Goal: Task Accomplishment & Management: Manage account settings

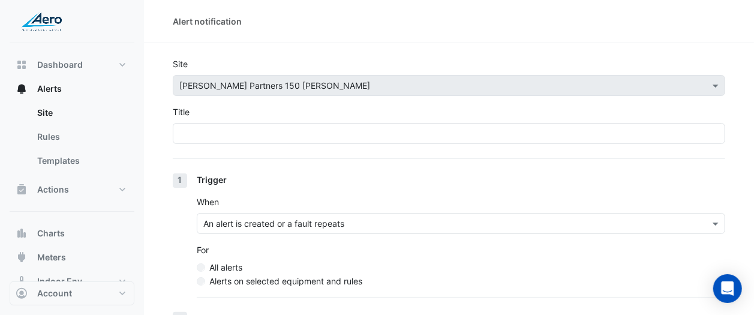
click at [227, 94] on div "× [PERSON_NAME] Partners 150 [PERSON_NAME]" at bounding box center [449, 85] width 552 height 21
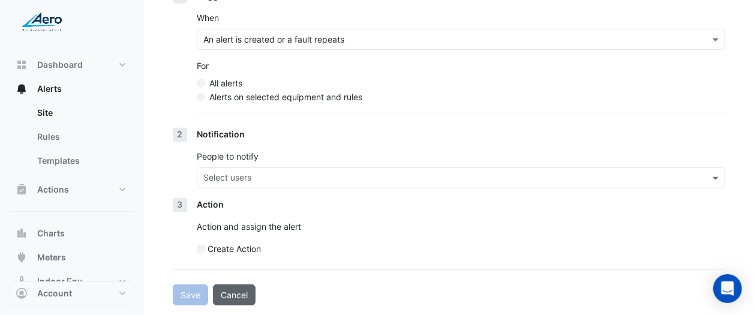
click at [230, 290] on button "Cancel" at bounding box center [234, 294] width 43 height 21
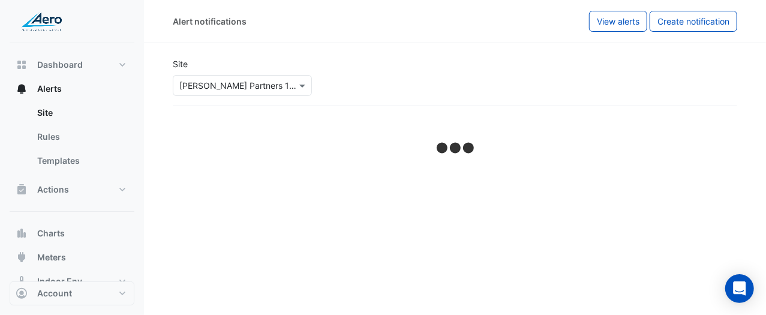
select select "******"
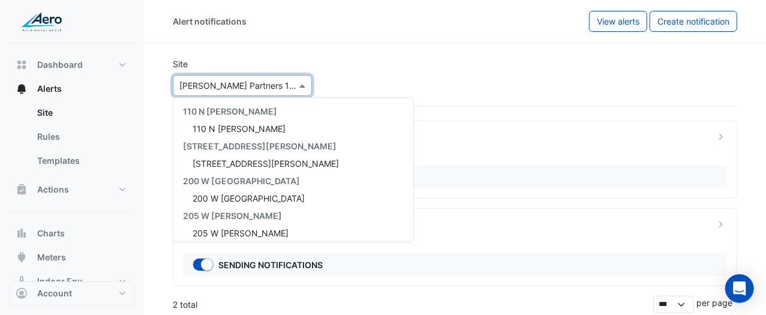
click at [228, 92] on div "× [PERSON_NAME] Partners 150 [PERSON_NAME]" at bounding box center [242, 85] width 139 height 21
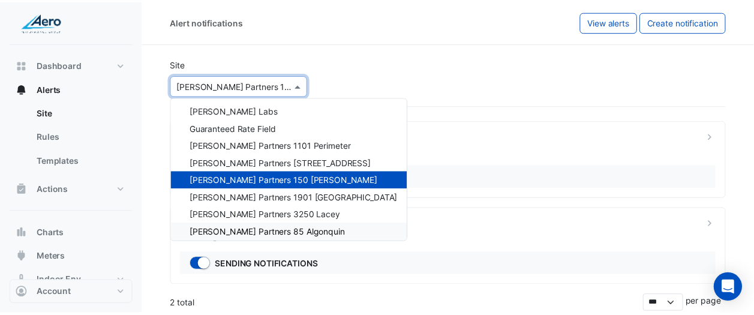
scroll to position [435, 0]
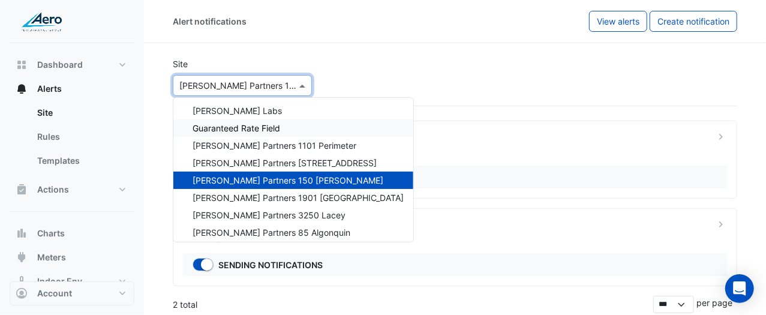
click at [476, 67] on div "Site × [PERSON_NAME] Partners 150 [PERSON_NAME] [GEOGRAPHIC_DATA][PERSON_NAME] …" at bounding box center [455, 77] width 579 height 58
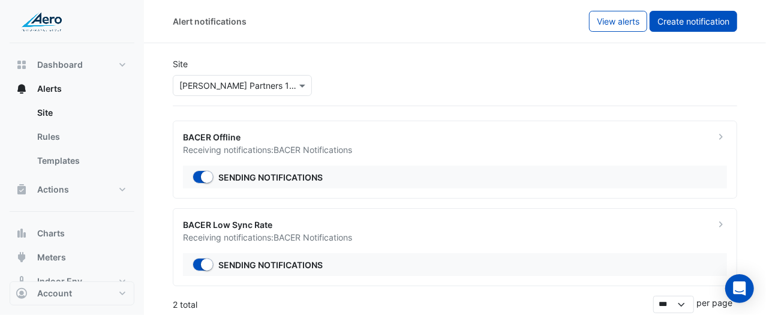
click at [731, 30] on button "Create notification" at bounding box center [694, 21] width 88 height 21
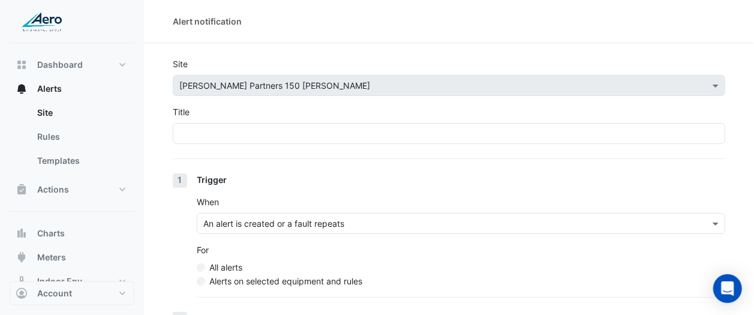
click at [441, 121] on div "Title" at bounding box center [449, 125] width 552 height 38
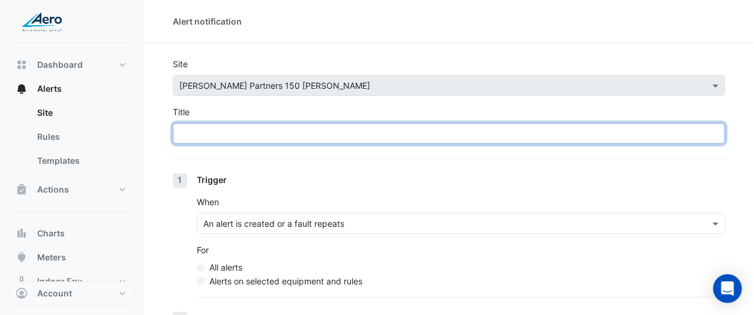
click at [439, 124] on input "Title" at bounding box center [449, 133] width 552 height 21
paste input "**********"
drag, startPoint x: 439, startPoint y: 124, endPoint x: 90, endPoint y: 113, distance: 349.3
click at [90, 113] on div "**********" at bounding box center [377, 249] width 754 height 499
type input "**********"
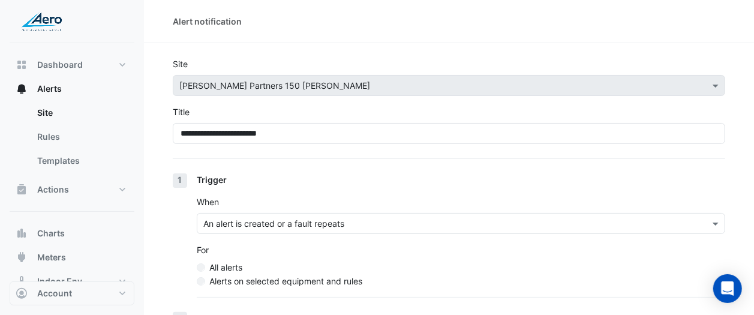
click at [336, 192] on div "Trigger When An alert is created or a fault repeats For All alerts Alerts on se…" at bounding box center [461, 242] width 528 height 139
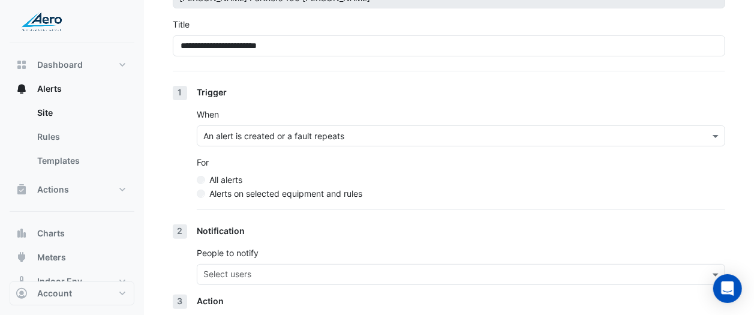
scroll to position [89, 0]
click at [298, 196] on label "Alerts on selected equipment and rules" at bounding box center [285, 192] width 153 height 13
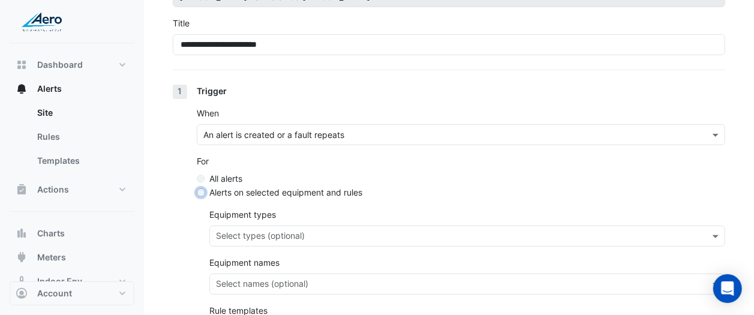
scroll to position [221, 0]
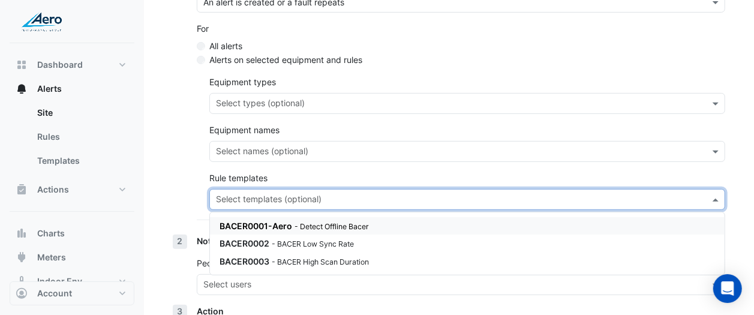
click at [362, 202] on input "text" at bounding box center [460, 200] width 489 height 13
click at [348, 262] on small "- BACER High Scan Duration" at bounding box center [320, 261] width 97 height 9
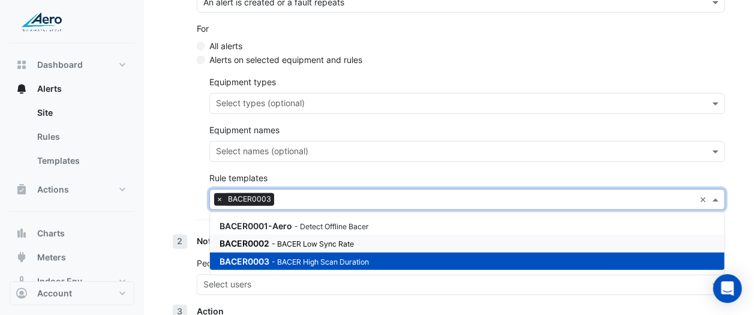
click at [173, 150] on div "1 Trigger When An alert is created or a fault repeats For All alerts Alerts on …" at bounding box center [449, 93] width 552 height 283
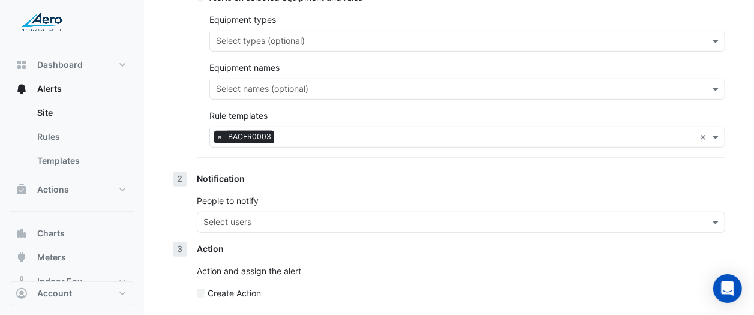
scroll to position [284, 0]
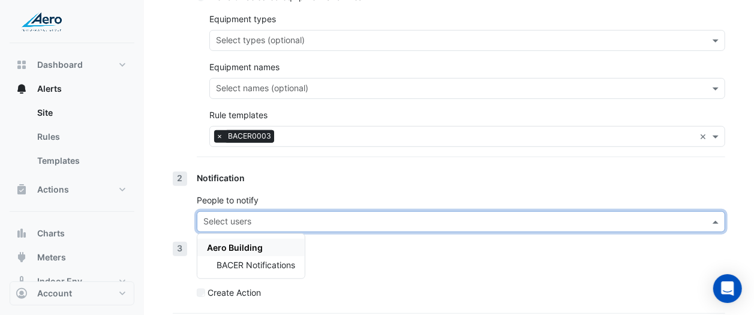
click at [239, 214] on div "Select users" at bounding box center [450, 221] width 507 height 19
click at [243, 266] on span "BACER Notifications" at bounding box center [256, 265] width 79 height 10
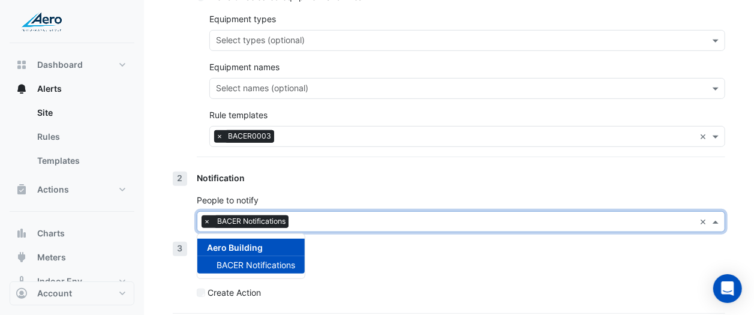
click at [411, 300] on div "Action Action and assign the alert Create Action" at bounding box center [461, 275] width 528 height 67
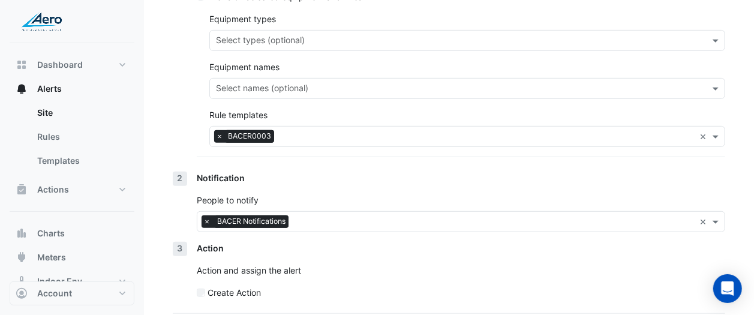
scroll to position [329, 0]
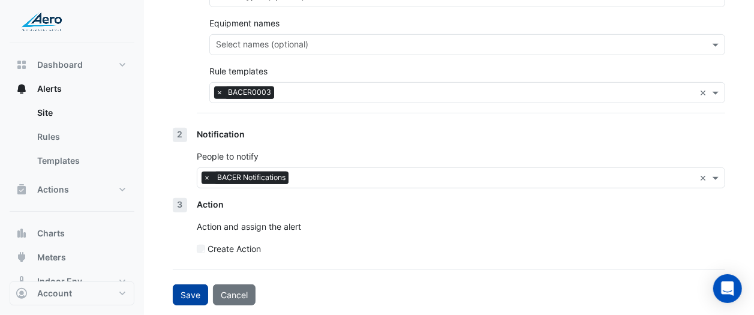
click at [196, 294] on button "Save" at bounding box center [190, 294] width 35 height 21
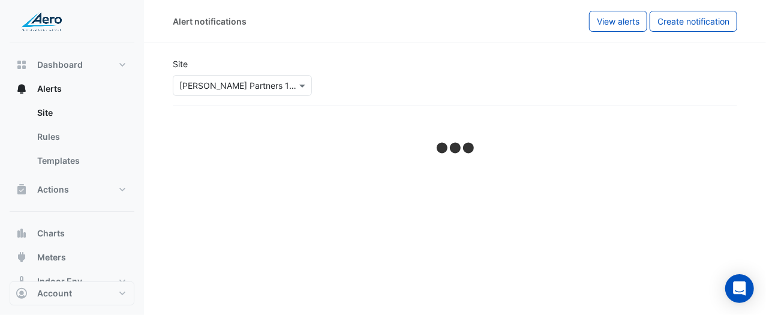
select select "******"
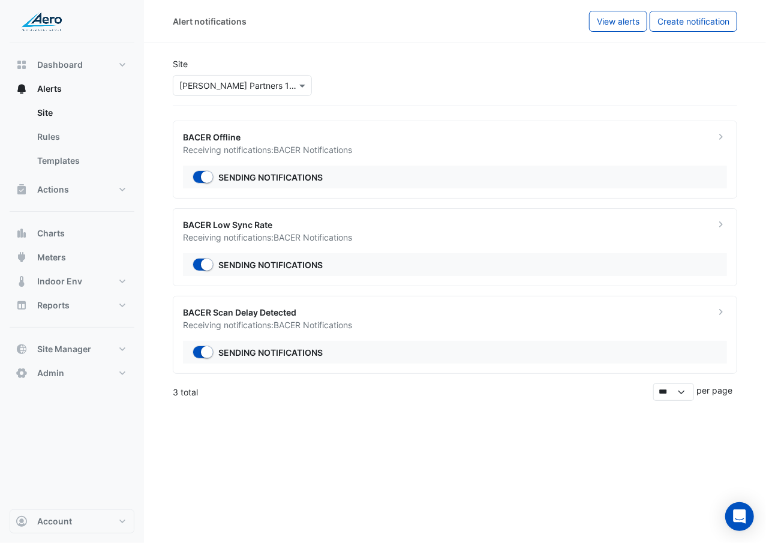
click at [343, 314] on ngb-offcanvas-backdrop at bounding box center [383, 271] width 766 height 543
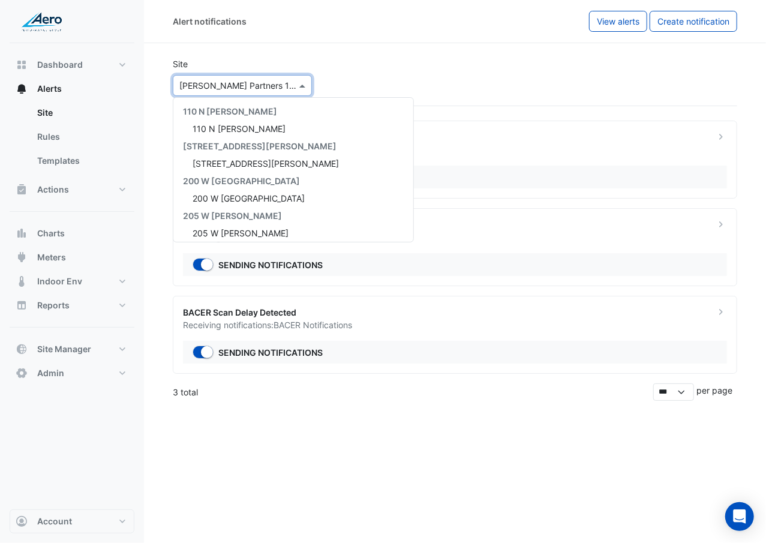
click at [282, 91] on div at bounding box center [242, 86] width 138 height 14
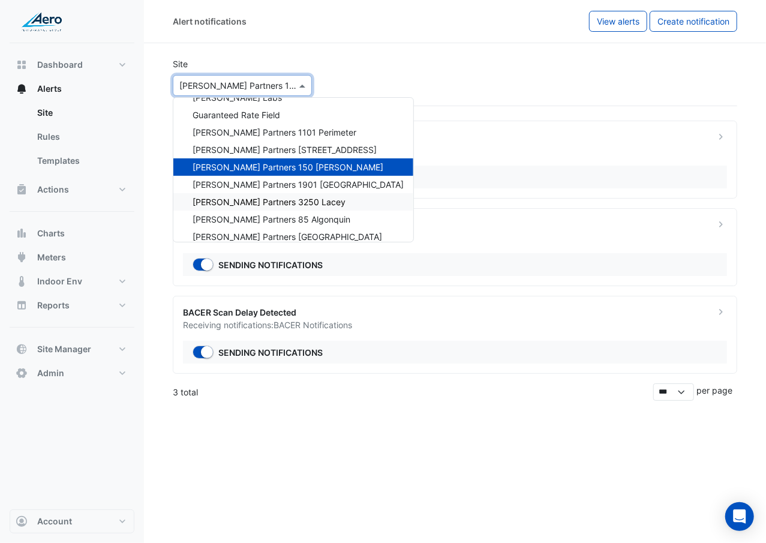
scroll to position [447, 0]
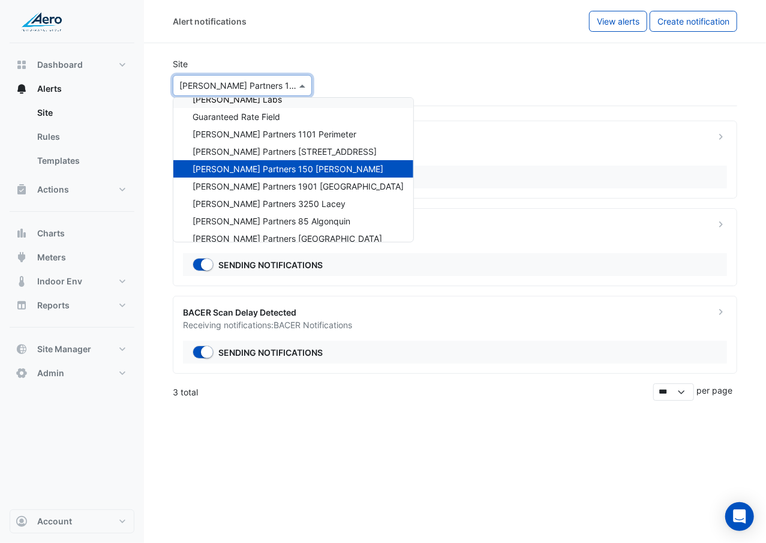
click at [420, 68] on div "Site × [PERSON_NAME] Partners 150 [PERSON_NAME] [GEOGRAPHIC_DATA][PERSON_NAME] …" at bounding box center [455, 77] width 579 height 58
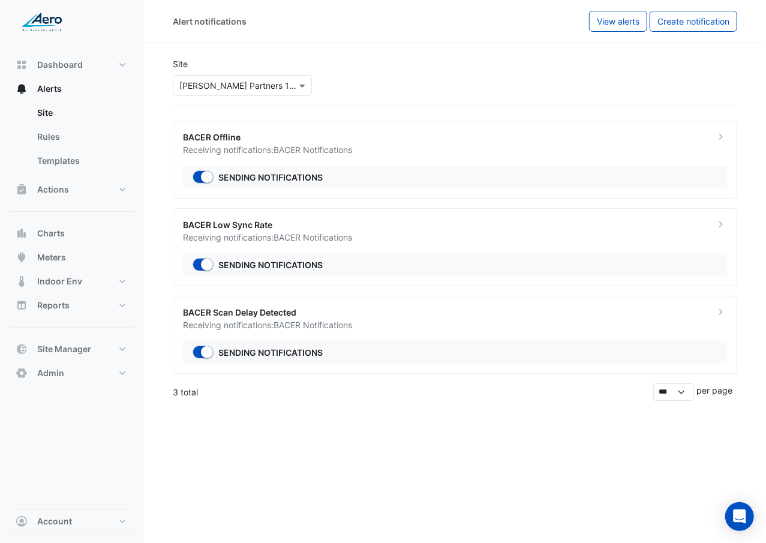
click at [248, 91] on input "text" at bounding box center [230, 86] width 102 height 13
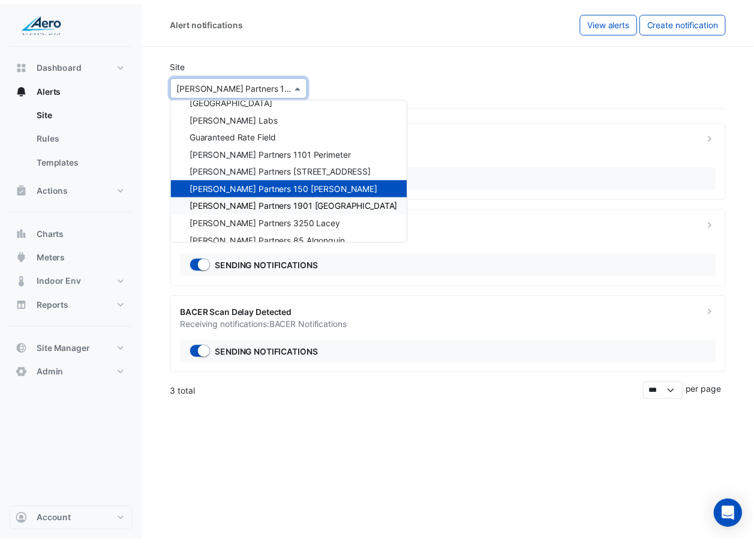
scroll to position [428, 0]
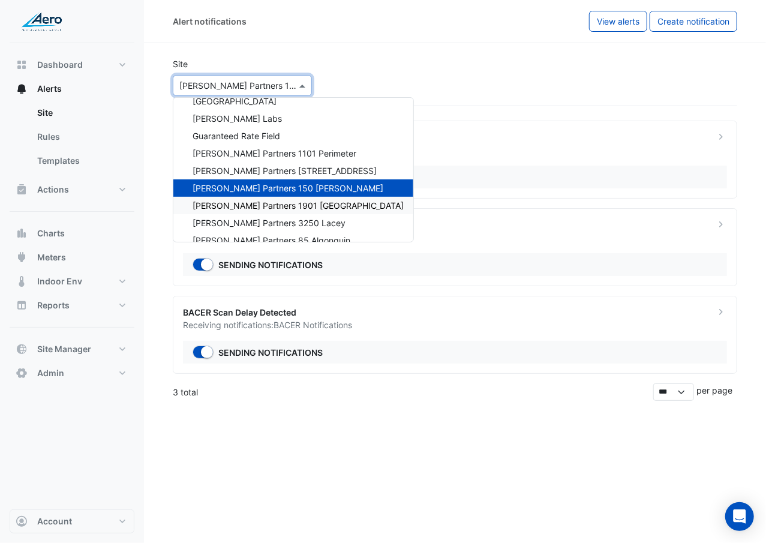
click at [310, 204] on span "[PERSON_NAME] Partners 1901 [GEOGRAPHIC_DATA]" at bounding box center [298, 205] width 211 height 10
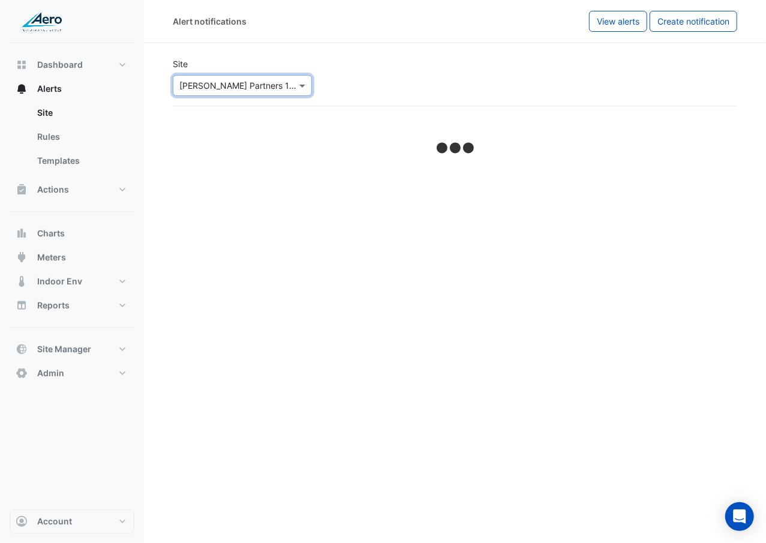
select select "******"
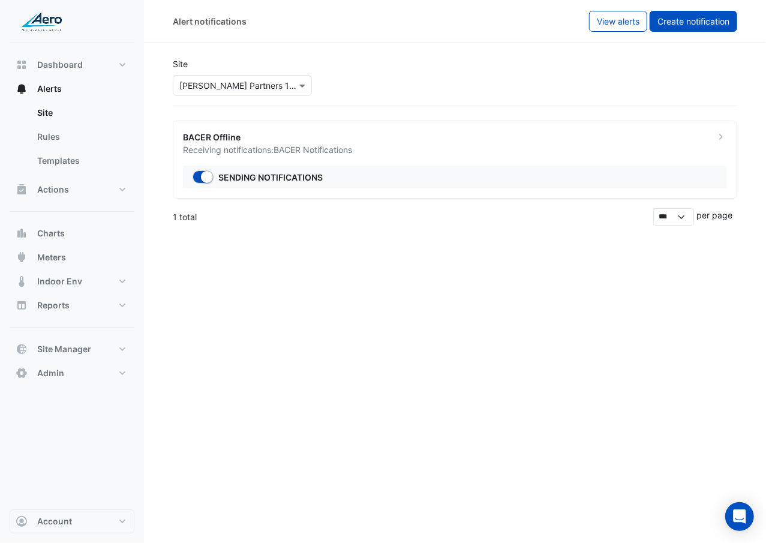
click at [703, 31] on button "Create notification" at bounding box center [694, 21] width 88 height 21
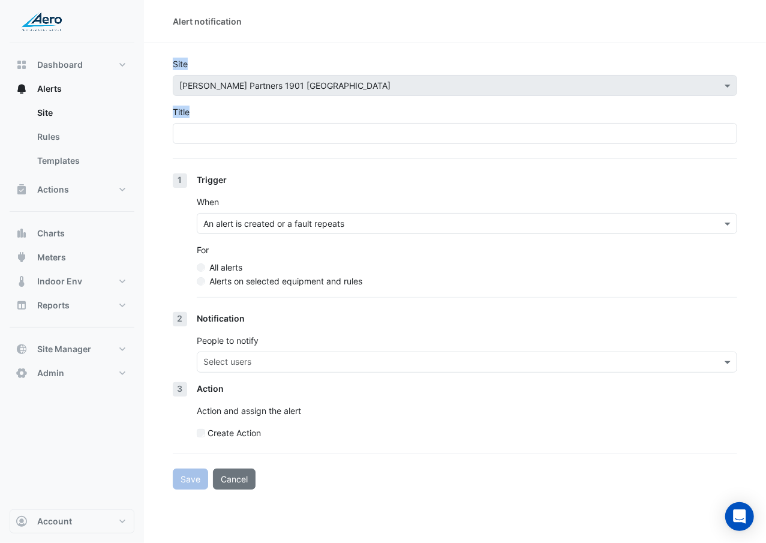
drag, startPoint x: 703, startPoint y: 31, endPoint x: 229, endPoint y: 145, distance: 487.2
click at [229, 145] on div "Alert notification Site × [PERSON_NAME] Partners 1901 [GEOGRAPHIC_DATA] Title 1…" at bounding box center [455, 271] width 622 height 543
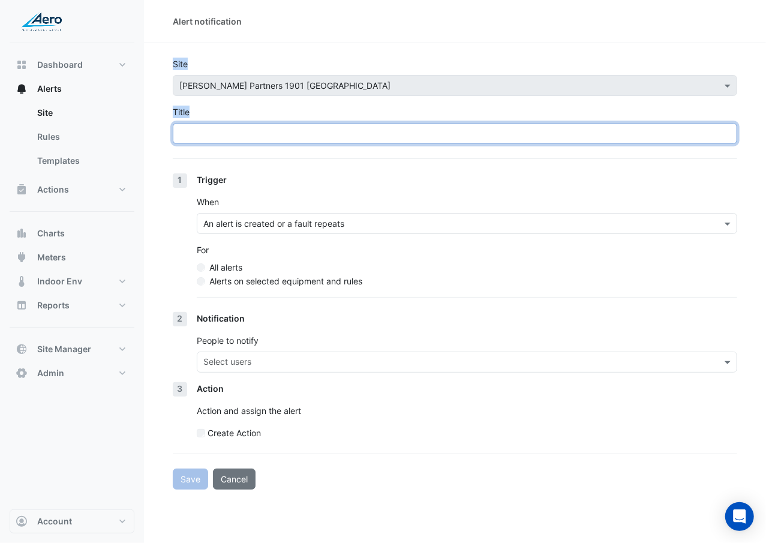
click at [233, 137] on input "Title" at bounding box center [455, 133] width 564 height 21
type input "**********"
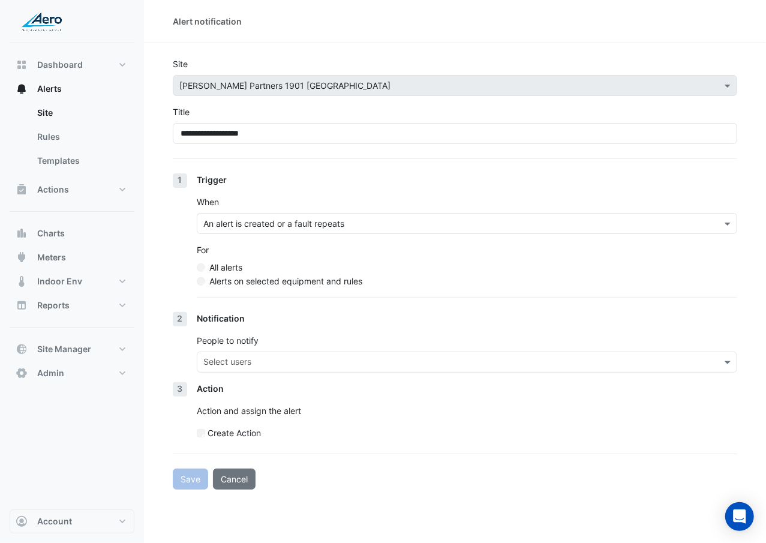
click at [305, 281] on label "Alerts on selected equipment and rules" at bounding box center [285, 281] width 153 height 13
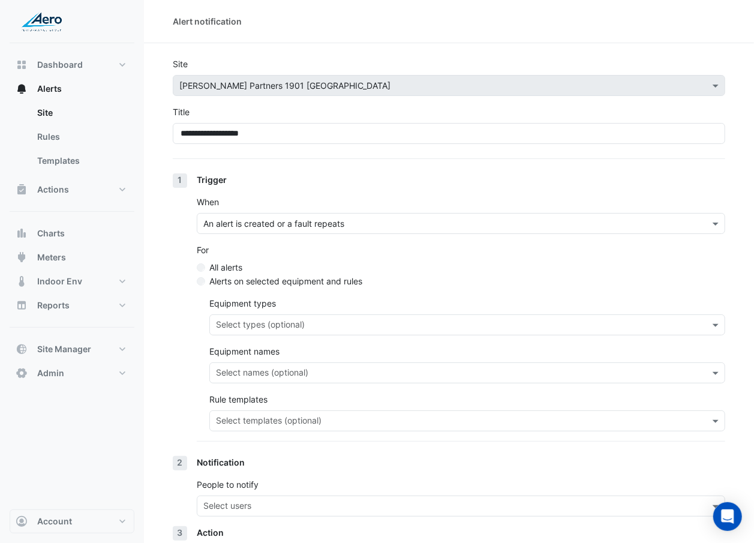
click at [313, 314] on div "Trigger When An alert is created or a fault repeats For All alerts Alerts on se…" at bounding box center [461, 314] width 528 height 283
click at [314, 314] on input "text" at bounding box center [460, 422] width 489 height 13
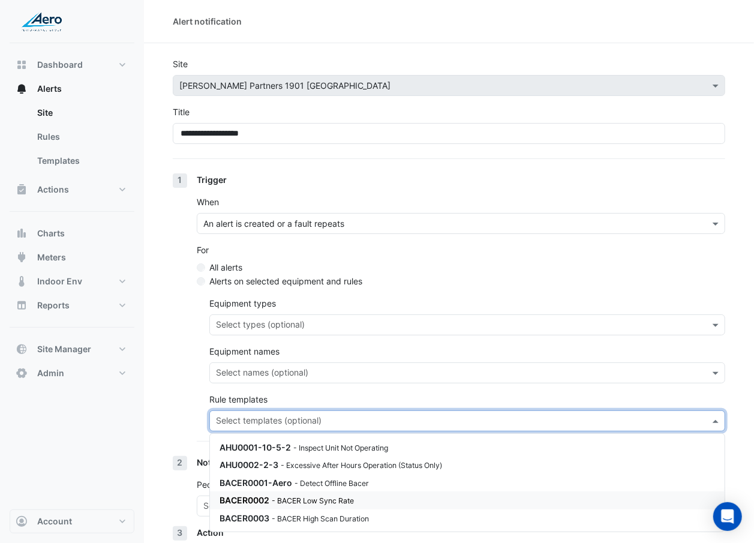
click at [322, 314] on small "- BACER Low Sync Rate" at bounding box center [313, 500] width 82 height 9
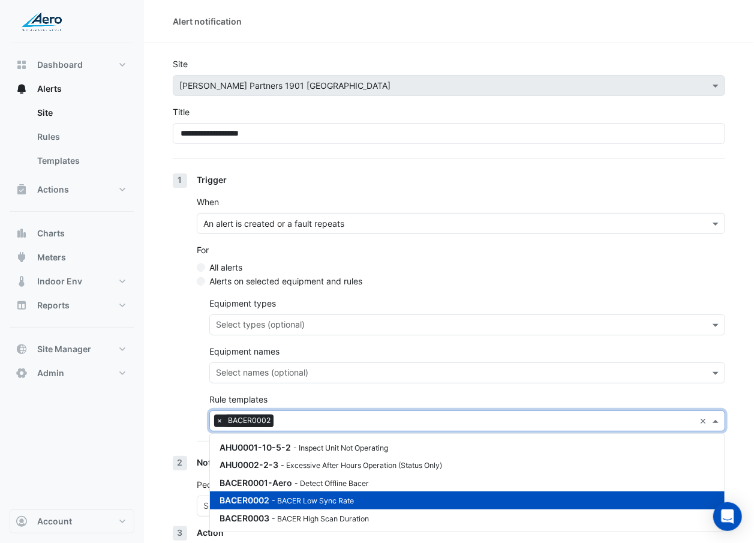
click at [173, 314] on div "1 Trigger When An alert is created or a fault repeats For All alerts Alerts on …" at bounding box center [449, 314] width 552 height 283
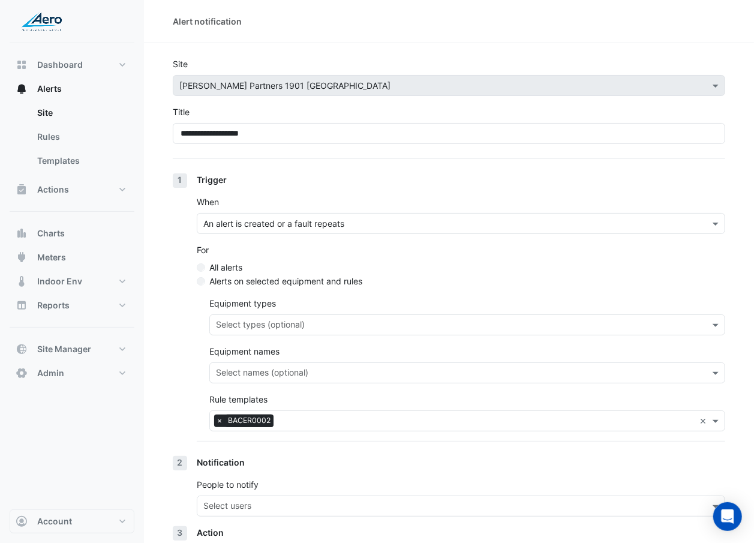
scroll to position [101, 0]
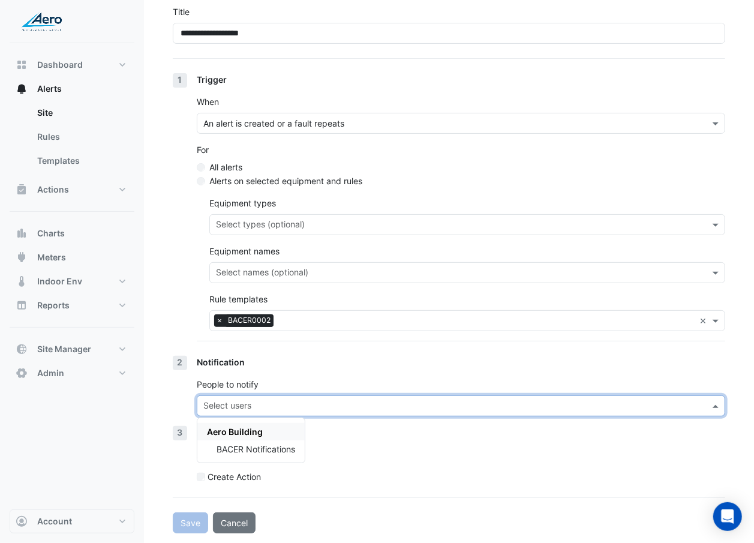
click at [231, 314] on div "Select users" at bounding box center [227, 407] width 50 height 16
click at [229, 314] on span "BACER Notifications" at bounding box center [256, 449] width 79 height 10
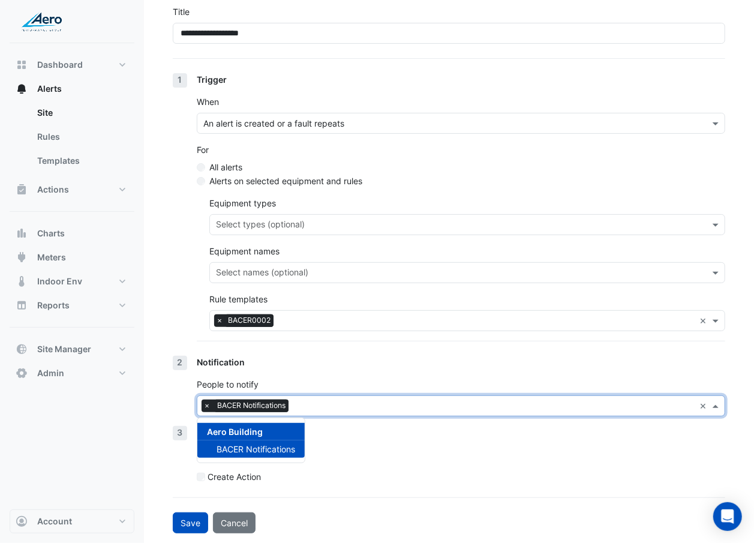
click at [392, 314] on div "Action Action and assign the alert Create Action" at bounding box center [461, 459] width 528 height 67
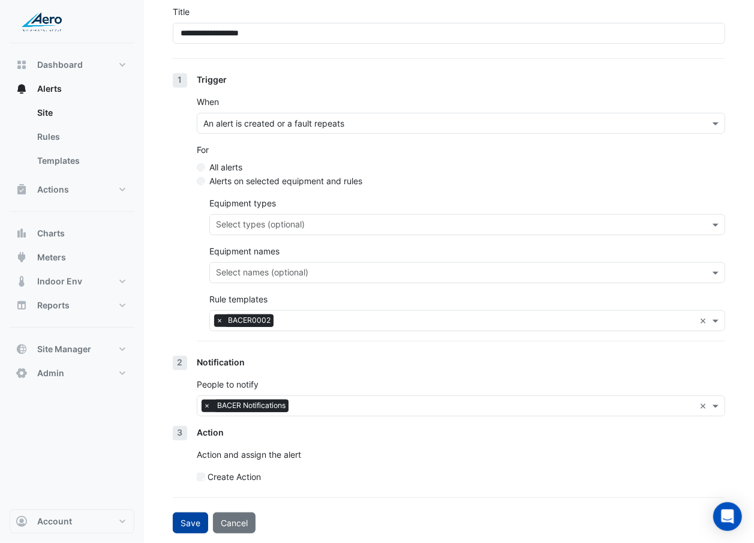
click at [184, 314] on button "Save" at bounding box center [190, 522] width 35 height 21
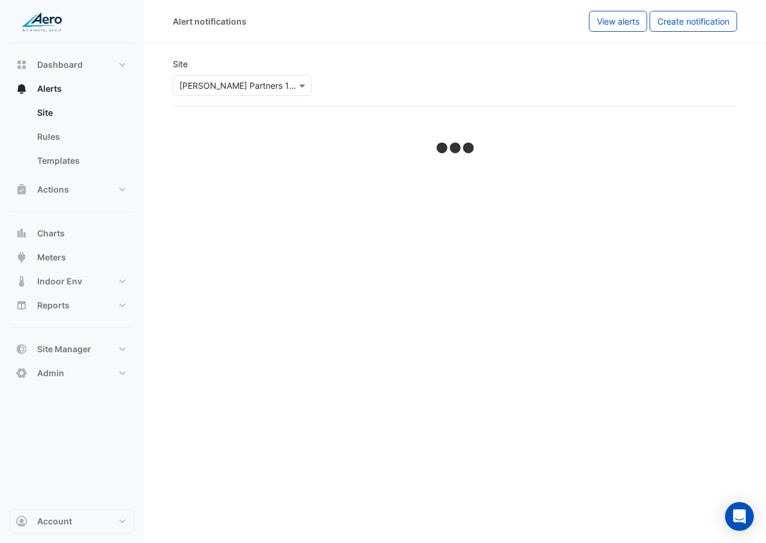
select select "******"
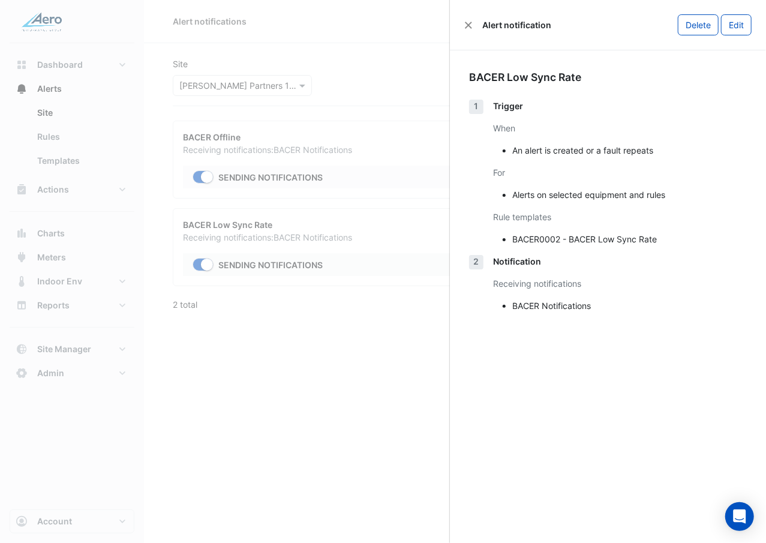
click at [344, 314] on ngb-offcanvas-backdrop at bounding box center [383, 271] width 766 height 543
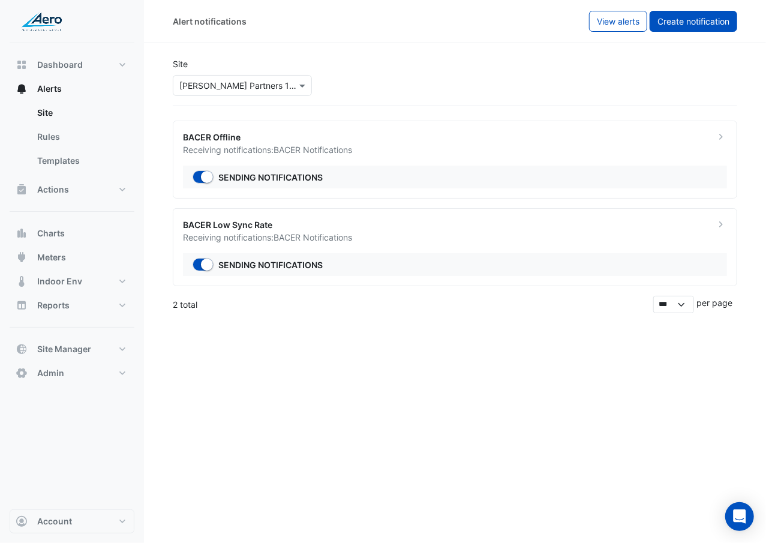
click at [699, 14] on button "Create notification" at bounding box center [694, 21] width 88 height 21
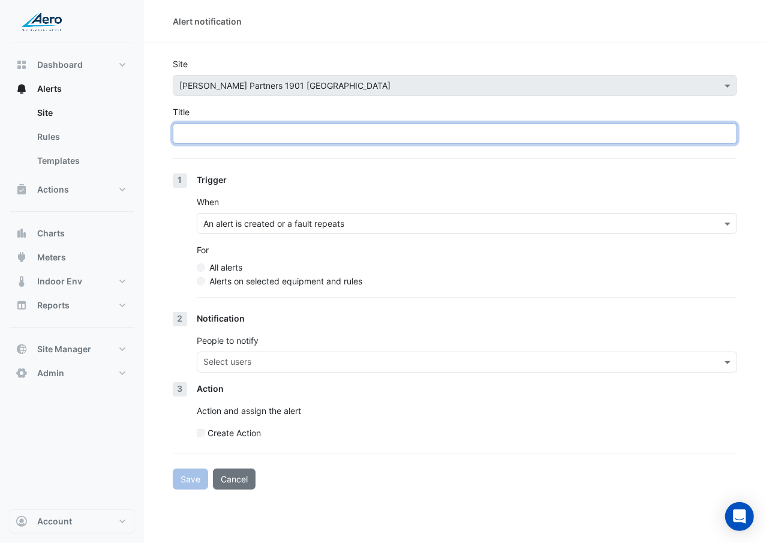
click at [389, 134] on input "Title" at bounding box center [455, 133] width 564 height 21
paste input "**********"
drag, startPoint x: 389, startPoint y: 134, endPoint x: 184, endPoint y: 131, distance: 205.2
click at [184, 131] on input "**********" at bounding box center [455, 133] width 564 height 21
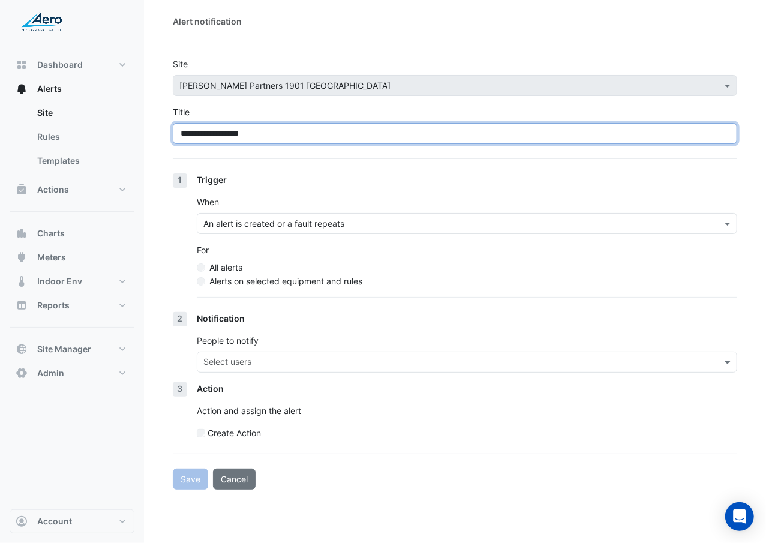
type input "**********"
drag, startPoint x: 302, startPoint y: 130, endPoint x: 119, endPoint y: 149, distance: 184.6
click at [119, 149] on div "**********" at bounding box center [383, 271] width 766 height 543
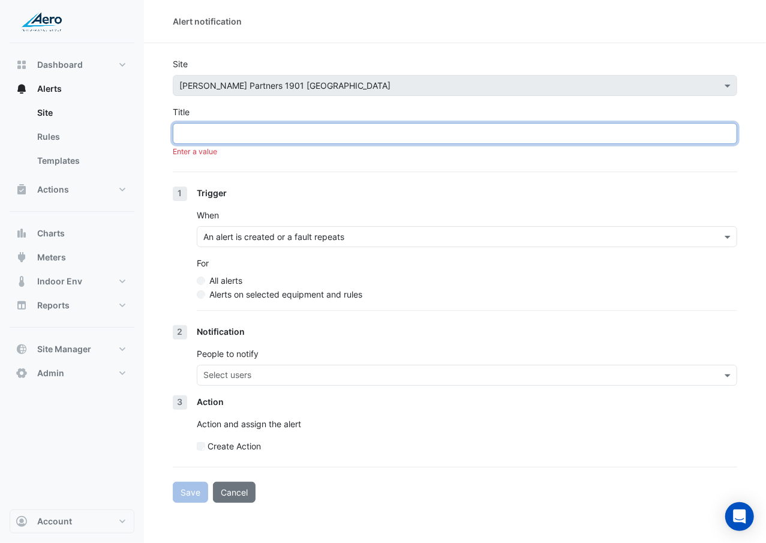
type input "*"
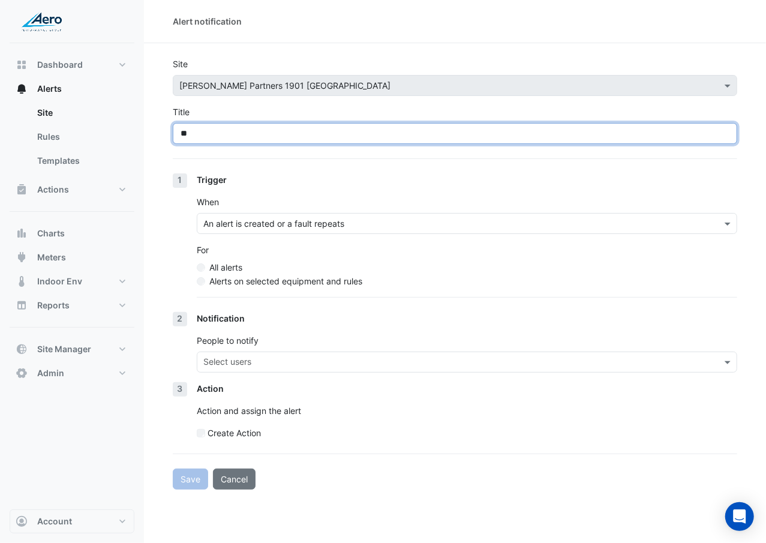
type input "*"
type input "**********"
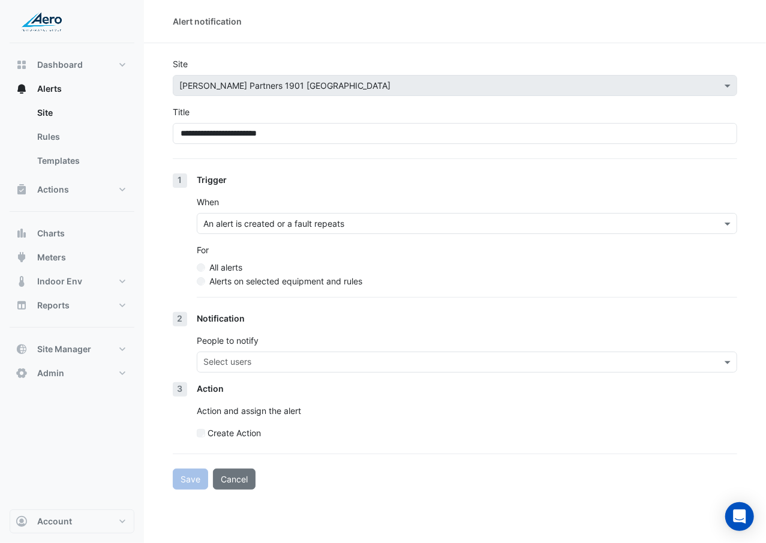
click at [260, 283] on label "Alerts on selected equipment and rules" at bounding box center [285, 281] width 153 height 13
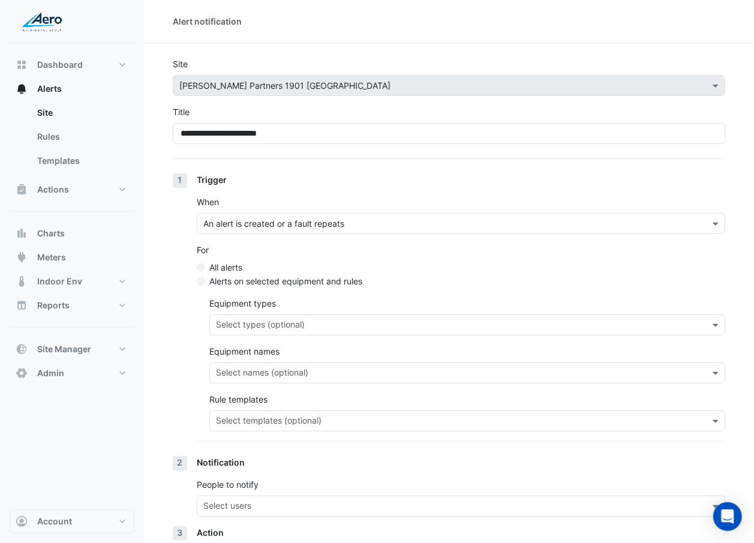
click at [293, 314] on input "text" at bounding box center [460, 422] width 489 height 13
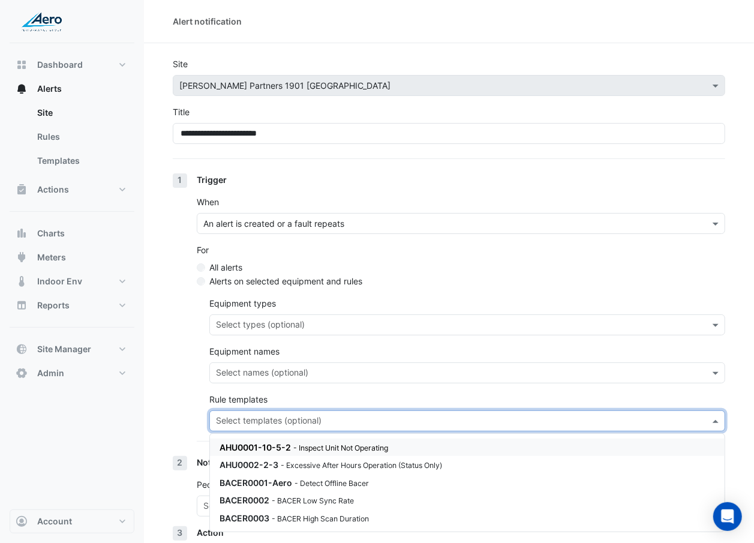
click at [293, 314] on input "text" at bounding box center [460, 422] width 489 height 13
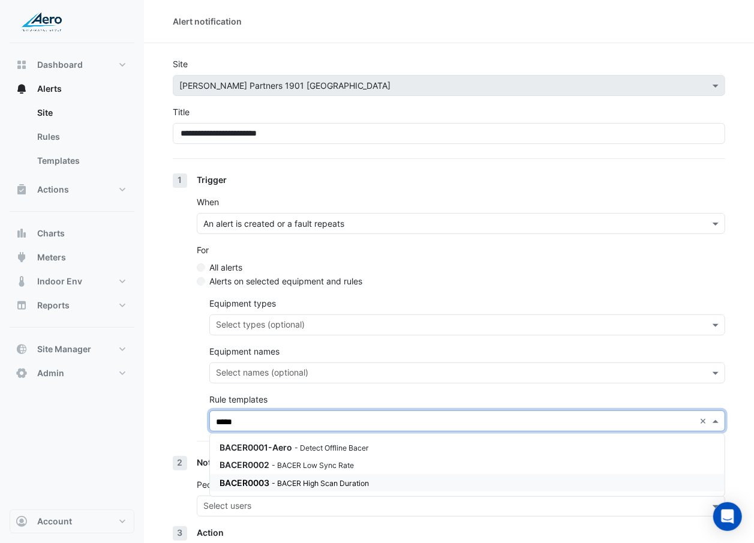
click at [264, 314] on span "BACER0003" at bounding box center [245, 482] width 50 height 10
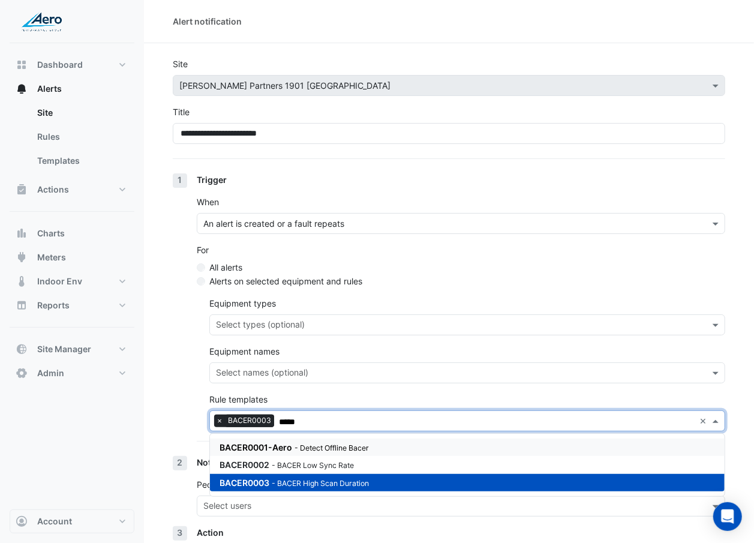
type input "*****"
click at [194, 314] on div "1 Trigger When An alert is created or a fault repeats For All alerts Alerts on …" at bounding box center [449, 314] width 552 height 283
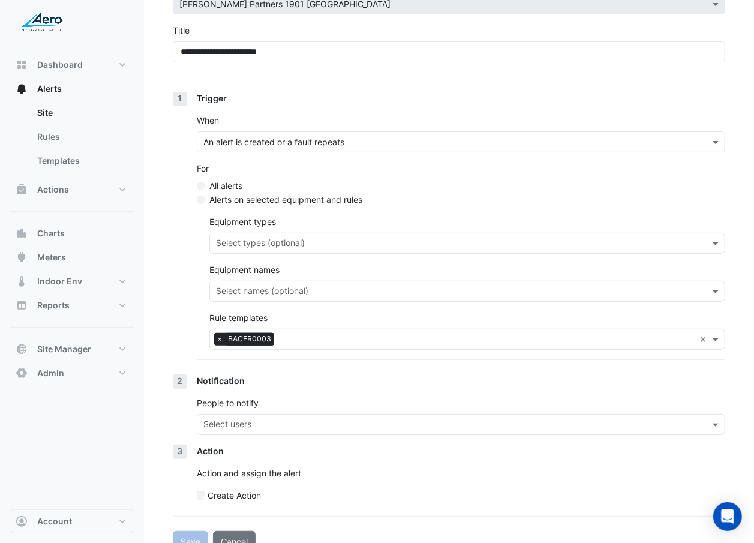
scroll to position [84, 0]
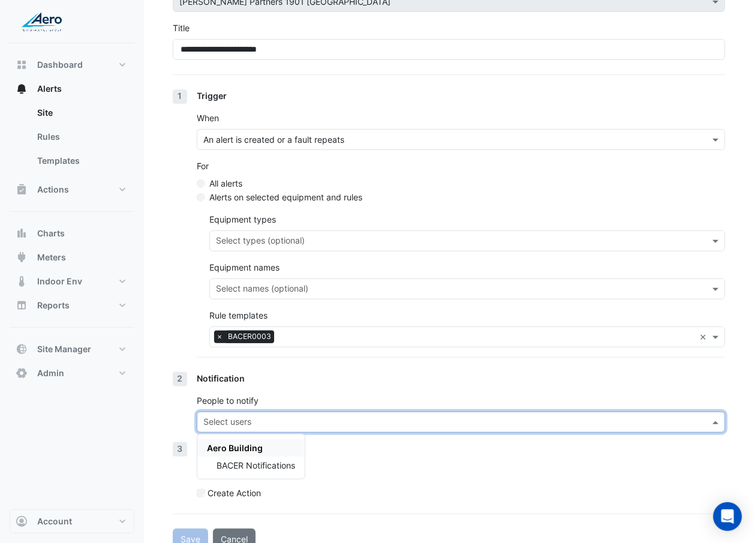
click at [216, 314] on input "text" at bounding box center [453, 423] width 501 height 13
click at [243, 314] on span "BACER Notifications" at bounding box center [256, 465] width 79 height 10
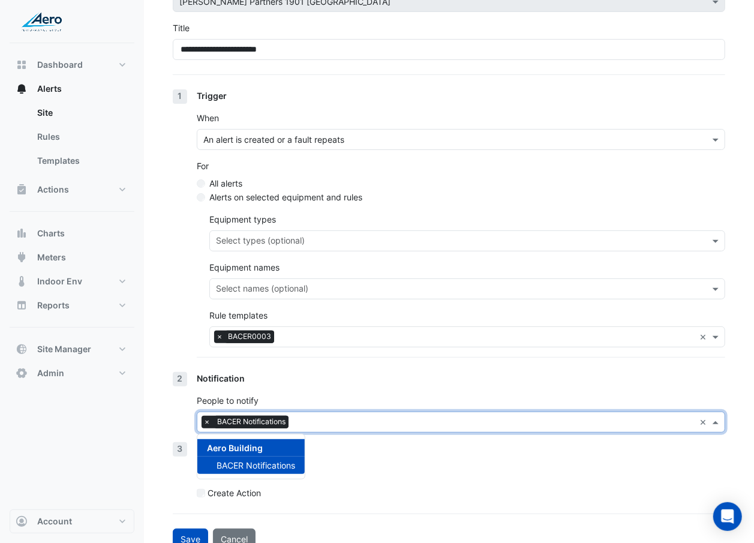
click at [512, 314] on div "Save Cancel" at bounding box center [449, 538] width 552 height 21
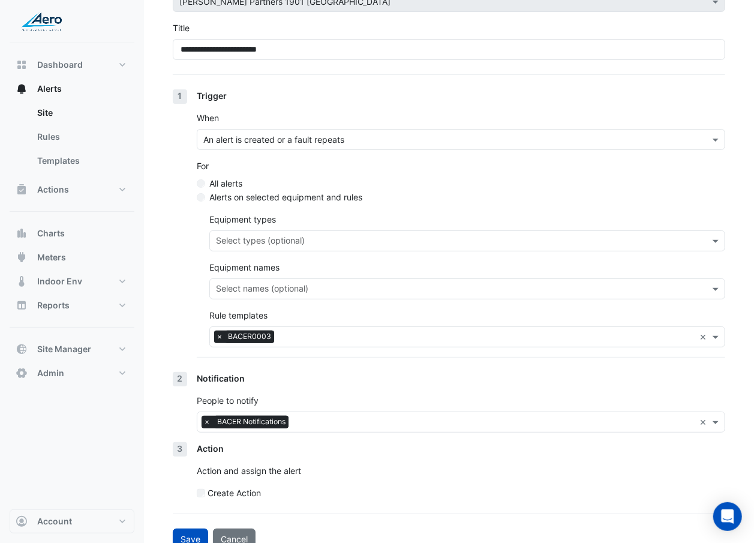
scroll to position [101, 0]
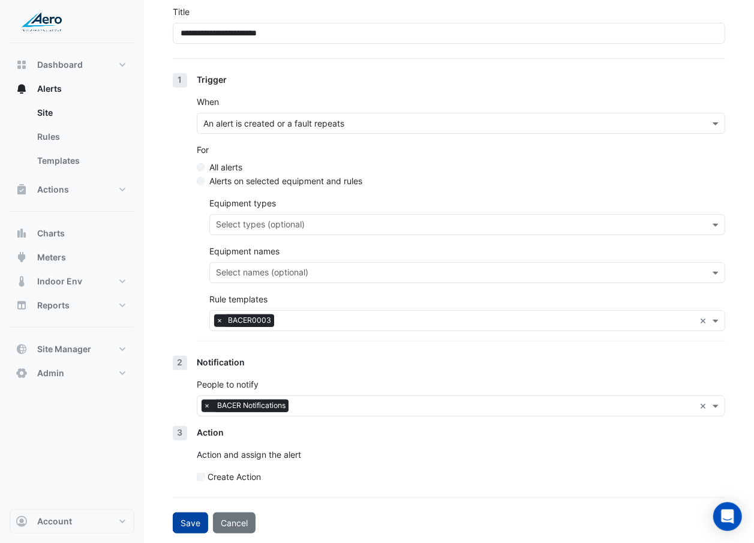
click at [180, 314] on button "Save" at bounding box center [190, 522] width 35 height 21
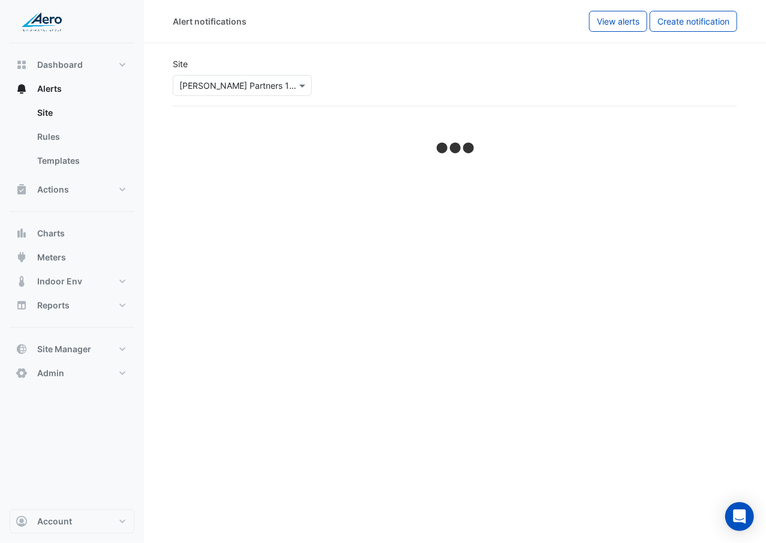
select select "******"
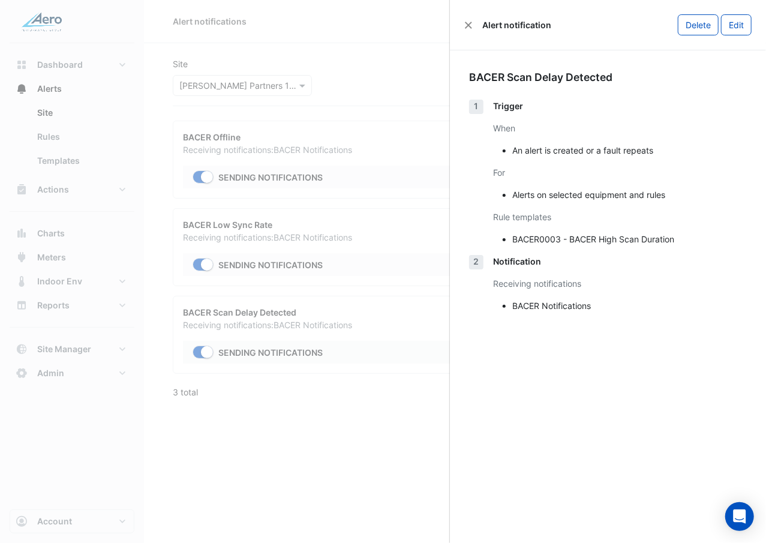
click at [286, 314] on ngb-offcanvas-backdrop at bounding box center [383, 271] width 766 height 543
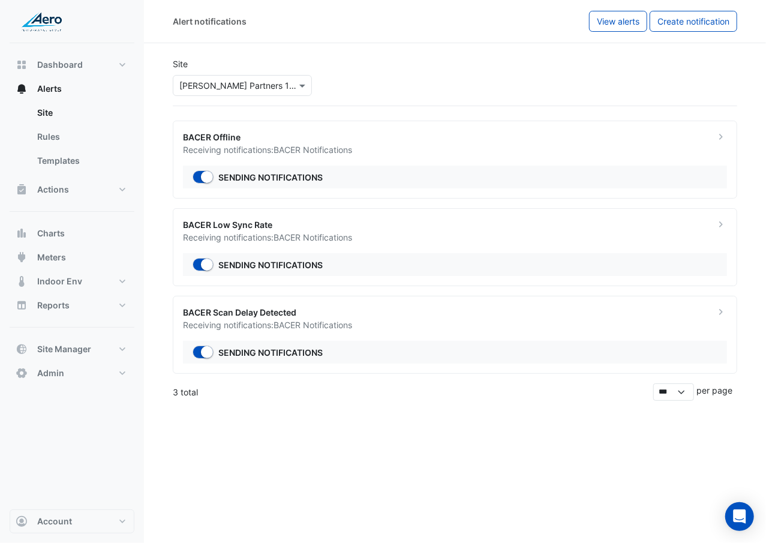
click at [308, 242] on span "BACER Notifications" at bounding box center [313, 237] width 79 height 10
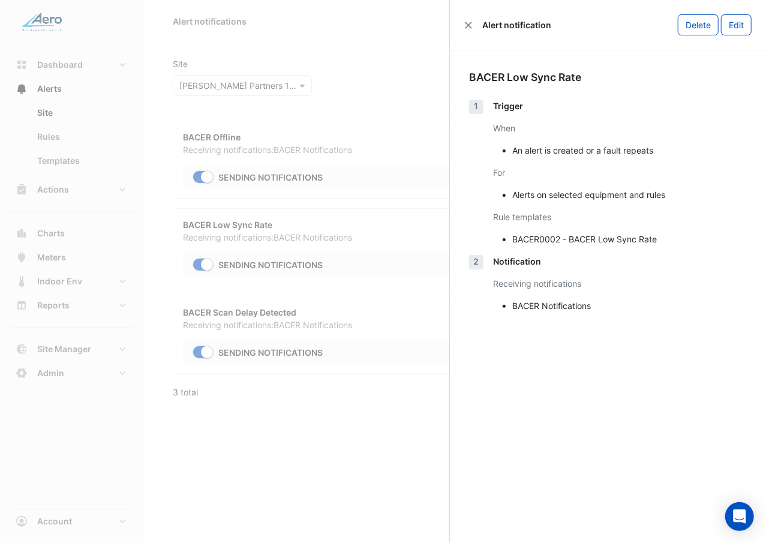
click at [306, 243] on ngb-offcanvas-backdrop at bounding box center [383, 271] width 766 height 543
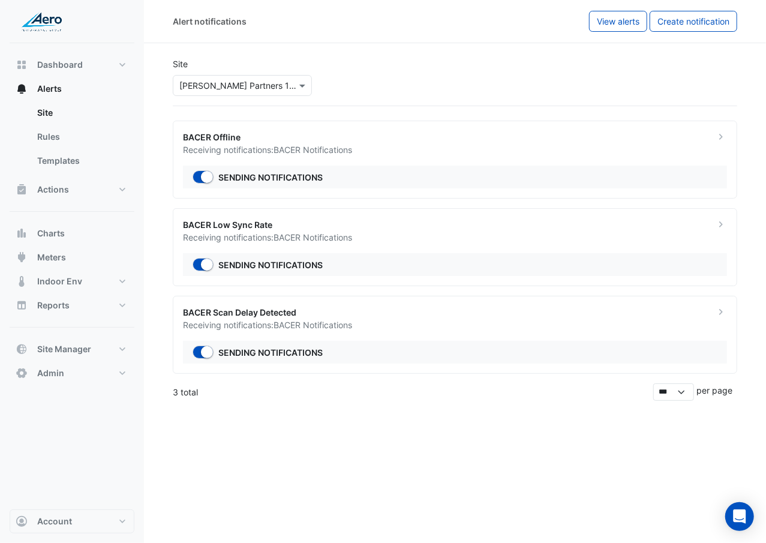
click at [293, 314] on span "BACER Notifications" at bounding box center [313, 325] width 79 height 10
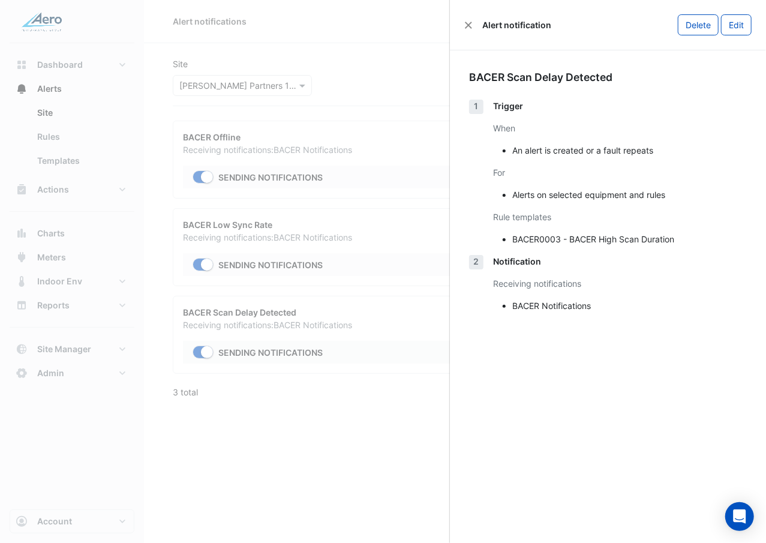
click at [293, 314] on ngb-offcanvas-backdrop at bounding box center [383, 271] width 766 height 543
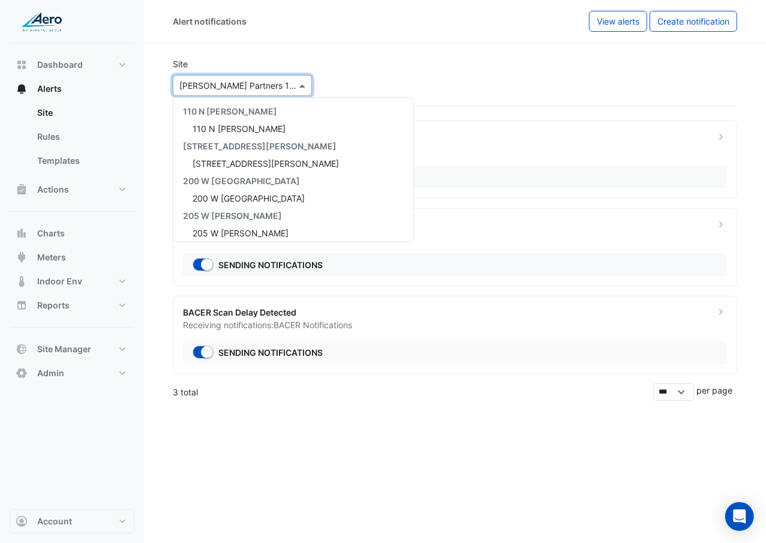
click at [291, 85] on div at bounding box center [242, 86] width 138 height 14
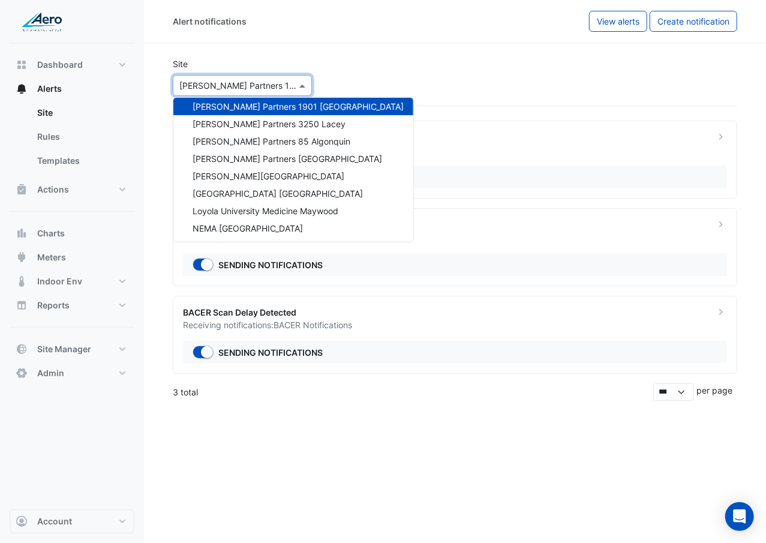
click at [351, 54] on div "Site × Hamilton Partners 1901 Butterfield 110 N Wacker 110 N Wacker 155 N Wacke…" at bounding box center [455, 77] width 579 height 58
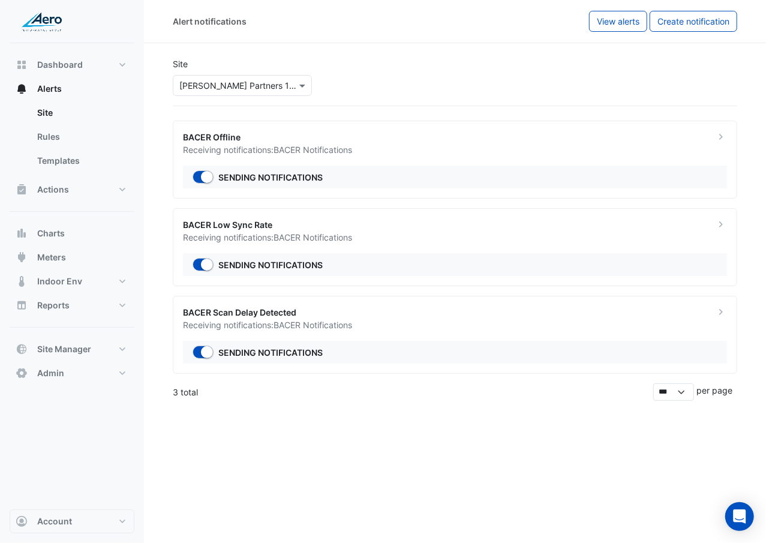
click at [277, 85] on input "text" at bounding box center [230, 86] width 102 height 13
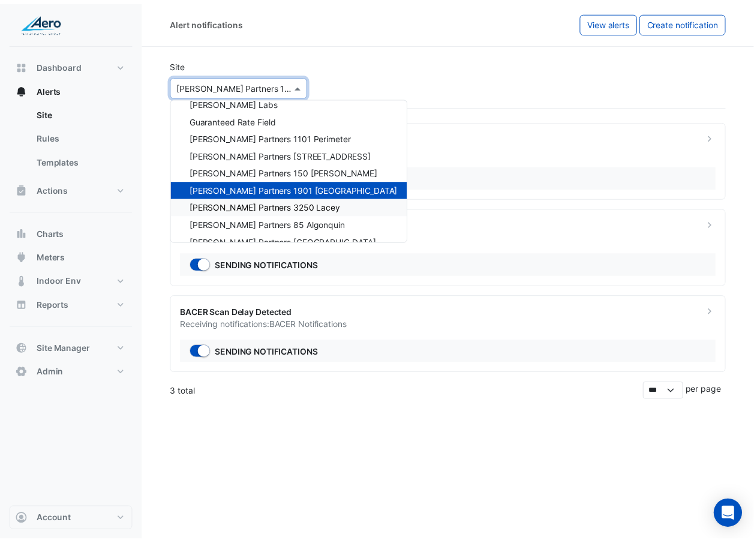
scroll to position [444, 0]
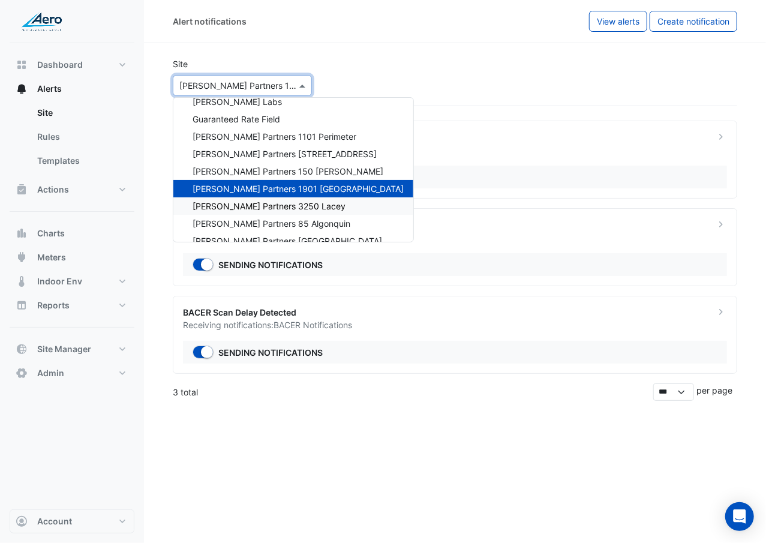
click at [246, 205] on span "Hamilton Partners 3250 Lacey" at bounding box center [269, 206] width 153 height 10
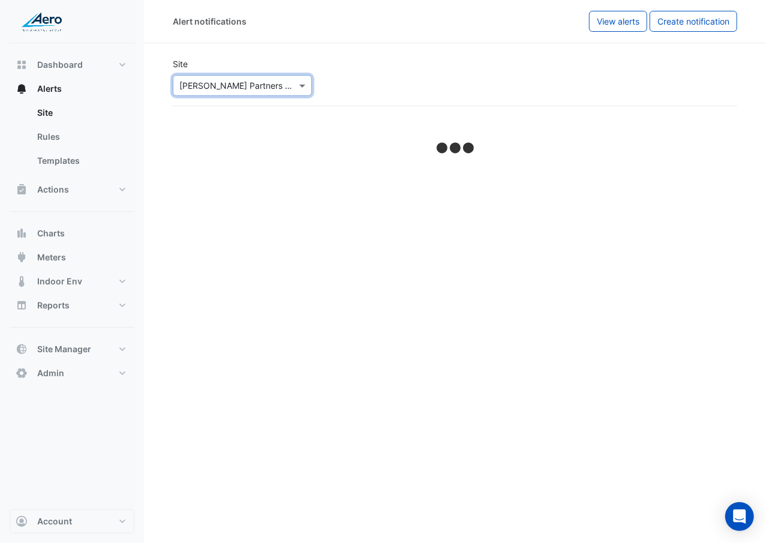
select select "******"
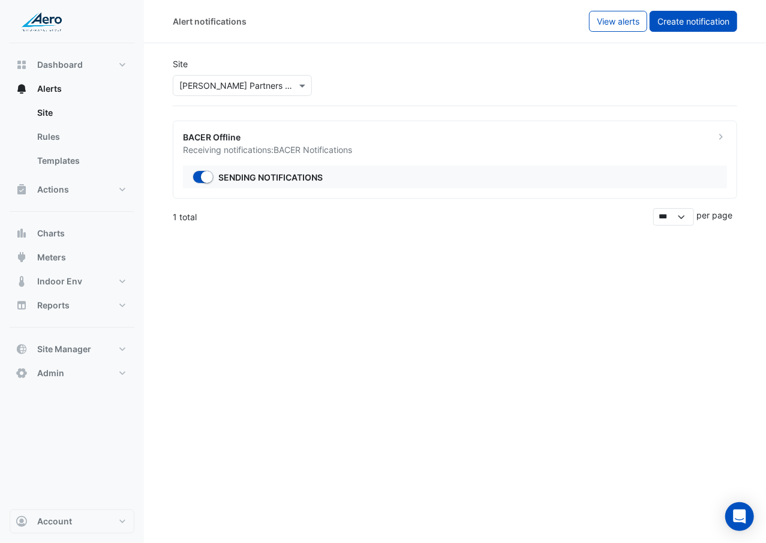
click at [723, 17] on span "Create notification" at bounding box center [693, 21] width 72 height 10
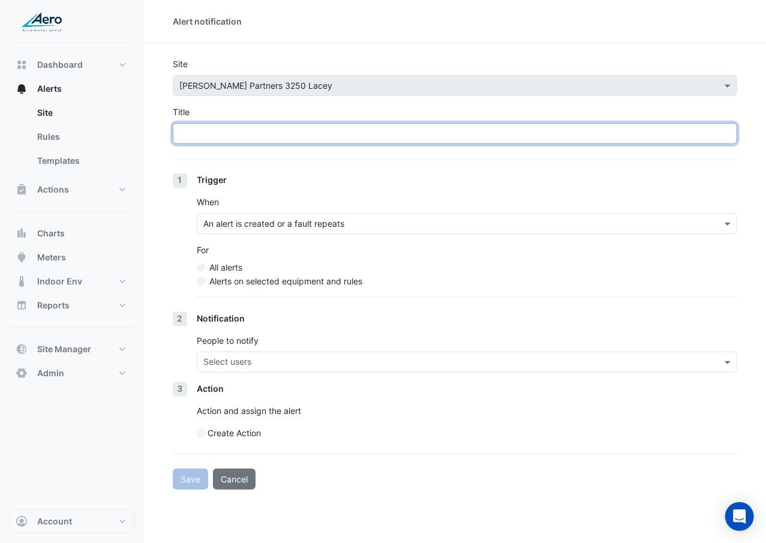
click at [337, 142] on input "Title" at bounding box center [455, 133] width 564 height 21
type input "**********"
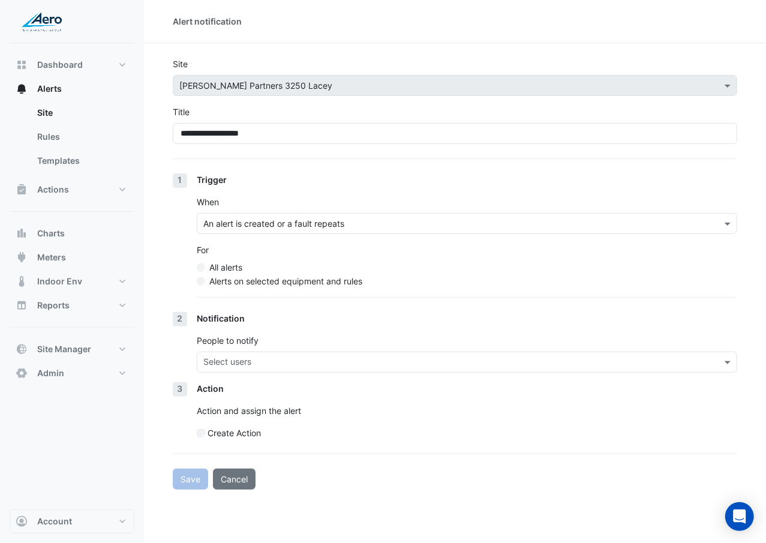
click at [257, 282] on label "Alerts on selected equipment and rules" at bounding box center [285, 281] width 153 height 13
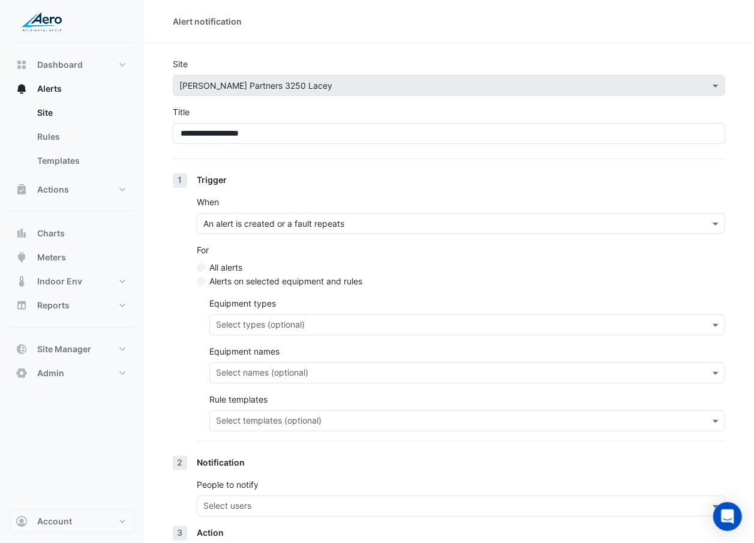
click at [267, 314] on input "text" at bounding box center [460, 422] width 489 height 13
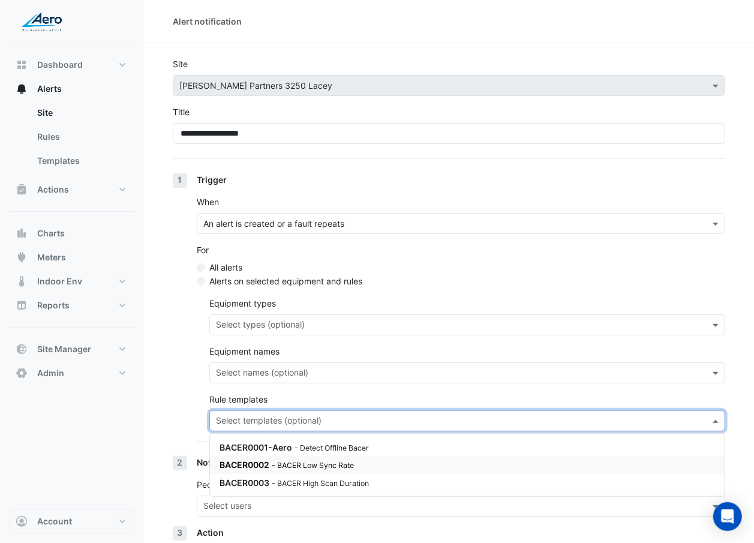
click at [274, 314] on small "- BACER Low Sync Rate" at bounding box center [313, 465] width 82 height 9
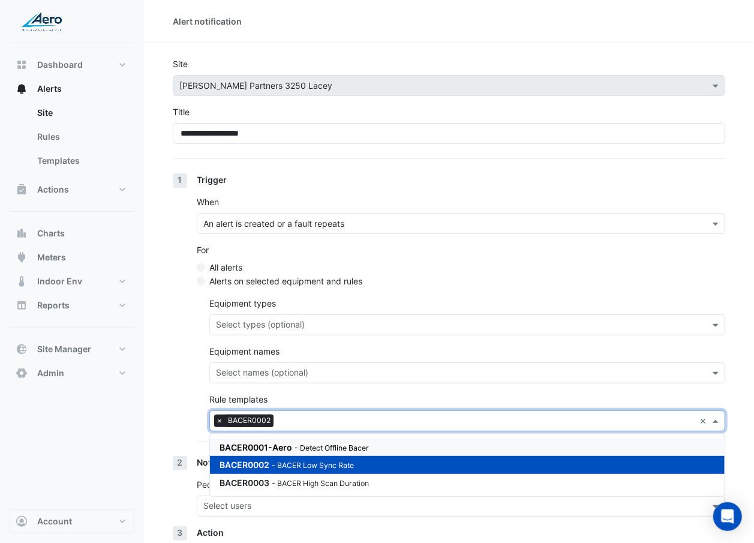
click at [154, 314] on section "**********" at bounding box center [449, 338] width 610 height 590
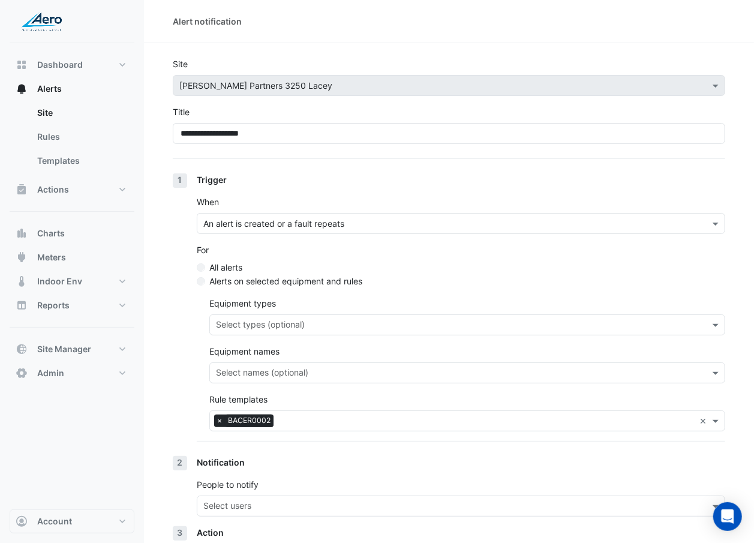
scroll to position [101, 0]
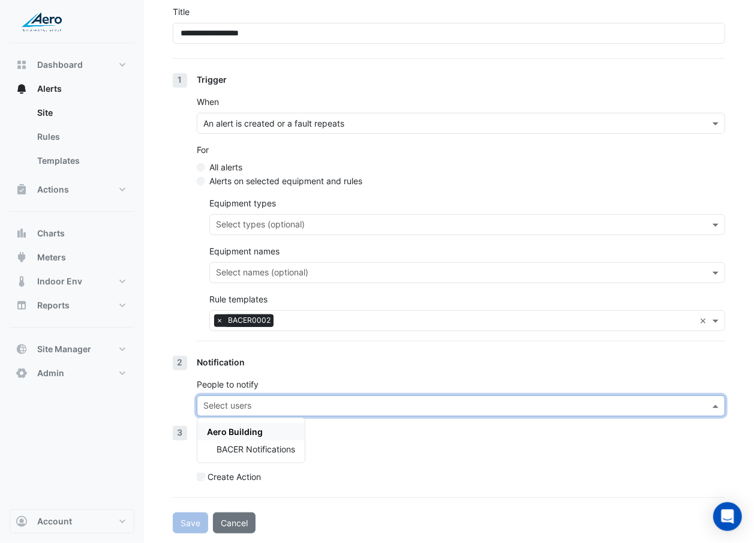
click at [257, 314] on input "text" at bounding box center [453, 407] width 501 height 13
click at [256, 314] on span "BACER Notifications" at bounding box center [256, 449] width 79 height 10
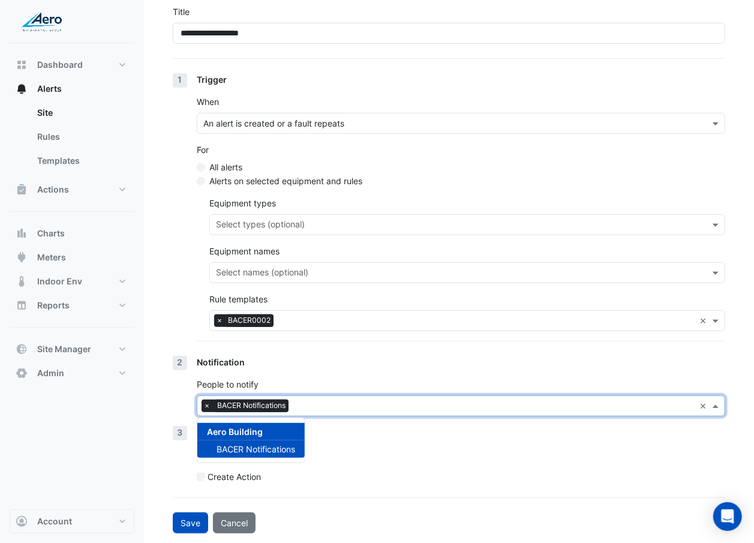
click at [305, 314] on div "Create Action" at bounding box center [461, 476] width 528 height 13
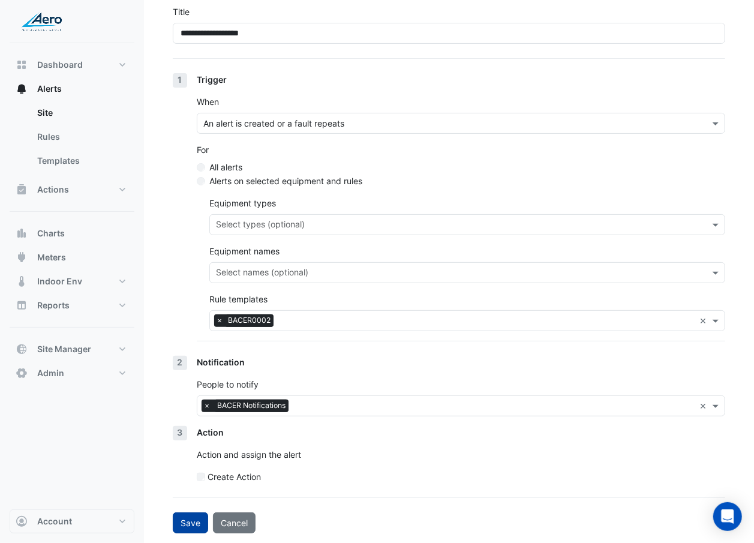
click at [185, 314] on button "Save" at bounding box center [190, 522] width 35 height 21
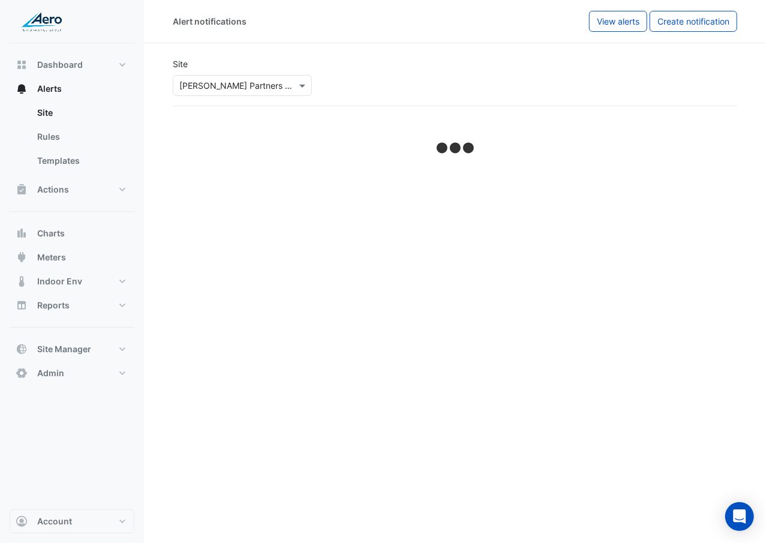
select select "******"
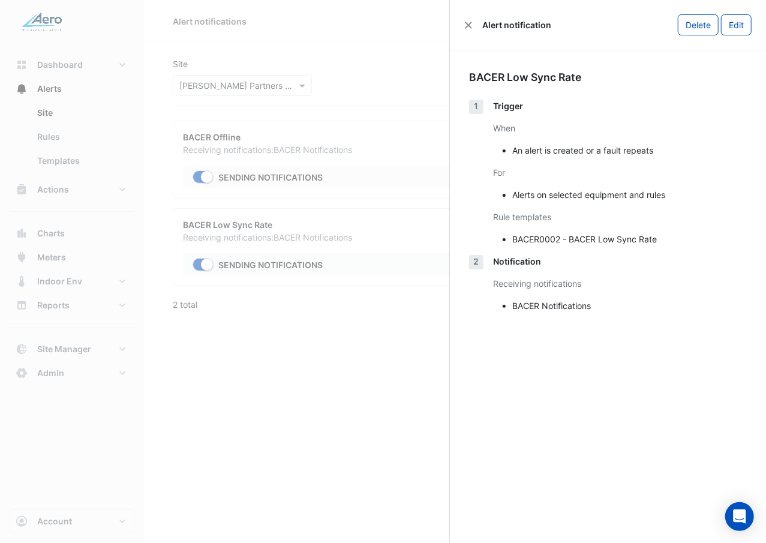
click at [358, 314] on ngb-offcanvas-backdrop at bounding box center [383, 271] width 766 height 543
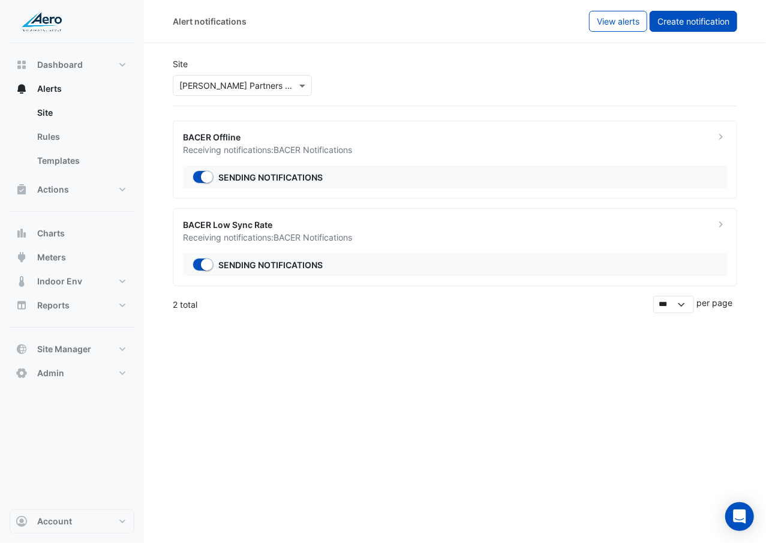
click at [668, 24] on span "Create notification" at bounding box center [693, 21] width 72 height 10
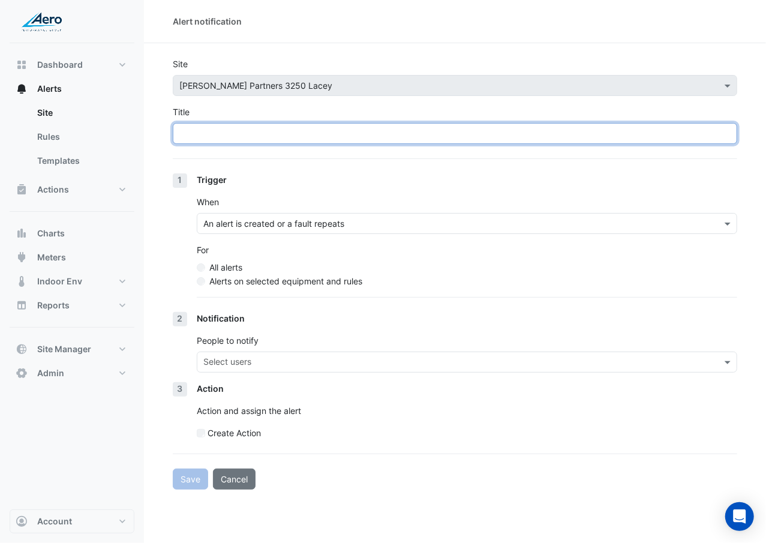
click at [445, 127] on input "Title" at bounding box center [455, 133] width 564 height 21
paste input "**********"
drag, startPoint x: 432, startPoint y: 138, endPoint x: 152, endPoint y: 125, distance: 279.8
click at [152, 125] on section "**********" at bounding box center [455, 266] width 622 height 446
drag, startPoint x: 322, startPoint y: 130, endPoint x: 140, endPoint y: 126, distance: 181.8
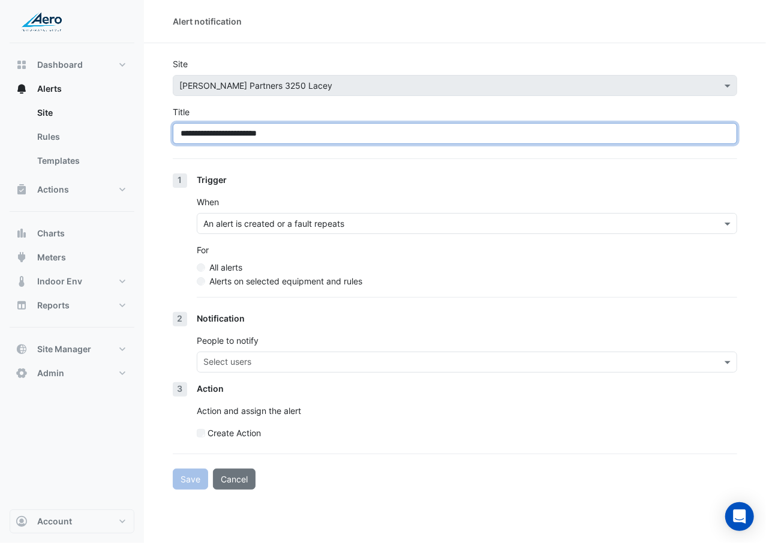
click at [140, 126] on div "**********" at bounding box center [383, 271] width 766 height 543
type input "**********"
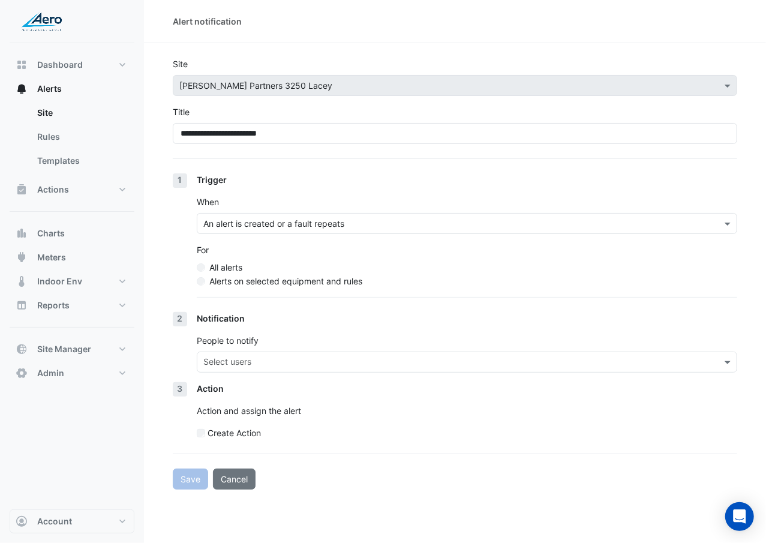
click at [396, 176] on div "Trigger" at bounding box center [467, 179] width 540 height 13
click at [276, 281] on label "Alerts on selected equipment and rules" at bounding box center [285, 281] width 153 height 13
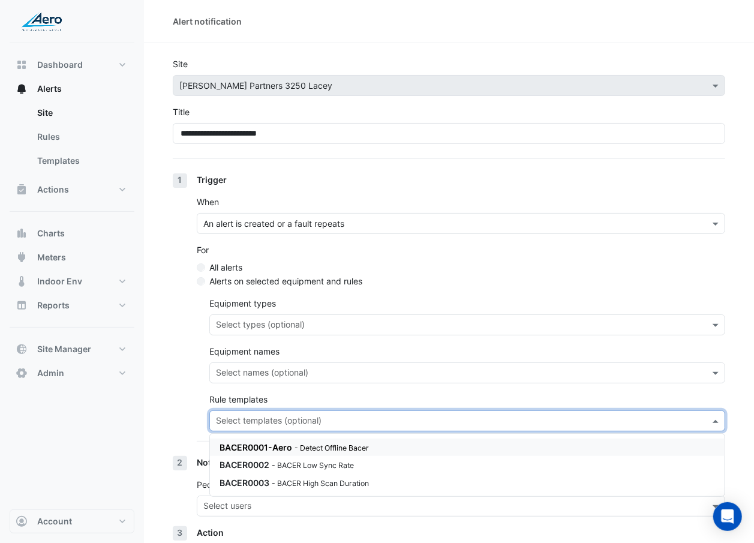
click at [272, 314] on div "Select templates (optional)" at bounding box center [467, 420] width 516 height 21
click at [272, 314] on small "- BACER High Scan Duration" at bounding box center [320, 483] width 97 height 9
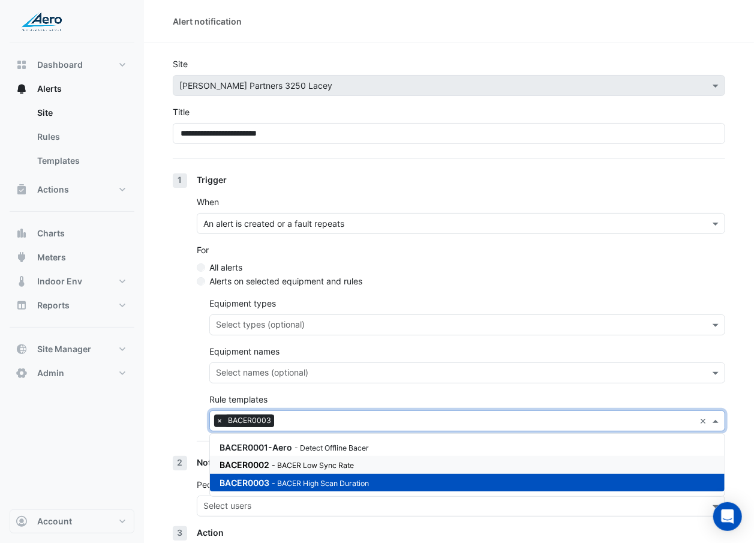
click at [154, 314] on section "**********" at bounding box center [449, 338] width 610 height 590
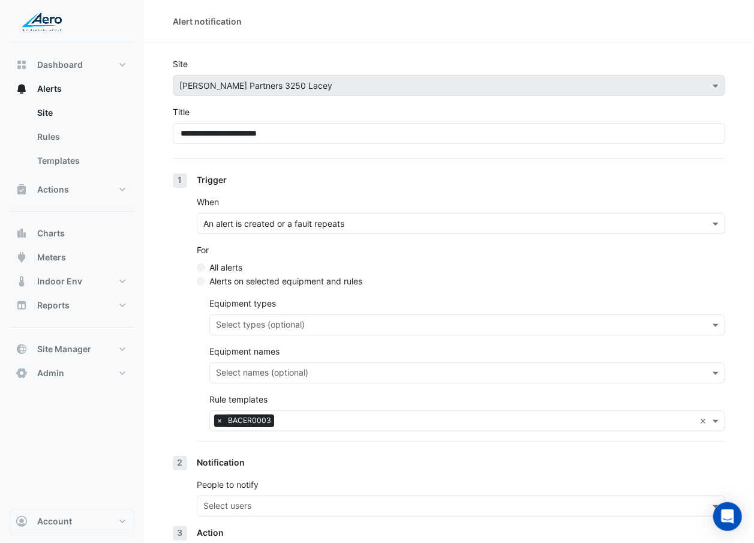
scroll to position [101, 0]
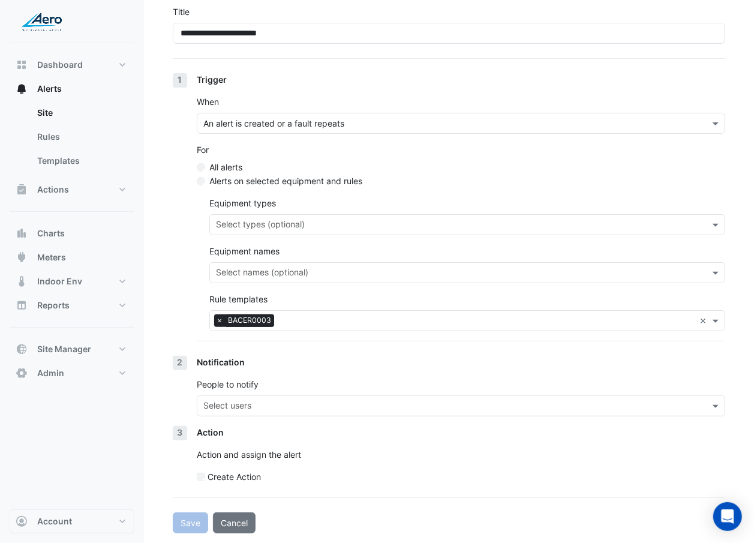
click at [286, 314] on input "text" at bounding box center [453, 407] width 501 height 13
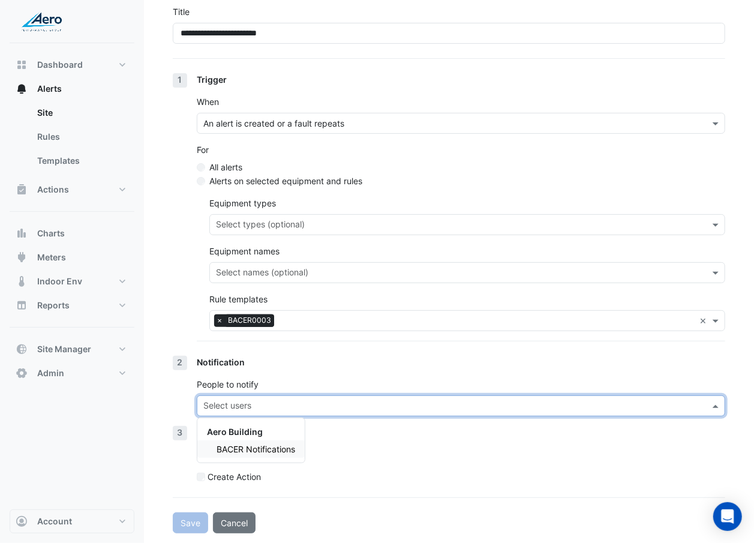
click at [274, 314] on span "BACER Notifications" at bounding box center [256, 449] width 79 height 10
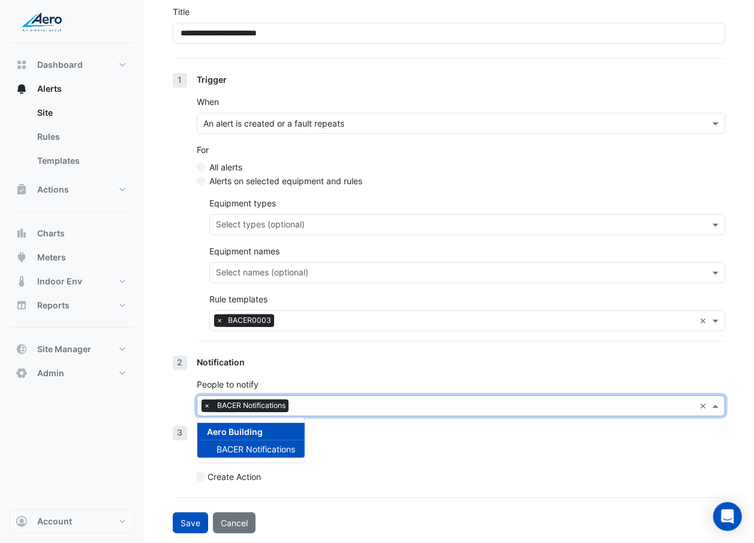
click at [361, 314] on div "Create Action" at bounding box center [461, 476] width 528 height 13
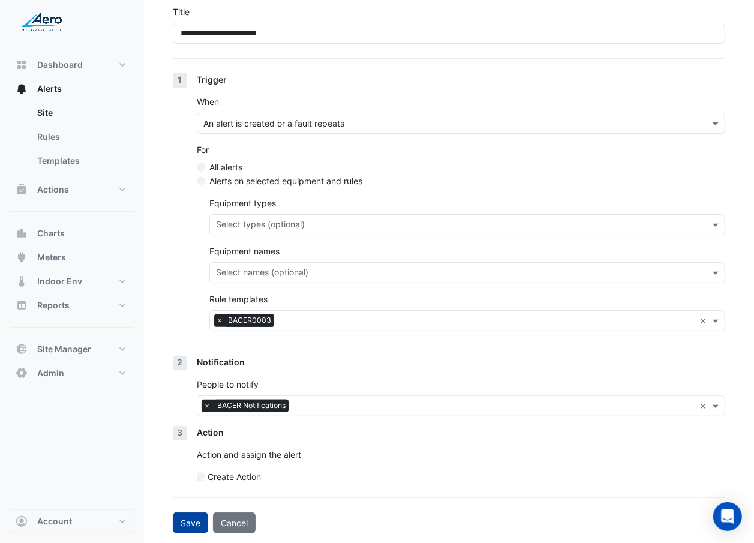
click at [190, 314] on button "Save" at bounding box center [190, 522] width 35 height 21
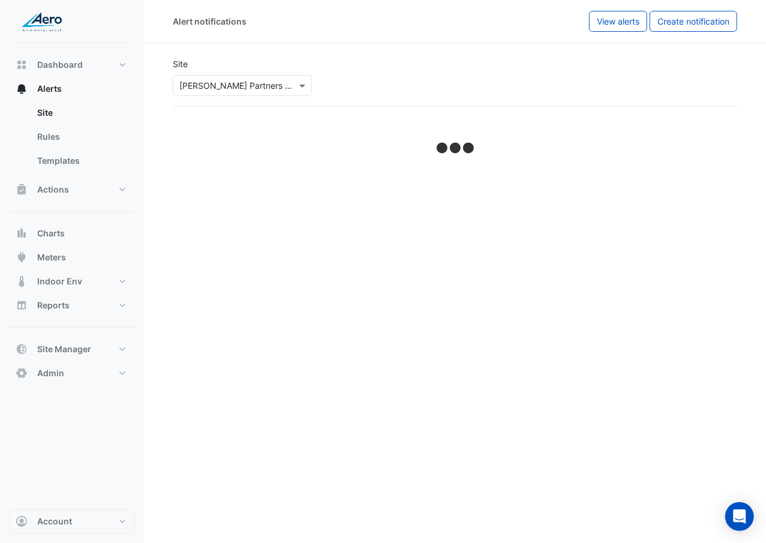
select select "******"
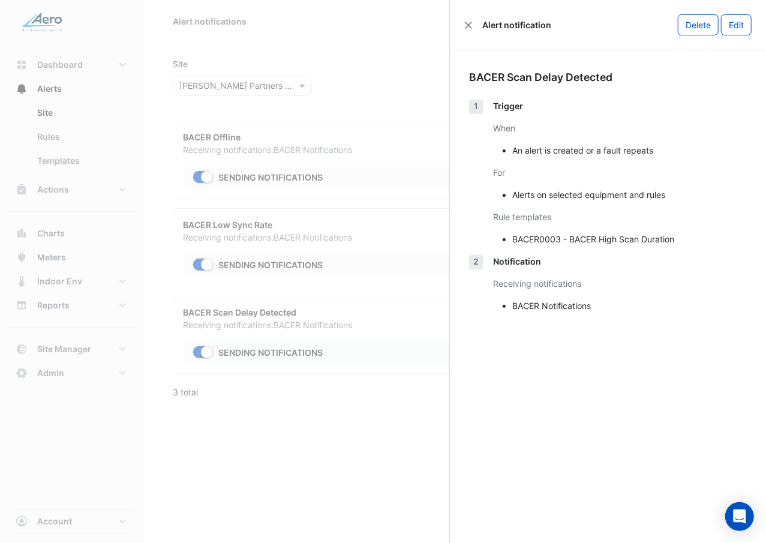
click at [253, 314] on ngb-offcanvas-backdrop at bounding box center [383, 271] width 766 height 543
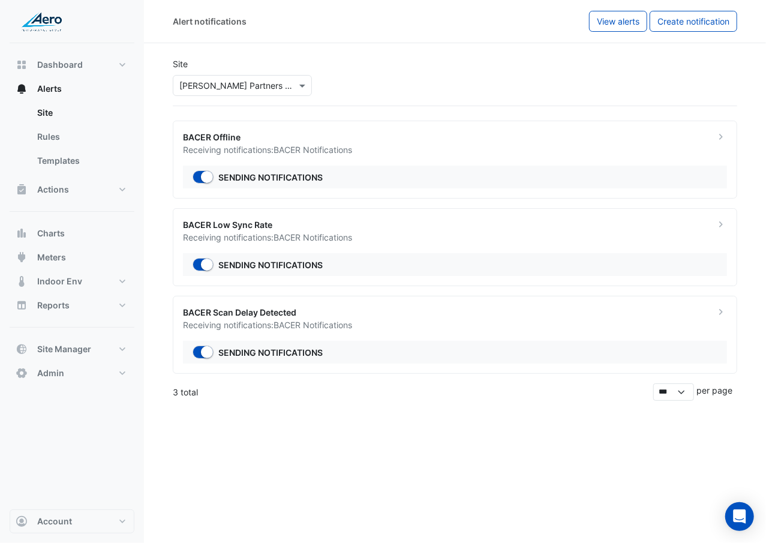
click at [260, 84] on input "text" at bounding box center [230, 86] width 102 height 13
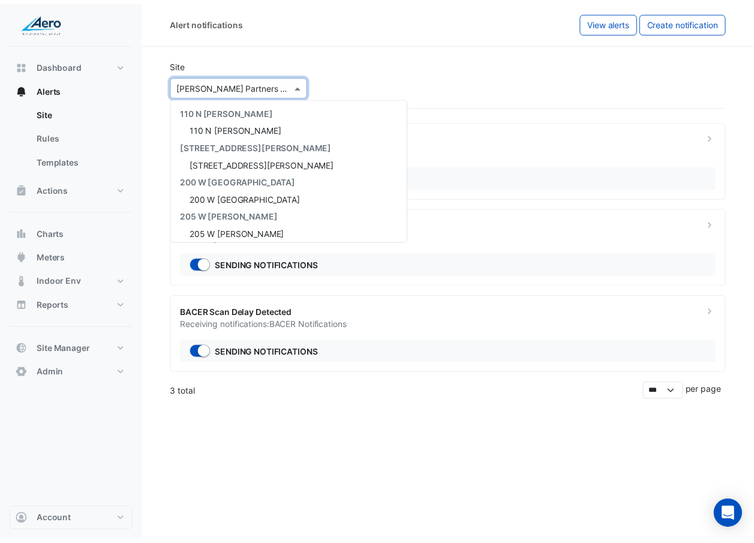
scroll to position [543, 0]
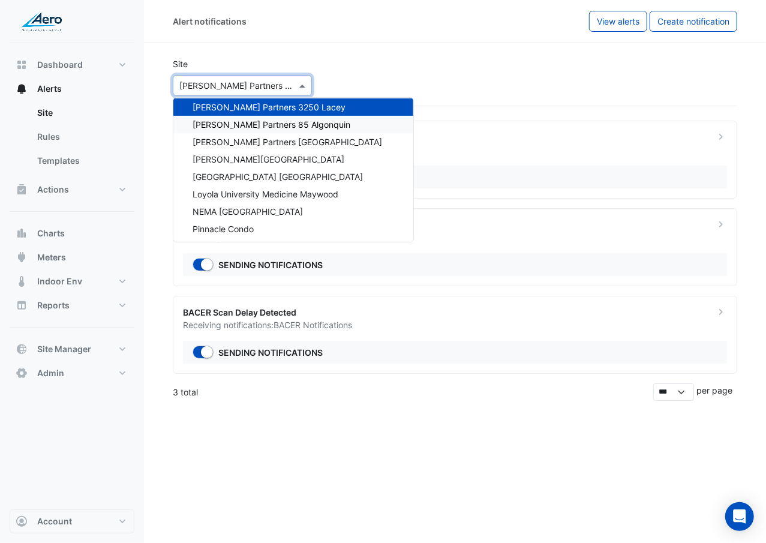
click at [264, 119] on span "Hamilton Partners 85 Algonquin" at bounding box center [272, 124] width 158 height 10
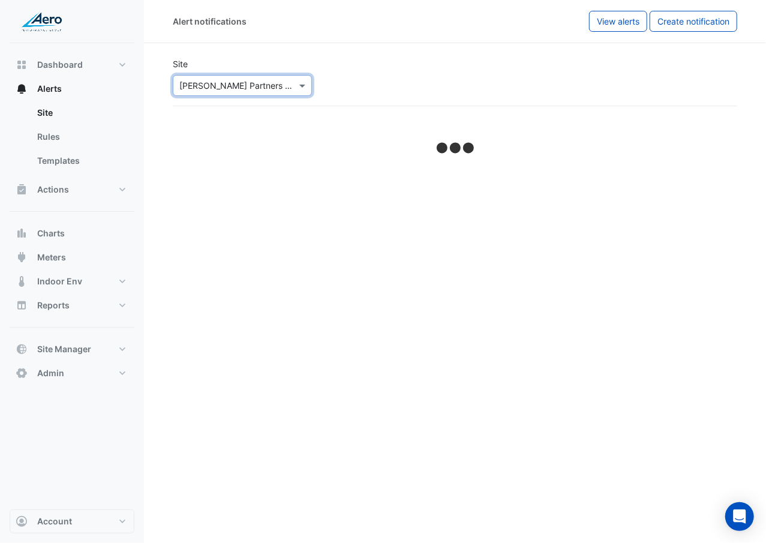
select select "******"
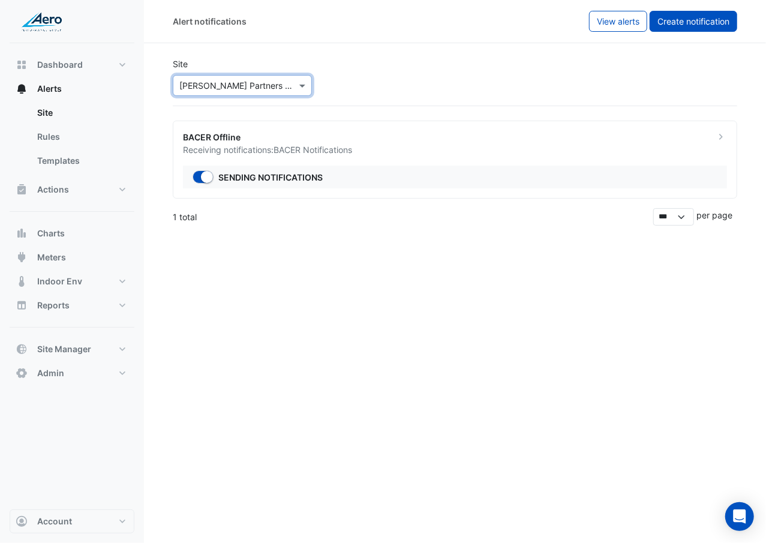
click at [684, 25] on span "Create notification" at bounding box center [693, 21] width 72 height 10
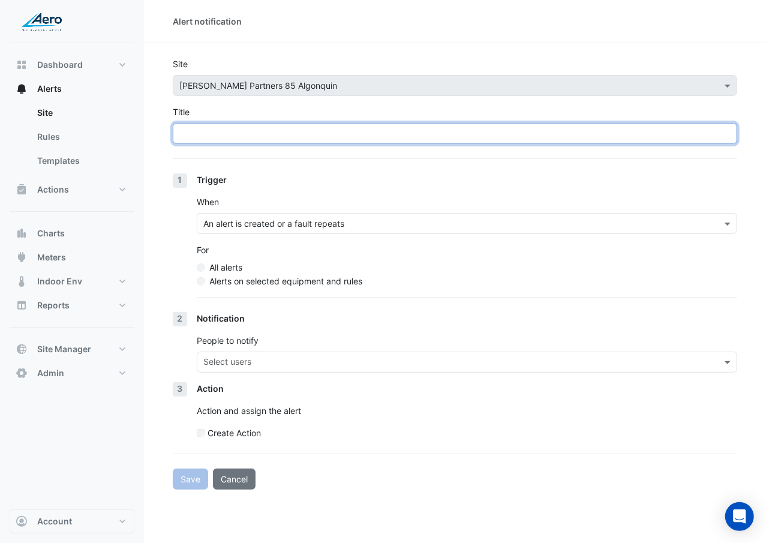
click at [313, 140] on input "Title" at bounding box center [455, 133] width 564 height 21
type input "**********"
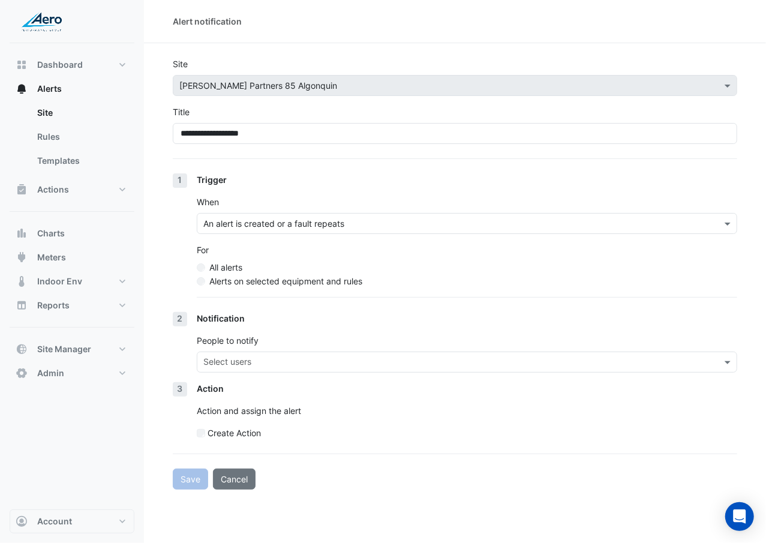
click at [255, 277] on label "Alerts on selected equipment and rules" at bounding box center [285, 281] width 153 height 13
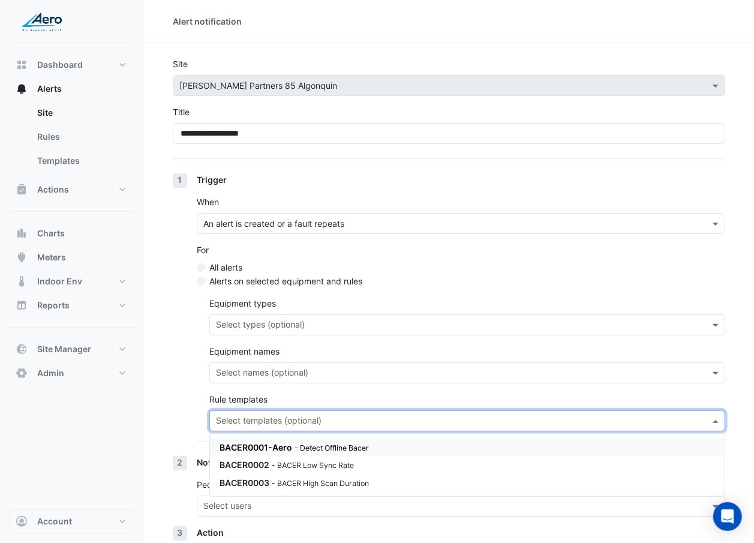
click at [291, 314] on input "text" at bounding box center [460, 422] width 489 height 13
click at [296, 314] on small "- BACER High Scan Duration" at bounding box center [320, 483] width 97 height 9
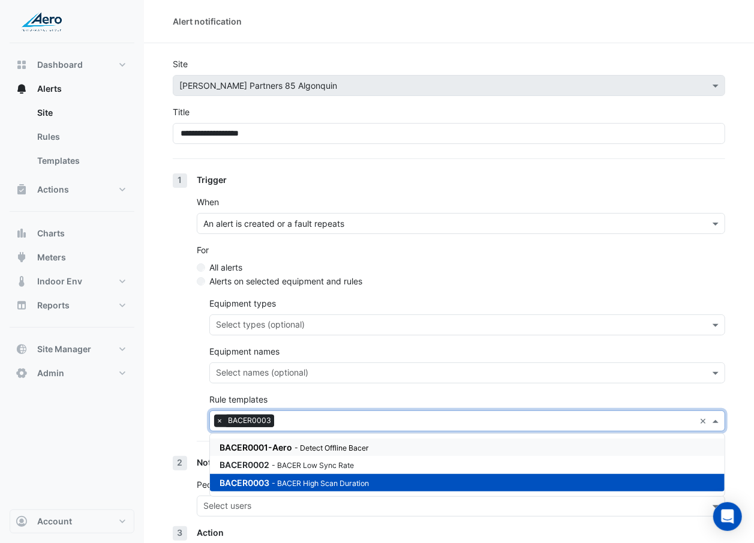
click at [174, 314] on div "1 Trigger When An alert is created or a fault repeats For All alerts Alerts on …" at bounding box center [449, 314] width 552 height 283
click at [245, 314] on span "BACER0003" at bounding box center [249, 420] width 49 height 12
click at [232, 314] on span "BACER0002" at bounding box center [245, 464] width 50 height 10
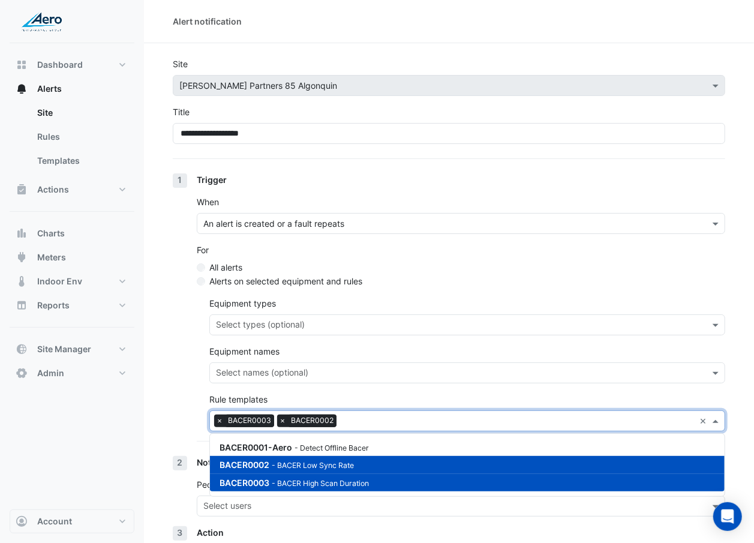
click at [230, 314] on div "BACER0003 - BACER High Scan Duration" at bounding box center [364, 482] width 288 height 13
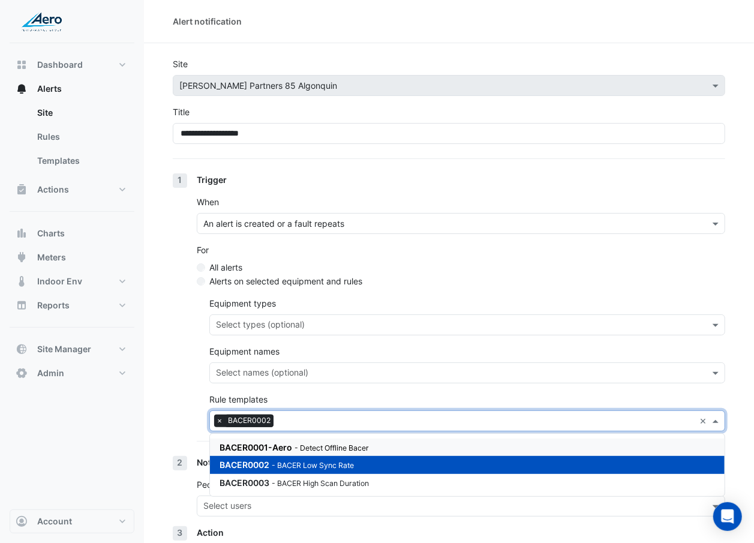
click at [203, 314] on div "Trigger When An alert is created or a fault repeats For All alerts Alerts on se…" at bounding box center [461, 314] width 528 height 283
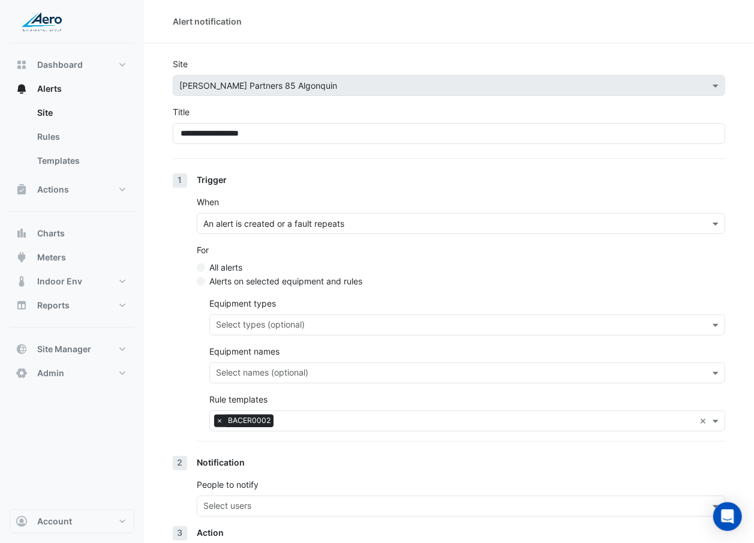
scroll to position [101, 0]
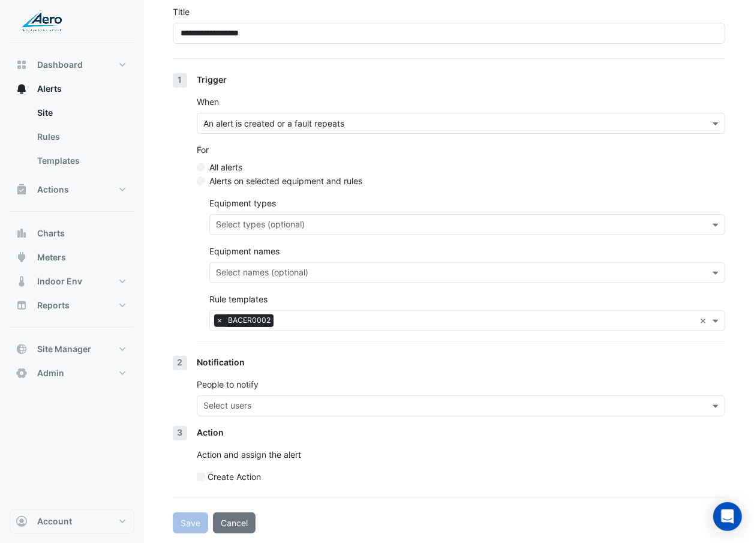
click at [222, 314] on input "text" at bounding box center [453, 407] width 501 height 13
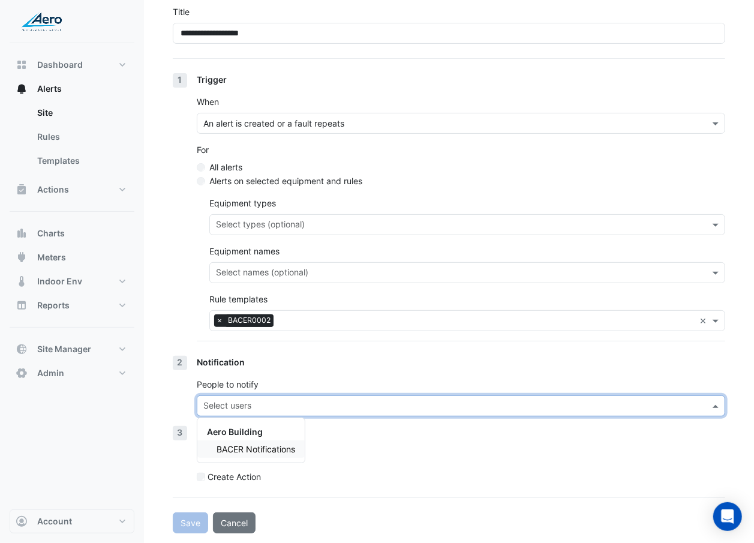
click at [238, 314] on div "BACER Notifications" at bounding box center [250, 448] width 107 height 17
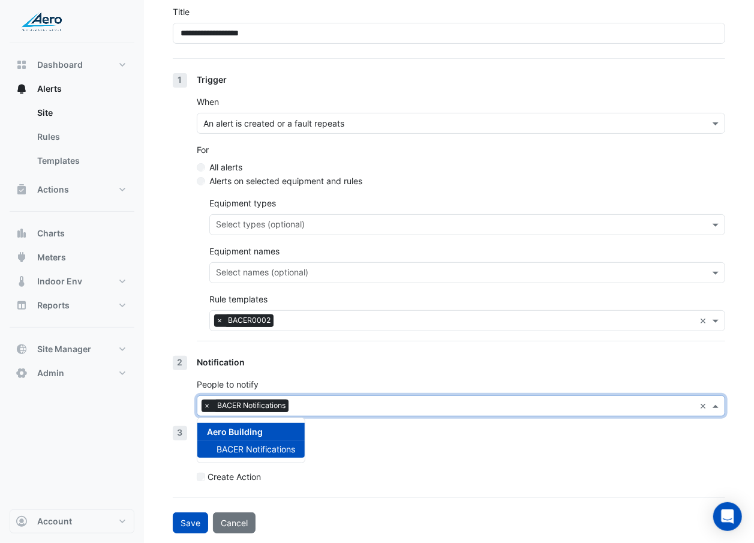
click at [418, 314] on div "Action Action and assign the alert Create Action" at bounding box center [461, 459] width 528 height 67
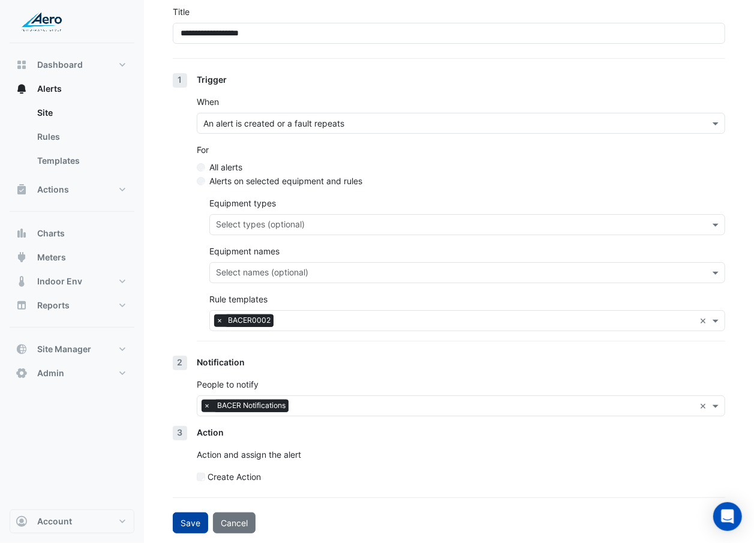
click at [190, 314] on button "Save" at bounding box center [190, 522] width 35 height 21
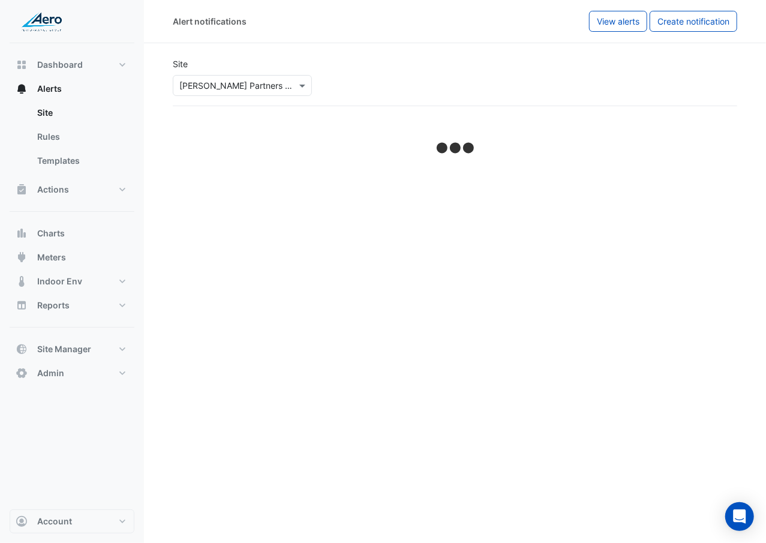
select select "******"
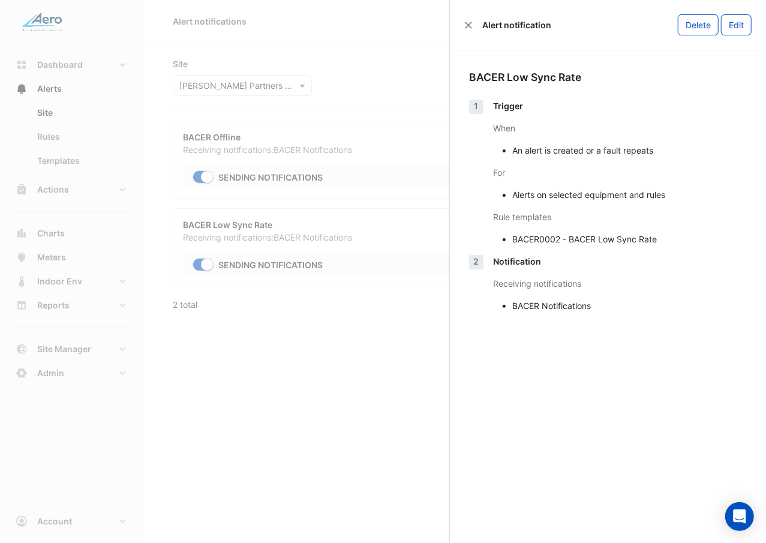
click at [230, 314] on ngb-offcanvas-backdrop at bounding box center [383, 271] width 766 height 543
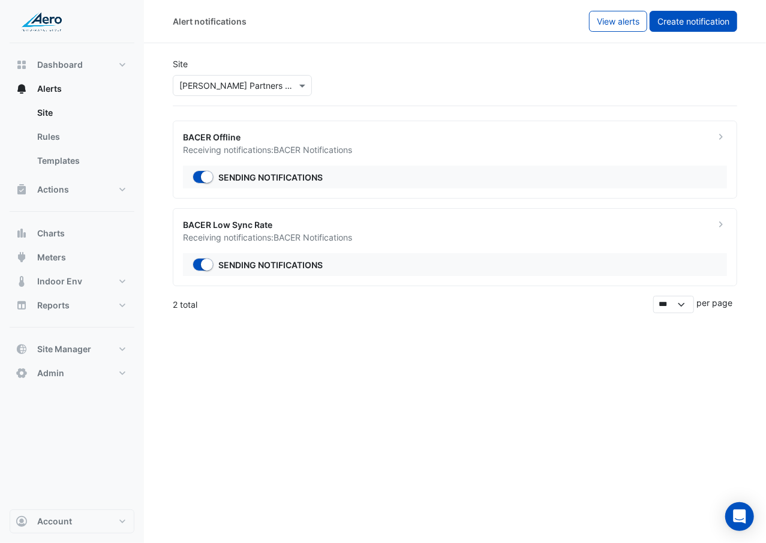
click at [689, 20] on span "Create notification" at bounding box center [693, 21] width 72 height 10
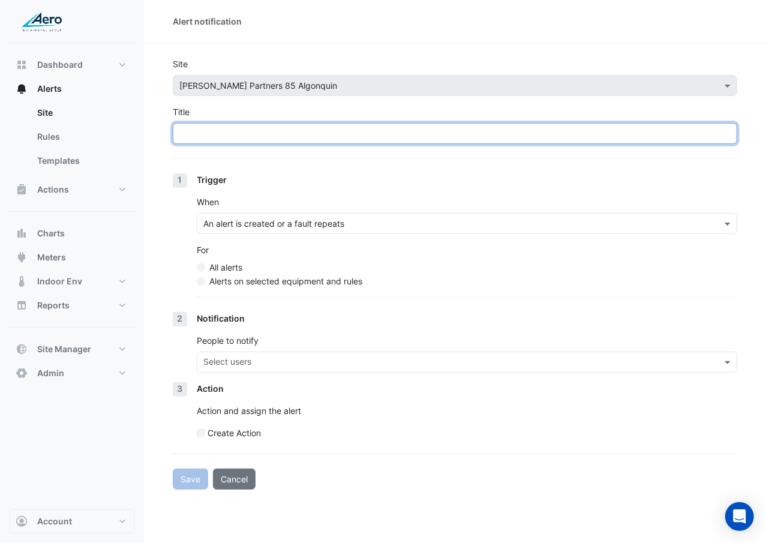
click at [340, 135] on input "Title" at bounding box center [455, 133] width 564 height 21
paste input "**********"
type input "**********"
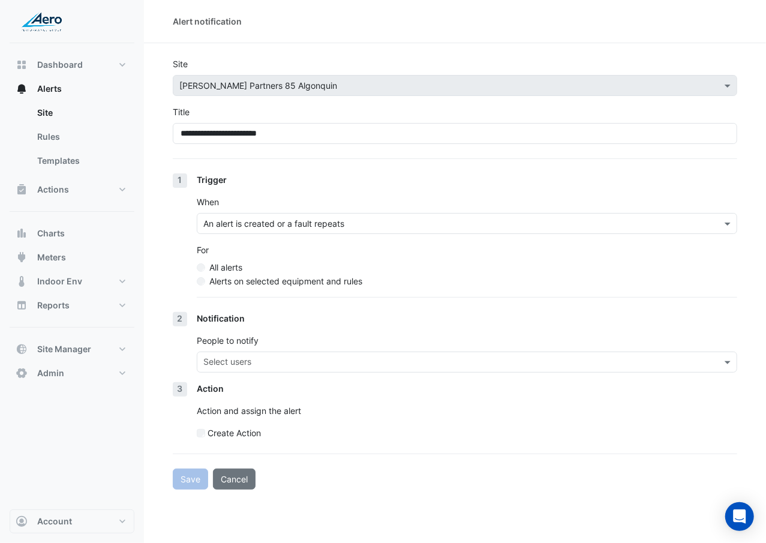
click at [296, 283] on label "Alerts on selected equipment and rules" at bounding box center [285, 281] width 153 height 13
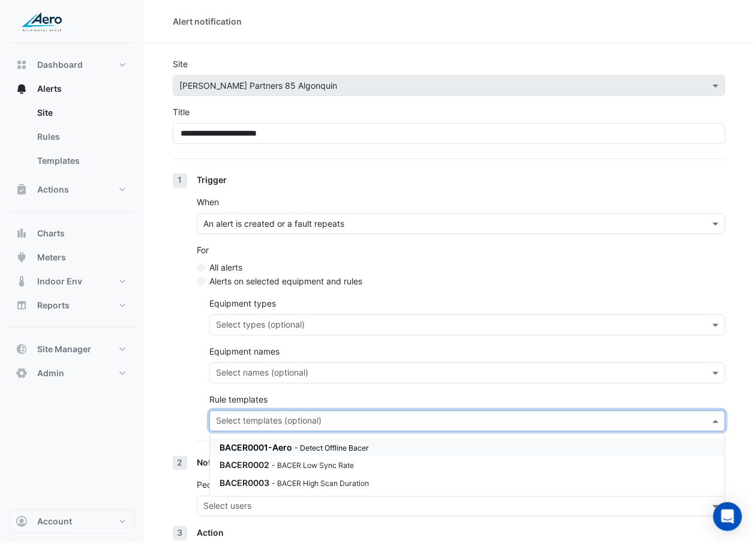
click at [296, 314] on div at bounding box center [459, 422] width 491 height 16
click at [300, 314] on small "- BACER High Scan Duration" at bounding box center [320, 483] width 97 height 9
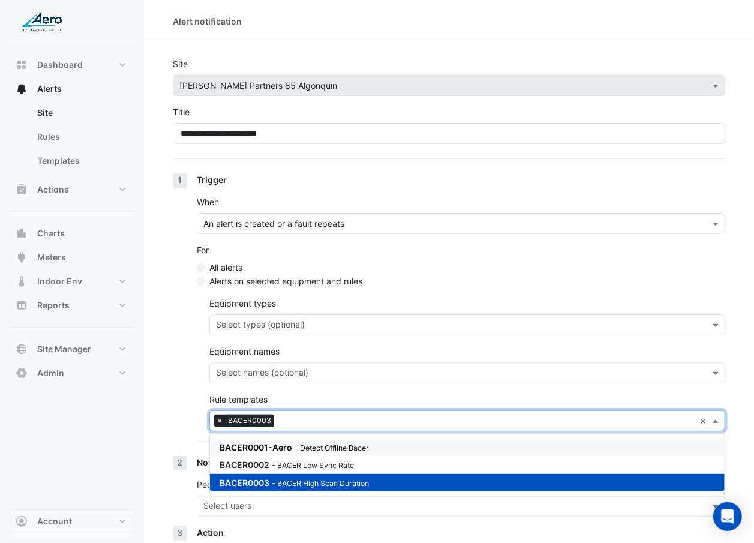
click at [155, 314] on section "**********" at bounding box center [449, 338] width 610 height 590
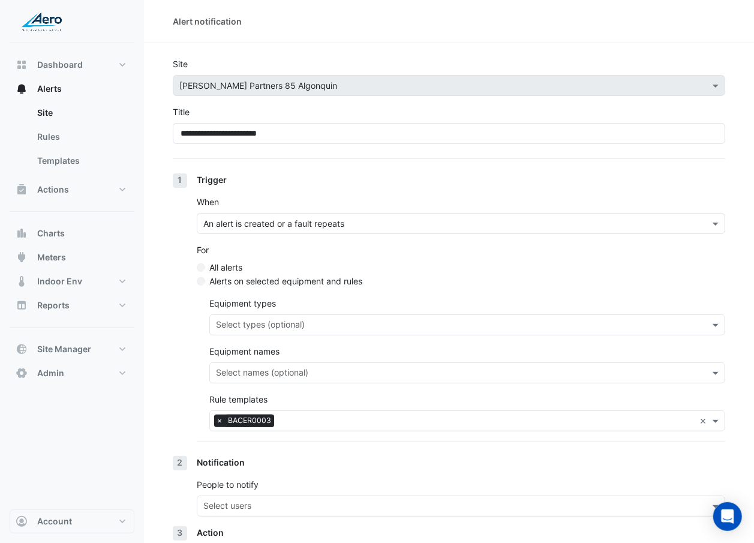
scroll to position [101, 0]
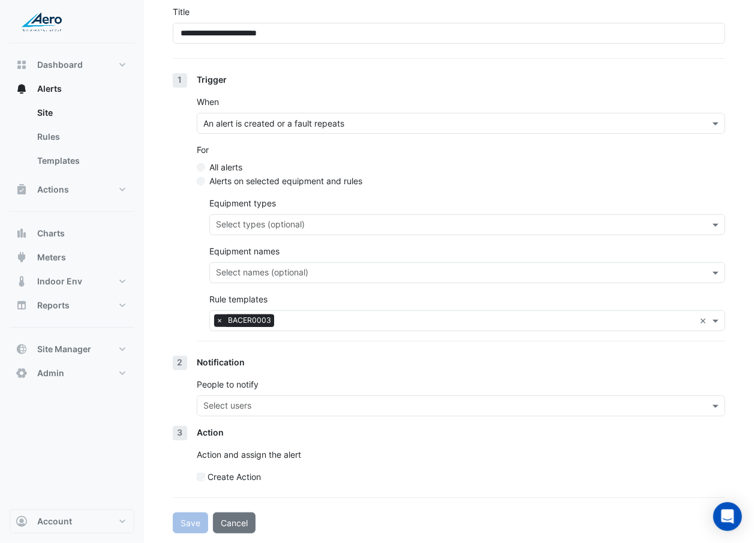
click at [221, 314] on input "text" at bounding box center [453, 407] width 501 height 13
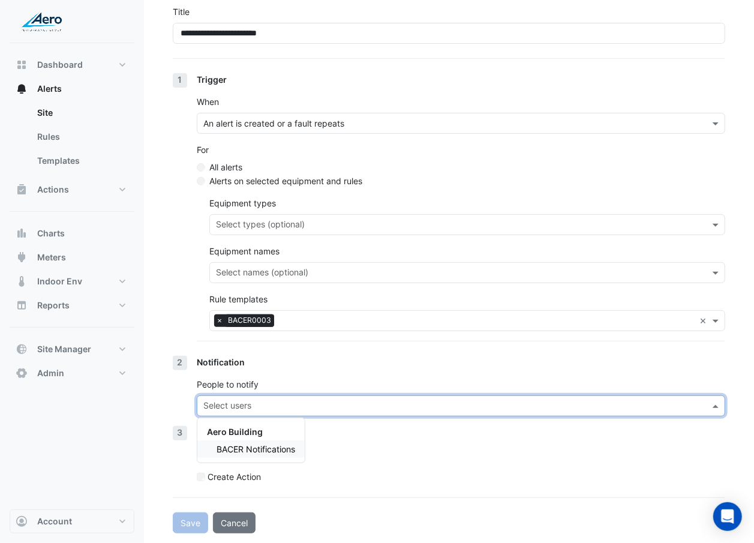
click at [229, 314] on span "BACER Notifications" at bounding box center [256, 449] width 79 height 10
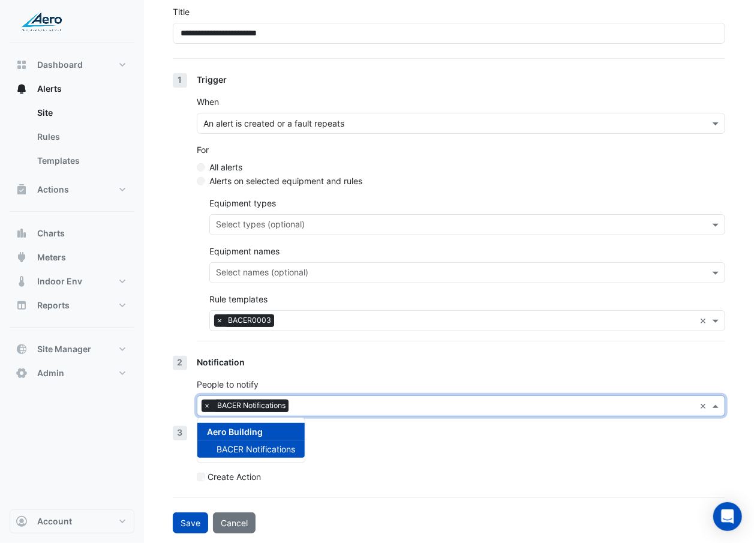
click at [449, 314] on div "Create Action" at bounding box center [461, 476] width 528 height 13
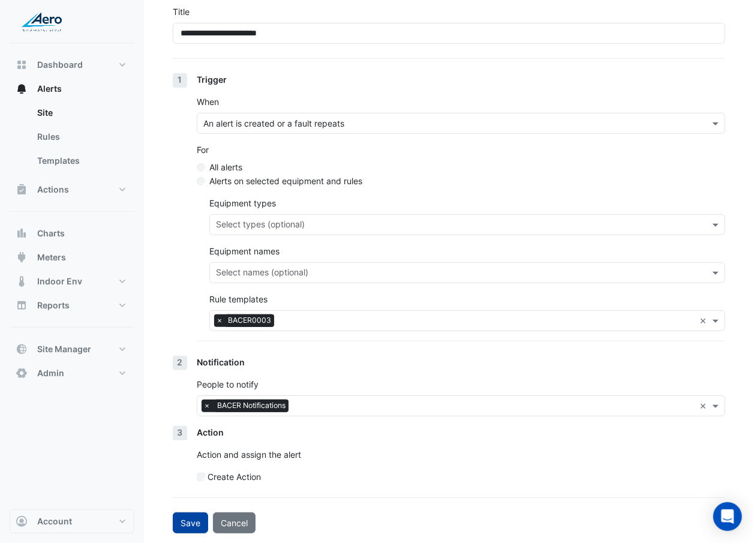
click at [186, 314] on button "Save" at bounding box center [190, 522] width 35 height 21
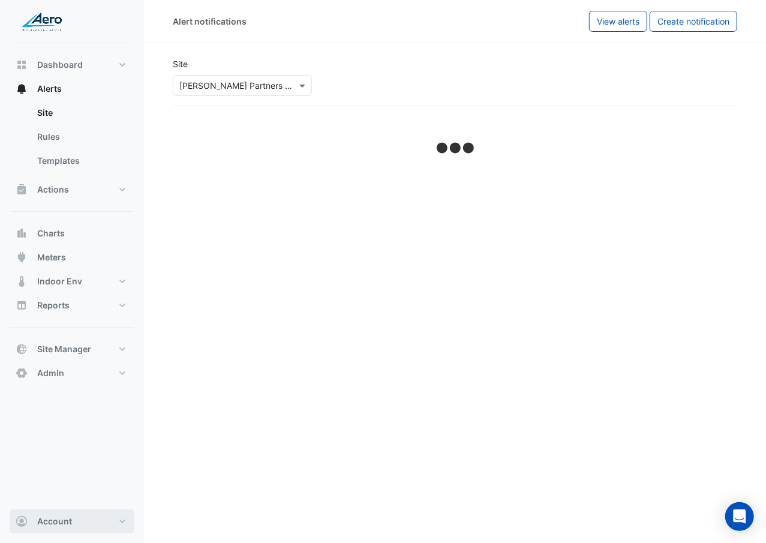
select select "******"
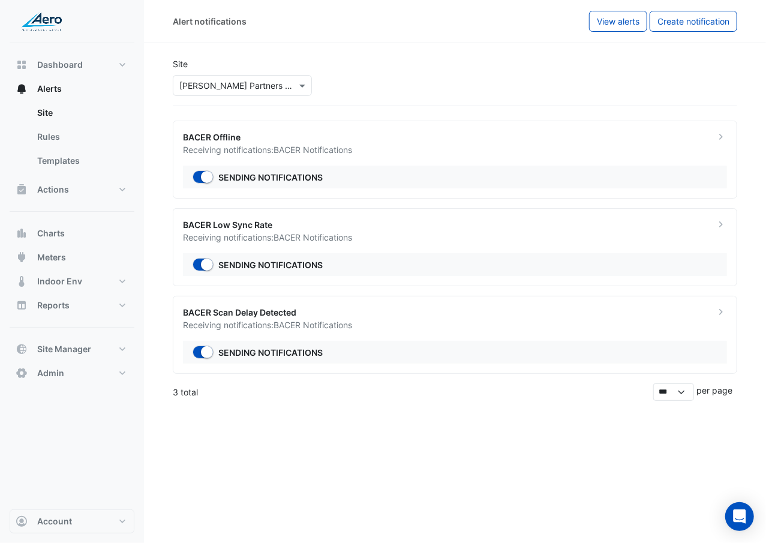
click at [221, 314] on ngb-offcanvas-backdrop at bounding box center [383, 271] width 766 height 543
click at [235, 89] on input "text" at bounding box center [230, 86] width 102 height 13
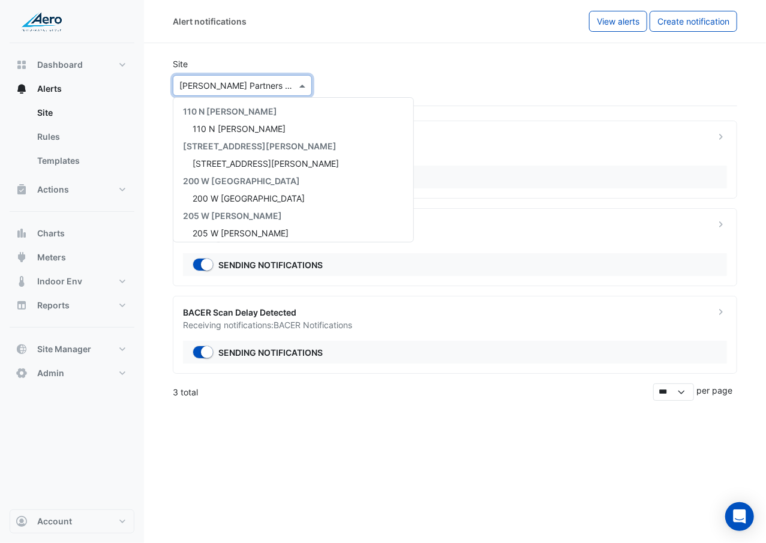
scroll to position [561, 0]
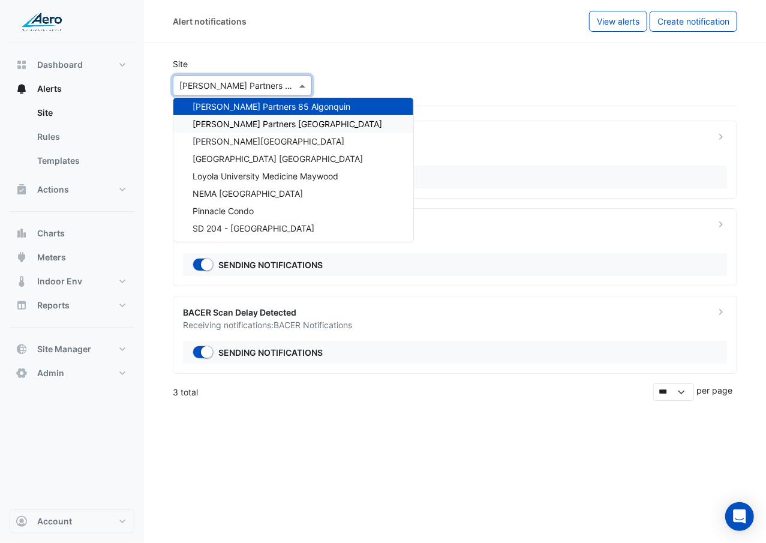
click at [308, 126] on span "Hamilton Partners One Lincoln Center" at bounding box center [288, 124] width 190 height 10
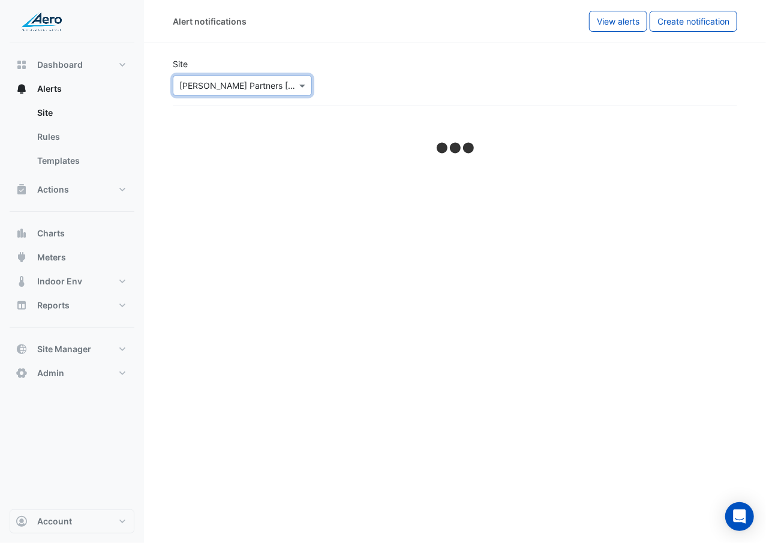
select select "******"
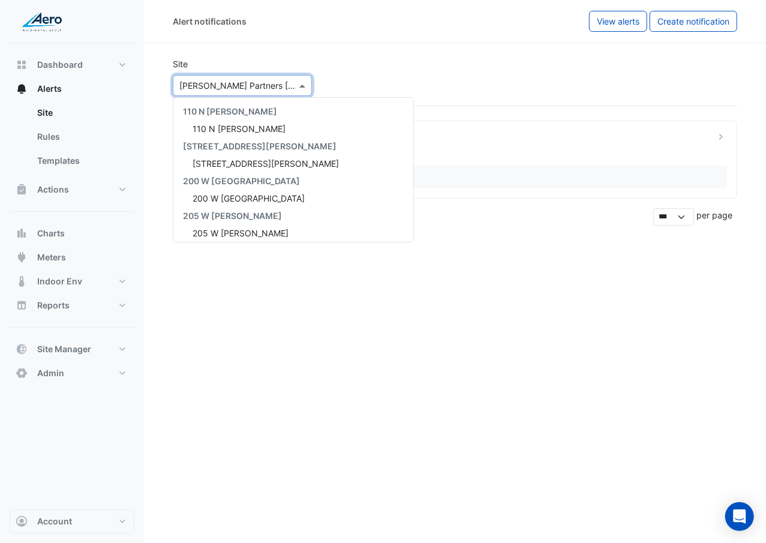
click at [252, 85] on input "text" at bounding box center [230, 86] width 102 height 13
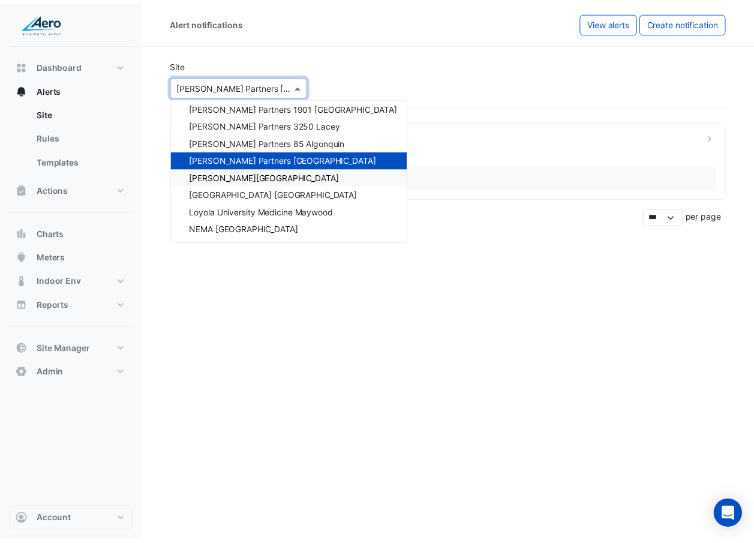
scroll to position [525, 0]
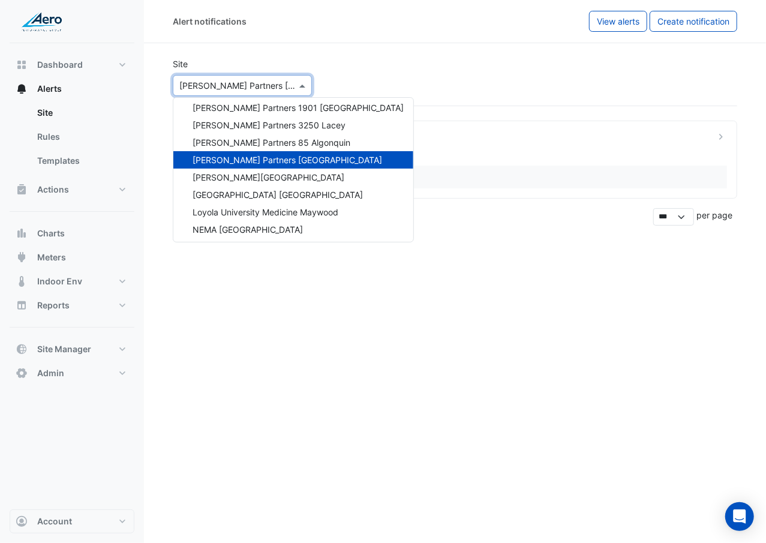
click at [550, 269] on div "Alert notifications View alerts Create notification Site × Hamilton Partners On…" at bounding box center [455, 271] width 622 height 543
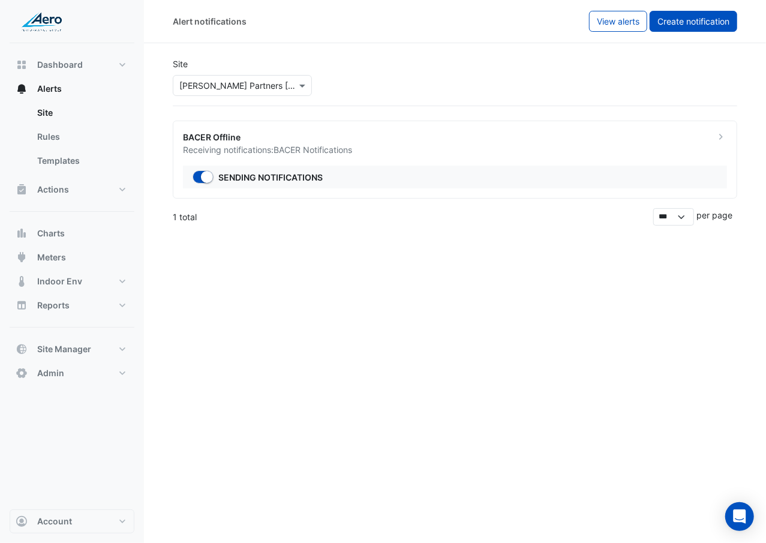
click at [701, 20] on span "Create notification" at bounding box center [693, 21] width 72 height 10
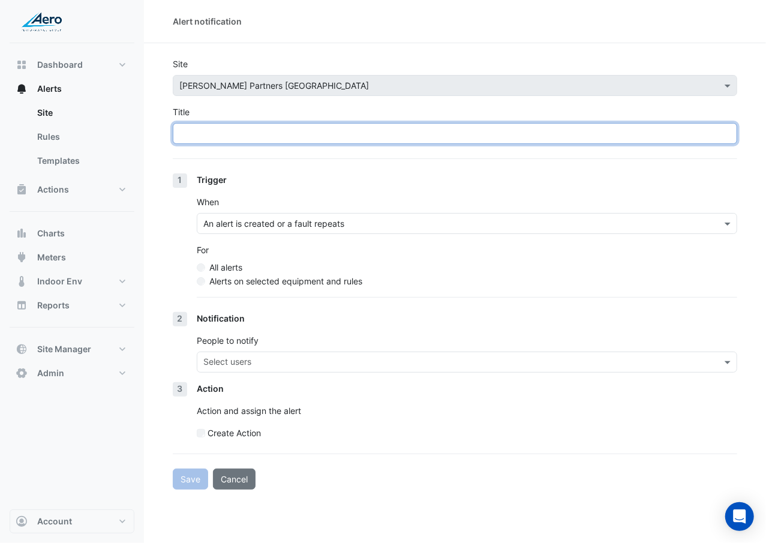
click at [380, 130] on input "Title" at bounding box center [455, 133] width 564 height 21
type input "*"
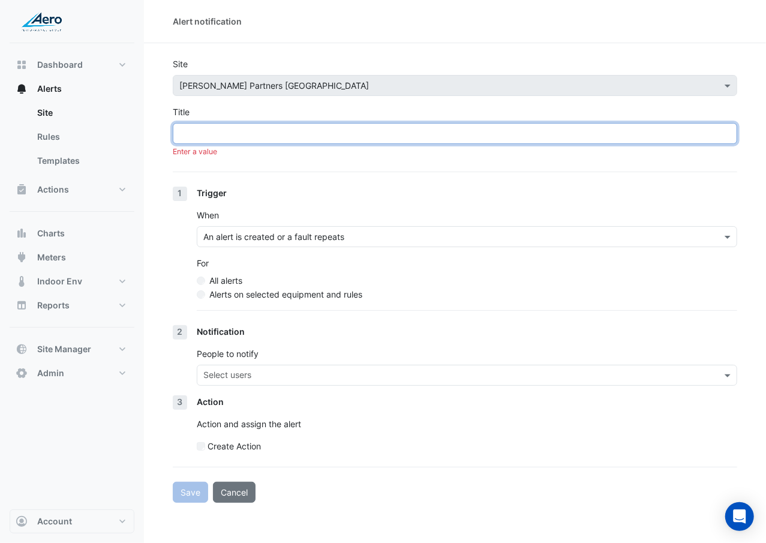
type input "*"
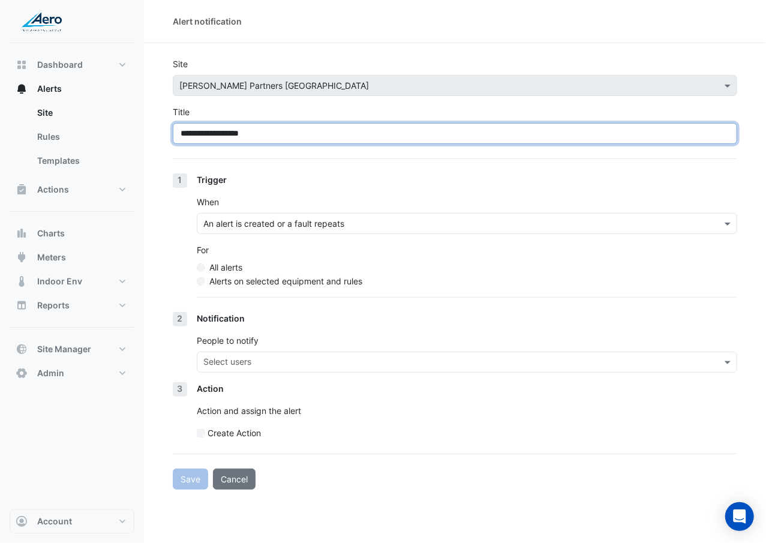
type input "**********"
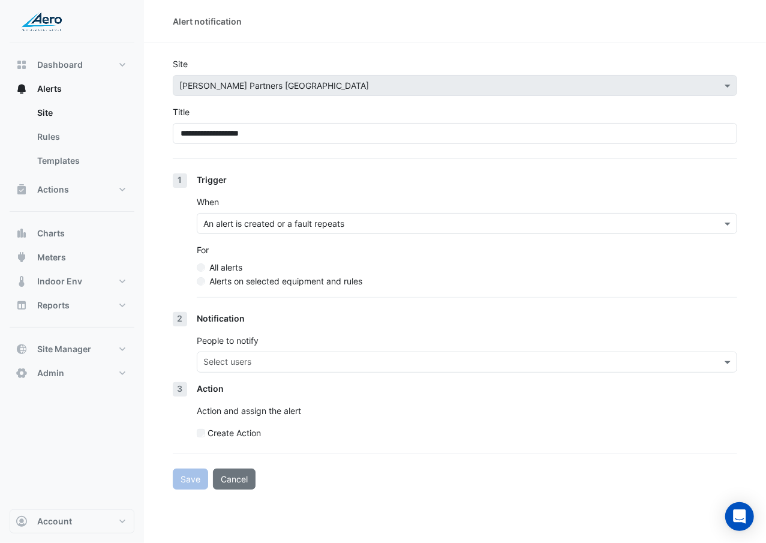
click at [271, 283] on label "Alerts on selected equipment and rules" at bounding box center [285, 281] width 153 height 13
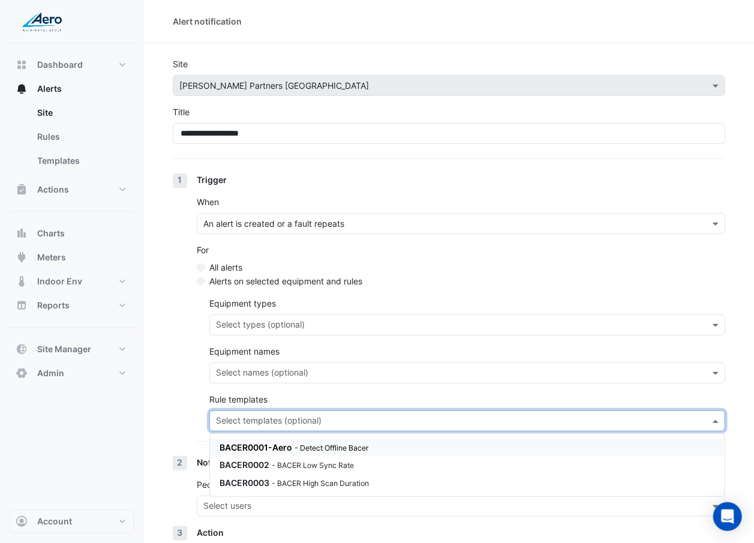
click at [313, 314] on input "text" at bounding box center [460, 422] width 489 height 13
click at [320, 314] on small "- BACER Low Sync Rate" at bounding box center [313, 465] width 82 height 9
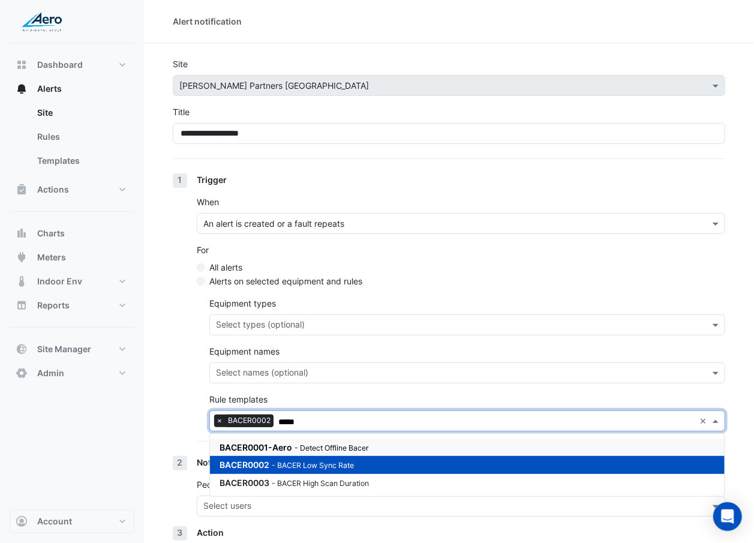
type input "*****"
click at [161, 314] on section "**********" at bounding box center [449, 338] width 610 height 590
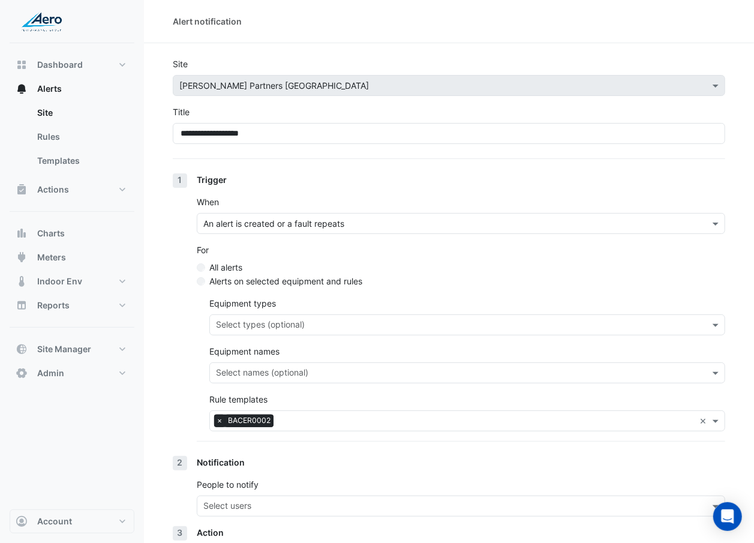
scroll to position [82, 0]
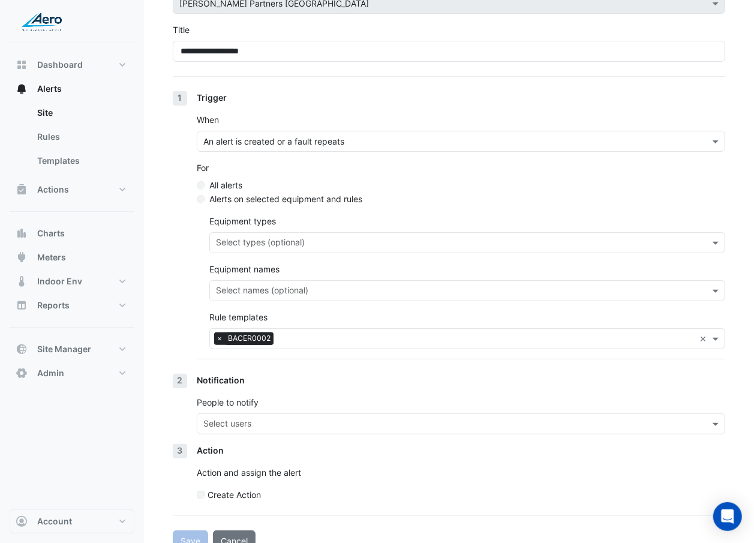
click at [232, 314] on div "Select users" at bounding box center [461, 423] width 528 height 21
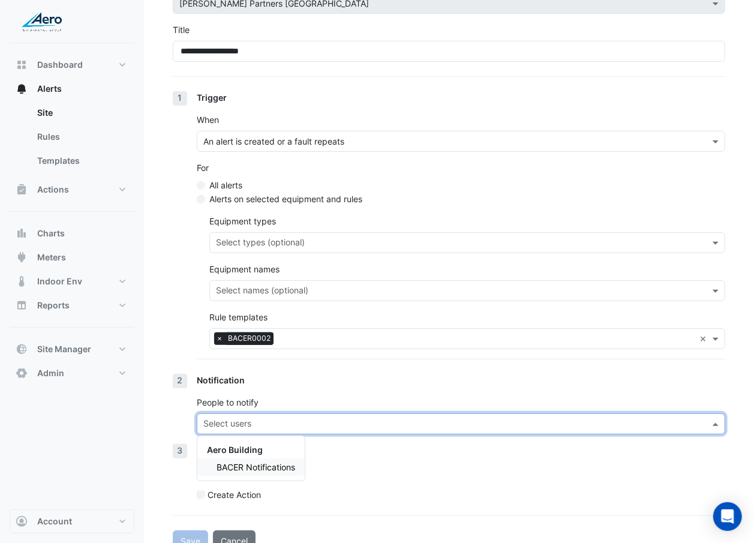
click at [239, 314] on div "BACER Notifications" at bounding box center [250, 466] width 107 height 17
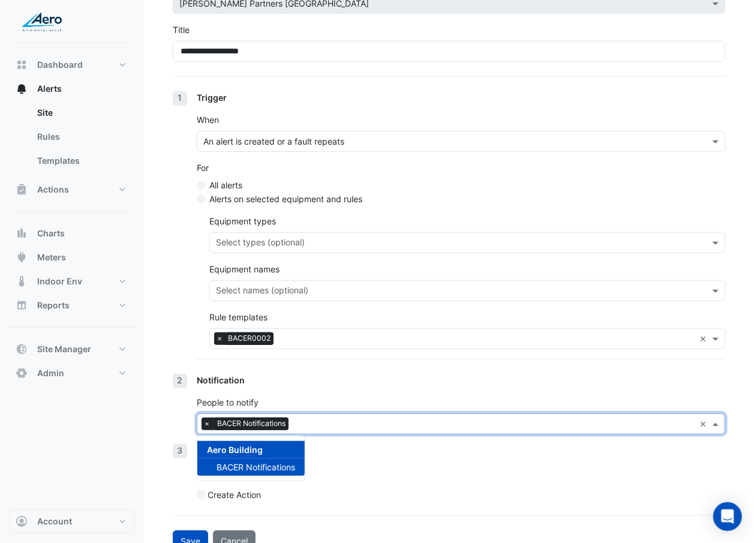
click at [395, 314] on p "Action and assign the alert" at bounding box center [461, 472] width 528 height 13
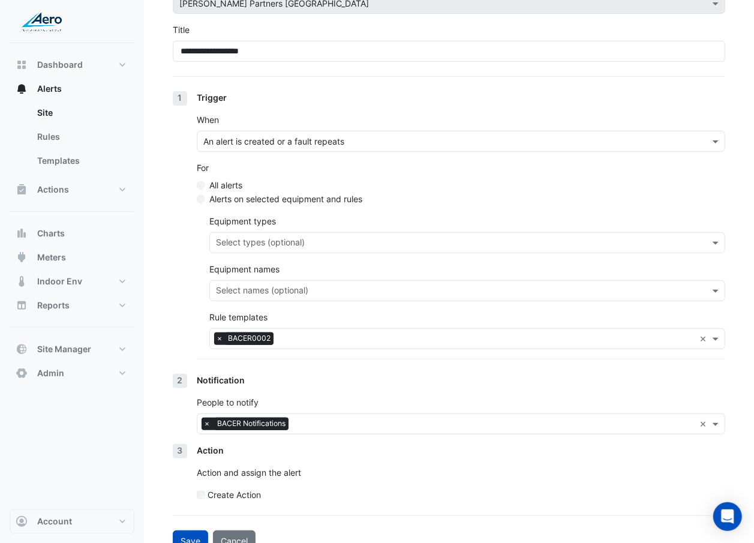
scroll to position [101, 0]
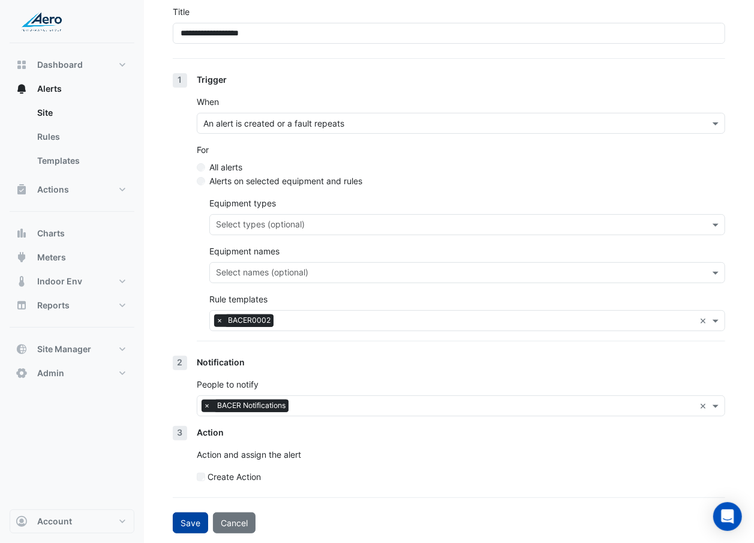
click at [197, 314] on button "Save" at bounding box center [190, 522] width 35 height 21
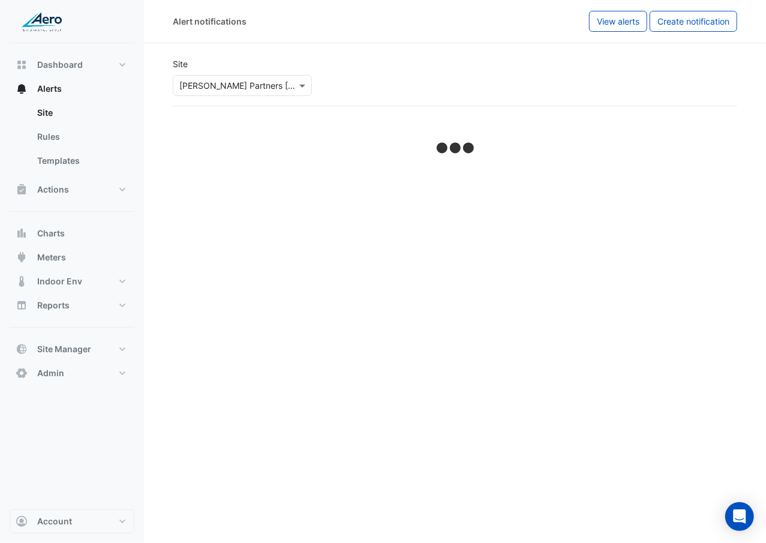
drag, startPoint x: 356, startPoint y: 341, endPoint x: 258, endPoint y: 231, distance: 147.4
click at [258, 231] on div "Alert notifications View alerts Create notification Site × Hamilton Partners On…" at bounding box center [455, 271] width 622 height 543
select select "******"
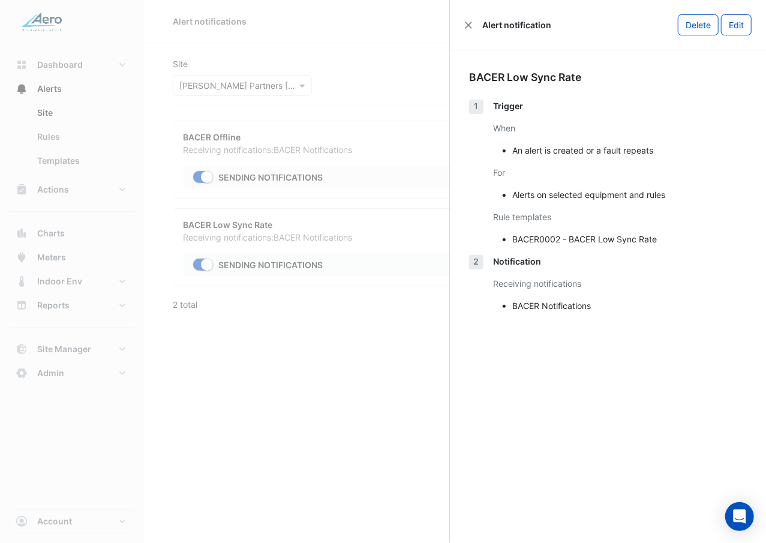
click at [361, 77] on ngb-offcanvas-backdrop at bounding box center [383, 271] width 766 height 543
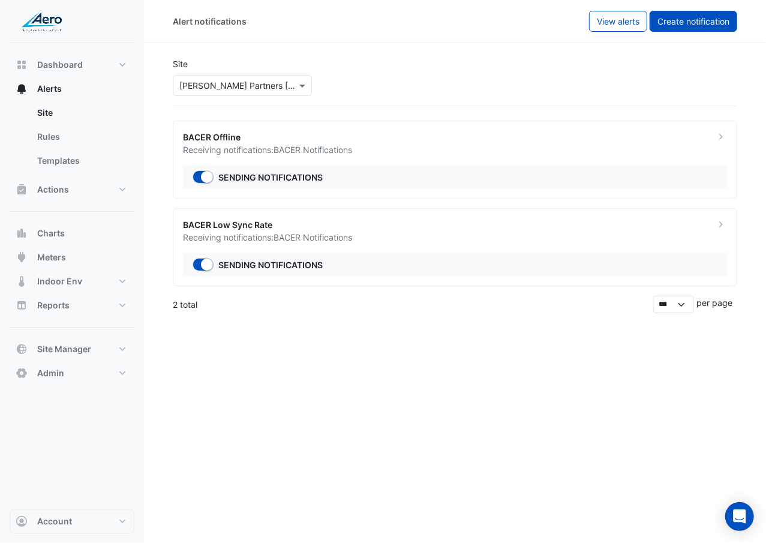
click at [701, 25] on span "Create notification" at bounding box center [693, 21] width 72 height 10
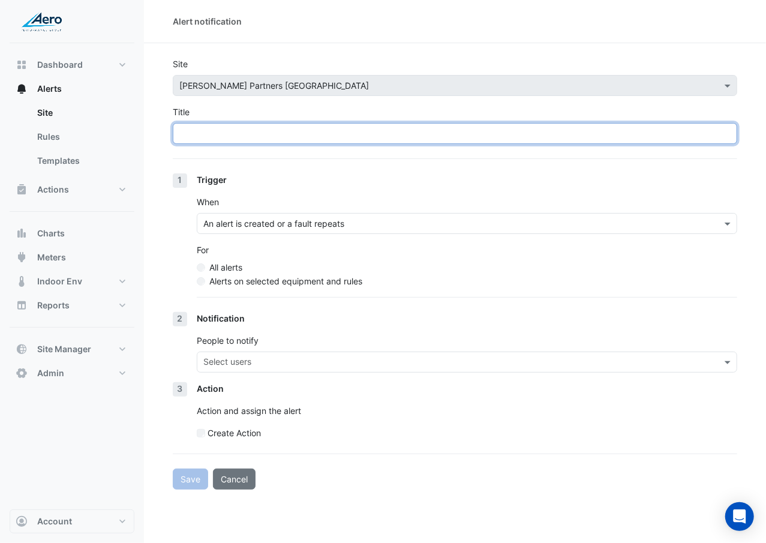
click at [464, 130] on input "Title" at bounding box center [455, 133] width 564 height 21
paste input "**********"
type input "**********"
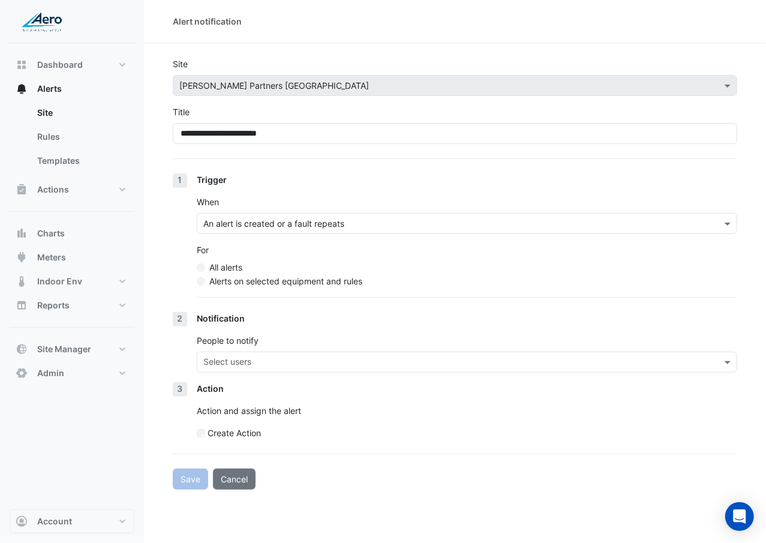
click at [429, 178] on div "Trigger" at bounding box center [467, 179] width 540 height 13
click at [343, 279] on label "Alerts on selected equipment and rules" at bounding box center [285, 281] width 153 height 13
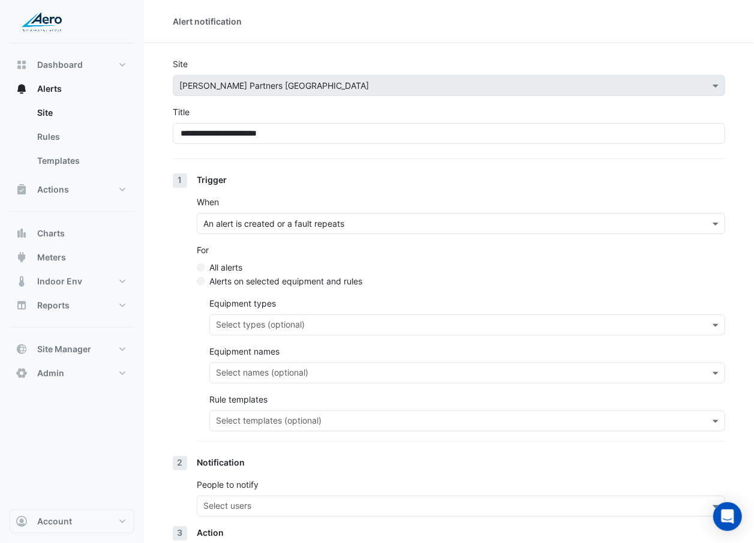
click at [305, 314] on div "Trigger When An alert is created or a fault repeats For All alerts Alerts on se…" at bounding box center [461, 314] width 528 height 283
click at [307, 314] on input "text" at bounding box center [460, 422] width 489 height 13
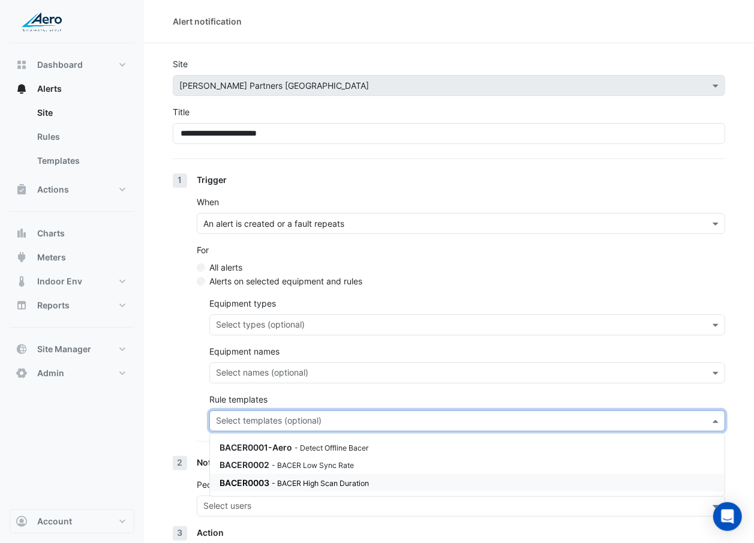
click at [312, 314] on small "- BACER High Scan Duration" at bounding box center [320, 483] width 97 height 9
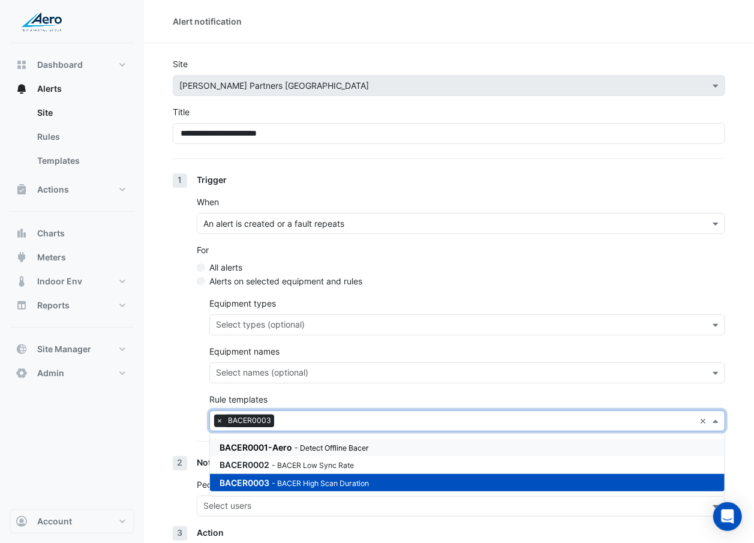
click at [185, 314] on div "1 Trigger When An alert is created or a fault repeats For All alerts Alerts on …" at bounding box center [449, 314] width 552 height 283
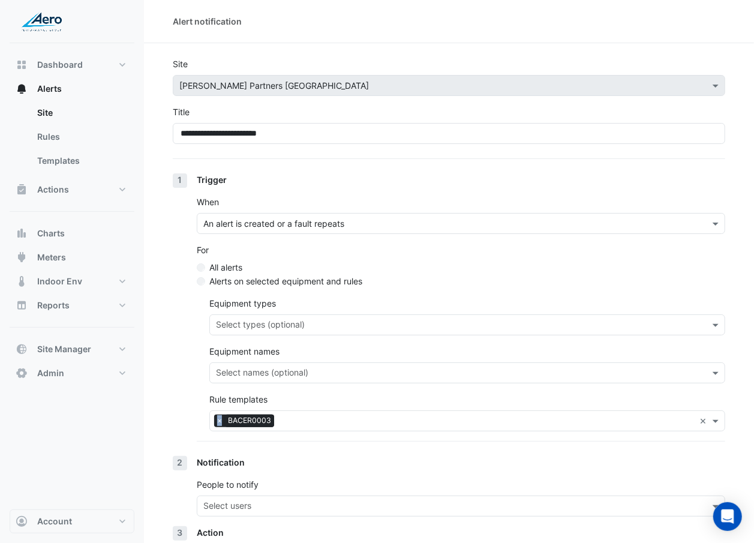
click at [185, 314] on div "1 Trigger When An alert is created or a fault repeats For All alerts Alerts on …" at bounding box center [449, 314] width 552 height 283
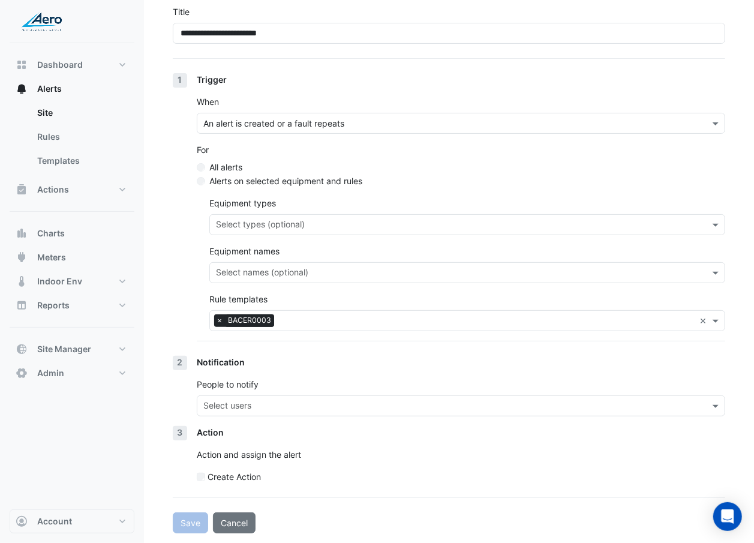
click at [259, 314] on input "text" at bounding box center [453, 407] width 501 height 13
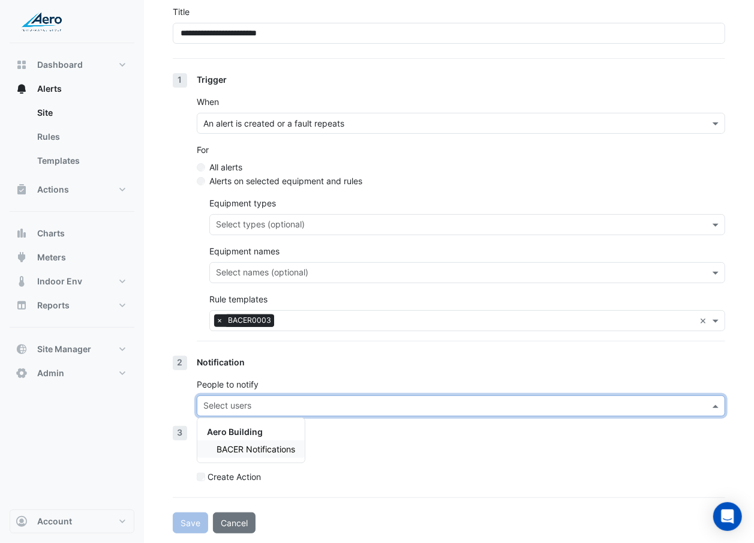
click at [257, 314] on span "BACER Notifications" at bounding box center [256, 449] width 79 height 10
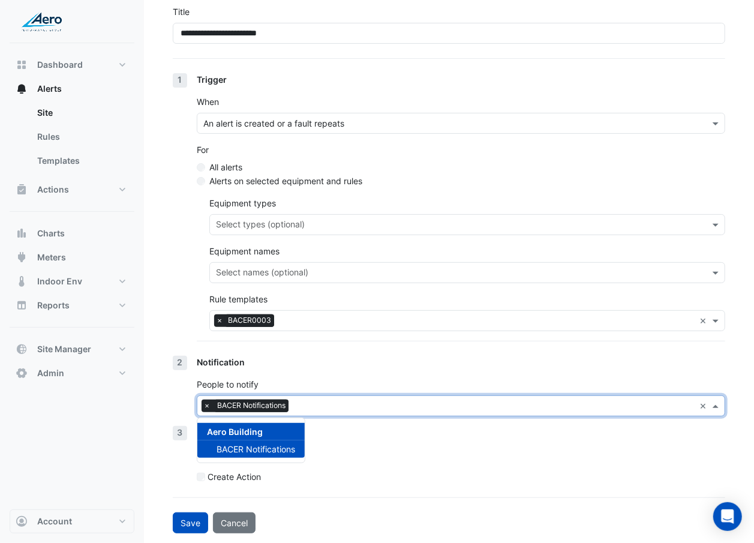
click at [372, 314] on div "Action Action and assign the alert Create Action" at bounding box center [461, 459] width 528 height 67
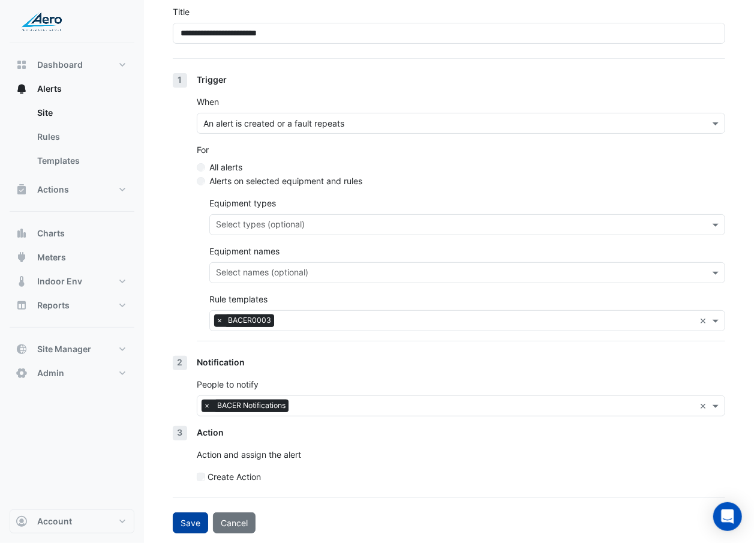
click at [192, 314] on button "Save" at bounding box center [190, 522] width 35 height 21
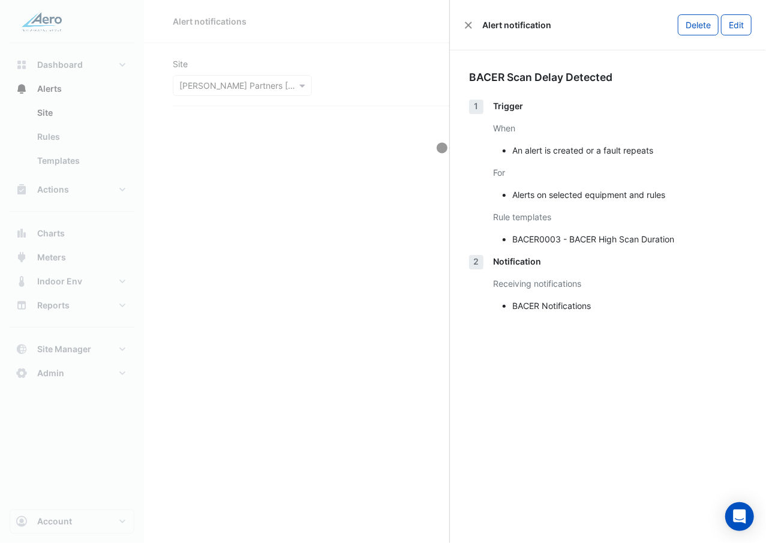
select select "******"
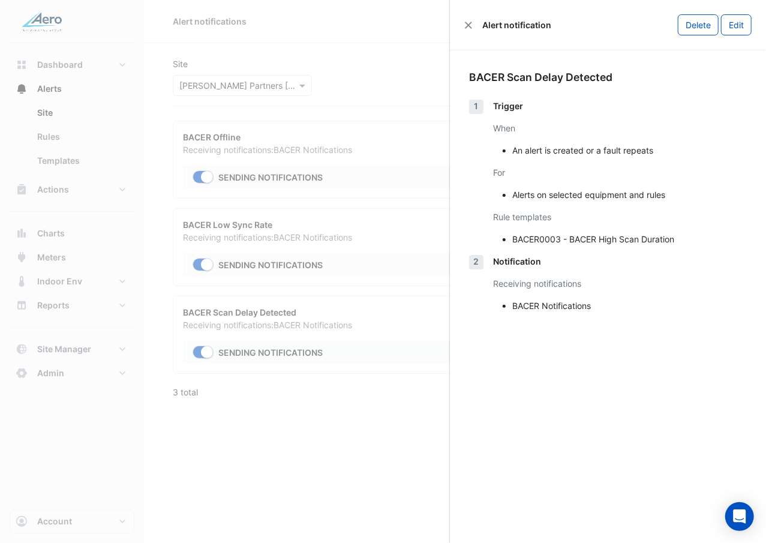
click at [250, 314] on ngb-offcanvas-backdrop at bounding box center [383, 271] width 766 height 543
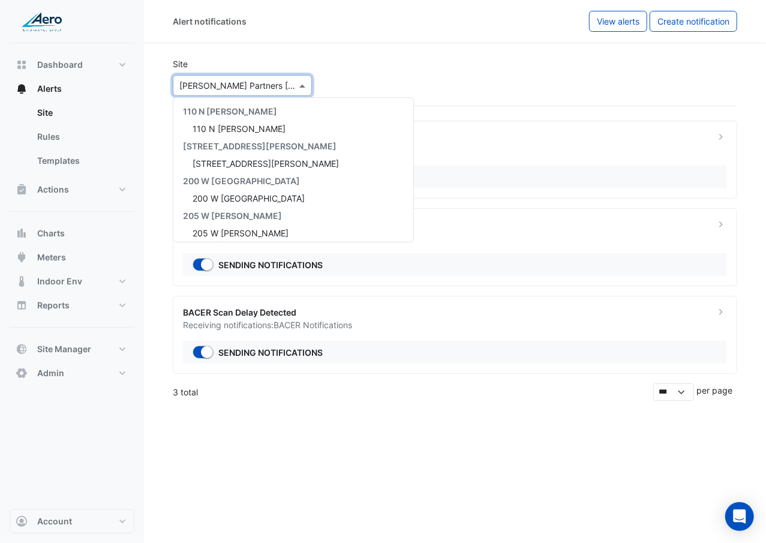
click at [287, 89] on div at bounding box center [242, 86] width 138 height 14
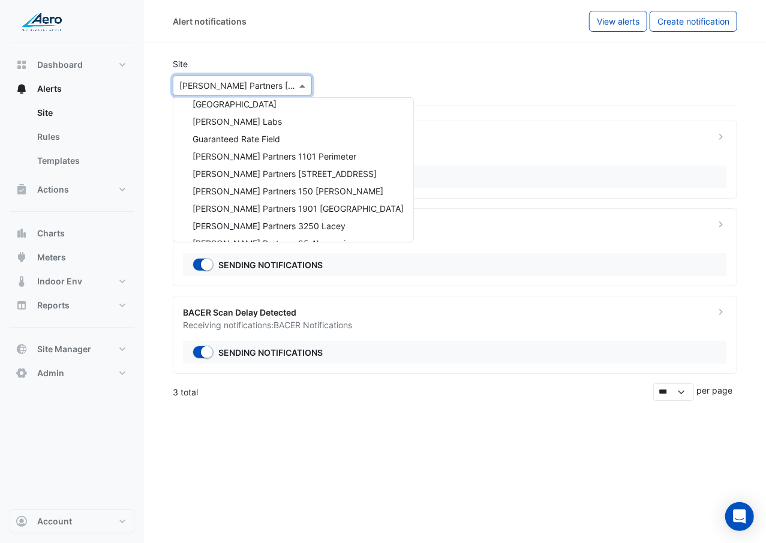
scroll to position [458, 0]
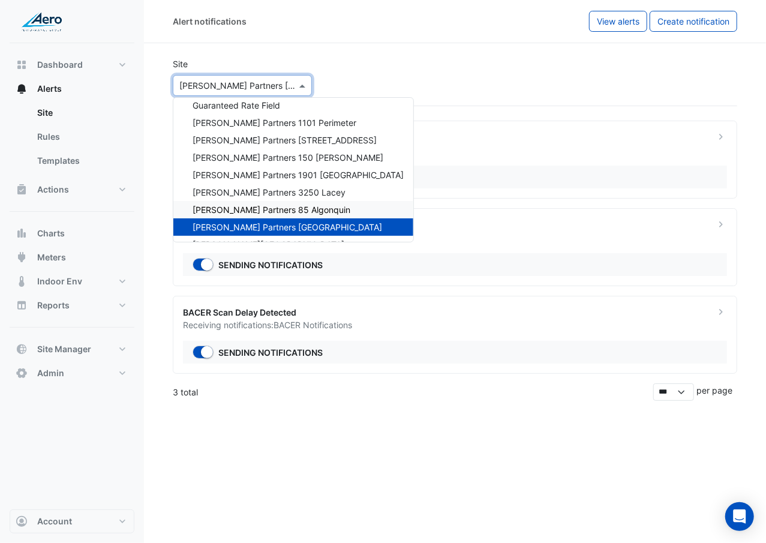
click at [272, 206] on span "Hamilton Partners 85 Algonquin" at bounding box center [272, 210] width 158 height 10
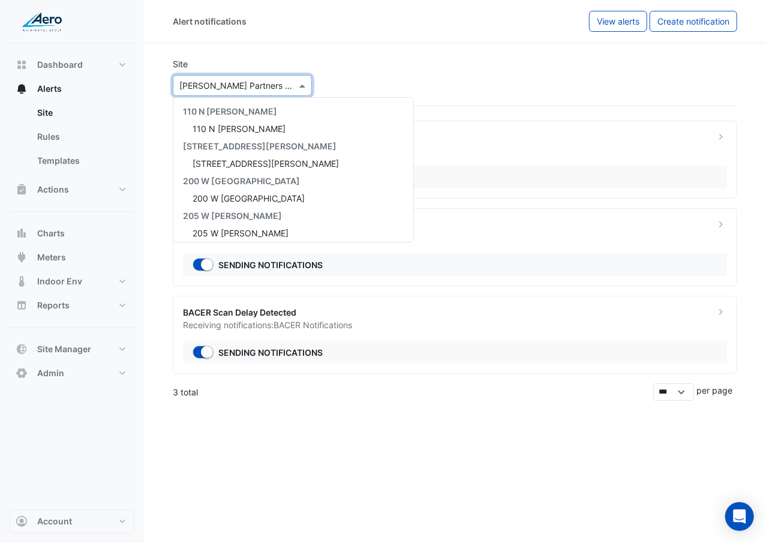
click at [281, 88] on div at bounding box center [242, 86] width 138 height 14
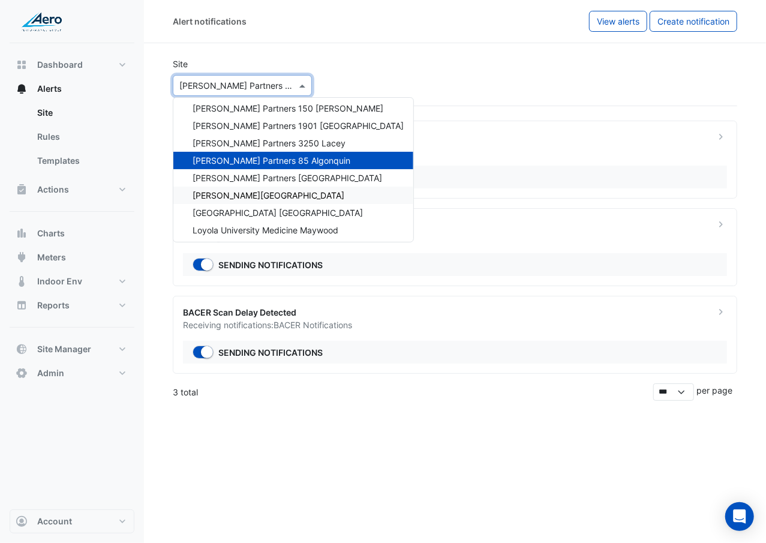
scroll to position [505, 0]
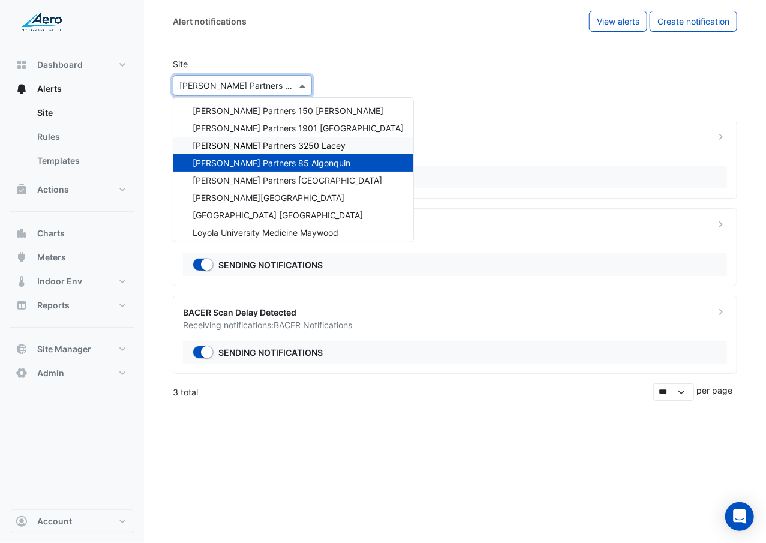
click at [284, 143] on span "Hamilton Partners 3250 Lacey" at bounding box center [269, 145] width 153 height 10
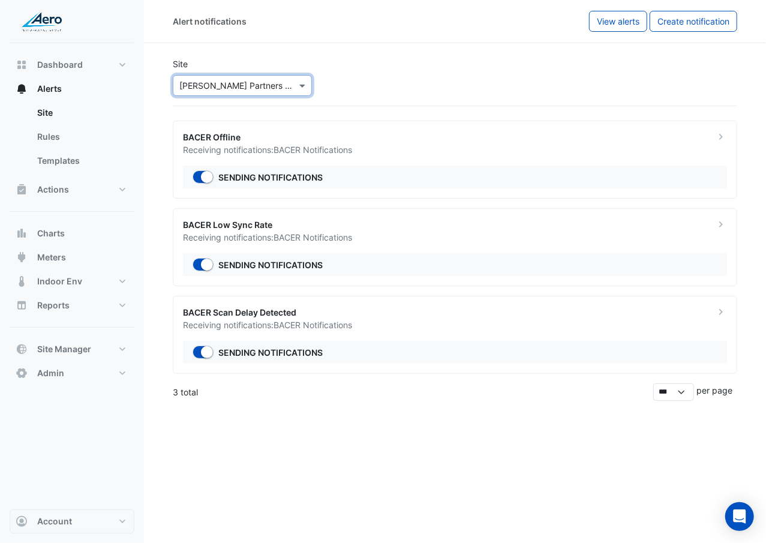
click at [277, 85] on input "text" at bounding box center [230, 86] width 102 height 13
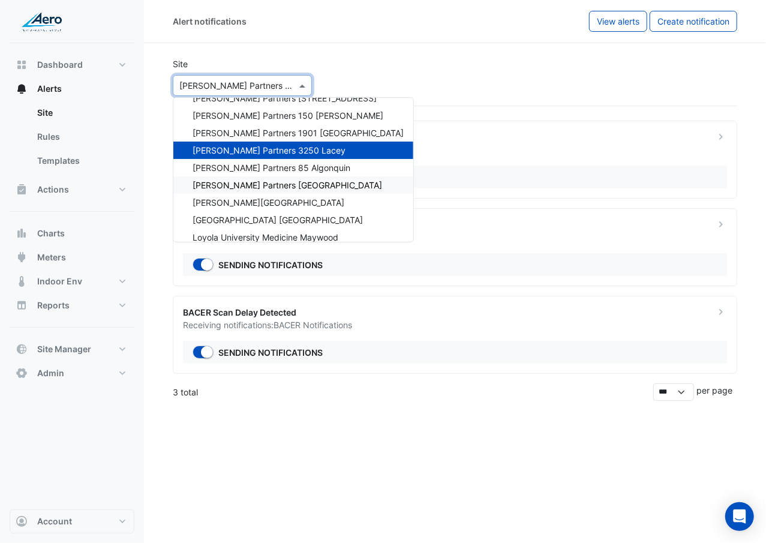
scroll to position [500, 0]
click at [284, 125] on div "Hamilton Partners 1901 Butterfield" at bounding box center [293, 133] width 240 height 17
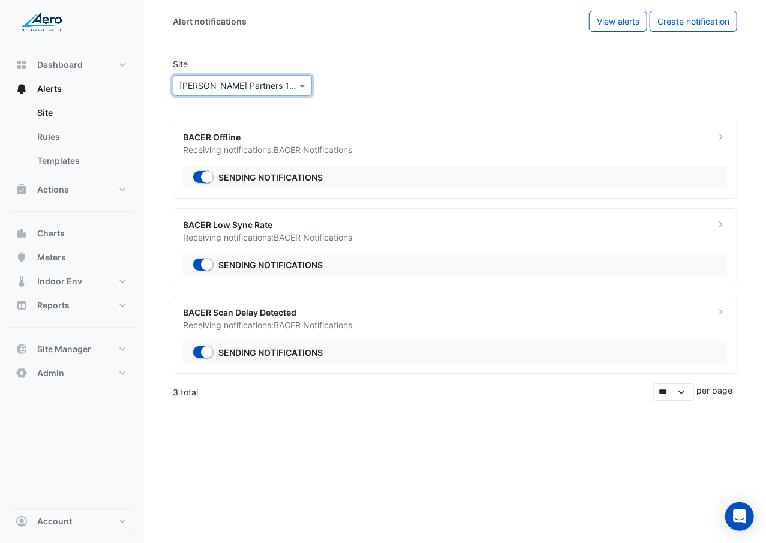
click at [289, 91] on div at bounding box center [242, 86] width 138 height 14
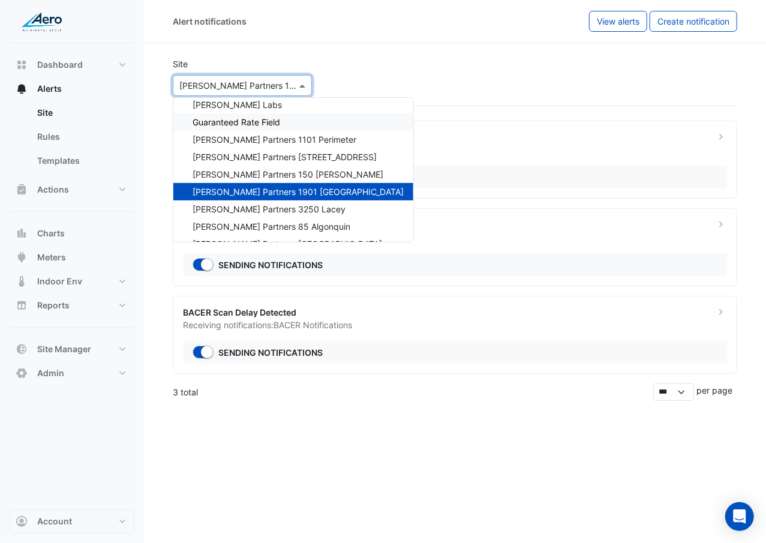
scroll to position [440, 0]
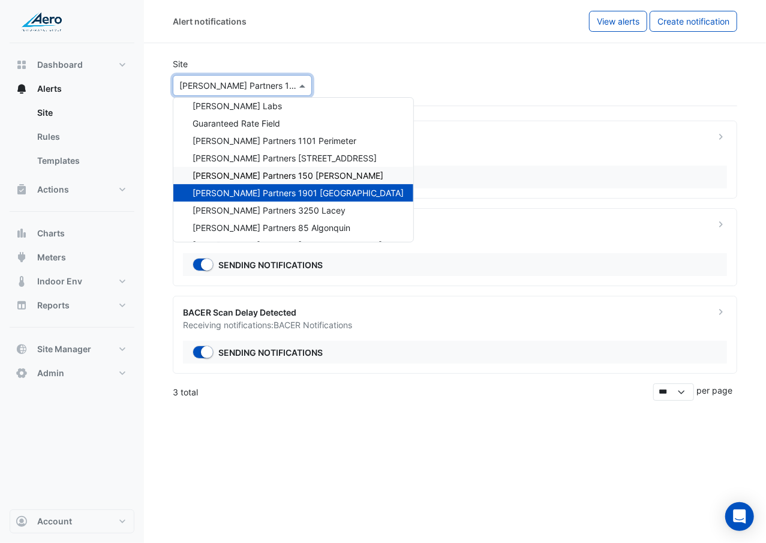
click at [286, 172] on span "Hamilton Partners 150 Pierce" at bounding box center [288, 175] width 191 height 10
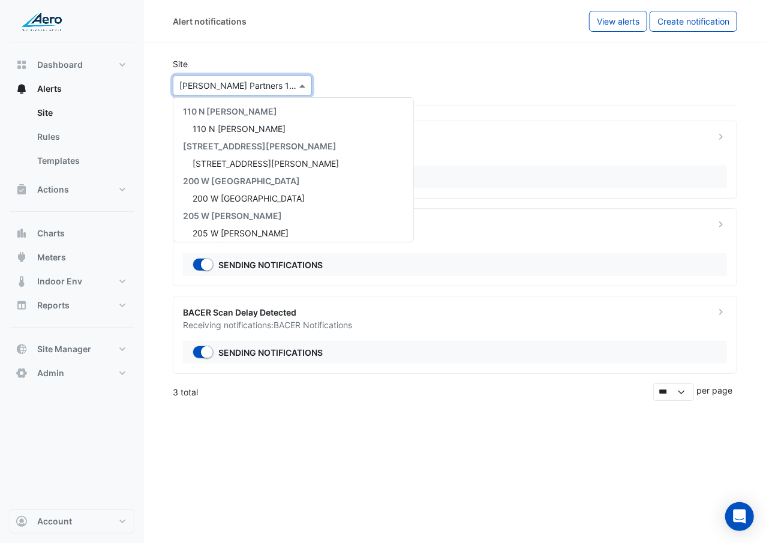
click at [296, 89] on span at bounding box center [303, 85] width 15 height 13
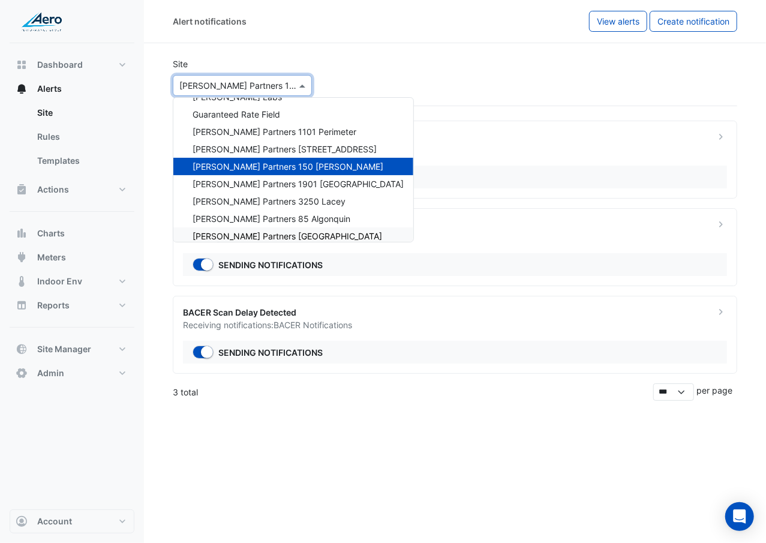
scroll to position [449, 0]
click at [302, 146] on span "Hamilton Partners 1300 Arlington Heights" at bounding box center [285, 150] width 184 height 10
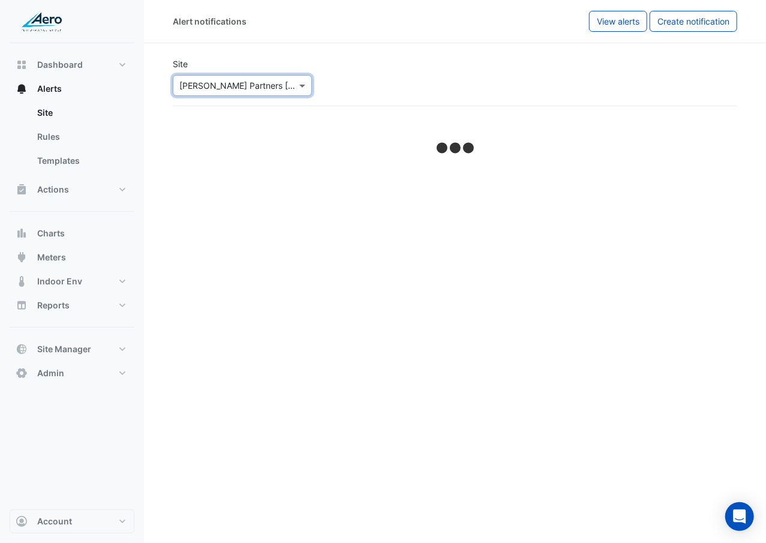
select select "******"
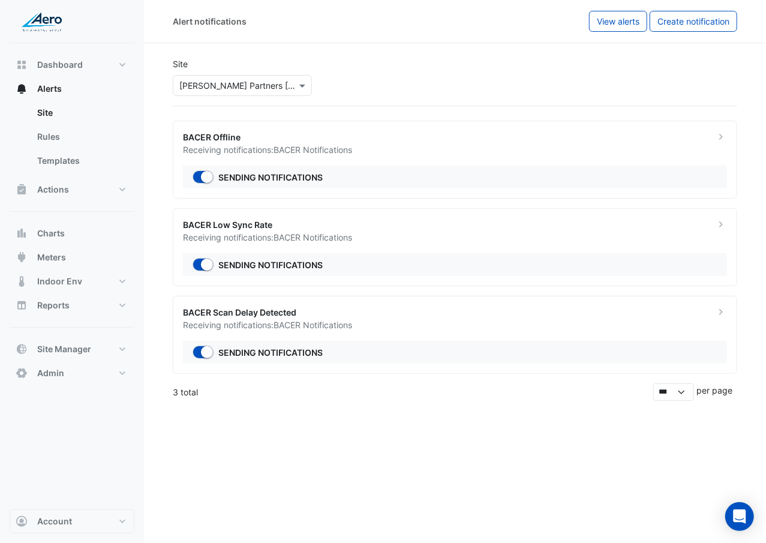
click at [293, 97] on div "Site × Hamilton Partners 1300 Arlington Heights" at bounding box center [455, 77] width 579 height 58
click at [293, 91] on div at bounding box center [242, 86] width 138 height 14
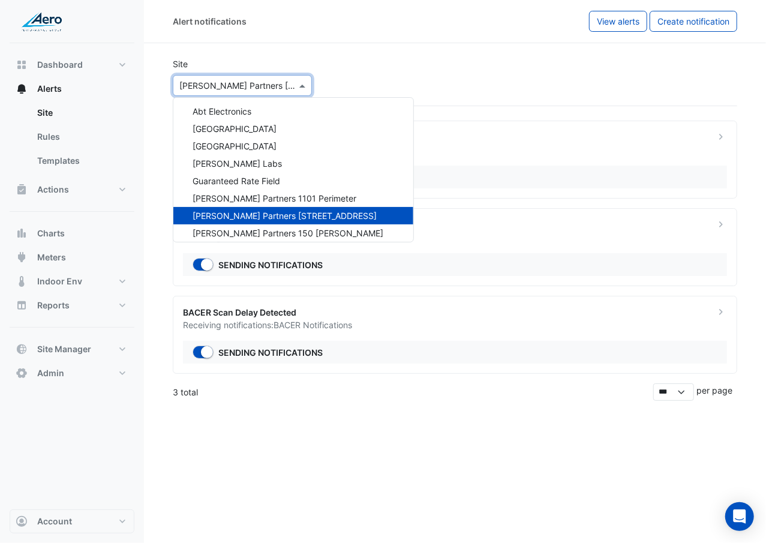
scroll to position [382, 0]
click at [300, 197] on span "Hamilton Partners 1101 Perimeter" at bounding box center [275, 199] width 164 height 10
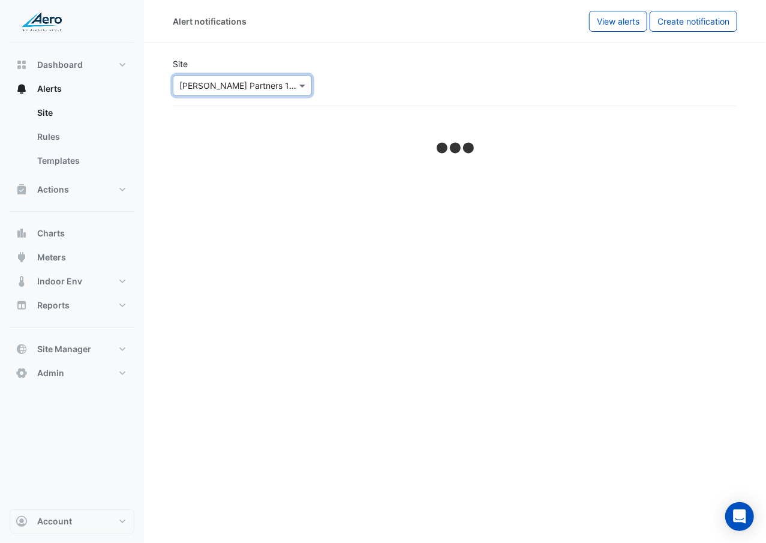
select select "******"
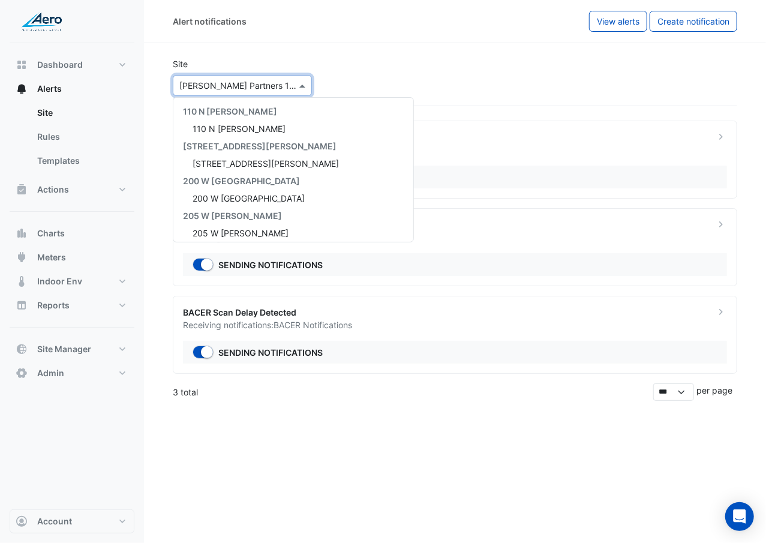
click at [217, 92] on div "× Hamilton Partners 1101 Perimeter" at bounding box center [242, 85] width 139 height 21
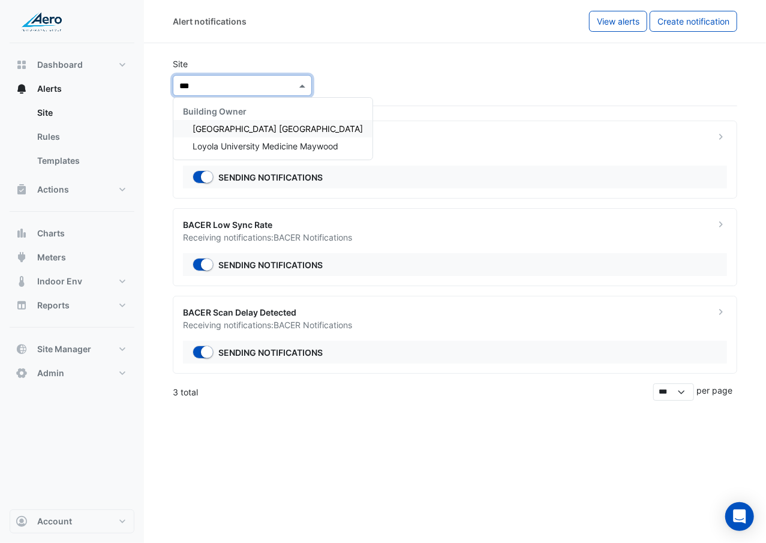
type input "****"
click at [348, 154] on div "Loyola University Medicine Maywood" at bounding box center [272, 145] width 199 height 17
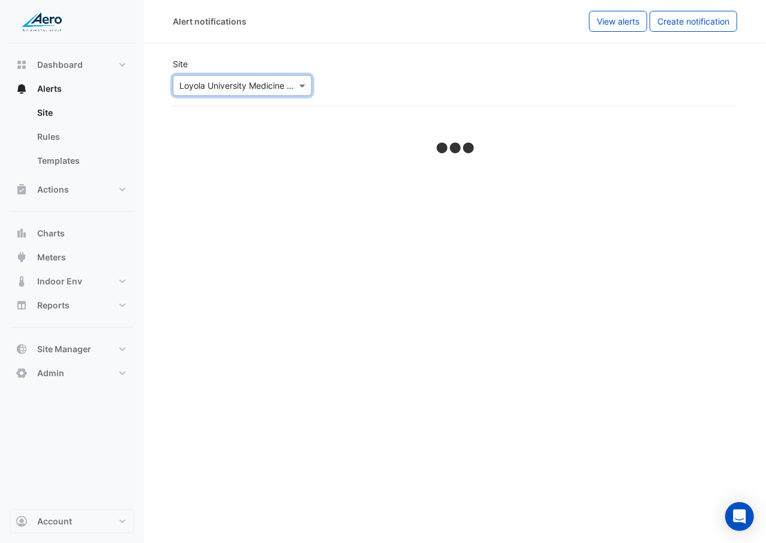
select select "******"
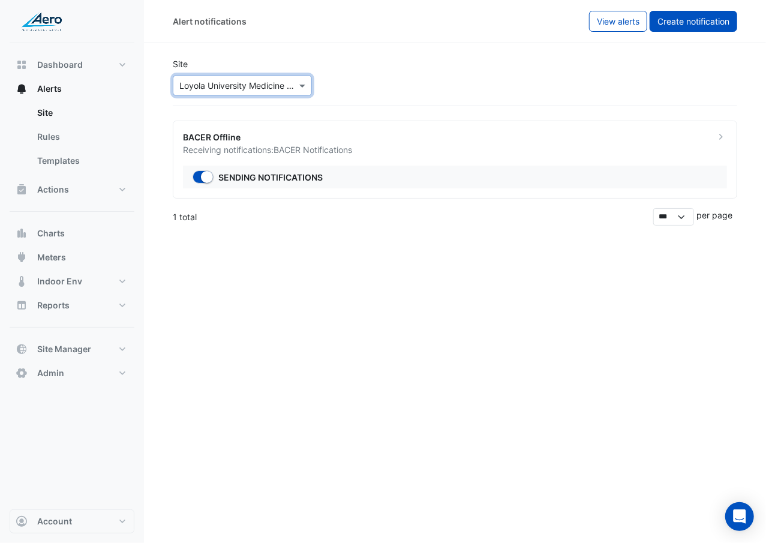
click at [671, 18] on span "Create notification" at bounding box center [693, 21] width 72 height 10
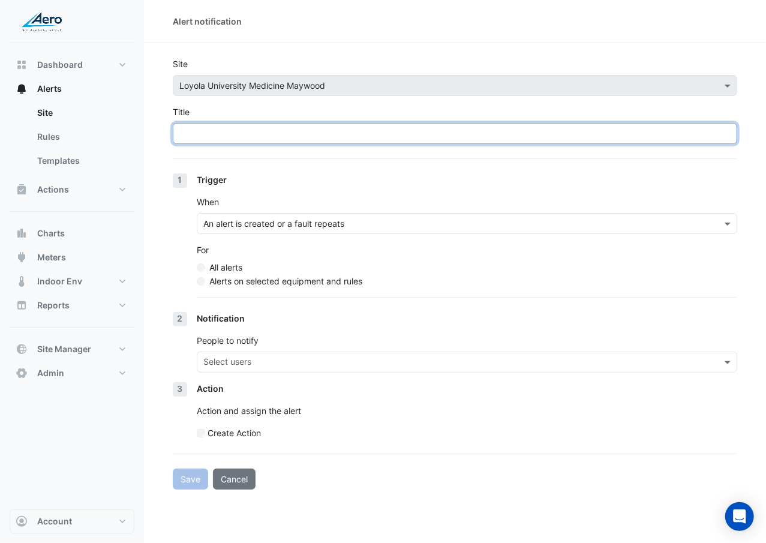
click at [316, 133] on input "Title" at bounding box center [455, 133] width 564 height 21
type input "**********"
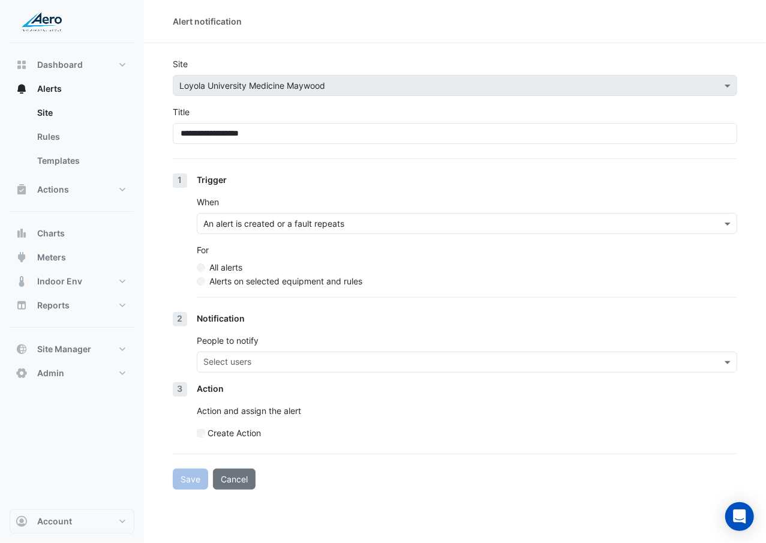
click at [259, 281] on label "Alerts on selected equipment and rules" at bounding box center [285, 281] width 153 height 13
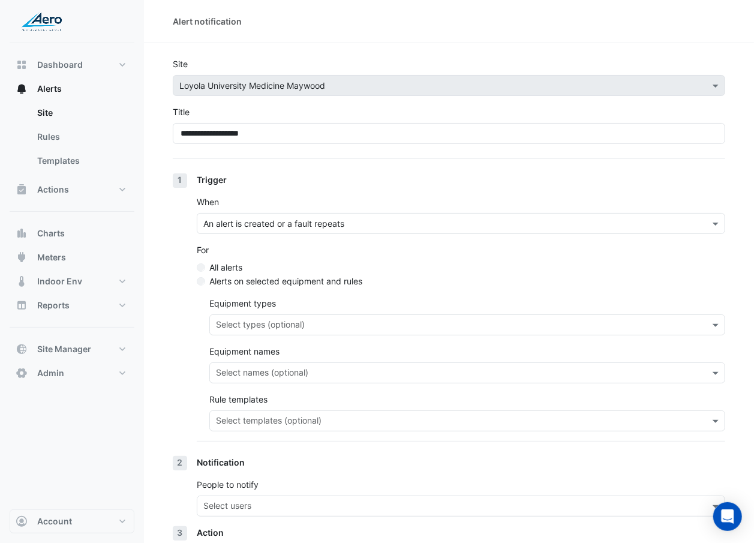
click at [310, 314] on div "Select templates (optional)" at bounding box center [267, 422] width 107 height 16
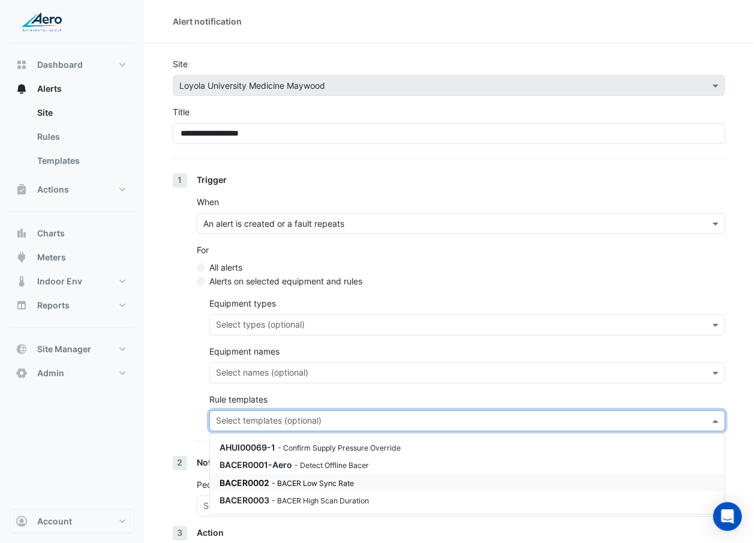
click at [312, 314] on small "- BACER Low Sync Rate" at bounding box center [313, 483] width 82 height 9
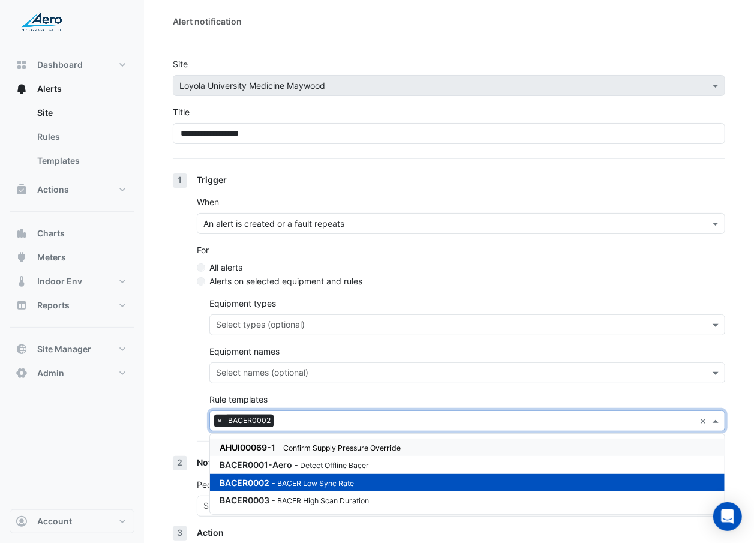
click at [157, 314] on section "**********" at bounding box center [449, 338] width 610 height 590
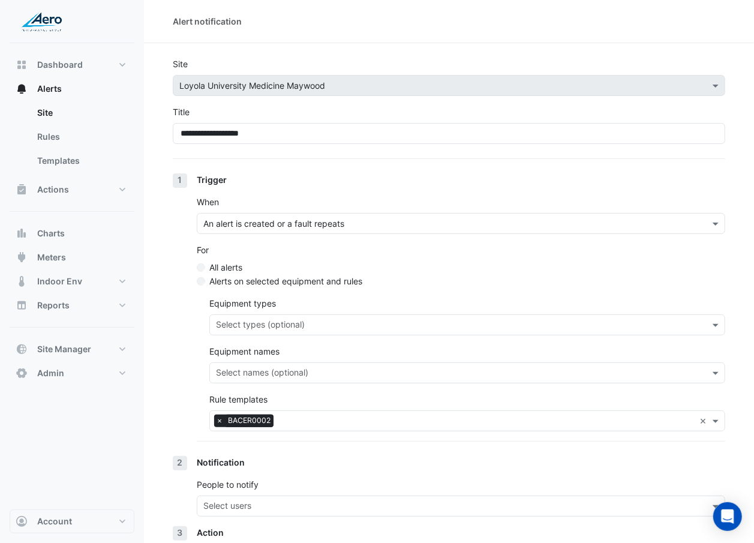
scroll to position [101, 0]
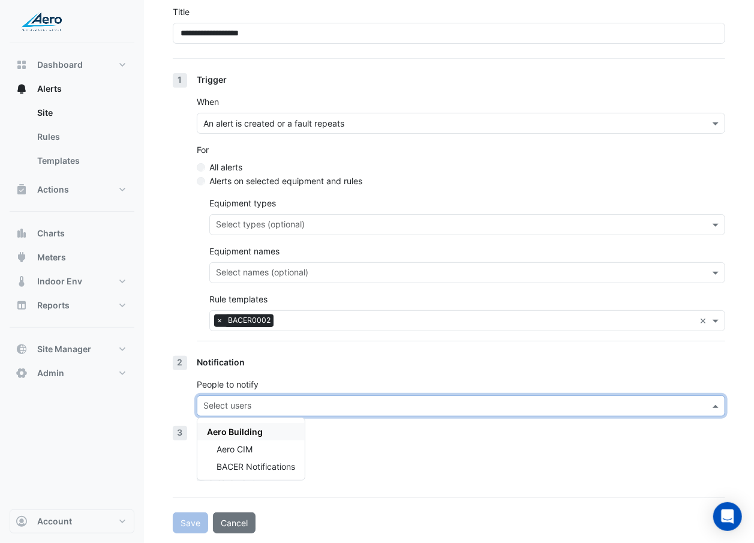
click at [205, 314] on input "text" at bounding box center [453, 407] width 501 height 13
click at [236, 314] on span "Aero CIM" at bounding box center [235, 449] width 36 height 10
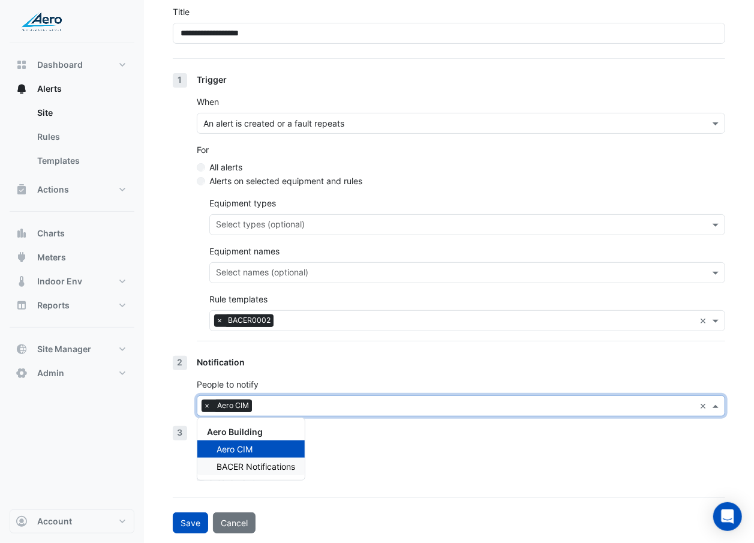
click at [235, 314] on span "BACER Notifications" at bounding box center [256, 466] width 79 height 10
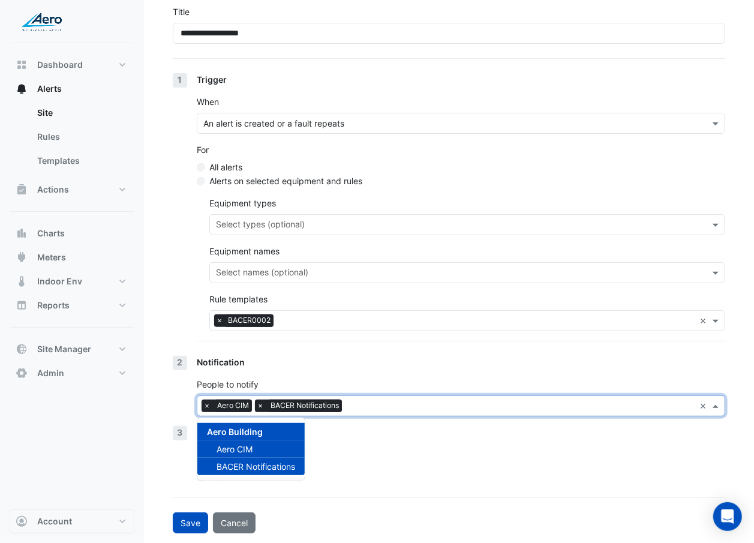
click at [287, 314] on div "Aero CIM" at bounding box center [250, 448] width 107 height 17
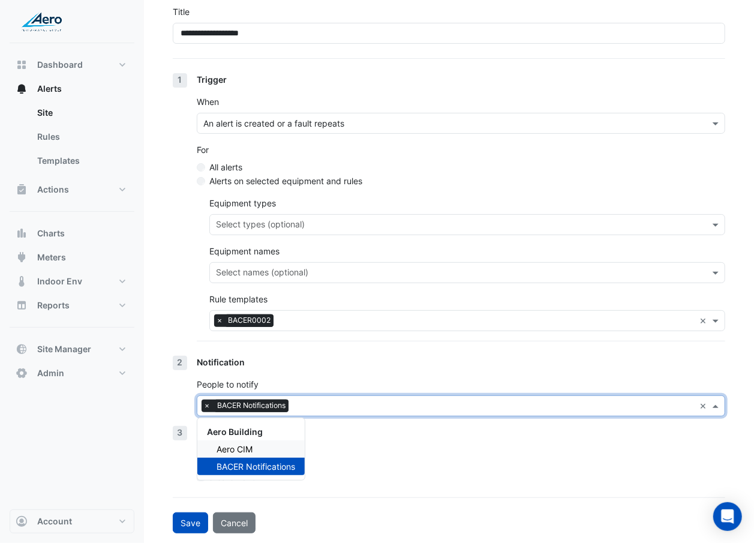
click at [401, 314] on div "Action Action and assign the alert Create Action" at bounding box center [461, 459] width 528 height 67
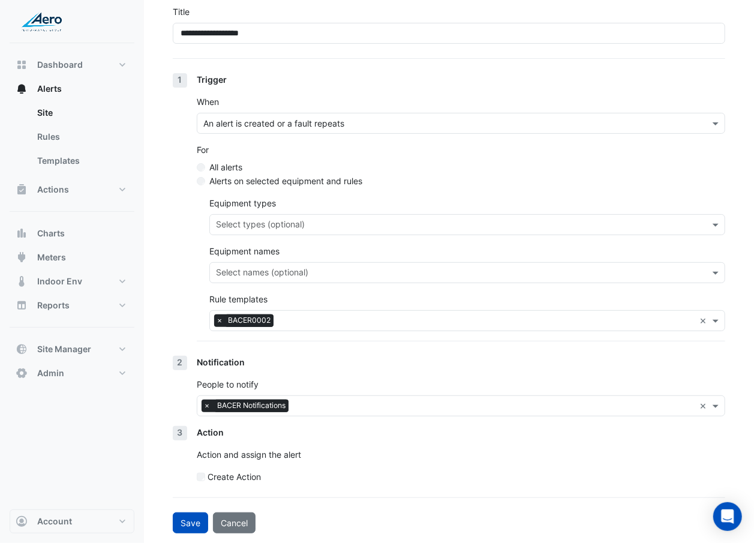
scroll to position [101, 0]
click at [191, 314] on button "Save" at bounding box center [190, 522] width 35 height 21
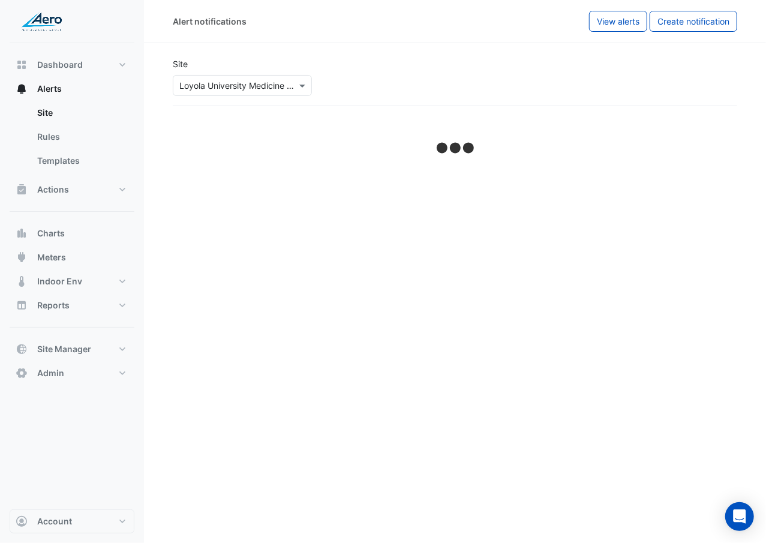
select select "******"
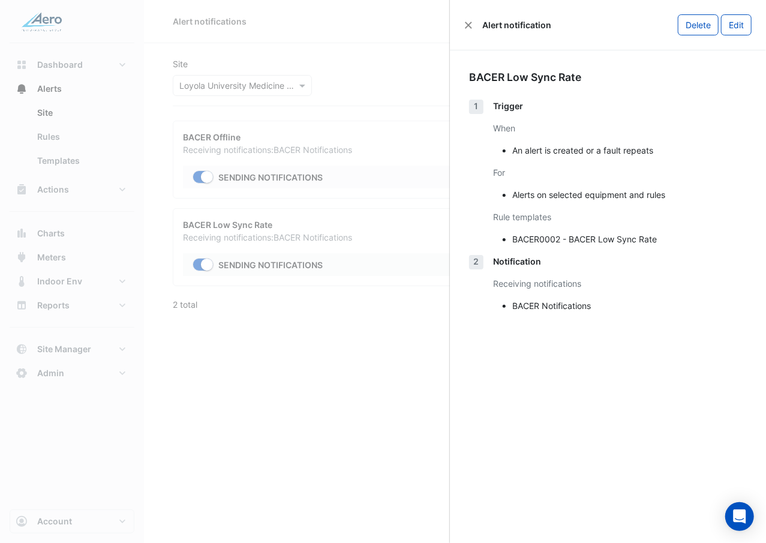
click at [401, 58] on ngb-offcanvas-backdrop at bounding box center [383, 271] width 766 height 543
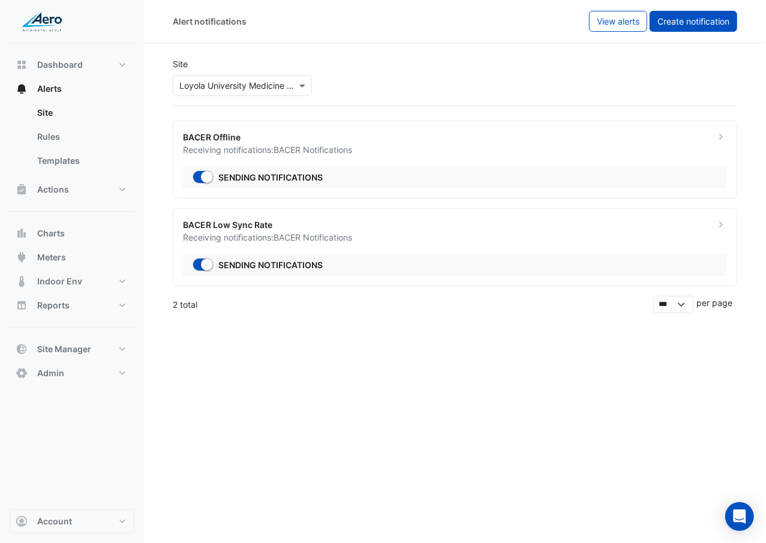
click at [705, 17] on span "Create notification" at bounding box center [693, 21] width 72 height 10
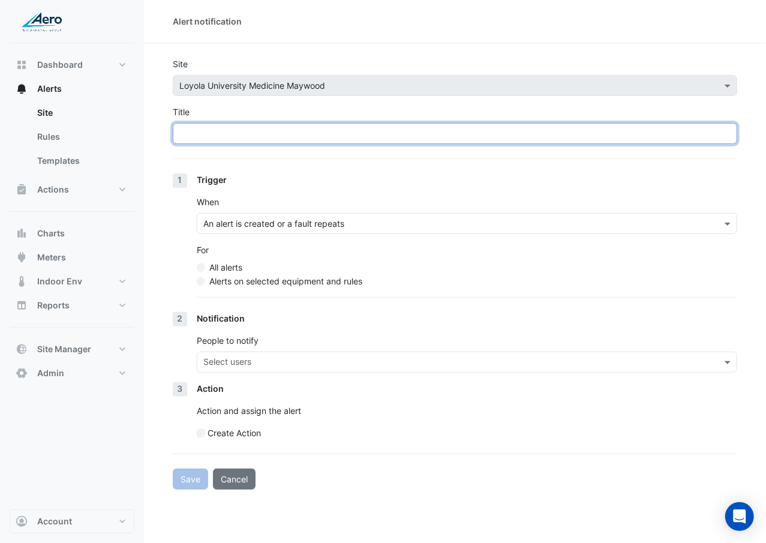
click at [336, 137] on input "Title" at bounding box center [455, 133] width 564 height 21
paste input "**********"
type input "**********"
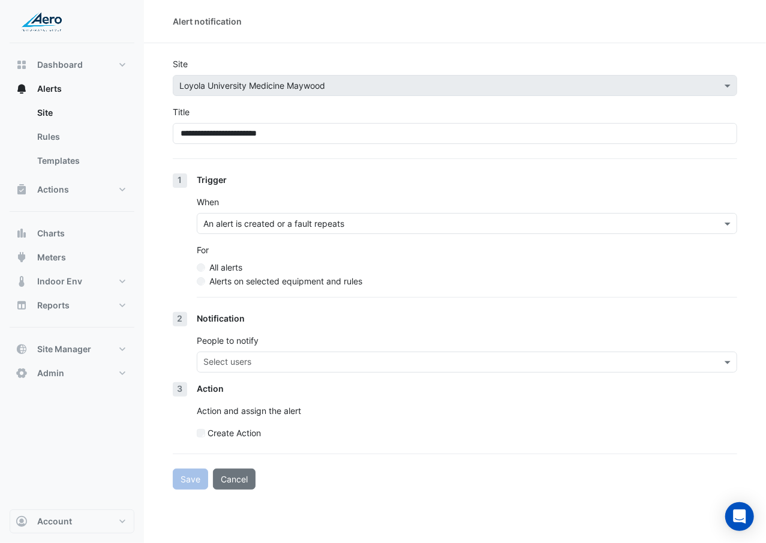
click at [245, 283] on label "Alerts on selected equipment and rules" at bounding box center [285, 281] width 153 height 13
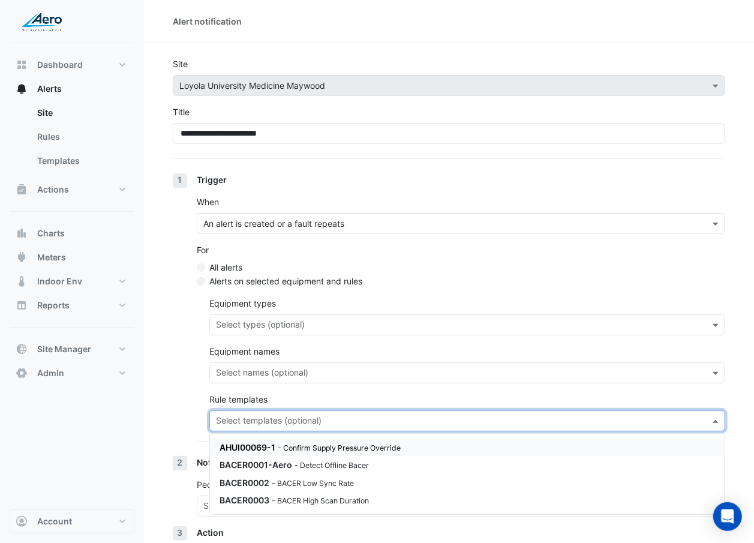
click at [247, 314] on input "text" at bounding box center [460, 422] width 489 height 13
click at [256, 314] on span "BACER0003" at bounding box center [245, 500] width 50 height 10
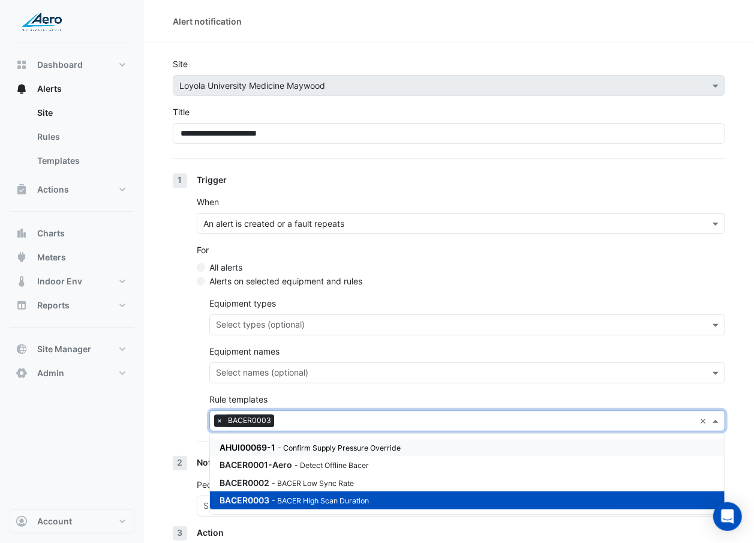
click at [187, 314] on div "1 Trigger When An alert is created or a fault repeats For All alerts Alerts on …" at bounding box center [449, 314] width 552 height 283
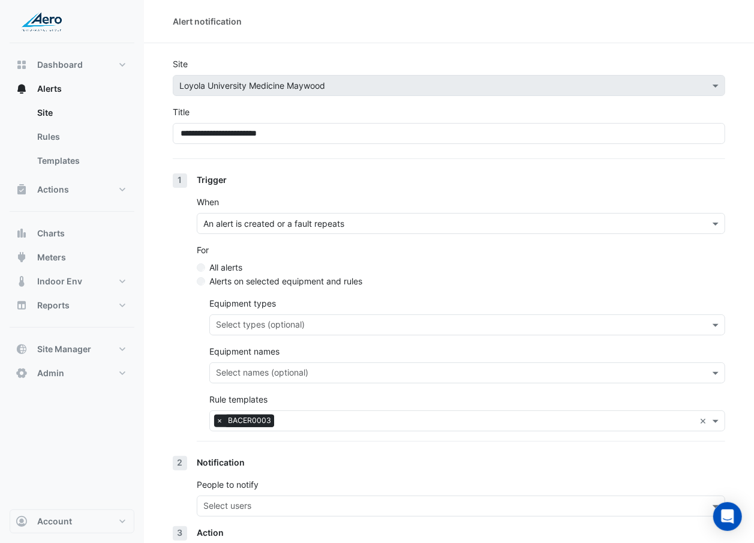
scroll to position [101, 0]
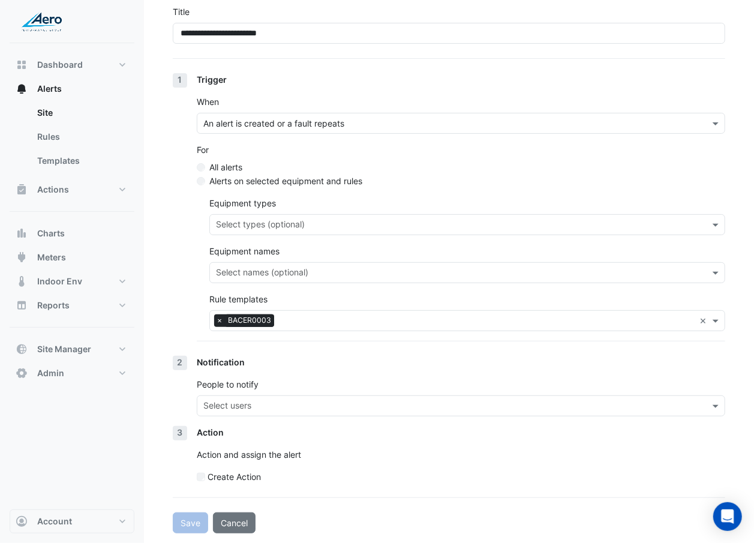
click at [248, 314] on input "text" at bounding box center [453, 407] width 501 height 13
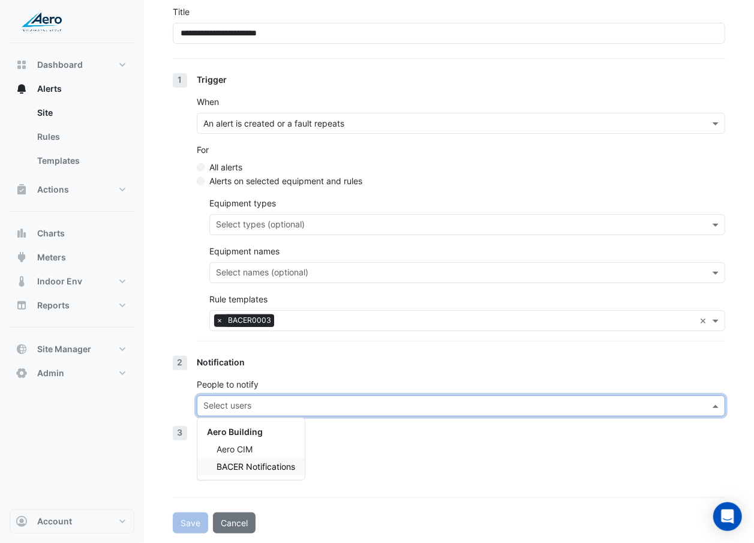
click at [265, 314] on span "BACER Notifications" at bounding box center [256, 466] width 79 height 10
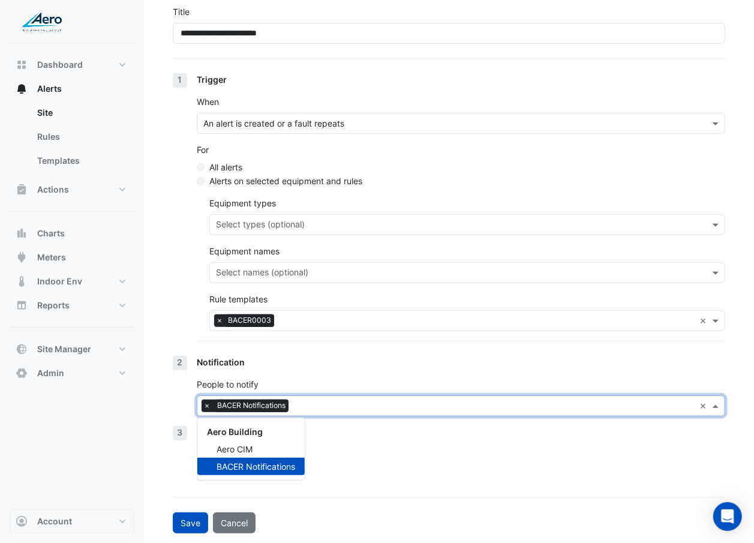
click at [346, 314] on p "Action and assign the alert" at bounding box center [461, 454] width 528 height 13
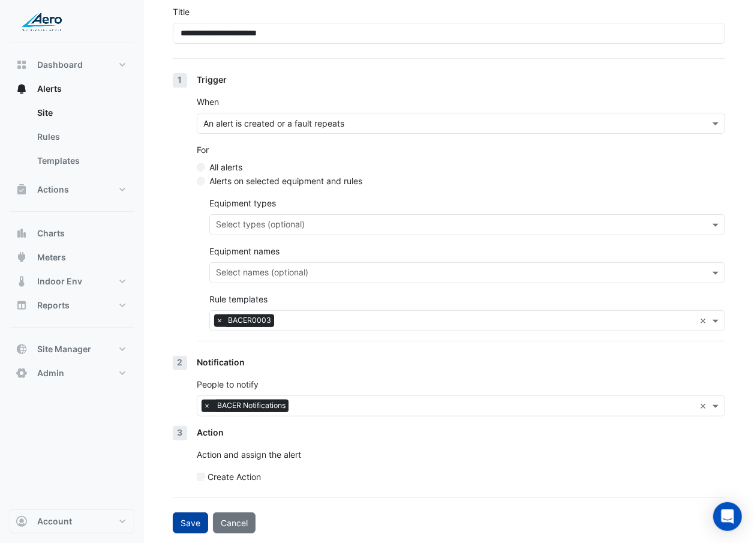
click at [188, 314] on button "Save" at bounding box center [190, 522] width 35 height 21
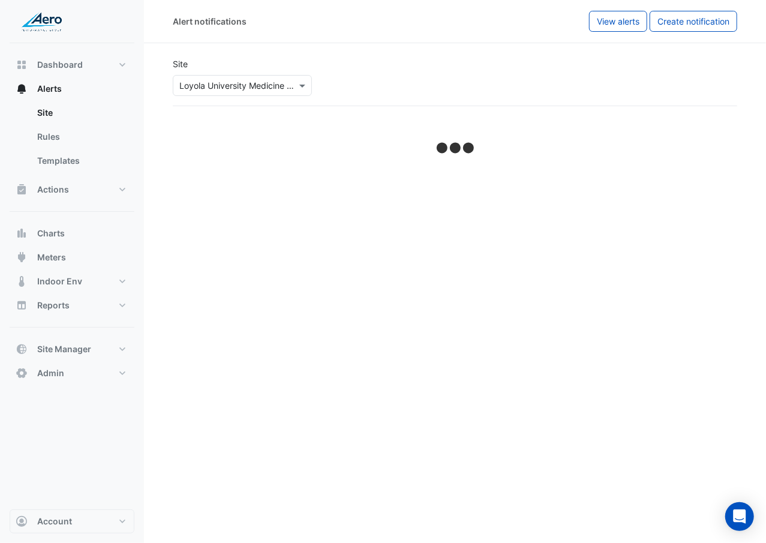
select select "******"
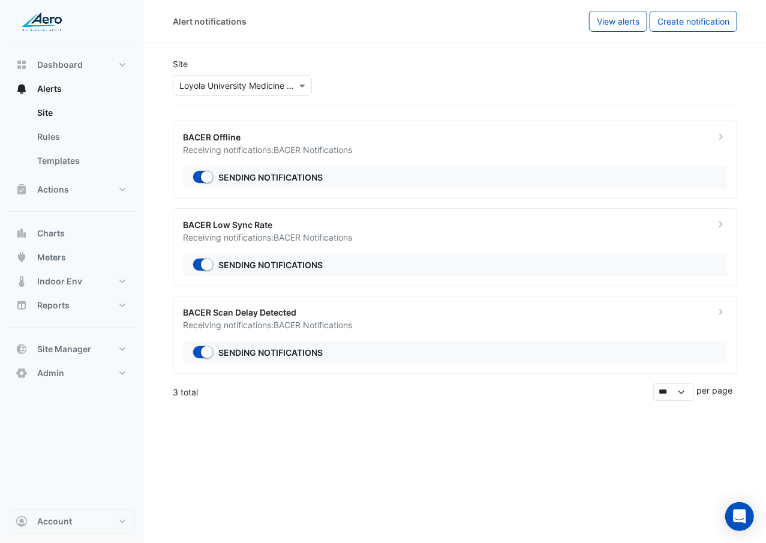
click at [299, 314] on ngb-offcanvas-backdrop at bounding box center [383, 271] width 766 height 543
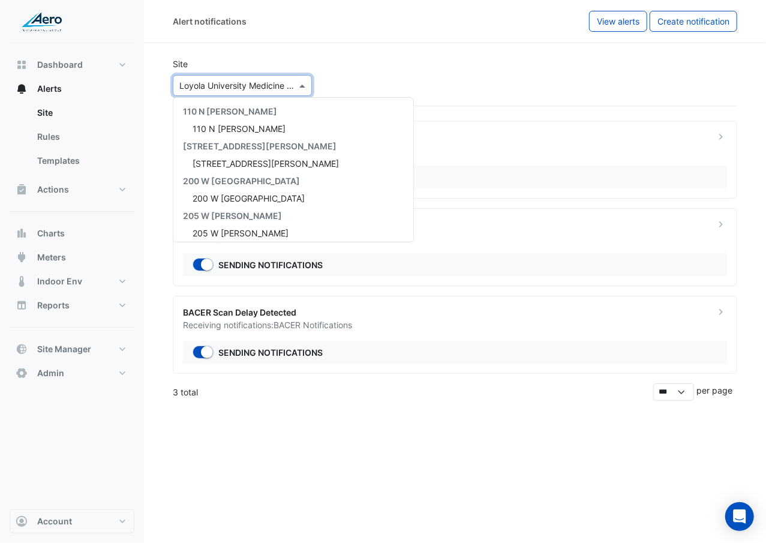
click at [230, 87] on input "text" at bounding box center [230, 86] width 102 height 13
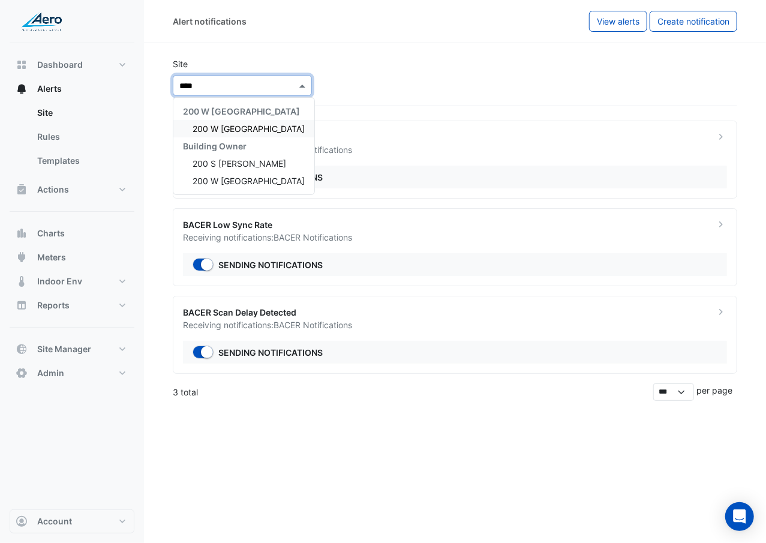
type input "*****"
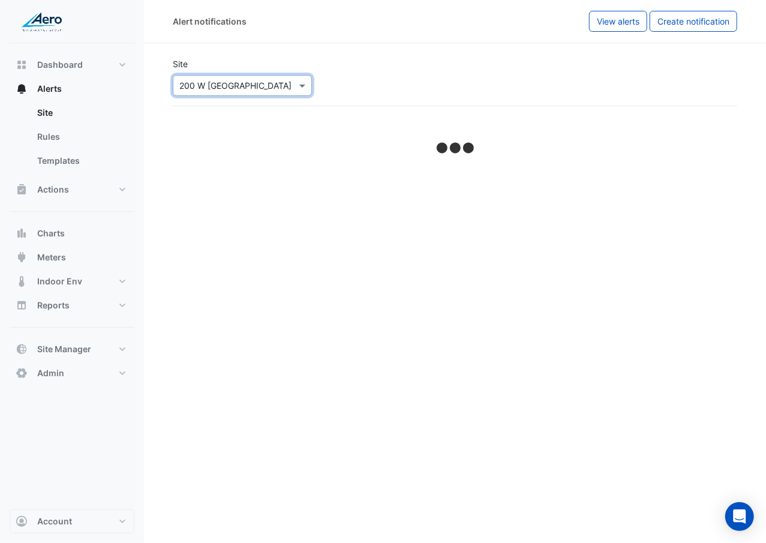
select select "******"
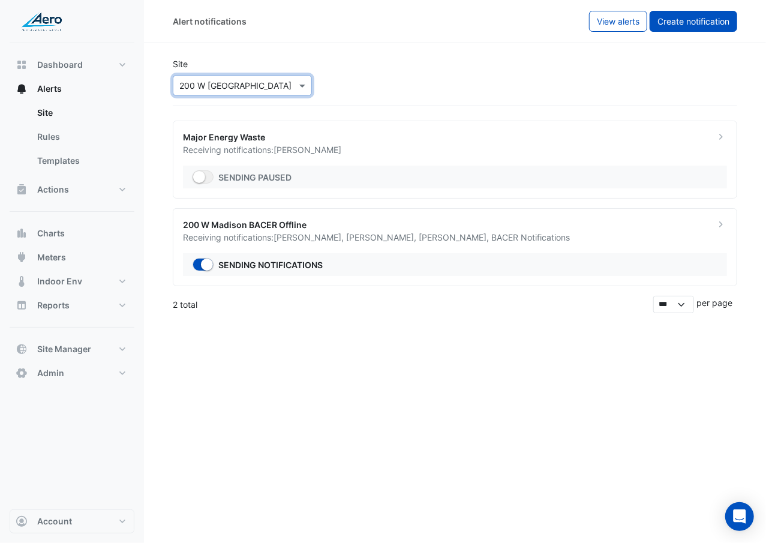
click at [706, 28] on button "Create notification" at bounding box center [694, 21] width 88 height 21
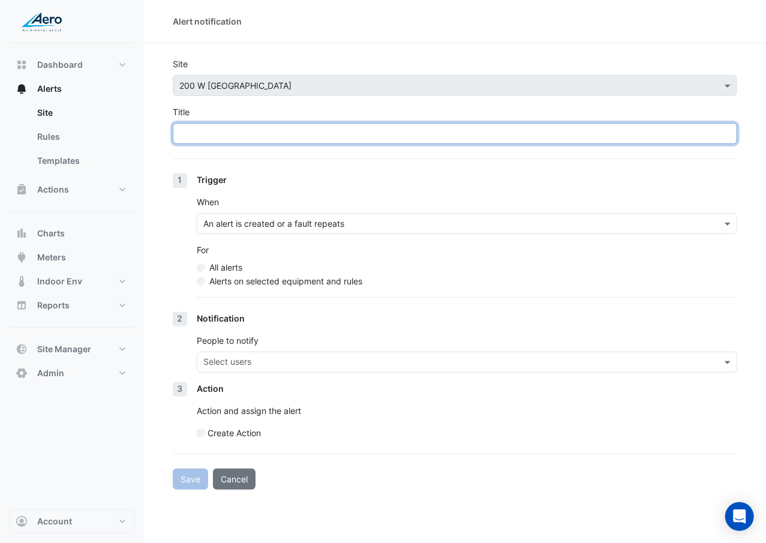
click at [325, 142] on input "Title" at bounding box center [455, 133] width 564 height 21
type input "**********"
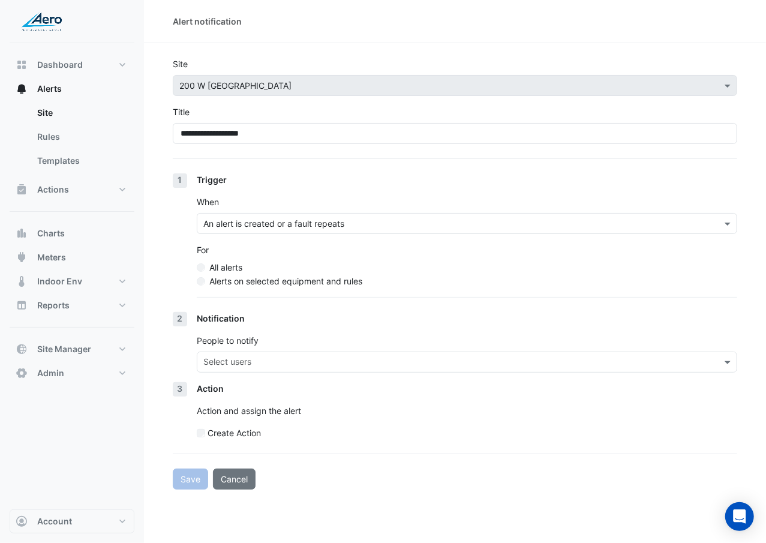
click at [239, 281] on label "Alerts on selected equipment and rules" at bounding box center [285, 281] width 153 height 13
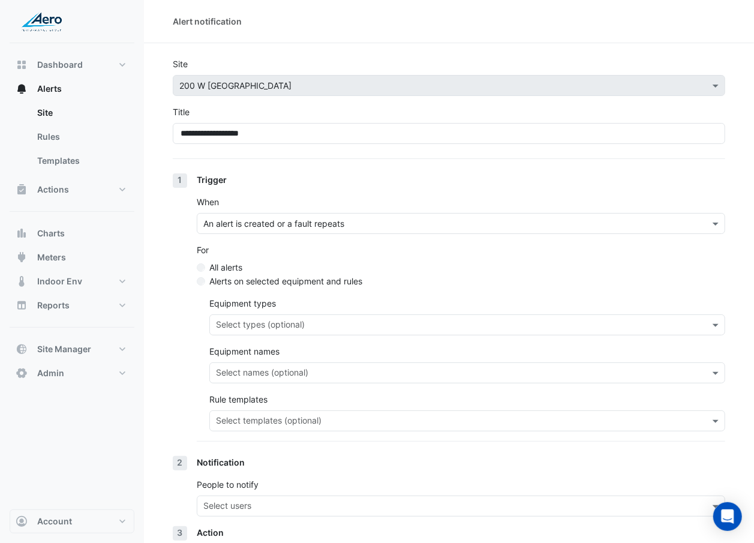
click at [283, 314] on input "text" at bounding box center [460, 422] width 489 height 13
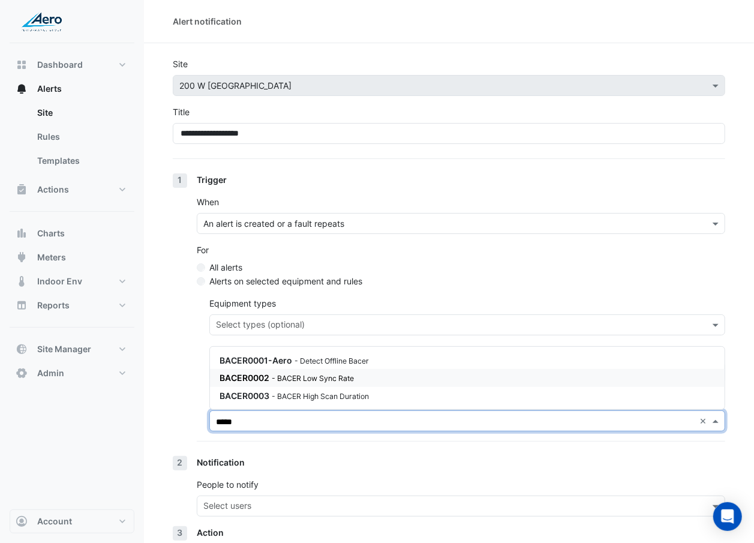
click at [304, 314] on small "- BACER Low Sync Rate" at bounding box center [313, 378] width 82 height 9
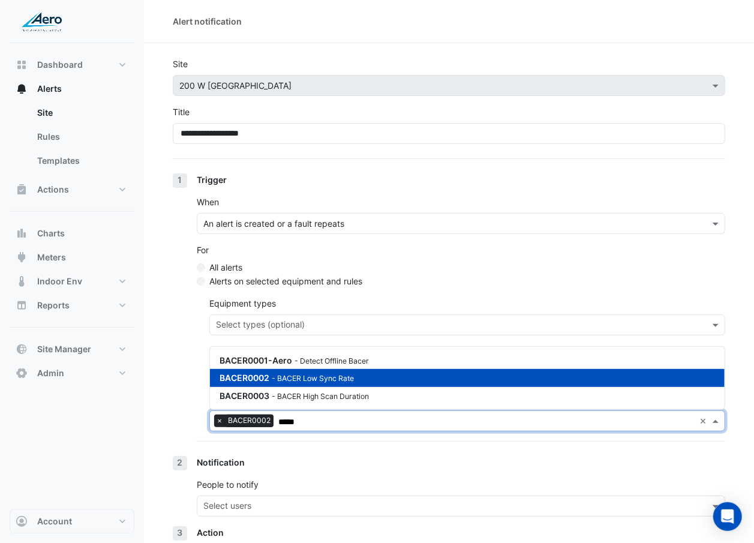
type input "*****"
click at [164, 314] on section "**********" at bounding box center [449, 338] width 610 height 590
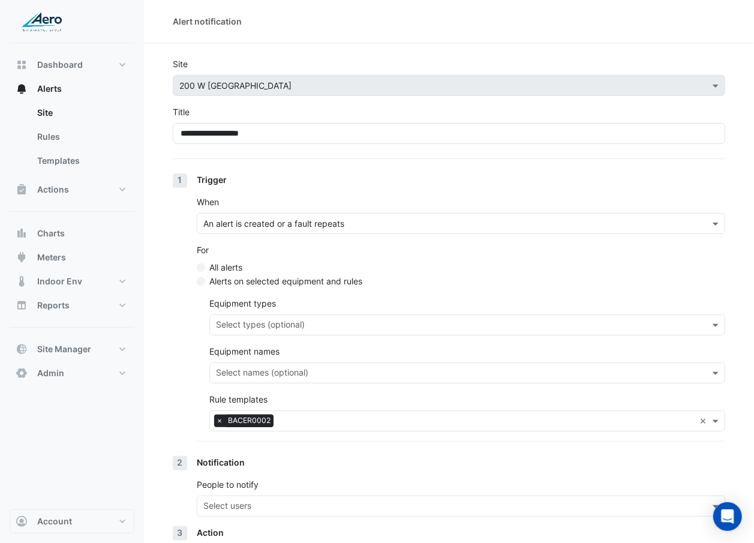
scroll to position [101, 0]
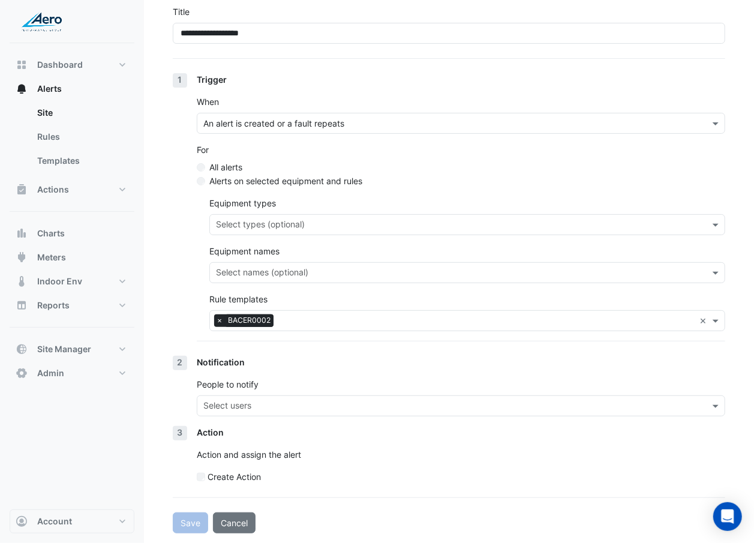
click at [291, 314] on input "text" at bounding box center [453, 407] width 501 height 13
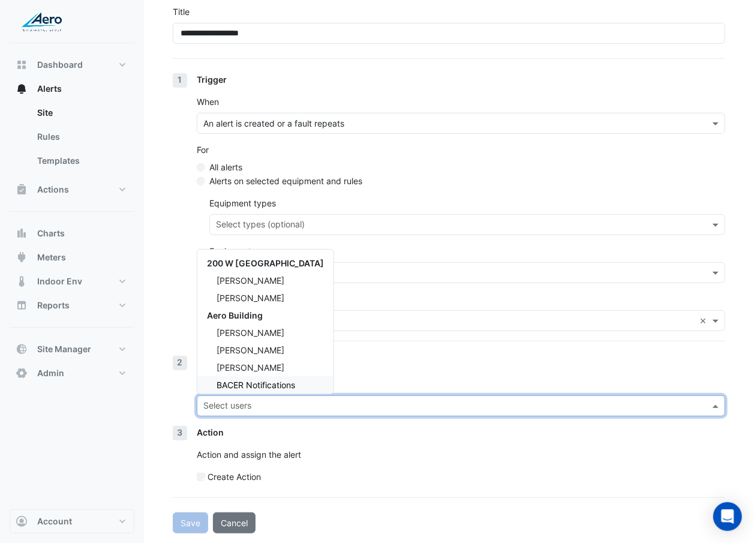
scroll to position [5, 0]
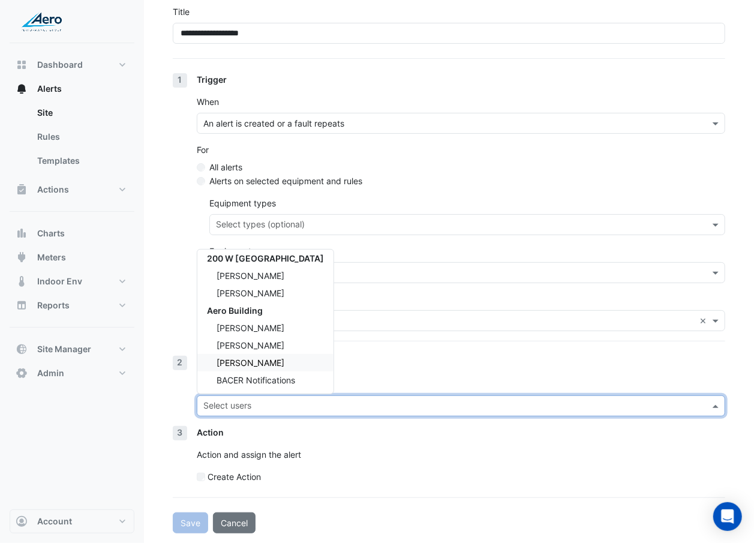
click at [302, 314] on div "Daniel Hosko" at bounding box center [265, 362] width 136 height 17
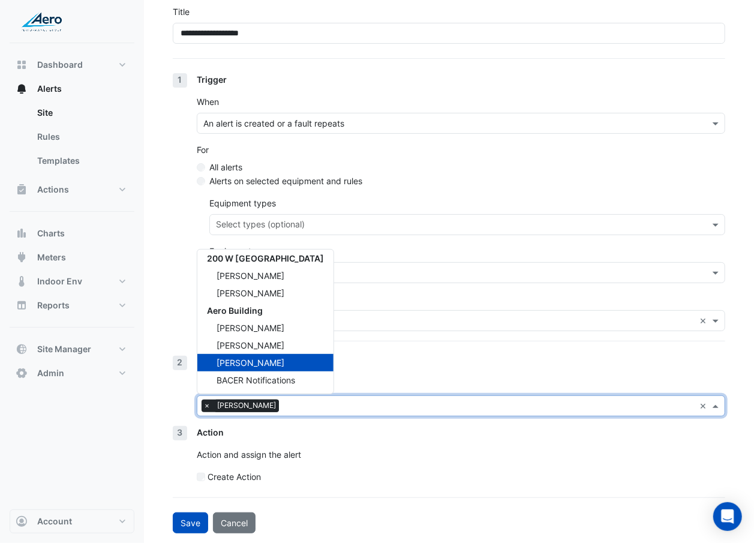
scroll to position [0, 0]
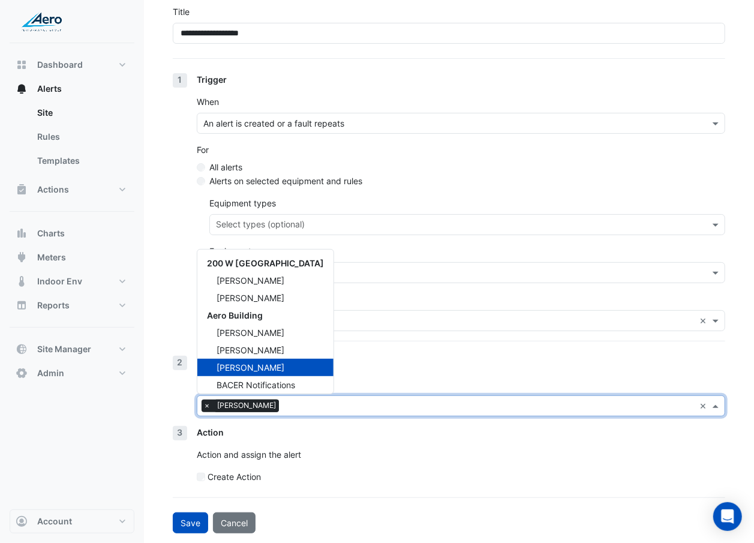
click at [293, 314] on div "Daniel Hosko" at bounding box center [265, 367] width 136 height 17
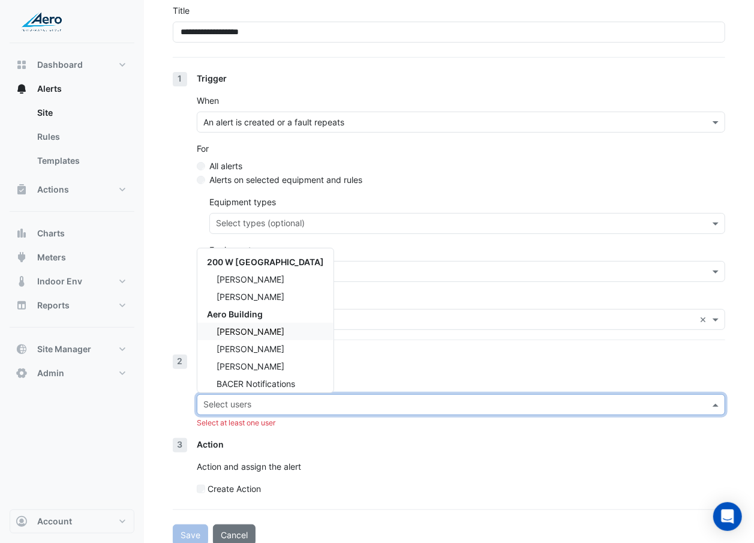
click at [281, 314] on div "Sean Swalve" at bounding box center [265, 331] width 136 height 17
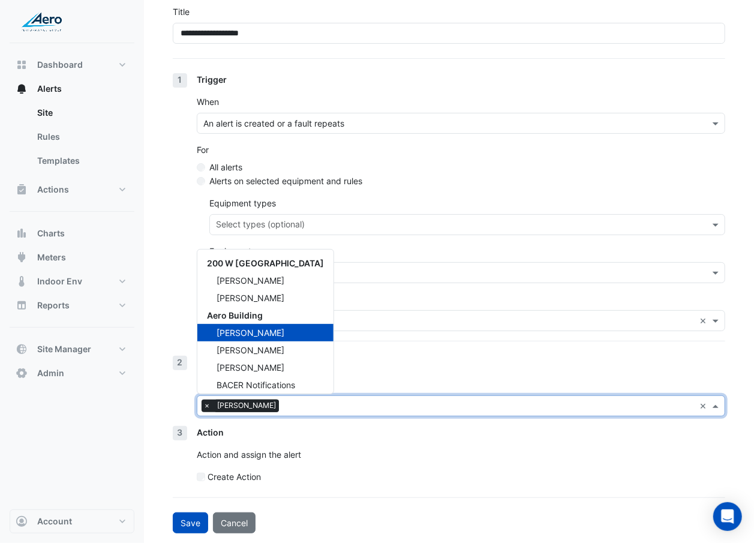
click at [277, 314] on span "Patrick Manlapig" at bounding box center [251, 350] width 68 height 10
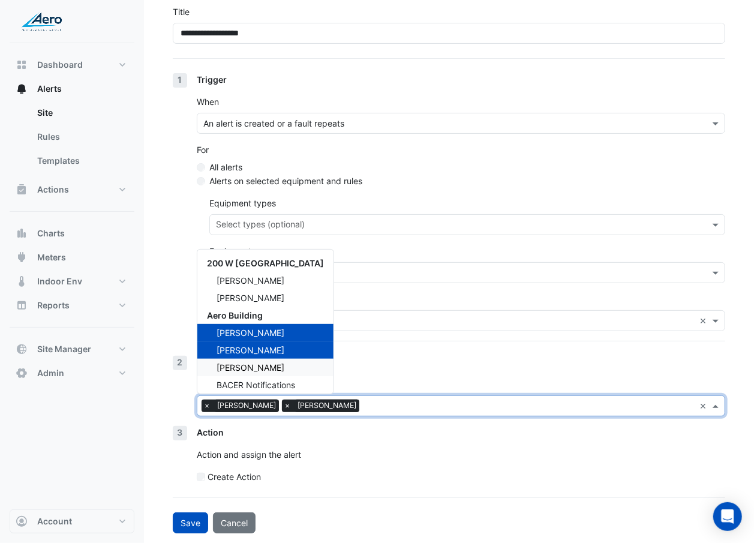
click at [271, 314] on div "Patrick Manlapig" at bounding box center [265, 349] width 136 height 17
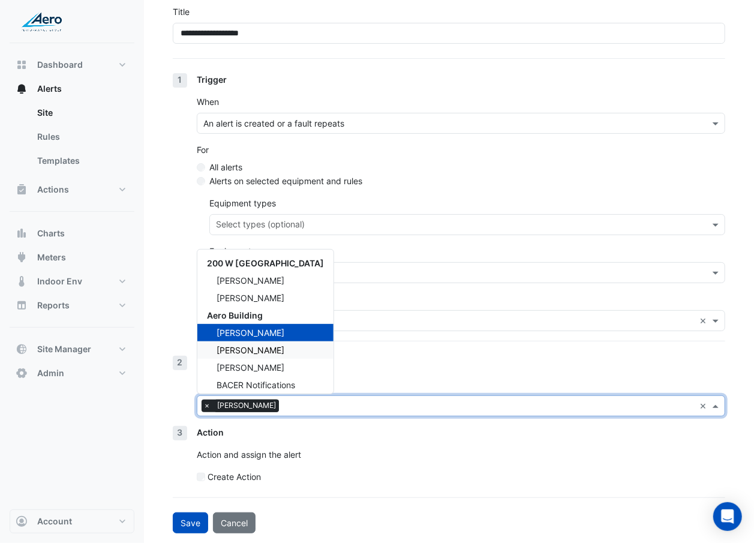
click at [270, 314] on div "Patrick Manlapig" at bounding box center [265, 349] width 136 height 17
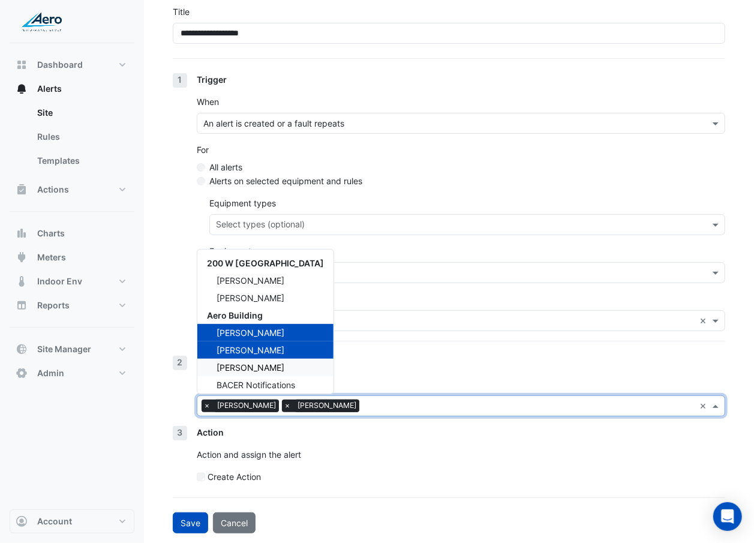
click at [265, 314] on span "Daniel Hosko" at bounding box center [251, 367] width 68 height 10
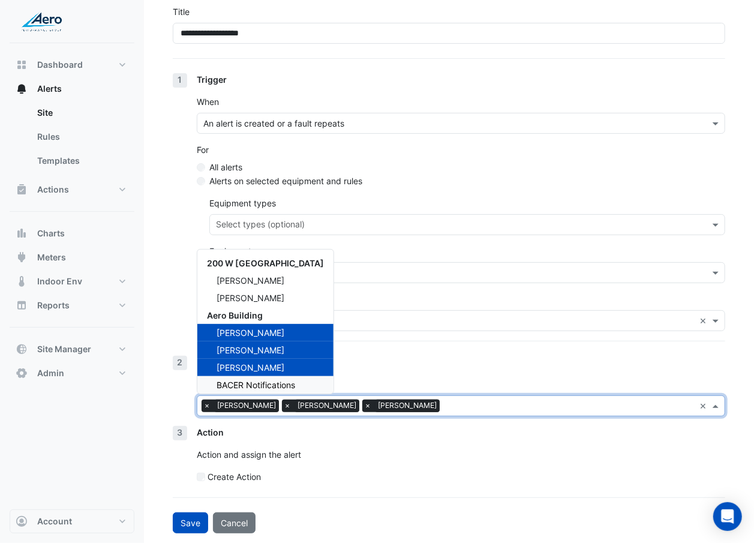
click at [259, 314] on span "BACER Notifications" at bounding box center [256, 385] width 79 height 10
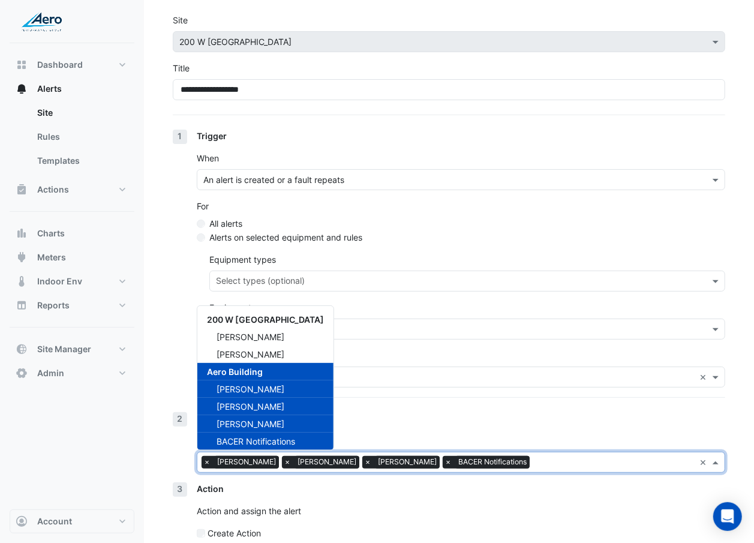
scroll to position [43, 0]
click at [382, 314] on div "Trigger When An alert is created or a fault repeats For All alerts Alerts on se…" at bounding box center [461, 271] width 528 height 283
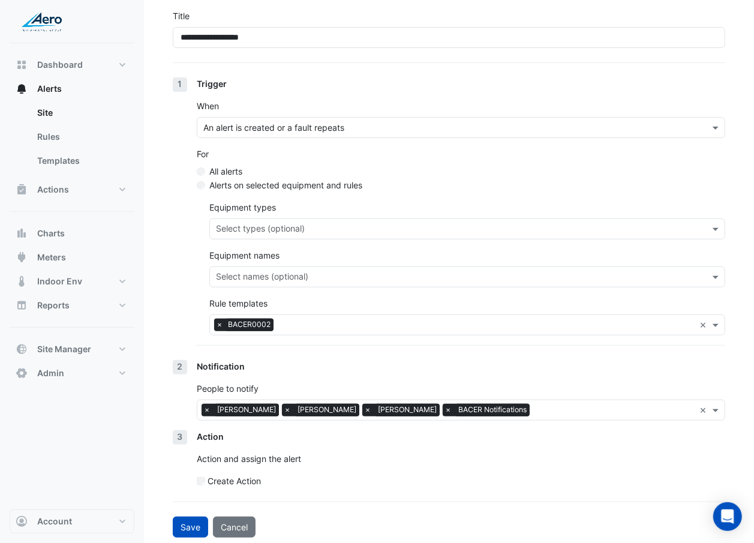
scroll to position [101, 0]
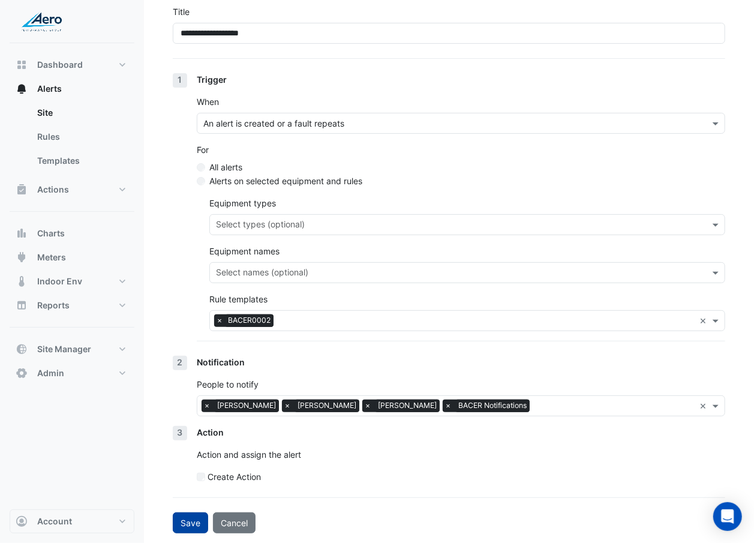
click at [203, 314] on button "Save" at bounding box center [190, 522] width 35 height 21
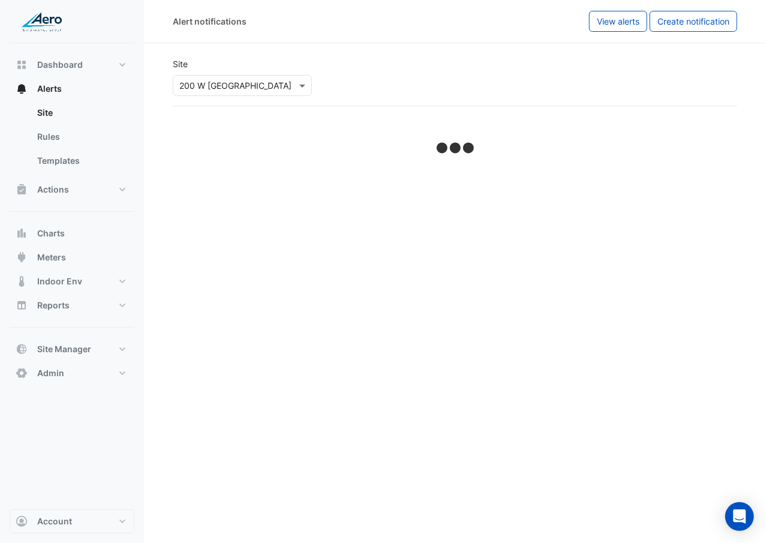
select select "******"
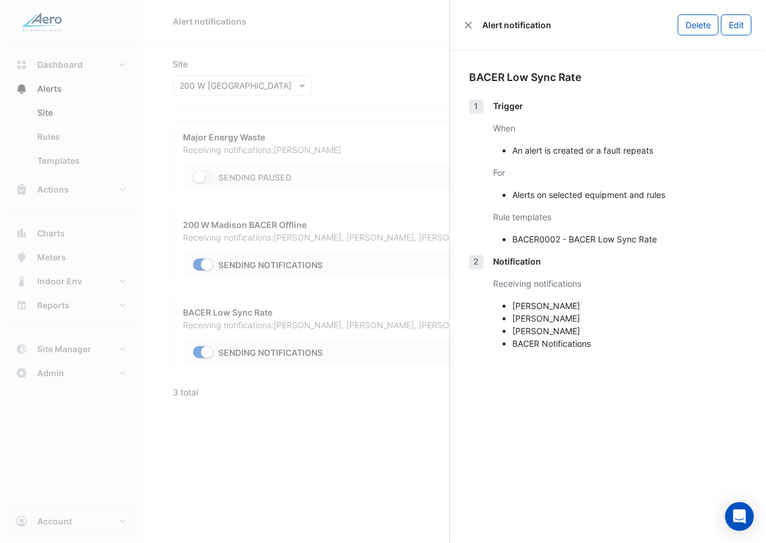
click at [428, 146] on ngb-offcanvas-backdrop at bounding box center [383, 271] width 766 height 543
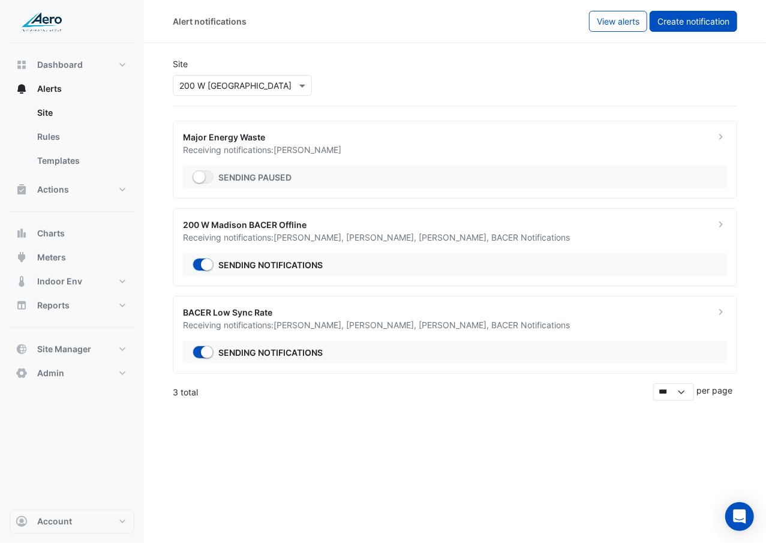
click at [722, 14] on button "Create notification" at bounding box center [694, 21] width 88 height 21
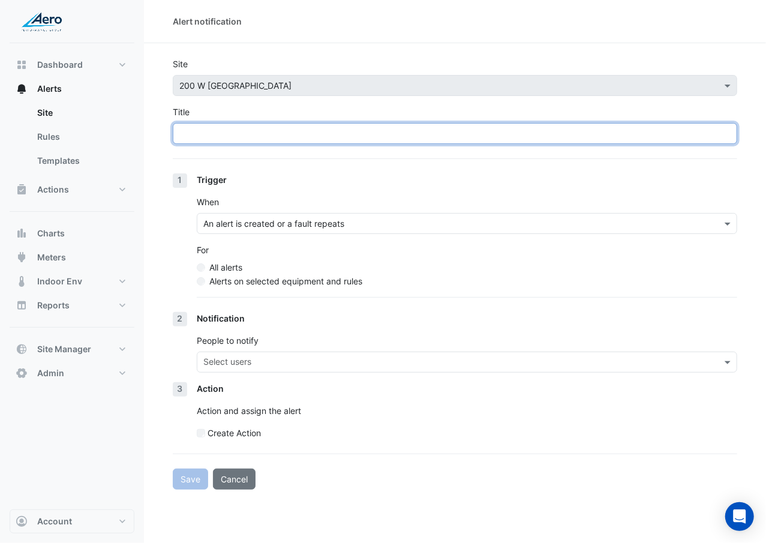
click at [418, 137] on input "Title" at bounding box center [455, 133] width 564 height 21
paste input "**********"
type input "**********"
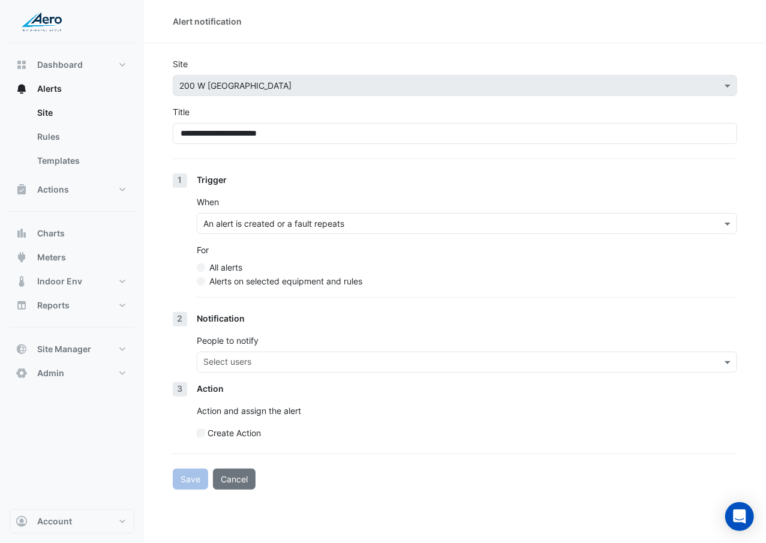
click at [288, 274] on div "For All alerts Alerts on selected equipment and rules" at bounding box center [467, 266] width 540 height 44
click at [287, 282] on label "Alerts on selected equipment and rules" at bounding box center [285, 281] width 153 height 13
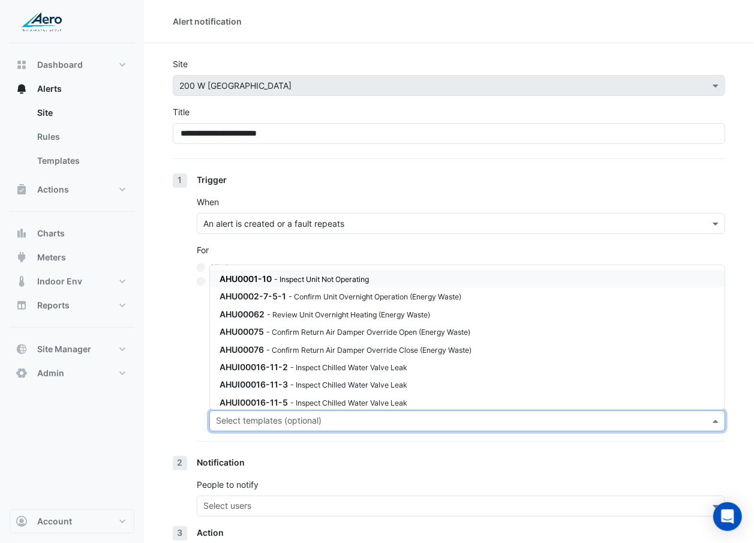
click at [263, 314] on input "text" at bounding box center [460, 422] width 489 height 13
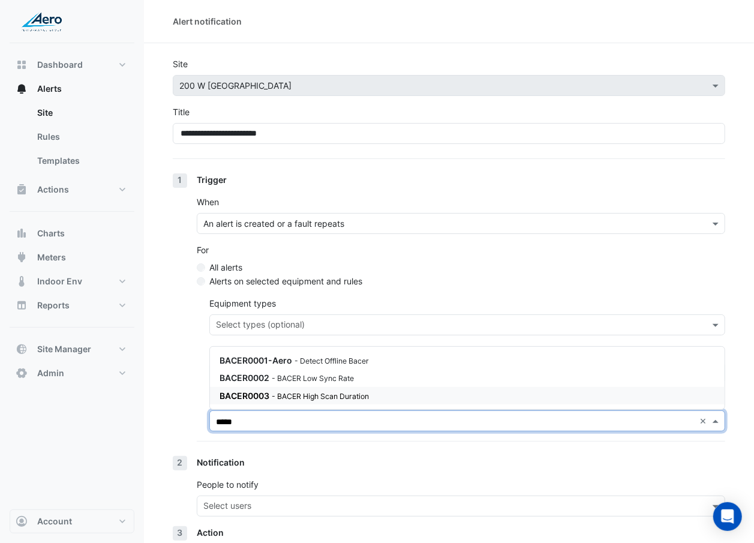
click at [275, 314] on small "- BACER High Scan Duration" at bounding box center [320, 396] width 97 height 9
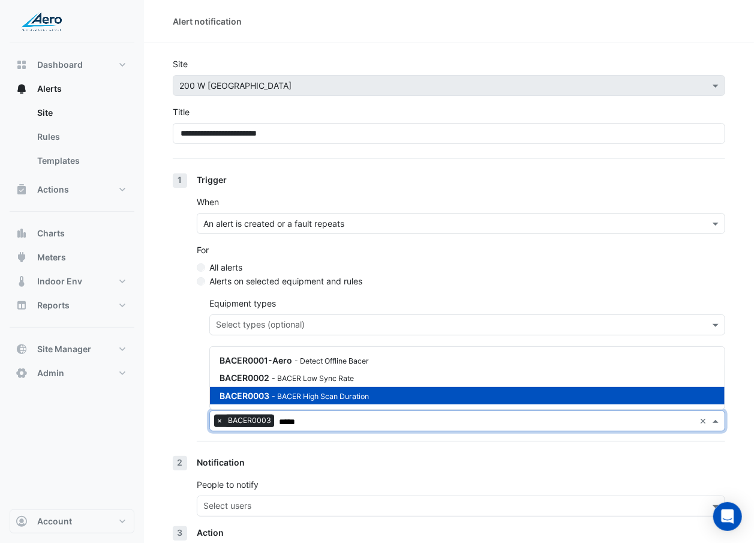
type input "*****"
click at [182, 314] on div "1 Trigger When An alert is created or a fault repeats For All alerts Alerts on …" at bounding box center [449, 314] width 552 height 283
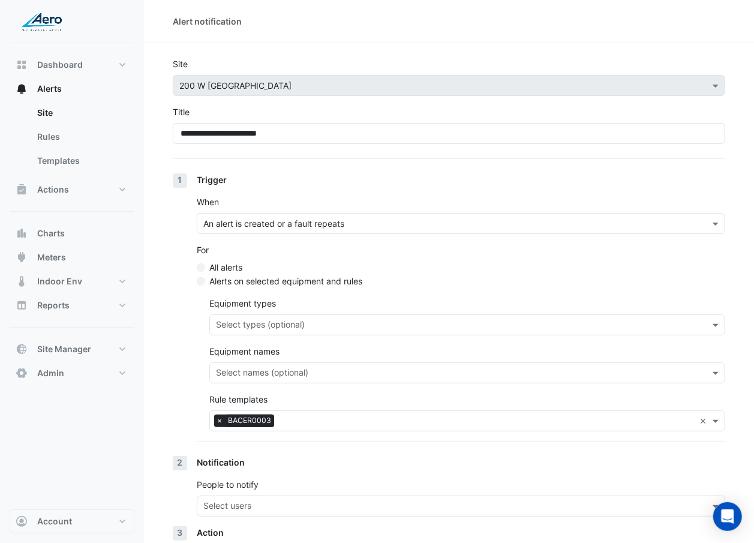
scroll to position [101, 0]
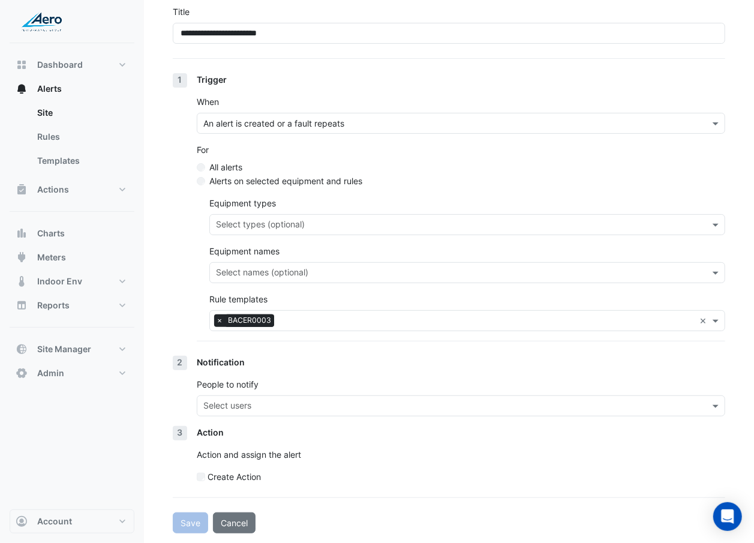
click at [267, 314] on input "text" at bounding box center [453, 407] width 501 height 13
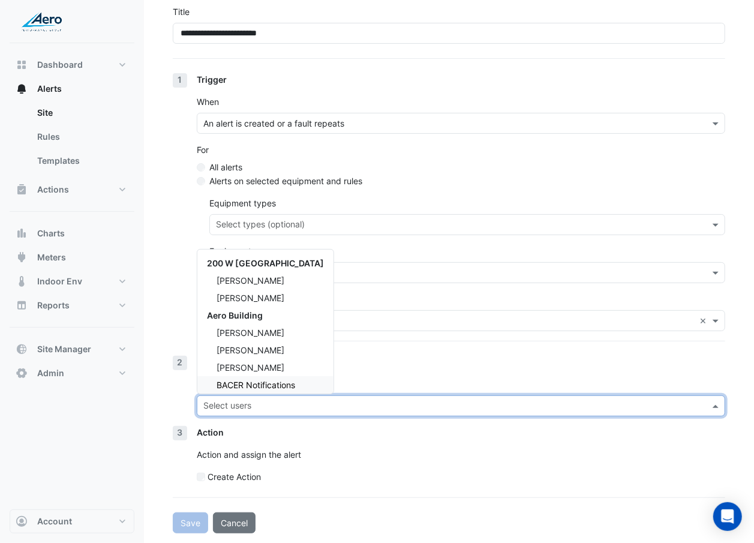
click at [284, 314] on div "BACER Notifications" at bounding box center [265, 384] width 136 height 17
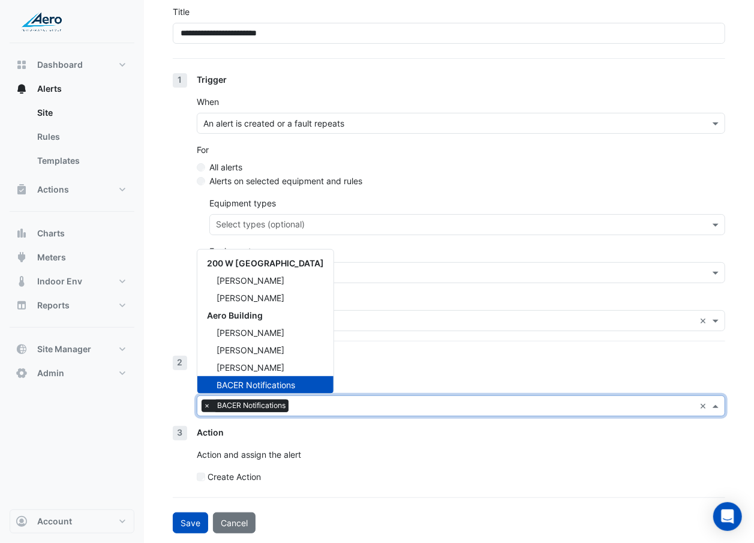
click at [364, 314] on div "Action Action and assign the alert Create Action" at bounding box center [461, 459] width 528 height 67
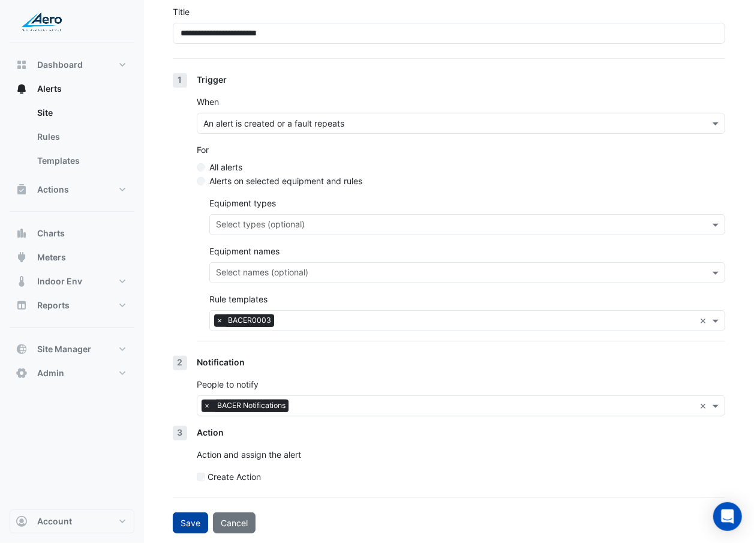
click at [200, 314] on button "Save" at bounding box center [190, 522] width 35 height 21
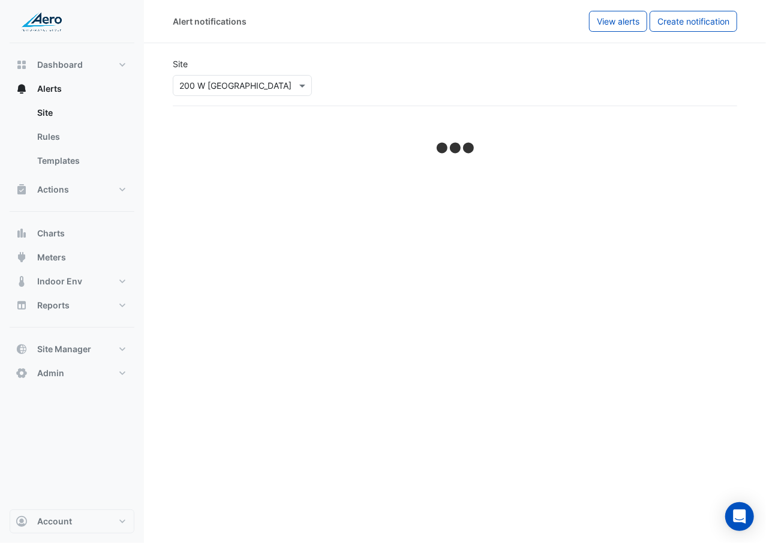
select select "******"
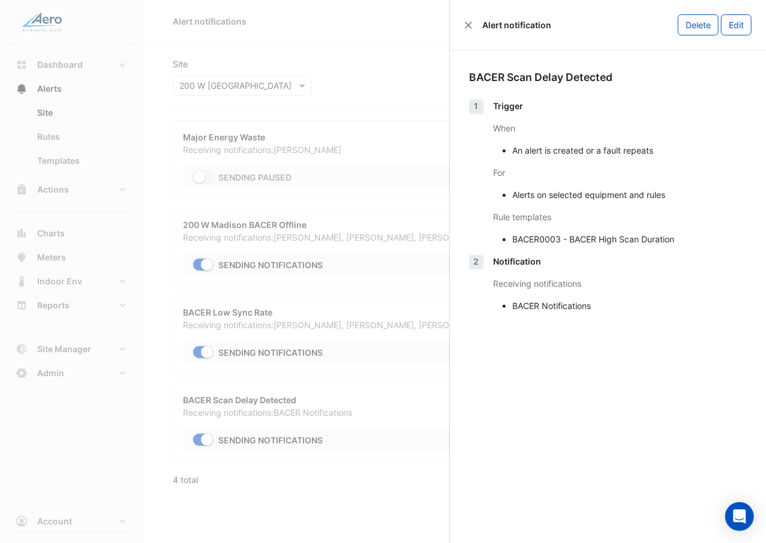
click at [205, 314] on ngb-offcanvas-backdrop at bounding box center [383, 271] width 766 height 543
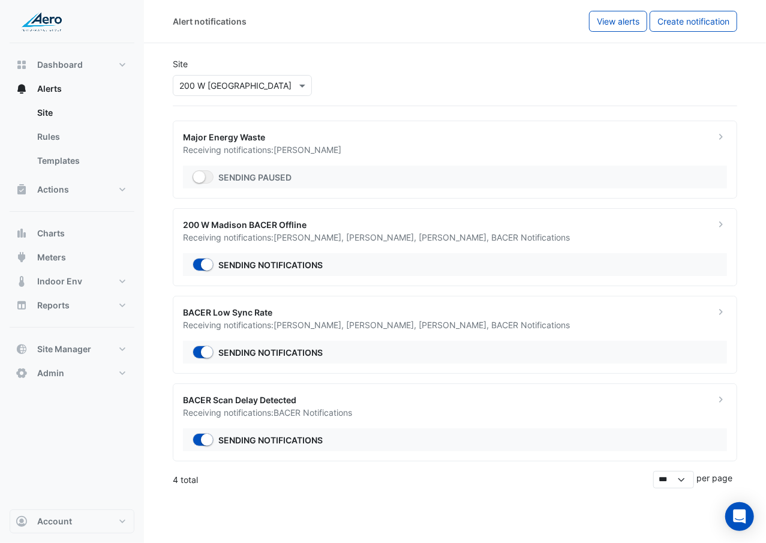
click at [252, 95] on div "× 200 W Madison" at bounding box center [242, 85] width 139 height 21
type input "*******"
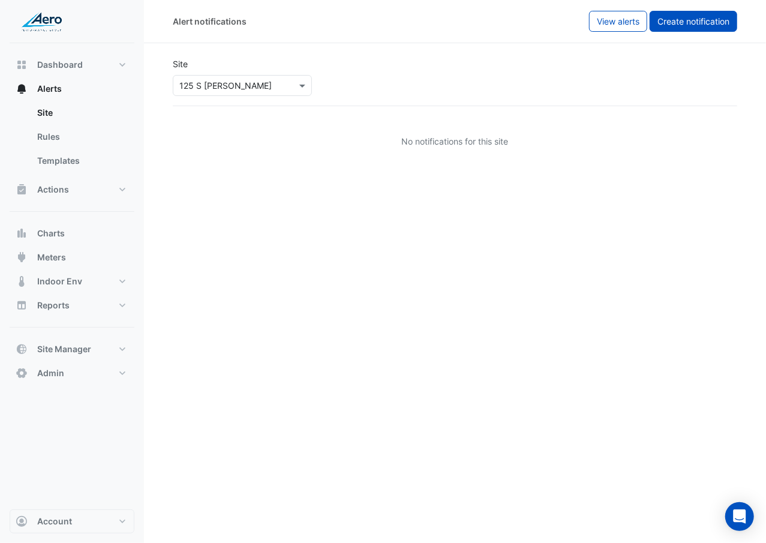
click at [686, 23] on span "Create notification" at bounding box center [693, 21] width 72 height 10
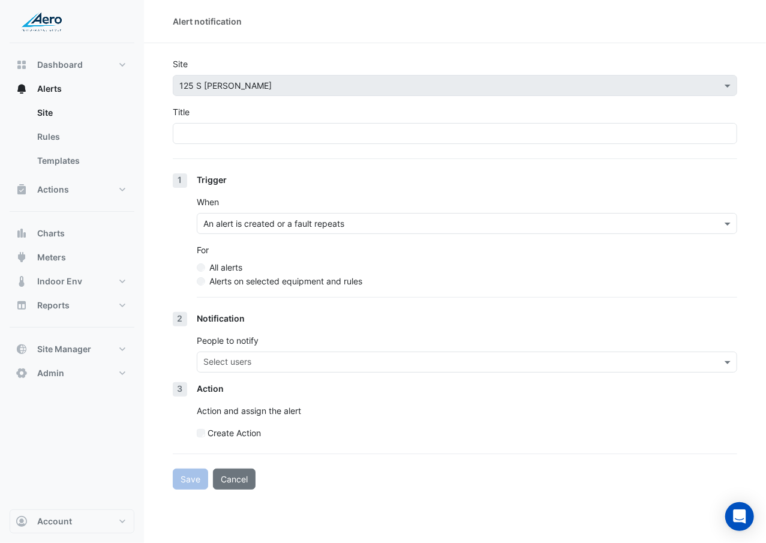
click at [301, 283] on label "Alerts on selected equipment and rules" at bounding box center [285, 281] width 153 height 13
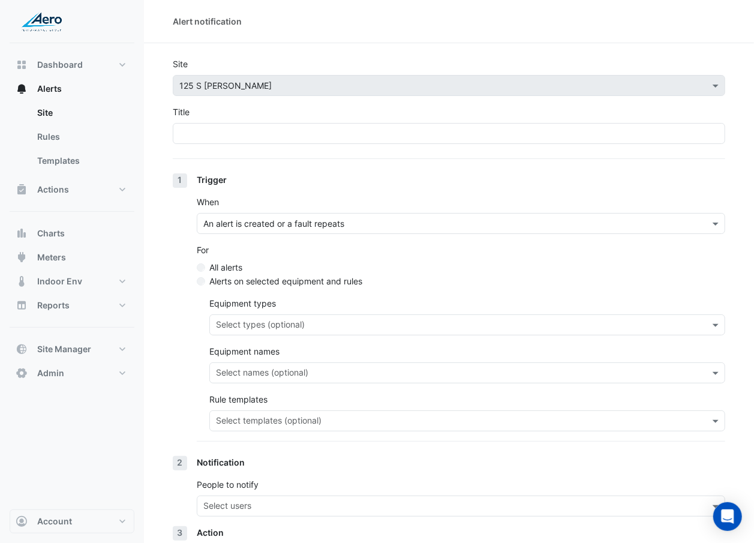
click at [276, 314] on input "text" at bounding box center [460, 422] width 489 height 13
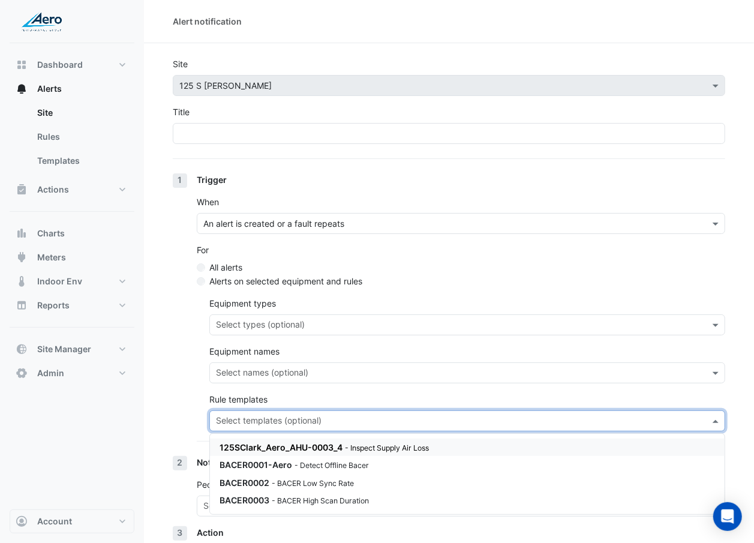
click at [164, 314] on section "Site × 125 S Clark Title 1 Trigger When An alert is created or a fault repeats …" at bounding box center [449, 338] width 610 height 590
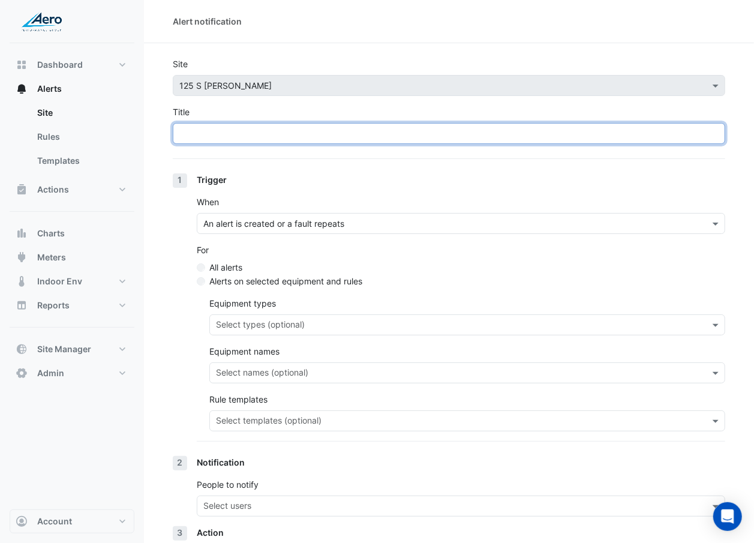
click at [265, 135] on input "Title" at bounding box center [449, 133] width 552 height 21
type input "*"
type input "**********"
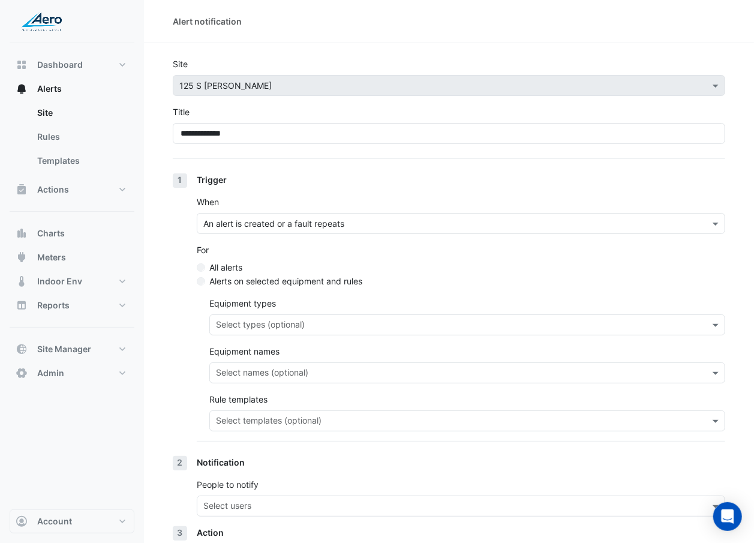
click at [263, 314] on div "Select templates (optional)" at bounding box center [467, 420] width 516 height 21
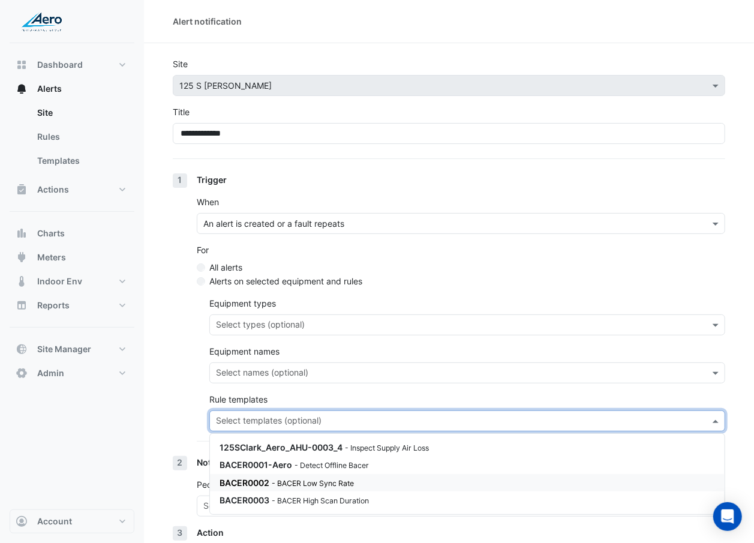
click at [268, 314] on span "BACER0002" at bounding box center [245, 482] width 50 height 10
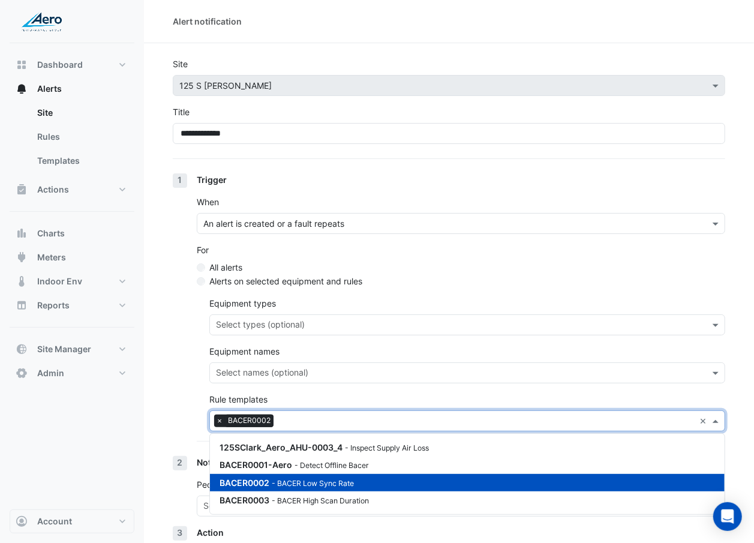
click at [268, 314] on div "BACER0002 - BACER Low Sync Rate" at bounding box center [467, 482] width 515 height 17
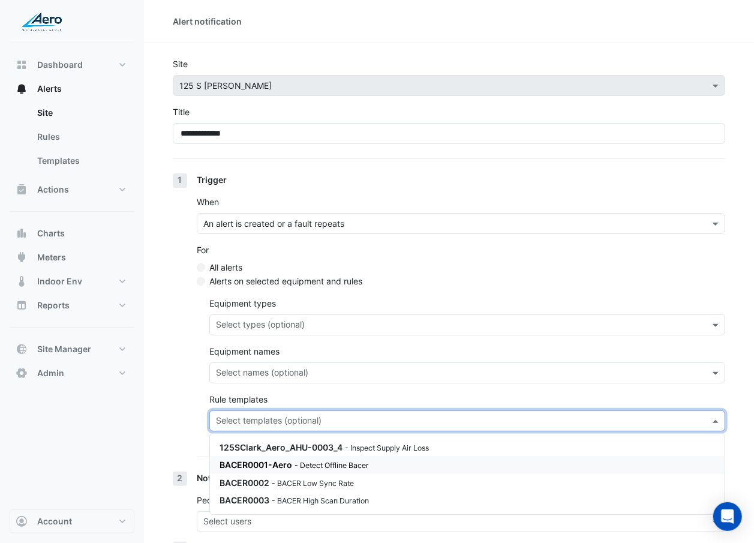
click at [269, 314] on span "BACER0001-Aero" at bounding box center [256, 464] width 73 height 10
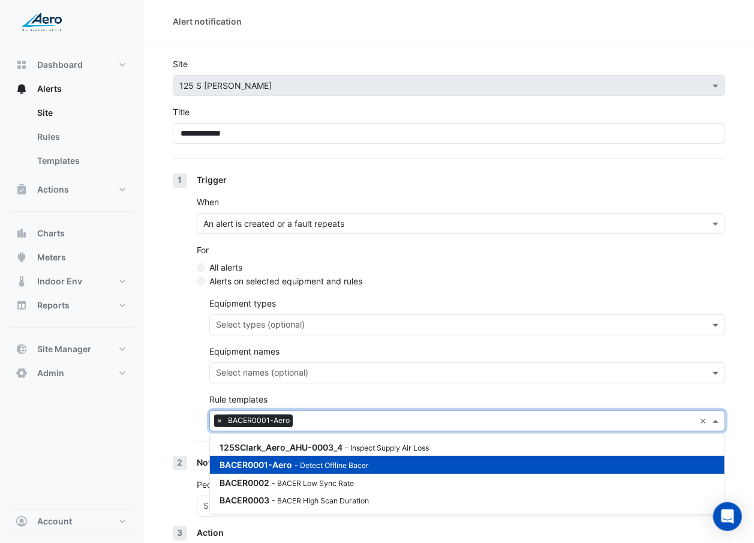
click at [166, 314] on section "**********" at bounding box center [449, 338] width 610 height 590
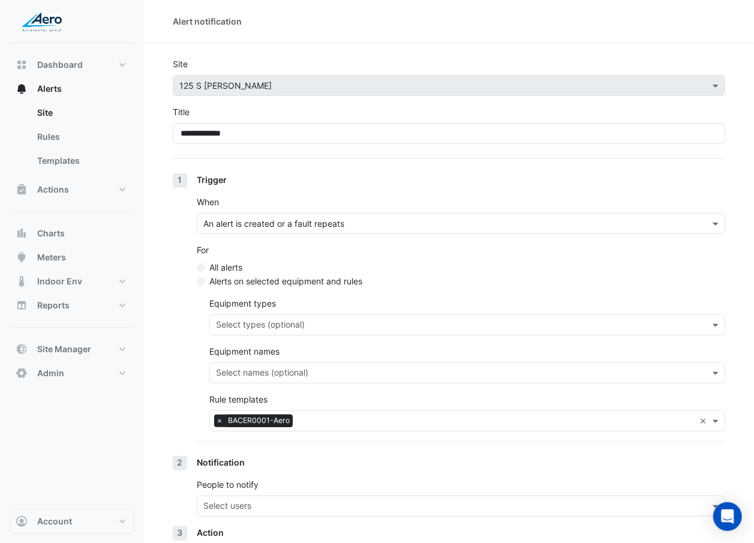
scroll to position [101, 0]
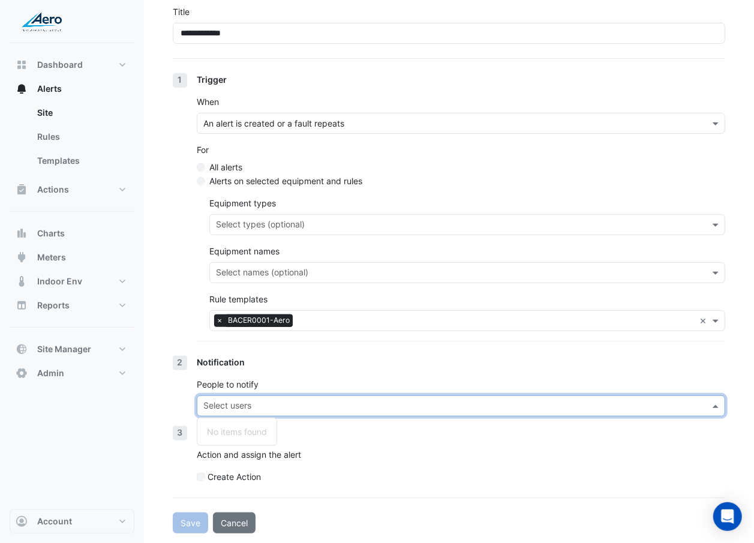
click at [262, 314] on input "text" at bounding box center [453, 407] width 501 height 13
click at [322, 314] on div "Notification People to notify Select users No items found No items found" at bounding box center [461, 391] width 528 height 70
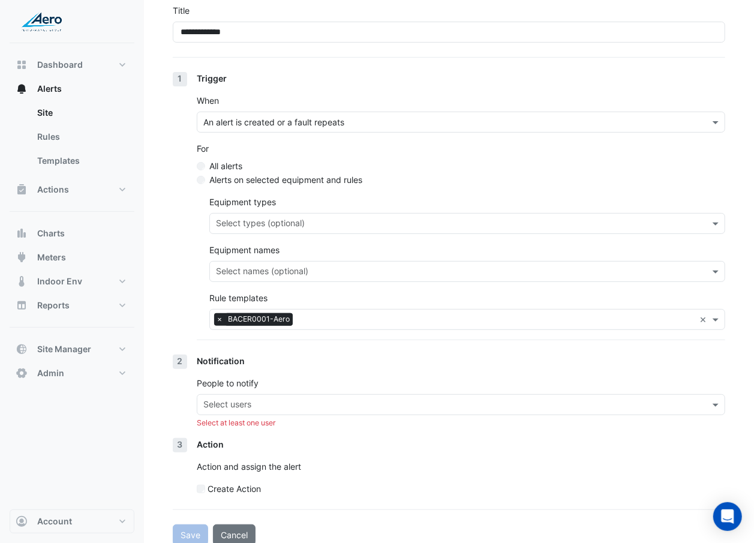
click at [296, 314] on input "text" at bounding box center [453, 405] width 501 height 13
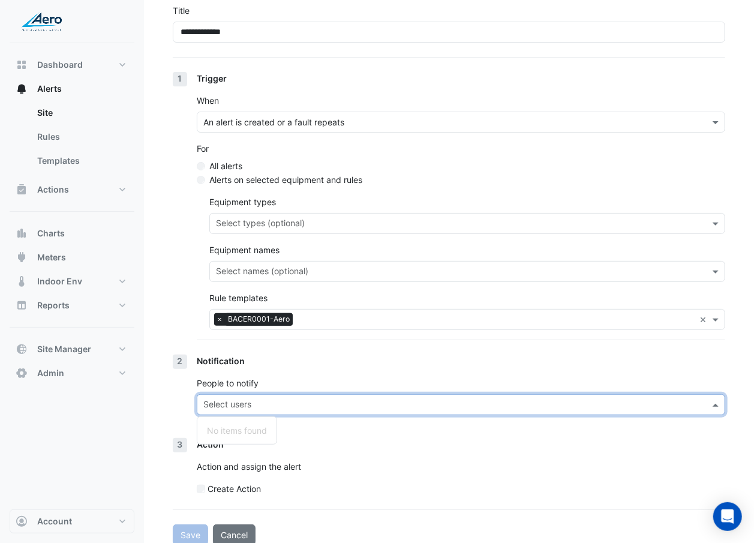
click at [293, 314] on div "Select at least one user" at bounding box center [461, 422] width 528 height 11
click at [298, 314] on input "text" at bounding box center [453, 405] width 501 height 13
click at [248, 314] on button "Cancel" at bounding box center [234, 534] width 43 height 21
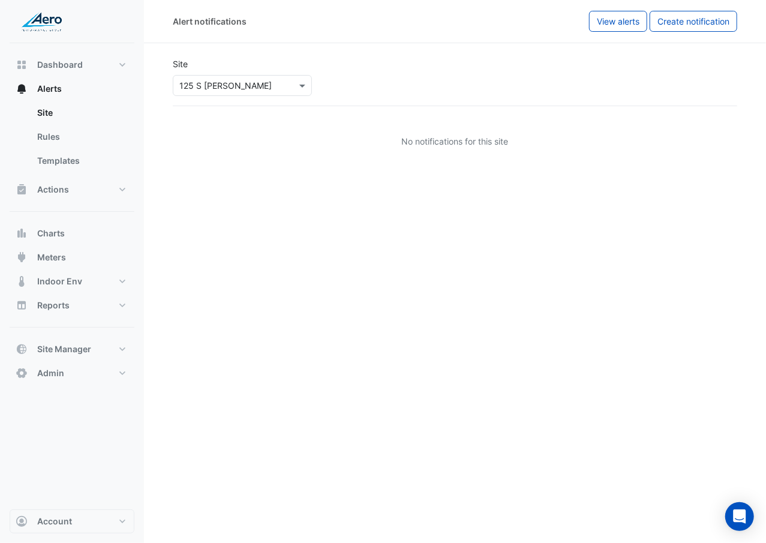
click at [312, 88] on app-site-select "× 125 S Clark" at bounding box center [242, 85] width 144 height 21
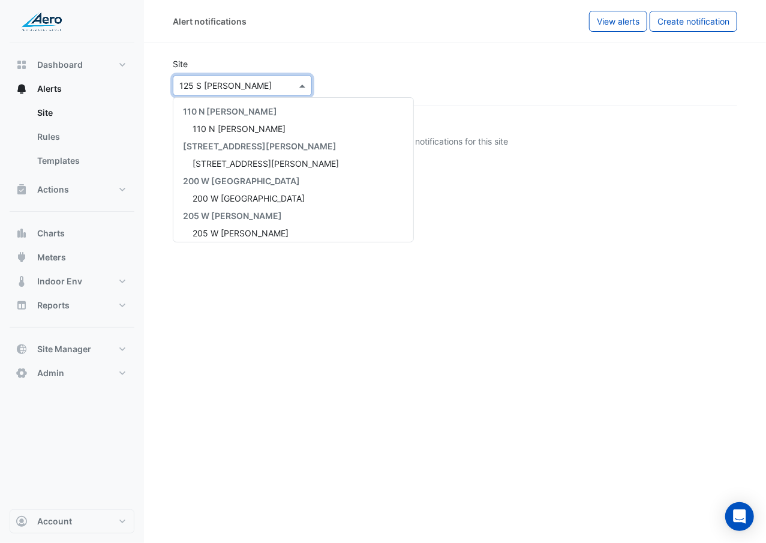
click at [301, 91] on span at bounding box center [303, 85] width 15 height 13
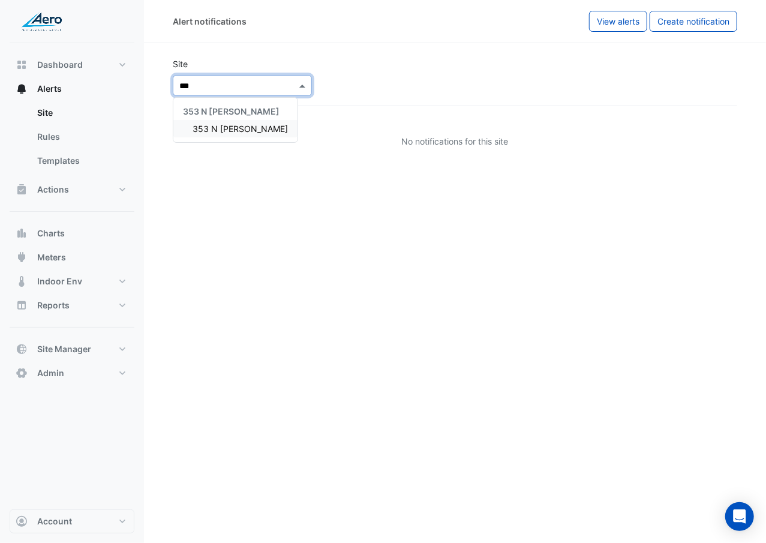
type input "***"
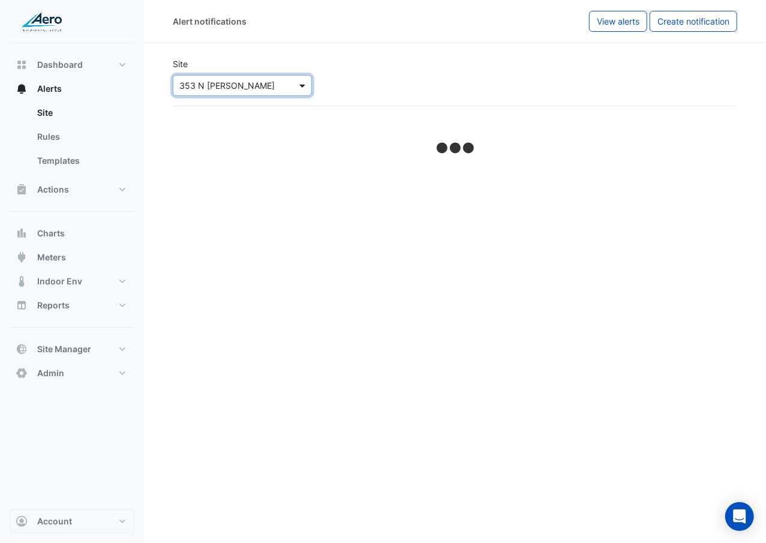
select select "******"
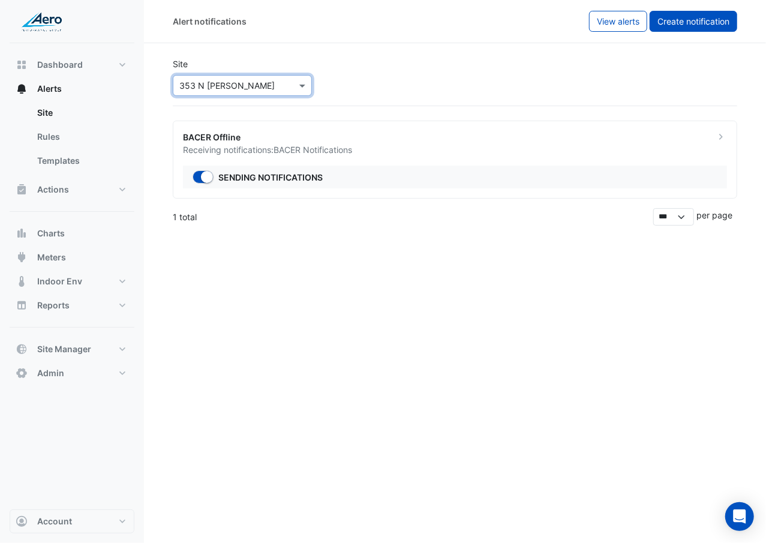
click at [722, 24] on span "Create notification" at bounding box center [693, 21] width 72 height 10
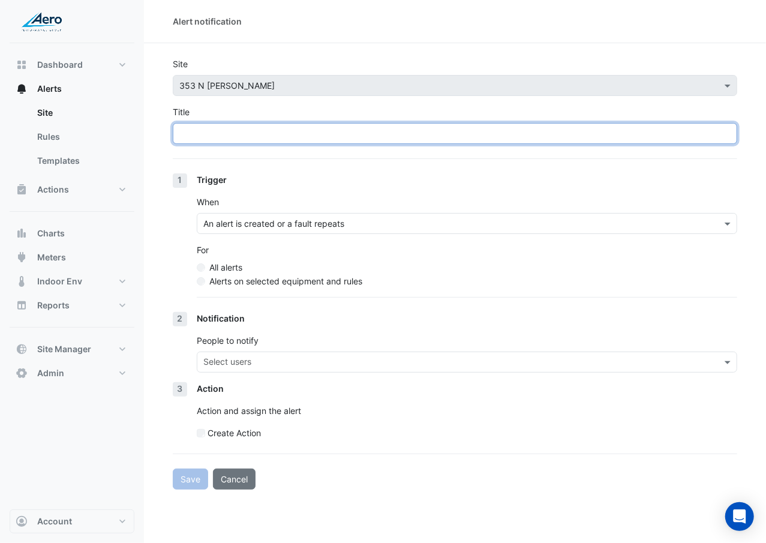
click at [379, 123] on input "Title" at bounding box center [455, 133] width 564 height 21
type input "**********"
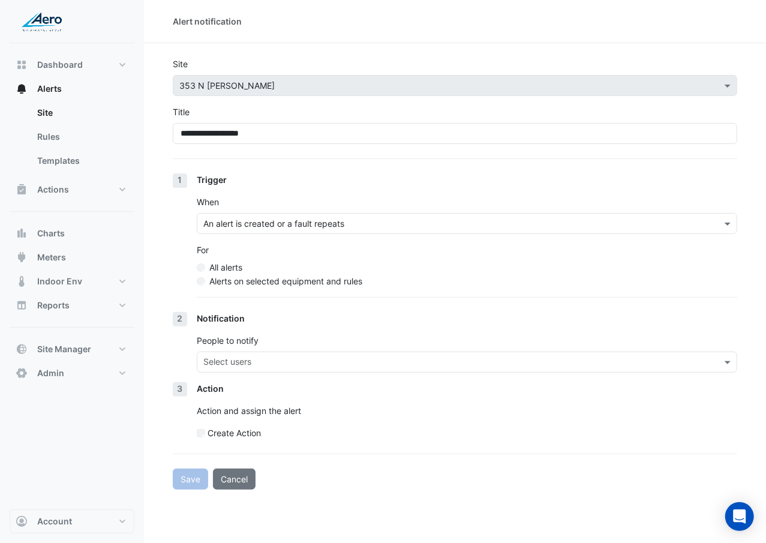
click at [318, 274] on div "For All alerts Alerts on selected equipment and rules" at bounding box center [467, 266] width 540 height 44
click at [317, 282] on label "Alerts on selected equipment and rules" at bounding box center [285, 281] width 153 height 13
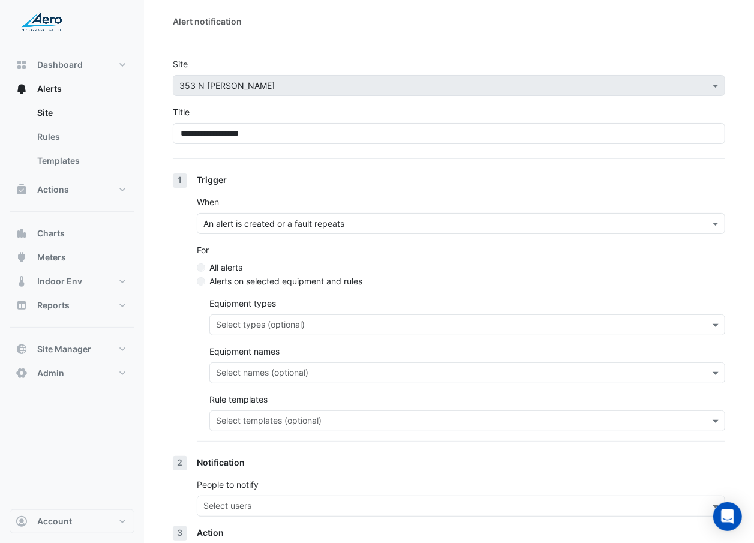
click at [283, 314] on input "text" at bounding box center [460, 422] width 489 height 13
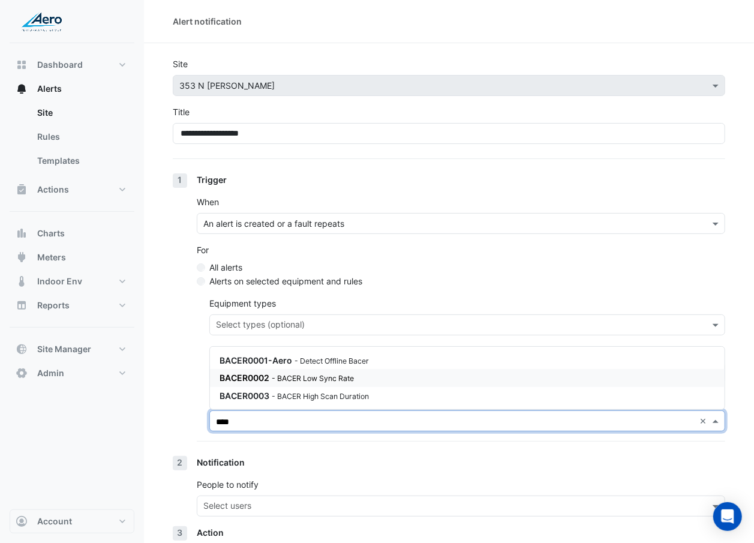
click at [308, 314] on small "- BACER Low Sync Rate" at bounding box center [313, 378] width 82 height 9
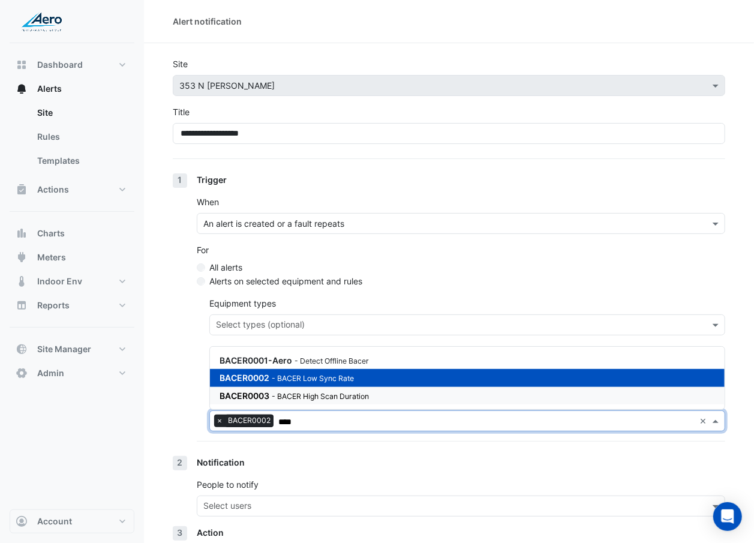
type input "****"
click at [187, 314] on div "1 Trigger When An alert is created or a fault repeats For All alerts Alerts on …" at bounding box center [449, 314] width 552 height 283
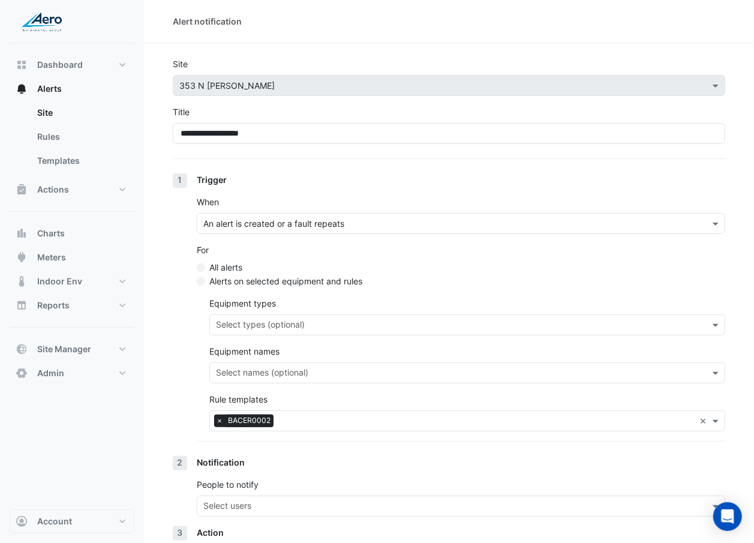
scroll to position [101, 0]
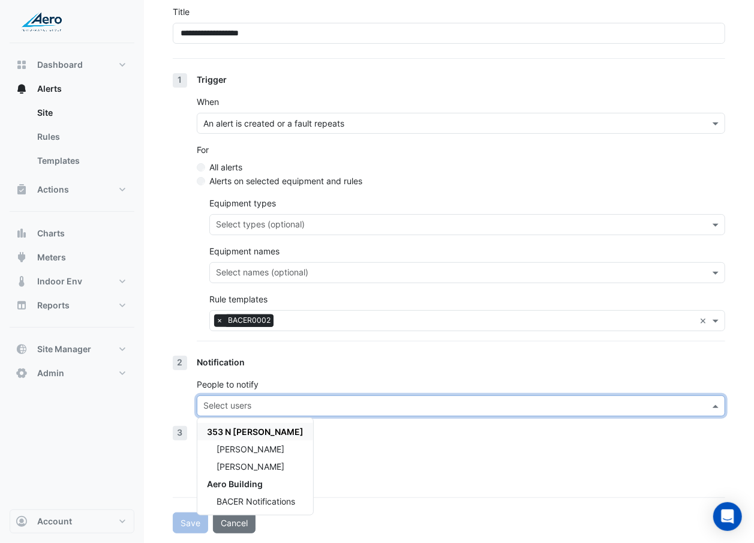
click at [232, 314] on input "text" at bounding box center [453, 407] width 501 height 13
click at [258, 314] on span "BACER Notifications" at bounding box center [256, 501] width 79 height 10
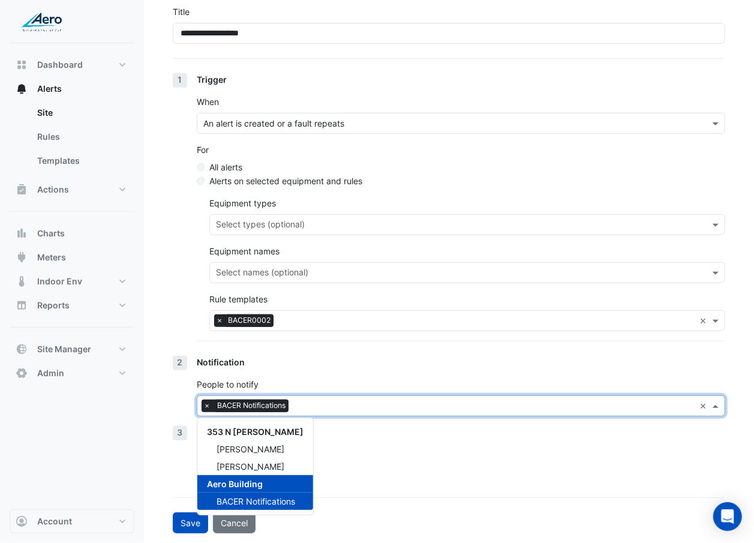
click at [368, 314] on div "Action Action and assign the alert Create Action" at bounding box center [461, 459] width 528 height 67
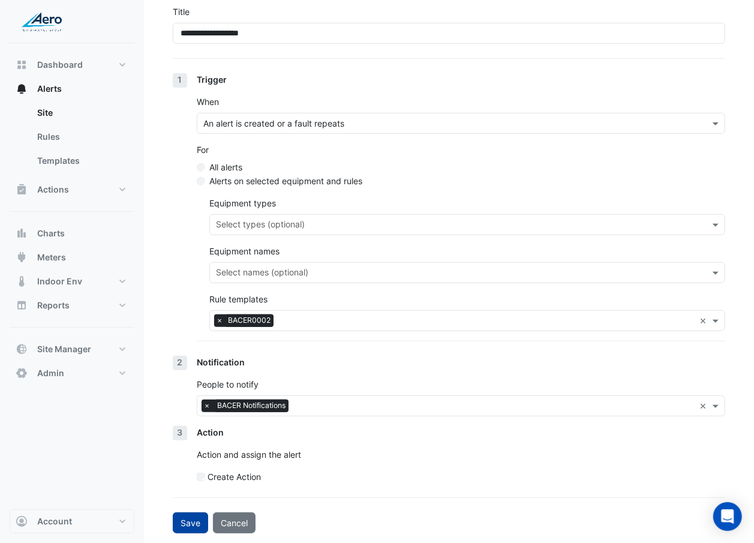
click at [190, 314] on button "Save" at bounding box center [190, 522] width 35 height 21
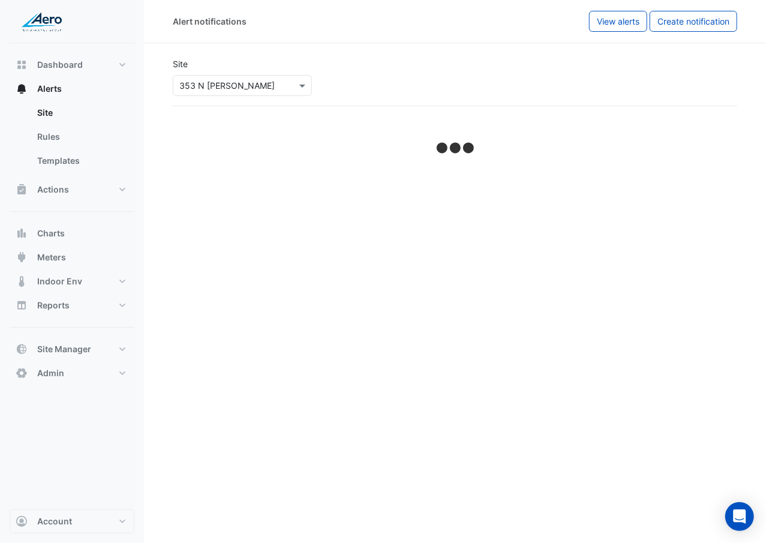
select select "******"
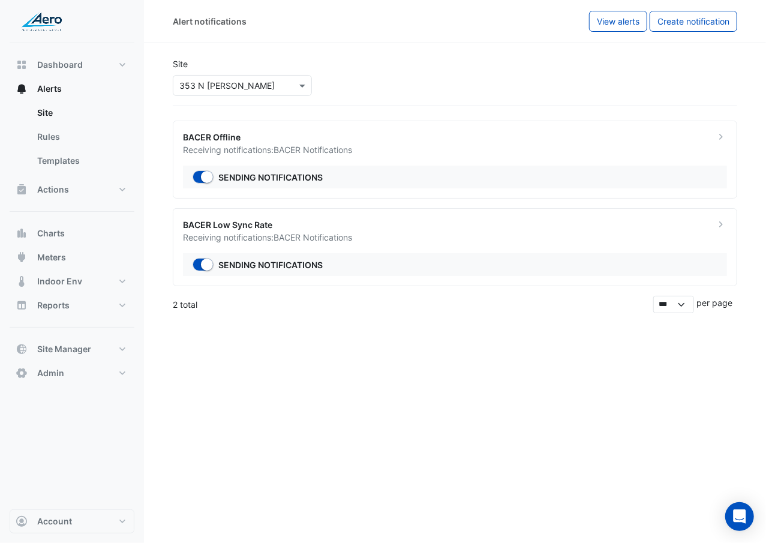
click at [423, 296] on ngb-offcanvas-backdrop at bounding box center [383, 271] width 766 height 543
click at [720, 20] on span "Create notification" at bounding box center [693, 21] width 72 height 10
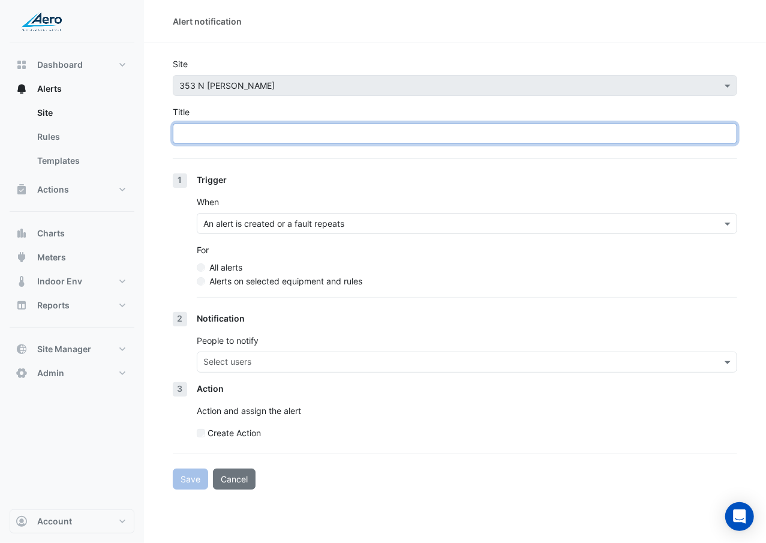
click at [365, 130] on input "Title" at bounding box center [455, 133] width 564 height 21
paste input "**********"
drag, startPoint x: 365, startPoint y: 130, endPoint x: 78, endPoint y: 135, distance: 287.4
click at [78, 135] on div "**********" at bounding box center [383, 271] width 766 height 543
drag, startPoint x: 335, startPoint y: 130, endPoint x: 152, endPoint y: 125, distance: 183.0
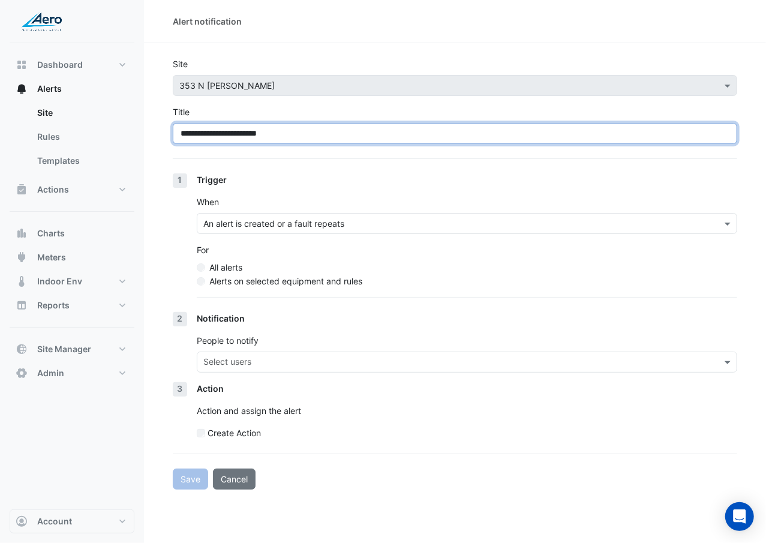
click at [152, 125] on section "**********" at bounding box center [455, 266] width 622 height 446
type input "**********"
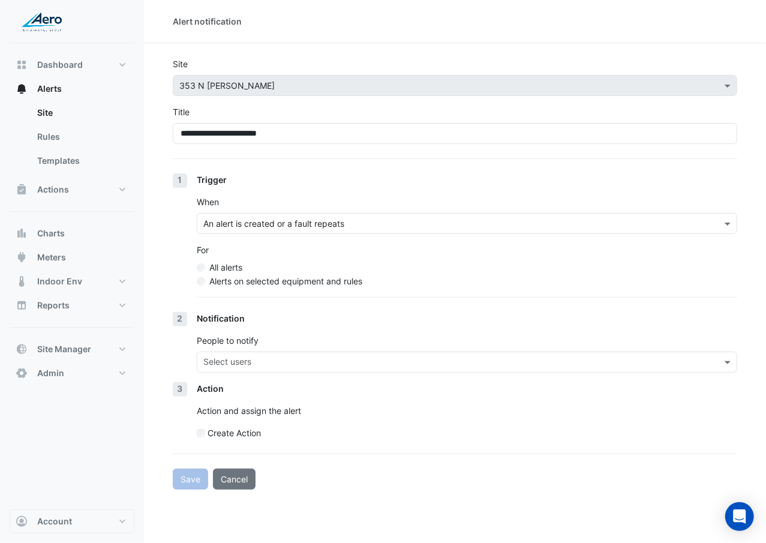
click at [281, 176] on div "Trigger" at bounding box center [467, 179] width 540 height 13
click at [278, 286] on label "Alerts on selected equipment and rules" at bounding box center [285, 281] width 153 height 13
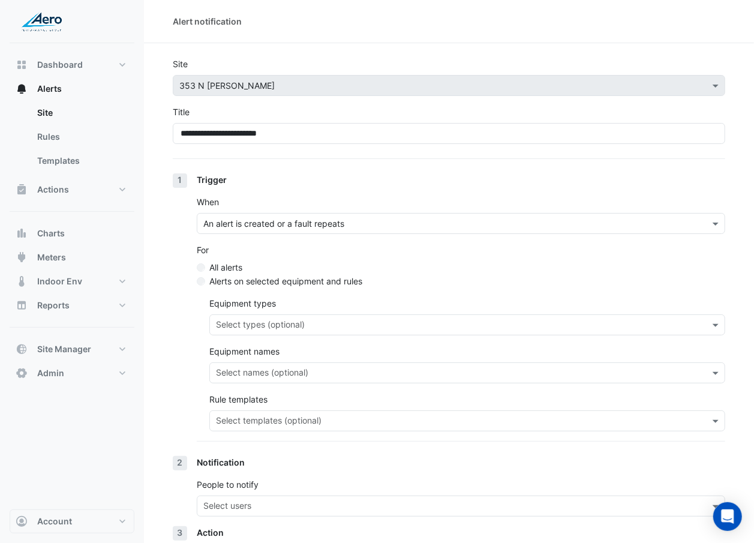
click at [282, 314] on input "text" at bounding box center [460, 422] width 489 height 13
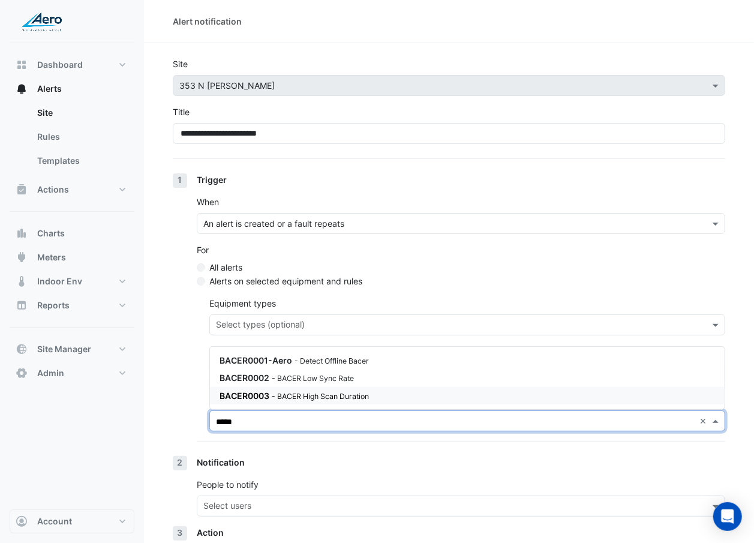
click at [289, 314] on small "- BACER High Scan Duration" at bounding box center [320, 396] width 97 height 9
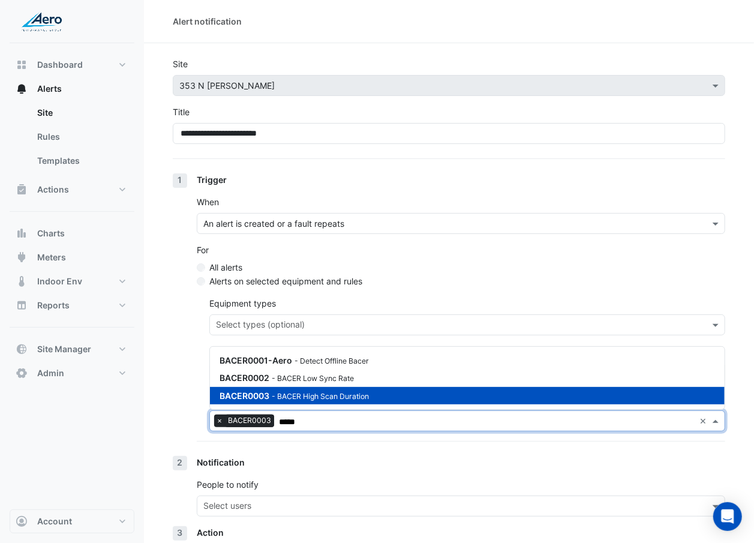
type input "*****"
click at [192, 314] on div "1 Trigger When An alert is created or a fault repeats For All alerts Alerts on …" at bounding box center [449, 314] width 552 height 283
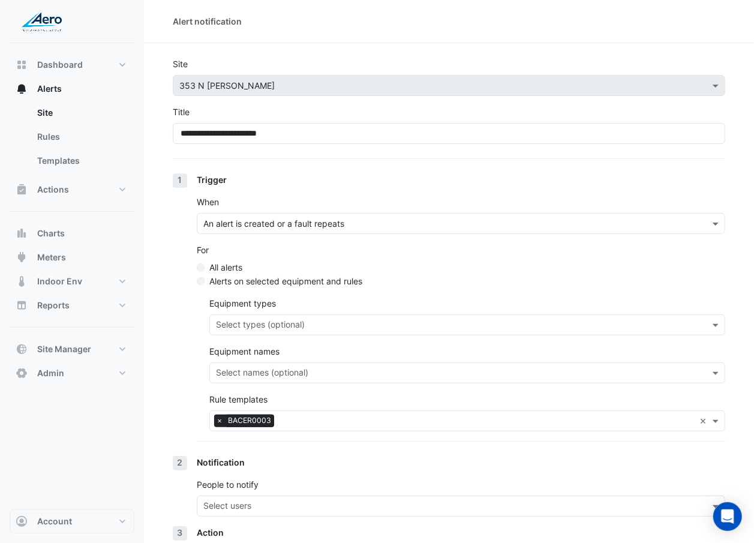
scroll to position [101, 0]
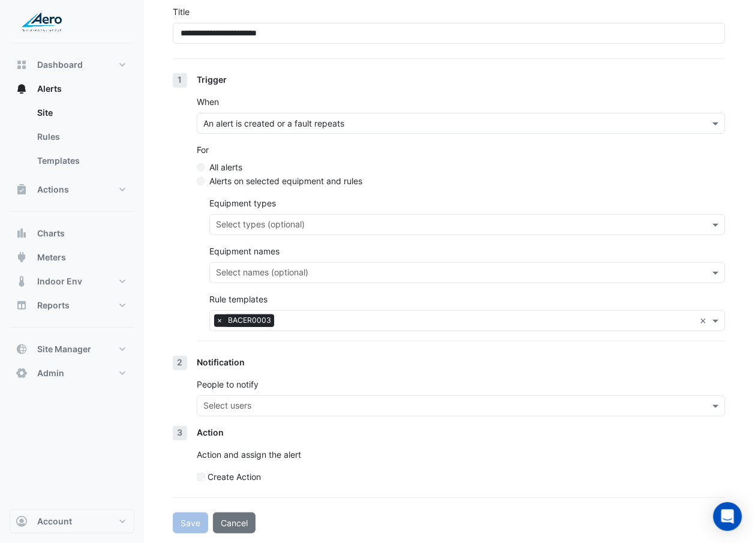
click at [240, 314] on input "text" at bounding box center [453, 407] width 501 height 13
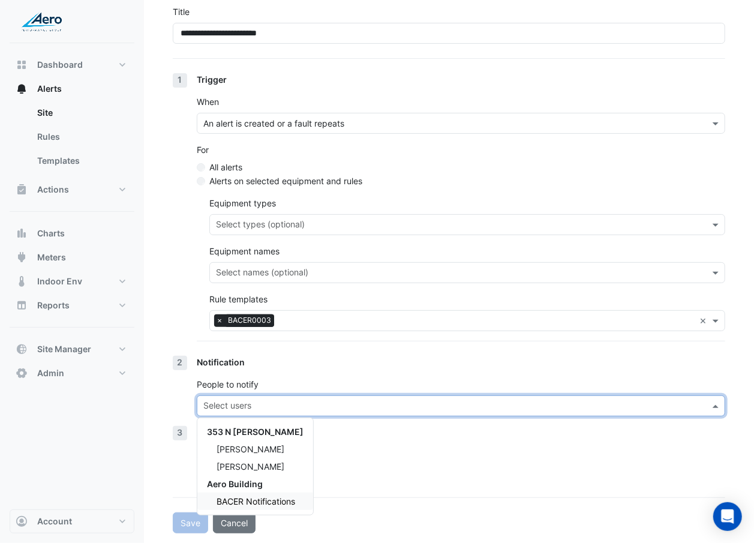
click at [250, 314] on div "BACER Notifications" at bounding box center [255, 500] width 116 height 17
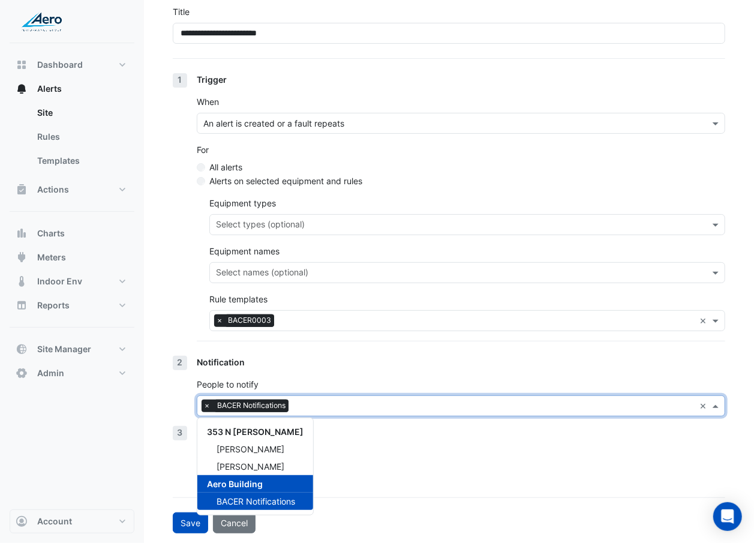
click at [365, 314] on p "Action and assign the alert" at bounding box center [461, 454] width 528 height 13
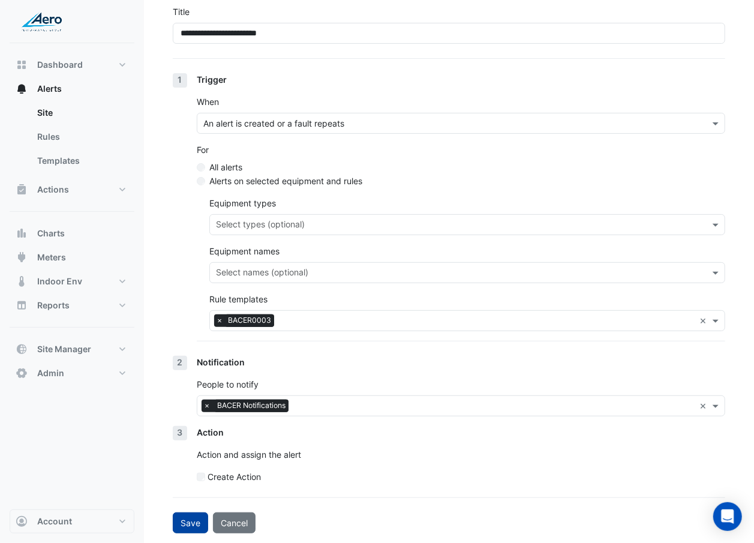
click at [191, 314] on button "Save" at bounding box center [190, 522] width 35 height 21
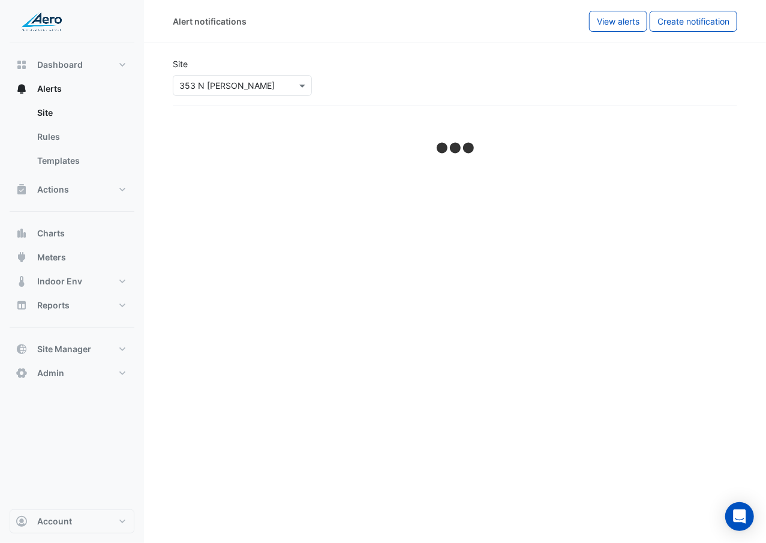
select select "******"
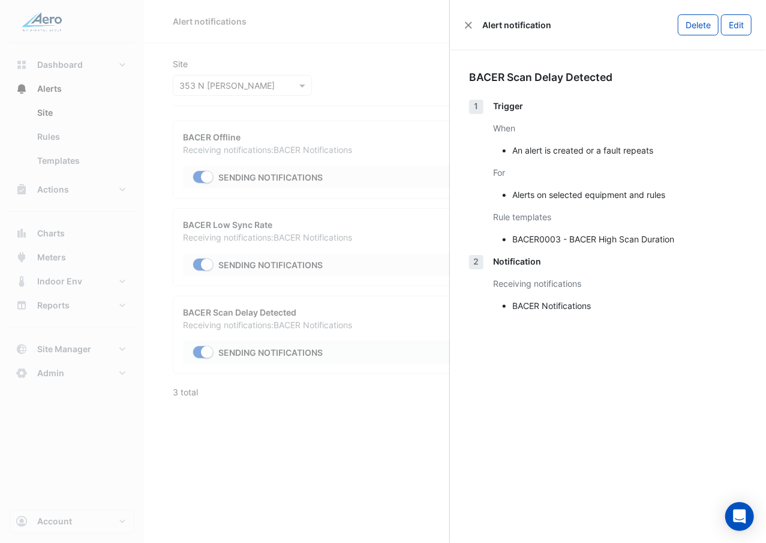
click at [203, 314] on ngb-offcanvas-backdrop at bounding box center [383, 271] width 766 height 543
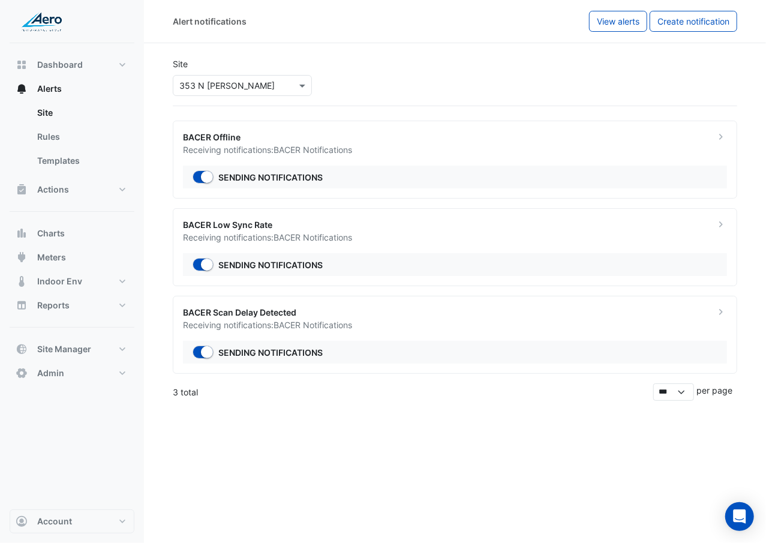
click at [250, 76] on div "× 353 N Clark" at bounding box center [242, 85] width 139 height 21
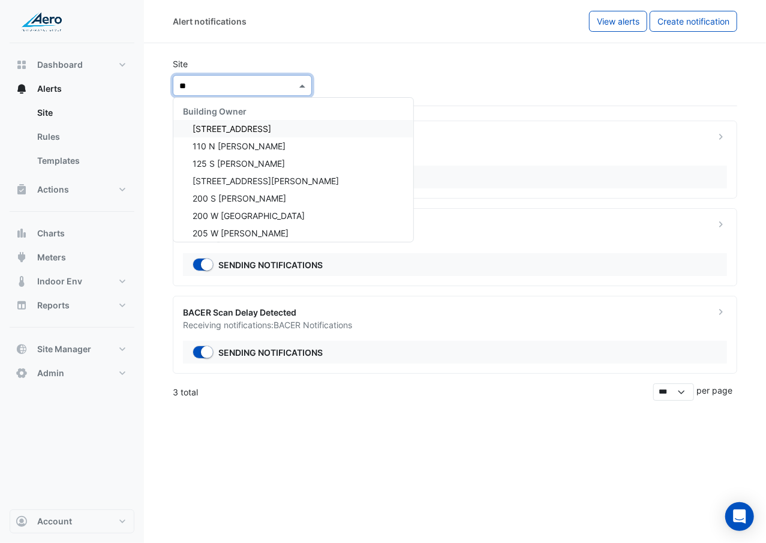
type input "***"
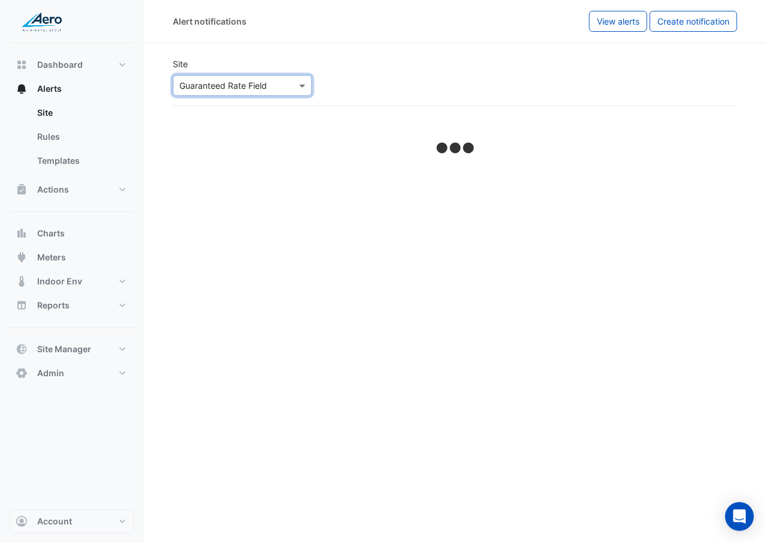
select select "******"
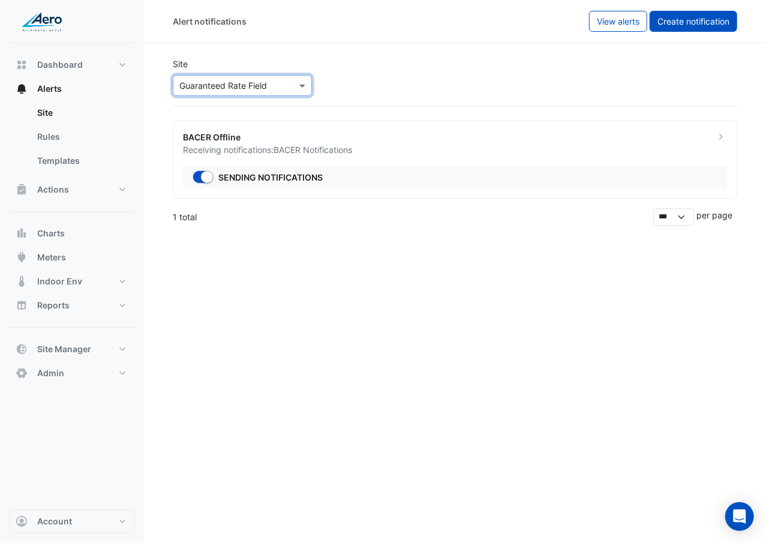
click at [708, 26] on button "Create notification" at bounding box center [694, 21] width 88 height 21
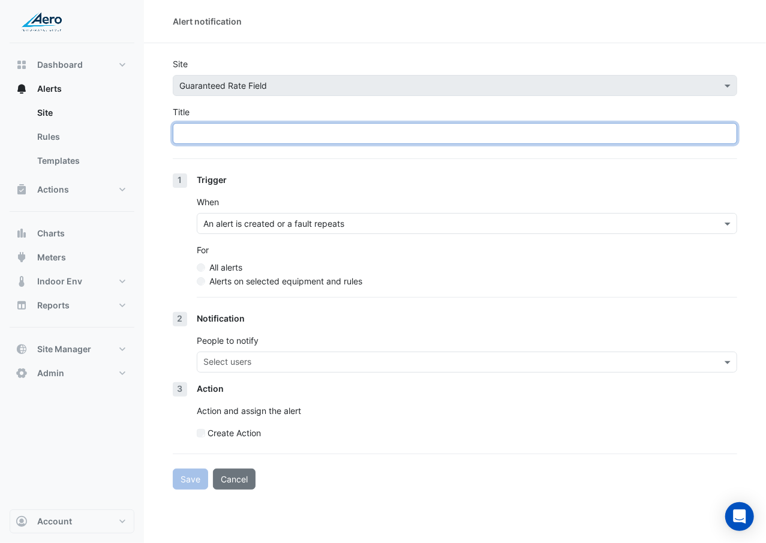
click at [341, 128] on input "Title" at bounding box center [455, 133] width 564 height 21
type input "**********"
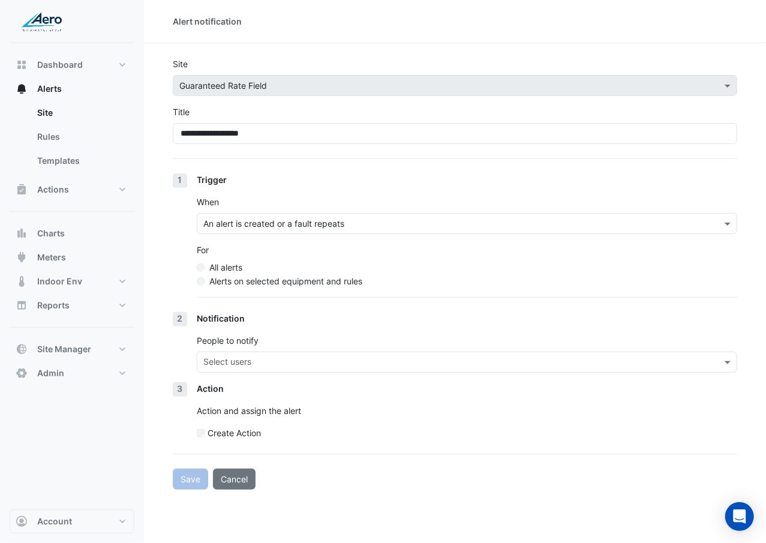
click at [268, 281] on label "Alerts on selected equipment and rules" at bounding box center [285, 281] width 153 height 13
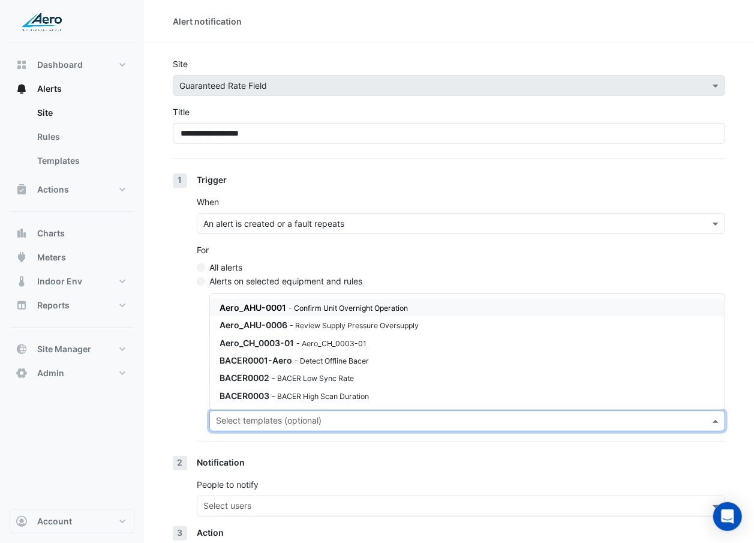
click at [325, 314] on input "text" at bounding box center [460, 422] width 489 height 13
click at [335, 314] on small "- BACER Low Sync Rate" at bounding box center [313, 378] width 82 height 9
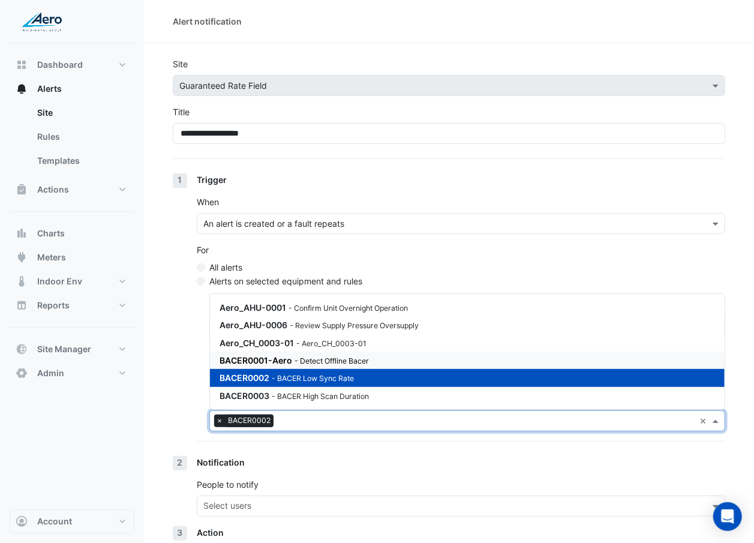
click at [169, 314] on section "**********" at bounding box center [449, 338] width 610 height 590
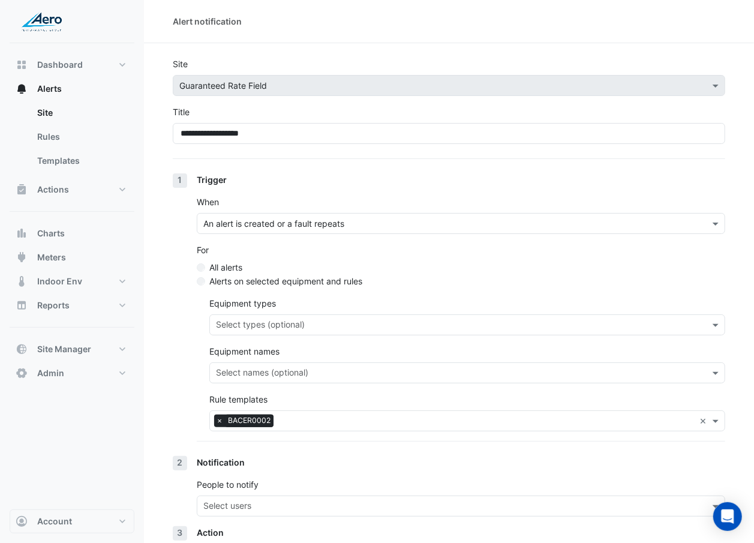
scroll to position [96, 0]
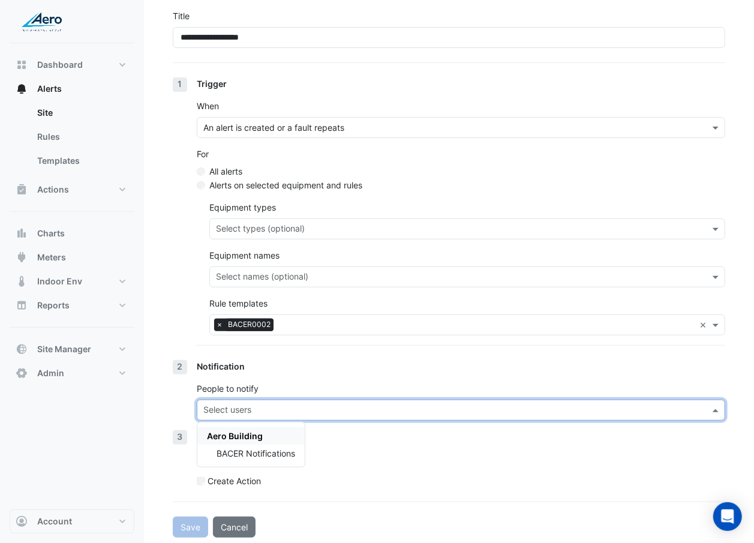
click at [215, 314] on input "text" at bounding box center [453, 411] width 501 height 13
click at [241, 314] on span "BACER Notifications" at bounding box center [256, 453] width 79 height 10
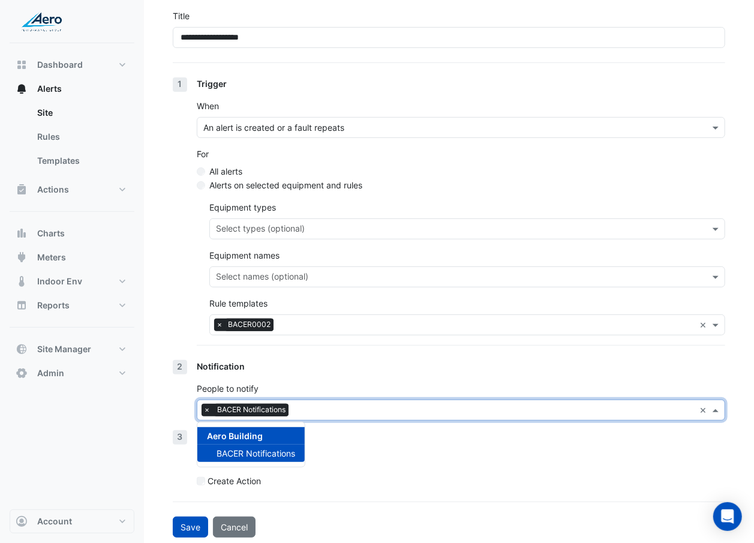
click at [349, 314] on p "Action and assign the alert" at bounding box center [461, 458] width 528 height 13
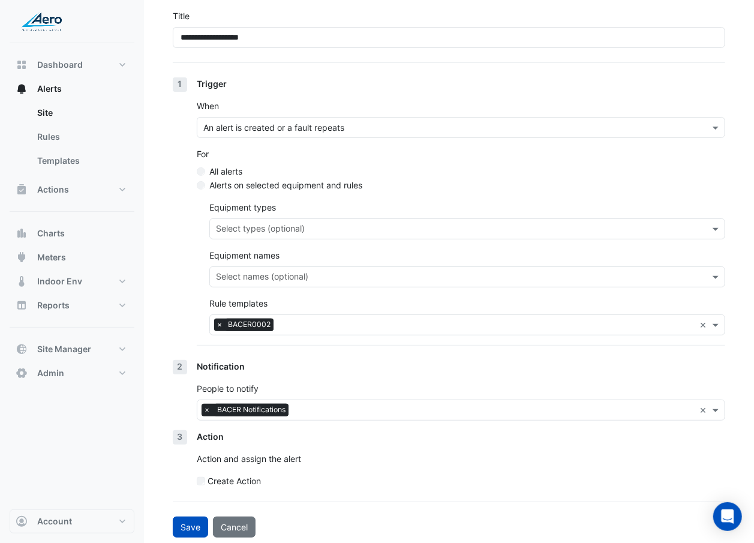
scroll to position [101, 0]
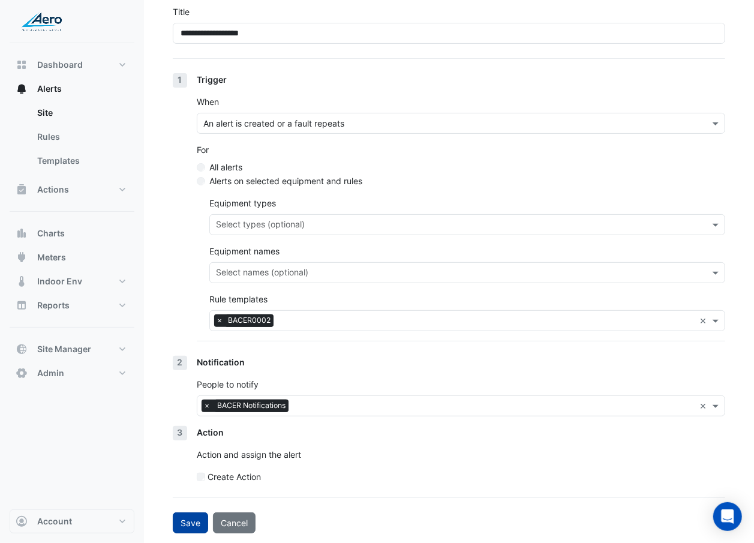
click at [188, 314] on button "Save" at bounding box center [190, 522] width 35 height 21
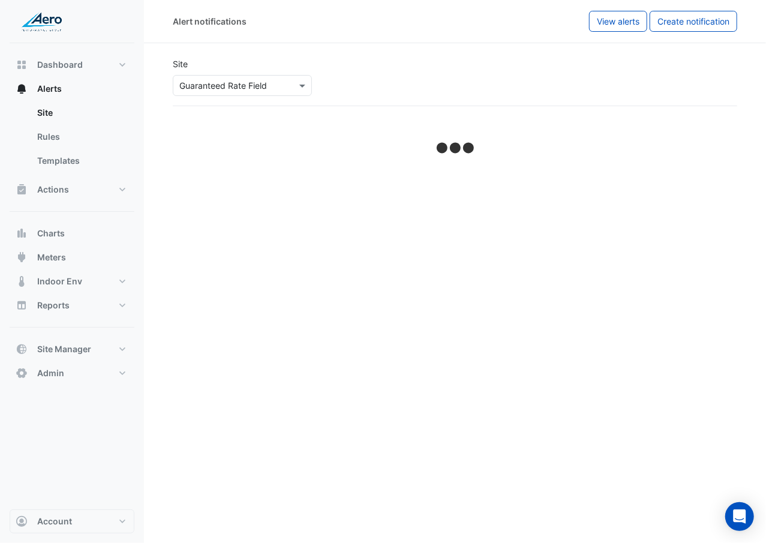
select select "******"
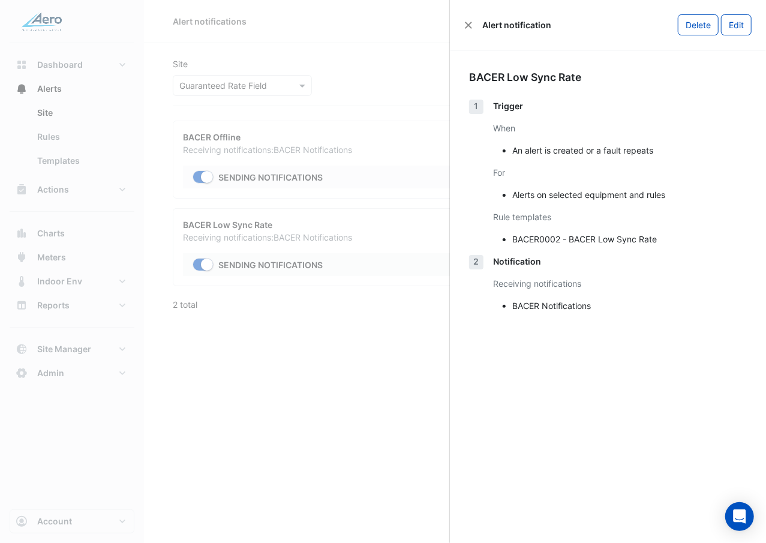
click at [154, 314] on ngb-offcanvas-backdrop at bounding box center [383, 271] width 766 height 543
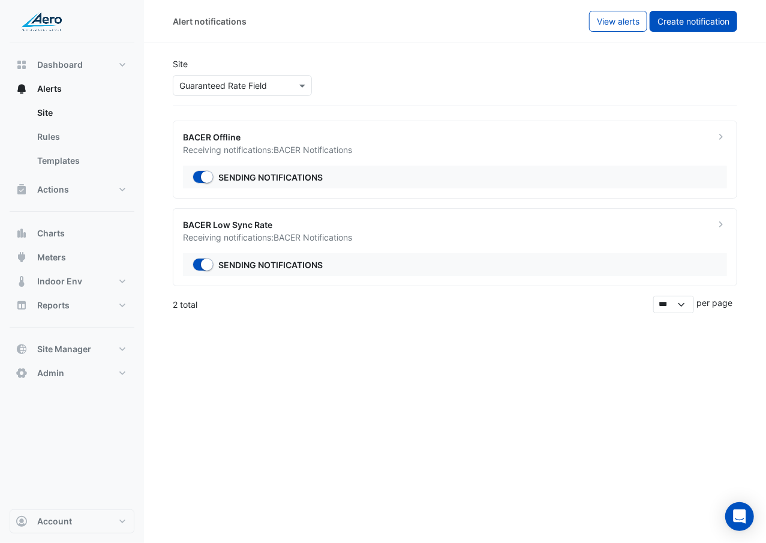
click at [670, 22] on span "Create notification" at bounding box center [693, 21] width 72 height 10
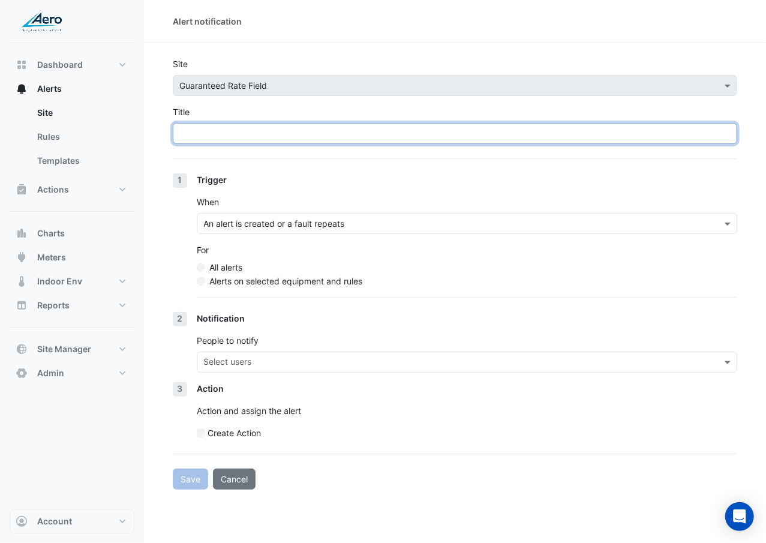
click at [346, 140] on input "Title" at bounding box center [455, 133] width 564 height 21
paste input "**********"
type input "**********"
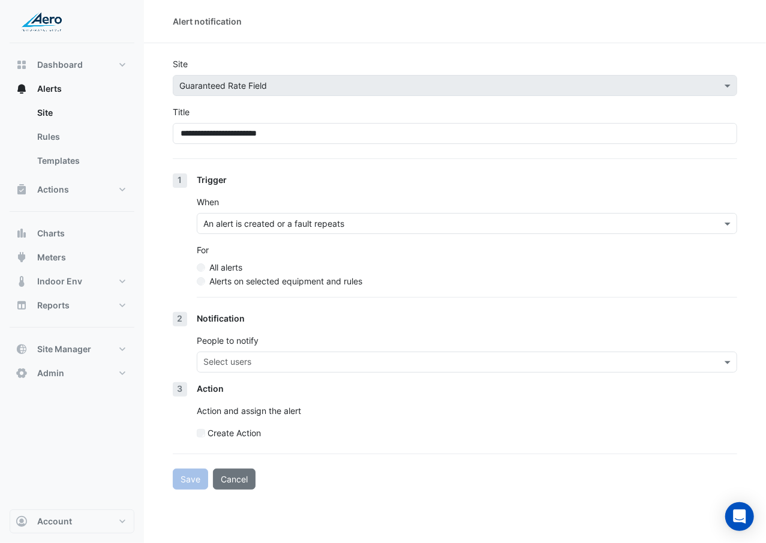
click at [307, 284] on label "Alerts on selected equipment and rules" at bounding box center [285, 281] width 153 height 13
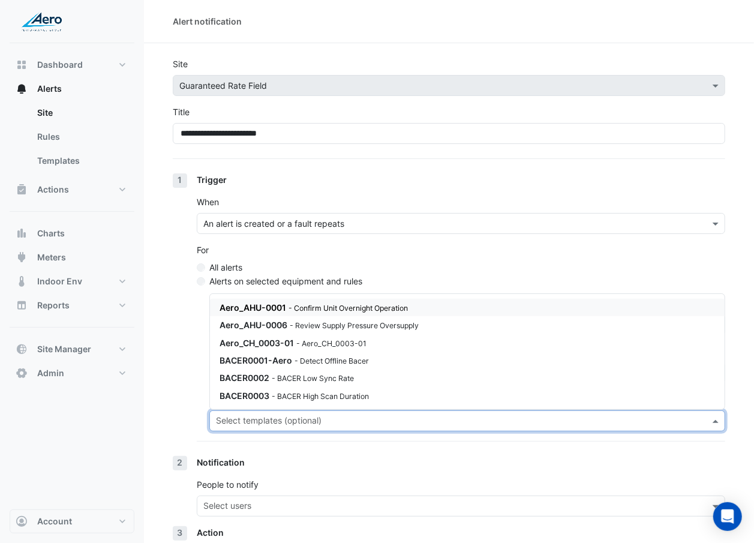
click at [304, 314] on div "Select templates (optional)" at bounding box center [267, 422] width 107 height 16
click at [310, 314] on div "BACER0003 - BACER High Scan Duration" at bounding box center [364, 395] width 288 height 13
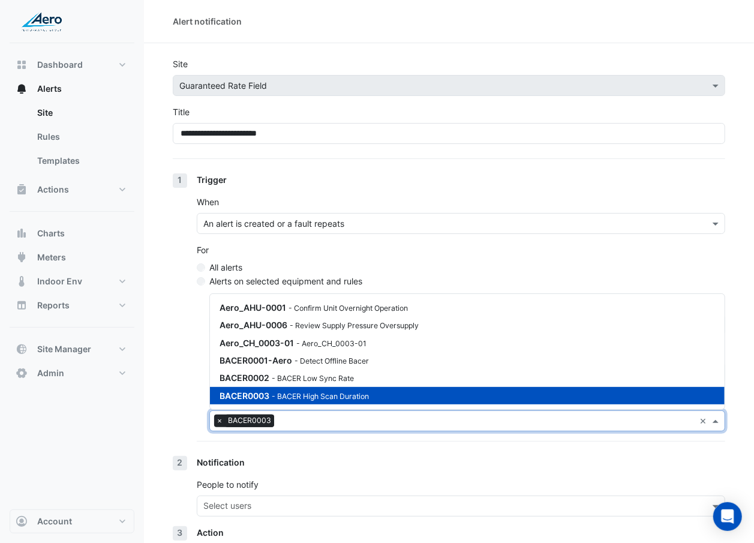
click at [196, 314] on div "1 Trigger When An alert is created or a fault repeats For All alerts Alerts on …" at bounding box center [449, 314] width 552 height 283
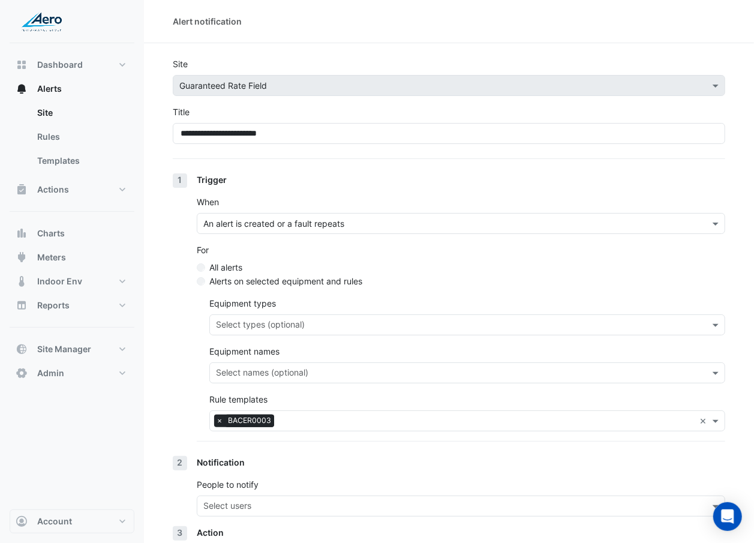
scroll to position [101, 0]
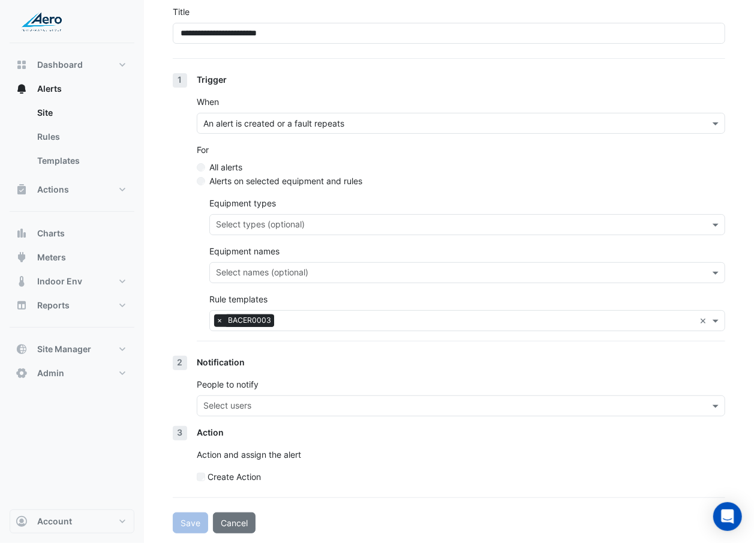
click at [212, 314] on input "text" at bounding box center [453, 407] width 501 height 13
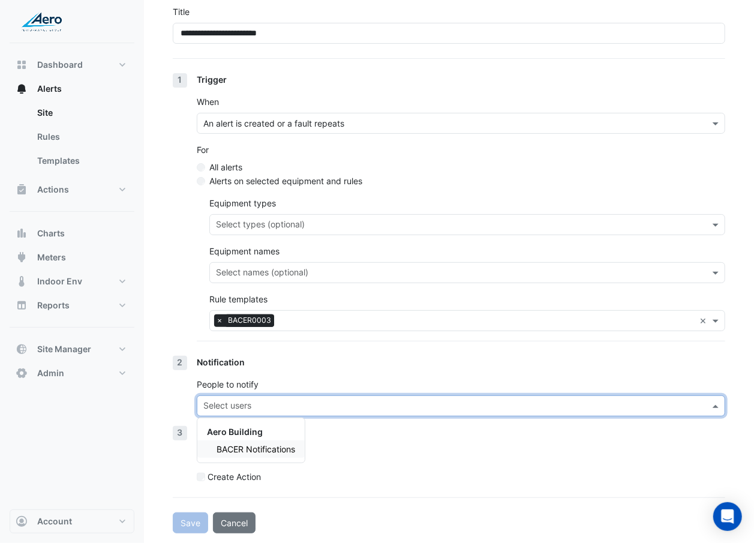
click at [221, 314] on span "BACER Notifications" at bounding box center [256, 449] width 79 height 10
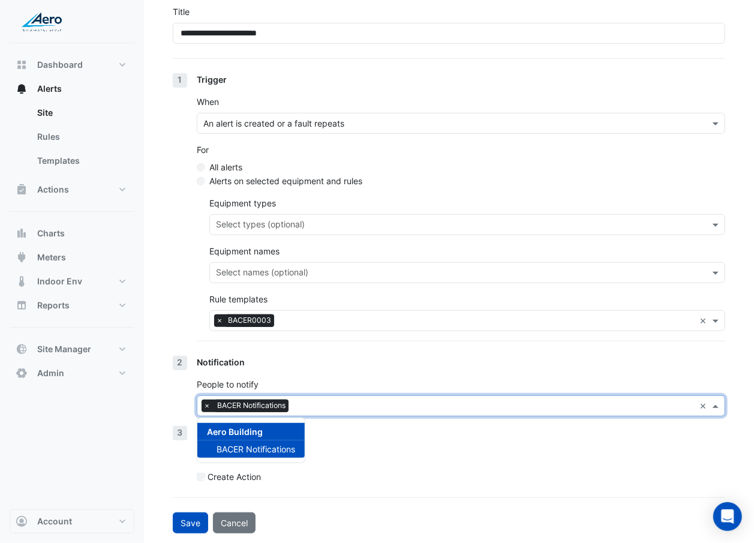
click at [349, 314] on div "Action Action and assign the alert Create Action" at bounding box center [461, 459] width 528 height 67
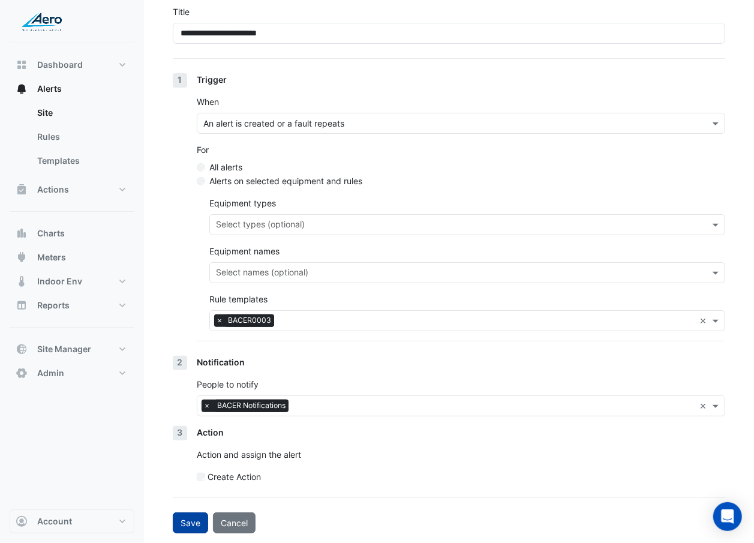
click at [197, 314] on button "Save" at bounding box center [190, 522] width 35 height 21
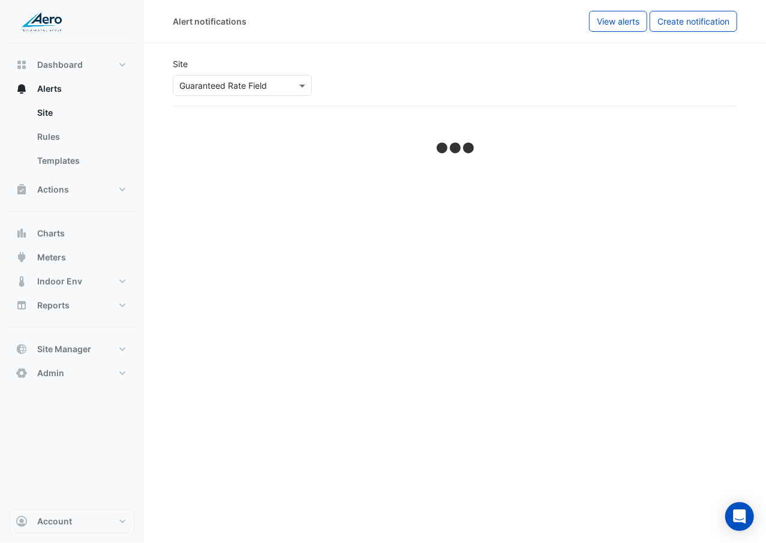
select select "******"
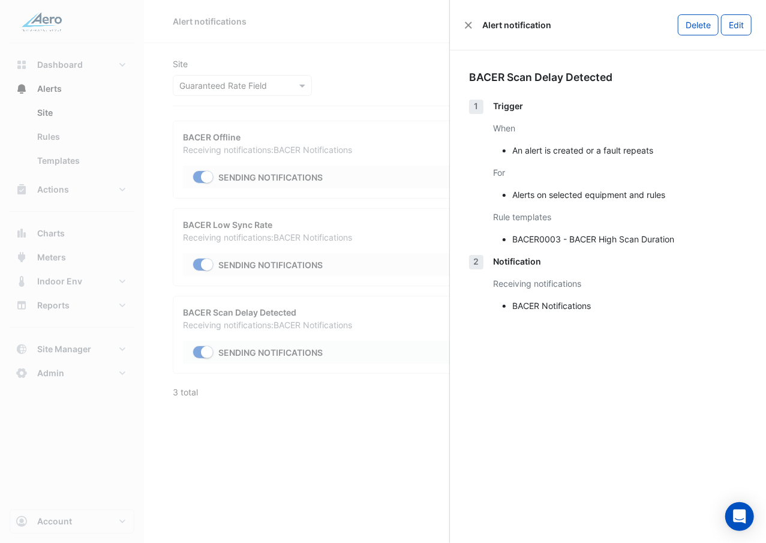
click at [341, 106] on ngb-offcanvas-backdrop at bounding box center [383, 271] width 766 height 543
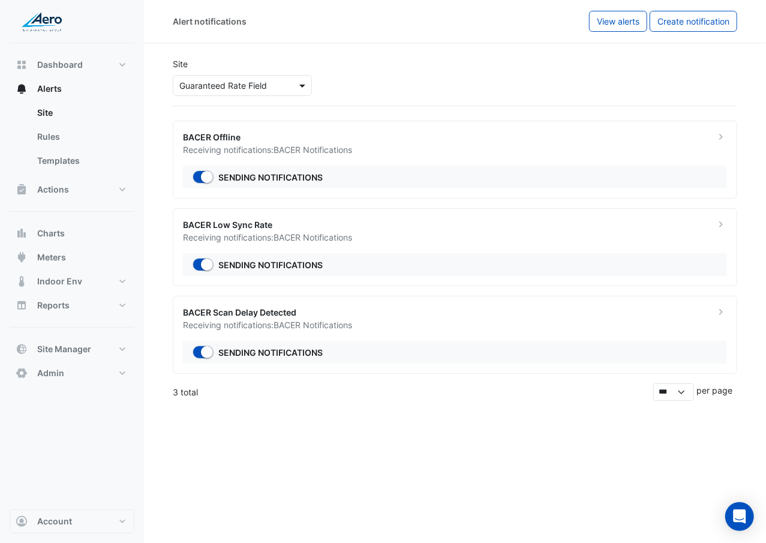
click at [304, 91] on span at bounding box center [303, 85] width 15 height 13
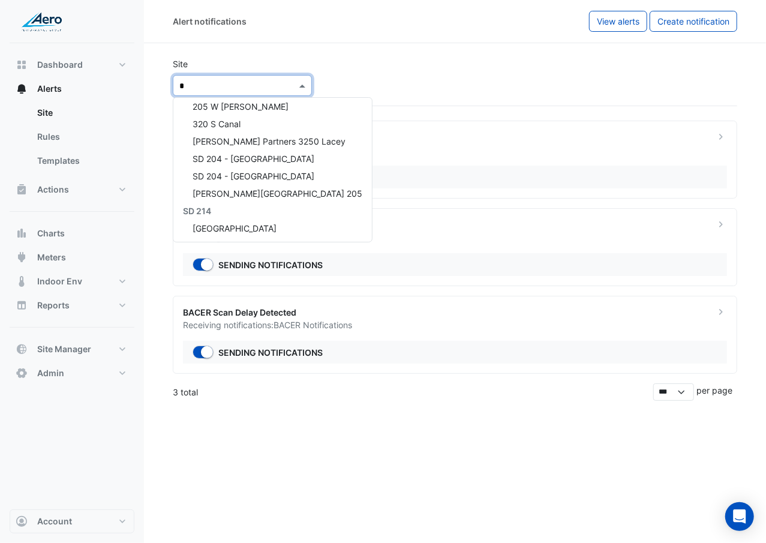
scroll to position [74, 0]
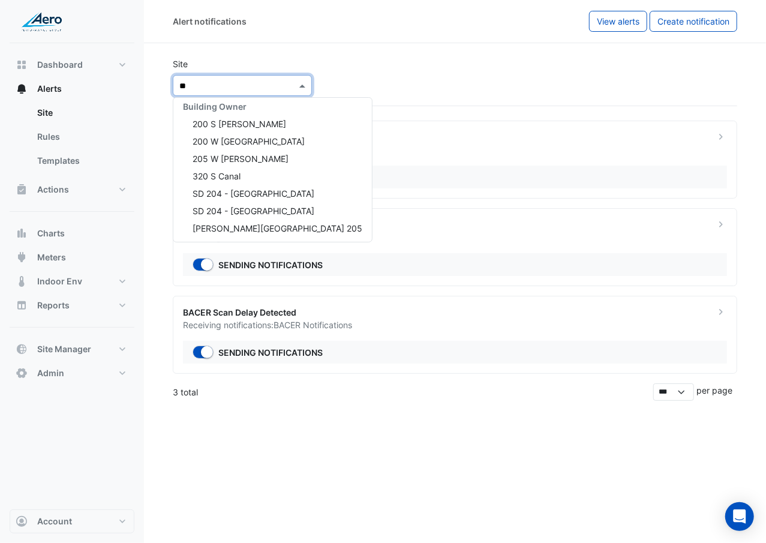
type input "***"
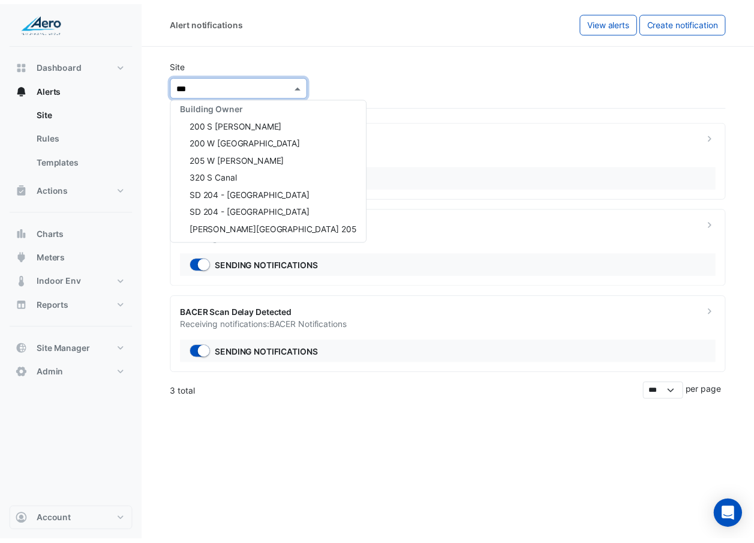
scroll to position [0, 0]
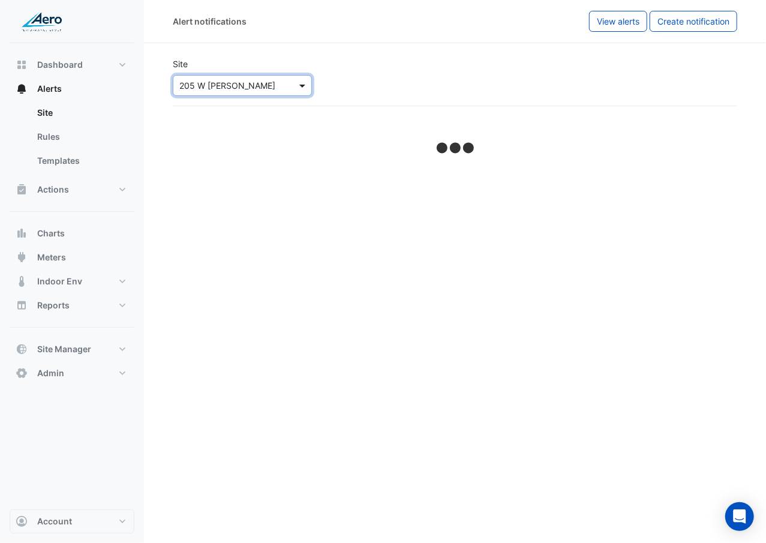
select select "******"
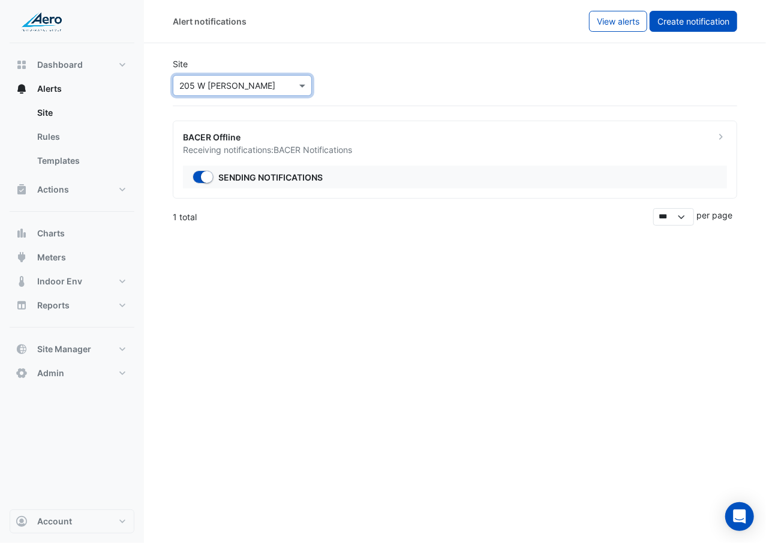
click at [704, 25] on span "Create notification" at bounding box center [693, 21] width 72 height 10
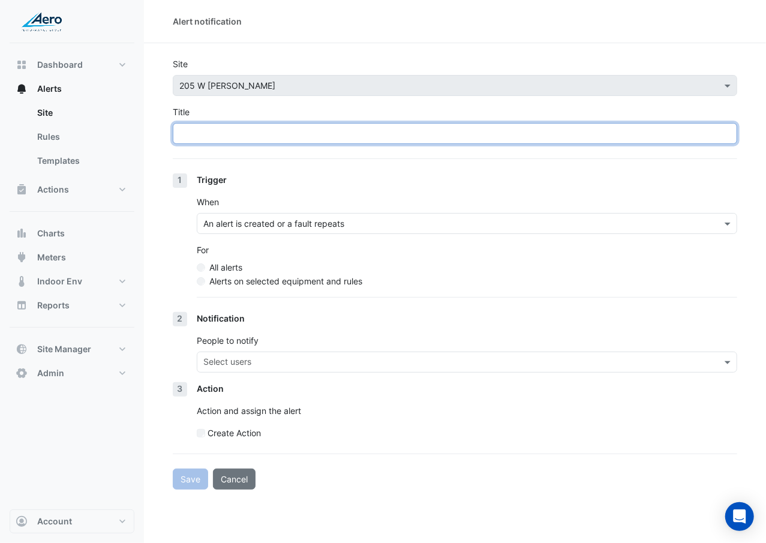
click at [326, 138] on input "Title" at bounding box center [455, 133] width 564 height 21
type input "**********"
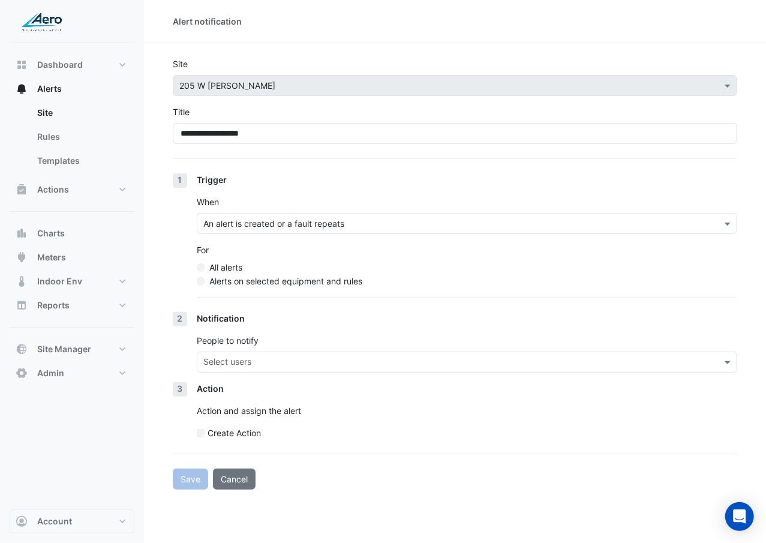
click at [272, 282] on label "Alerts on selected equipment and rules" at bounding box center [285, 281] width 153 height 13
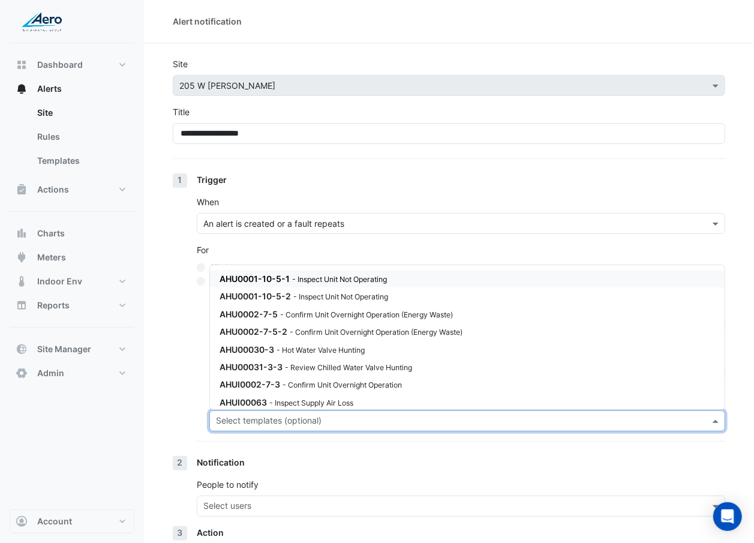
click at [269, 314] on input "text" at bounding box center [460, 422] width 489 height 13
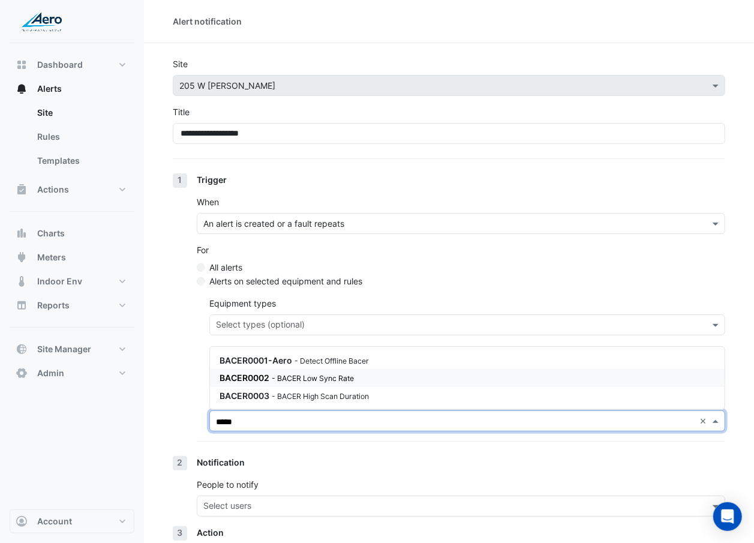
click at [339, 314] on small "- BACER Low Sync Rate" at bounding box center [313, 378] width 82 height 9
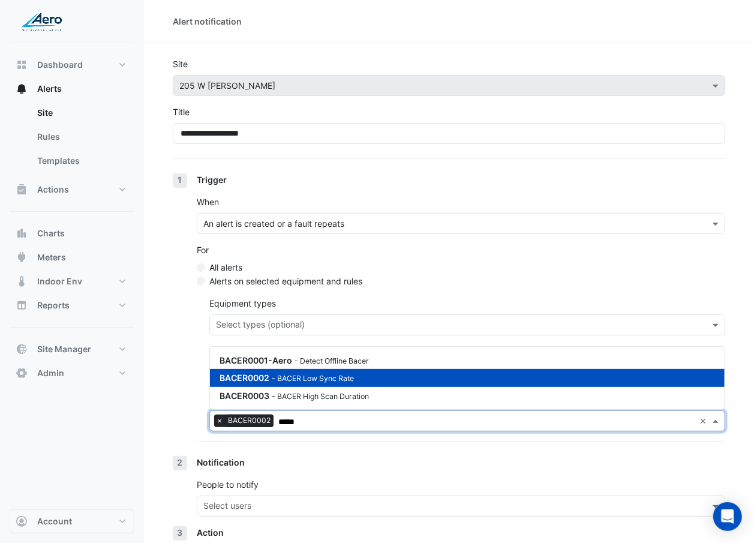
type input "*****"
click at [191, 314] on div "1 Trigger When An alert is created or a fault repeats For All alerts Alerts on …" at bounding box center [449, 314] width 552 height 283
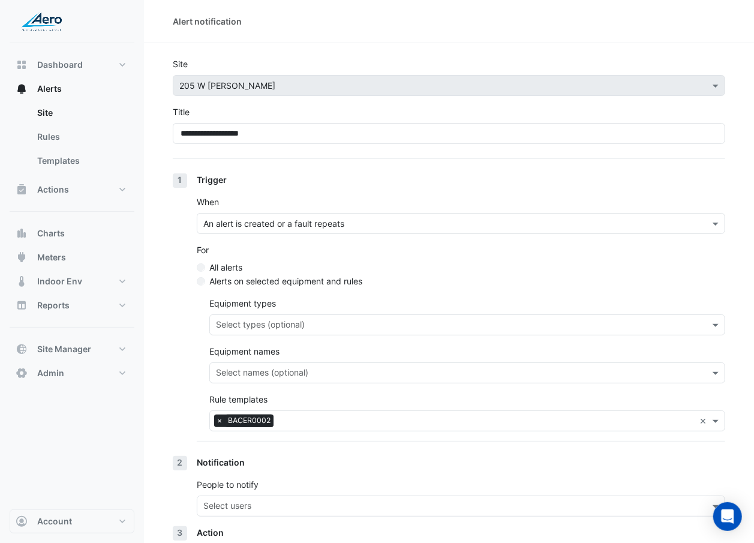
scroll to position [101, 0]
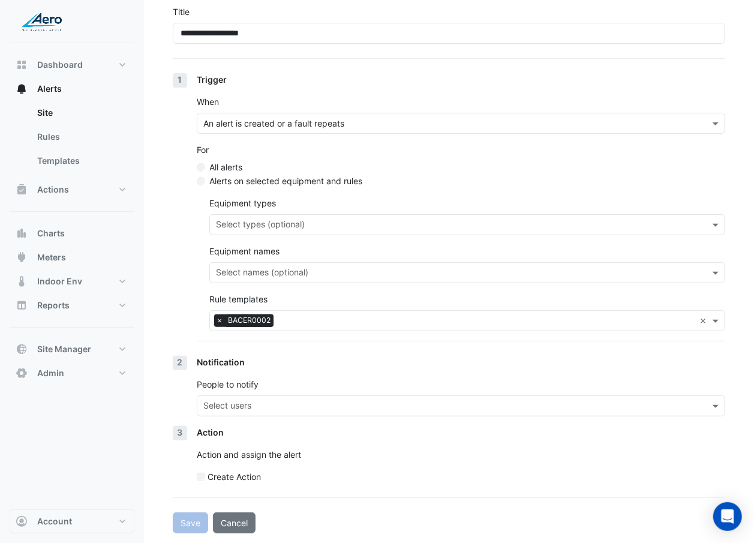
click at [245, 314] on input "text" at bounding box center [453, 407] width 501 height 13
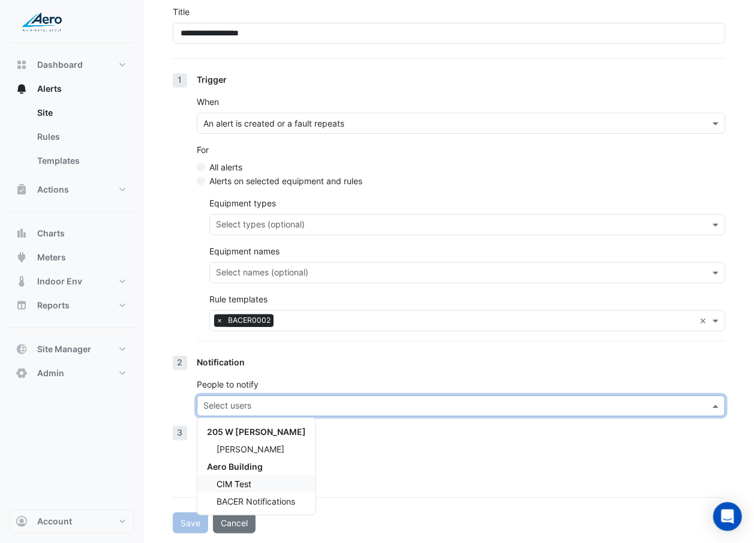
click at [253, 314] on div "CIM Test" at bounding box center [256, 483] width 118 height 17
click at [251, 314] on span "BACER Notifications" at bounding box center [256, 501] width 79 height 10
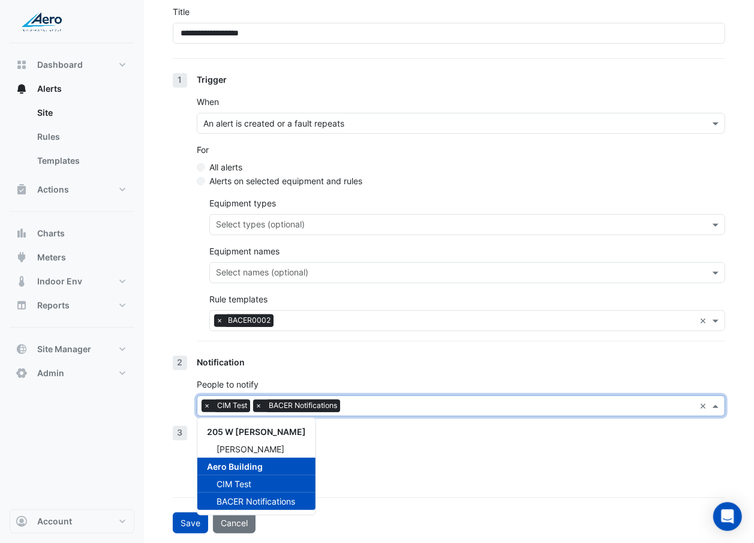
click at [253, 314] on div "CIM Test" at bounding box center [256, 483] width 118 height 17
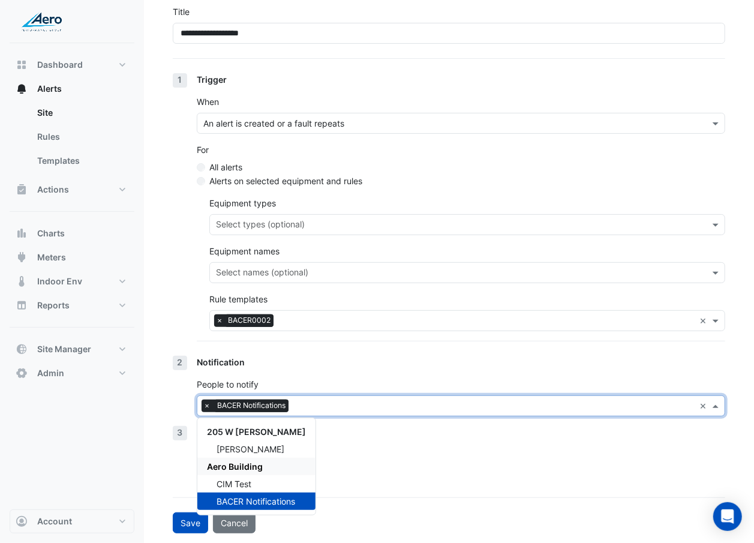
click at [368, 314] on p "Action and assign the alert" at bounding box center [461, 454] width 528 height 13
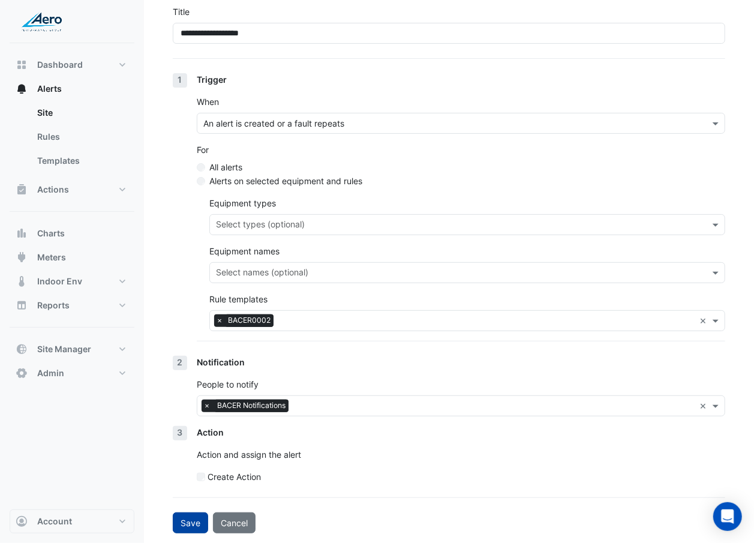
click at [205, 314] on button "Save" at bounding box center [190, 522] width 35 height 21
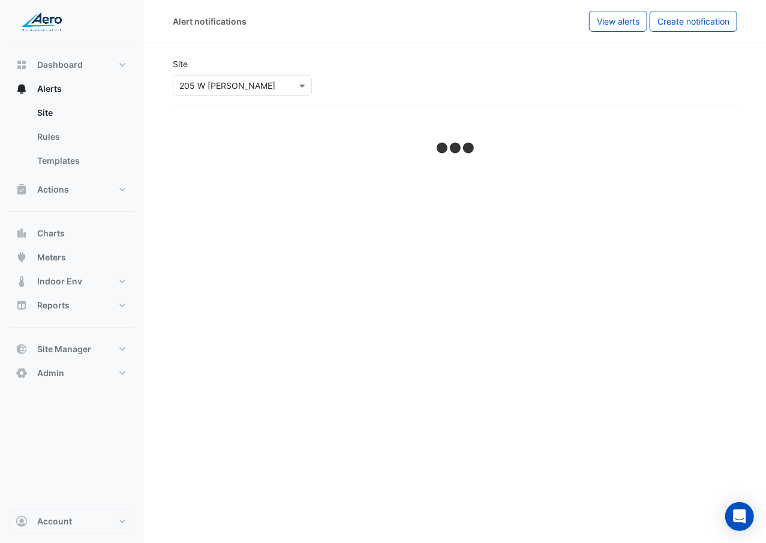
select select "******"
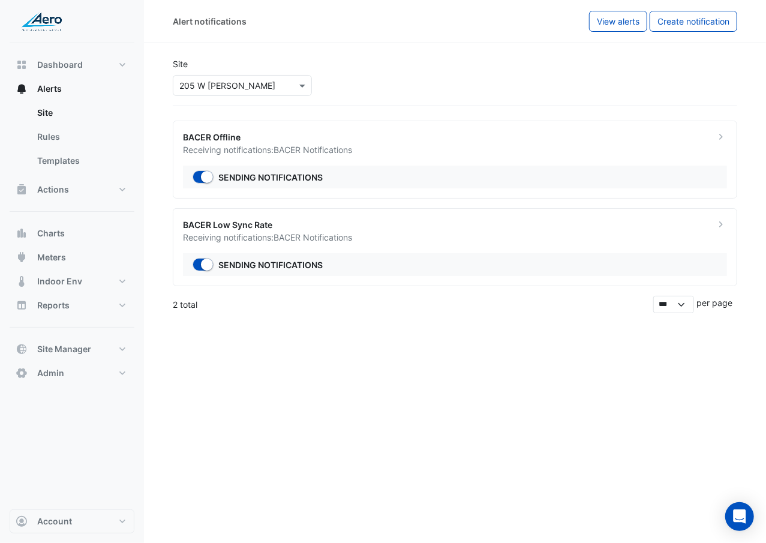
click at [286, 120] on ngb-offcanvas-backdrop at bounding box center [383, 271] width 766 height 543
click at [692, 16] on span "Create notification" at bounding box center [693, 21] width 72 height 10
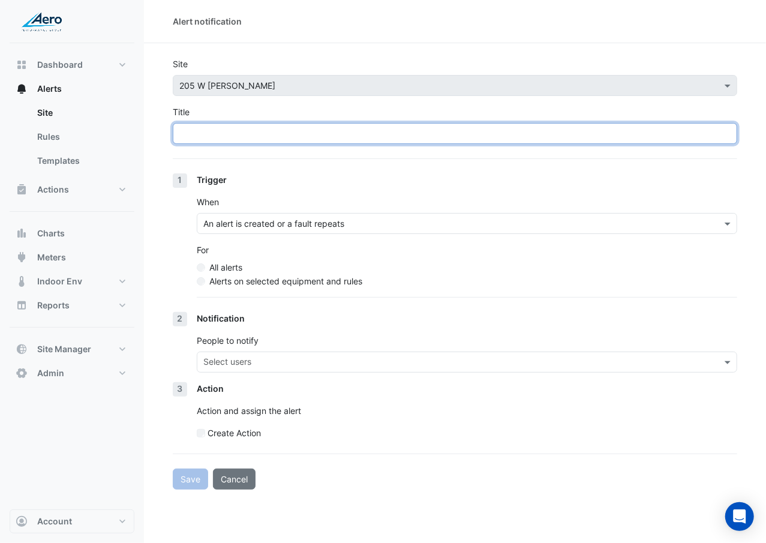
click at [353, 125] on input "Title" at bounding box center [455, 133] width 564 height 21
paste input "**********"
type input "**********"
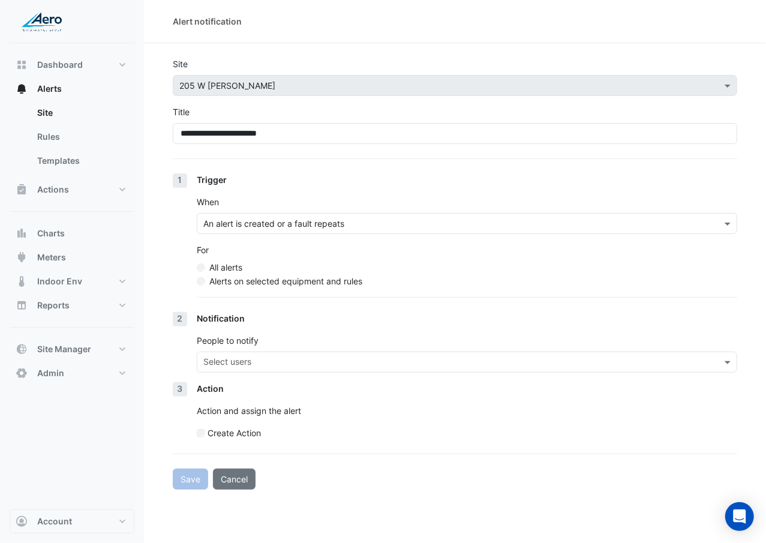
click at [283, 283] on label "Alerts on selected equipment and rules" at bounding box center [285, 281] width 153 height 13
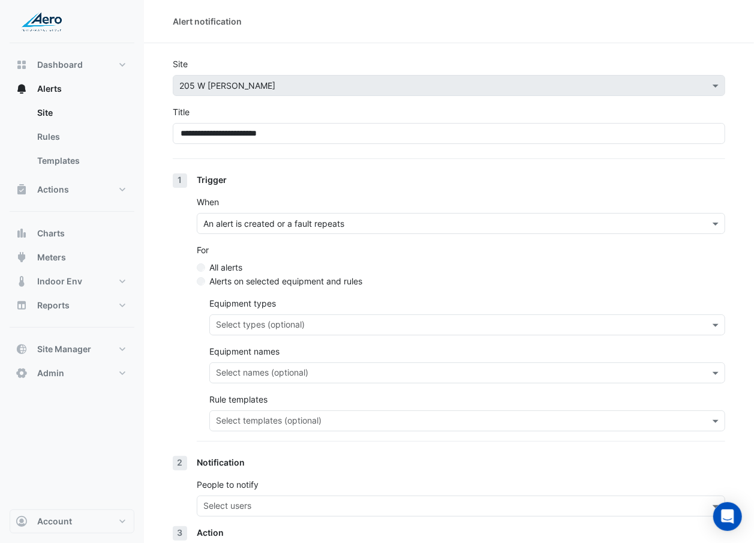
click at [256, 314] on input "text" at bounding box center [460, 422] width 489 height 13
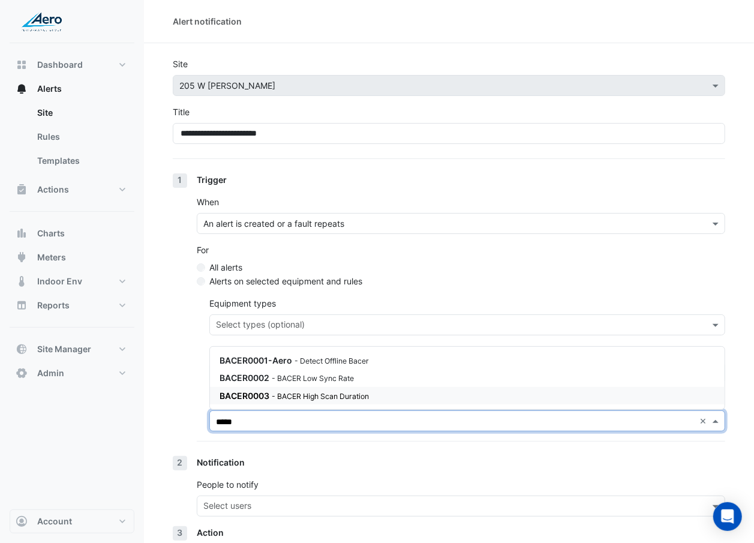
click at [269, 314] on span "BACER0003" at bounding box center [245, 395] width 50 height 10
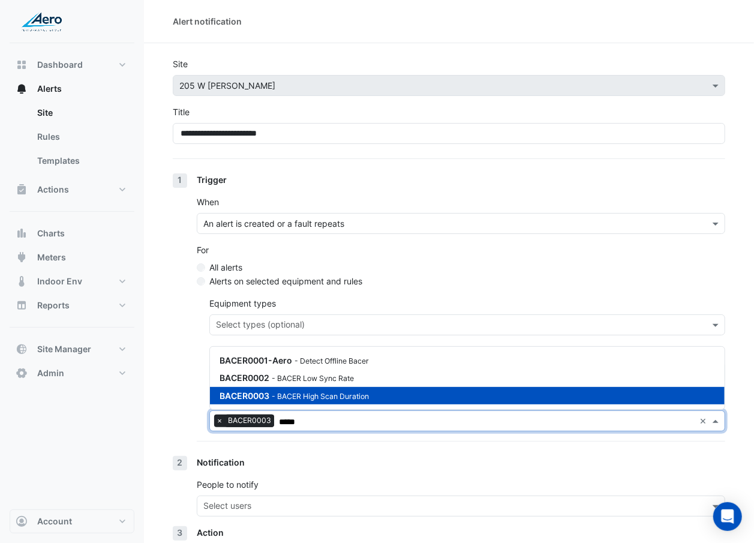
type input "*****"
click at [149, 314] on section "**********" at bounding box center [449, 338] width 610 height 590
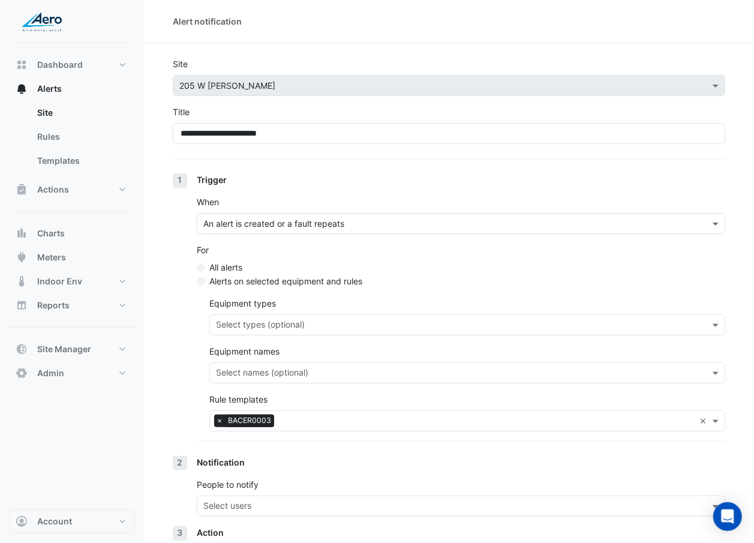
scroll to position [101, 0]
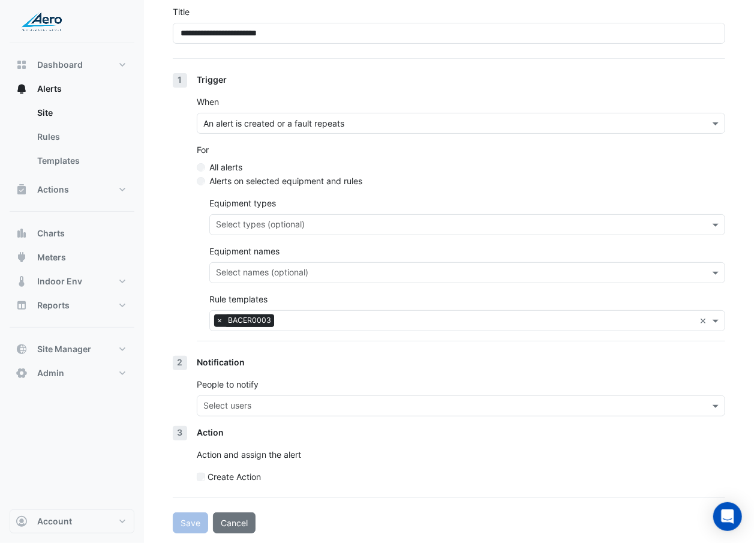
click at [222, 314] on input "text" at bounding box center [453, 407] width 501 height 13
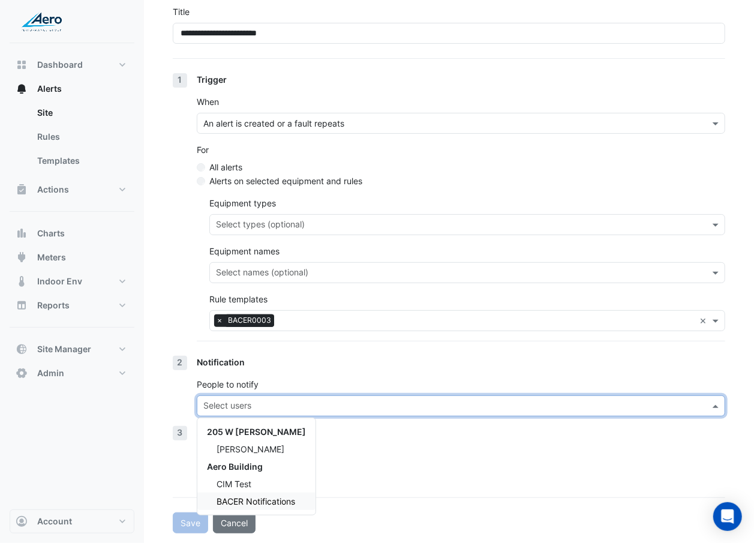
click at [246, 314] on span "BACER Notifications" at bounding box center [256, 501] width 79 height 10
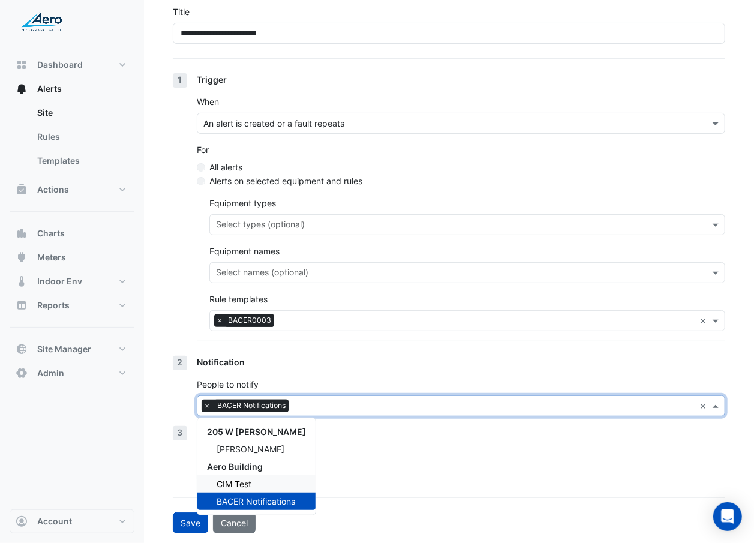
click at [340, 314] on div "Create Action" at bounding box center [461, 476] width 528 height 13
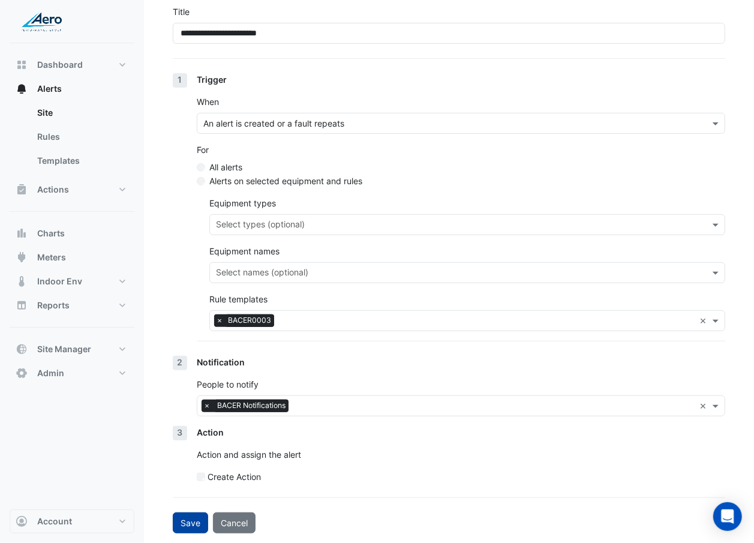
click at [181, 314] on button "Save" at bounding box center [190, 522] width 35 height 21
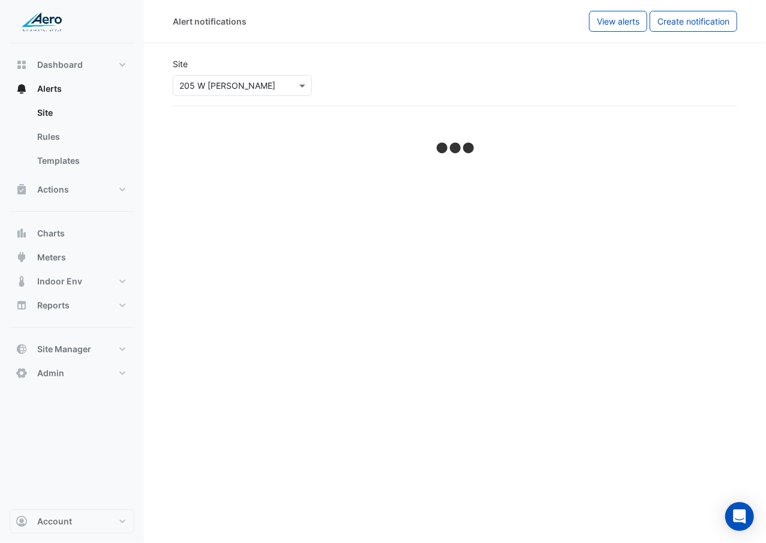
select select "******"
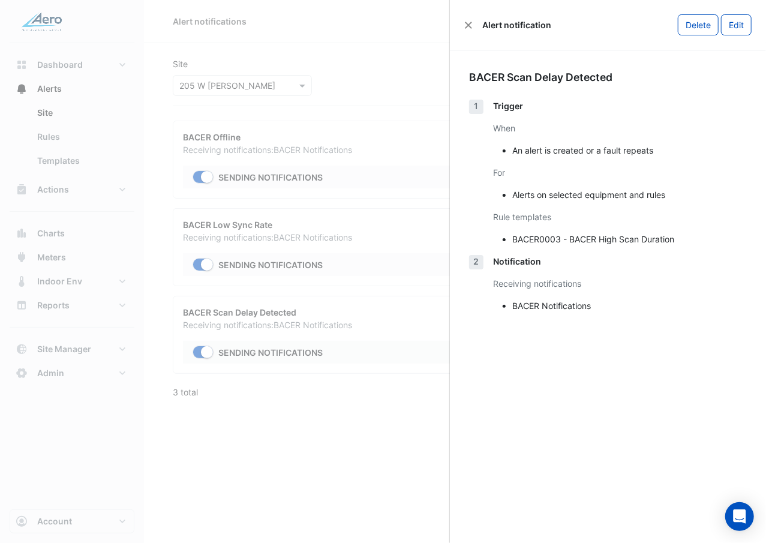
click at [296, 314] on ngb-offcanvas-backdrop at bounding box center [383, 271] width 766 height 543
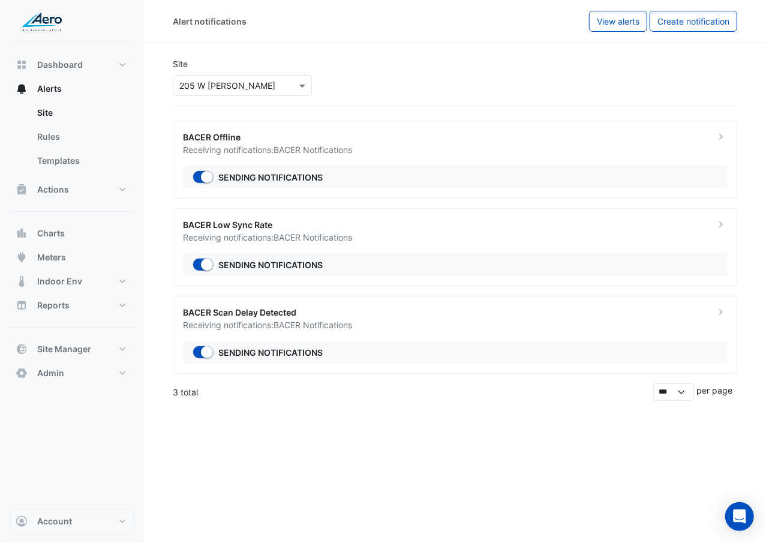
click at [250, 92] on div "× 205 W Wacker" at bounding box center [242, 85] width 139 height 21
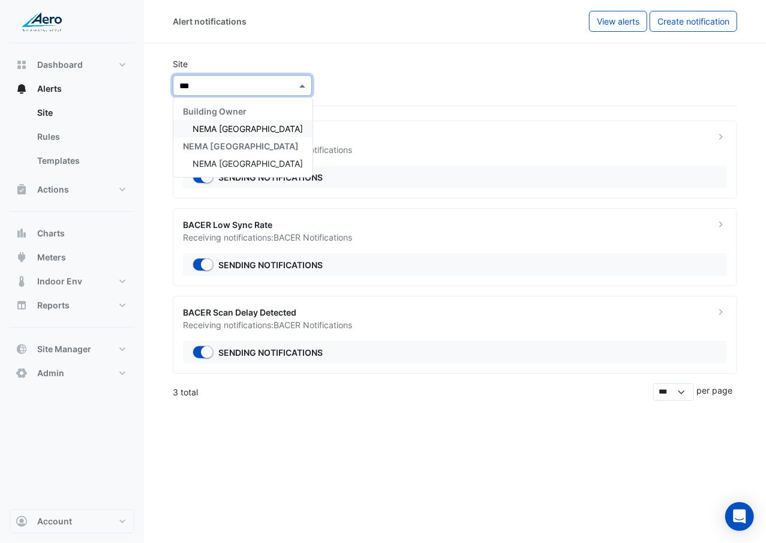
type input "****"
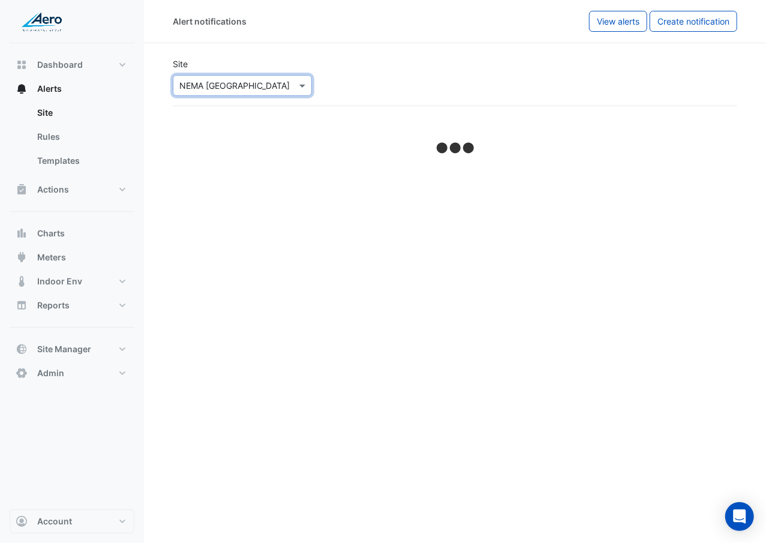
select select "******"
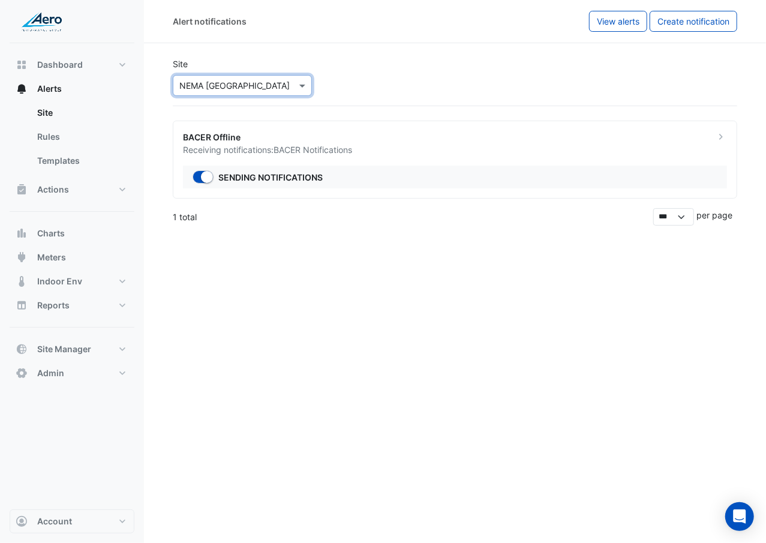
click at [657, 36] on div "Alert notifications View alerts Create notification" at bounding box center [455, 21] width 622 height 43
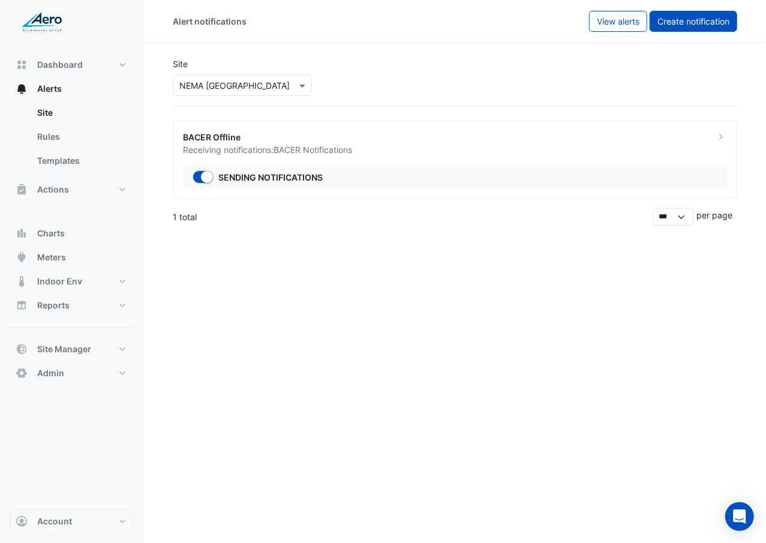
click at [660, 27] on button "Create notification" at bounding box center [694, 21] width 88 height 21
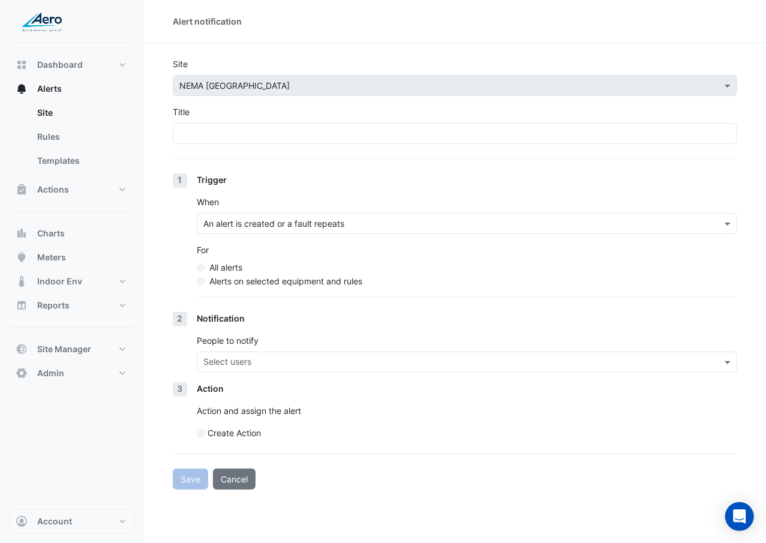
click at [356, 145] on form "Site × NEMA Chicago Title 1 Trigger When An alert is created or a fault repeats…" at bounding box center [455, 274] width 564 height 432
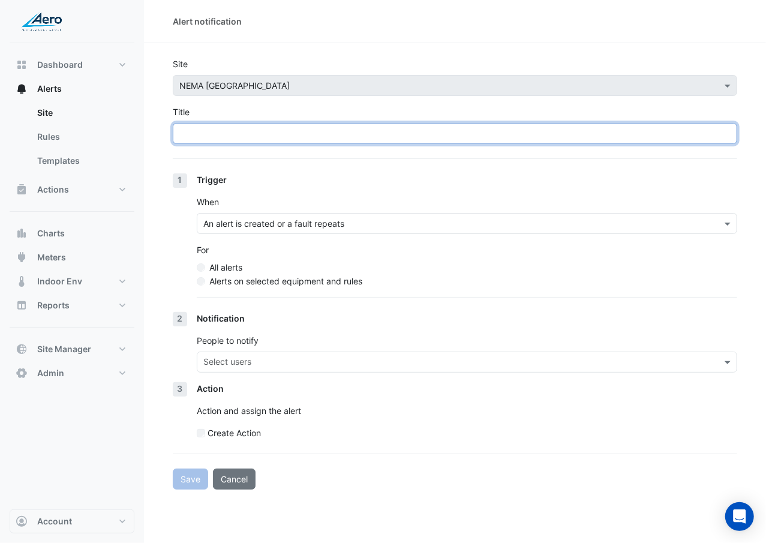
click at [355, 142] on input "Title" at bounding box center [455, 133] width 564 height 21
type input "**********"
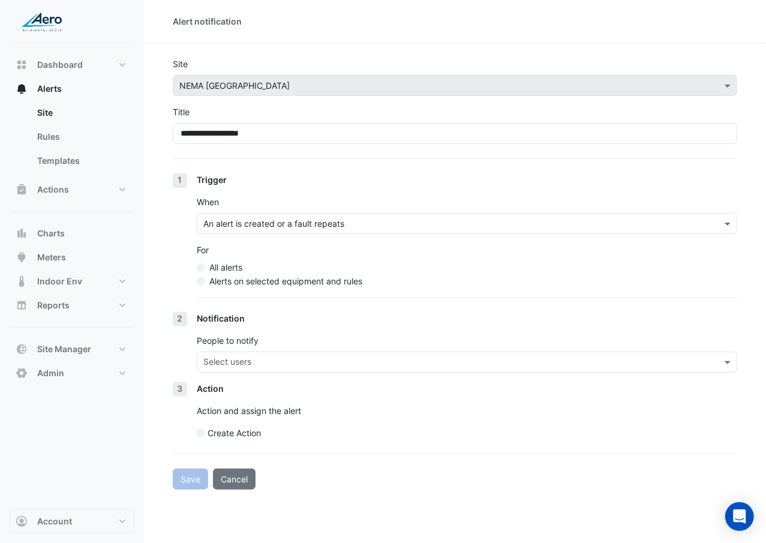
click at [263, 282] on label "Alerts on selected equipment and rules" at bounding box center [285, 281] width 153 height 13
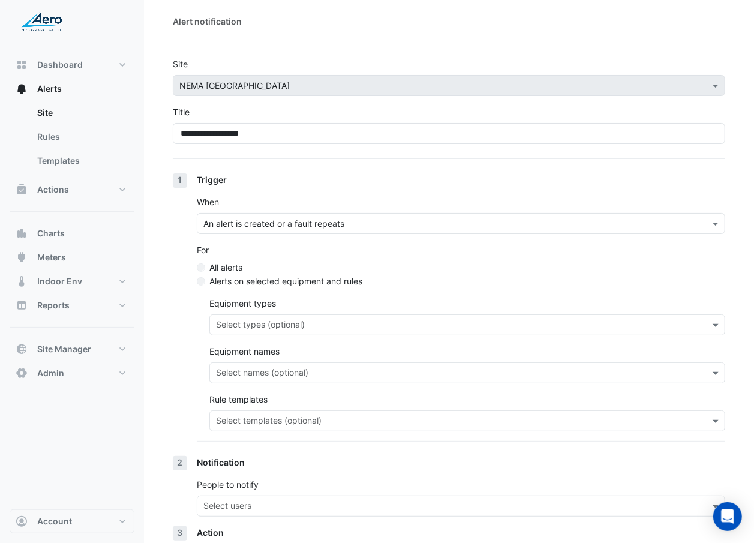
click at [257, 314] on input "text" at bounding box center [460, 422] width 489 height 13
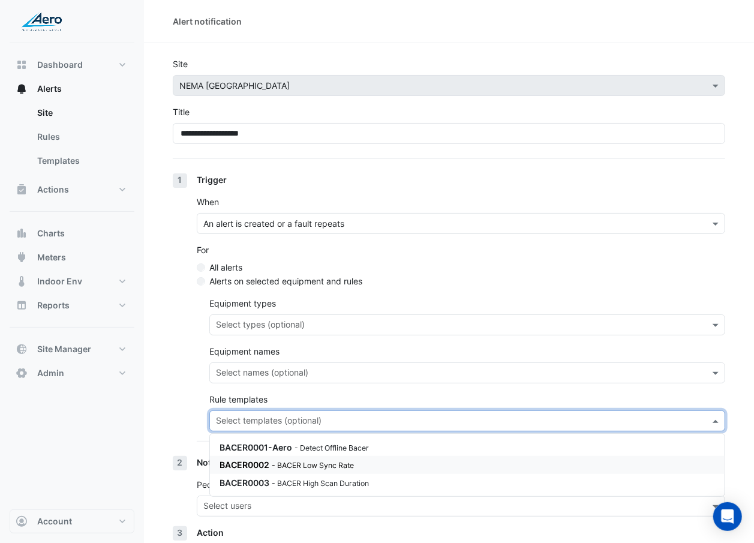
click at [282, 314] on small "- BACER Low Sync Rate" at bounding box center [313, 465] width 82 height 9
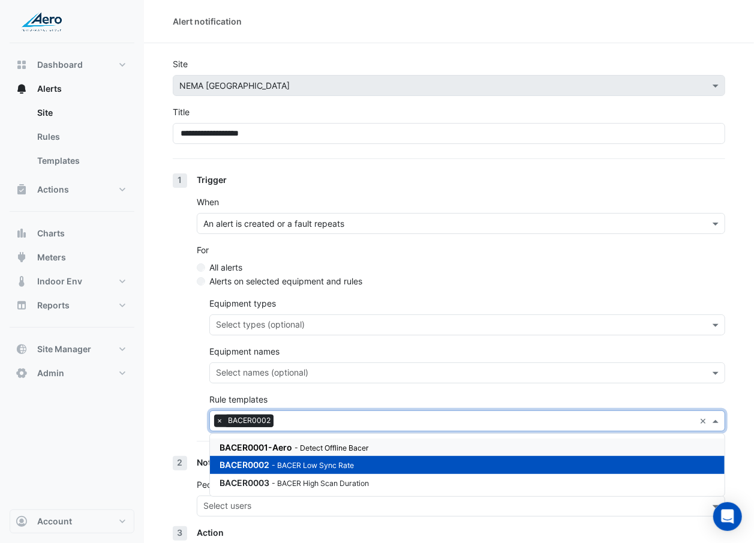
click at [187, 314] on div "1 Trigger When An alert is created or a fault repeats For All alerts Alerts on …" at bounding box center [449, 314] width 552 height 283
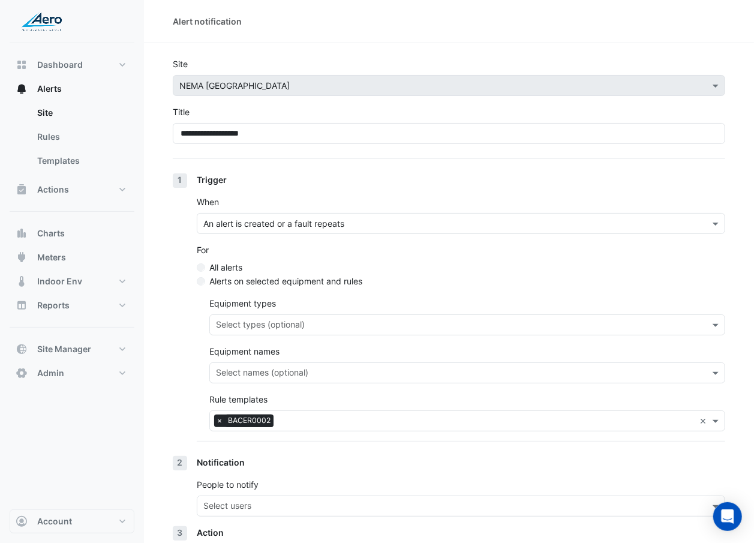
scroll to position [101, 0]
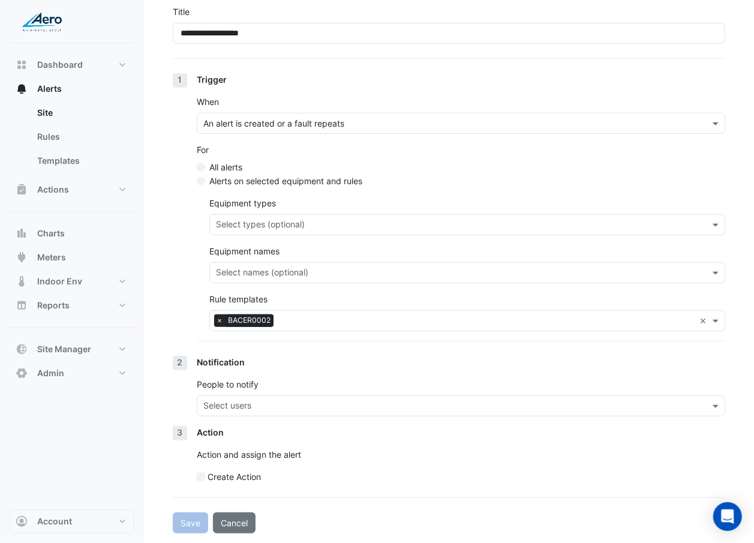
click at [212, 314] on input "text" at bounding box center [453, 407] width 501 height 13
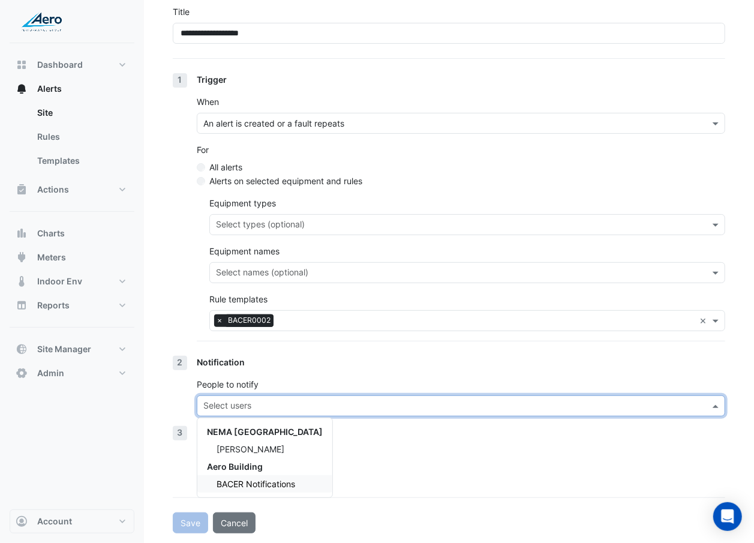
click at [242, 314] on span "BACER Notifications" at bounding box center [256, 484] width 79 height 10
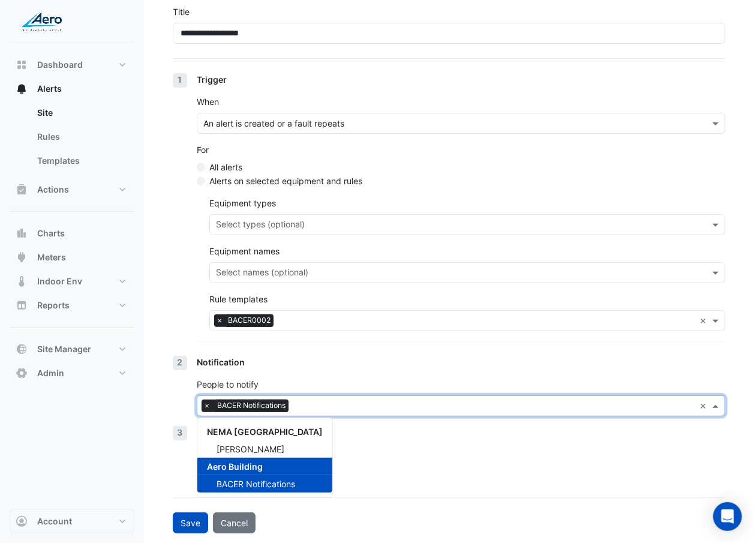
click at [396, 314] on div "Action" at bounding box center [461, 432] width 528 height 13
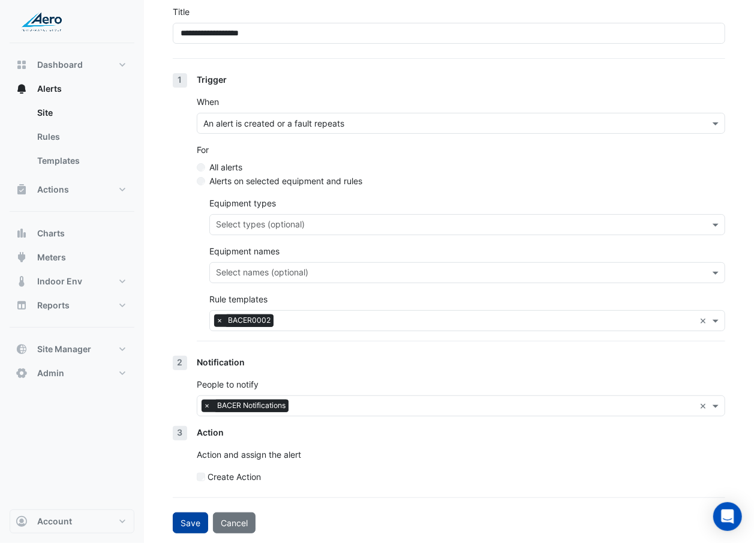
click at [181, 314] on button "Save" at bounding box center [190, 522] width 35 height 21
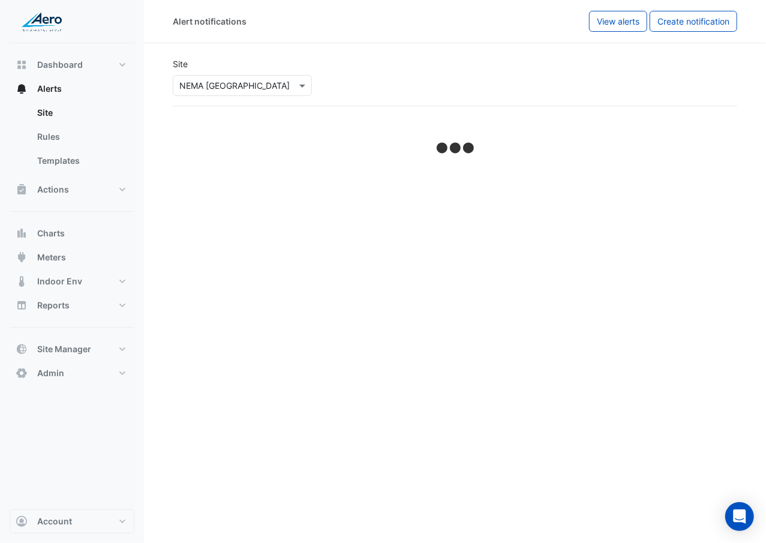
select select "******"
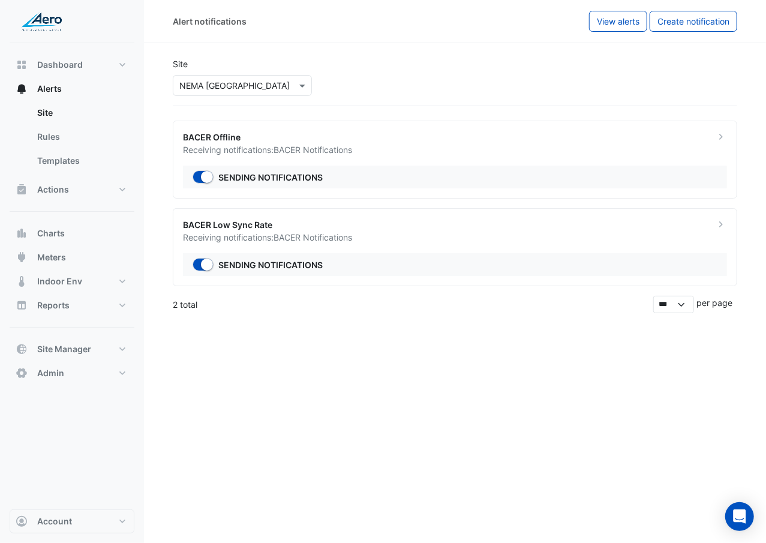
click at [413, 314] on ngb-offcanvas-backdrop at bounding box center [383, 271] width 766 height 543
click at [728, 29] on button "Create notification" at bounding box center [694, 21] width 88 height 21
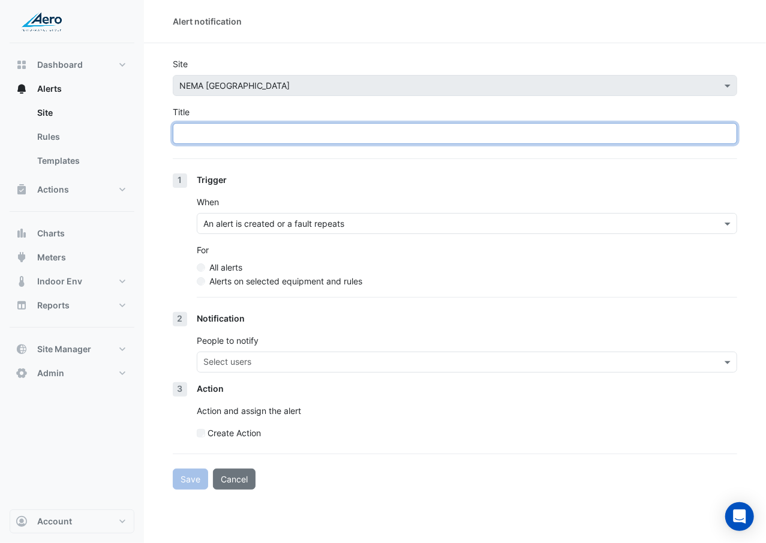
click at [516, 137] on input "Title" at bounding box center [455, 133] width 564 height 21
paste input "**********"
type input "**********"
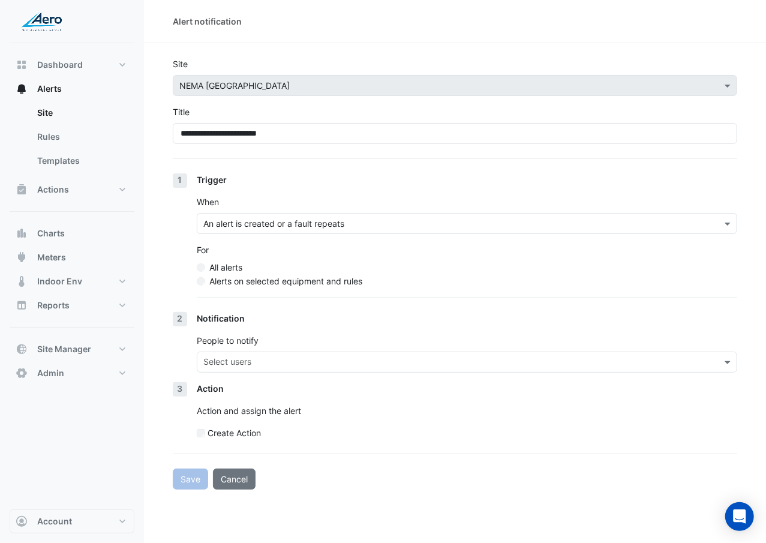
click at [324, 279] on label "Alerts on selected equipment and rules" at bounding box center [285, 281] width 153 height 13
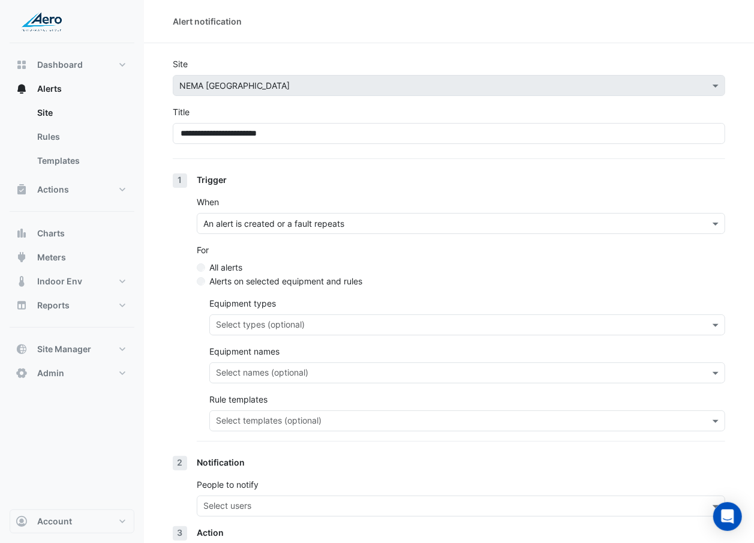
click at [296, 314] on input "text" at bounding box center [460, 422] width 489 height 13
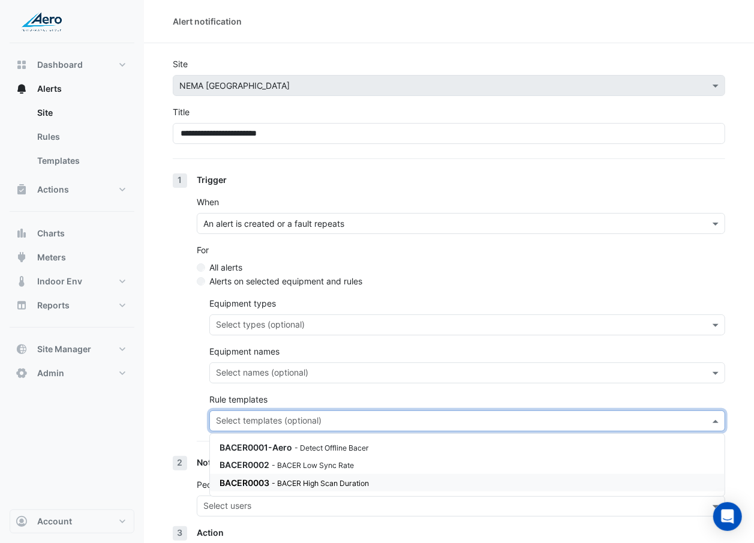
click at [290, 314] on small "- BACER High Scan Duration" at bounding box center [320, 483] width 97 height 9
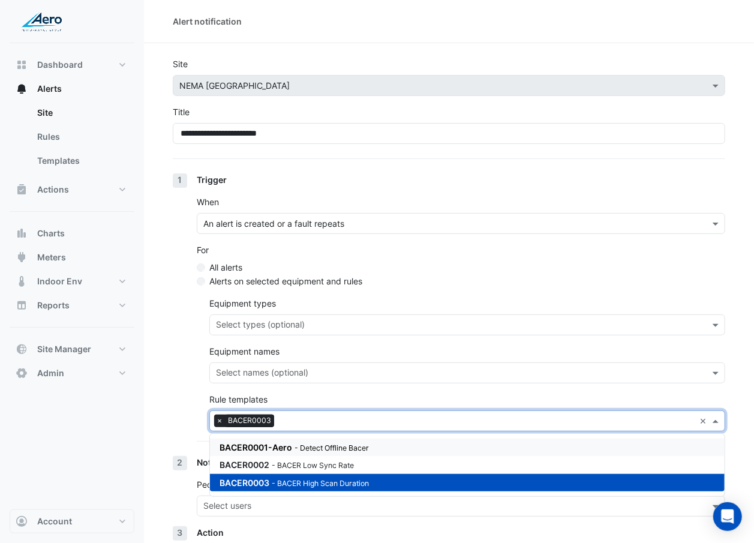
click at [196, 314] on div "1 Trigger When An alert is created or a fault repeats For All alerts Alerts on …" at bounding box center [449, 314] width 552 height 283
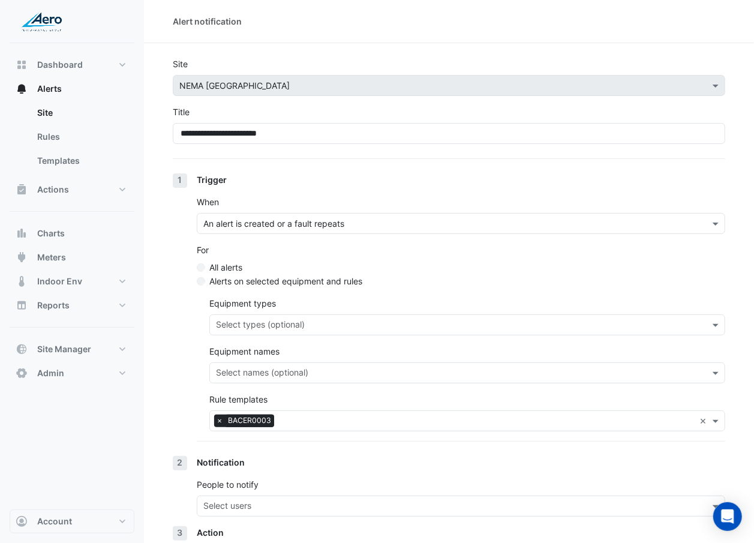
scroll to position [101, 0]
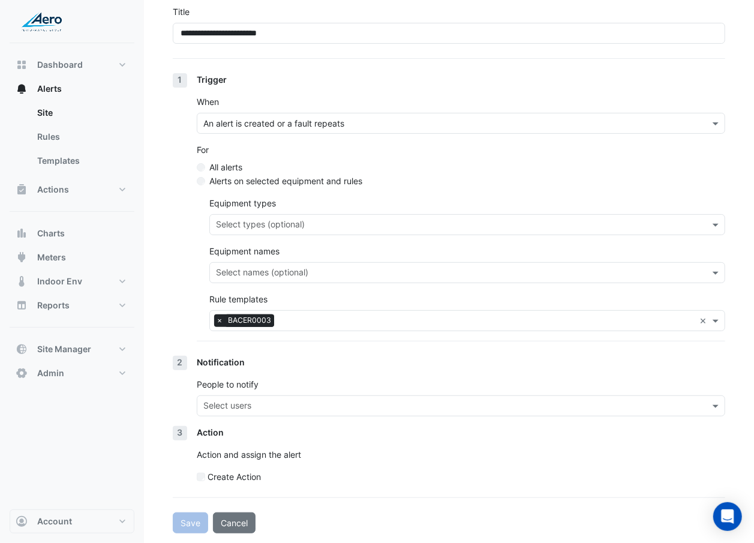
click at [258, 314] on label "People to notify" at bounding box center [228, 384] width 62 height 13
click at [253, 314] on div "Select users" at bounding box center [450, 405] width 507 height 19
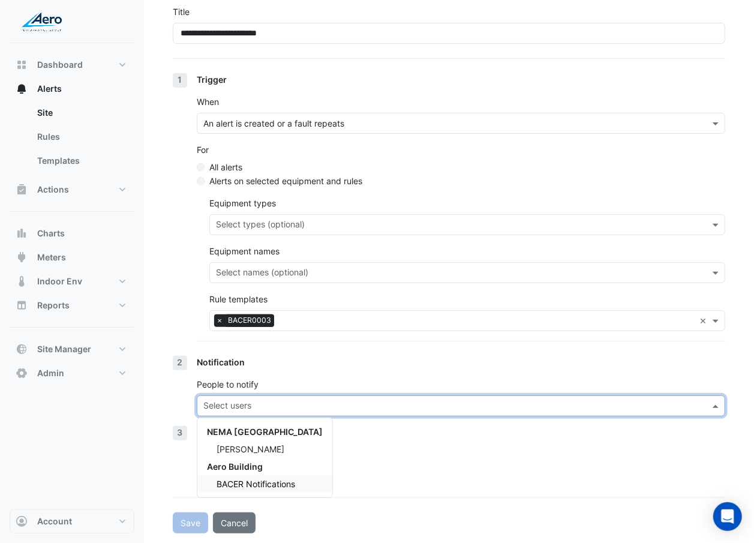
click at [253, 314] on span "BACER Notifications" at bounding box center [256, 484] width 79 height 10
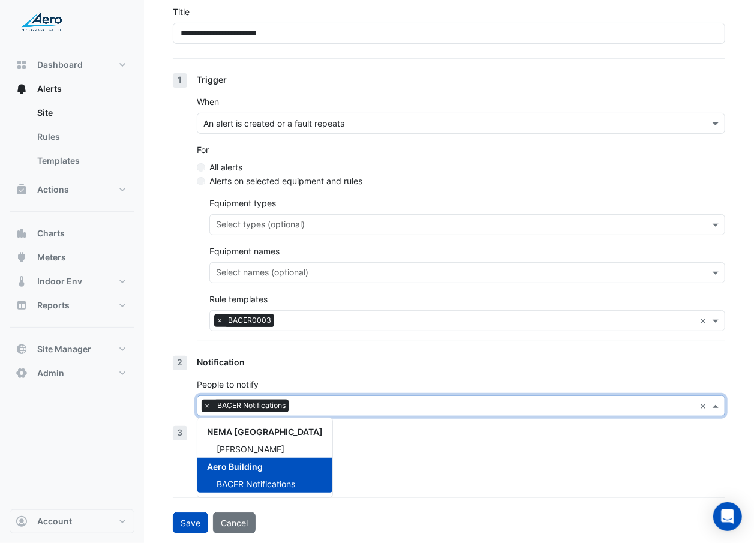
click at [356, 314] on div "Create Action" at bounding box center [461, 476] width 528 height 13
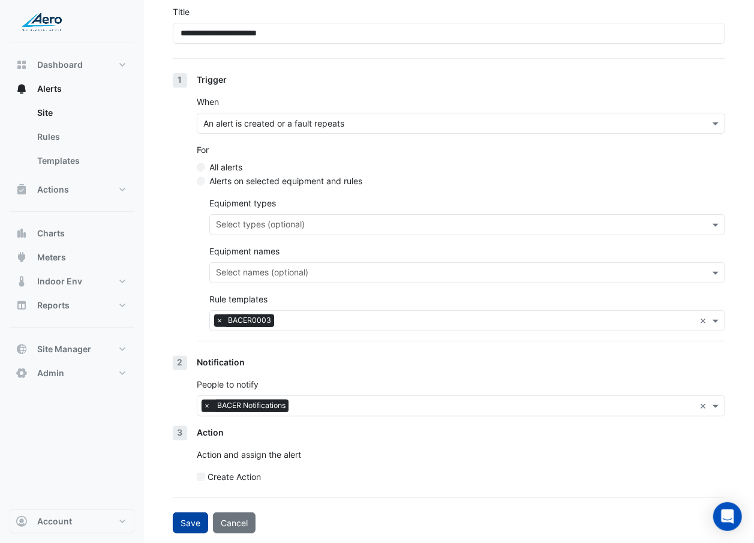
click at [192, 314] on button "Save" at bounding box center [190, 522] width 35 height 21
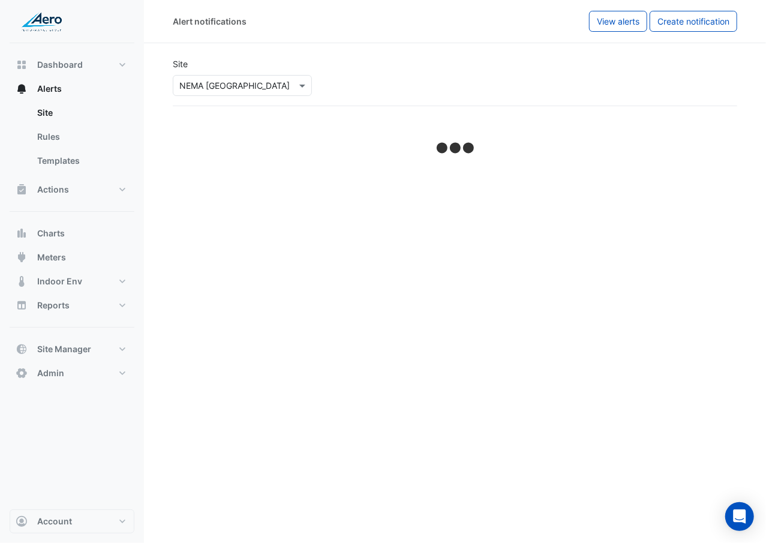
select select "******"
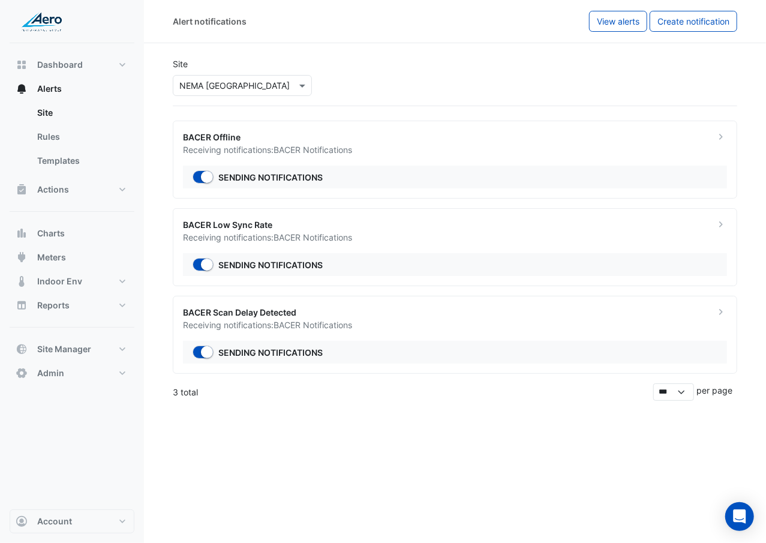
click at [265, 314] on ngb-offcanvas-backdrop at bounding box center [383, 271] width 766 height 543
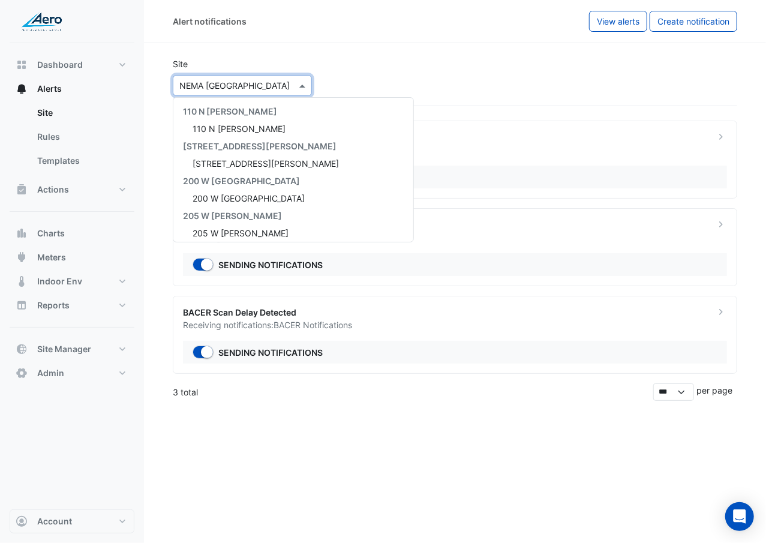
click at [217, 82] on input "text" at bounding box center [230, 86] width 102 height 13
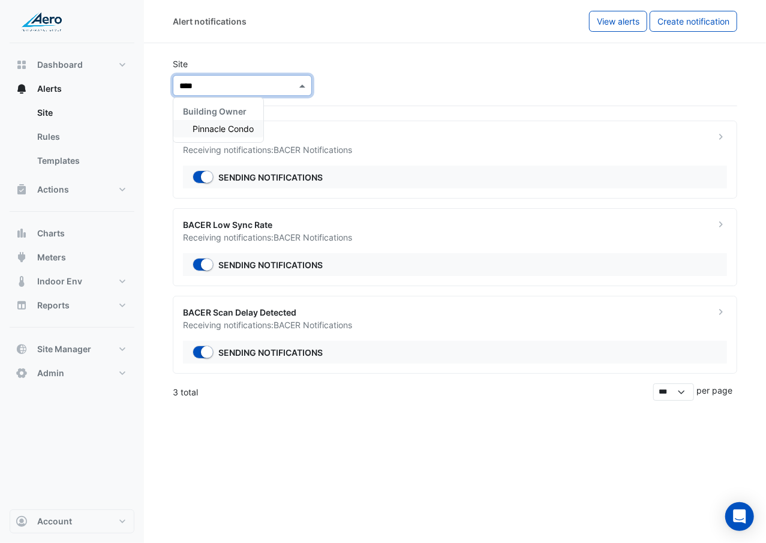
type input "*****"
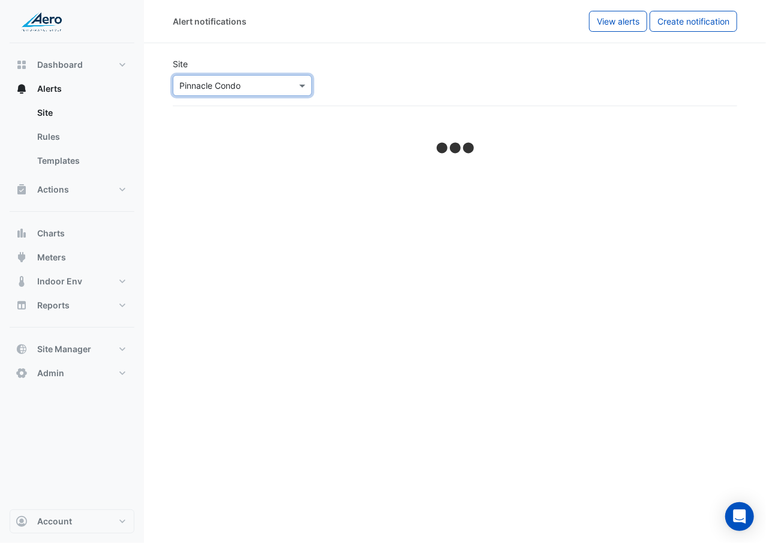
select select "******"
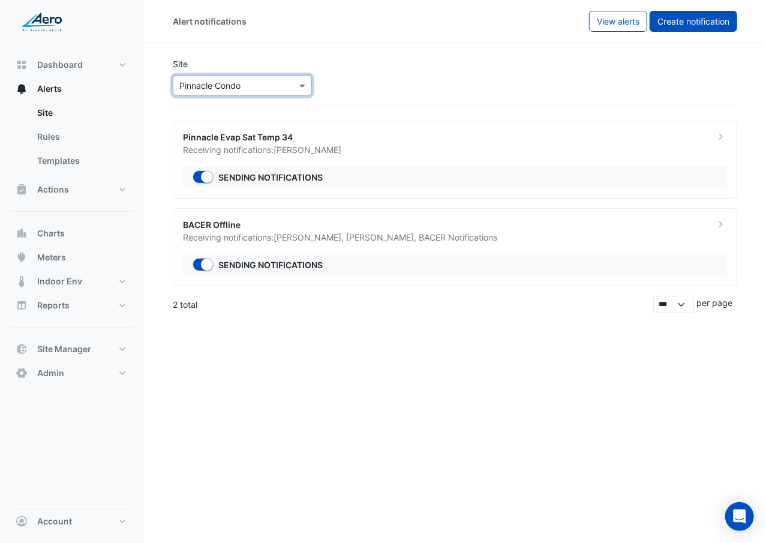
click at [683, 25] on span "Create notification" at bounding box center [693, 21] width 72 height 10
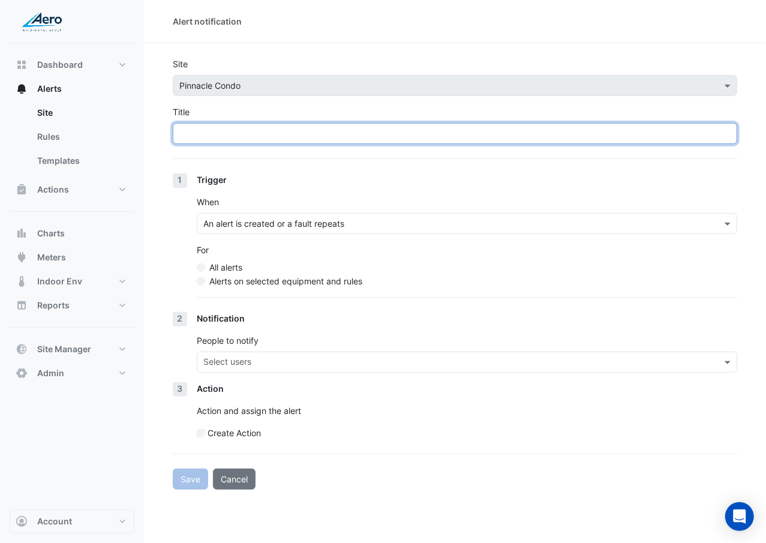
click at [443, 130] on input "Title" at bounding box center [455, 133] width 564 height 21
type input "**********"
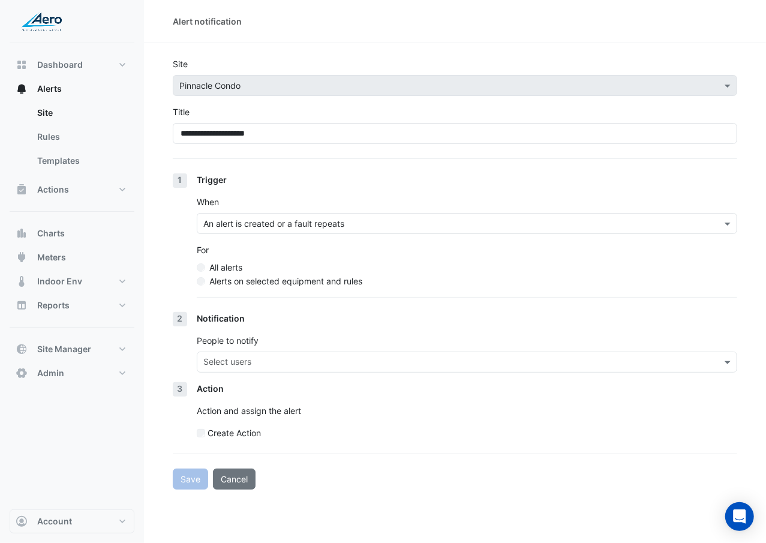
click at [286, 284] on label "Alerts on selected equipment and rules" at bounding box center [285, 281] width 153 height 13
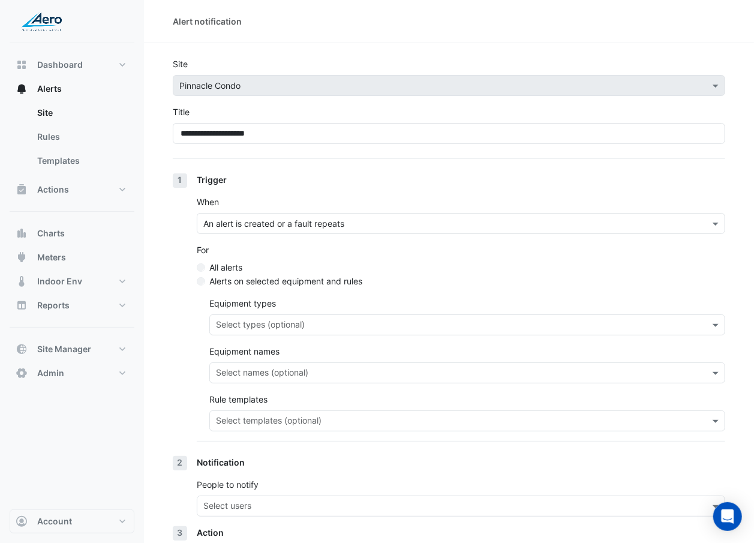
click at [283, 314] on input "text" at bounding box center [460, 422] width 489 height 13
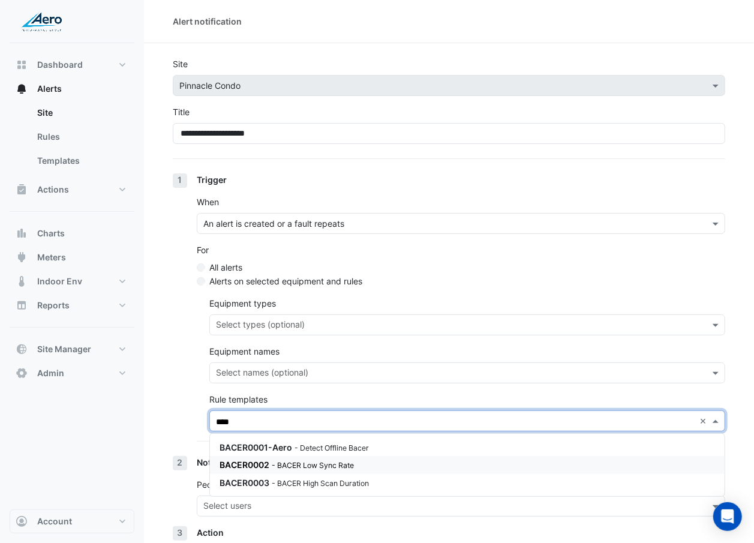
click at [272, 314] on div "BACER0002 - BACER Low Sync Rate" at bounding box center [364, 464] width 288 height 13
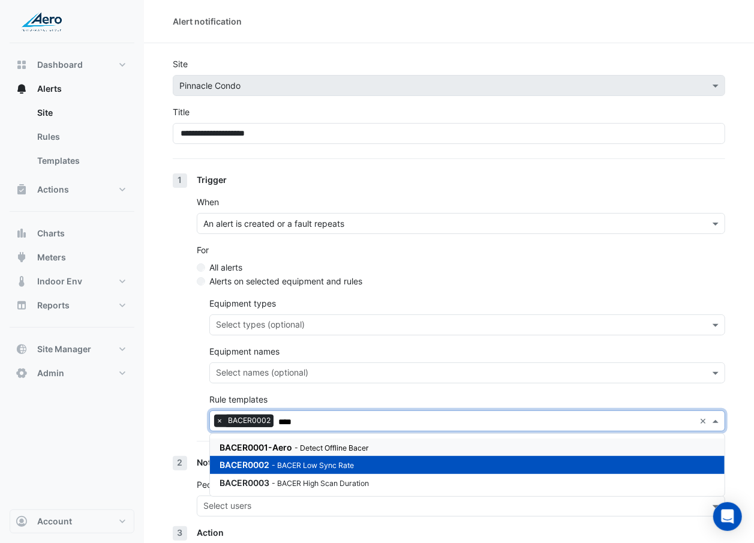
type input "****"
click at [188, 314] on div "1 Trigger When An alert is created or a fault repeats For All alerts Alerts on …" at bounding box center [449, 314] width 552 height 283
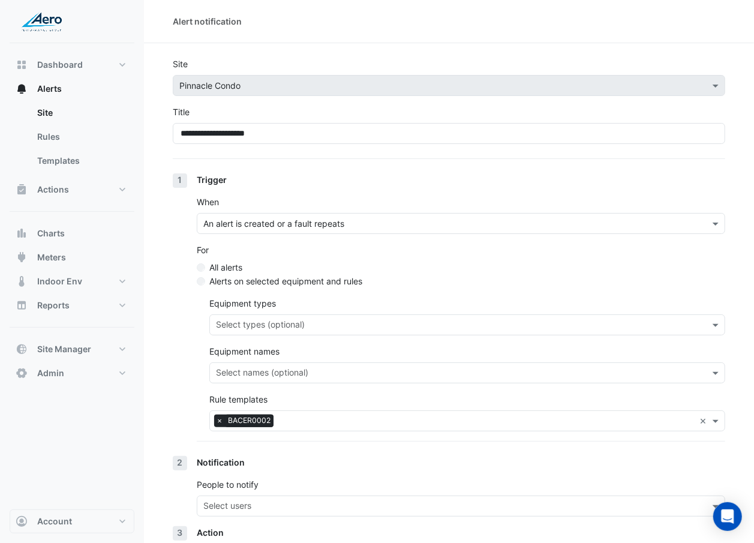
scroll to position [101, 0]
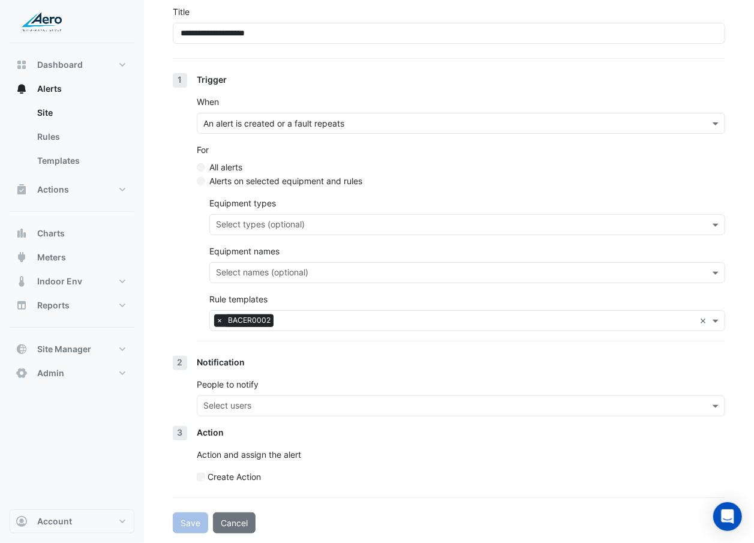
click at [223, 314] on input "text" at bounding box center [453, 407] width 501 height 13
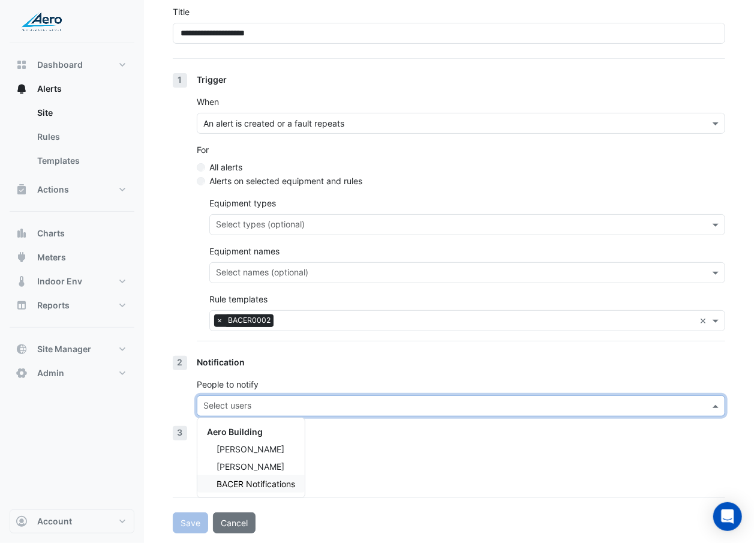
click at [272, 314] on span "BACER Notifications" at bounding box center [256, 484] width 79 height 10
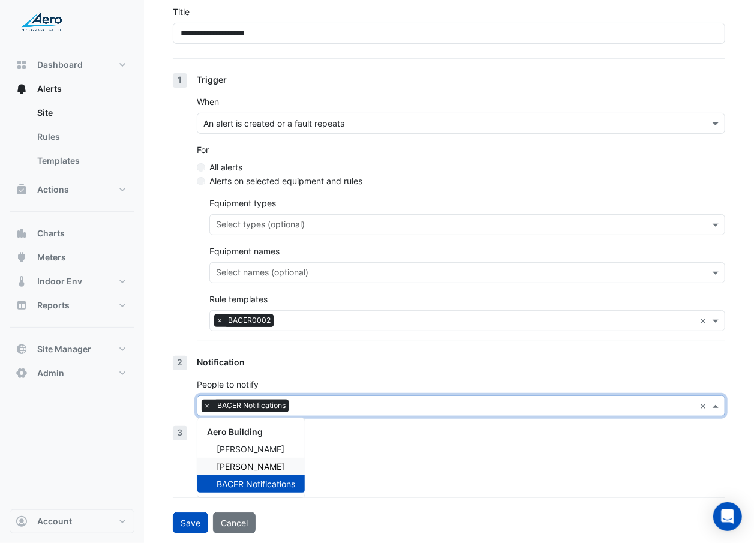
click at [274, 314] on div "Gina Oshana" at bounding box center [250, 466] width 107 height 17
click at [278, 314] on span "Anders Hallstrom" at bounding box center [251, 449] width 68 height 10
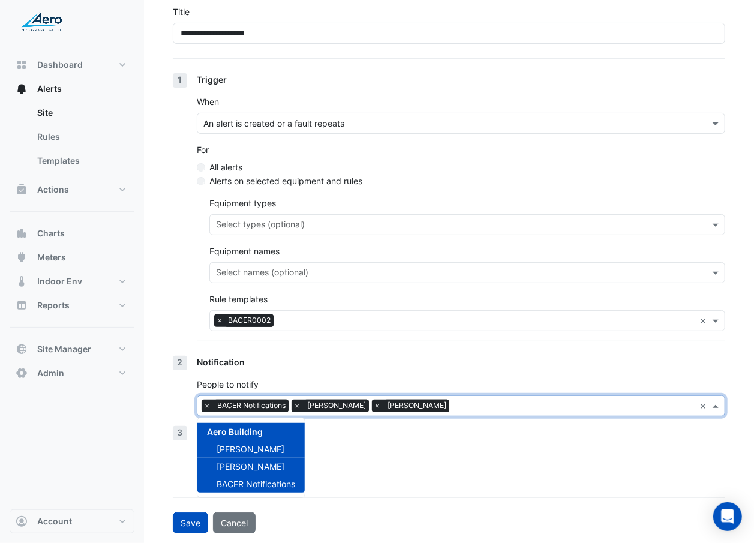
click at [370, 314] on p "Action and assign the alert" at bounding box center [461, 454] width 528 height 13
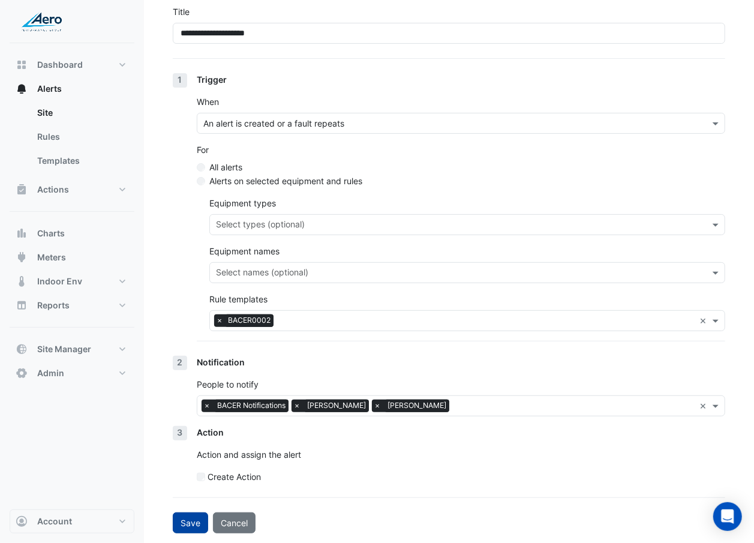
click at [197, 314] on button "Save" at bounding box center [190, 522] width 35 height 21
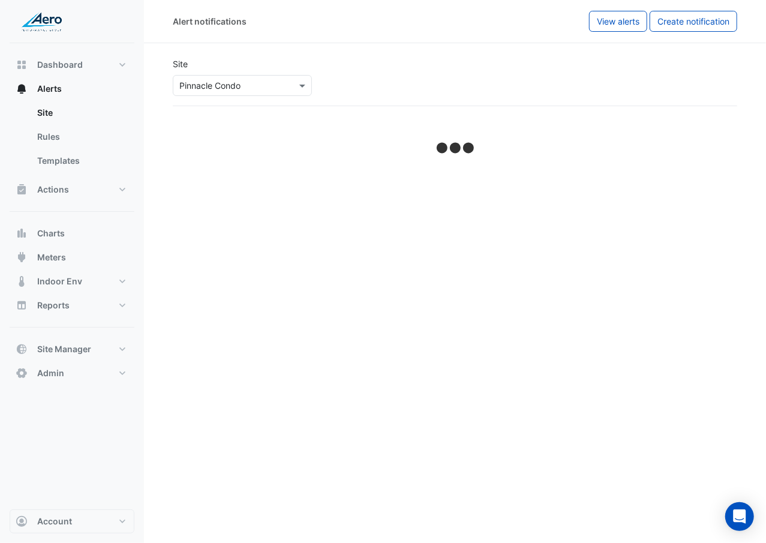
select select "******"
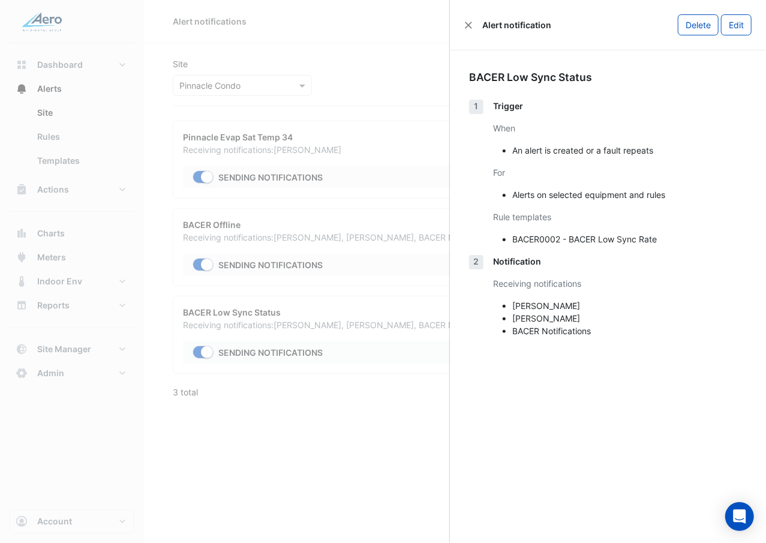
click at [377, 112] on ngb-offcanvas-backdrop at bounding box center [383, 271] width 766 height 543
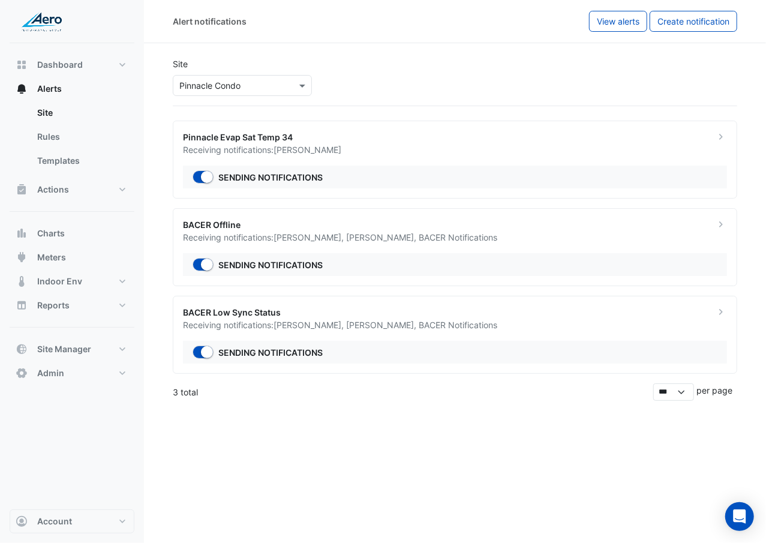
click at [372, 314] on div "BACER Low Sync Status Receiving notifications: Anders Hallstrom , Gina Oshana ,…" at bounding box center [455, 335] width 564 height 78
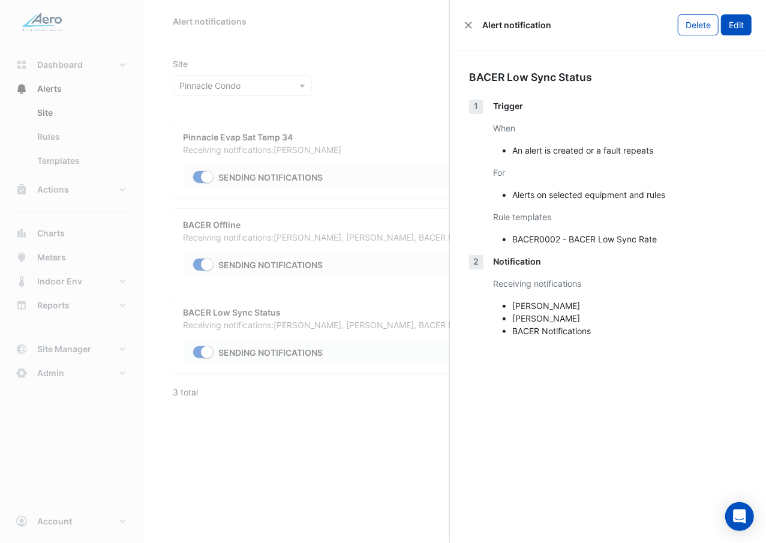
click at [744, 26] on button "Edit" at bounding box center [736, 24] width 31 height 21
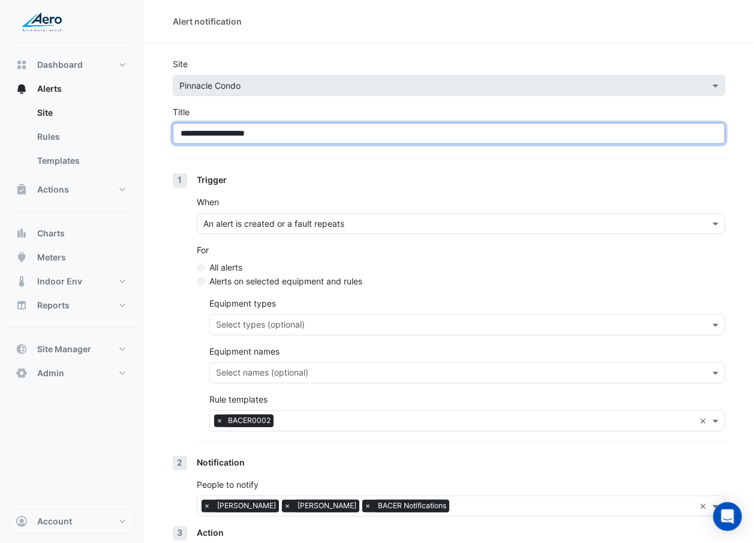
click at [447, 135] on input "**********" at bounding box center [449, 133] width 552 height 21
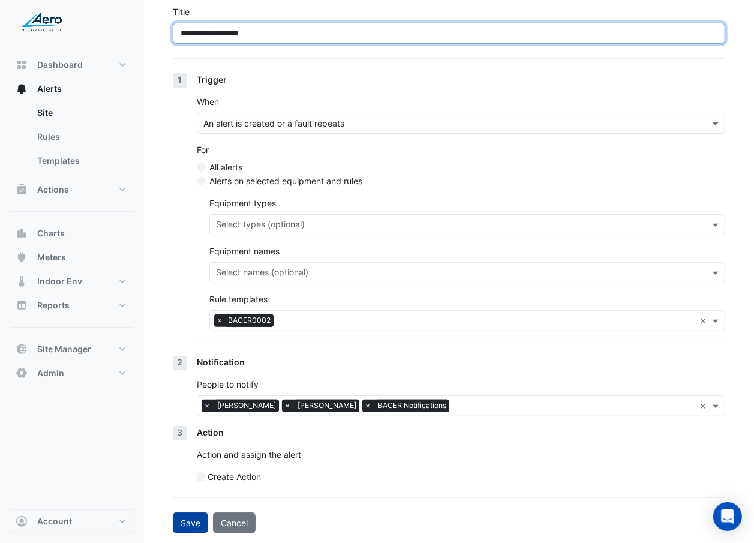
type input "**********"
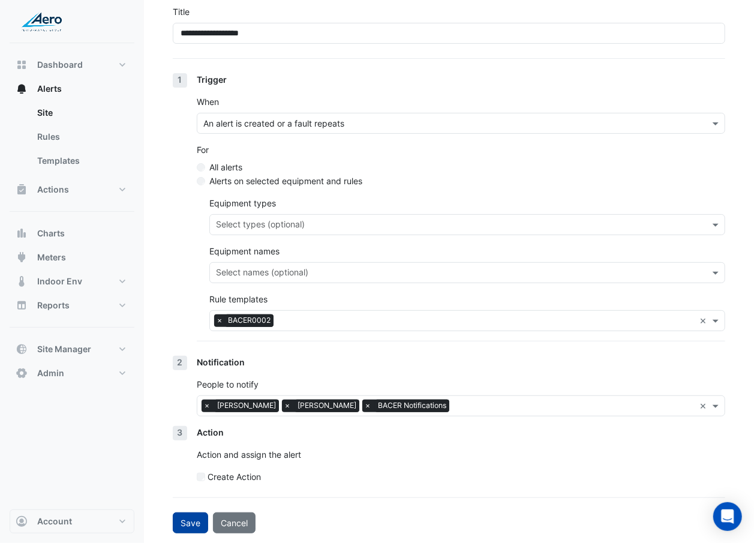
click at [176, 314] on button "Save" at bounding box center [190, 522] width 35 height 21
select select "******"
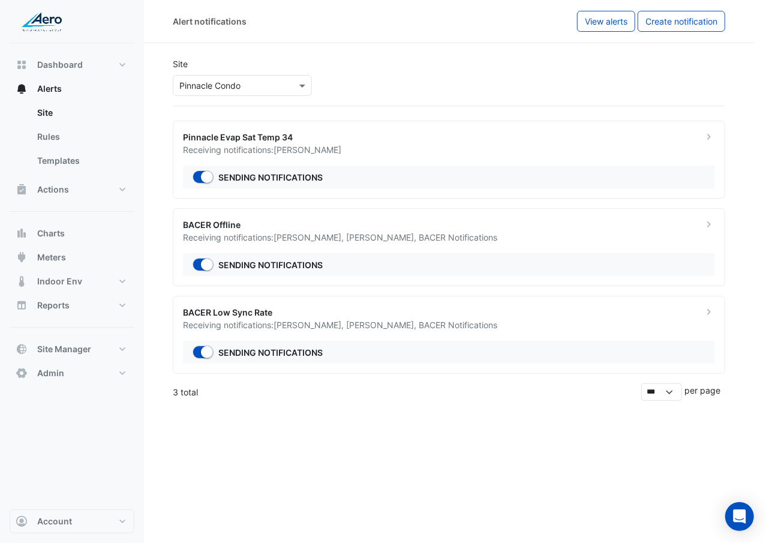
click at [226, 314] on ngb-offcanvas-backdrop at bounding box center [383, 271] width 766 height 543
click at [705, 30] on button "Create notification" at bounding box center [694, 21] width 88 height 21
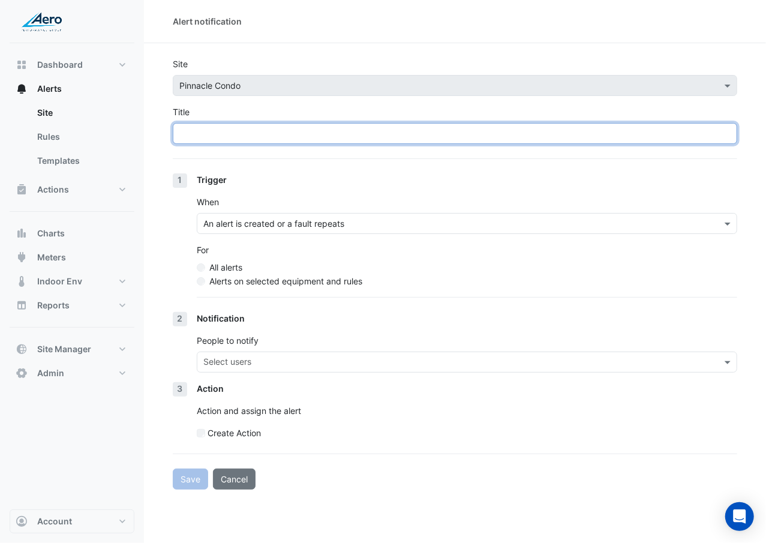
click at [420, 127] on input "Title" at bounding box center [455, 133] width 564 height 21
paste input "**********"
type input "**********"
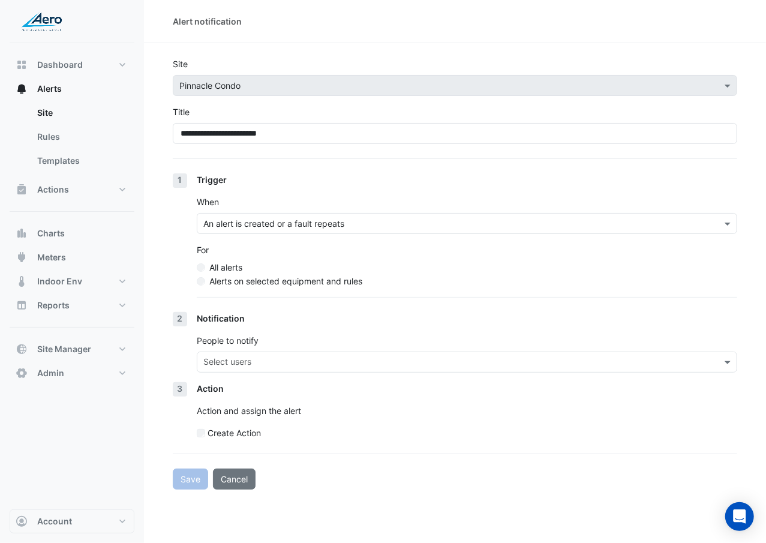
click at [332, 272] on div "All alerts" at bounding box center [467, 267] width 540 height 13
click at [332, 282] on label "Alerts on selected equipment and rules" at bounding box center [285, 281] width 153 height 13
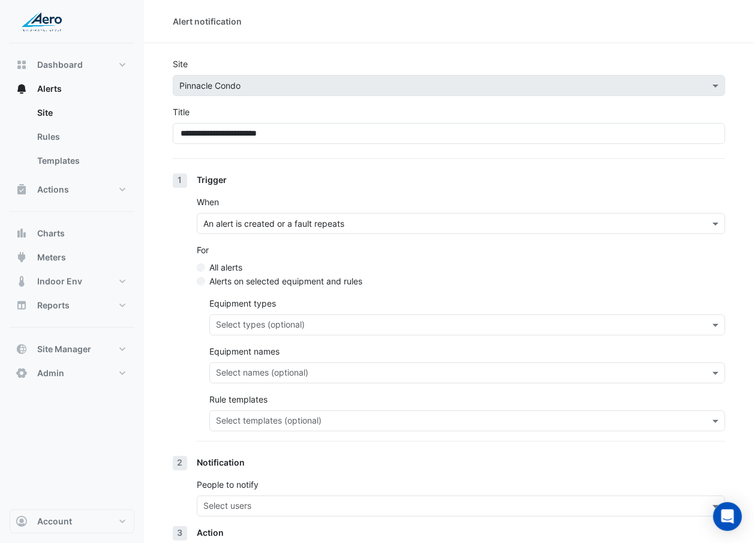
click at [296, 314] on input "text" at bounding box center [460, 422] width 489 height 13
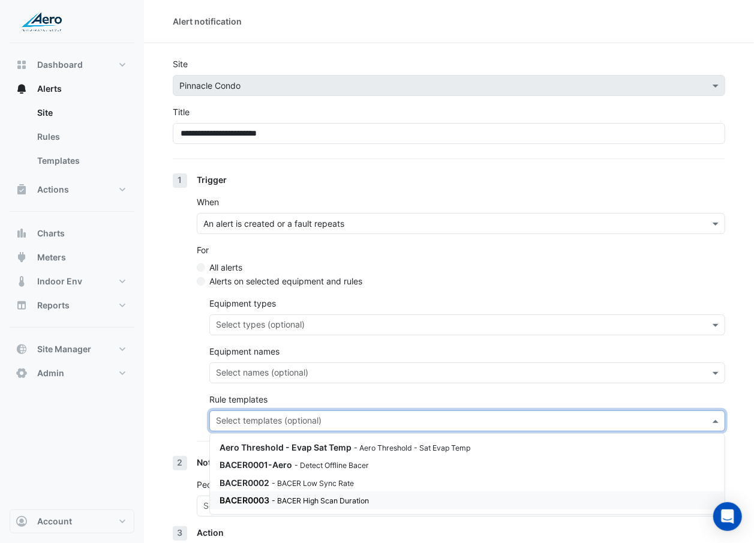
click at [298, 314] on small "- BACER High Scan Duration" at bounding box center [320, 500] width 97 height 9
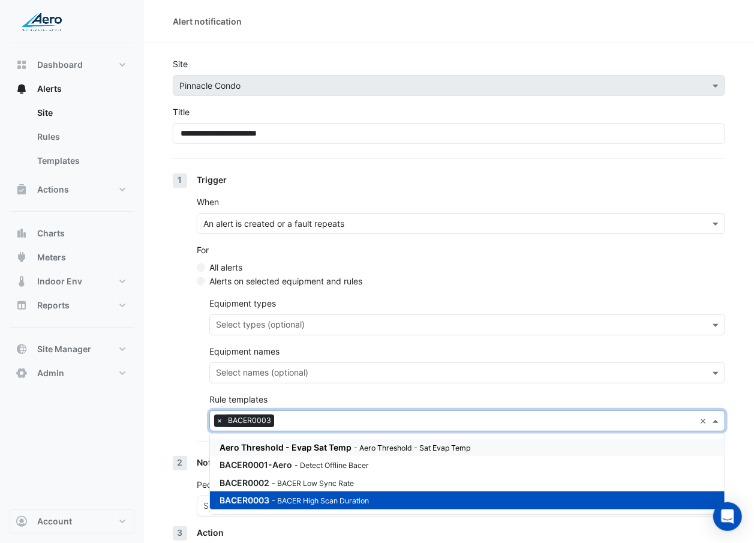
click at [191, 314] on div "1 Trigger When An alert is created or a fault repeats For All alerts Alerts on …" at bounding box center [449, 314] width 552 height 283
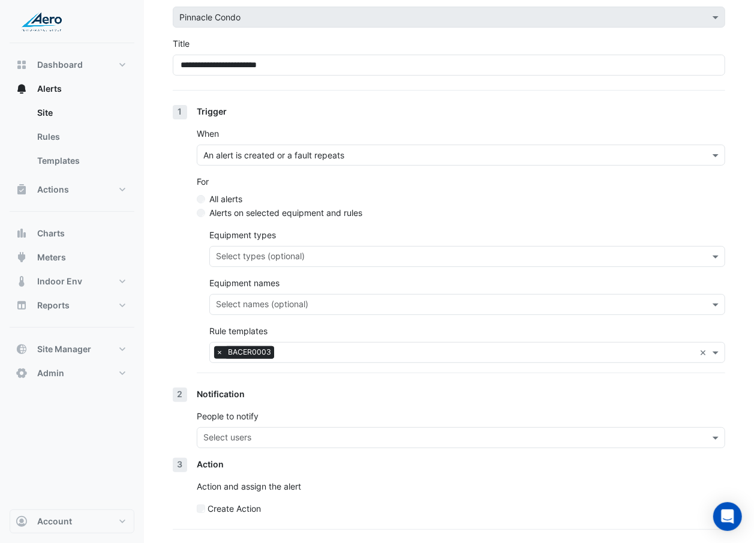
scroll to position [70, 0]
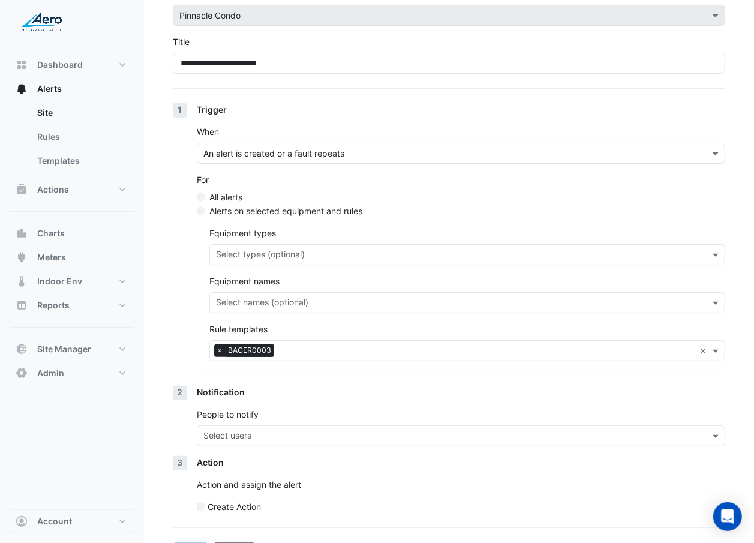
click at [211, 314] on input "text" at bounding box center [453, 437] width 501 height 13
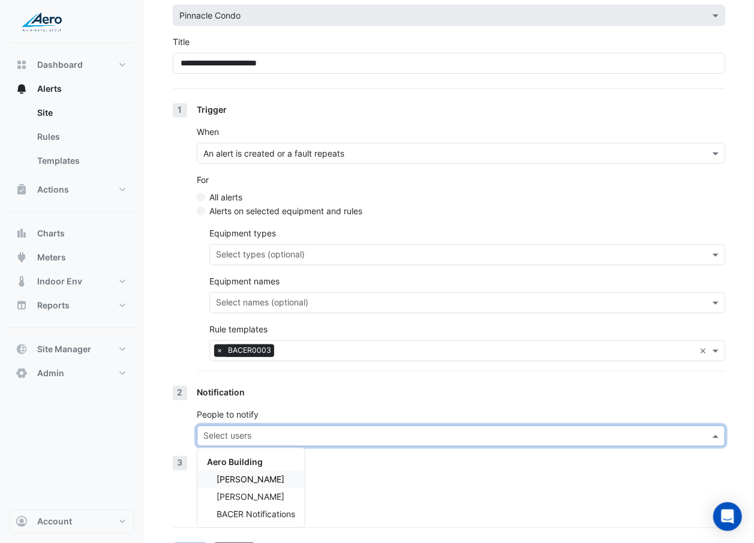
click at [260, 314] on span "Anders Hallstrom" at bounding box center [251, 479] width 68 height 10
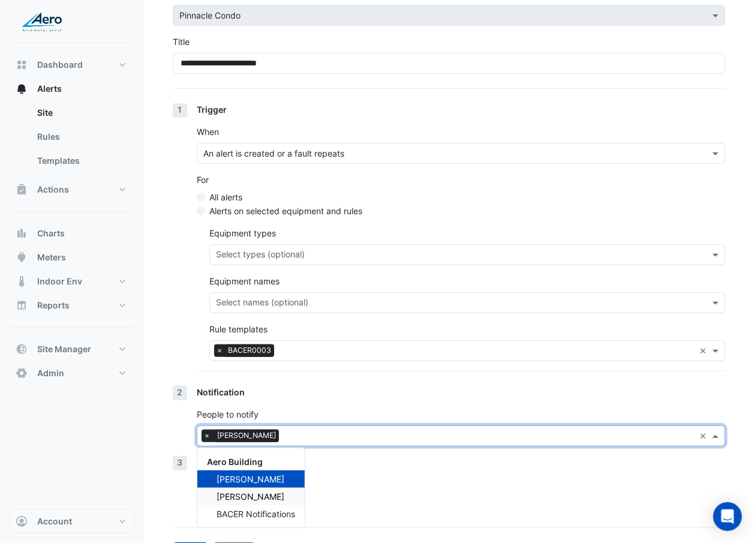
click at [255, 314] on span "Gina Oshana" at bounding box center [251, 496] width 68 height 10
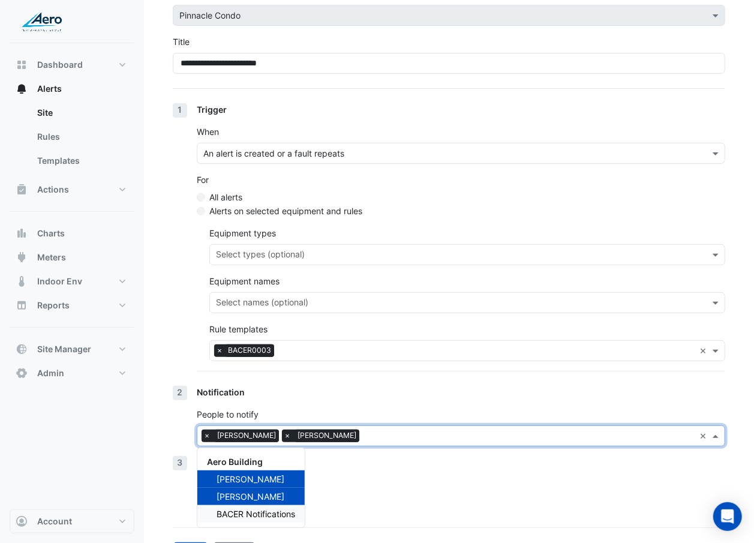
click at [248, 314] on span "BACER Notifications" at bounding box center [256, 514] width 79 height 10
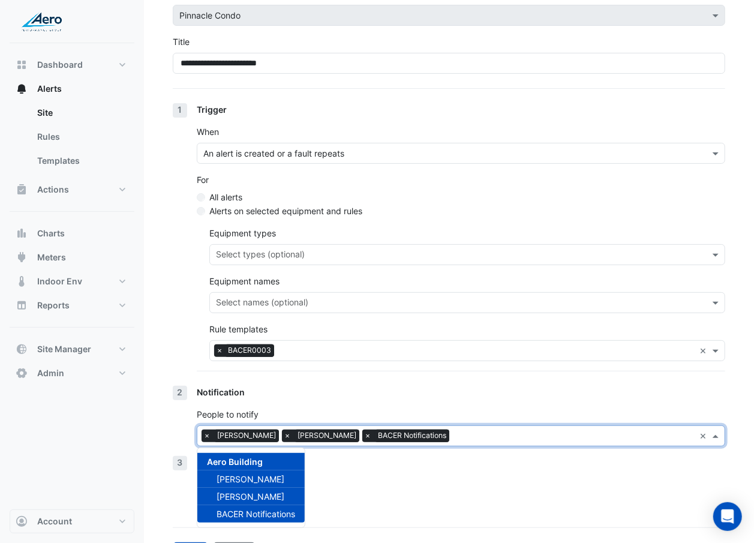
click at [342, 314] on p "Action and assign the alert" at bounding box center [461, 484] width 528 height 13
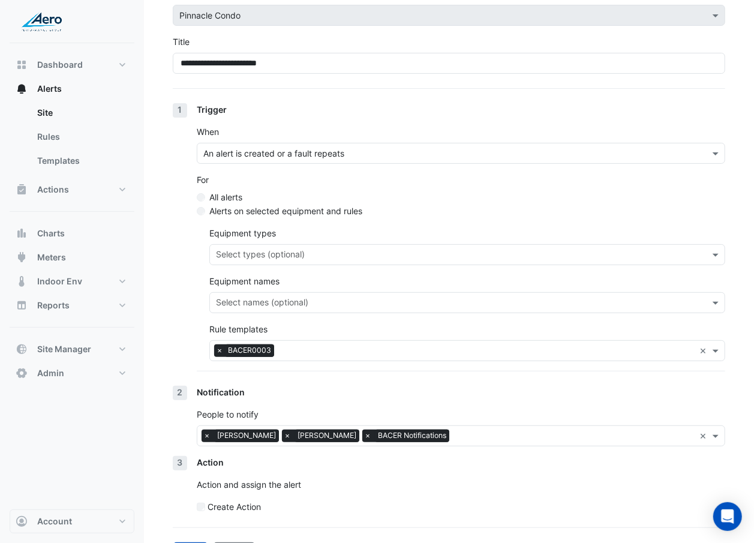
scroll to position [101, 0]
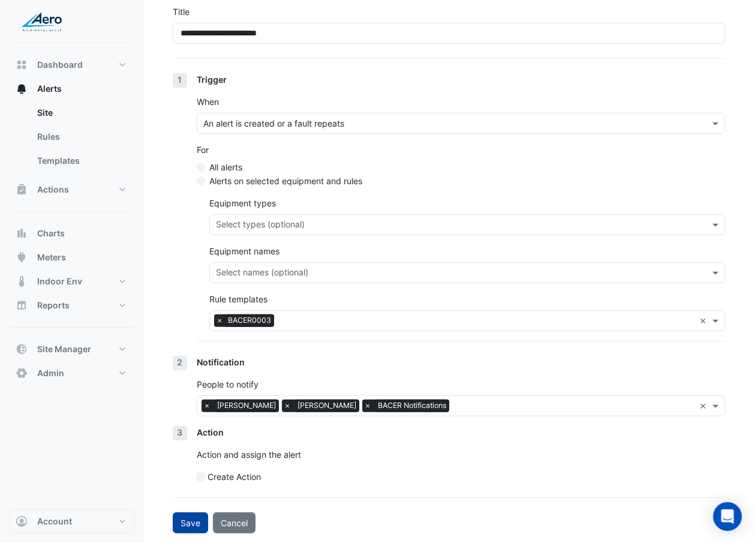
click at [197, 314] on button "Save" at bounding box center [190, 522] width 35 height 21
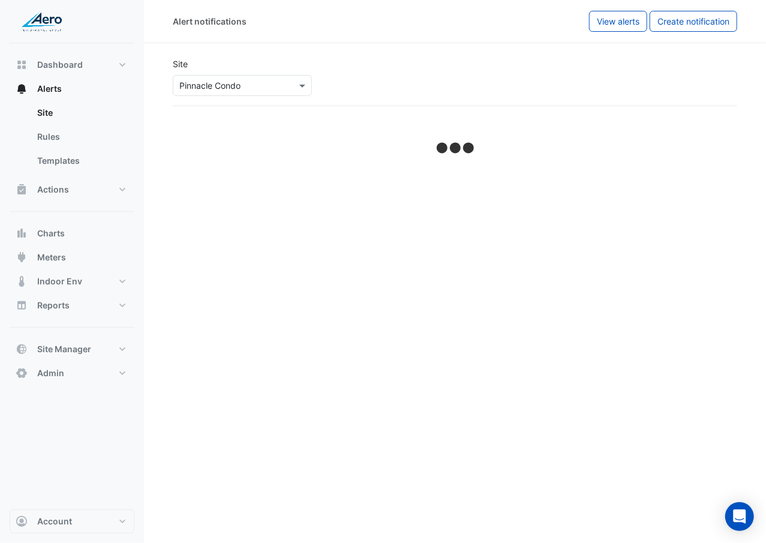
select select "******"
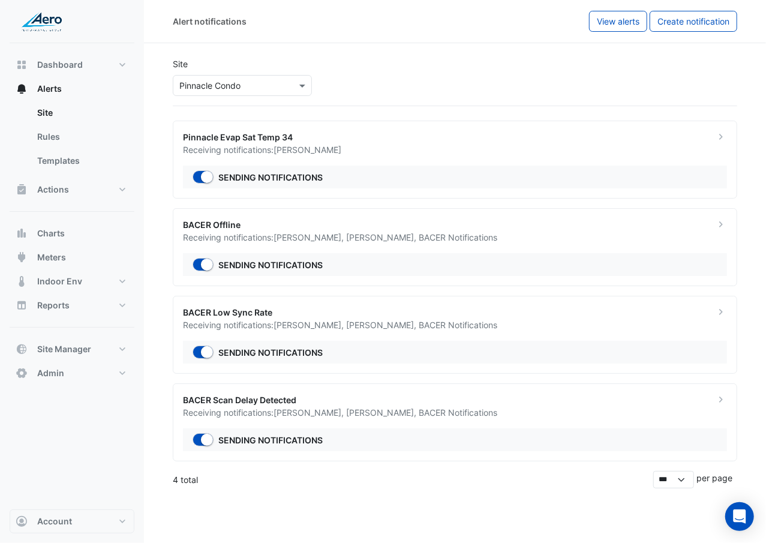
click at [317, 314] on ngb-offcanvas-backdrop at bounding box center [383, 271] width 766 height 543
click at [197, 87] on input "text" at bounding box center [230, 86] width 102 height 13
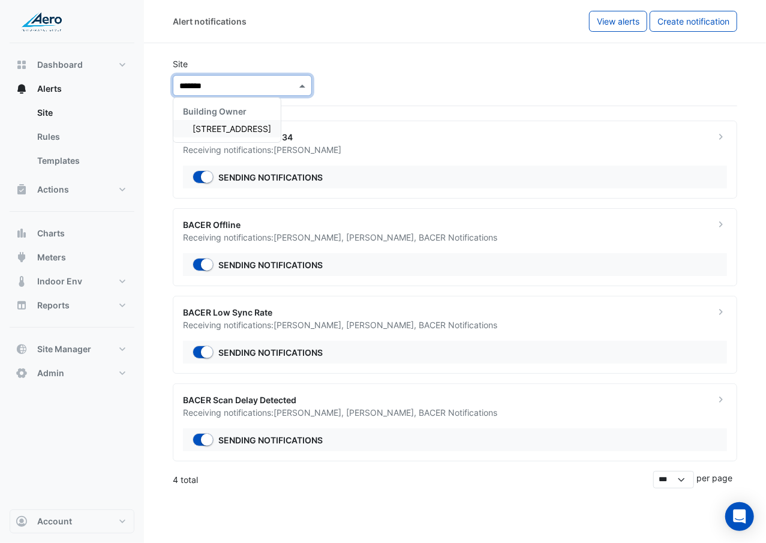
type input "********"
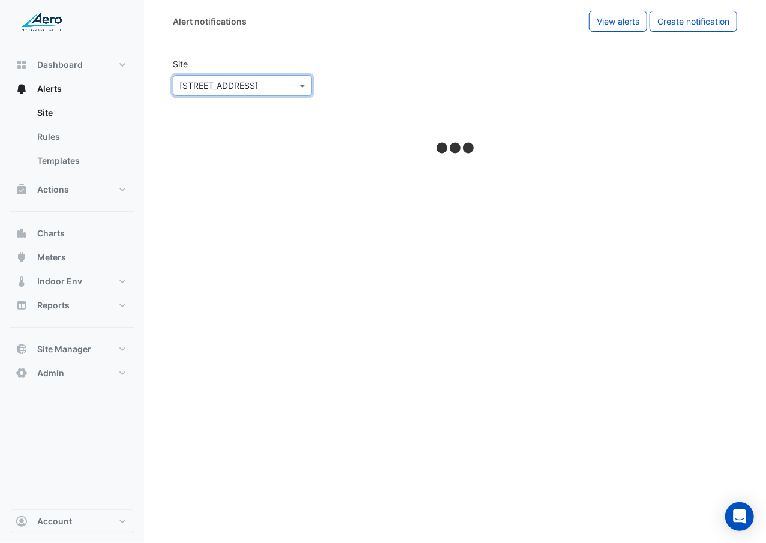
select select "******"
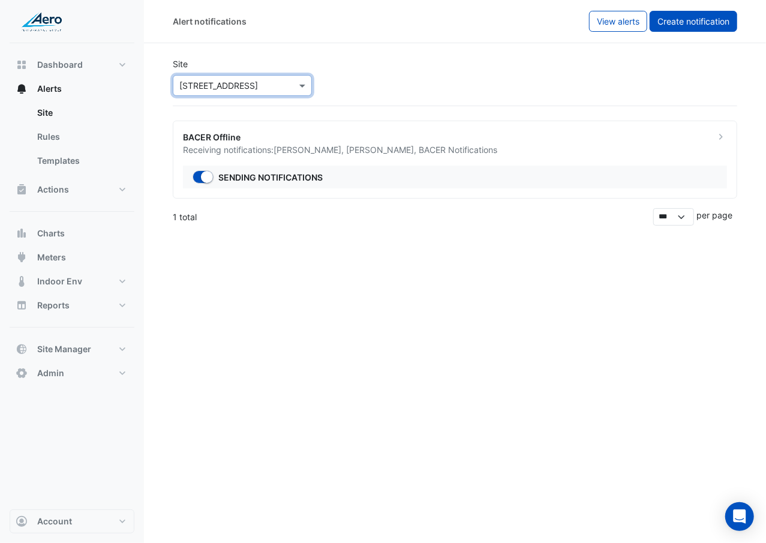
click at [692, 16] on span "Create notification" at bounding box center [693, 21] width 72 height 10
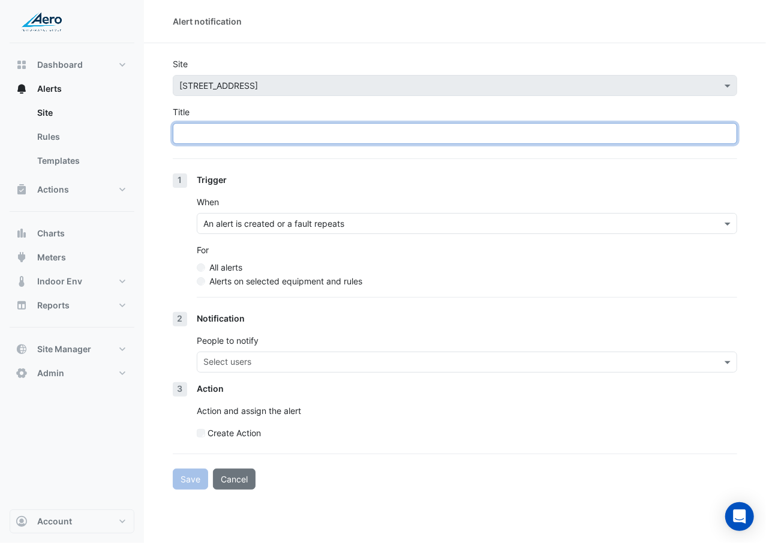
click at [353, 133] on input "Title" at bounding box center [455, 133] width 564 height 21
type input "**********"
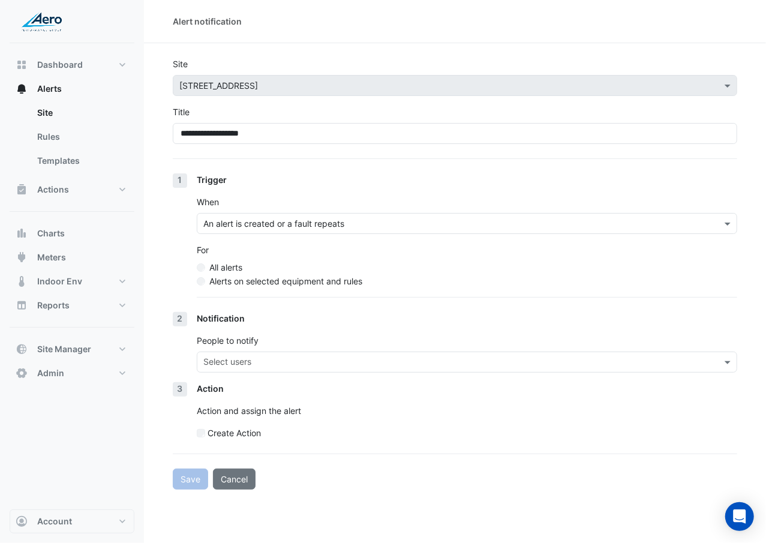
click at [334, 282] on label "Alerts on selected equipment and rules" at bounding box center [285, 281] width 153 height 13
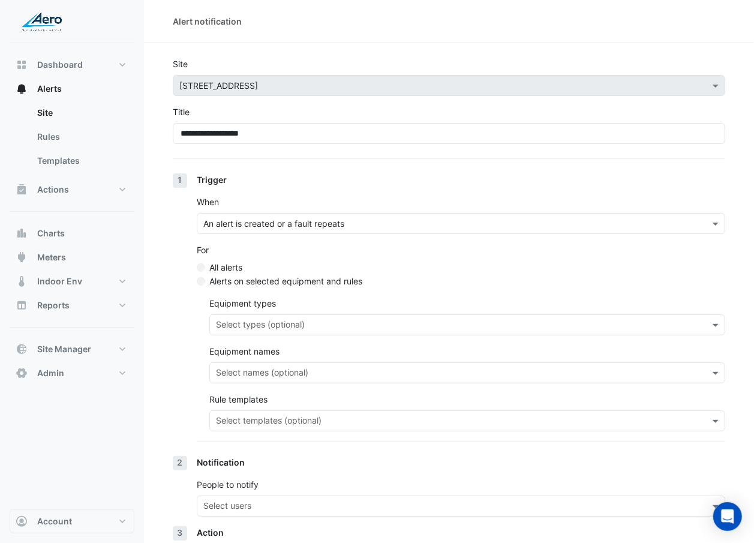
click at [325, 314] on input "text" at bounding box center [460, 422] width 489 height 13
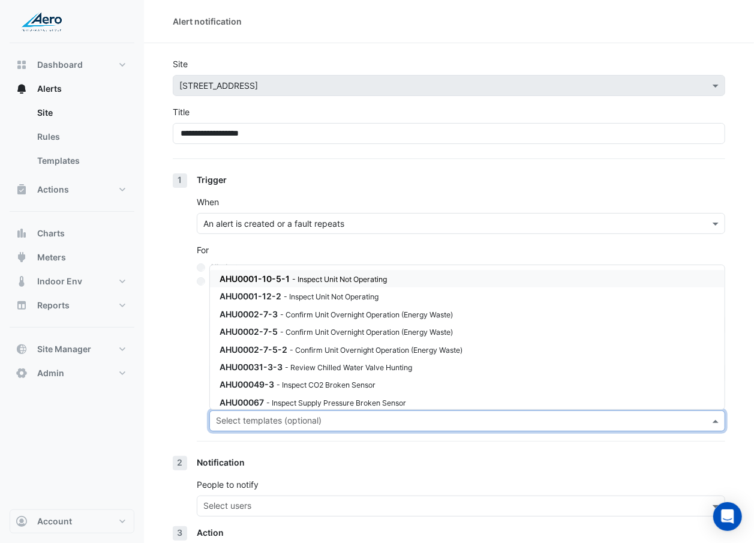
click at [325, 314] on input "text" at bounding box center [460, 422] width 489 height 13
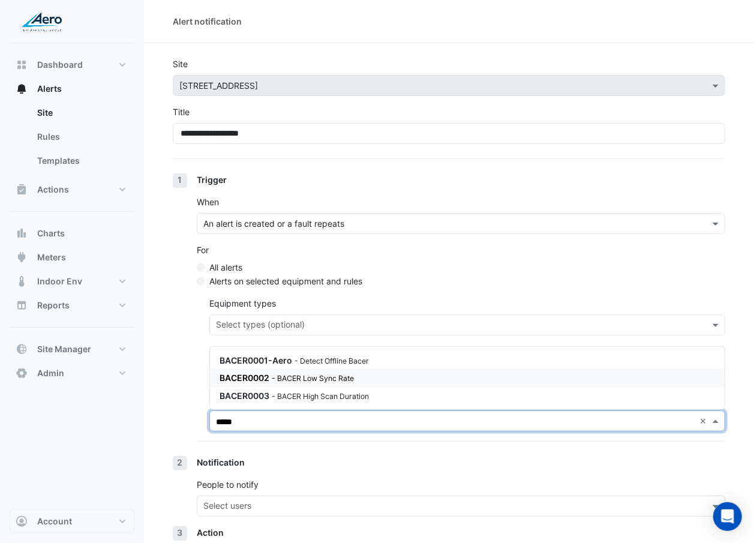
click at [335, 314] on small "- BACER Low Sync Rate" at bounding box center [313, 378] width 82 height 9
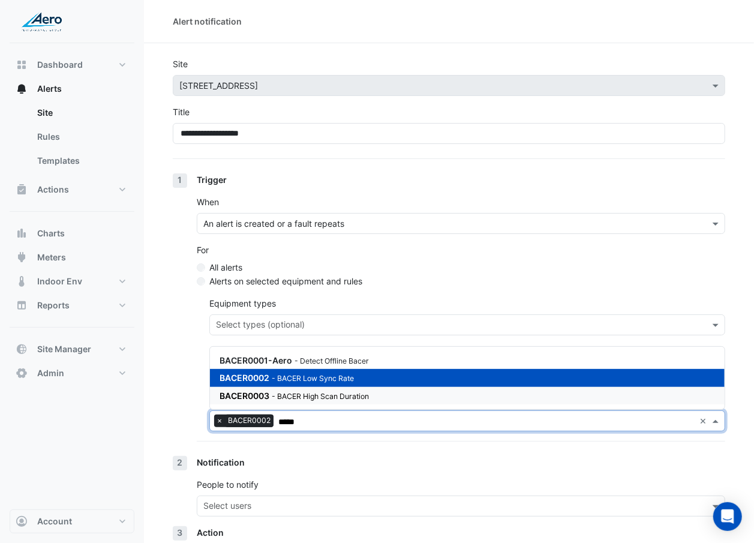
type input "*****"
click at [178, 314] on div "1 Trigger When An alert is created or a fault repeats For All alerts Alerts on …" at bounding box center [449, 314] width 552 height 283
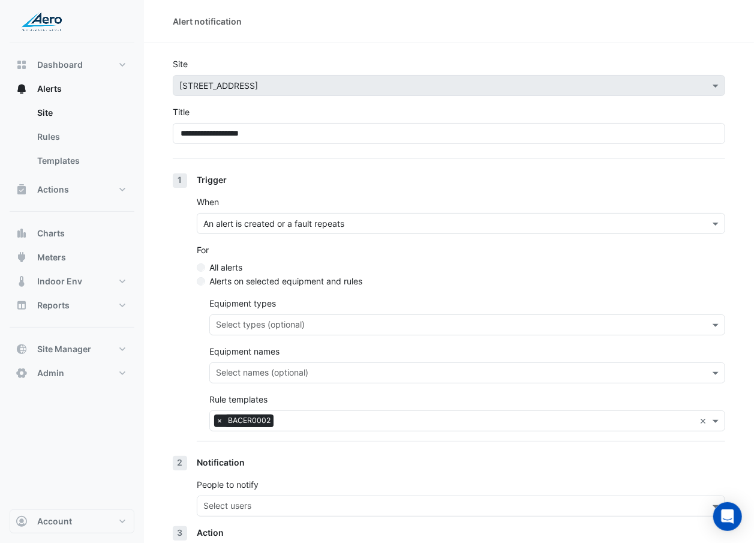
scroll to position [101, 0]
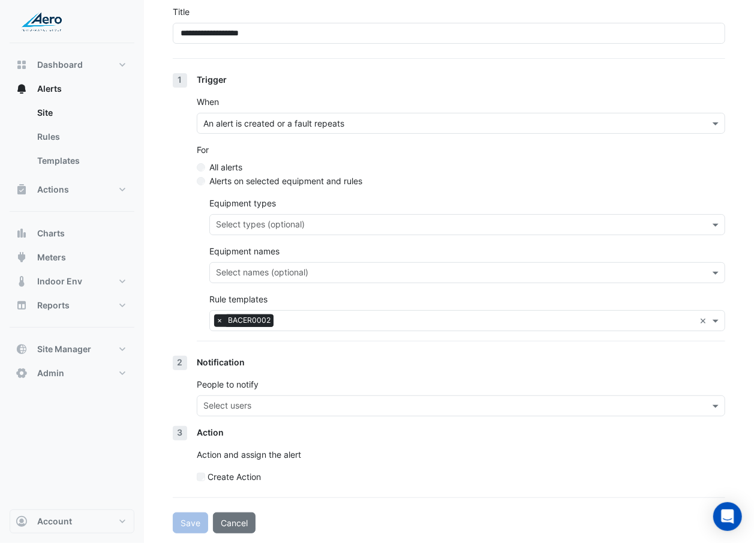
click at [238, 314] on div "Select users" at bounding box center [227, 407] width 50 height 16
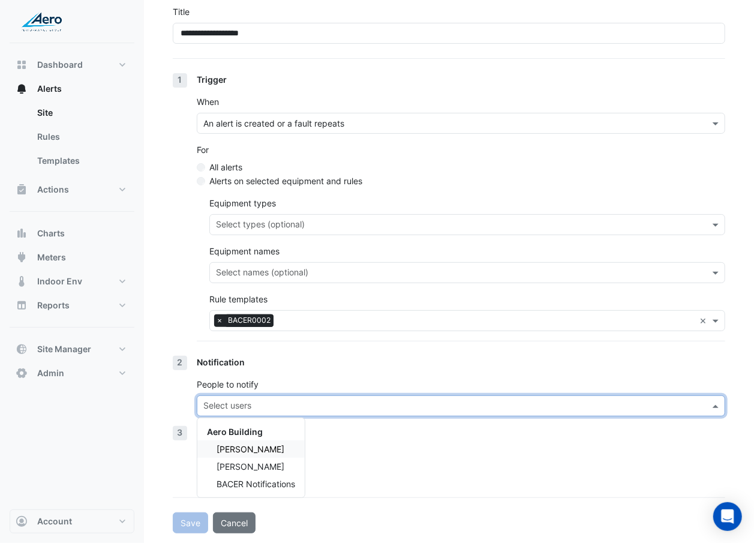
click at [265, 314] on span "Anders Hallstrom" at bounding box center [251, 449] width 68 height 10
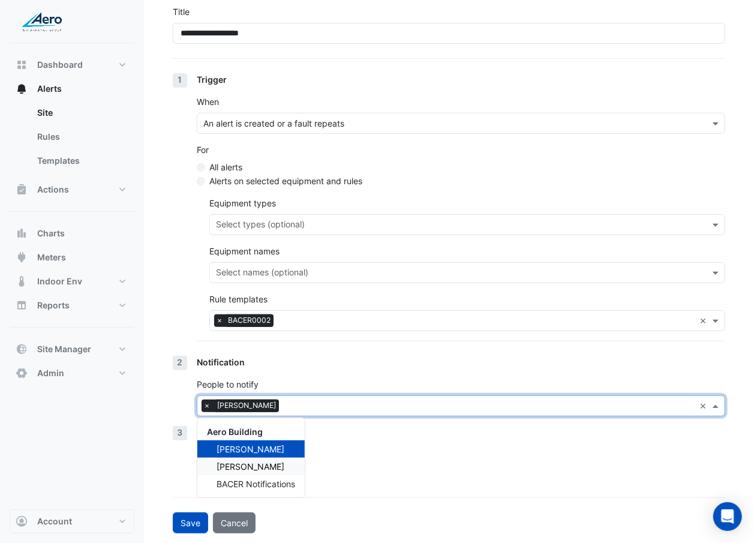
click at [264, 314] on span "Daniel Hosko" at bounding box center [251, 466] width 68 height 10
click at [262, 314] on div "Daniel Hosko" at bounding box center [250, 466] width 107 height 17
click at [262, 314] on span "Daniel Hosko" at bounding box center [251, 466] width 68 height 10
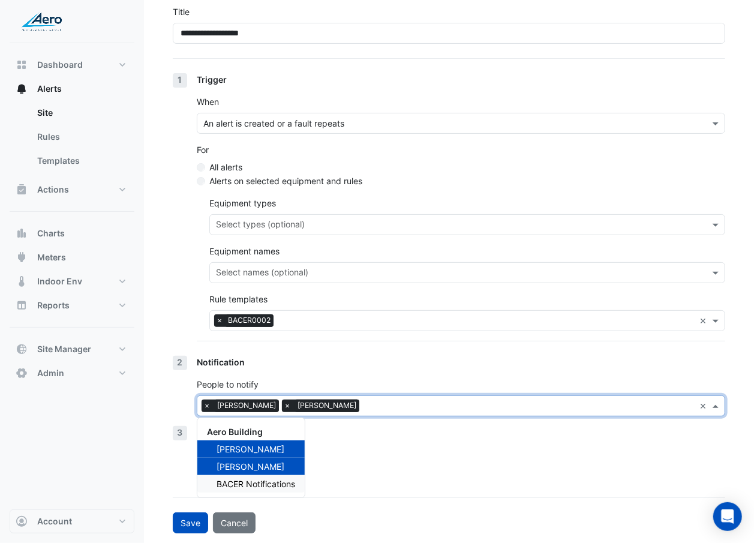
click at [262, 314] on span "BACER Notifications" at bounding box center [256, 484] width 79 height 10
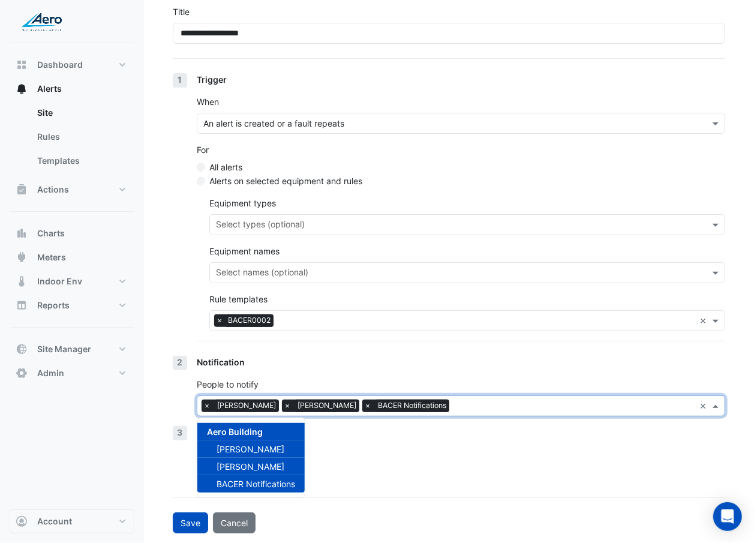
click at [391, 314] on div "Create Action" at bounding box center [461, 476] width 528 height 13
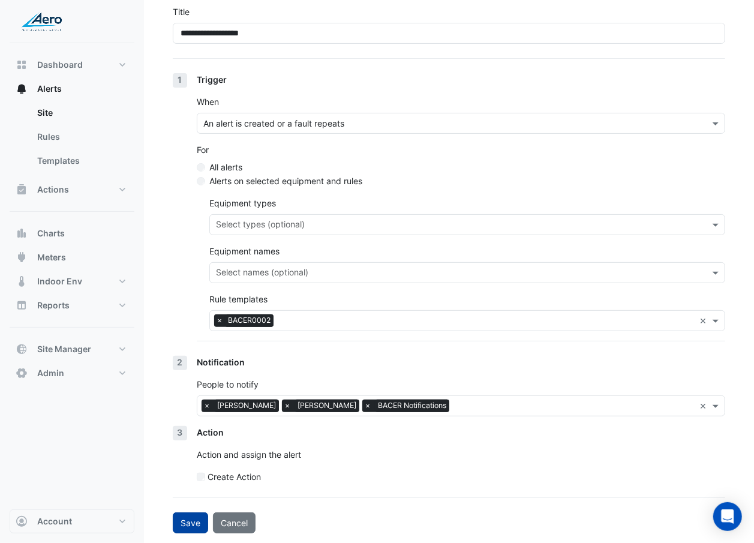
click at [190, 314] on button "Save" at bounding box center [190, 522] width 35 height 21
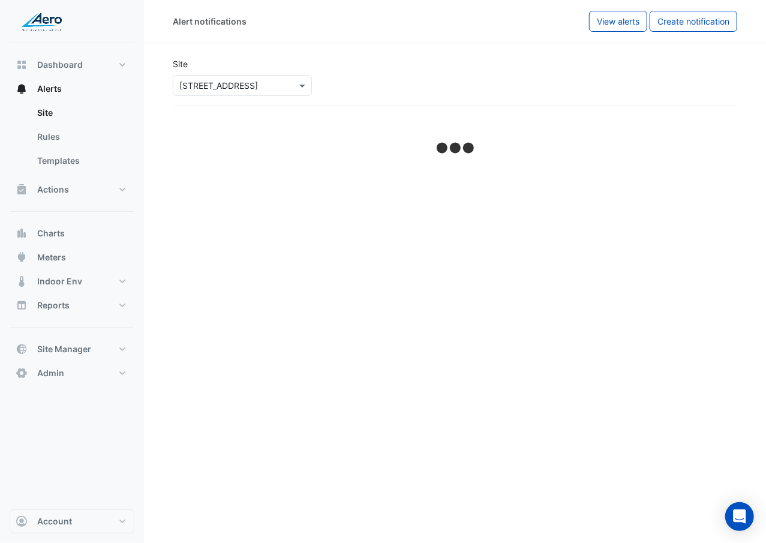
select select "******"
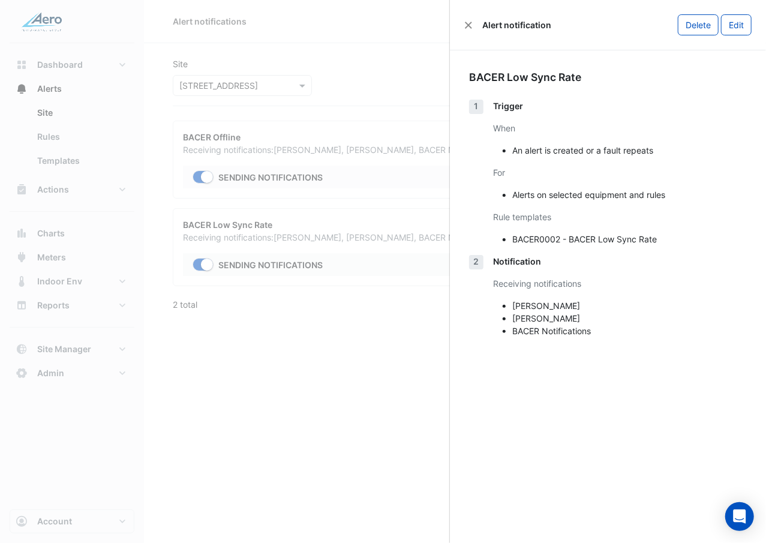
click at [394, 89] on ngb-offcanvas-backdrop at bounding box center [383, 271] width 766 height 543
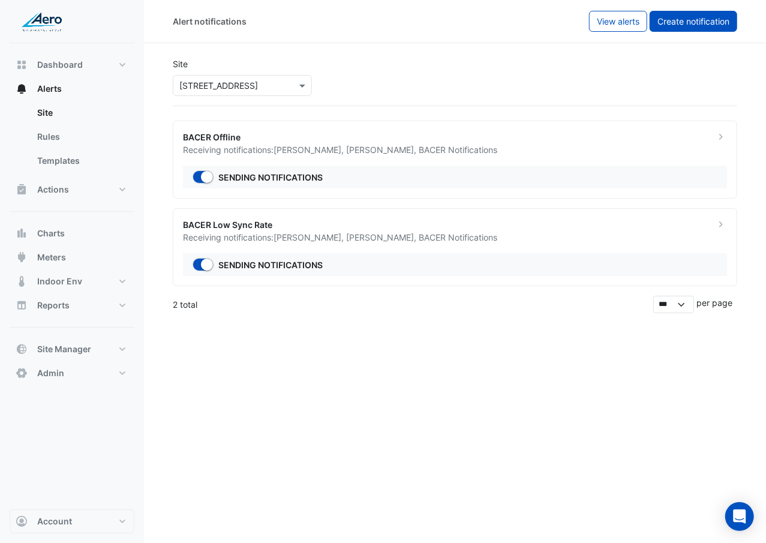
click at [689, 17] on span "Create notification" at bounding box center [693, 21] width 72 height 10
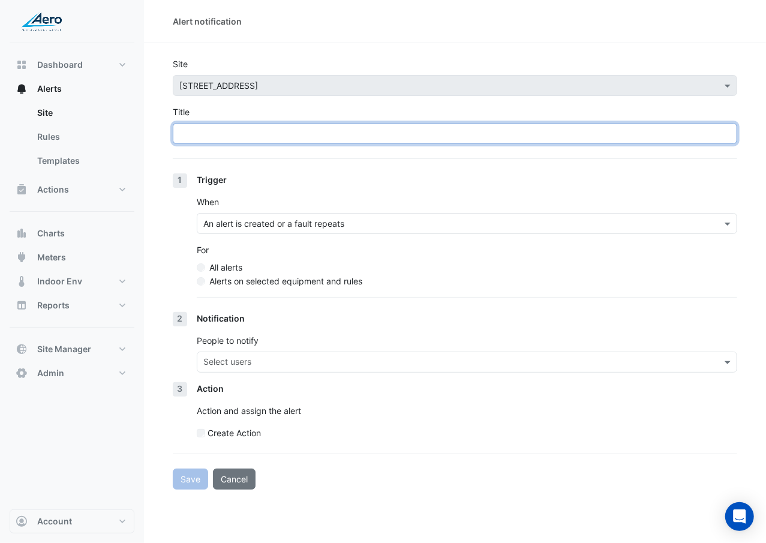
click at [408, 136] on input "Title" at bounding box center [455, 133] width 564 height 21
paste input "**********"
type input "**********"
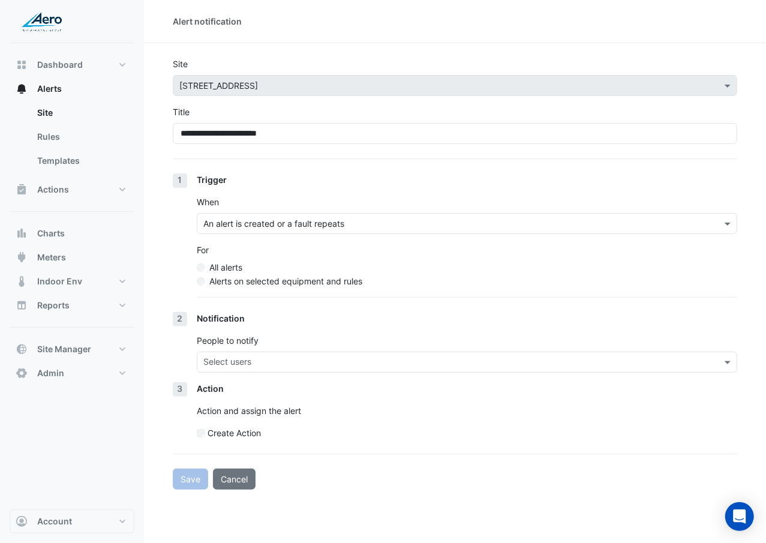
click at [337, 278] on label "Alerts on selected equipment and rules" at bounding box center [285, 281] width 153 height 13
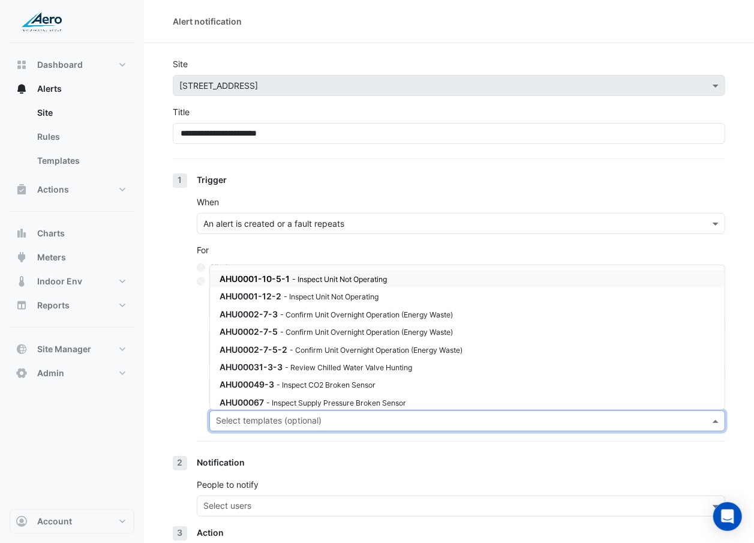
click at [308, 314] on input "text" at bounding box center [460, 422] width 489 height 13
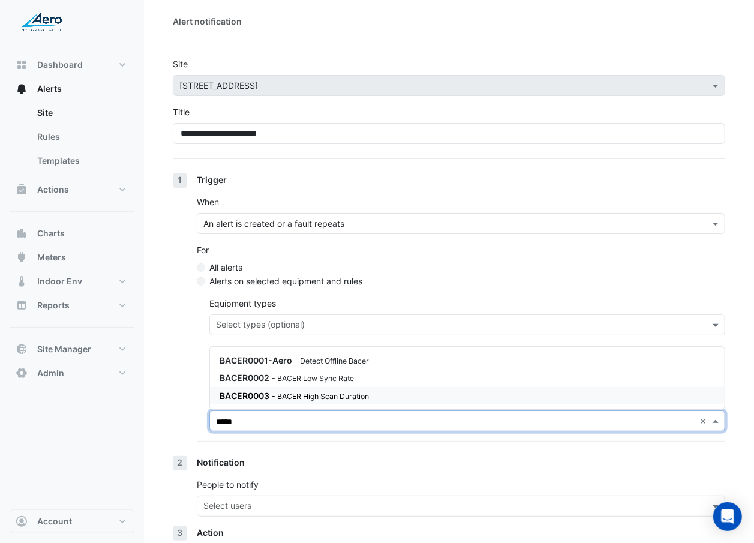
click at [314, 314] on div "BACER0003 - BACER High Scan Duration" at bounding box center [364, 395] width 288 height 13
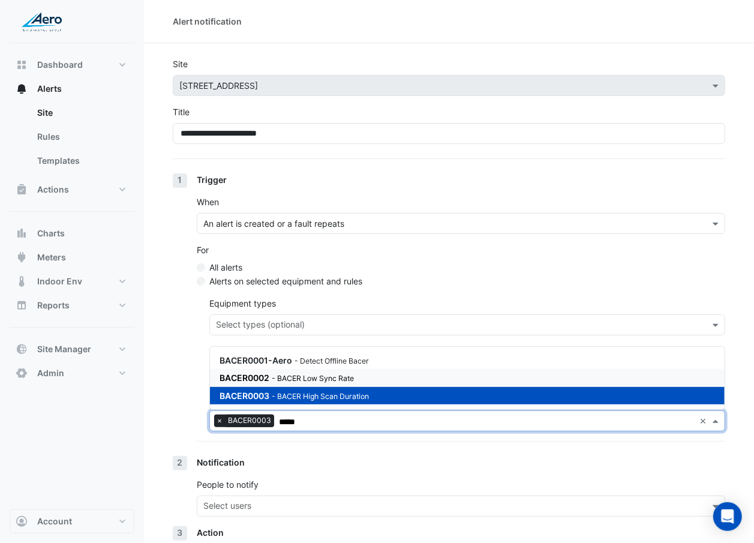
type input "*****"
click at [173, 314] on div "1 Trigger When An alert is created or a fault repeats For All alerts Alerts on …" at bounding box center [449, 314] width 552 height 283
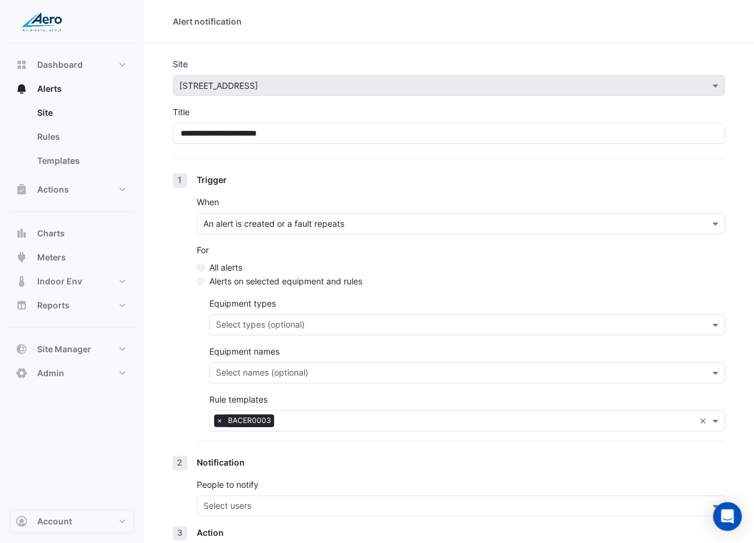
scroll to position [101, 0]
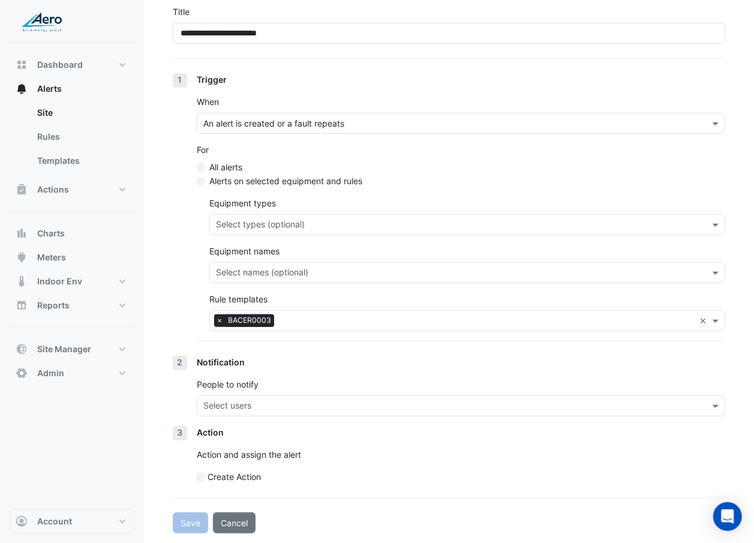
click at [205, 314] on div "Notification People to notify Select users" at bounding box center [461, 391] width 528 height 70
click at [208, 314] on input "text" at bounding box center [453, 407] width 501 height 13
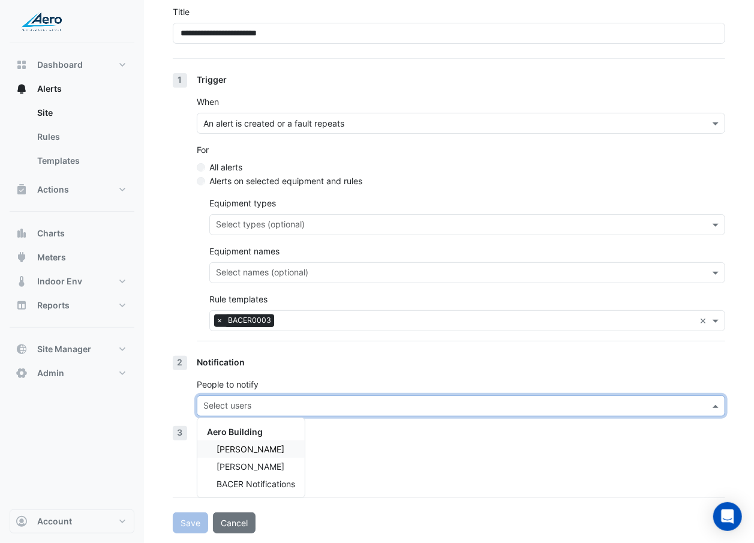
click at [239, 314] on div "Anders Hallstrom" at bounding box center [250, 448] width 107 height 17
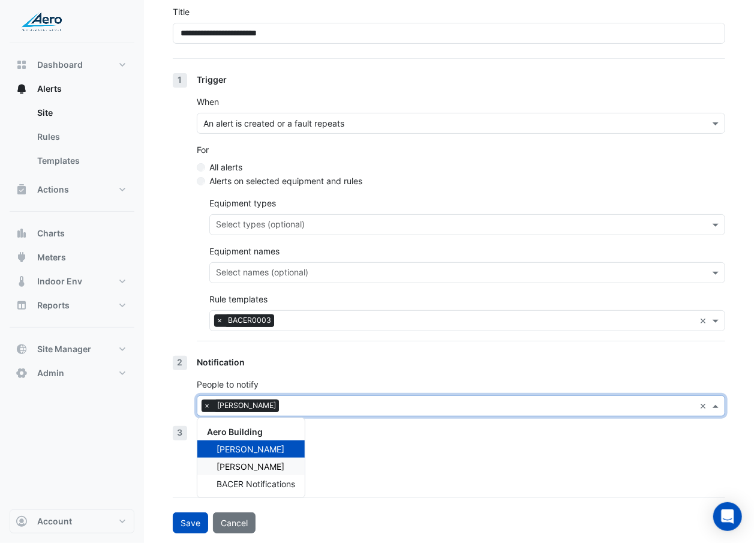
click at [241, 314] on span "Daniel Hosko" at bounding box center [251, 466] width 68 height 10
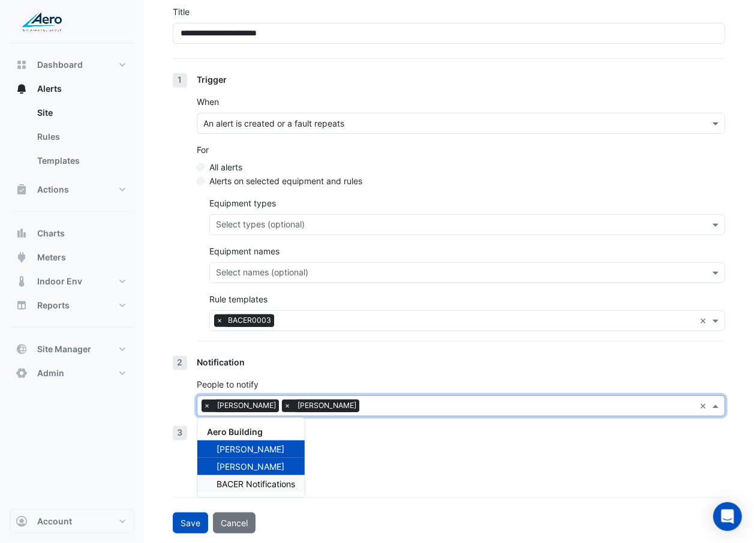
click at [242, 314] on span "BACER Notifications" at bounding box center [256, 484] width 79 height 10
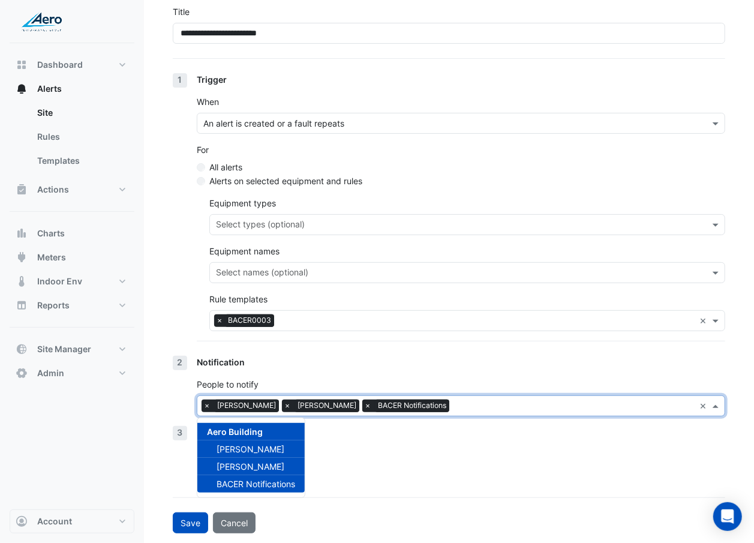
click at [343, 314] on div "Action Action and assign the alert Create Action" at bounding box center [461, 459] width 528 height 67
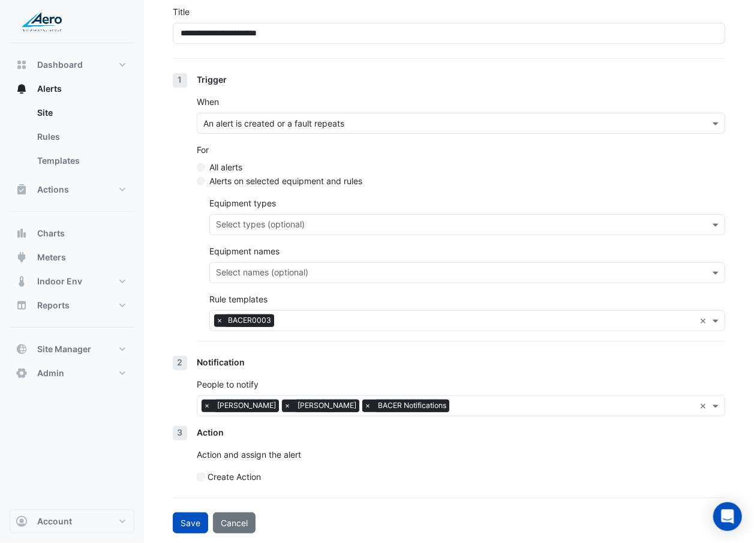
scroll to position [100, 0]
click at [187, 314] on button "Save" at bounding box center [190, 523] width 35 height 21
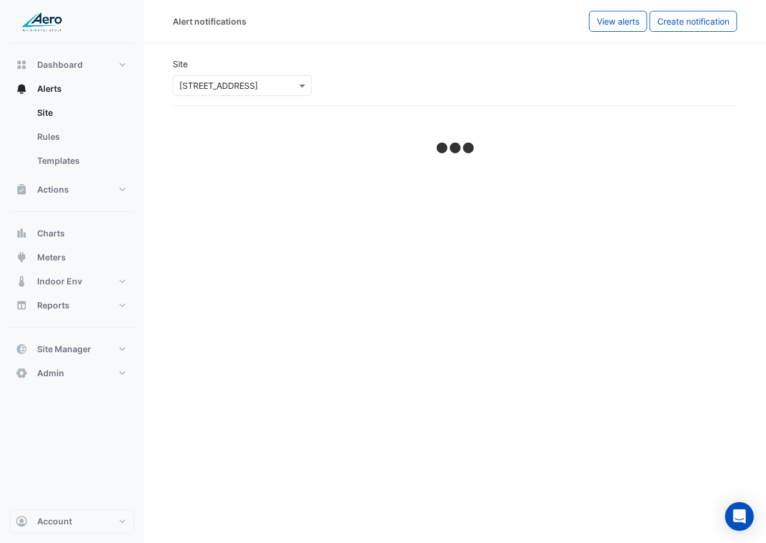
select select "******"
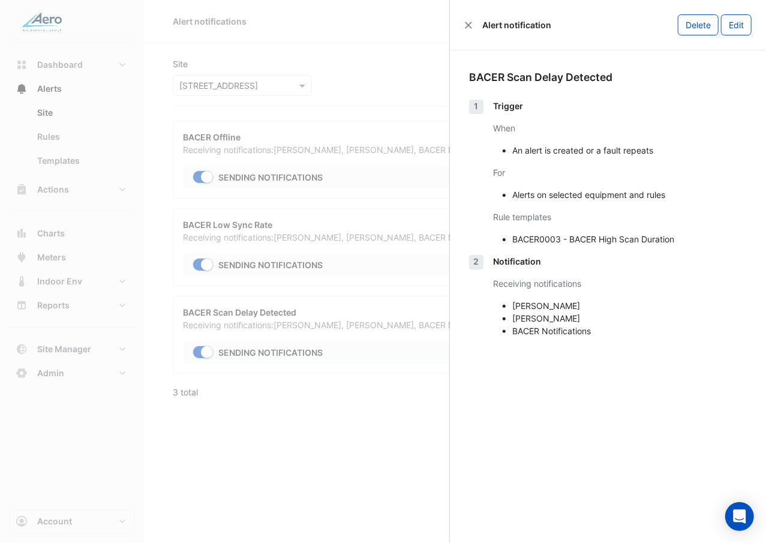
click at [252, 314] on ngb-offcanvas-backdrop at bounding box center [383, 271] width 766 height 543
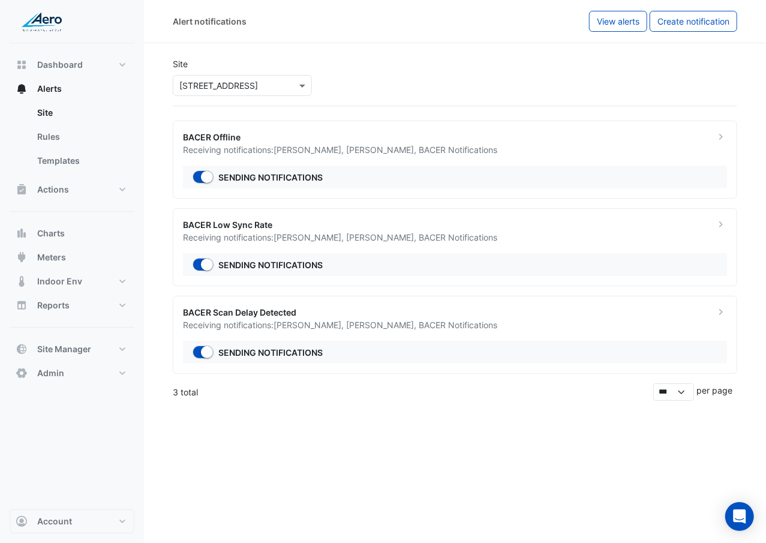
click at [269, 89] on input "text" at bounding box center [230, 86] width 102 height 13
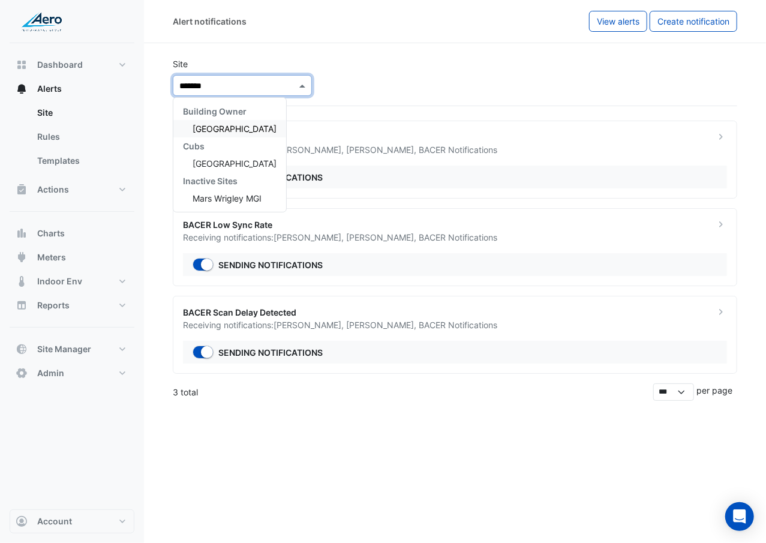
type input "*******"
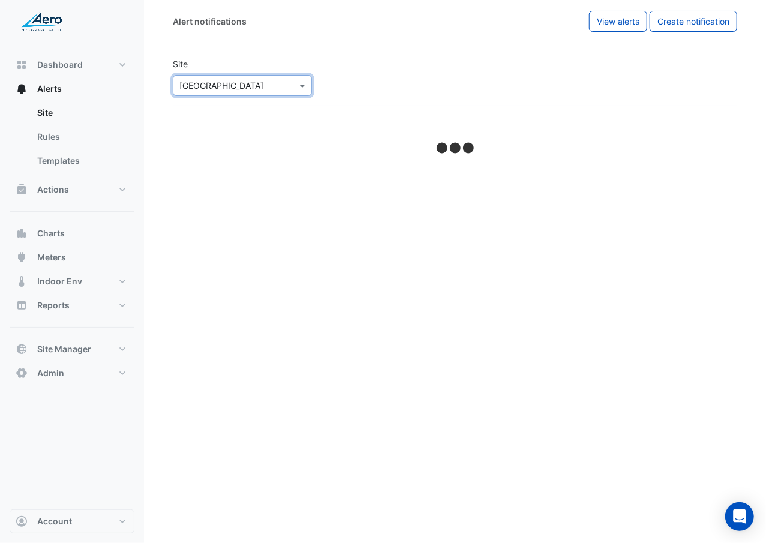
select select "******"
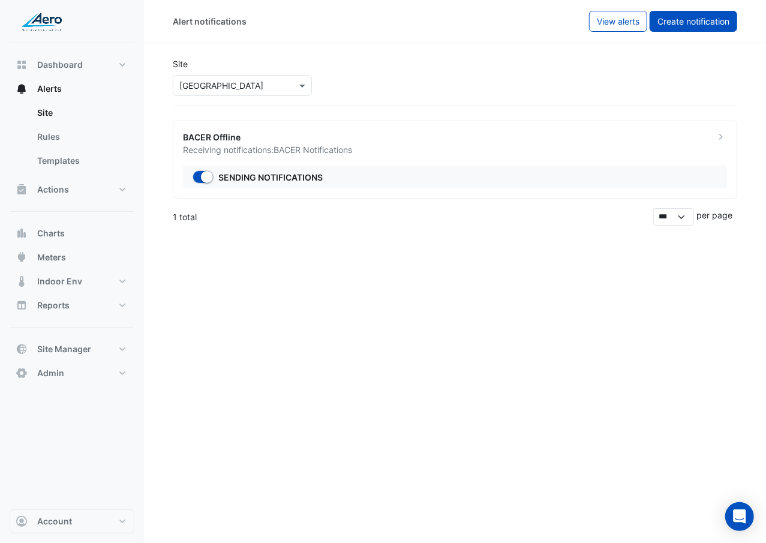
click at [675, 25] on span "Create notification" at bounding box center [693, 21] width 72 height 10
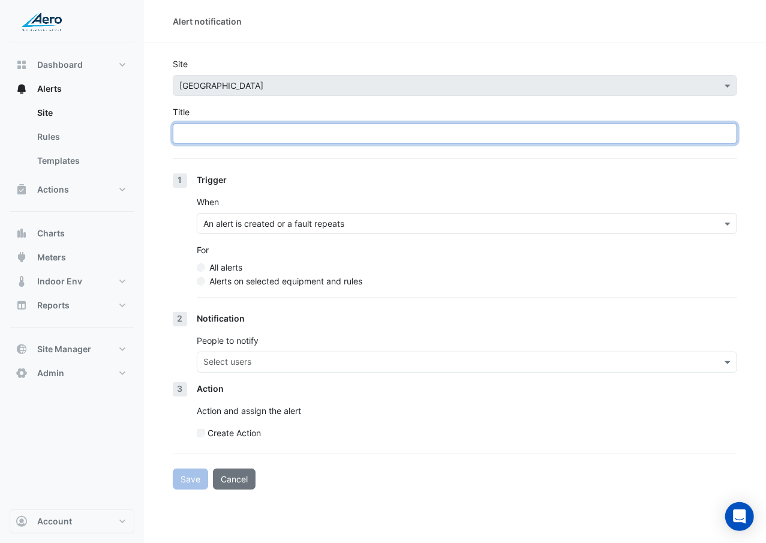
click at [353, 128] on input "Title" at bounding box center [455, 133] width 564 height 21
type input "**********"
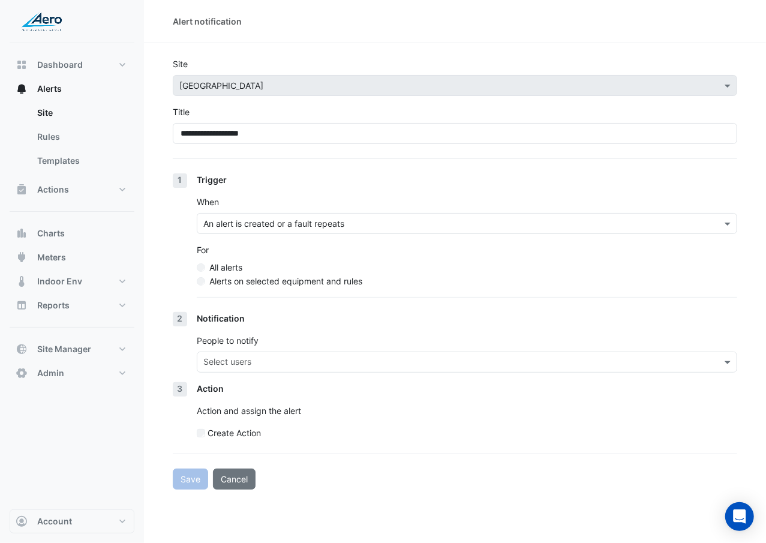
click at [268, 275] on label "Alerts on selected equipment and rules" at bounding box center [285, 281] width 153 height 13
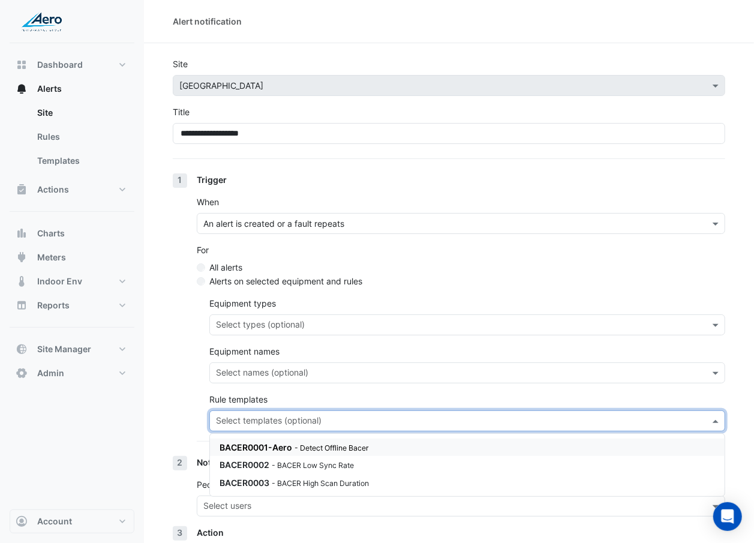
click at [281, 314] on div "Select templates (optional)" at bounding box center [467, 420] width 516 height 21
click at [300, 314] on div "BACER0002 - BACER Low Sync Rate" at bounding box center [364, 464] width 288 height 13
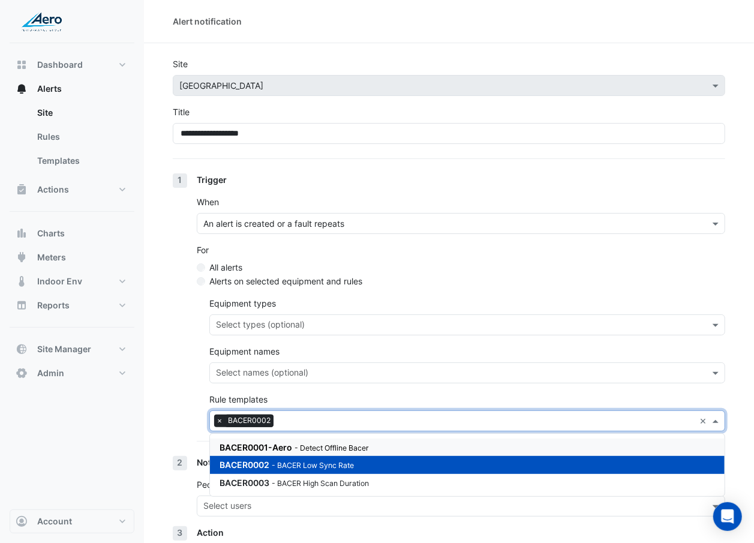
click at [176, 314] on div "1 Trigger When An alert is created or a fault repeats For All alerts Alerts on …" at bounding box center [449, 314] width 552 height 283
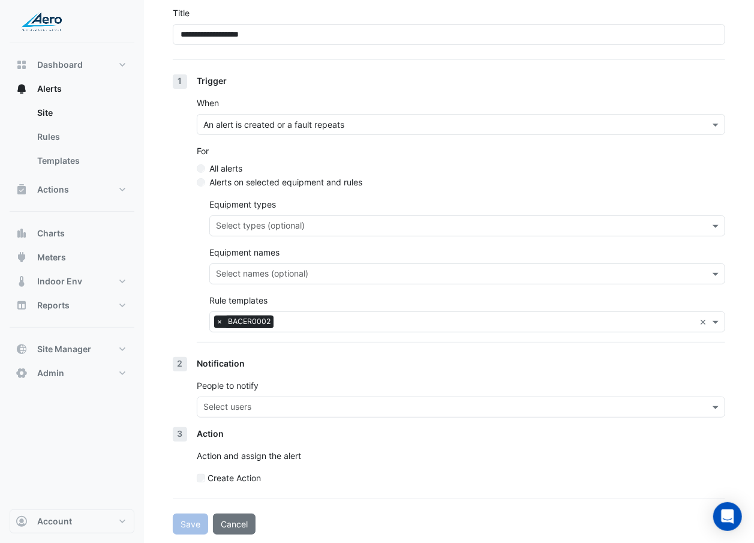
scroll to position [100, 0]
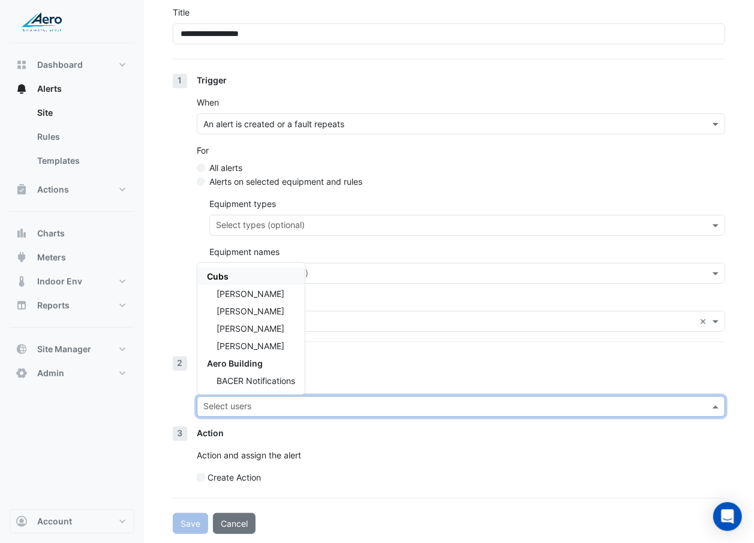
click at [215, 314] on input "text" at bounding box center [453, 407] width 501 height 13
click at [264, 314] on span "BACER Notifications" at bounding box center [256, 380] width 79 height 10
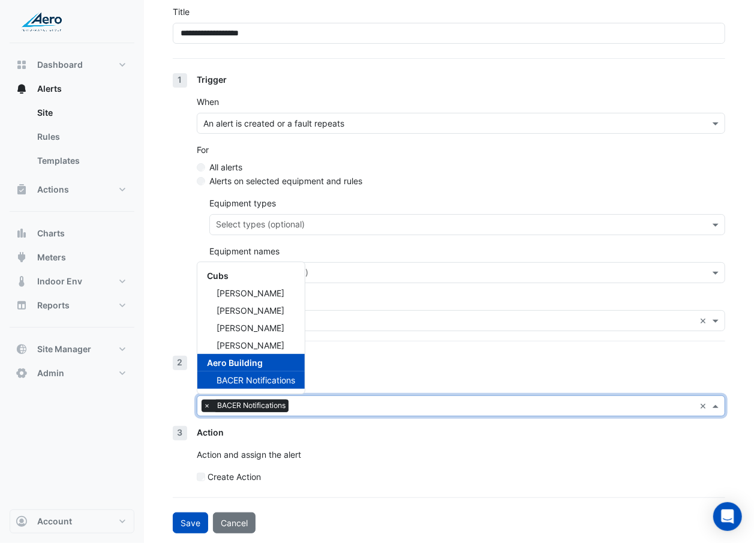
click at [415, 314] on form "**********" at bounding box center [449, 245] width 552 height 576
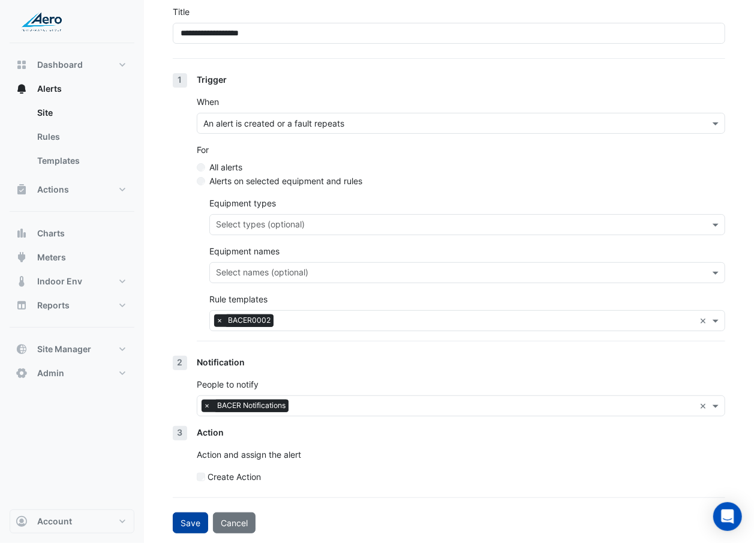
click at [183, 314] on button "Save" at bounding box center [190, 522] width 35 height 21
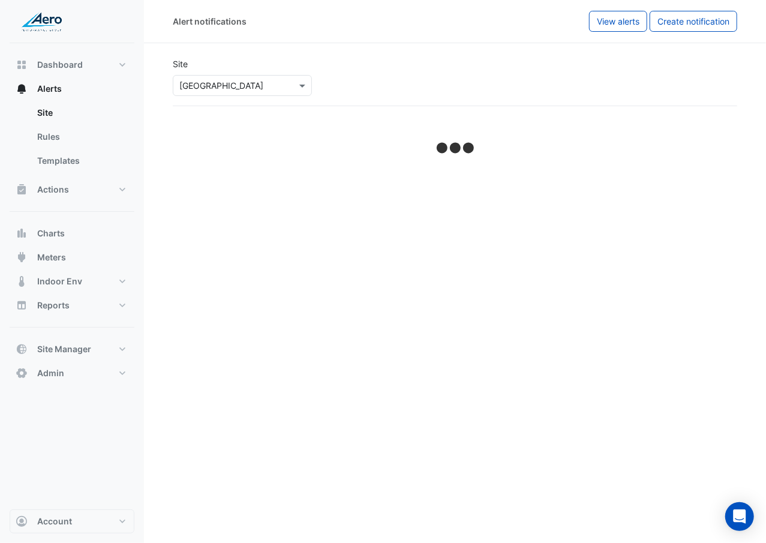
select select "******"
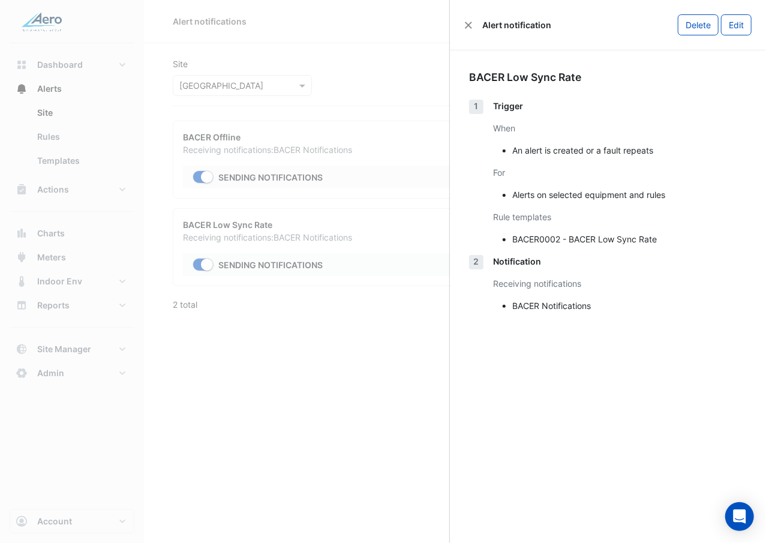
click at [367, 131] on ngb-offcanvas-backdrop at bounding box center [383, 271] width 766 height 543
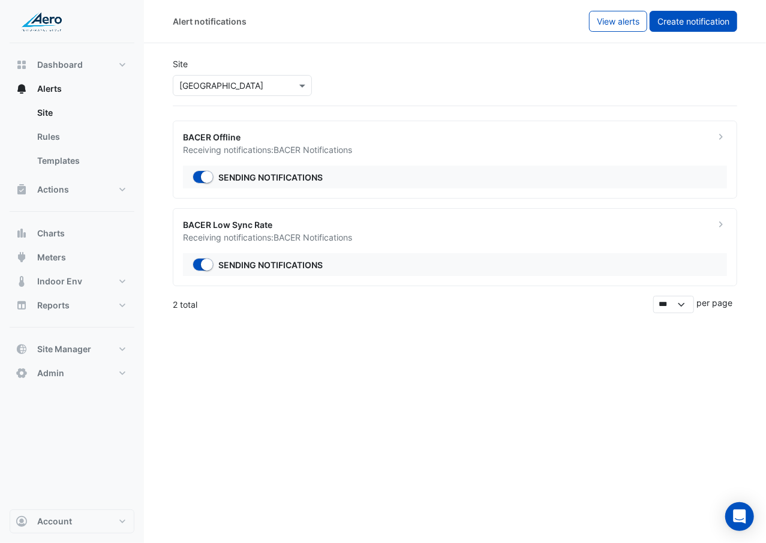
click at [669, 13] on button "Create notification" at bounding box center [694, 21] width 88 height 21
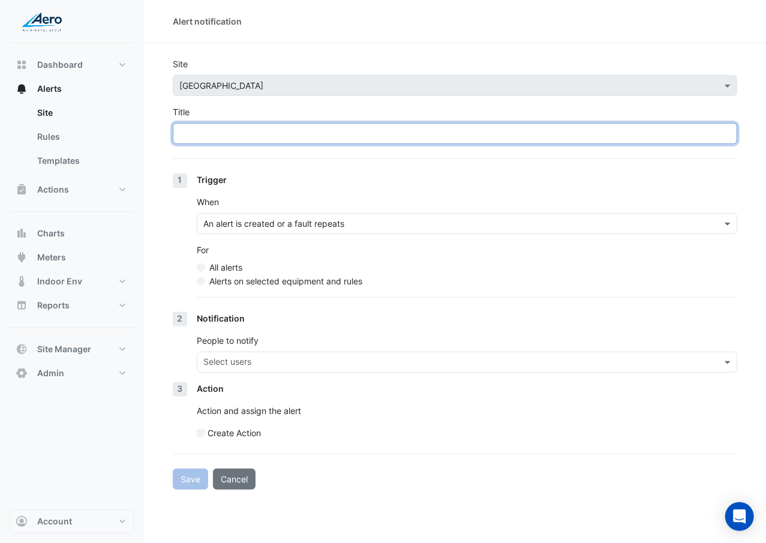
click at [307, 137] on input "Title" at bounding box center [455, 133] width 564 height 21
paste input "**********"
type input "**********"
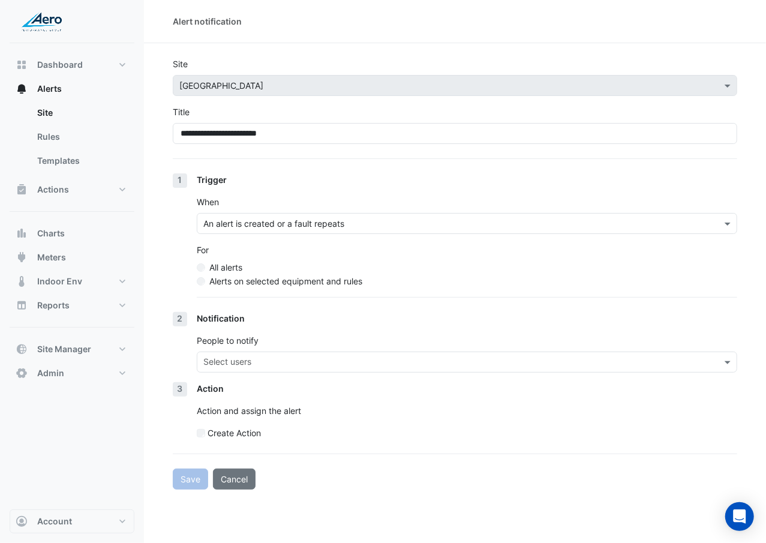
click at [293, 282] on label "Alerts on selected equipment and rules" at bounding box center [285, 281] width 153 height 13
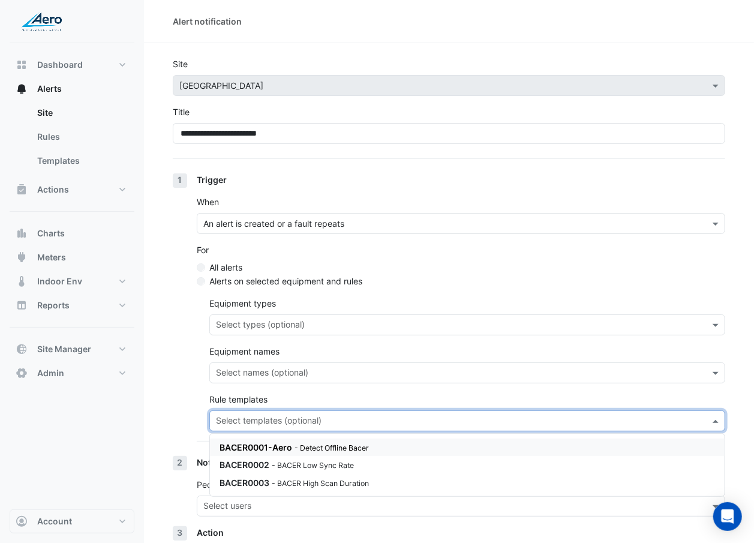
click at [282, 314] on input "text" at bounding box center [460, 422] width 489 height 13
click at [284, 314] on small "- BACER High Scan Duration" at bounding box center [320, 483] width 97 height 9
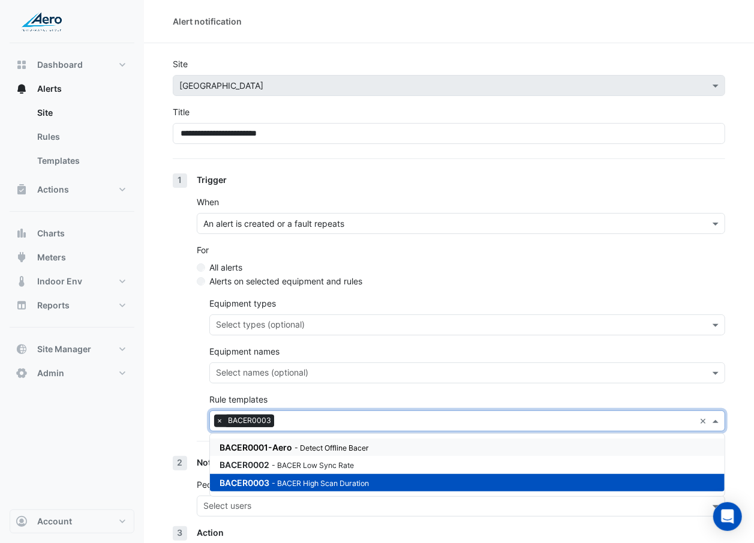
click at [182, 314] on div "1 Trigger When An alert is created or a fault repeats For All alerts Alerts on …" at bounding box center [449, 314] width 552 height 283
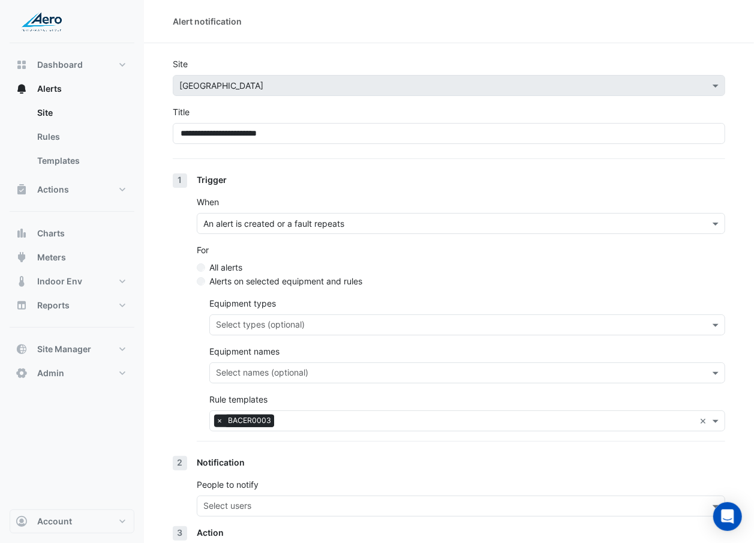
scroll to position [101, 0]
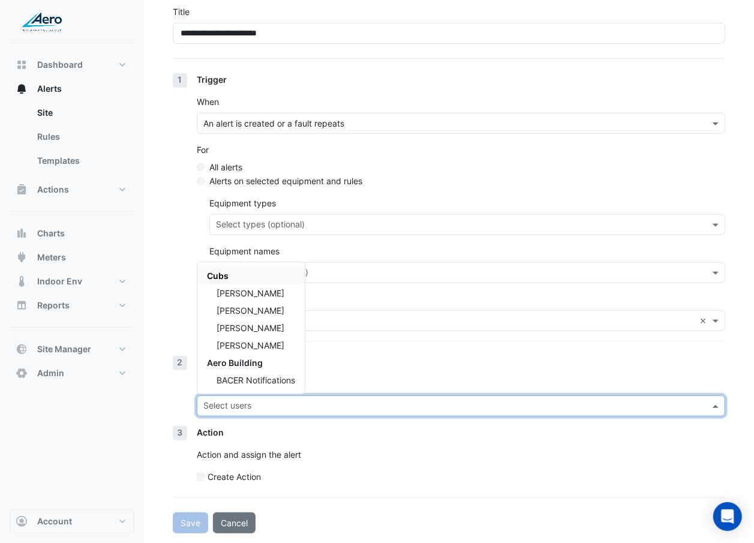
click at [222, 314] on div "Select users" at bounding box center [461, 405] width 528 height 21
click at [252, 314] on span "BACER Notifications" at bounding box center [256, 380] width 79 height 10
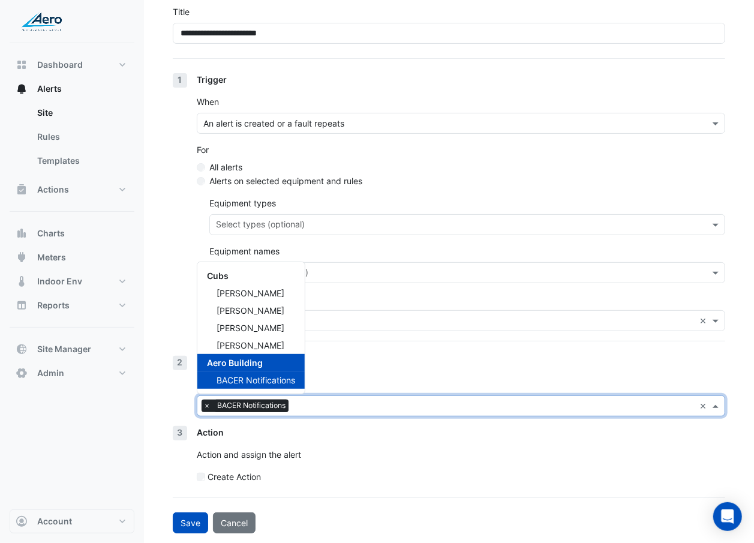
click at [310, 314] on div "Action Action and assign the alert Create Action" at bounding box center [461, 459] width 528 height 67
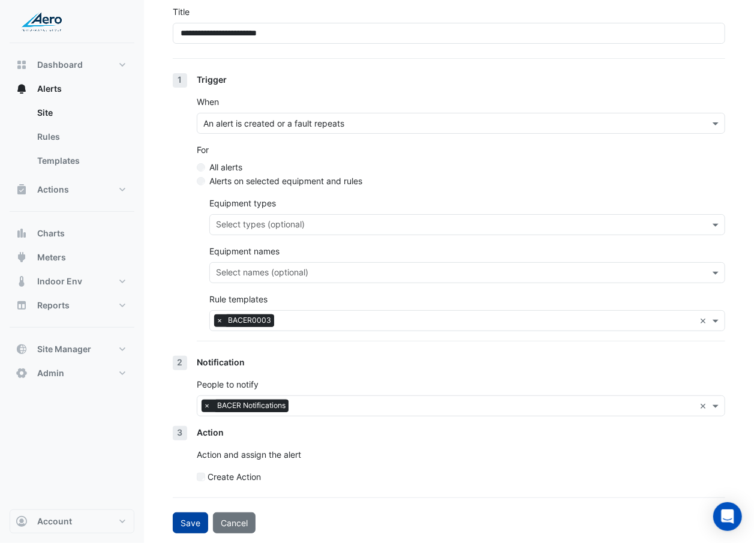
click at [205, 314] on button "Save" at bounding box center [190, 522] width 35 height 21
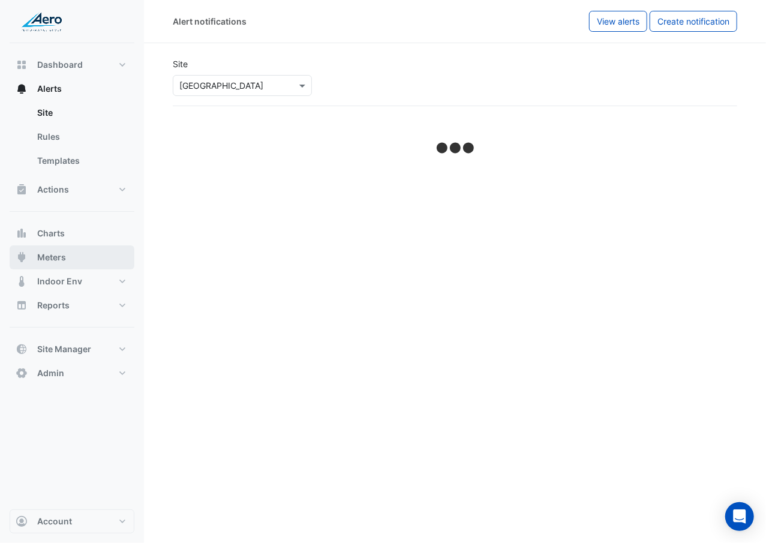
select select "******"
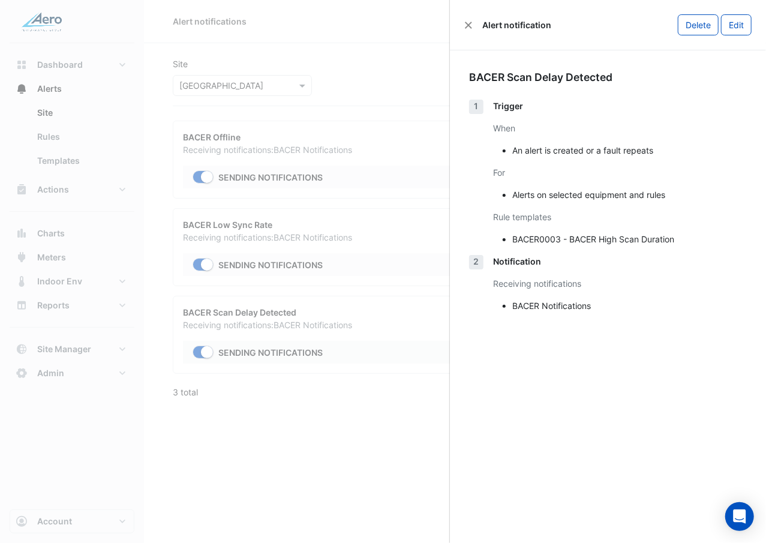
click at [274, 314] on ngb-offcanvas-backdrop at bounding box center [383, 271] width 766 height 543
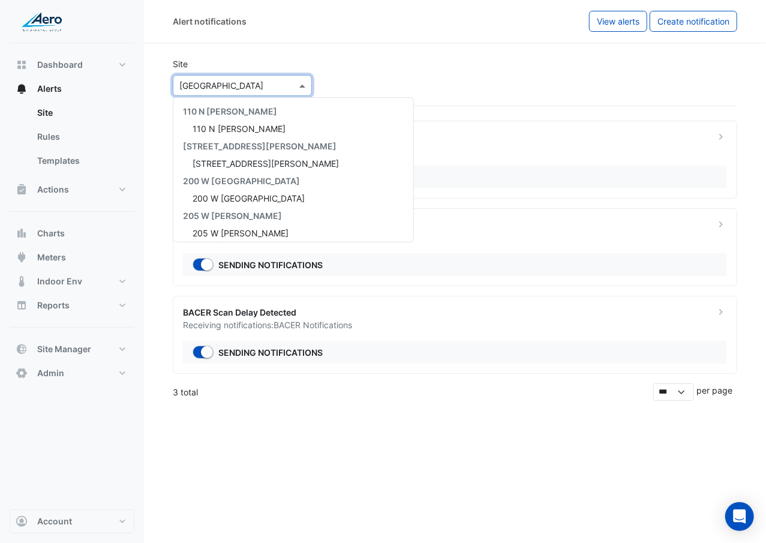
click at [253, 84] on input "text" at bounding box center [230, 86] width 102 height 13
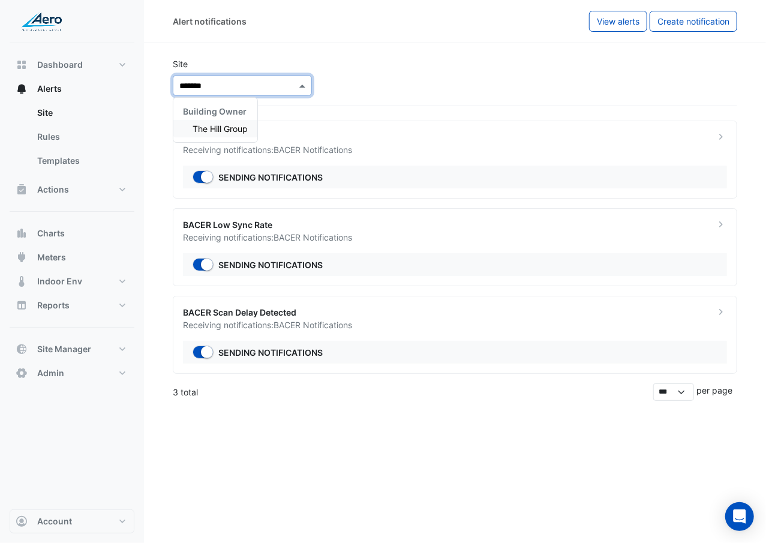
type input "********"
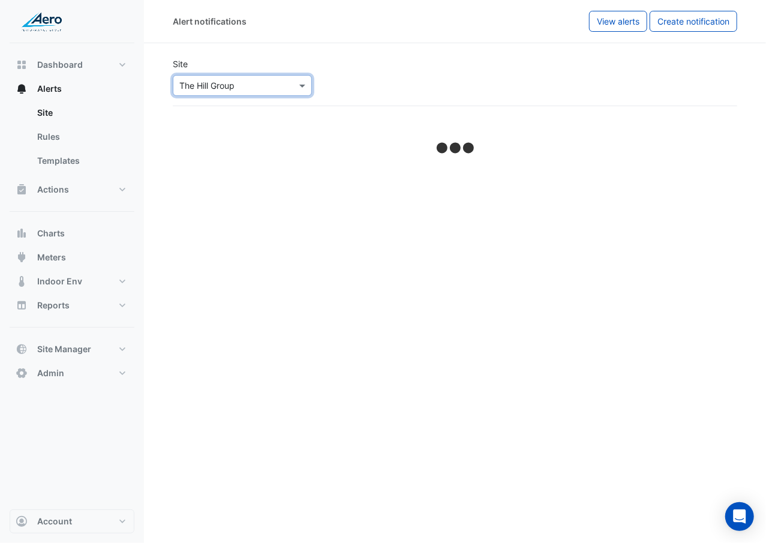
select select "******"
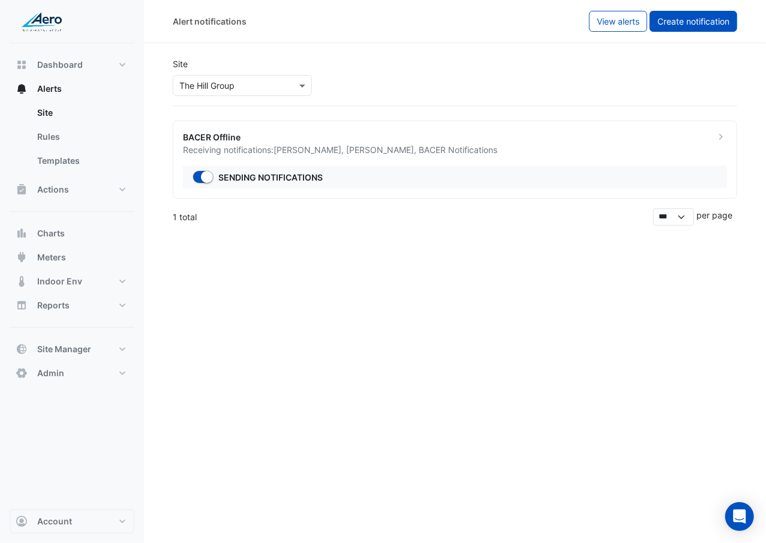
click at [672, 26] on button "Create notification" at bounding box center [694, 21] width 88 height 21
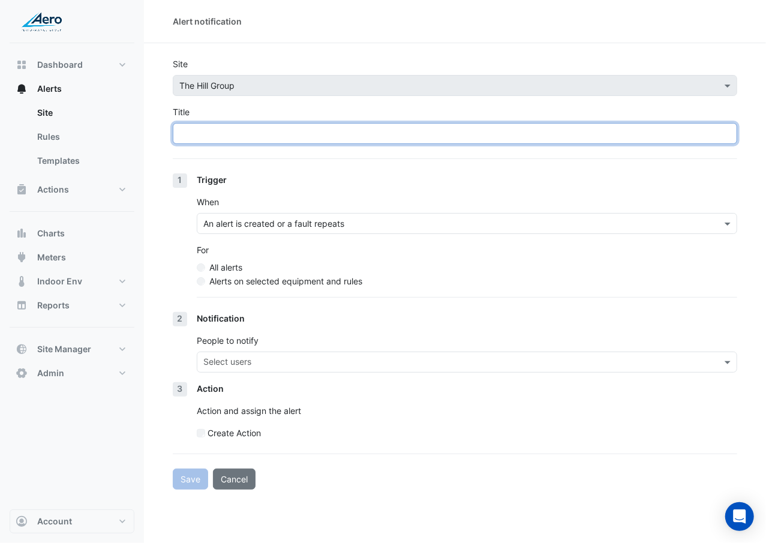
click at [352, 136] on input "Title" at bounding box center [455, 133] width 564 height 21
type input "**********"
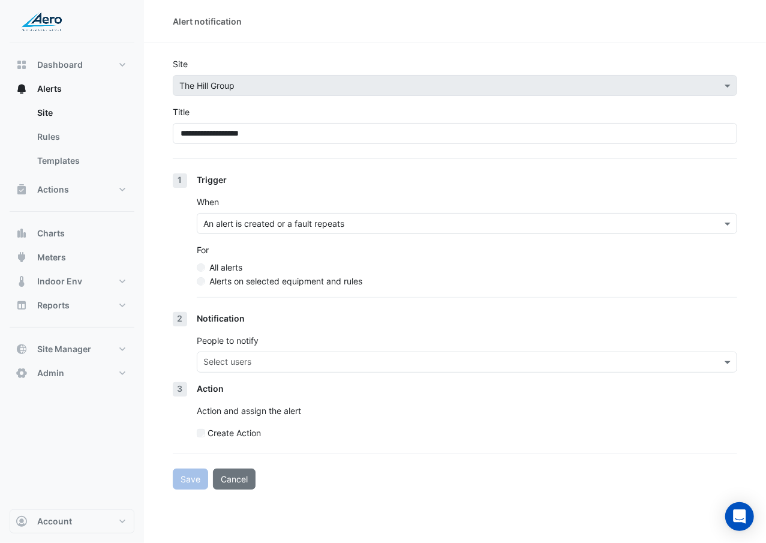
click at [277, 272] on div "All alerts" at bounding box center [467, 267] width 540 height 13
click at [279, 282] on label "Alerts on selected equipment and rules" at bounding box center [285, 281] width 153 height 13
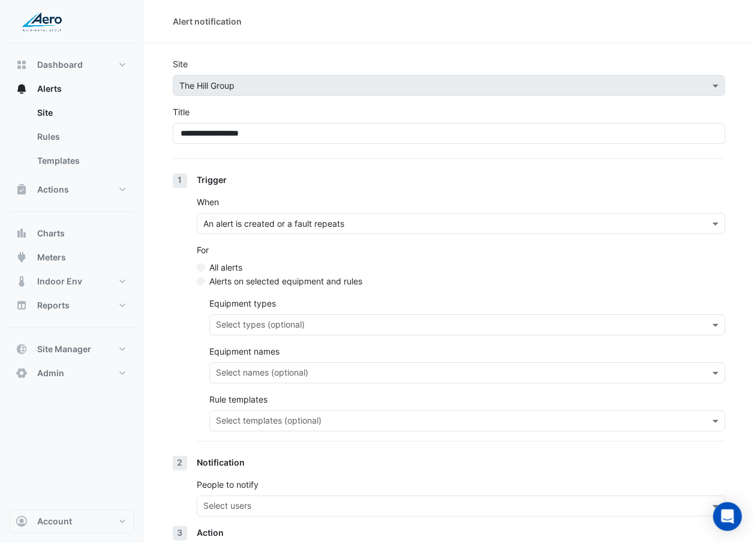
click at [256, 314] on div "Select templates (optional)" at bounding box center [467, 420] width 516 height 21
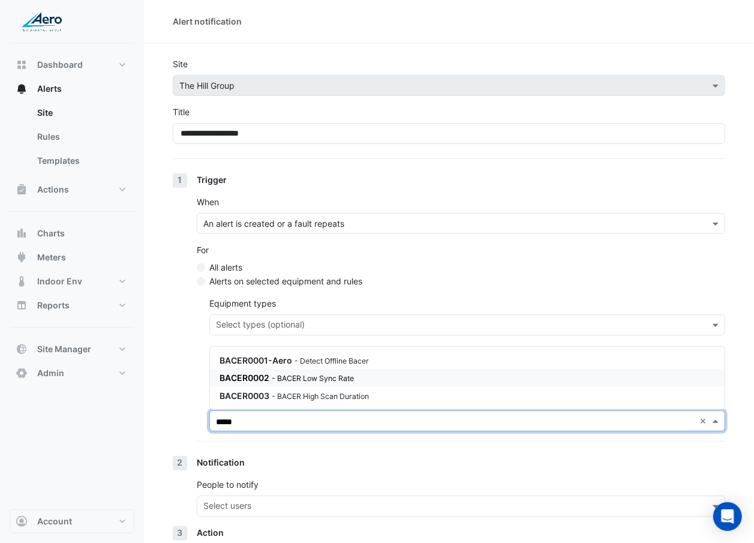
click at [274, 314] on small "- BACER Low Sync Rate" at bounding box center [313, 378] width 82 height 9
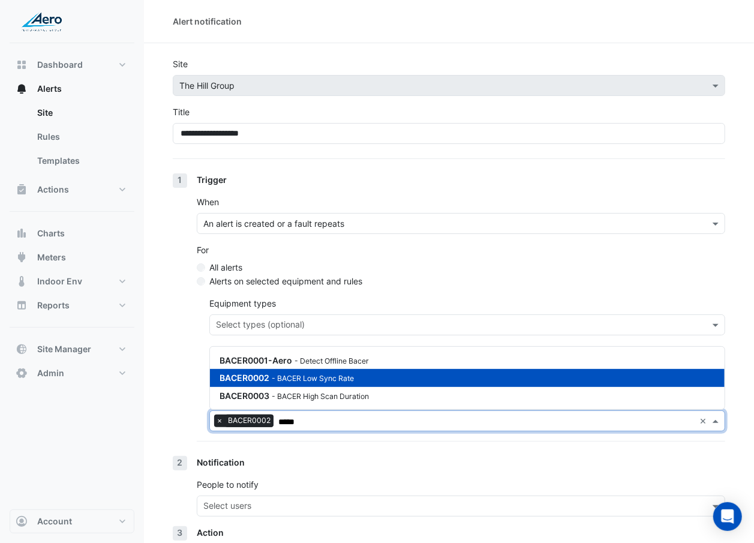
type input "*****"
click at [161, 314] on section "**********" at bounding box center [449, 338] width 610 height 590
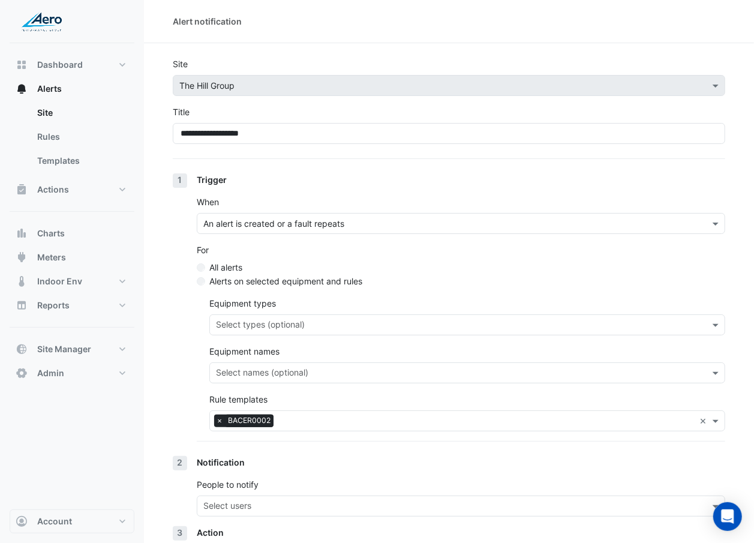
scroll to position [101, 0]
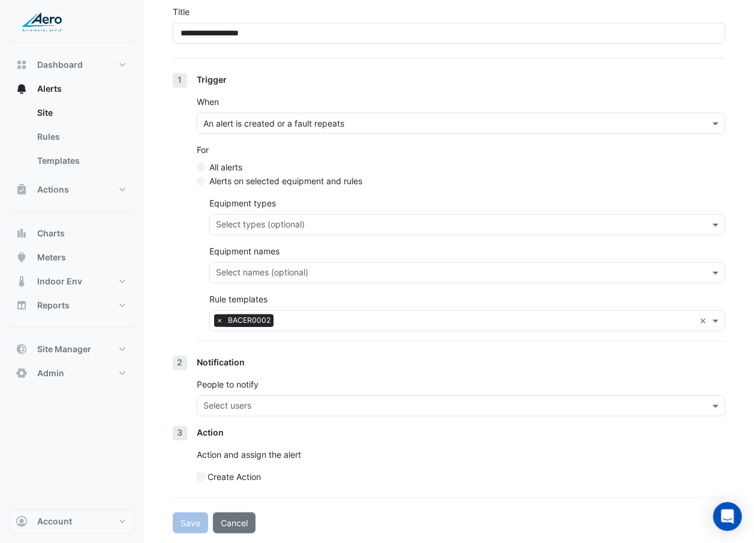
click at [256, 314] on input "text" at bounding box center [453, 407] width 501 height 13
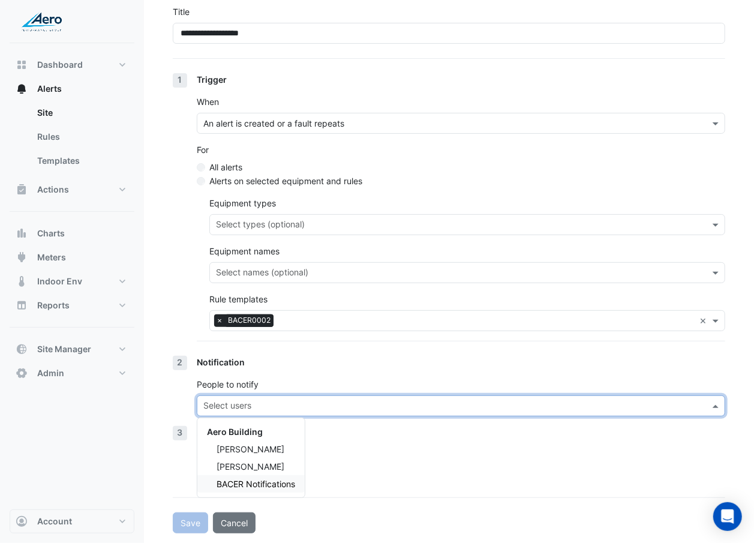
click at [279, 314] on span "BACER Notifications" at bounding box center [256, 484] width 79 height 10
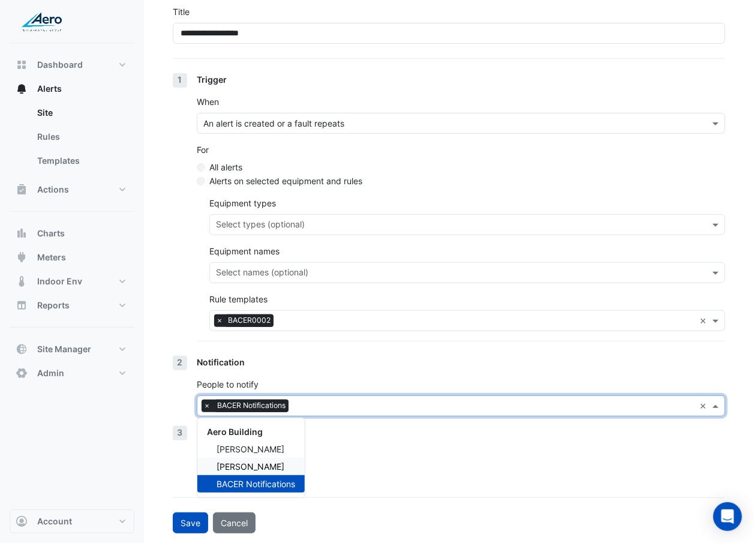
click at [280, 314] on div "Gina Oshana" at bounding box center [250, 466] width 107 height 17
click at [281, 314] on span "Anders Hallstrom" at bounding box center [251, 449] width 68 height 10
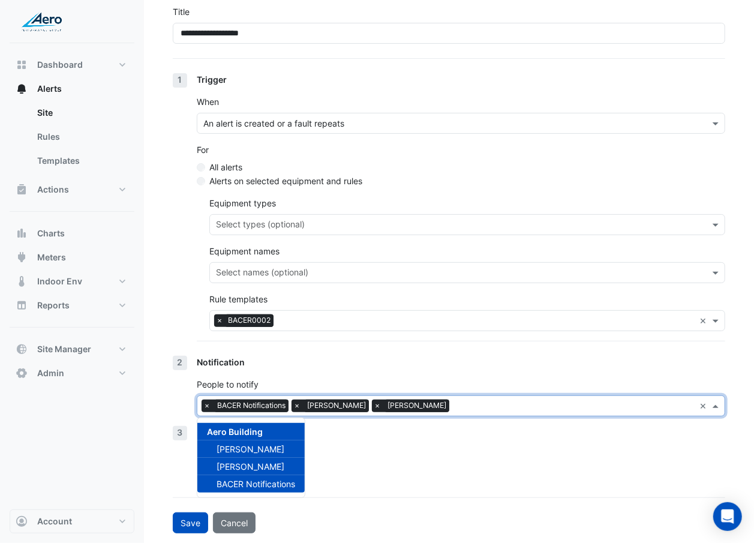
click at [372, 314] on div "Action Action and assign the alert Create Action" at bounding box center [461, 459] width 528 height 67
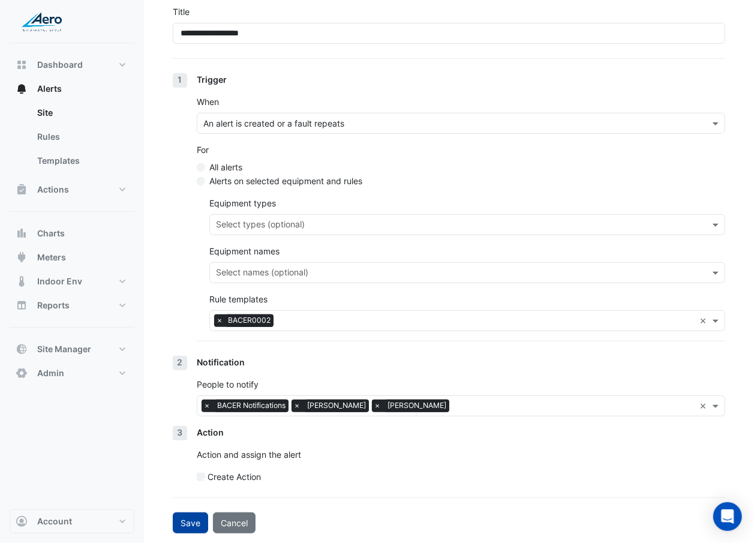
click at [178, 314] on button "Save" at bounding box center [190, 522] width 35 height 21
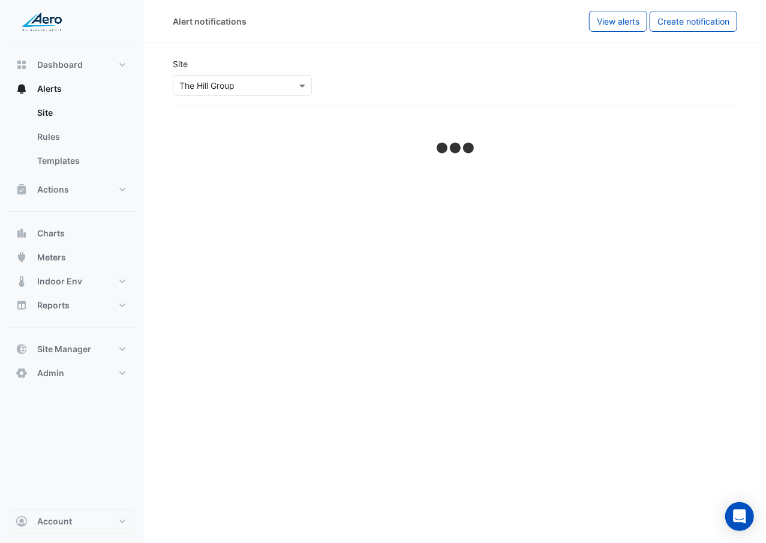
select select "******"
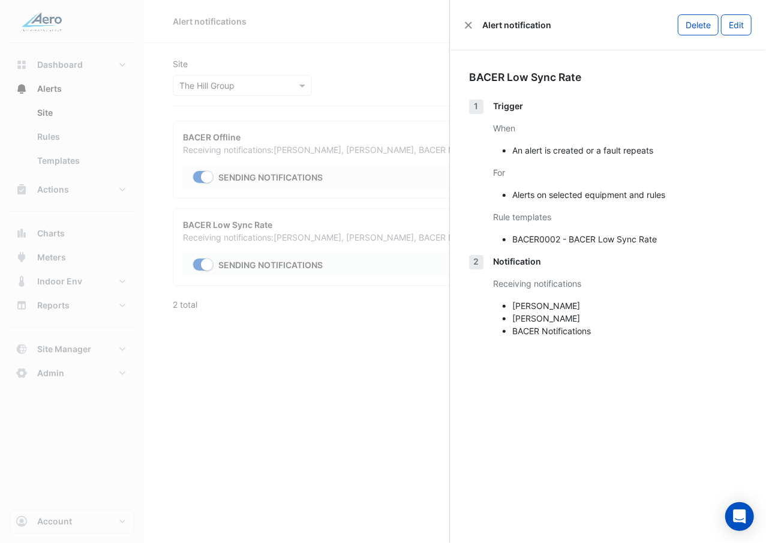
click at [289, 314] on ngb-offcanvas-backdrop at bounding box center [383, 271] width 766 height 543
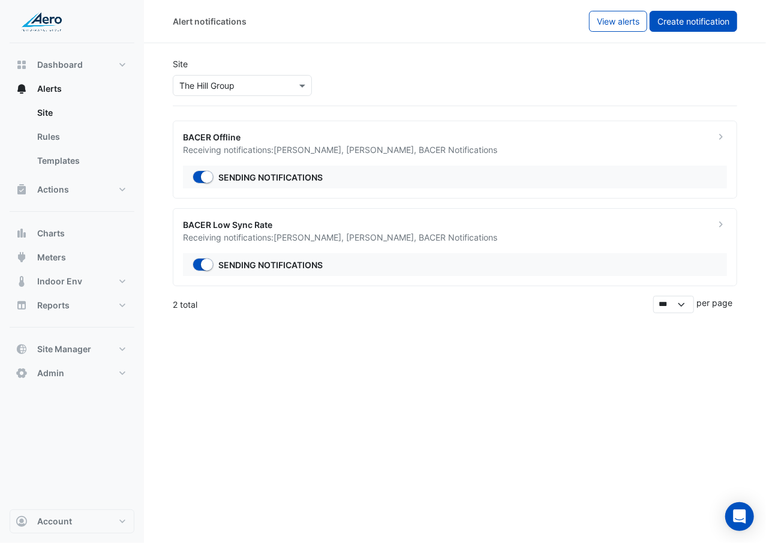
click at [679, 29] on button "Create notification" at bounding box center [694, 21] width 88 height 21
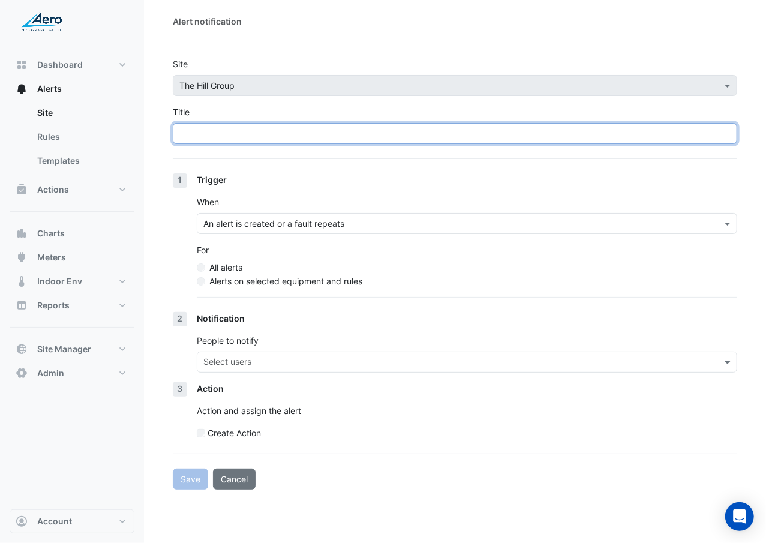
click at [451, 136] on input "Title" at bounding box center [455, 133] width 564 height 21
paste input "**********"
type input "**********"
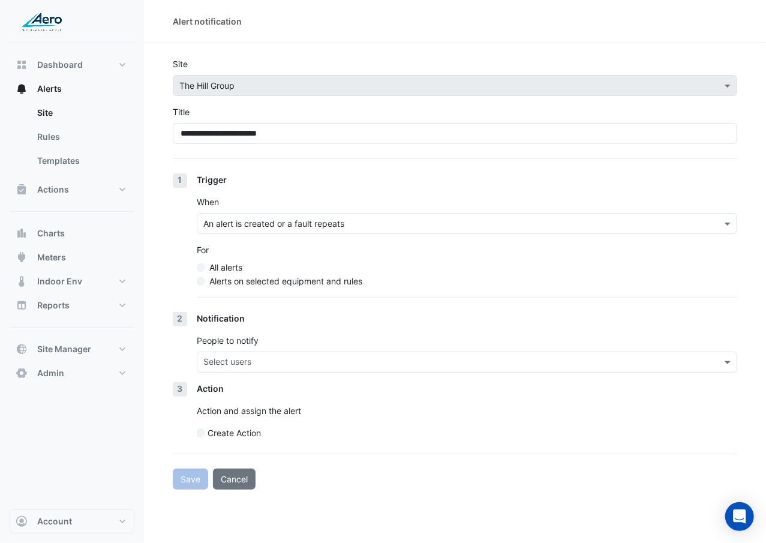
click at [352, 289] on div "Trigger When An alert is created or a fault repeats For All alerts Alerts on se…" at bounding box center [467, 242] width 540 height 139
click at [353, 281] on label "Alerts on selected equipment and rules" at bounding box center [285, 281] width 153 height 13
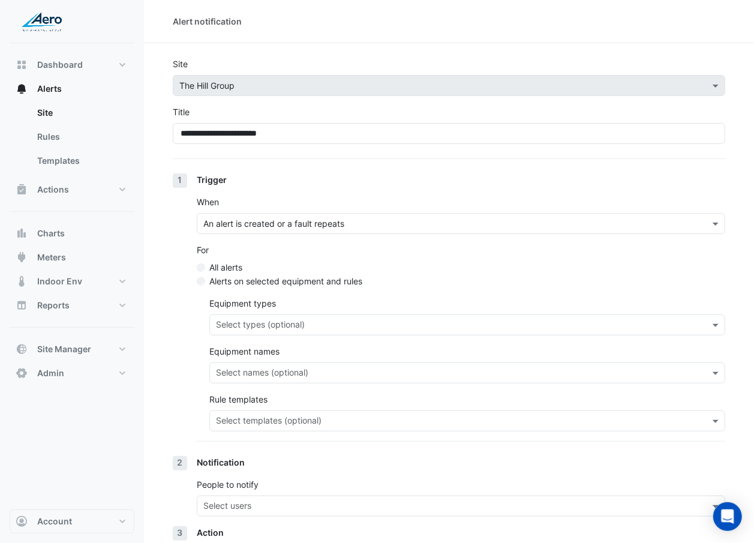
click at [334, 314] on input "text" at bounding box center [460, 422] width 489 height 13
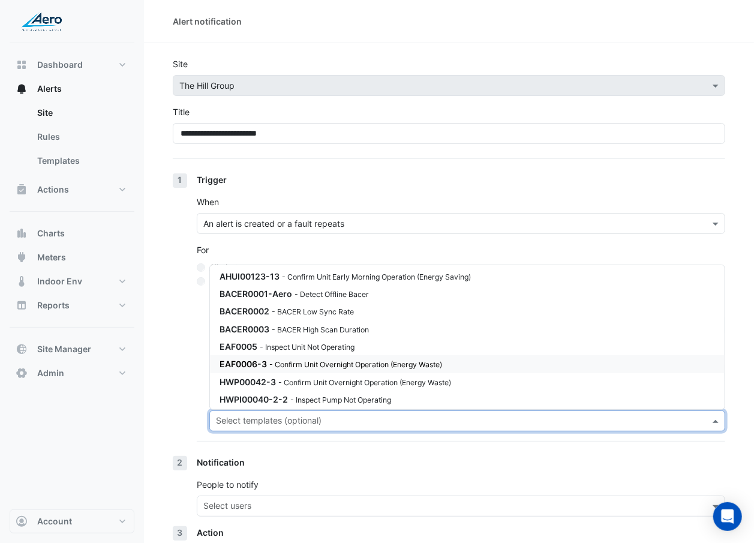
scroll to position [215, 0]
click at [358, 314] on small "- BACER High Scan Duration" at bounding box center [320, 329] width 97 height 9
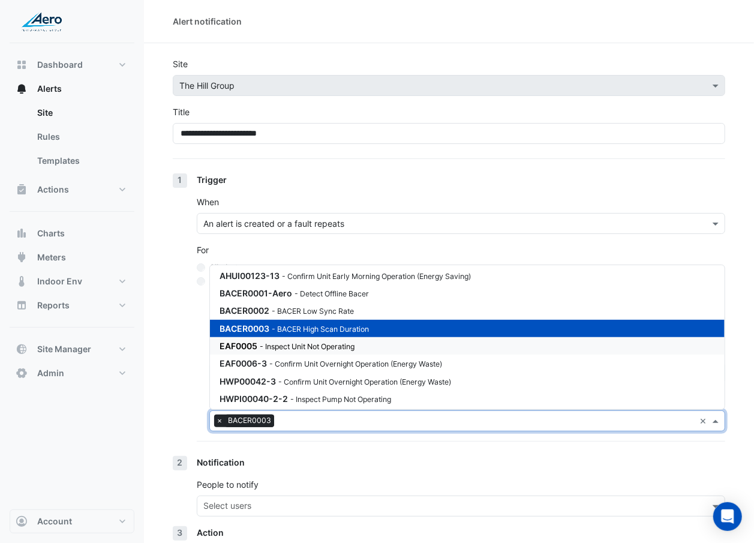
click at [208, 314] on div "Trigger When An alert is created or a fault repeats For All alerts Alerts on se…" at bounding box center [461, 314] width 528 height 283
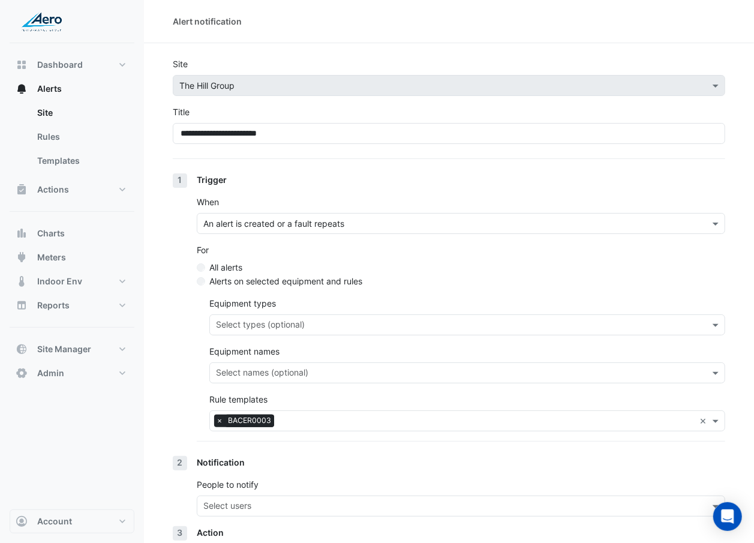
scroll to position [101, 0]
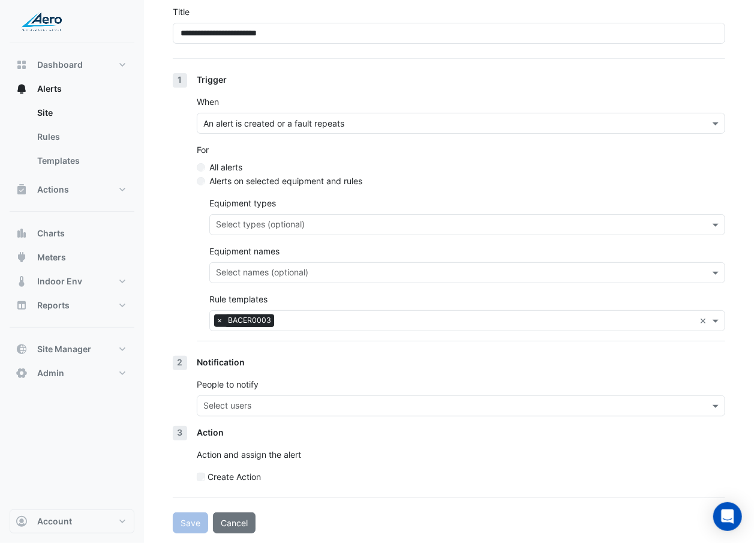
click at [269, 314] on div "People to notify Select users" at bounding box center [461, 397] width 528 height 38
click at [265, 314] on input "text" at bounding box center [453, 407] width 501 height 13
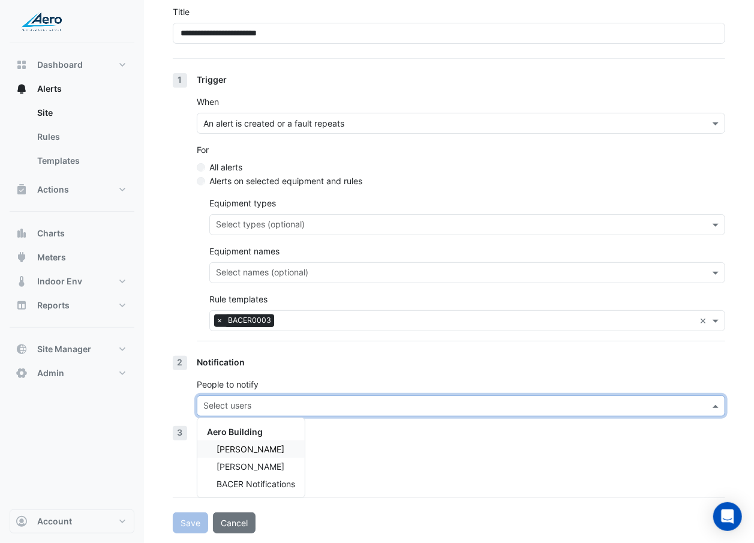
click at [258, 314] on span "Anders Hallstrom" at bounding box center [251, 449] width 68 height 10
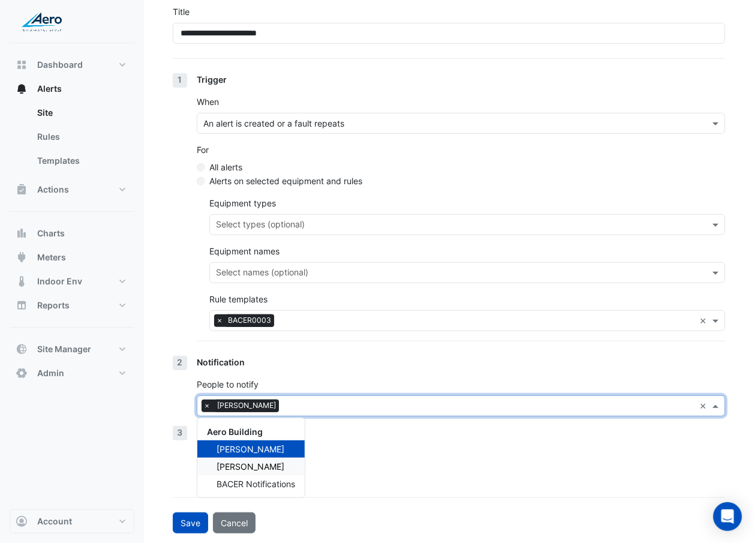
click at [251, 314] on span "Gina Oshana" at bounding box center [251, 466] width 68 height 10
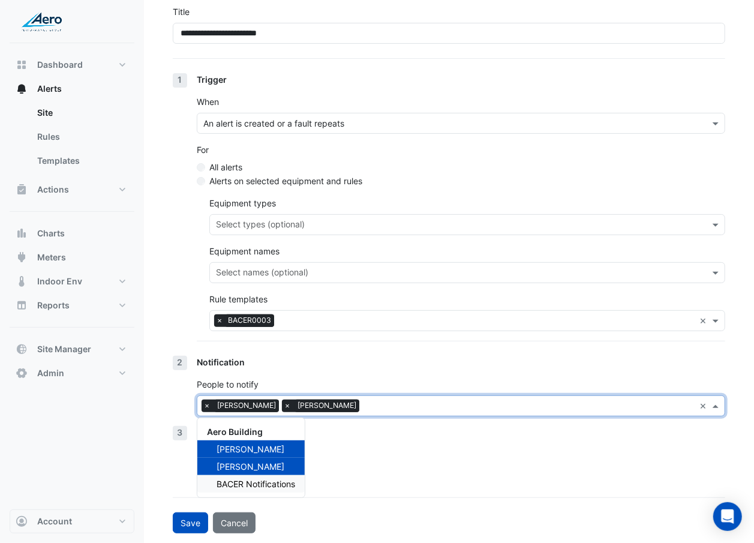
click at [248, 314] on span "BACER Notifications" at bounding box center [256, 484] width 79 height 10
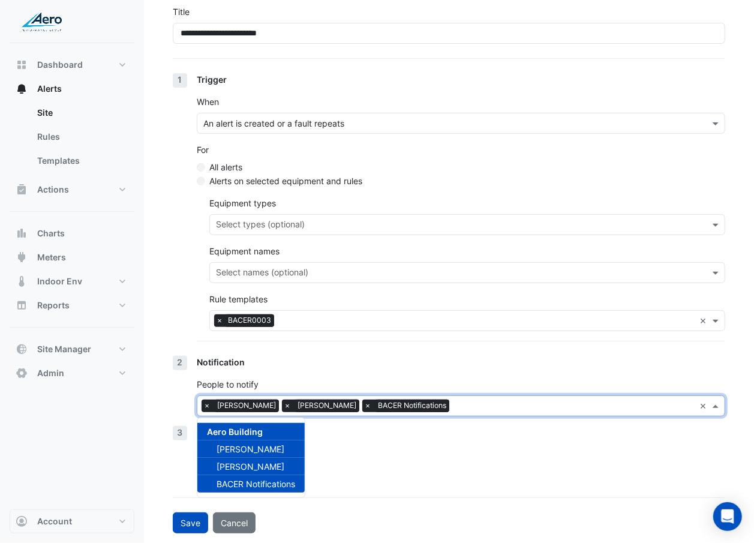
click at [349, 314] on div "Create Action" at bounding box center [461, 476] width 528 height 13
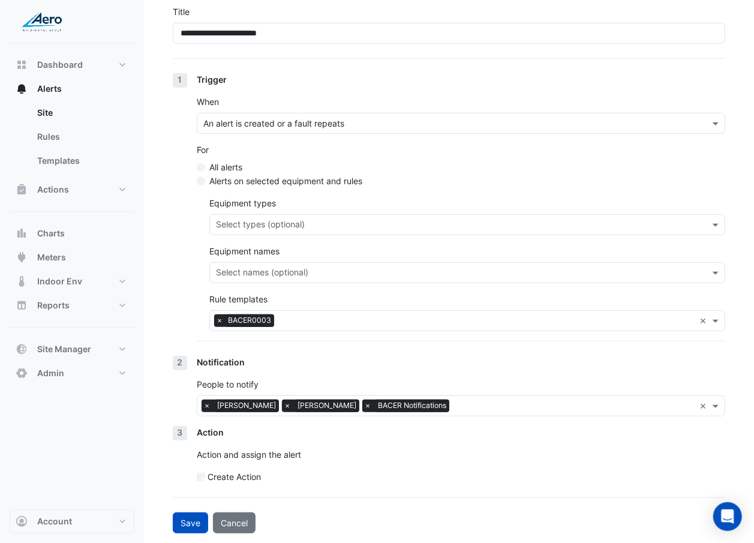
scroll to position [101, 0]
click at [183, 314] on button "Save" at bounding box center [190, 522] width 35 height 21
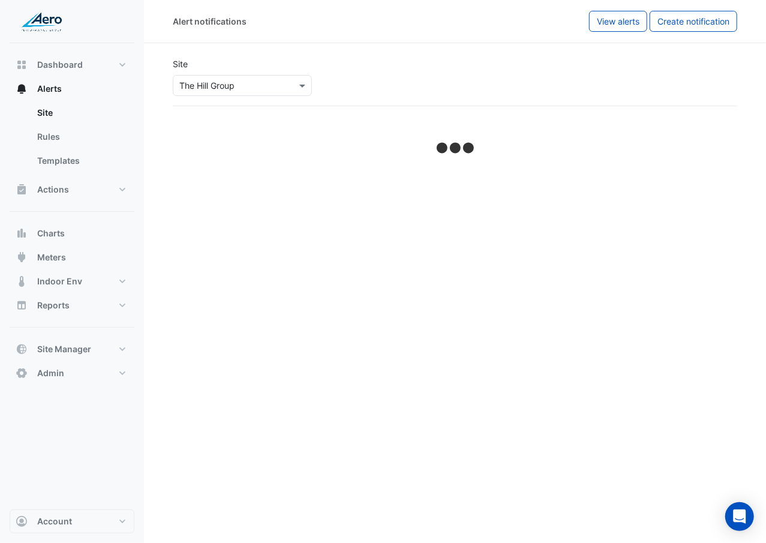
select select "******"
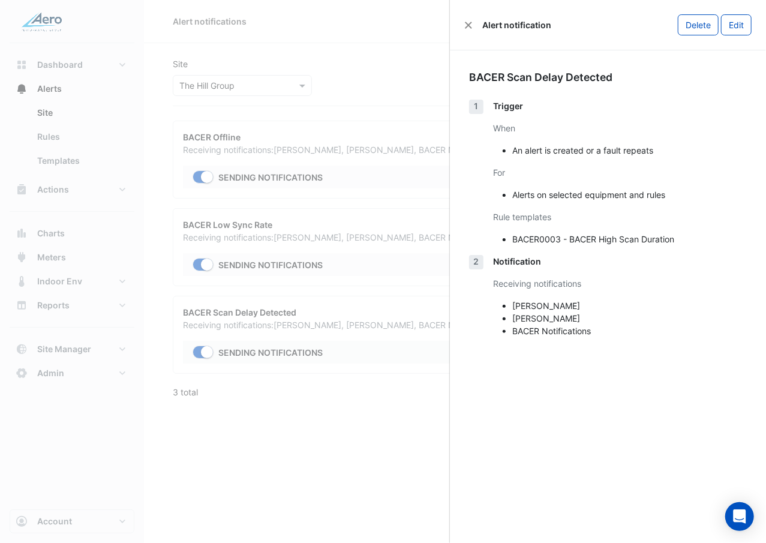
click at [368, 314] on ngb-offcanvas-backdrop at bounding box center [383, 271] width 766 height 543
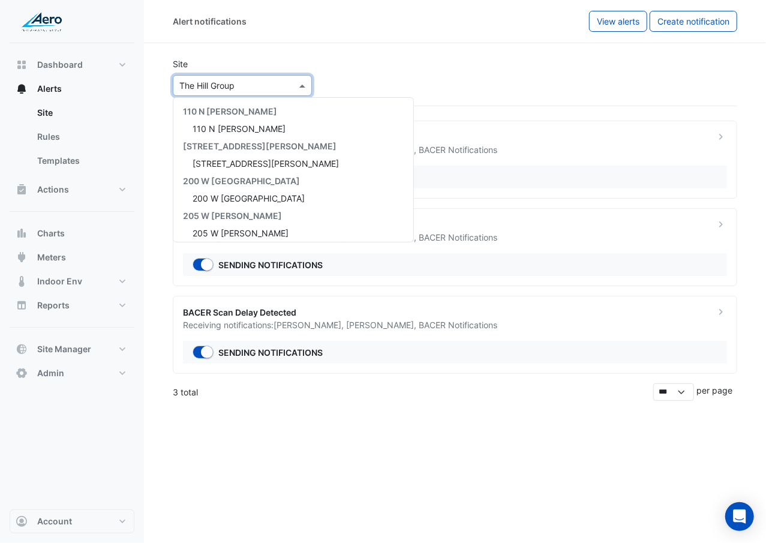
click at [269, 83] on input "text" at bounding box center [230, 86] width 102 height 13
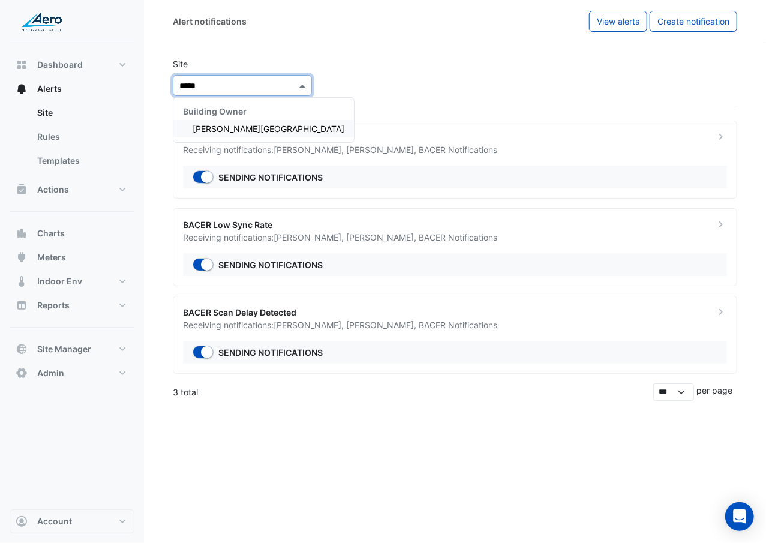
type input "*****"
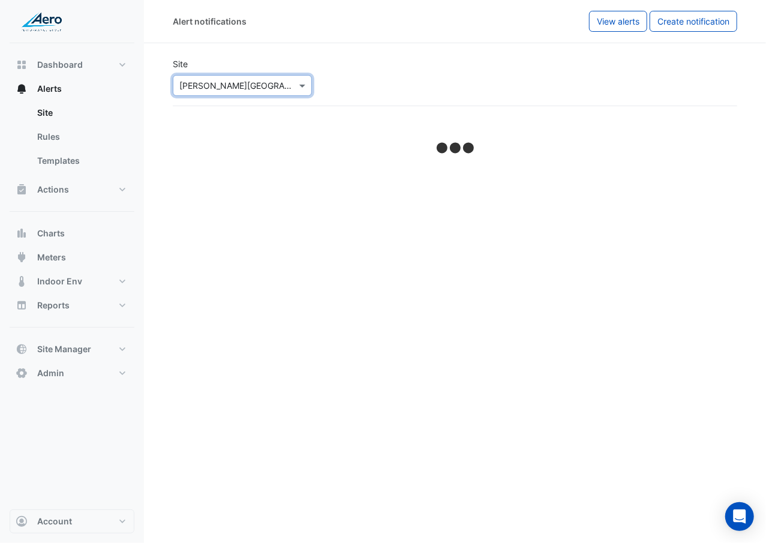
select select "******"
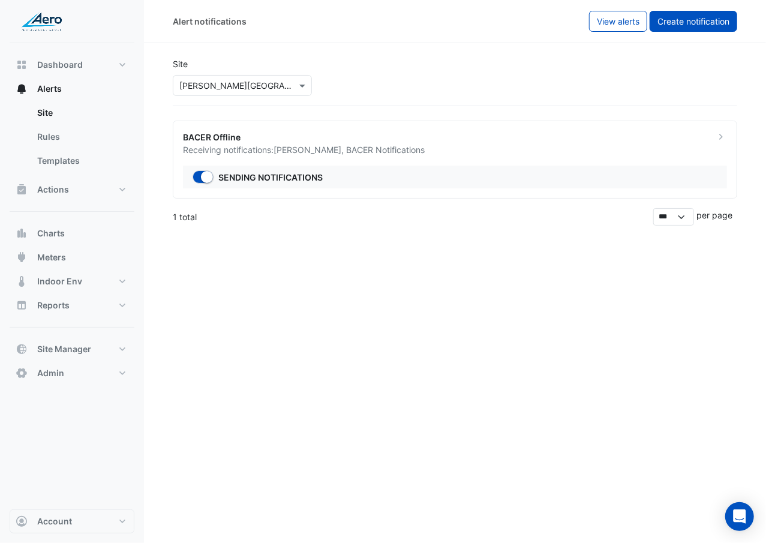
click at [677, 23] on span "Create notification" at bounding box center [693, 21] width 72 height 10
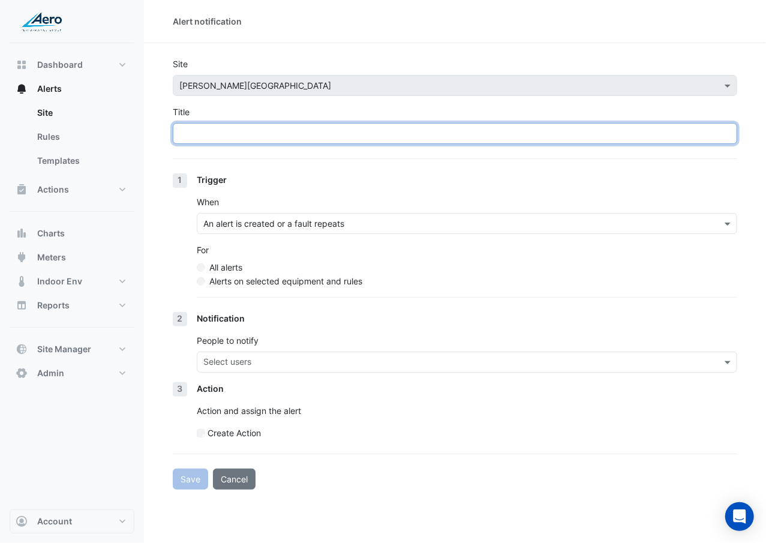
click at [437, 125] on input "Title" at bounding box center [455, 133] width 564 height 21
type input "**********"
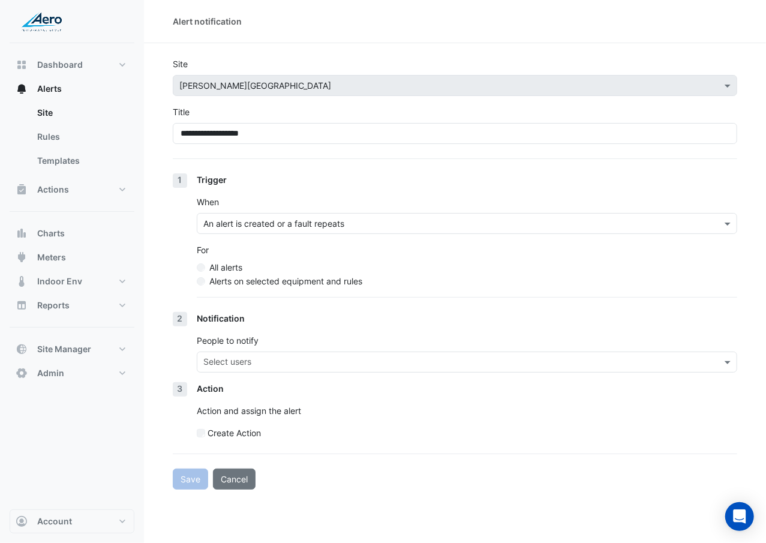
click at [247, 284] on label "Alerts on selected equipment and rules" at bounding box center [285, 281] width 153 height 13
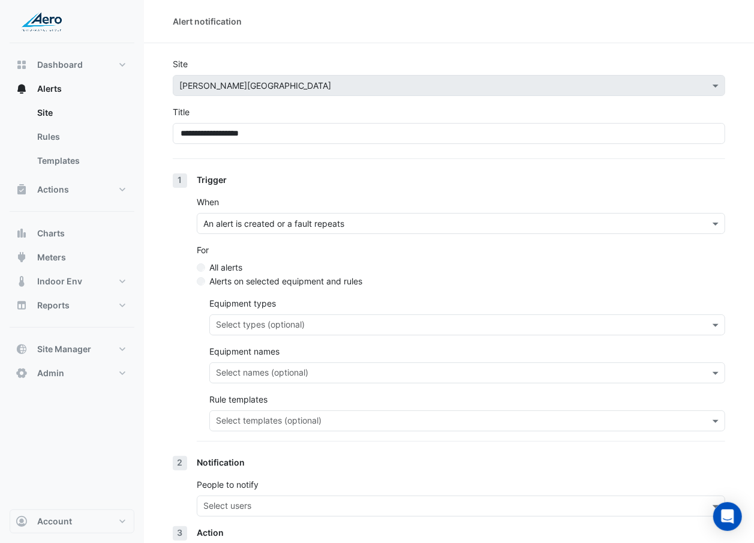
click at [293, 314] on input "text" at bounding box center [460, 422] width 489 height 13
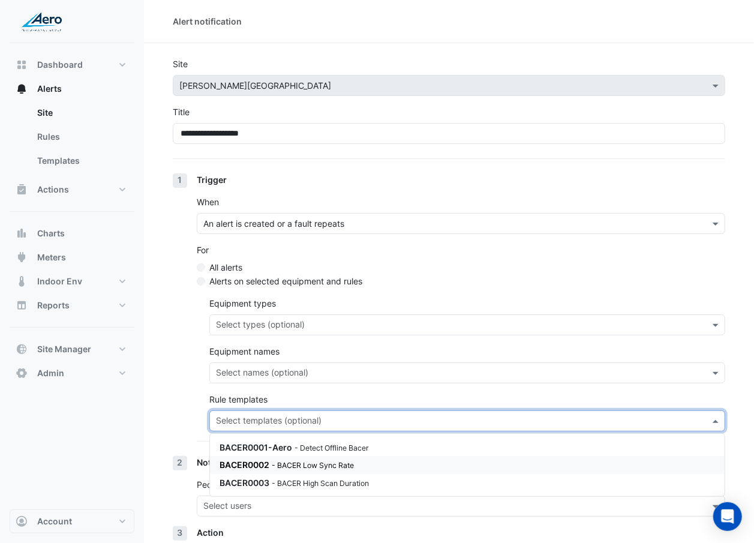
click at [286, 314] on small "- BACER Low Sync Rate" at bounding box center [313, 465] width 82 height 9
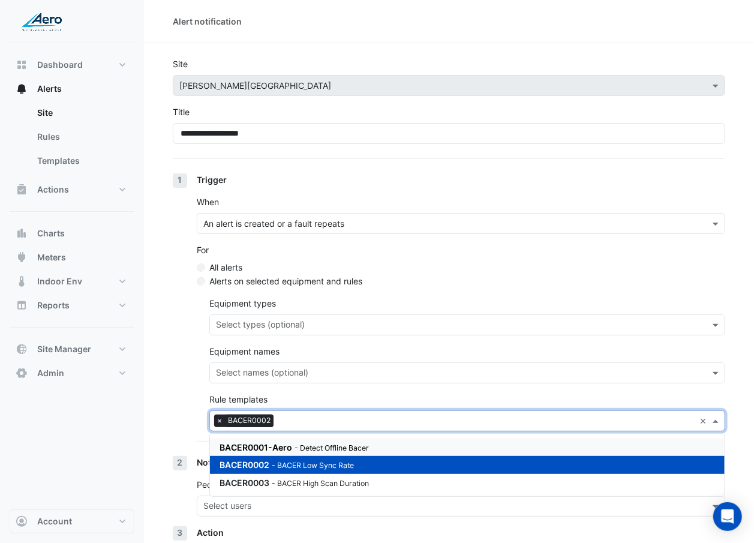
click at [187, 314] on div "1 Trigger When An alert is created or a fault repeats For All alerts Alerts on …" at bounding box center [449, 314] width 552 height 283
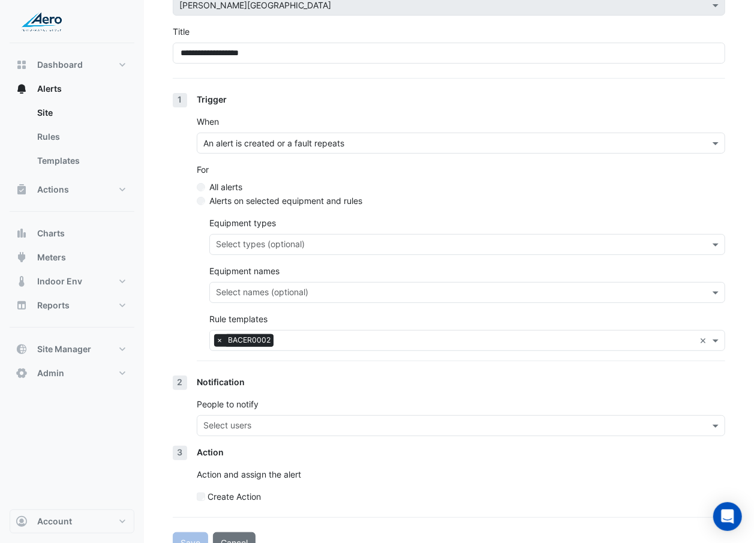
scroll to position [101, 0]
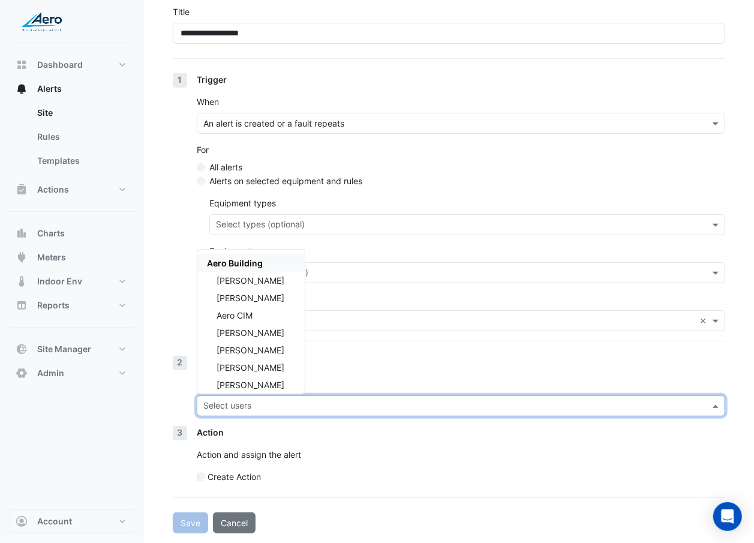
click at [241, 314] on div "Select users" at bounding box center [461, 405] width 528 height 21
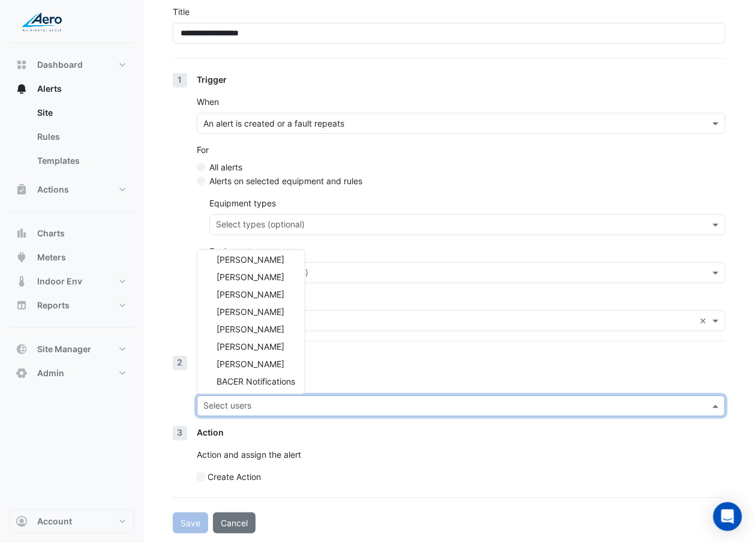
scroll to position [74, 0]
click at [269, 314] on div "Kyle Handlen" at bounding box center [250, 362] width 107 height 17
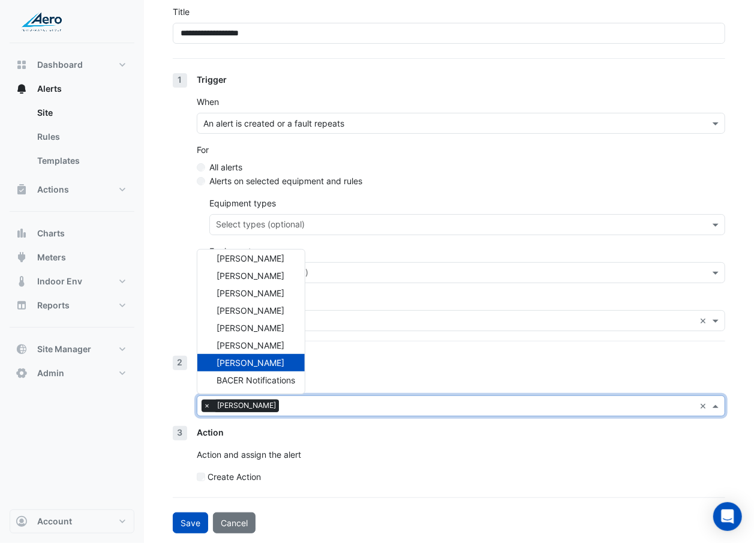
click at [265, 314] on span "Kyle Handlen" at bounding box center [251, 363] width 68 height 10
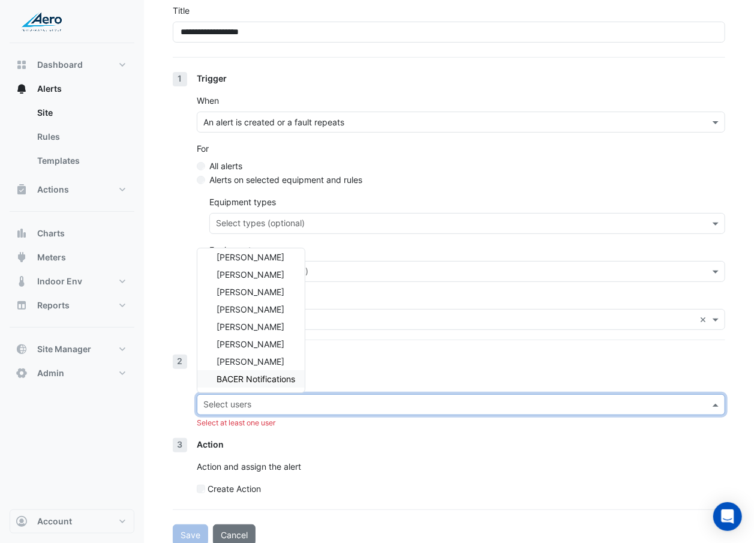
click at [265, 314] on span "BACER Notifications" at bounding box center [256, 379] width 79 height 10
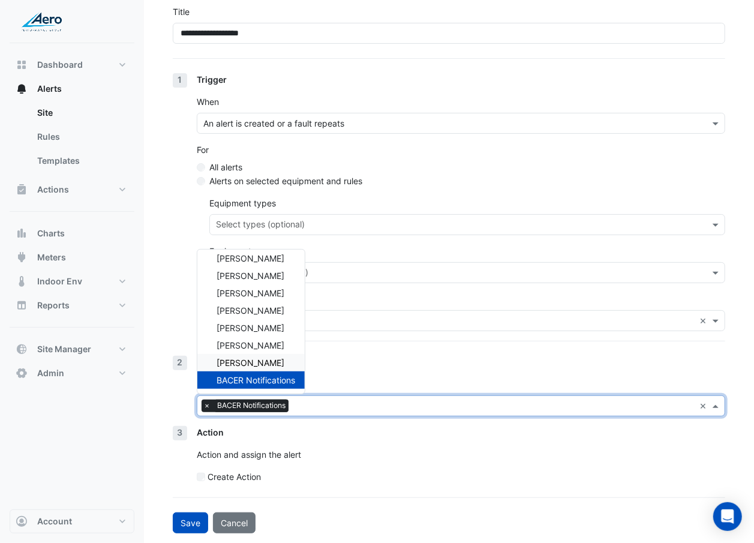
click at [266, 314] on div "Kyle Handlen" at bounding box center [250, 362] width 107 height 17
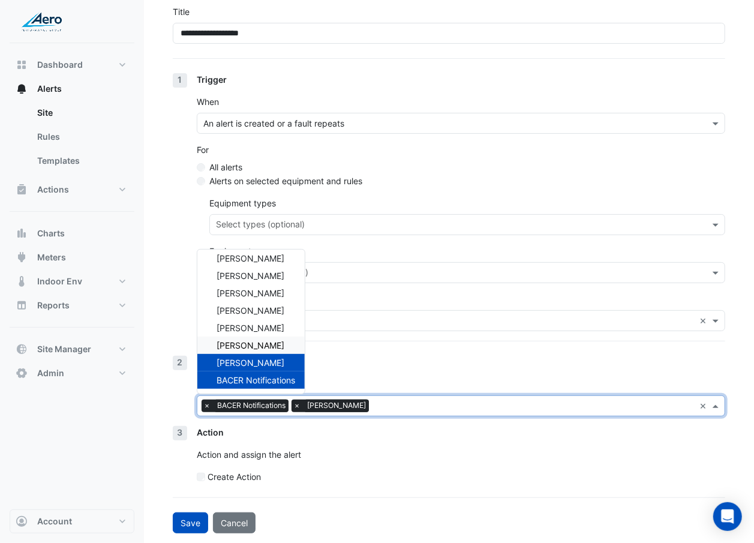
click at [275, 314] on div "Nick Muscolino" at bounding box center [250, 345] width 107 height 17
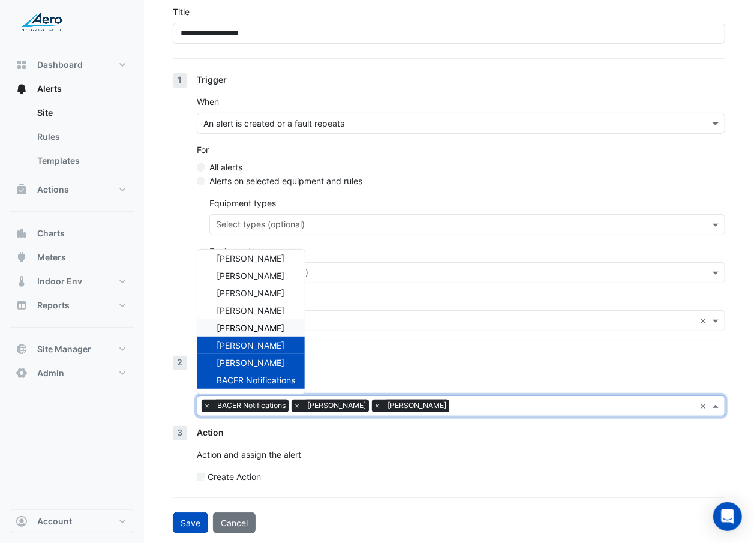
click at [277, 314] on div "Sean Swalve" at bounding box center [250, 327] width 107 height 17
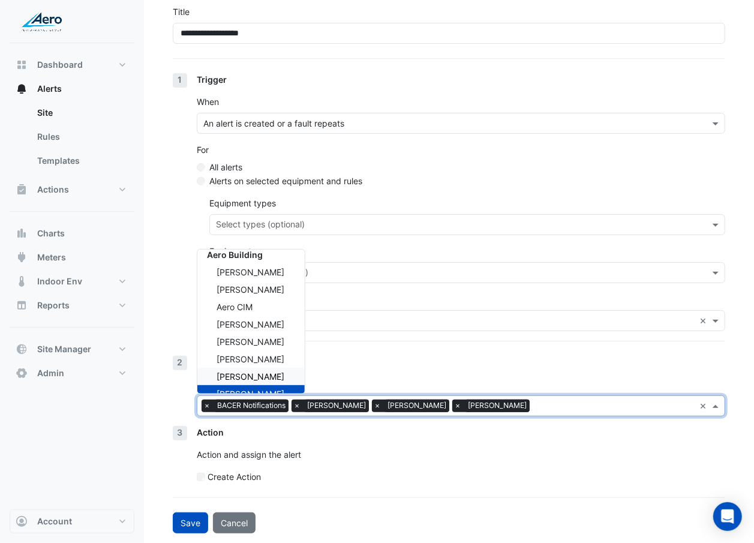
click at [274, 314] on span "Don Wunderlich" at bounding box center [251, 376] width 68 height 10
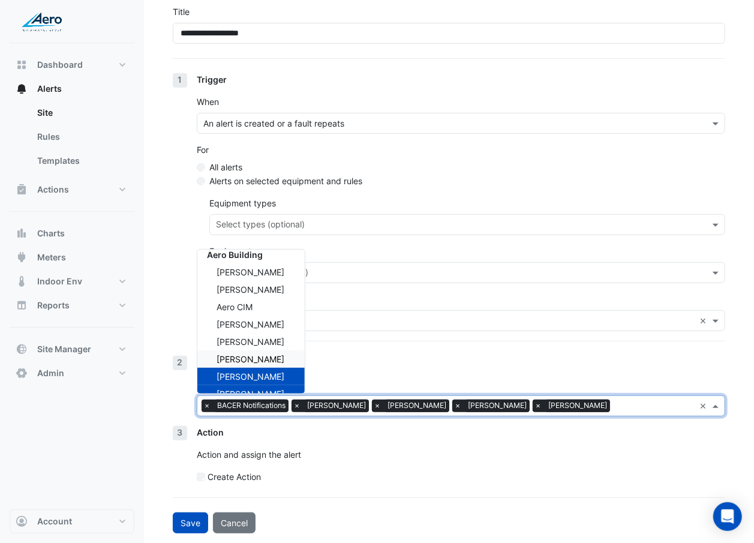
click at [274, 314] on span "Anders Hallstrom" at bounding box center [251, 359] width 68 height 10
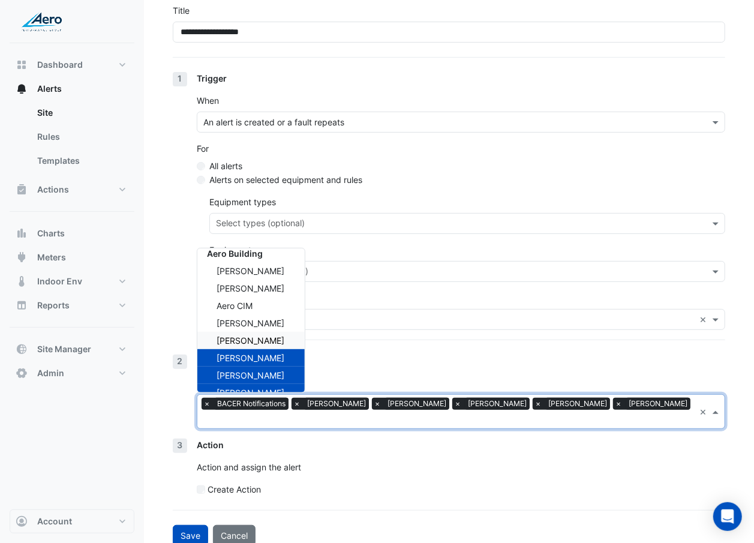
click at [278, 314] on span "Patrick Manlapig" at bounding box center [251, 340] width 68 height 10
click at [278, 314] on span "James Arentsen" at bounding box center [251, 323] width 68 height 10
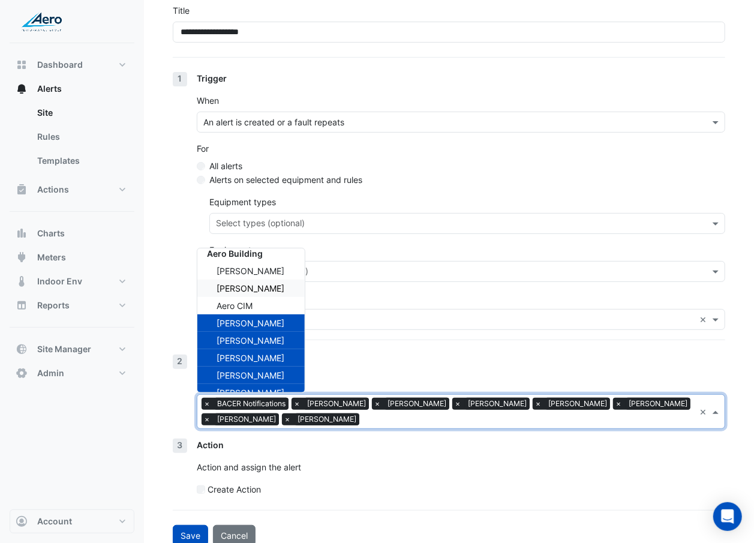
click at [284, 289] on div "Daniel Hosko" at bounding box center [250, 288] width 107 height 17
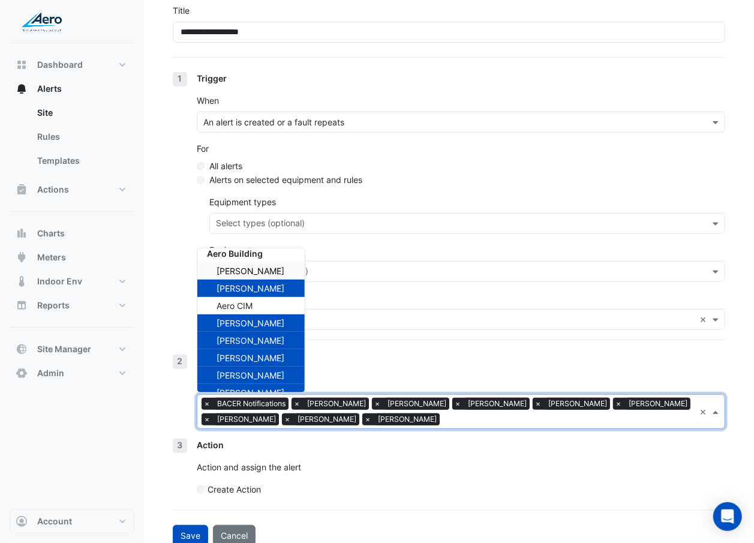
click at [286, 271] on div "Gina Oshana" at bounding box center [250, 270] width 107 height 17
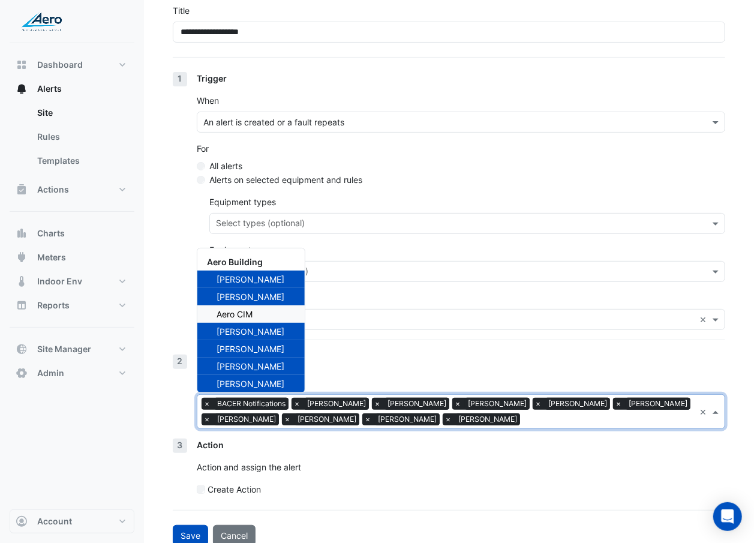
click at [298, 314] on div "Aero CIM" at bounding box center [250, 313] width 107 height 17
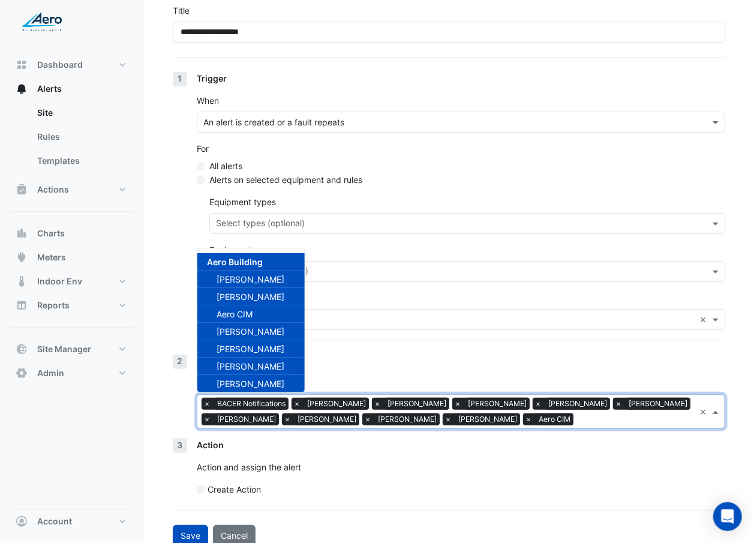
click at [291, 314] on div "Action Action and assign the alert Create Action" at bounding box center [461, 471] width 528 height 67
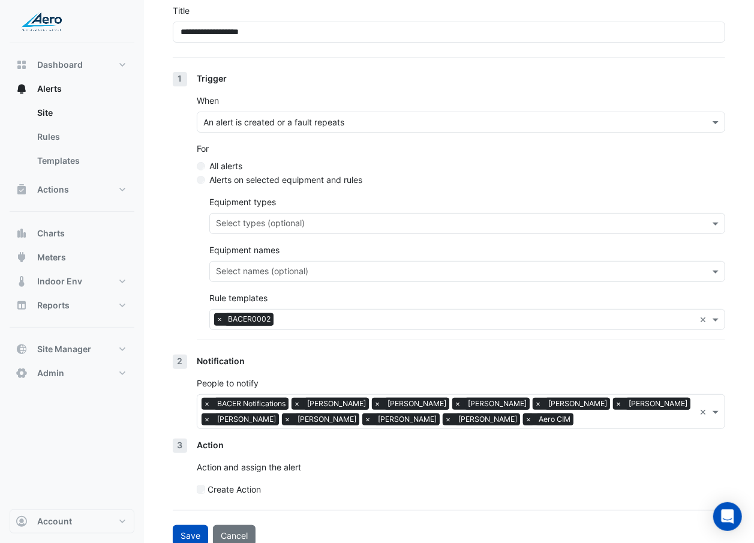
click at [523, 314] on span "×" at bounding box center [528, 419] width 11 height 12
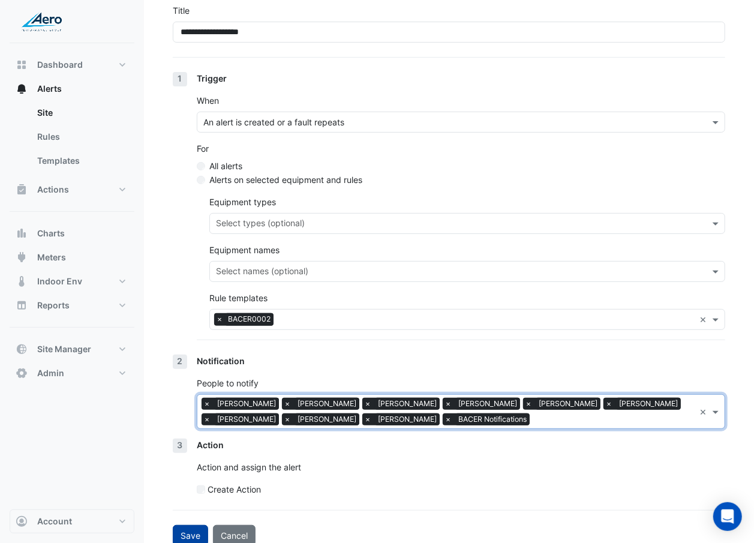
click at [178, 314] on button "Save" at bounding box center [190, 535] width 35 height 21
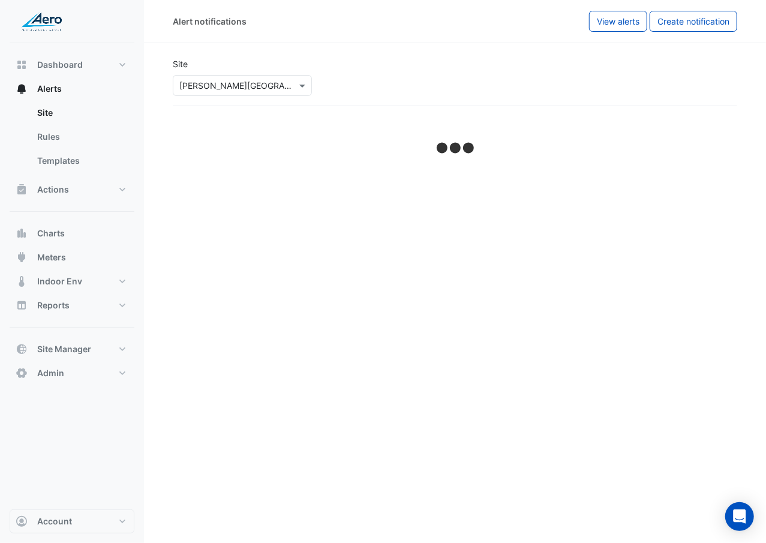
select select "******"
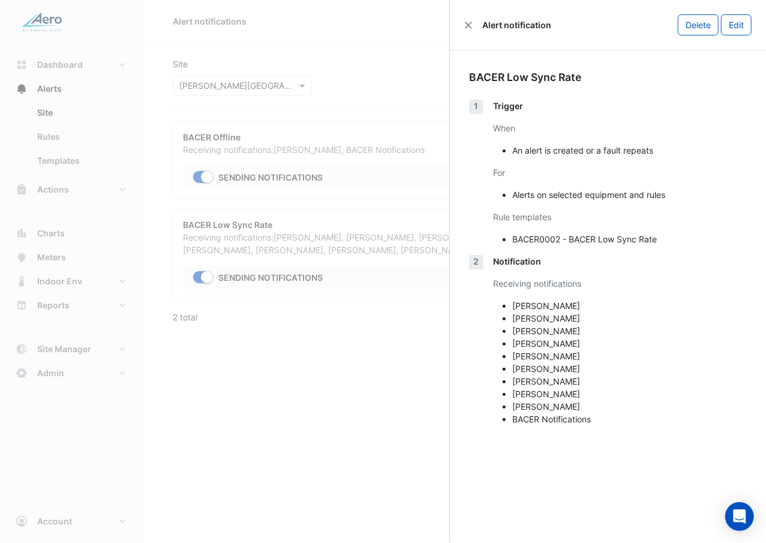
click at [252, 314] on ngb-offcanvas-backdrop at bounding box center [383, 271] width 766 height 543
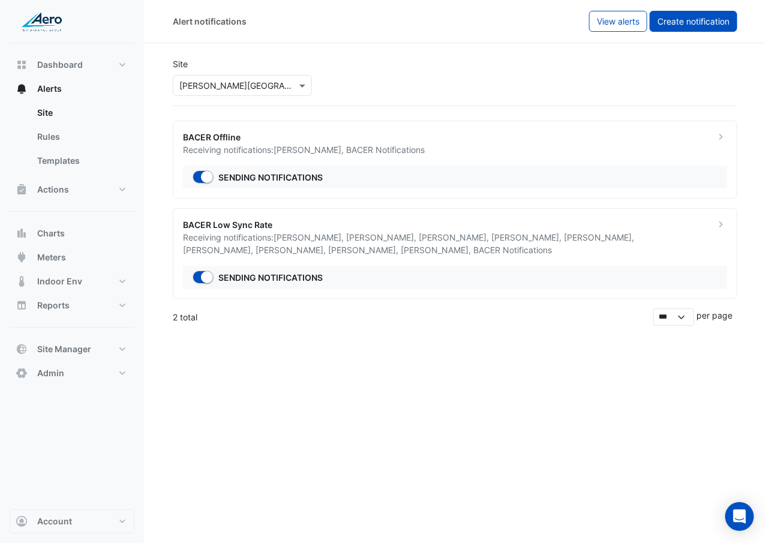
click at [707, 25] on span "Create notification" at bounding box center [693, 21] width 72 height 10
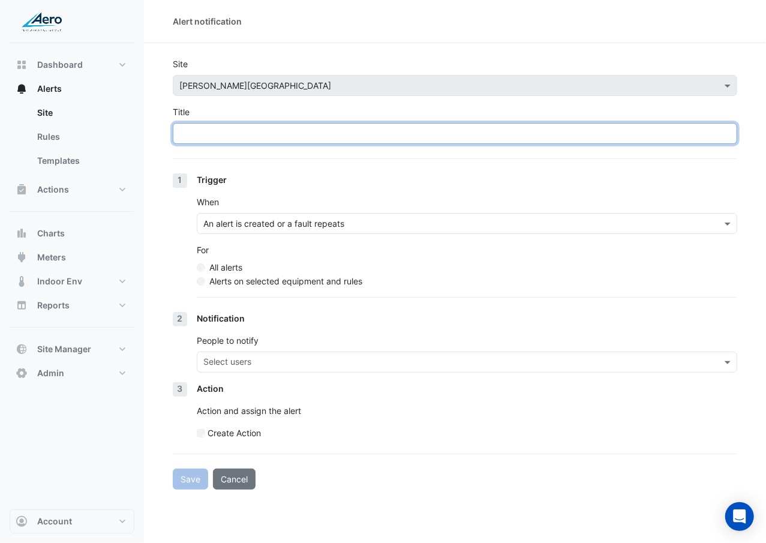
click at [351, 125] on input "Title" at bounding box center [455, 133] width 564 height 21
paste input "**********"
type input "**********"
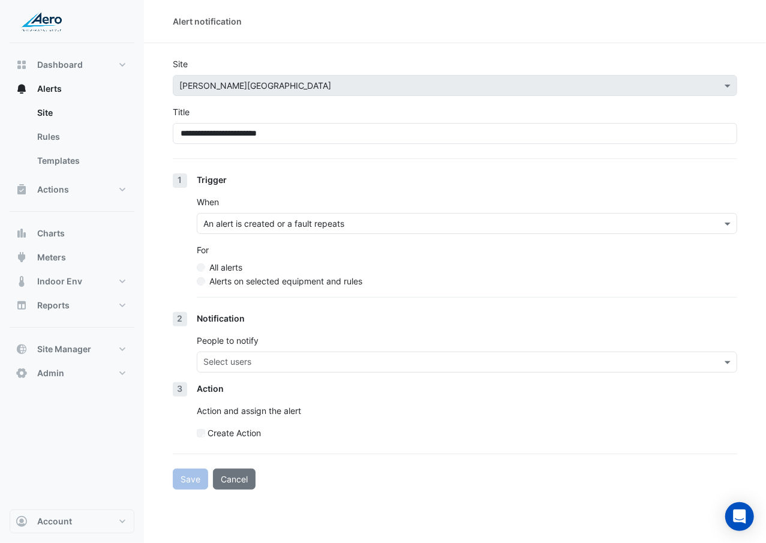
click at [296, 275] on label "Alerts on selected equipment and rules" at bounding box center [285, 281] width 153 height 13
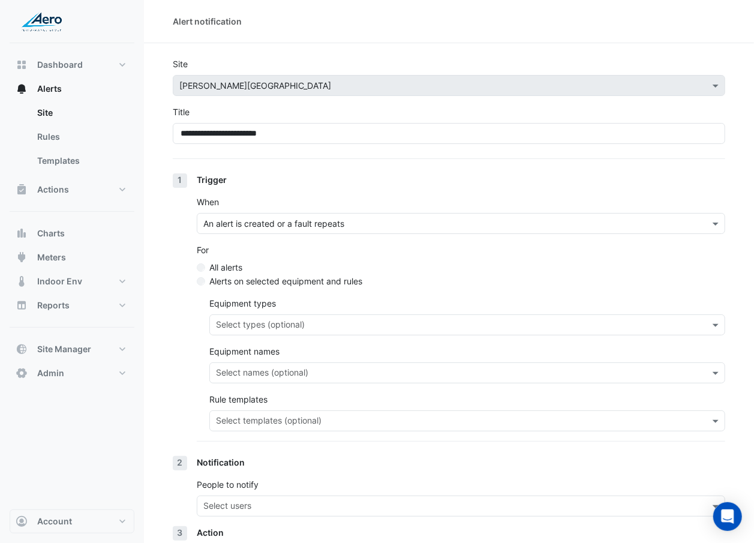
click at [284, 314] on input "text" at bounding box center [460, 422] width 489 height 13
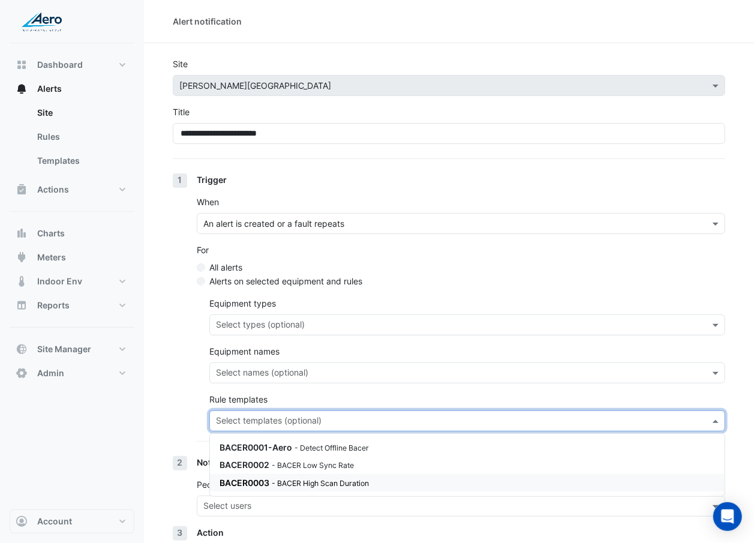
click at [290, 314] on div "BACER0003 - BACER High Scan Duration" at bounding box center [364, 482] width 288 height 13
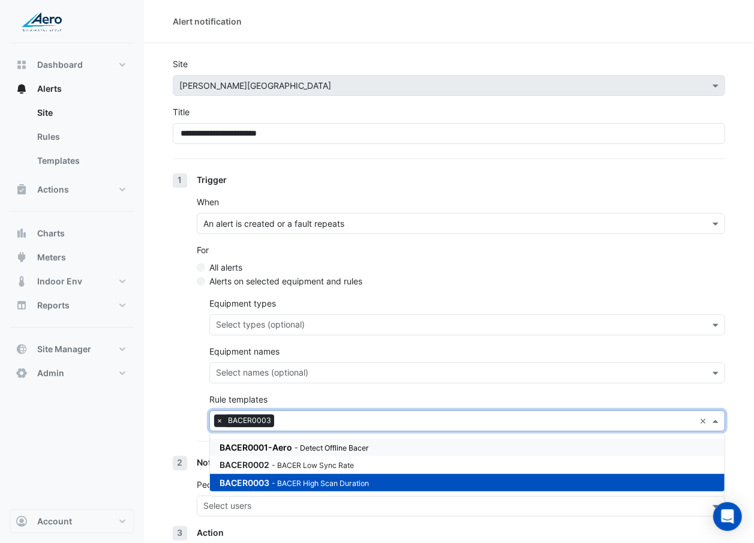
click at [197, 314] on div "Trigger When An alert is created or a fault repeats For All alerts Alerts on se…" at bounding box center [461, 314] width 528 height 283
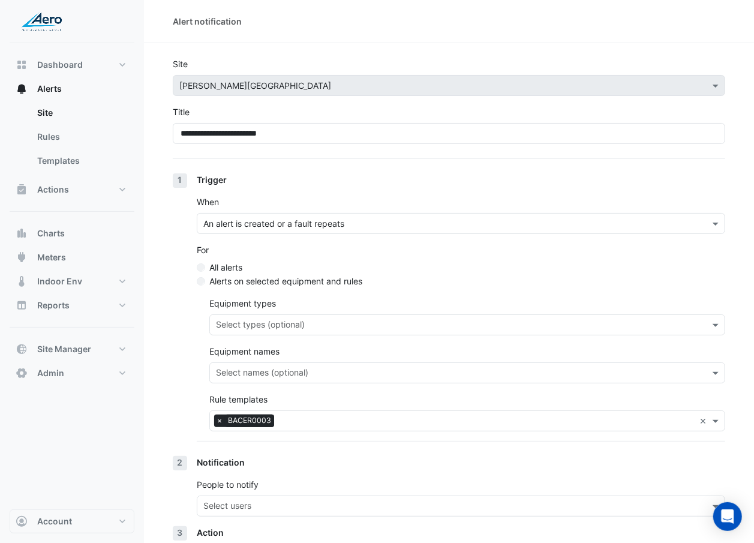
scroll to position [101, 0]
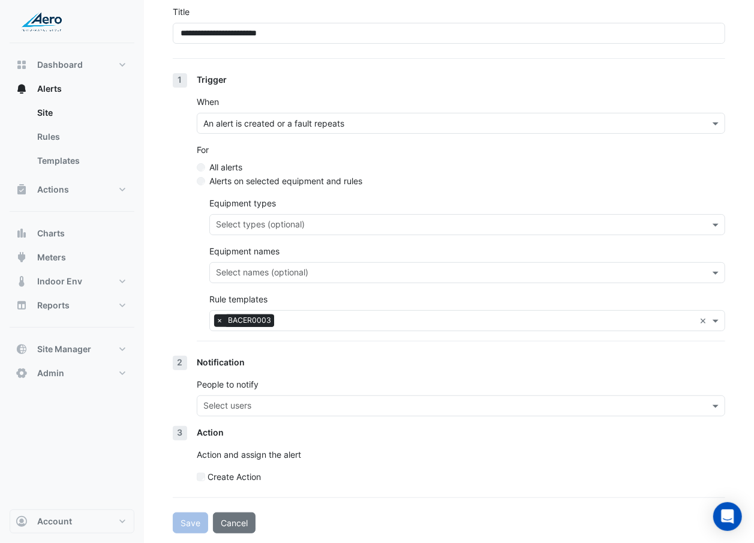
click at [231, 314] on input "text" at bounding box center [453, 407] width 501 height 13
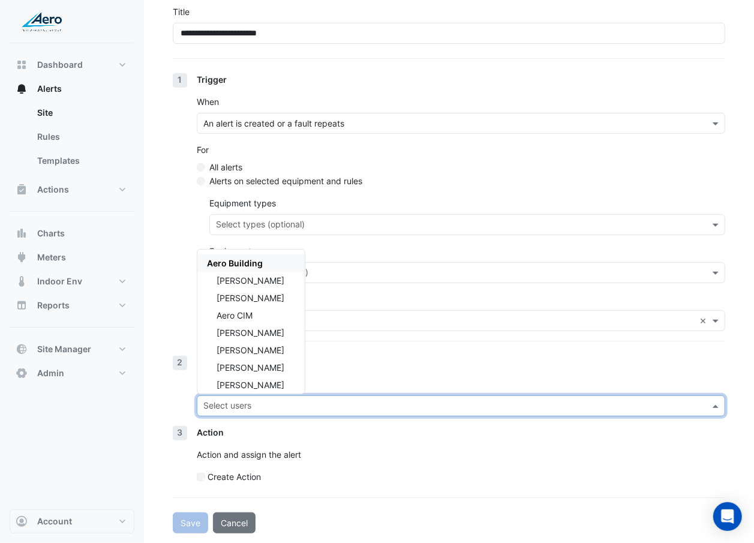
click at [231, 314] on input "text" at bounding box center [453, 407] width 501 height 13
click at [272, 277] on div "Gina Oshana" at bounding box center [250, 280] width 107 height 17
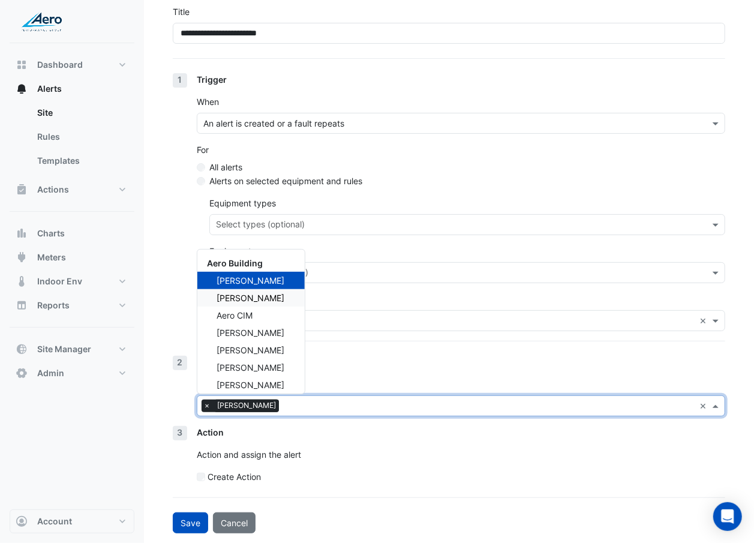
click at [269, 298] on div "Daniel Hosko" at bounding box center [250, 297] width 107 height 17
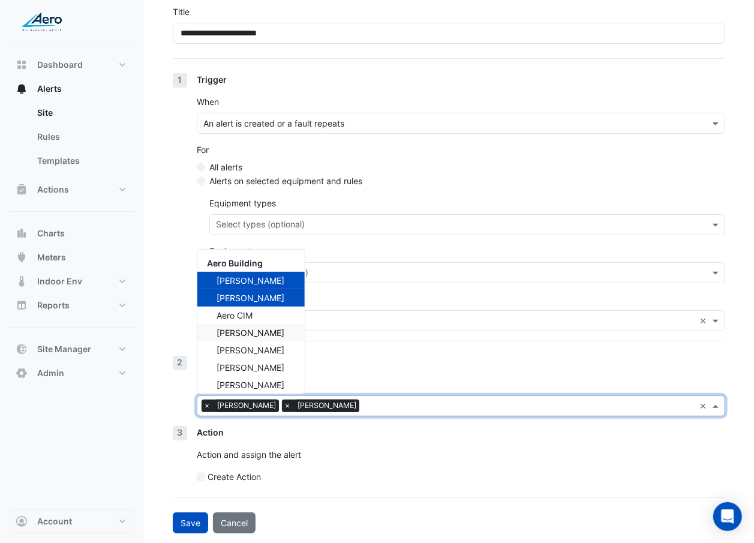
click at [265, 314] on span "James Arentsen" at bounding box center [251, 333] width 68 height 10
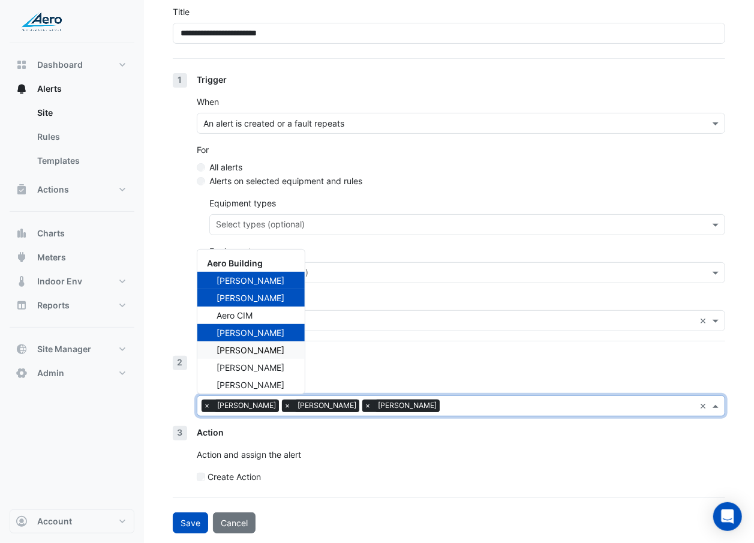
click at [262, 314] on span "Patrick Manlapig" at bounding box center [251, 350] width 68 height 10
click at [265, 263] on div "Aero Building" at bounding box center [250, 262] width 107 height 17
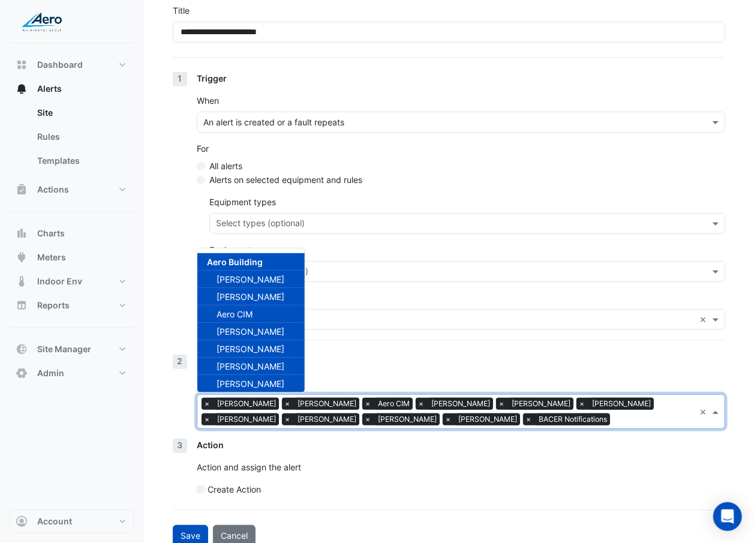
click at [258, 308] on div "Aero CIM" at bounding box center [250, 313] width 107 height 17
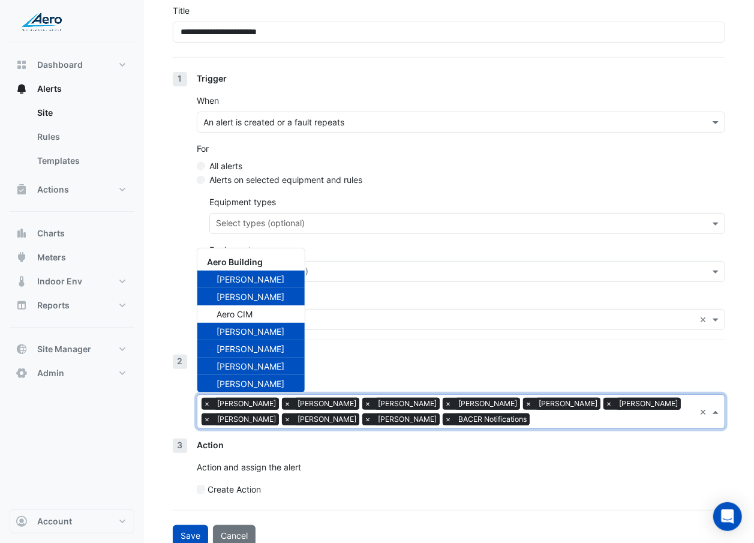
click at [169, 314] on section "**********" at bounding box center [449, 244] width 610 height 604
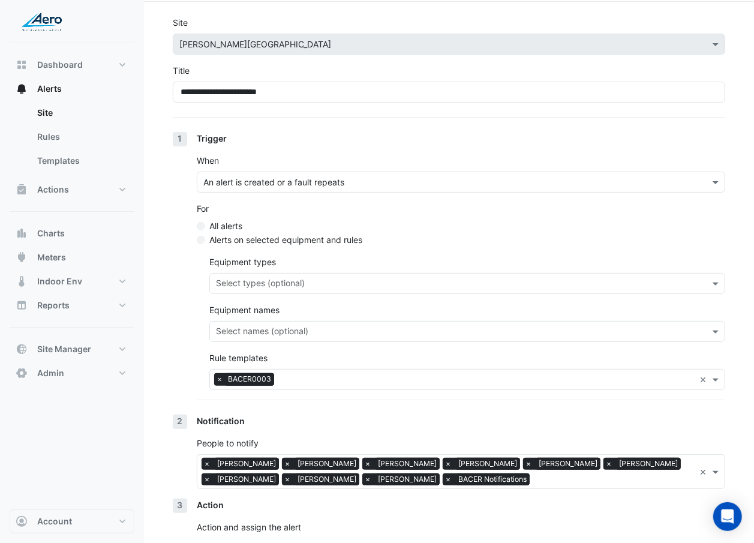
scroll to position [115, 0]
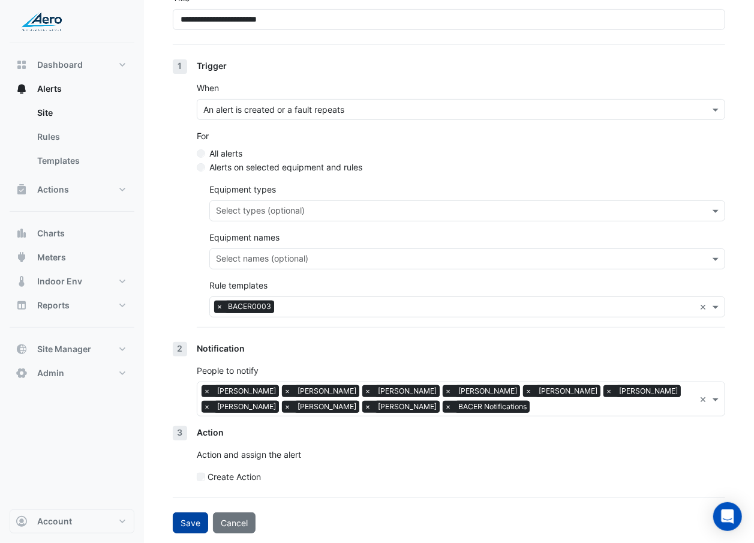
click at [188, 314] on button "Save" at bounding box center [190, 522] width 35 height 21
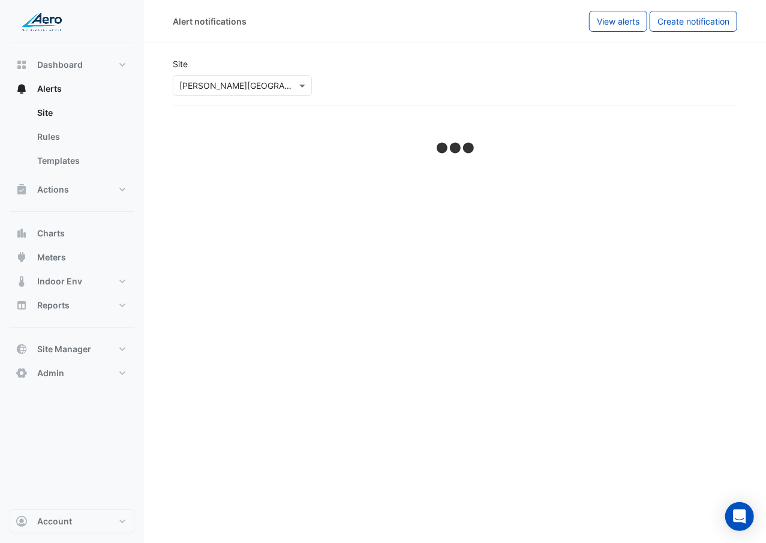
select select "******"
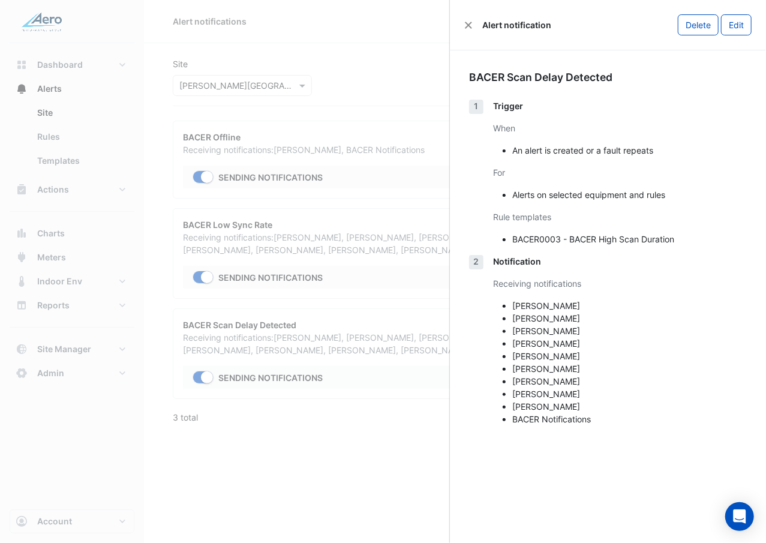
click at [248, 314] on ngb-offcanvas-backdrop at bounding box center [383, 271] width 766 height 543
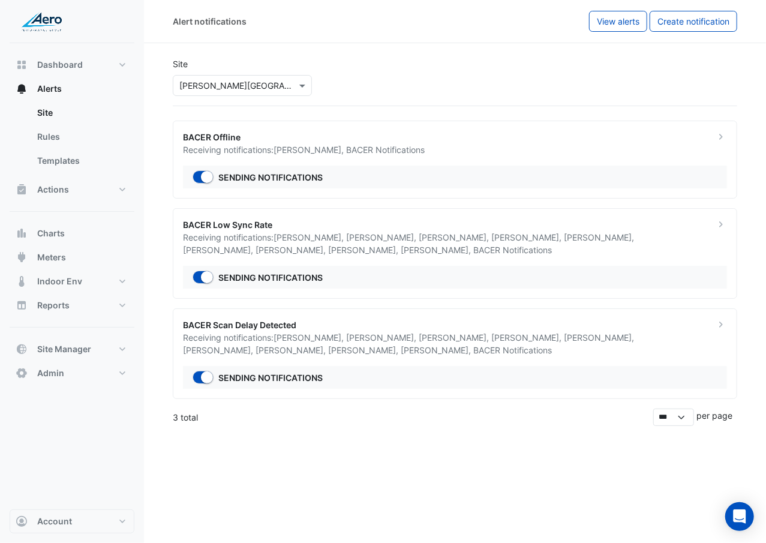
click at [250, 80] on input "text" at bounding box center [230, 86] width 102 height 13
type input "***"
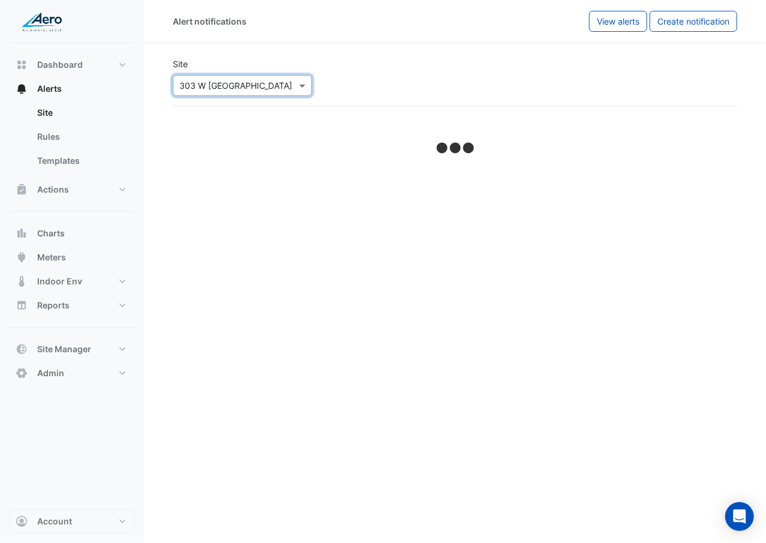
select select "******"
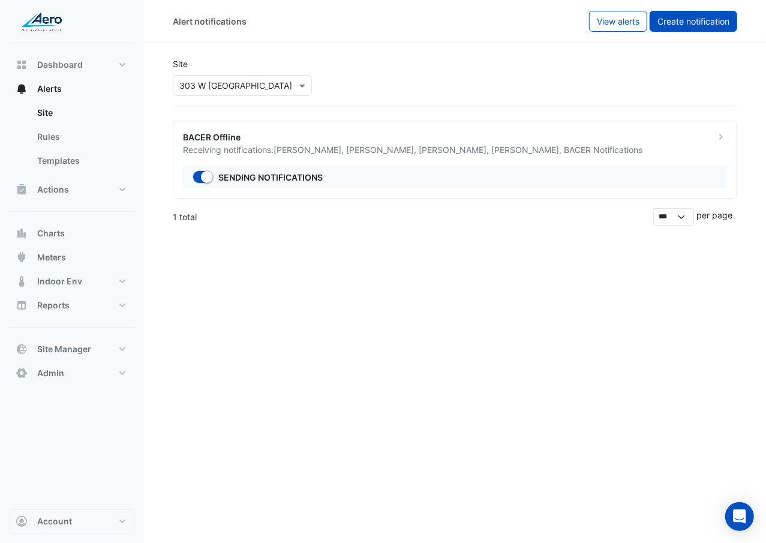
click at [723, 24] on span "Create notification" at bounding box center [693, 21] width 72 height 10
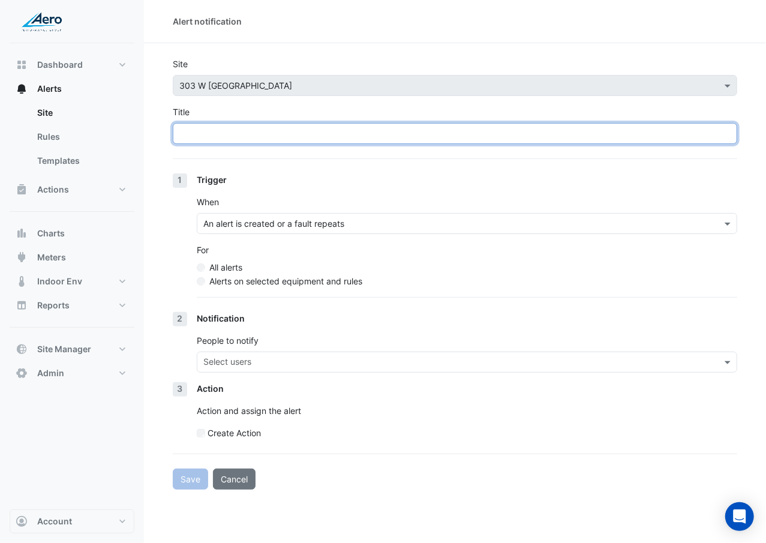
click at [325, 136] on input "Title" at bounding box center [455, 133] width 564 height 21
type input "*"
type input "**********"
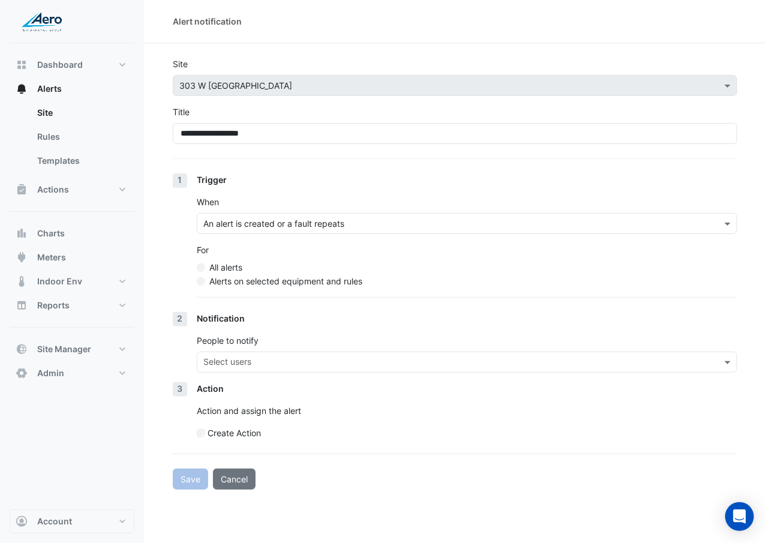
click at [291, 282] on label "Alerts on selected equipment and rules" at bounding box center [285, 281] width 153 height 13
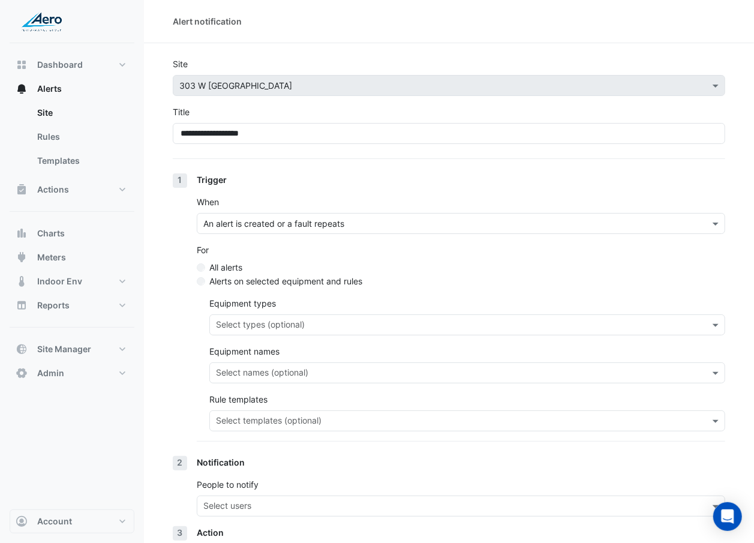
click at [281, 314] on input "text" at bounding box center [460, 422] width 489 height 13
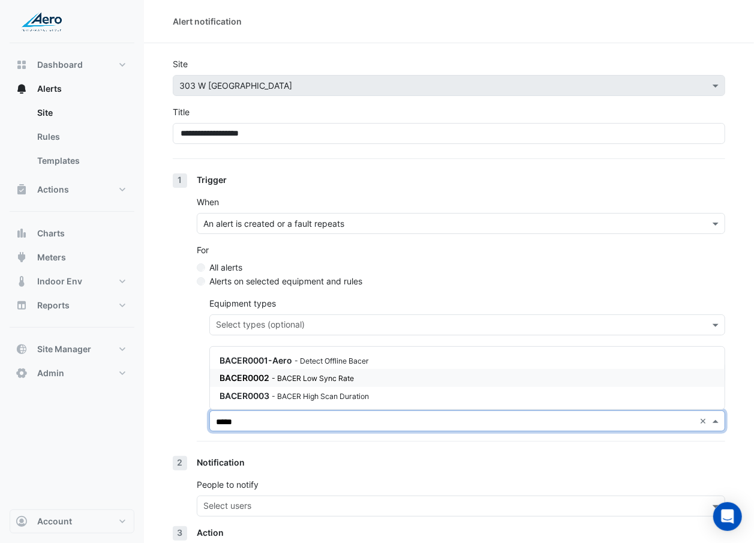
click at [289, 314] on div "BACER0002 - BACER Low Sync Rate" at bounding box center [364, 377] width 288 height 13
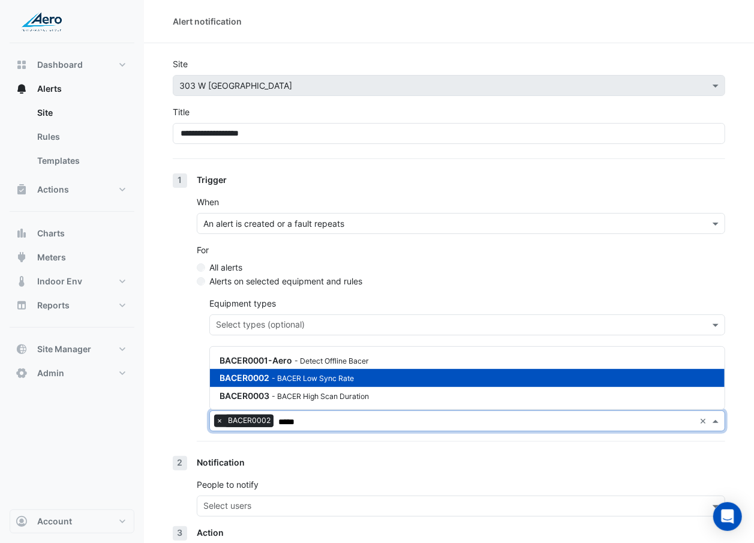
type input "*****"
click at [195, 314] on div "1 Trigger When An alert is created or a fault repeats For All alerts Alerts on …" at bounding box center [449, 314] width 552 height 283
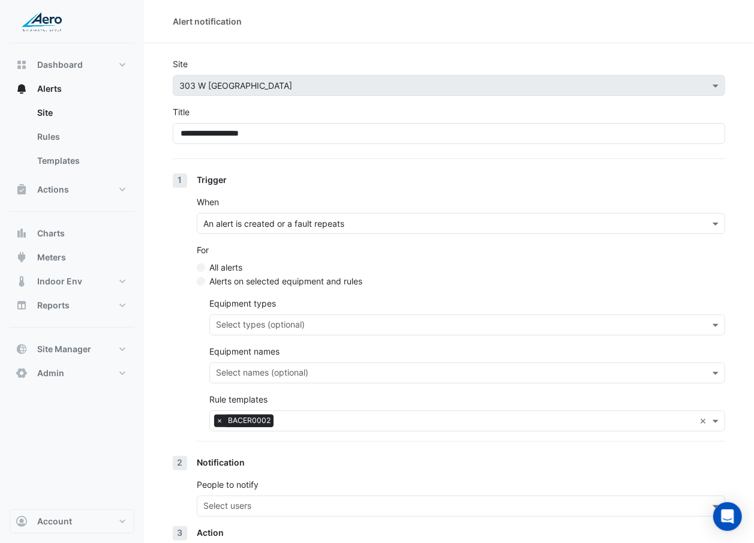
scroll to position [101, 0]
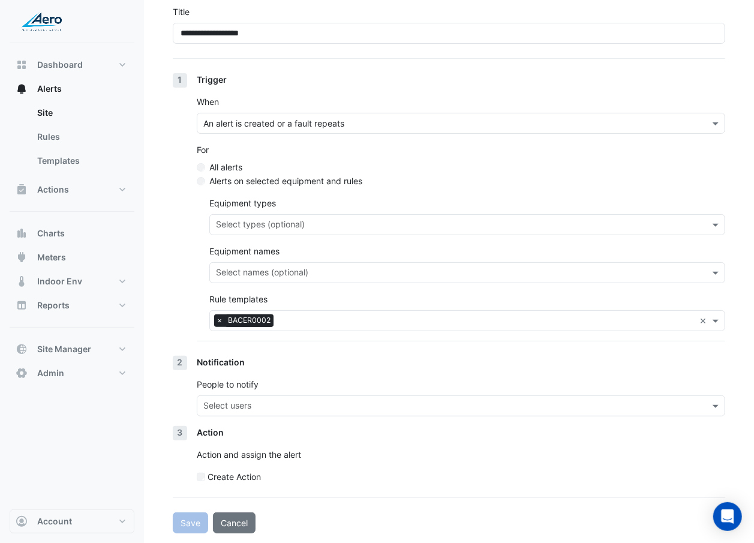
click at [230, 314] on div at bounding box center [453, 407] width 503 height 16
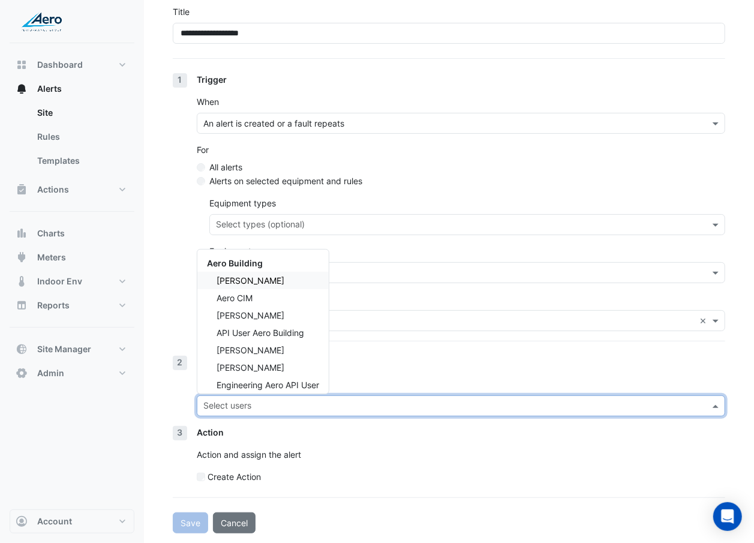
click at [308, 287] on div "Daniel Hosko" at bounding box center [262, 280] width 131 height 17
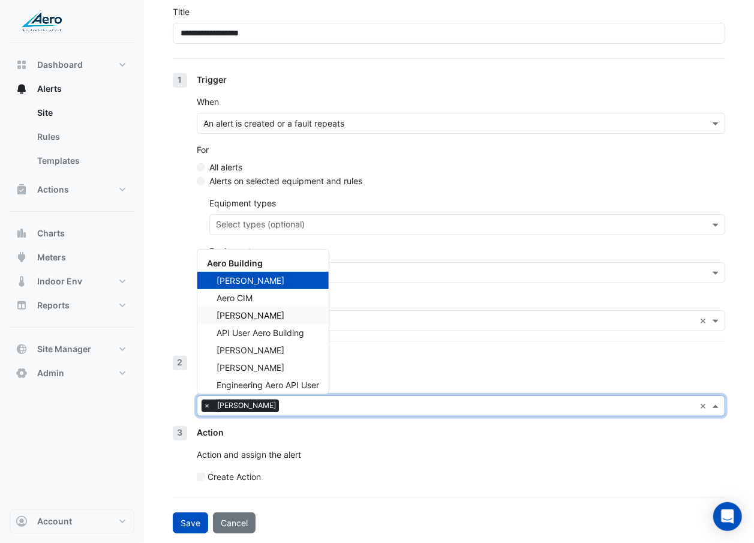
click at [301, 314] on div "Anders Hallstrom" at bounding box center [262, 315] width 131 height 17
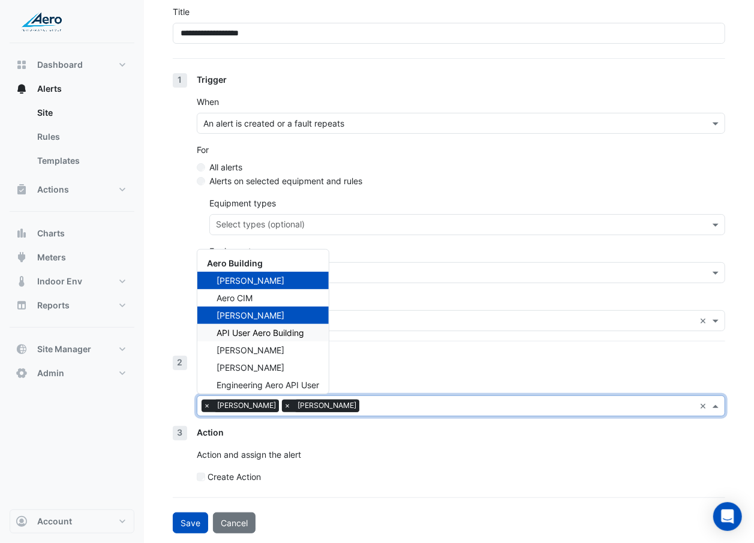
click at [298, 314] on span "API User Aero Building" at bounding box center [261, 333] width 88 height 10
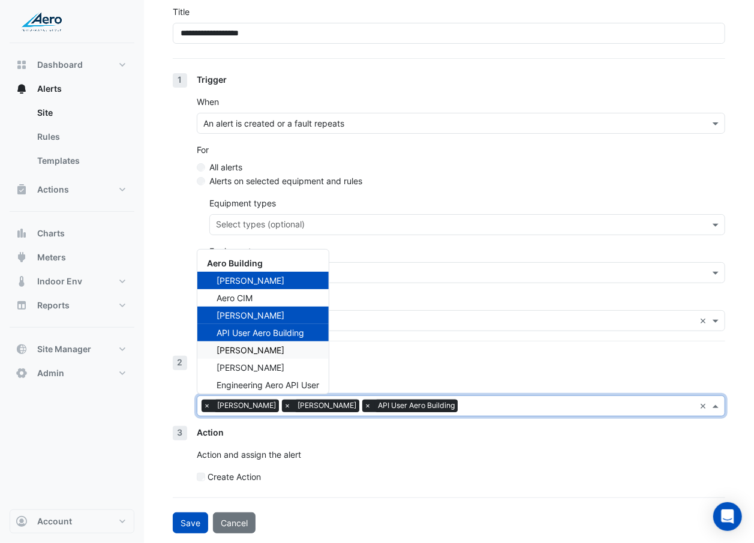
click at [296, 314] on div "Don Wunderlich" at bounding box center [262, 349] width 131 height 17
click at [293, 314] on div "Sean Swalve" at bounding box center [262, 367] width 131 height 17
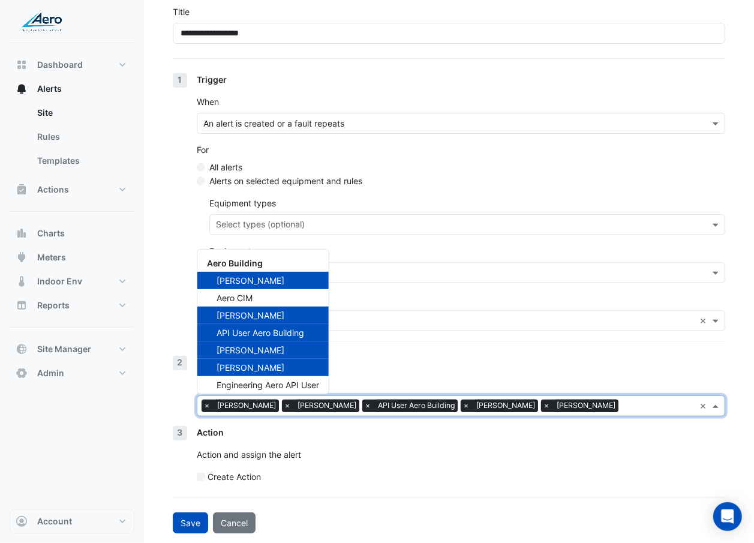
scroll to position [40, 0]
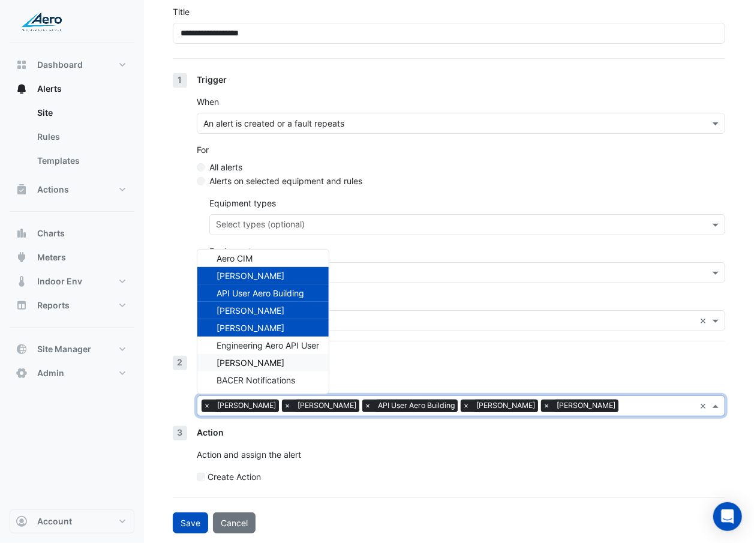
click at [295, 314] on div "Angela Nicolau" at bounding box center [262, 362] width 131 height 17
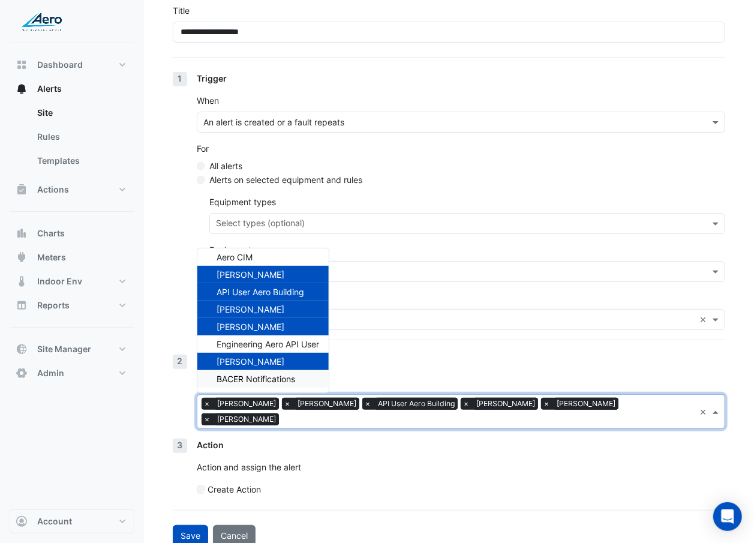
click at [293, 314] on span "BACER Notifications" at bounding box center [256, 379] width 79 height 10
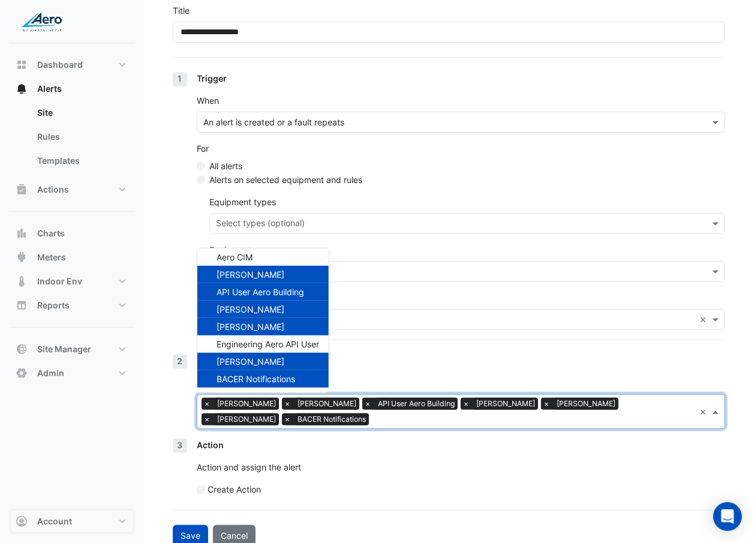
click at [392, 314] on div "Notification" at bounding box center [461, 361] width 528 height 13
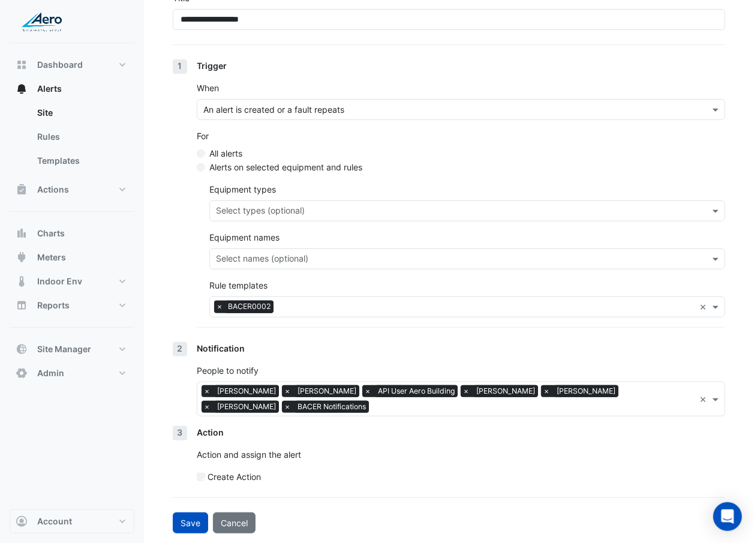
scroll to position [115, 0]
drag, startPoint x: 198, startPoint y: 456, endPoint x: 173, endPoint y: 493, distance: 44.9
click at [173, 314] on form "**********" at bounding box center [449, 239] width 552 height 590
click at [197, 314] on button "Save" at bounding box center [190, 522] width 35 height 21
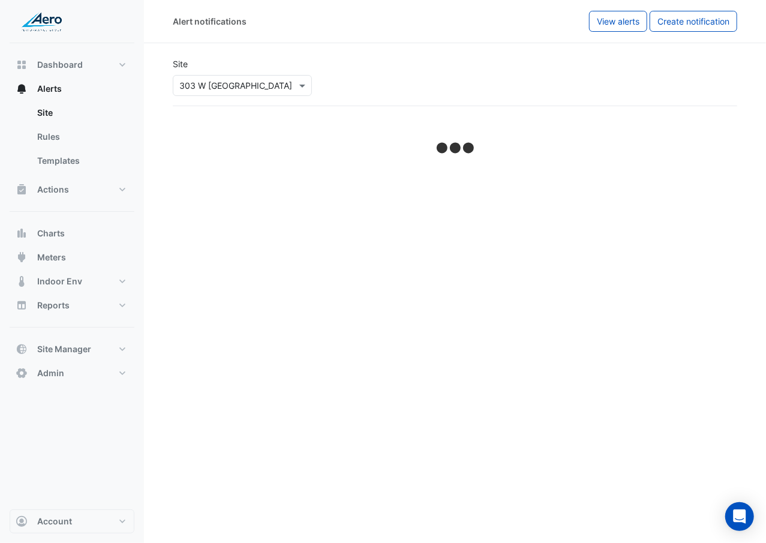
select select "******"
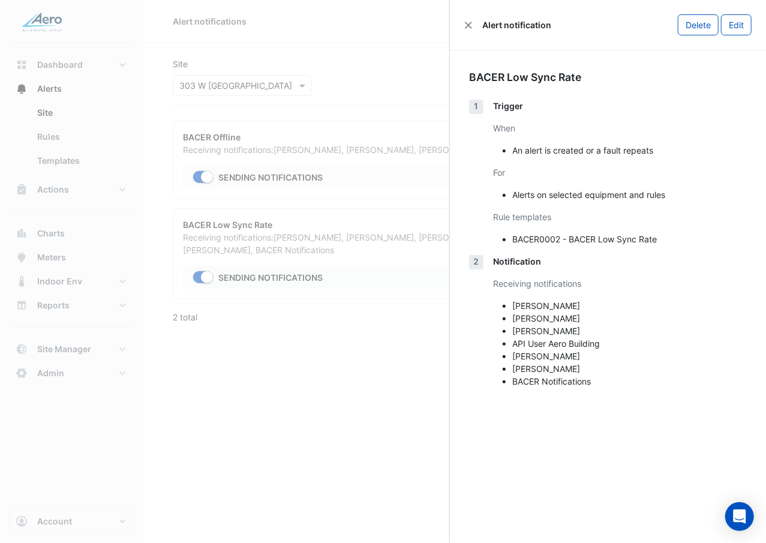
click at [336, 314] on ngb-offcanvas-backdrop at bounding box center [383, 271] width 766 height 543
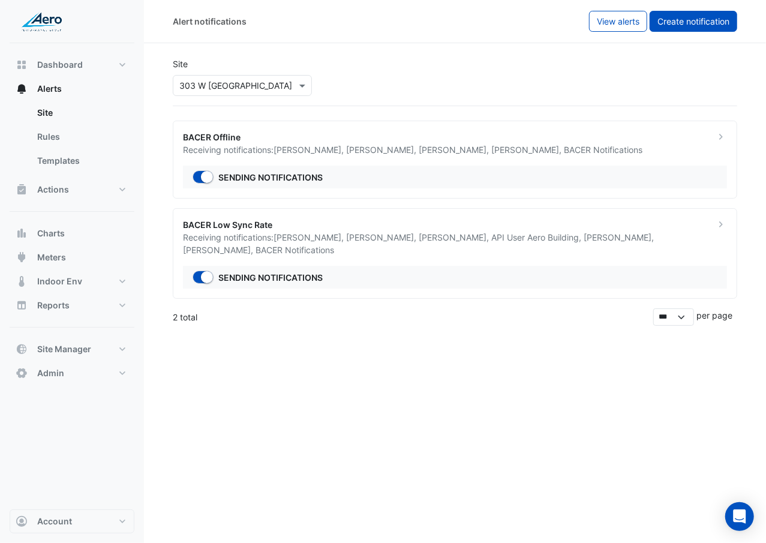
click at [703, 27] on button "Create notification" at bounding box center [694, 21] width 88 height 21
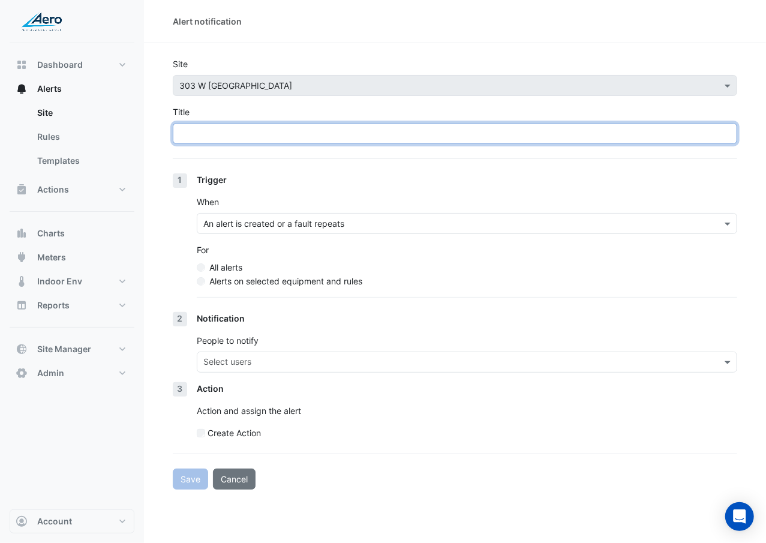
click at [405, 135] on input "Title" at bounding box center [455, 133] width 564 height 21
paste input "**********"
type input "**********"
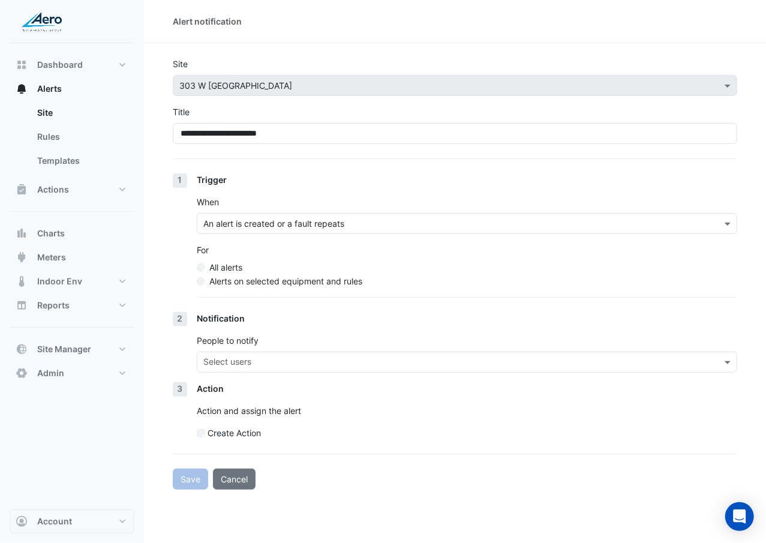
click at [255, 280] on label "Alerts on selected equipment and rules" at bounding box center [285, 281] width 153 height 13
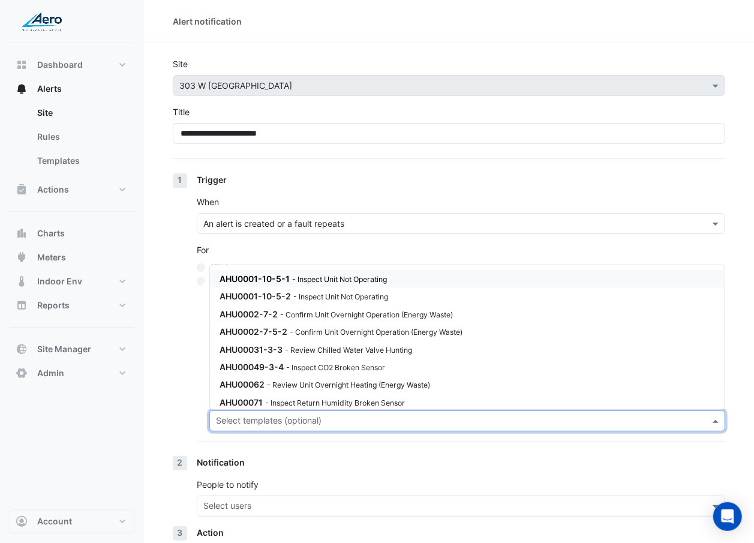
click at [246, 314] on input "text" at bounding box center [460, 422] width 489 height 13
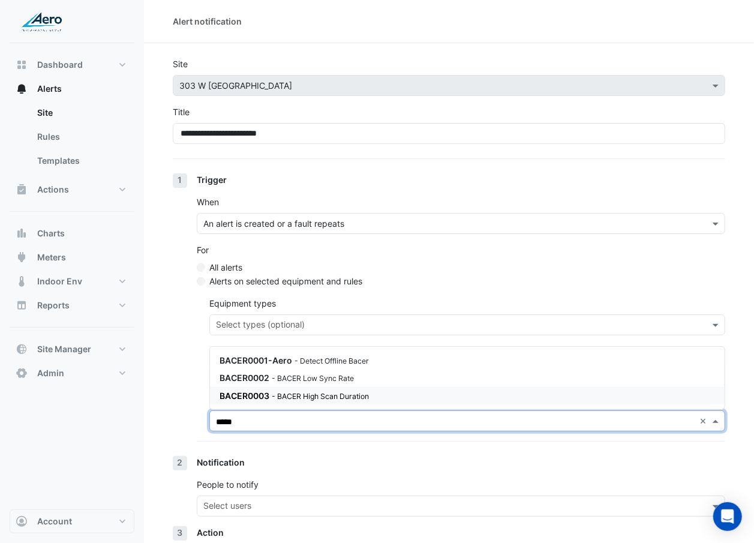
click at [281, 314] on small "- BACER High Scan Duration" at bounding box center [320, 396] width 97 height 9
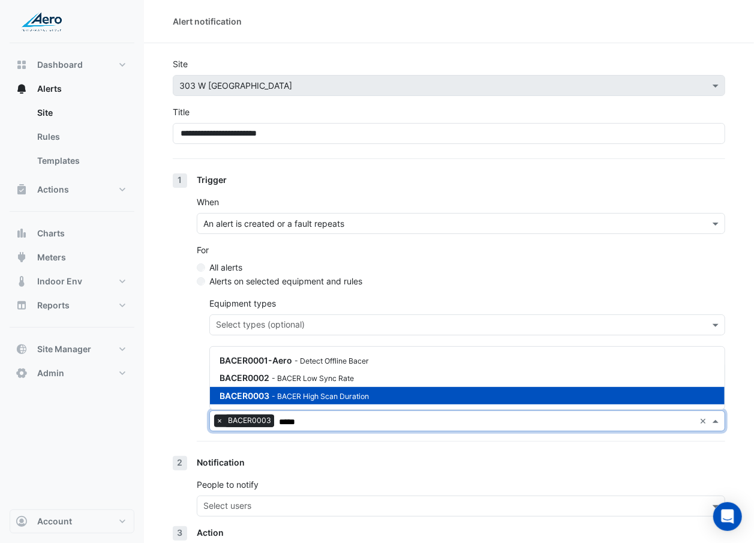
type input "*****"
click at [200, 314] on div "Trigger When An alert is created or a fault repeats For All alerts Alerts on se…" at bounding box center [461, 314] width 528 height 283
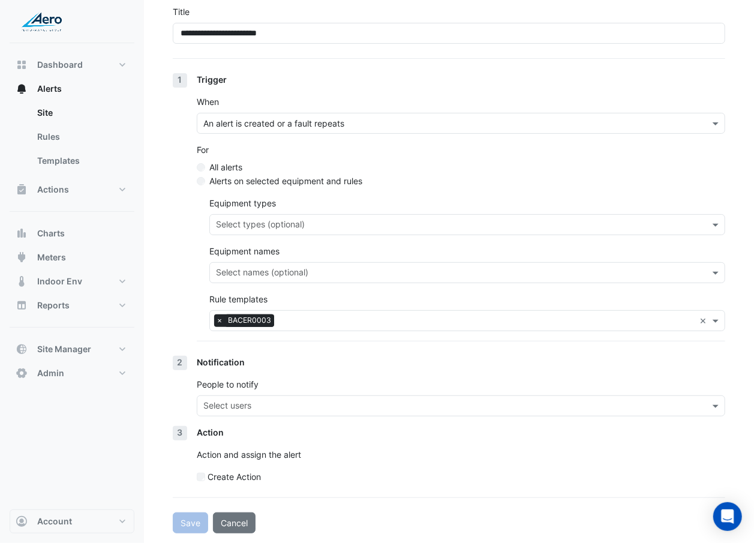
scroll to position [101, 0]
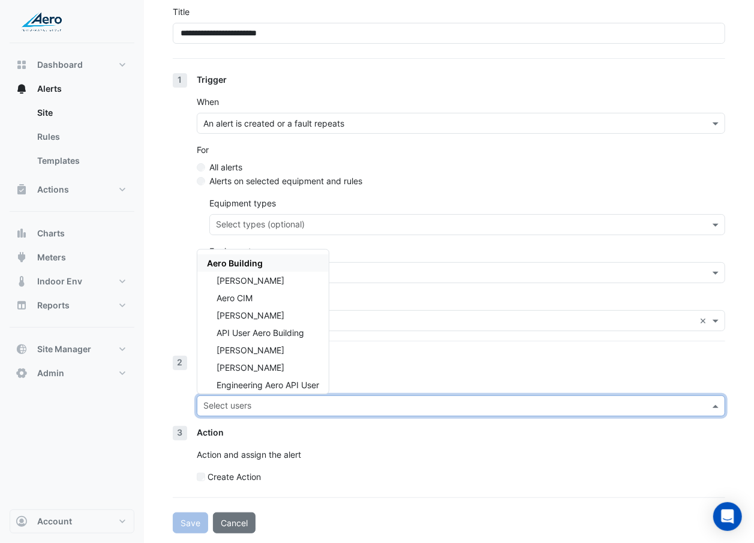
click at [210, 314] on input "text" at bounding box center [453, 407] width 501 height 13
click at [281, 286] on div "Daniel Hosko" at bounding box center [262, 280] width 131 height 17
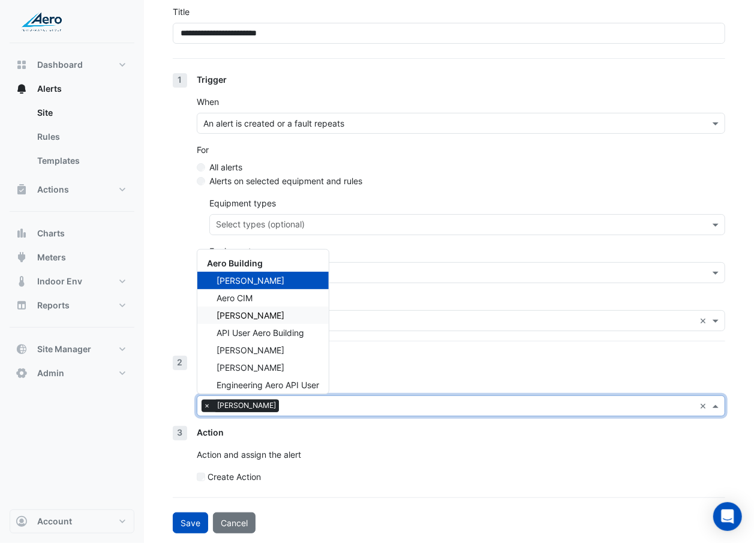
click at [276, 313] on span "Anders Hallstrom" at bounding box center [251, 315] width 68 height 10
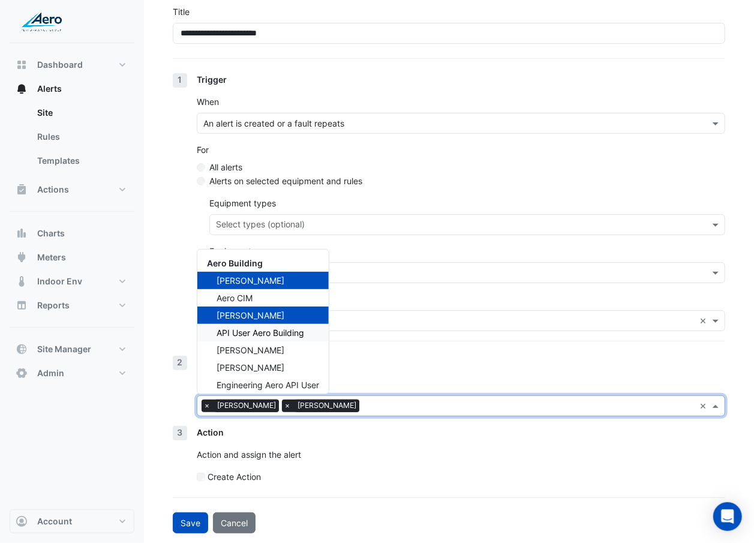
click at [274, 314] on span "API User Aero Building" at bounding box center [261, 333] width 88 height 10
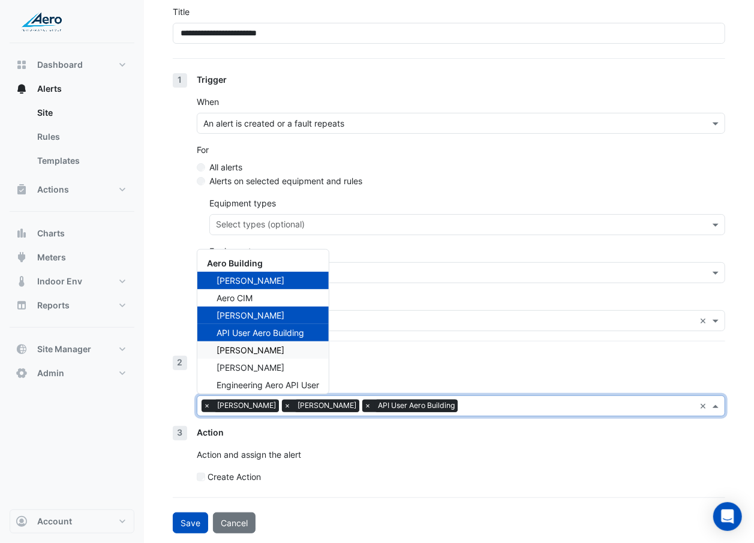
click at [270, 314] on span "Don Wunderlich" at bounding box center [251, 350] width 68 height 10
click at [267, 314] on span "Sean Swalve" at bounding box center [251, 367] width 68 height 10
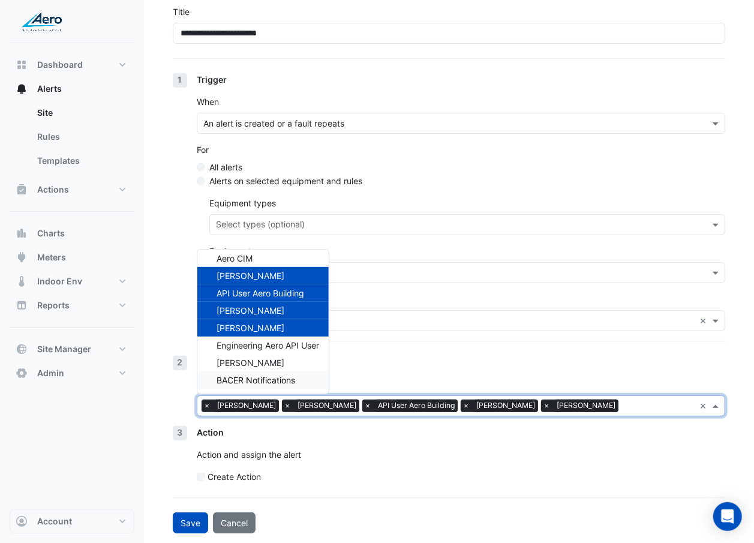
scroll to position [40, 0]
click at [269, 314] on span "Angela Nicolau" at bounding box center [251, 363] width 68 height 10
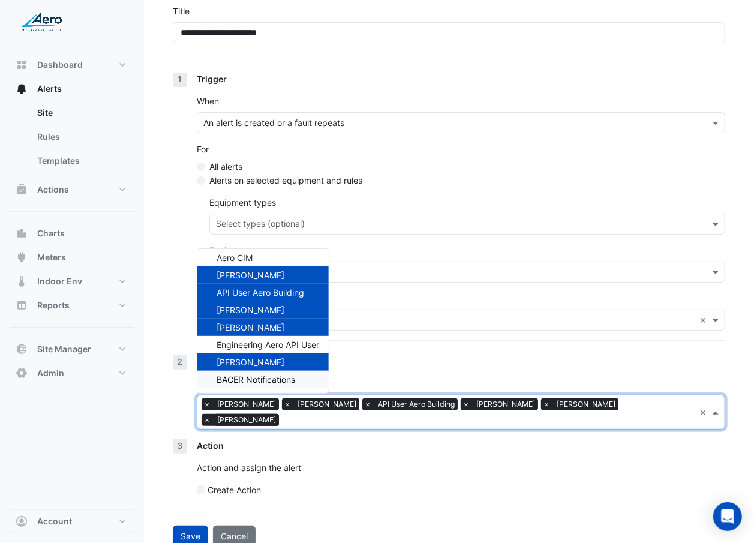
click at [265, 314] on span "BACER Notifications" at bounding box center [256, 379] width 79 height 10
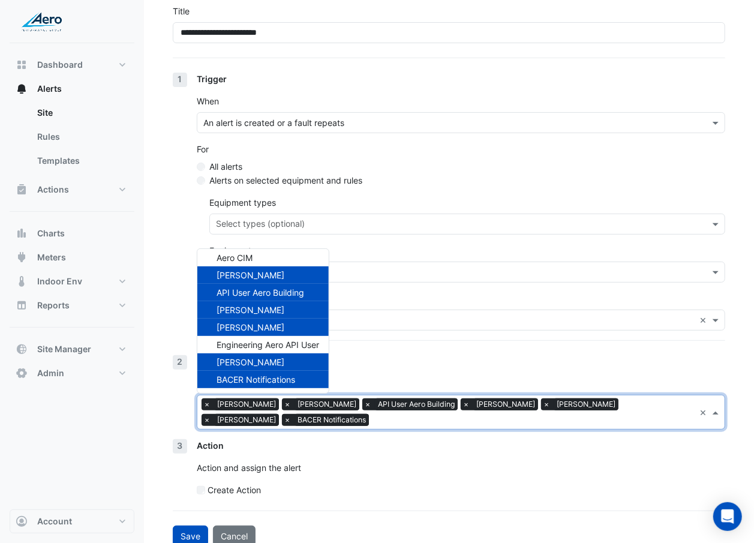
click at [176, 314] on div "2 Notification People to notify × Daniel Hosko × Anders Hallstrom × API User Ae…" at bounding box center [449, 397] width 552 height 84
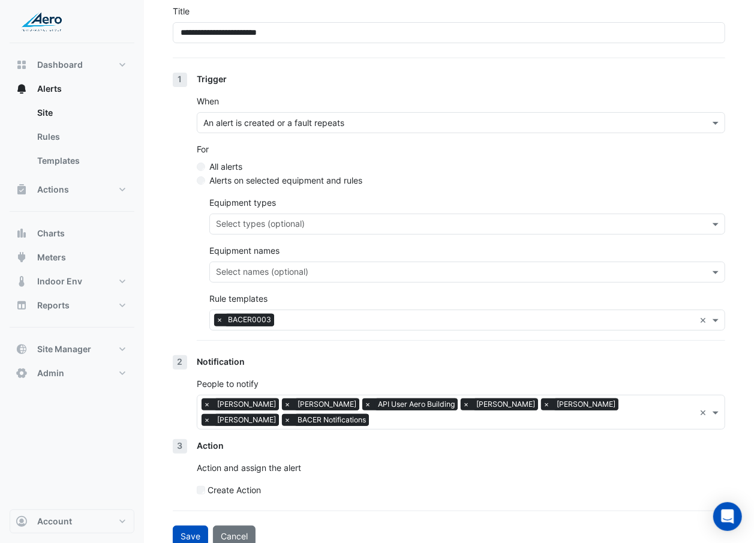
scroll to position [115, 0]
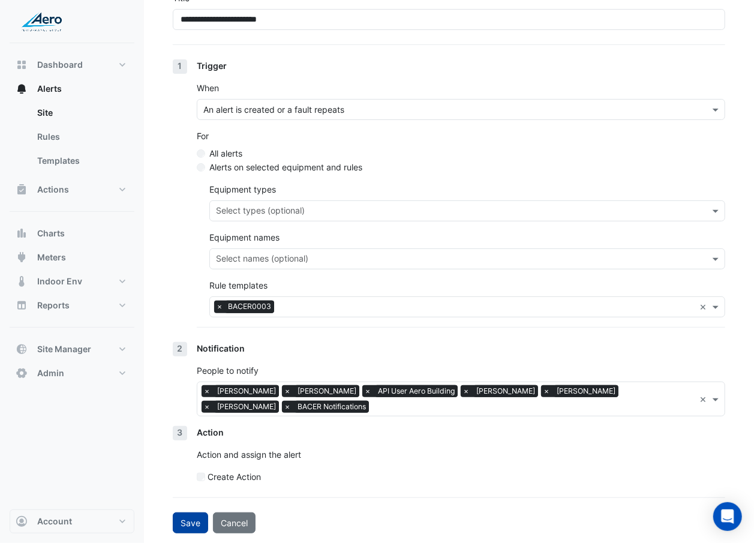
click at [193, 314] on button "Save" at bounding box center [190, 522] width 35 height 21
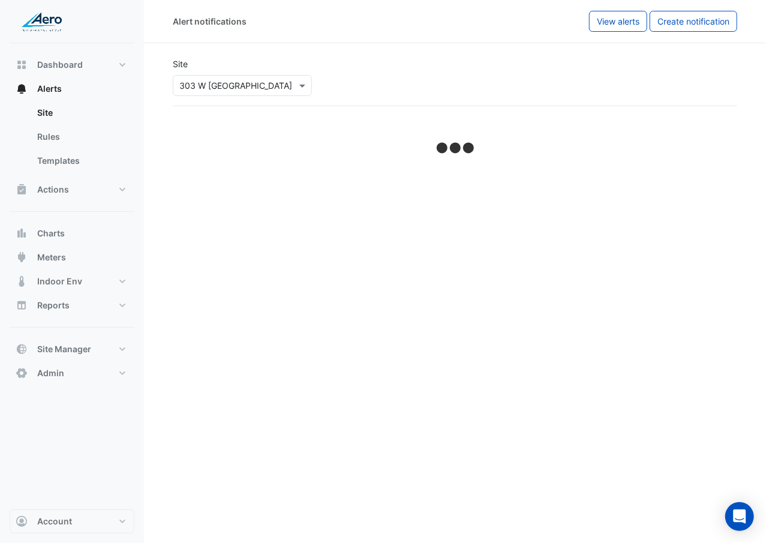
select select "******"
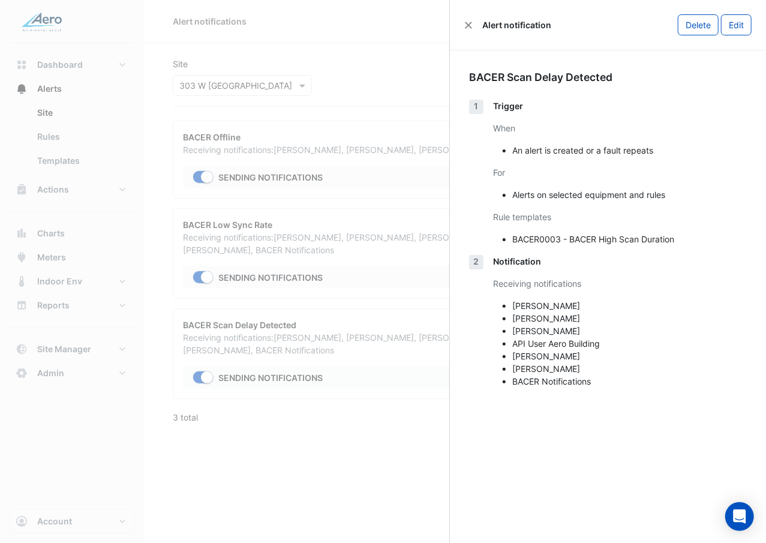
click at [274, 314] on ngb-offcanvas-backdrop at bounding box center [383, 271] width 766 height 543
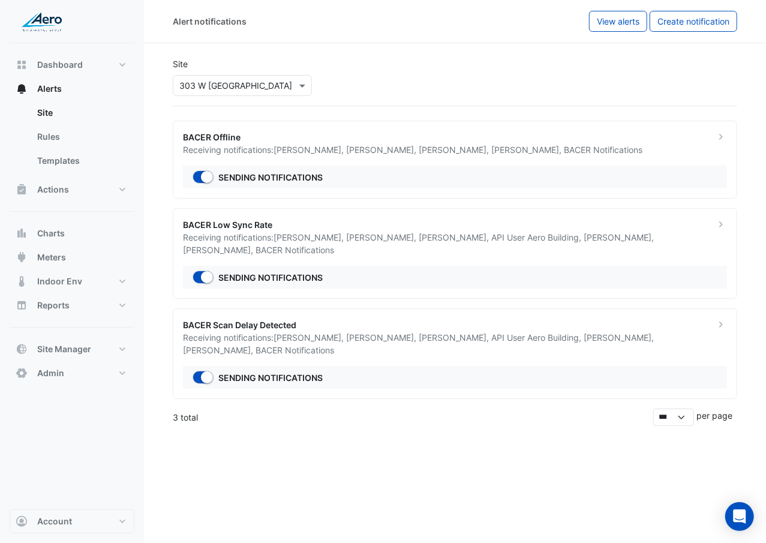
click at [274, 314] on div "Alert notifications View alerts Create notification Site × 303 W Madison BACER …" at bounding box center [455, 271] width 622 height 543
click at [217, 314] on div "3 total" at bounding box center [413, 417] width 480 height 13
click at [228, 89] on input "text" at bounding box center [230, 86] width 102 height 13
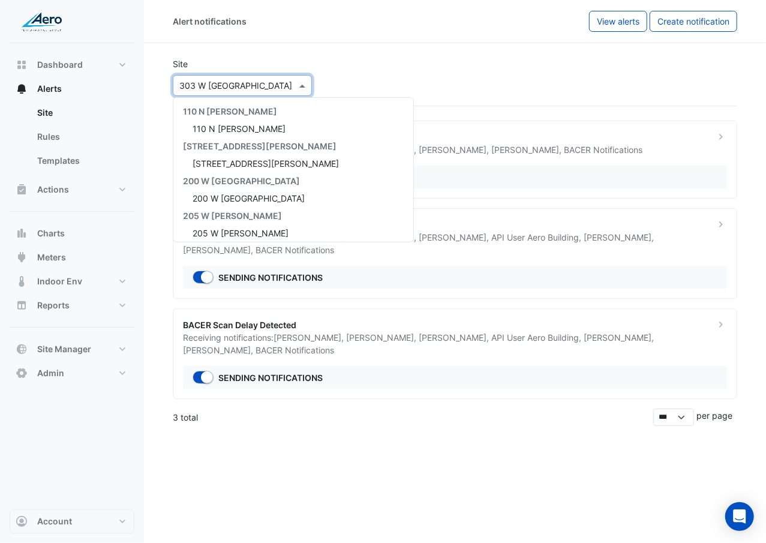
scroll to position [353, 0]
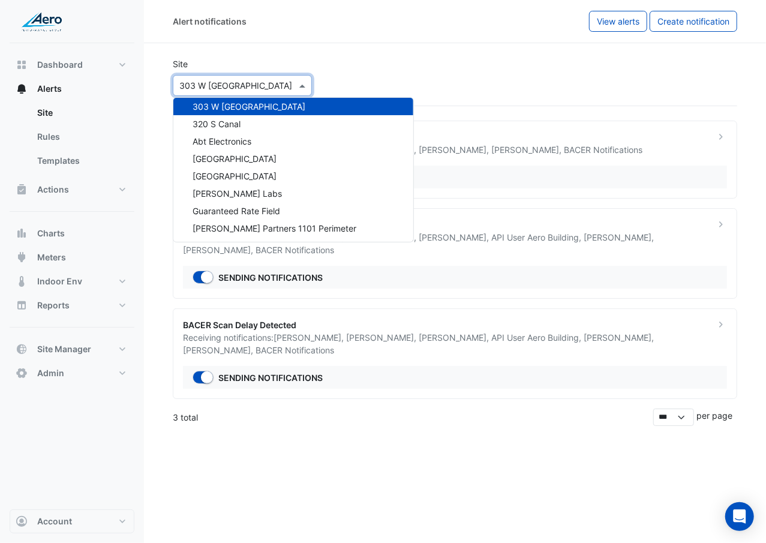
type input "*"
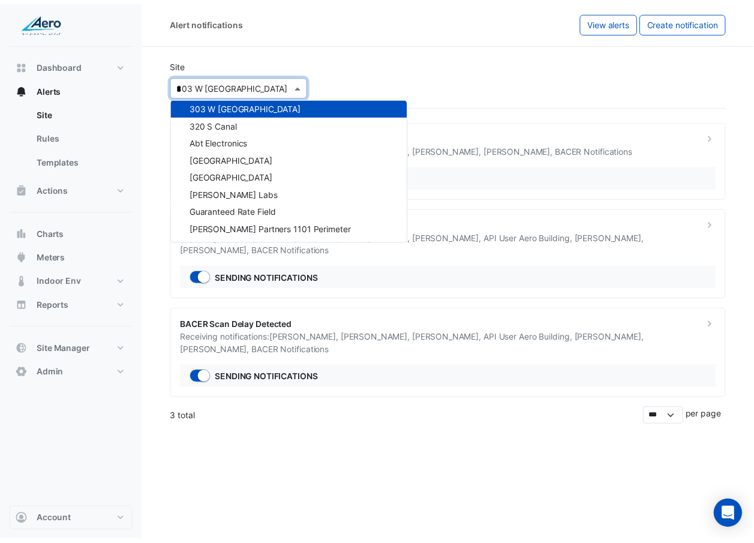
scroll to position [0, 0]
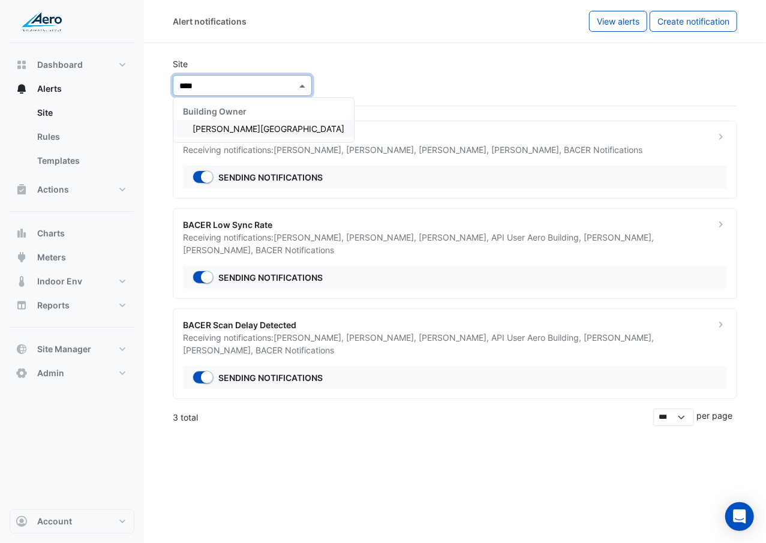
type input "****"
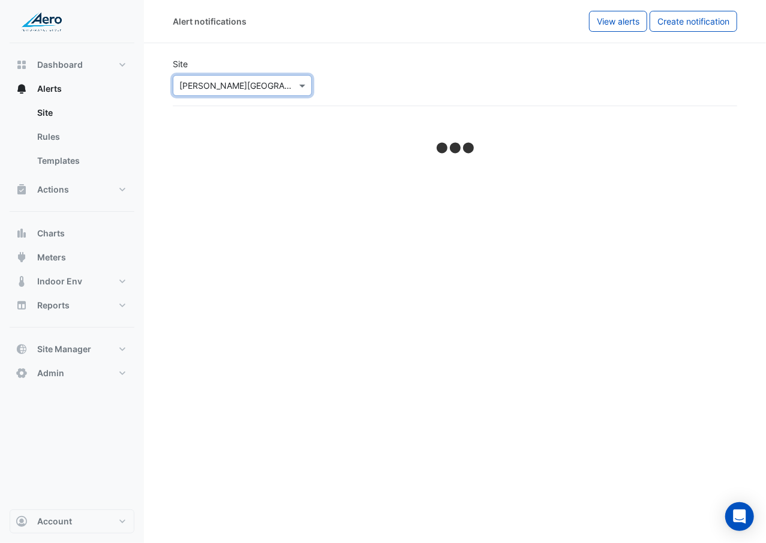
select select "******"
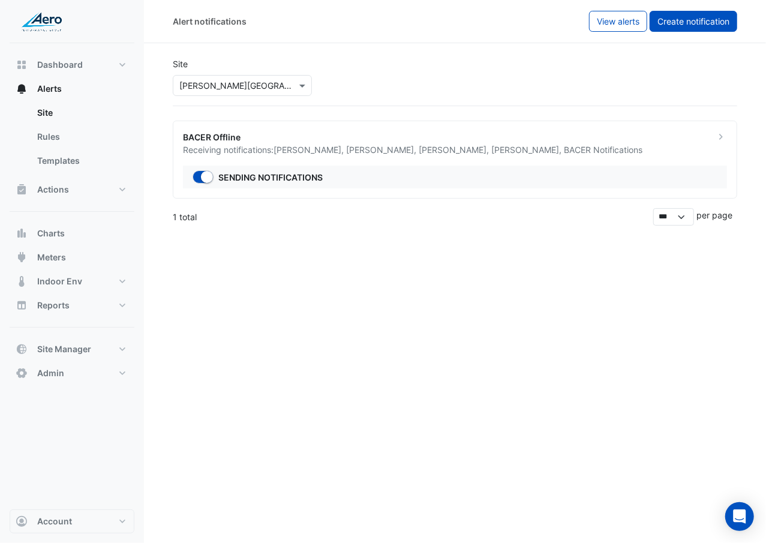
click at [722, 27] on button "Create notification" at bounding box center [694, 21] width 88 height 21
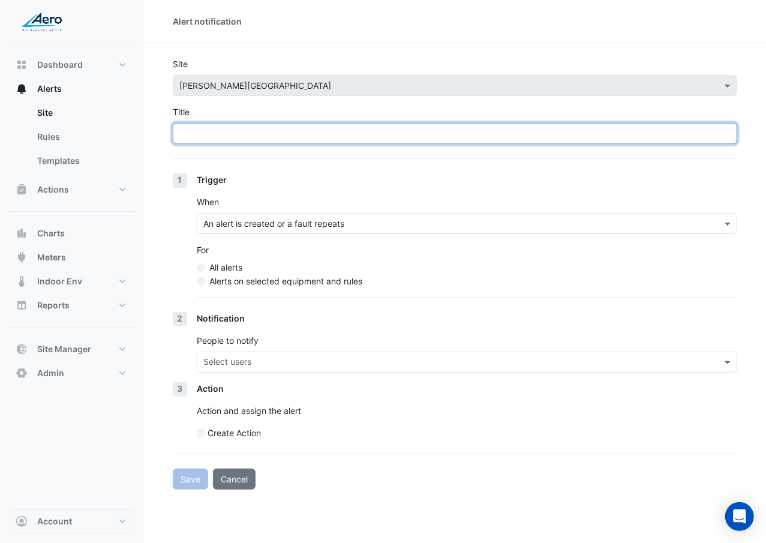
click at [389, 144] on input "Title" at bounding box center [455, 133] width 564 height 21
type input "**********"
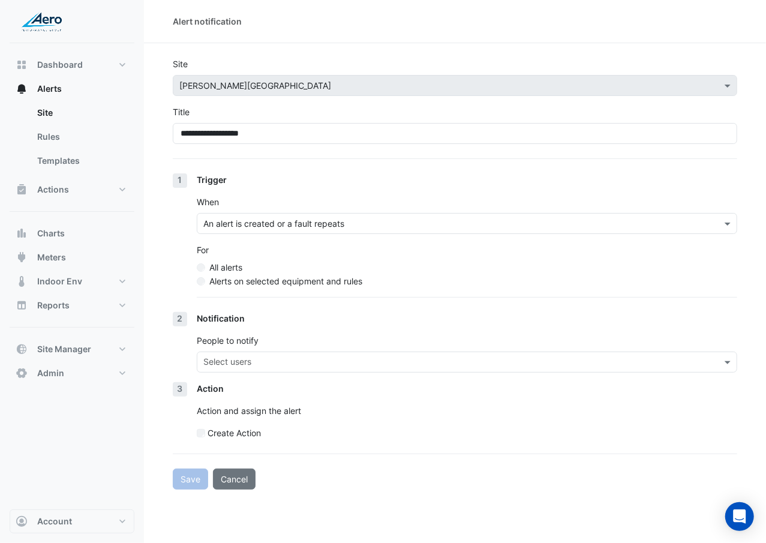
click at [288, 283] on label "Alerts on selected equipment and rules" at bounding box center [285, 281] width 153 height 13
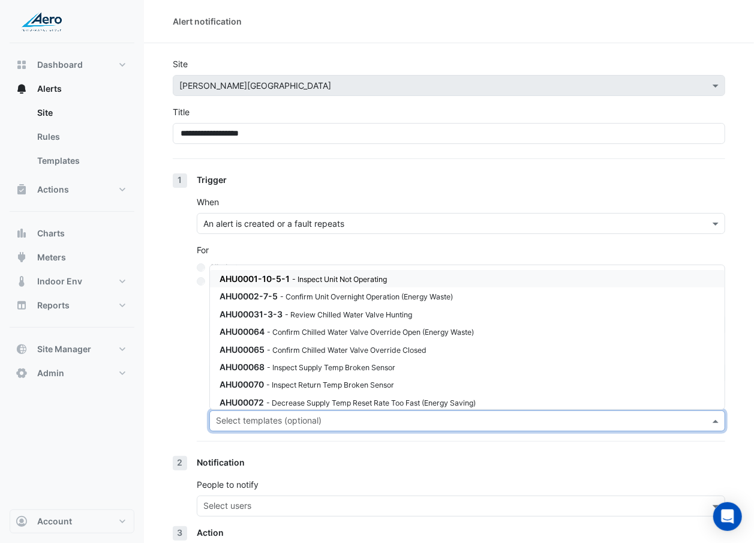
click at [296, 314] on div "Select templates (optional)" at bounding box center [457, 420] width 495 height 19
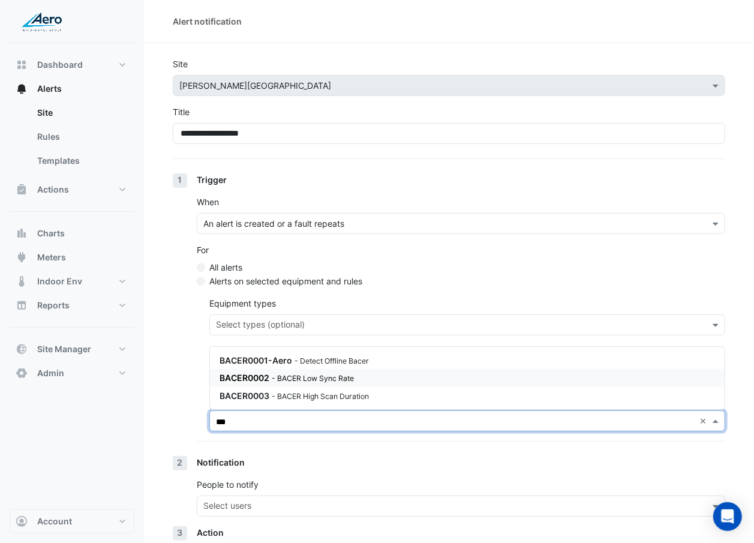
click at [316, 314] on div "BACER0002 - BACER Low Sync Rate" at bounding box center [364, 377] width 288 height 13
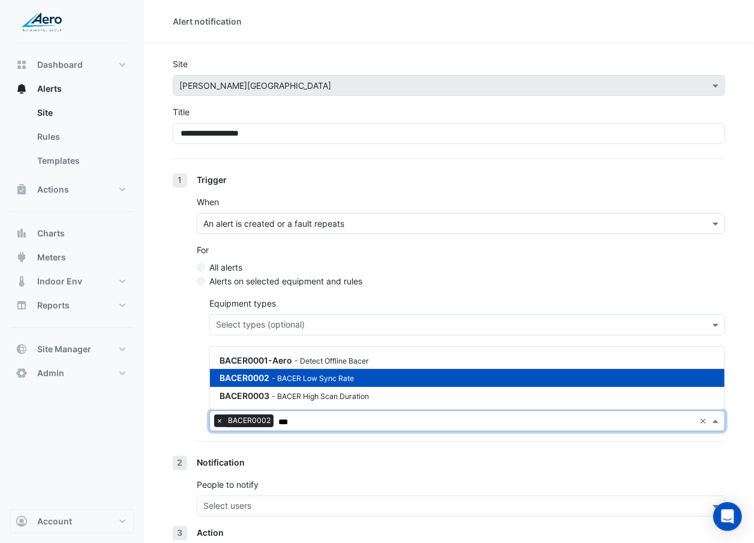
type input "***"
click at [174, 314] on div "1 Trigger When An alert is created or a fault repeats For All alerts Alerts on …" at bounding box center [449, 314] width 552 height 283
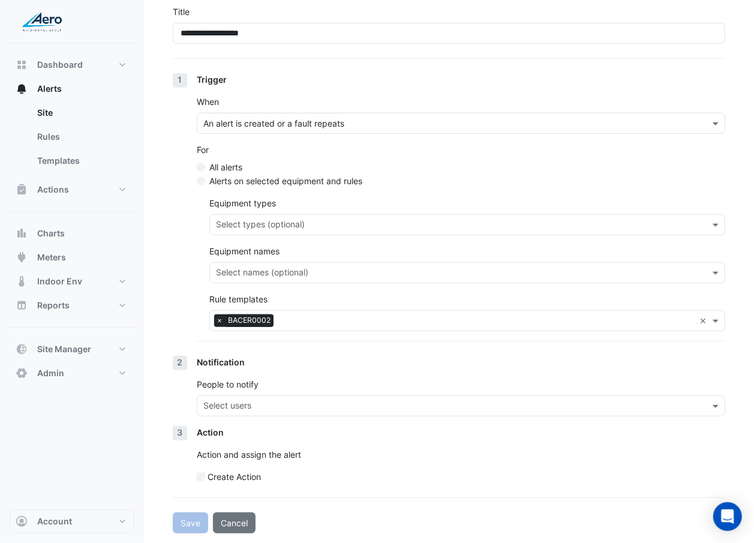
scroll to position [101, 0]
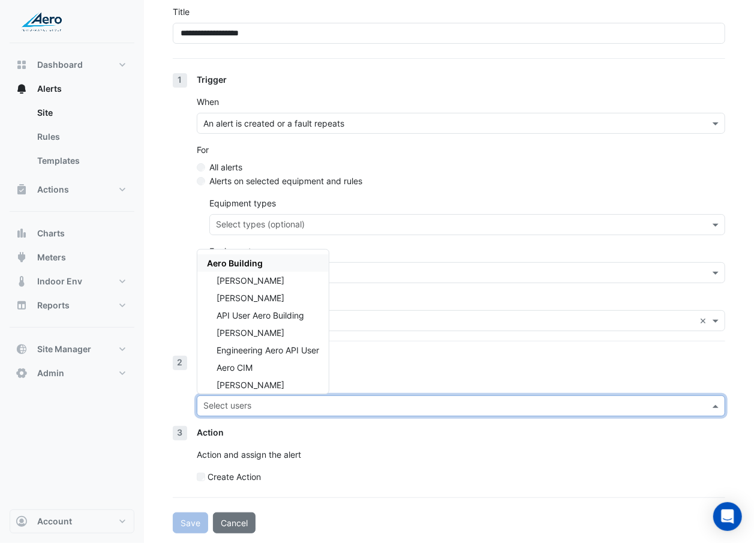
click at [236, 314] on input "text" at bounding box center [453, 407] width 501 height 13
drag, startPoint x: 236, startPoint y: 404, endPoint x: 284, endPoint y: 347, distance: 75.3
click at [284, 314] on ng-select "Select users Aero Building James Arentsen Sean Swalve API User Aero Building An…" at bounding box center [461, 405] width 528 height 21
click at [302, 287] on div "James Arentsen" at bounding box center [262, 280] width 131 height 17
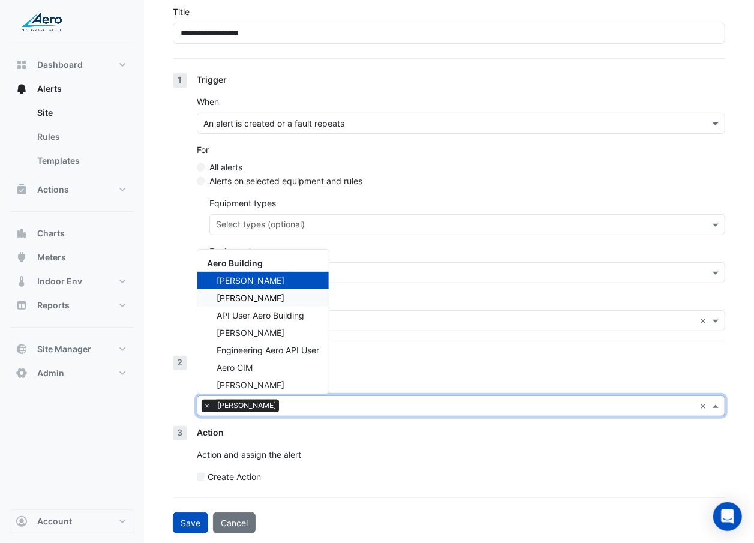
click at [298, 298] on div "Sean Swalve" at bounding box center [262, 297] width 131 height 17
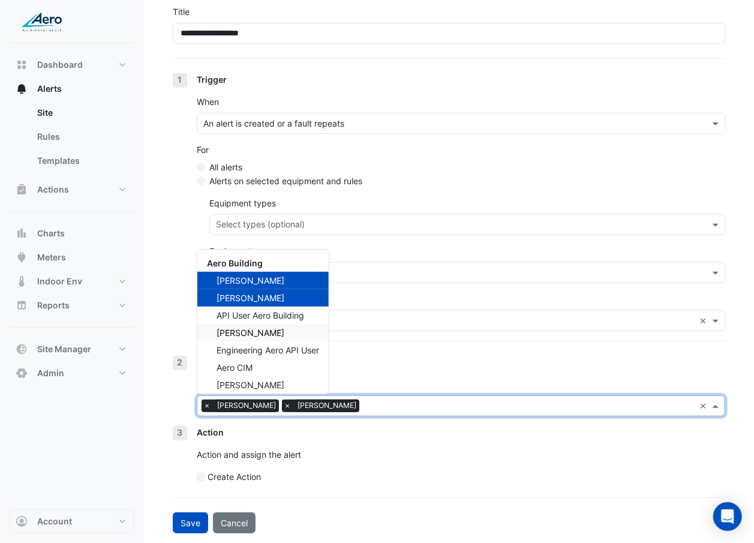
click at [291, 314] on div "Anders Hallstrom" at bounding box center [262, 332] width 131 height 17
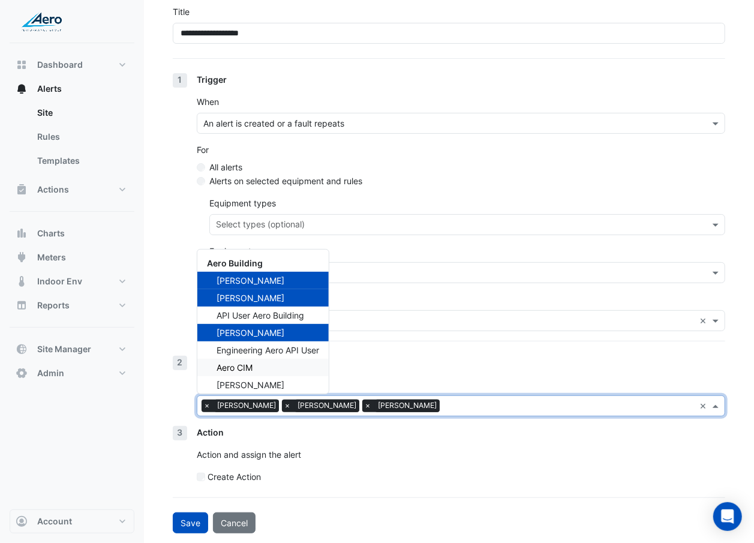
scroll to position [22, 0]
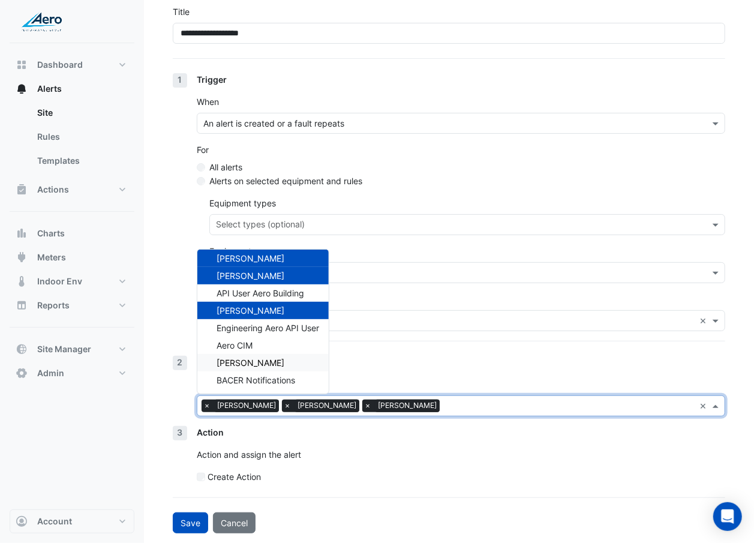
click at [281, 314] on div "Daniel Hosko" at bounding box center [262, 362] width 131 height 17
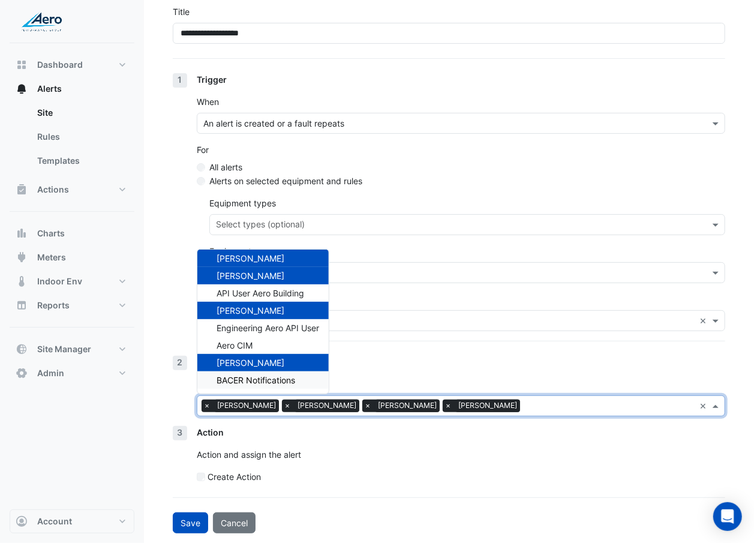
click at [277, 314] on span "BACER Notifications" at bounding box center [256, 380] width 79 height 10
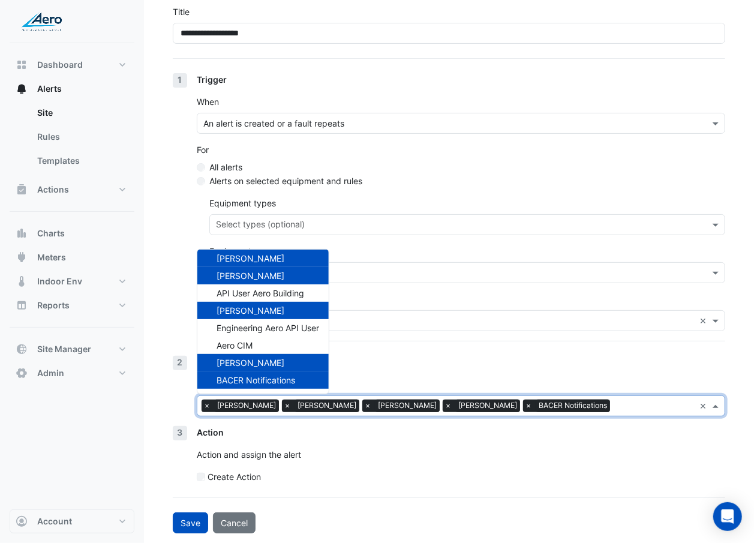
scroll to position [101, 0]
click at [359, 314] on div "Notification People to notify × James Arentsen × Sean Swalve × Anders Hallstrom…" at bounding box center [461, 391] width 528 height 70
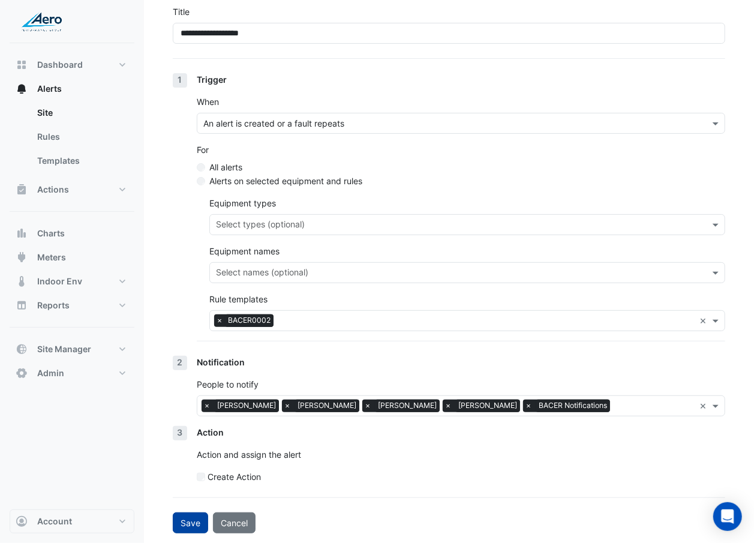
click at [197, 314] on button "Save" at bounding box center [190, 522] width 35 height 21
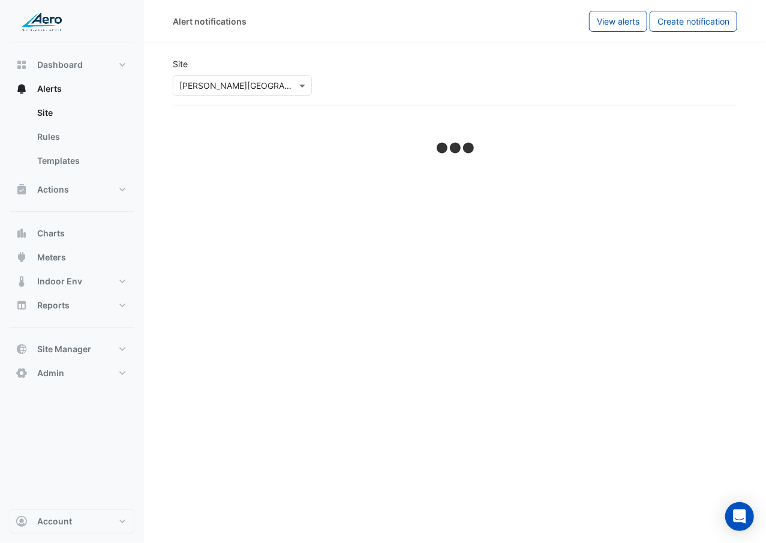
select select "******"
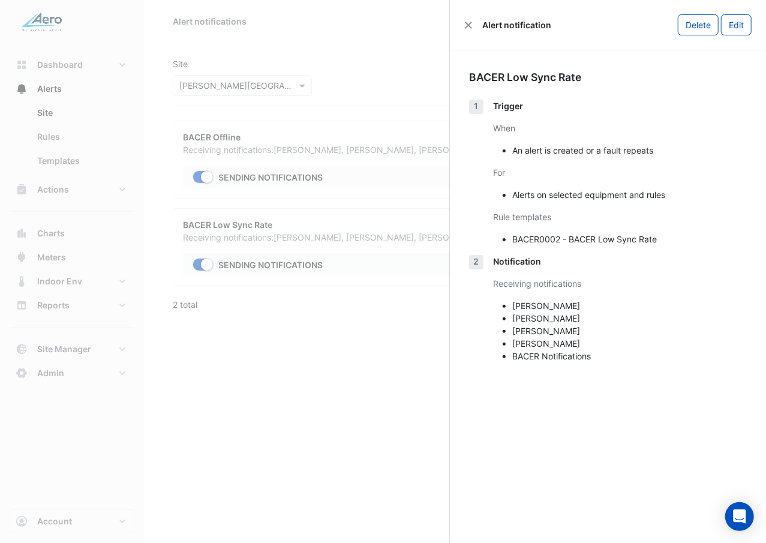
click at [330, 302] on ngb-offcanvas-backdrop at bounding box center [383, 271] width 766 height 543
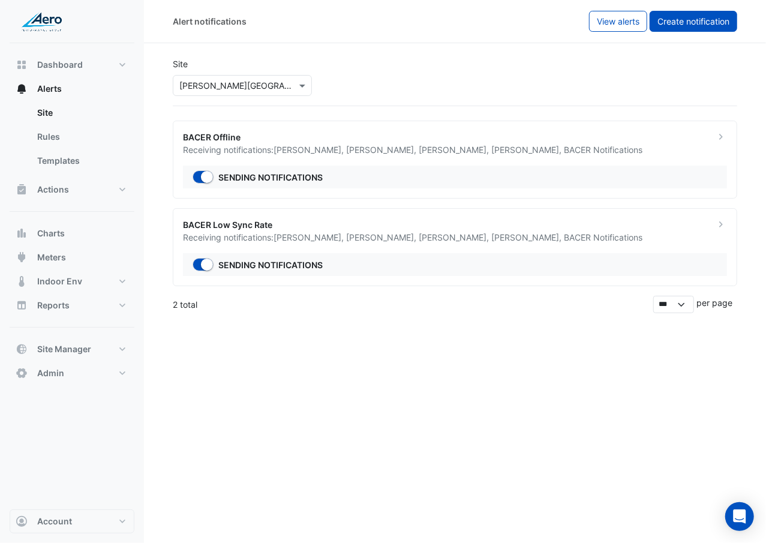
click at [681, 12] on button "Create notification" at bounding box center [694, 21] width 88 height 21
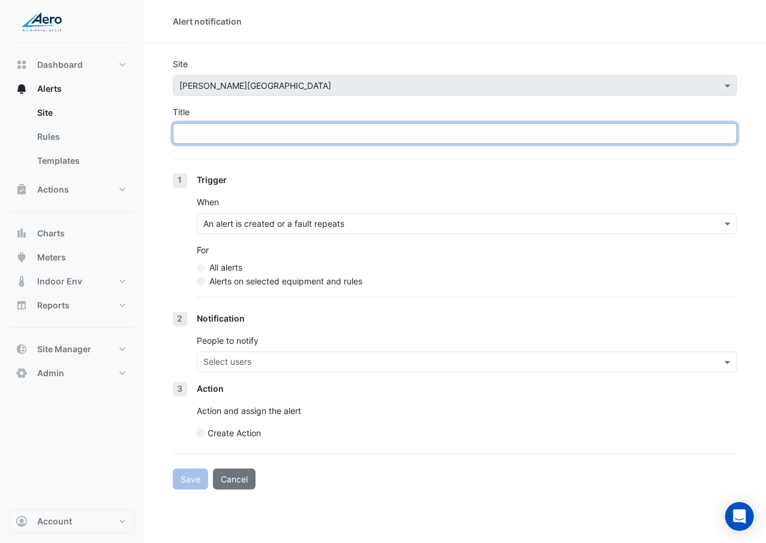
click at [301, 138] on input "Title" at bounding box center [455, 133] width 564 height 21
paste input "**********"
type input "**********"
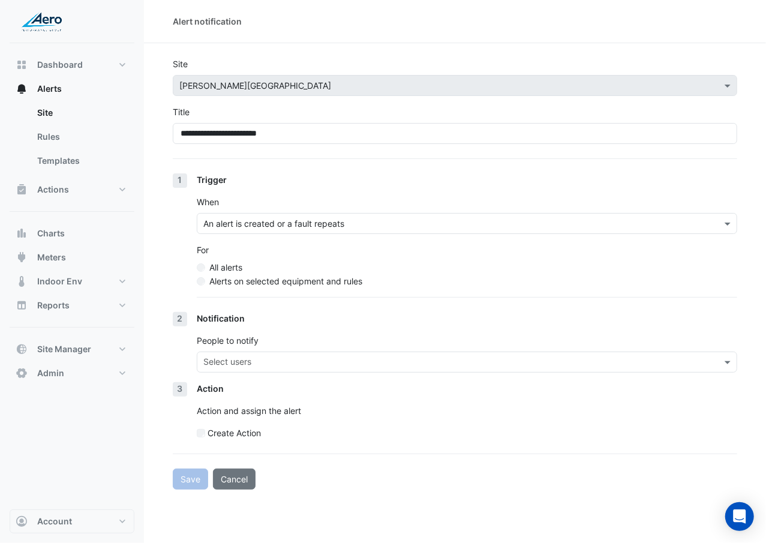
click at [244, 282] on label "Alerts on selected equipment and rules" at bounding box center [285, 281] width 153 height 13
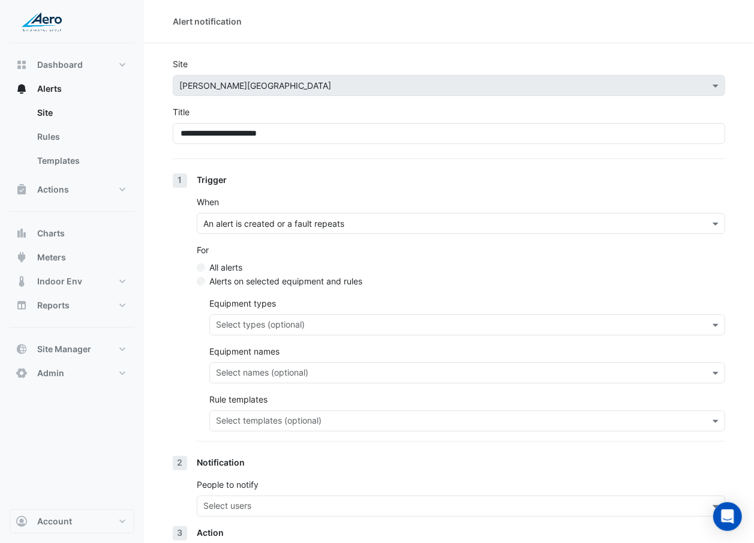
click at [260, 314] on input "text" at bounding box center [460, 422] width 489 height 13
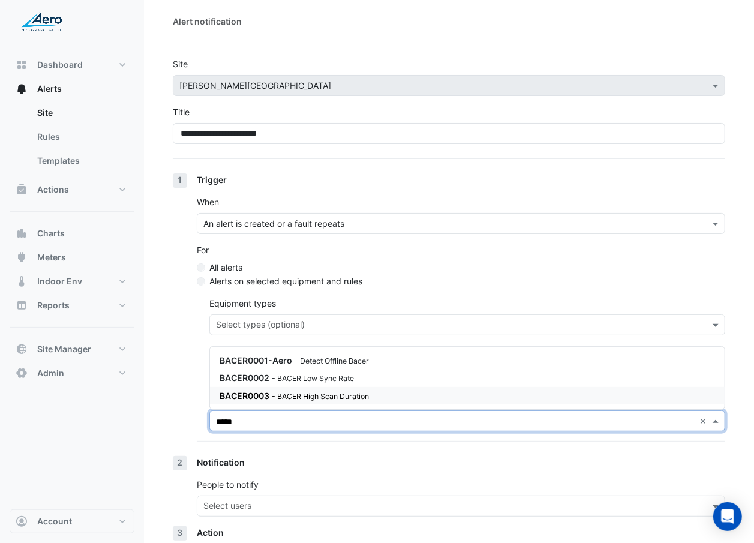
click at [271, 314] on div "BACER0003 - BACER High Scan Duration" at bounding box center [364, 395] width 288 height 13
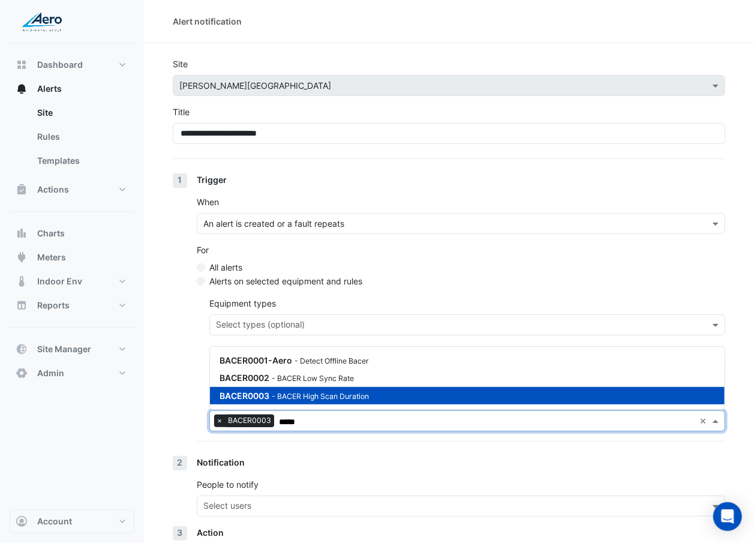
type input "*****"
click at [188, 314] on div "1 Trigger When An alert is created or a fault repeats For All alerts Alerts on …" at bounding box center [449, 314] width 552 height 283
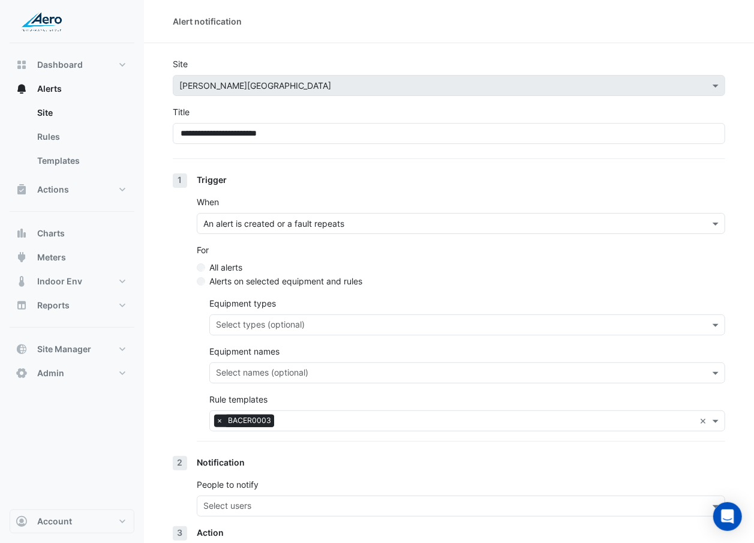
scroll to position [101, 0]
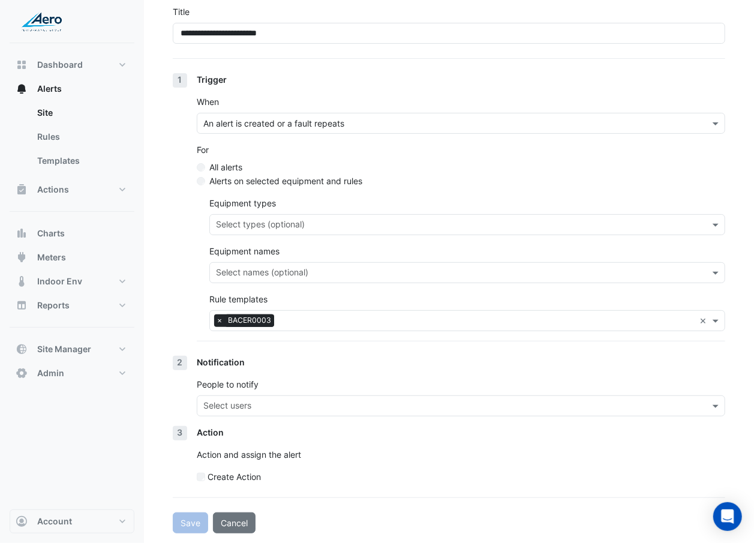
click at [235, 314] on div "Select users" at bounding box center [450, 405] width 507 height 19
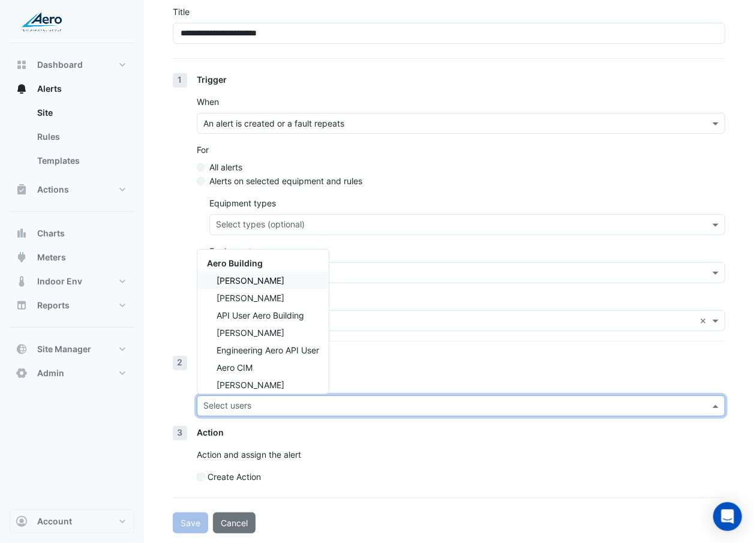
click at [298, 284] on div "James Arentsen" at bounding box center [262, 280] width 131 height 17
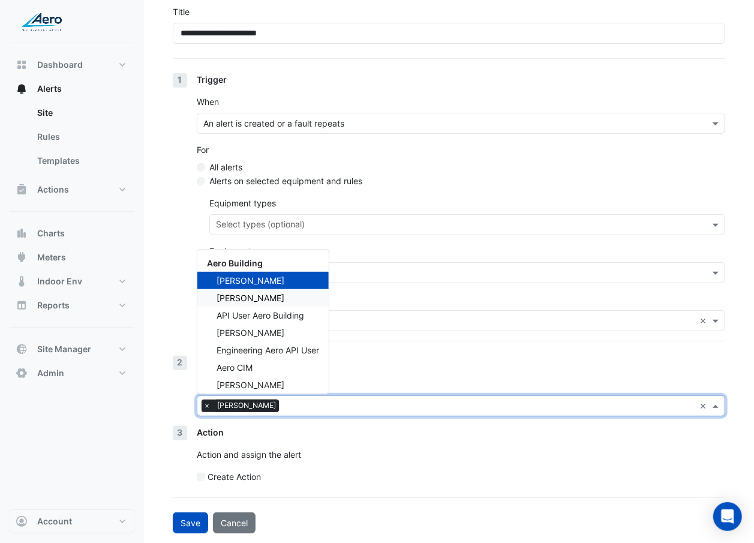
click at [295, 296] on div "Sean Swalve" at bounding box center [262, 297] width 131 height 17
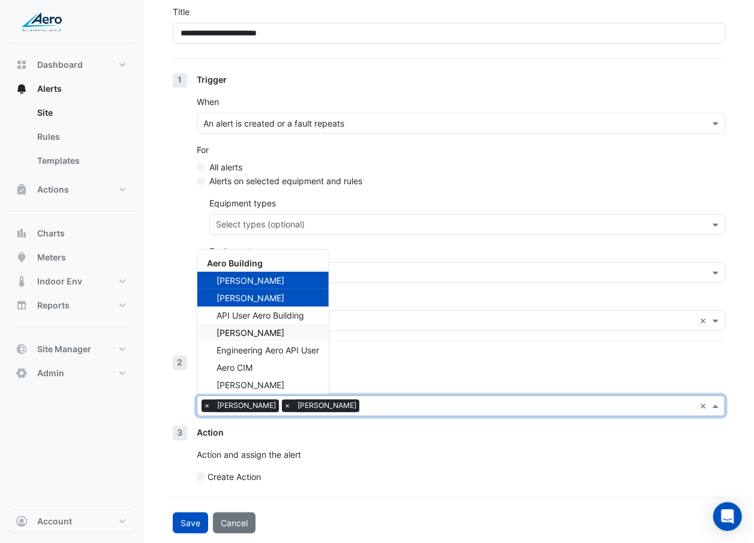
click at [289, 314] on div "Anders Hallstrom" at bounding box center [262, 332] width 131 height 17
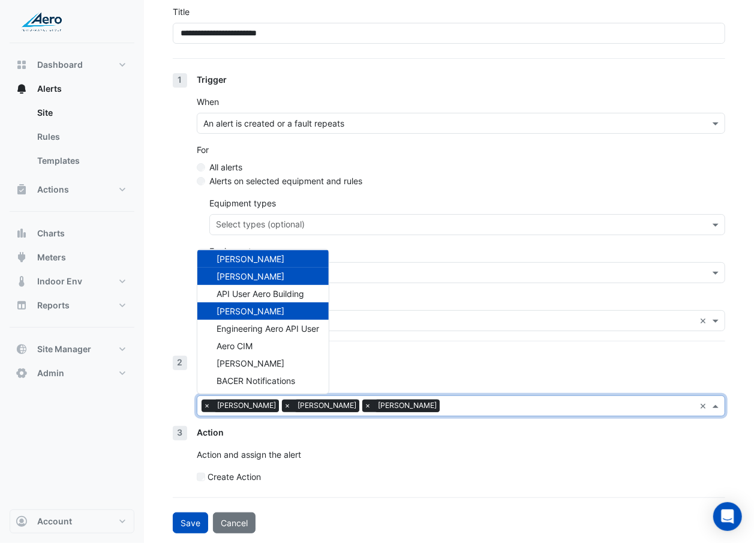
scroll to position [22, 0]
click at [282, 314] on div "Daniel Hosko" at bounding box center [262, 362] width 131 height 17
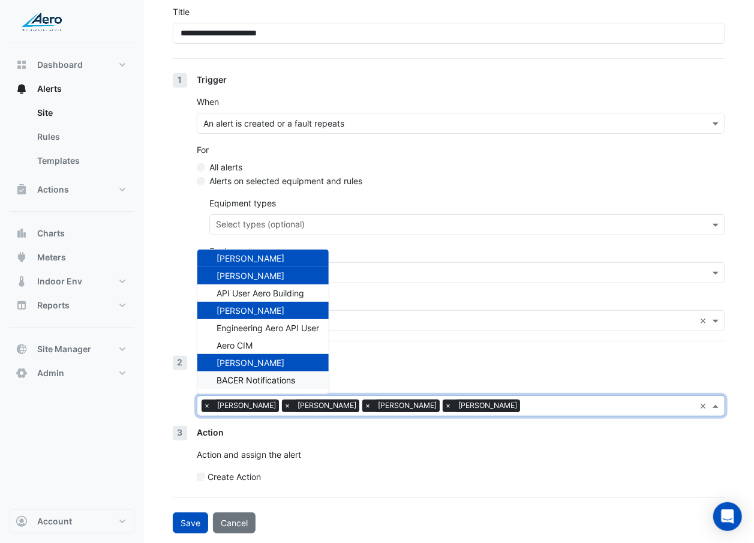
click at [280, 314] on span "BACER Notifications" at bounding box center [256, 380] width 79 height 10
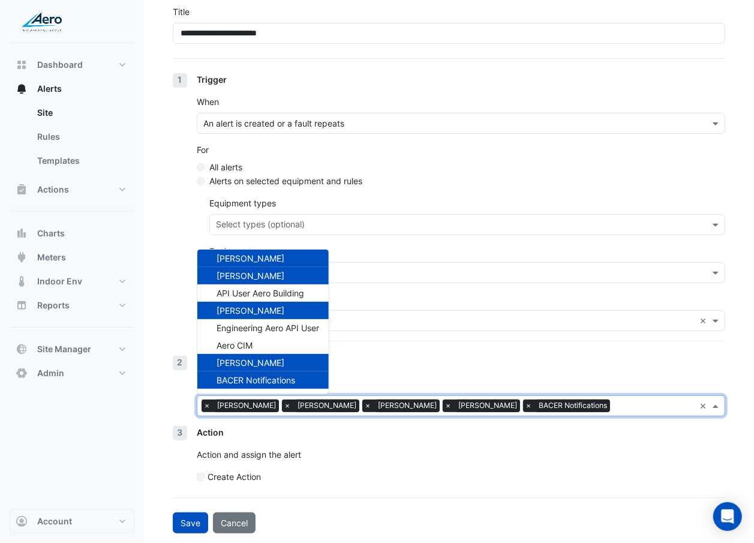
click at [318, 314] on div "Action Action and assign the alert Create Action" at bounding box center [461, 459] width 528 height 67
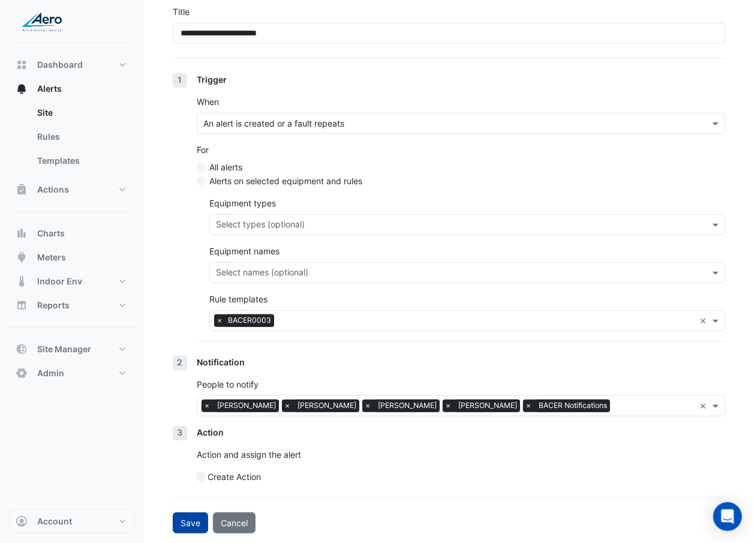
drag, startPoint x: 318, startPoint y: 466, endPoint x: 198, endPoint y: 528, distance: 134.9
click at [198, 314] on form "**********" at bounding box center [449, 245] width 552 height 576
click at [187, 314] on button "Save" at bounding box center [190, 522] width 35 height 21
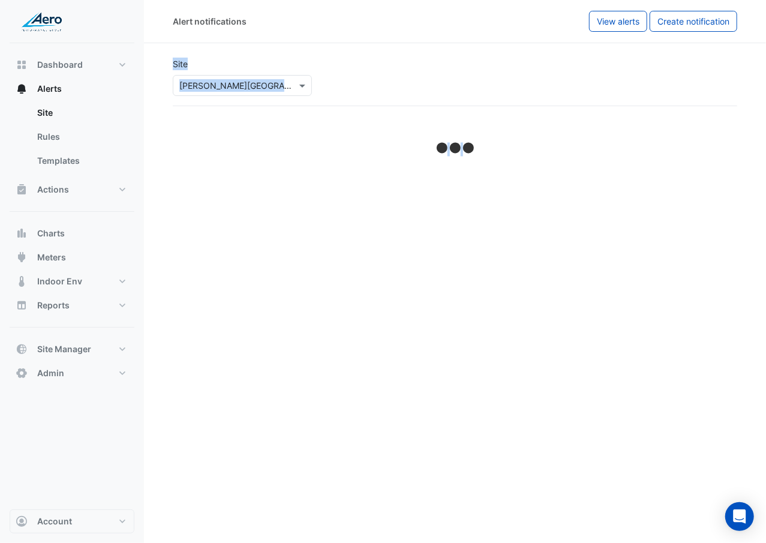
select select "******"
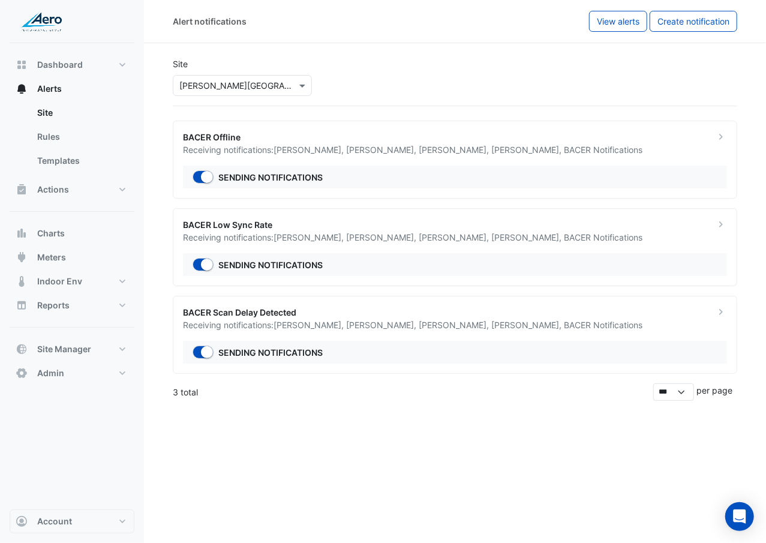
click at [405, 314] on ngb-offcanvas-backdrop at bounding box center [383, 271] width 766 height 543
click at [265, 83] on input "text" at bounding box center [230, 86] width 102 height 13
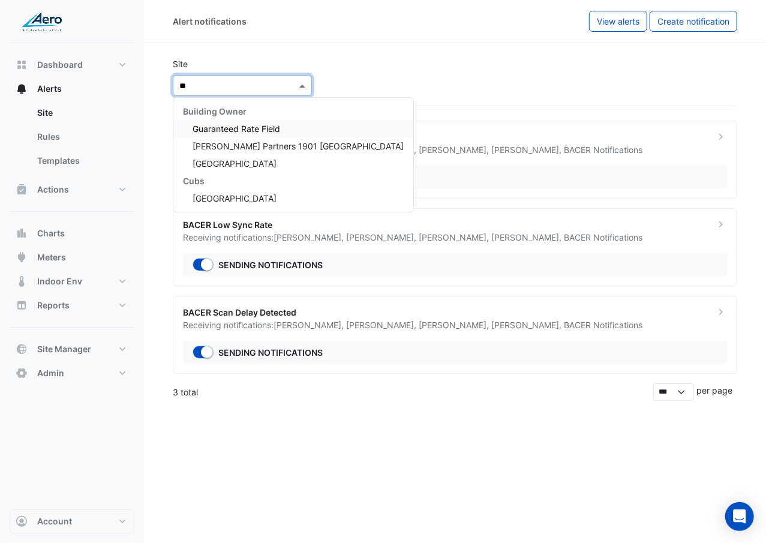
type input "*"
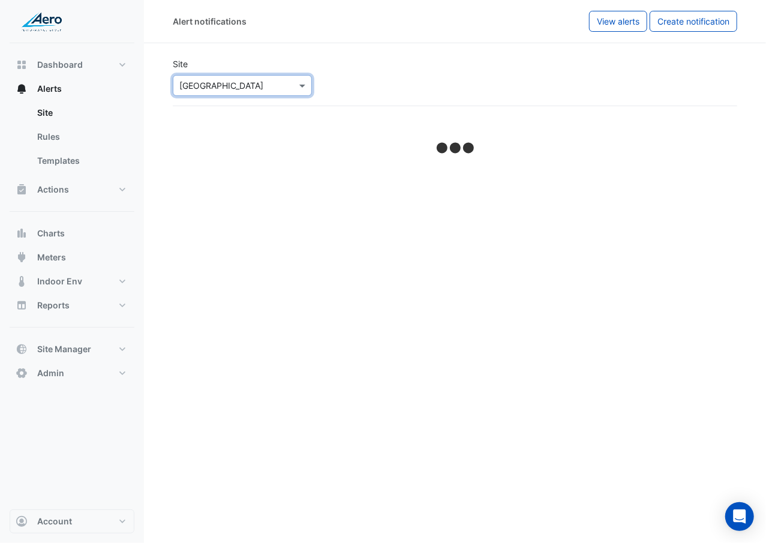
select select "******"
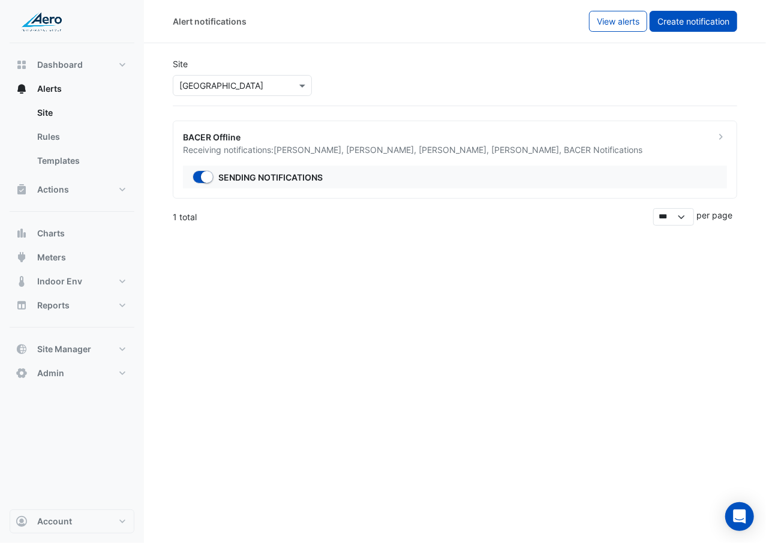
click at [711, 22] on span "Create notification" at bounding box center [693, 21] width 72 height 10
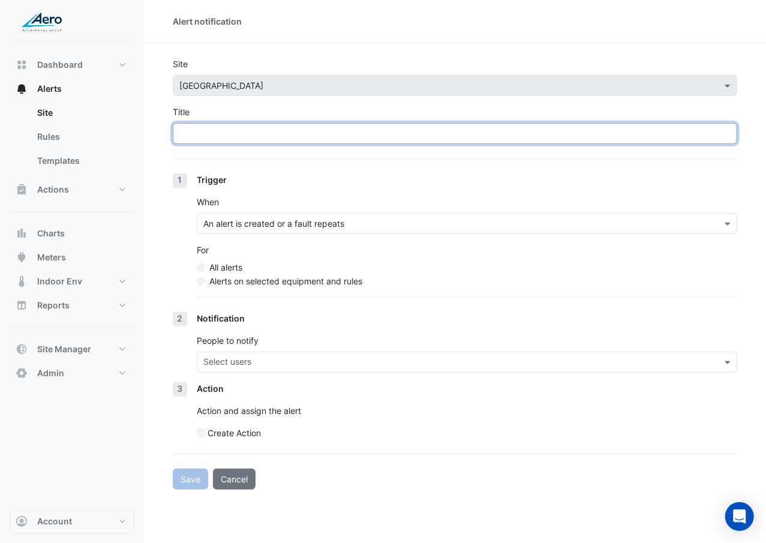
click at [259, 135] on input "Title" at bounding box center [455, 133] width 564 height 21
type input "**********"
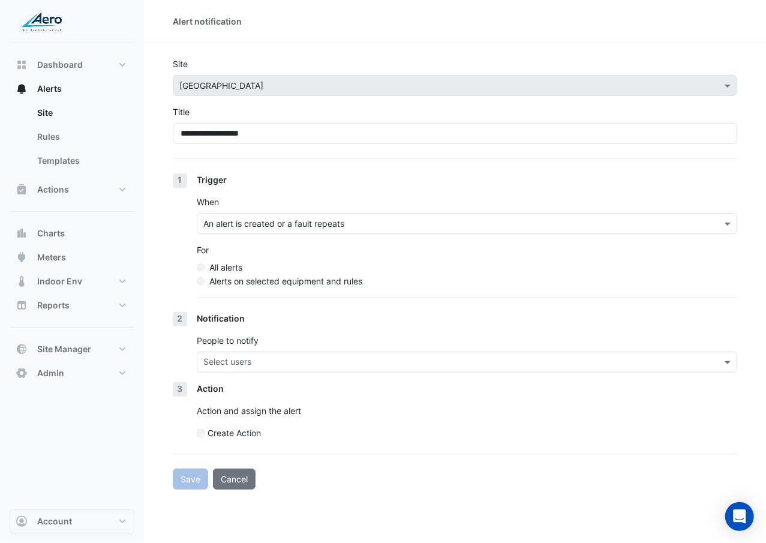
click at [289, 314] on input "text" at bounding box center [459, 363] width 513 height 13
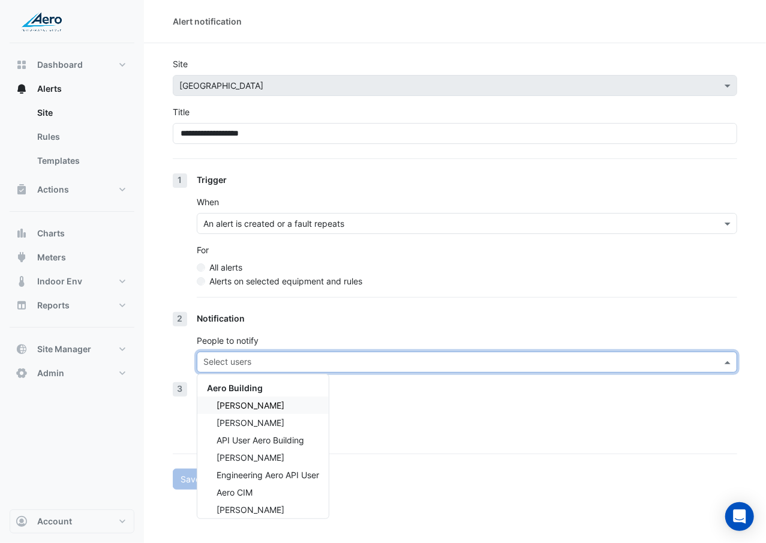
click at [274, 314] on span "James Arentsen" at bounding box center [251, 405] width 68 height 10
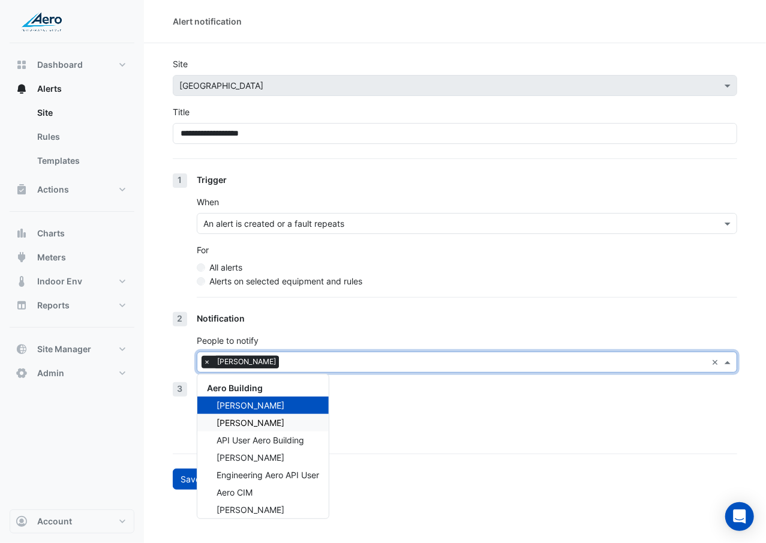
click at [272, 314] on div "Sean Swalve" at bounding box center [262, 422] width 131 height 17
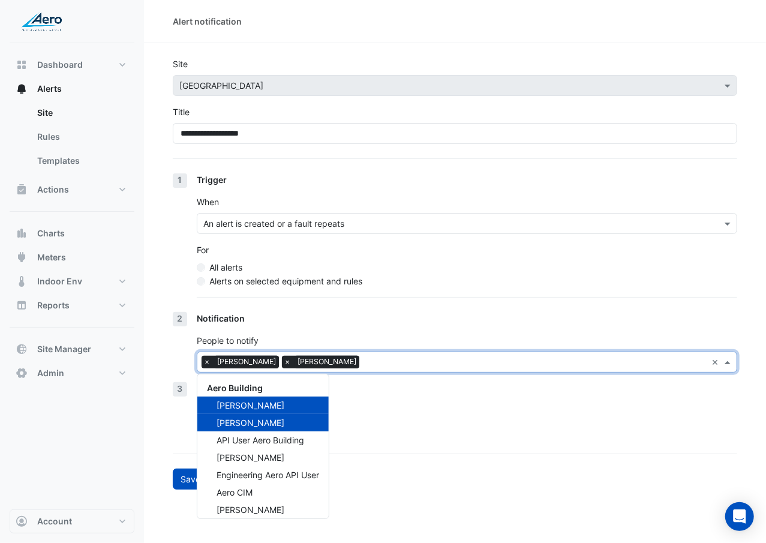
scroll to position [17, 0]
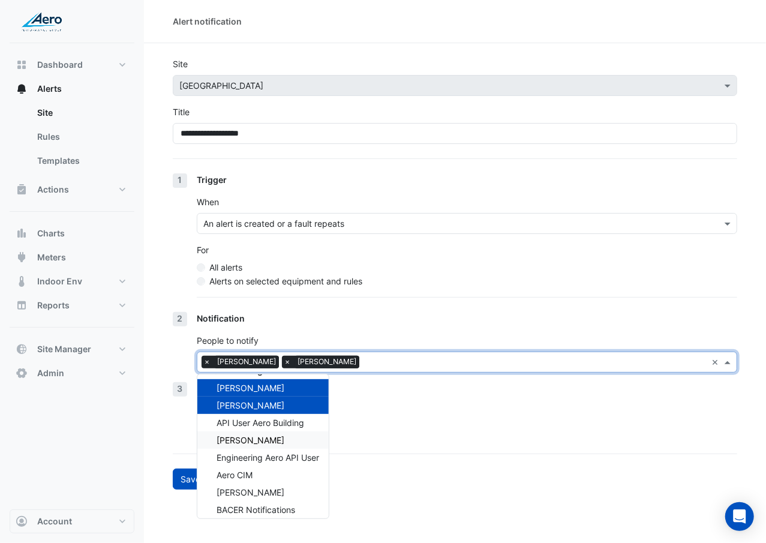
click at [271, 314] on span "Anders Hallstrom" at bounding box center [251, 440] width 68 height 10
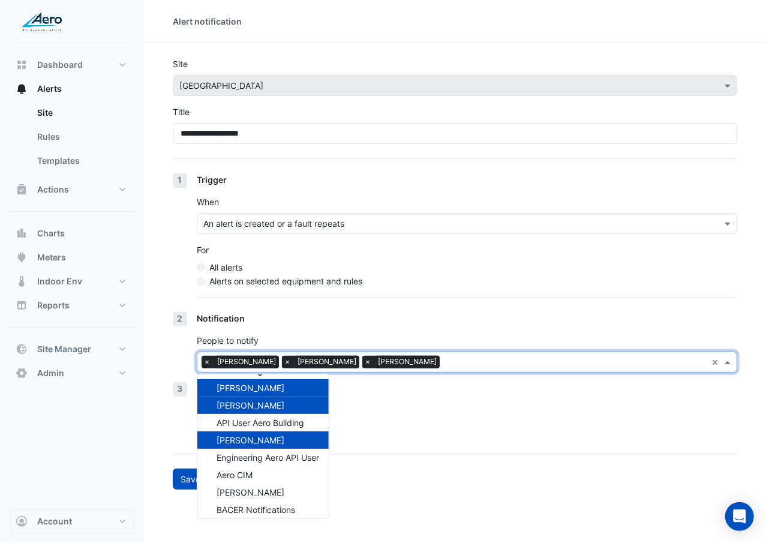
scroll to position [42, 0]
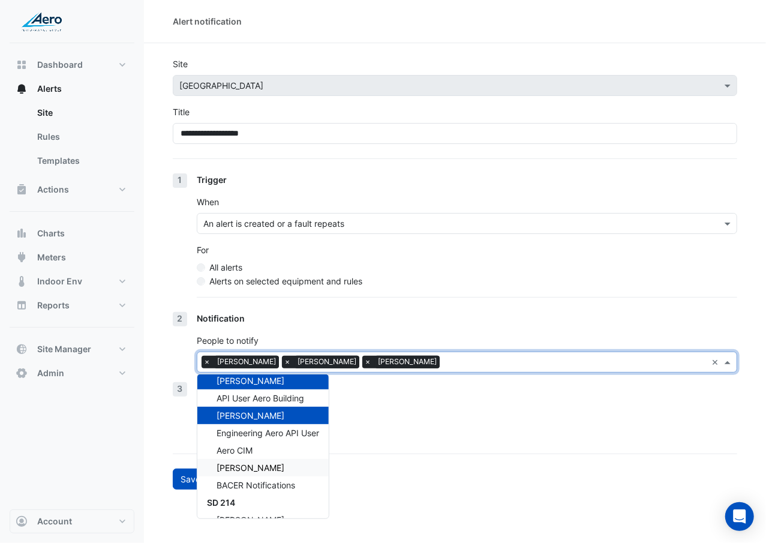
click at [265, 314] on div "Daniel Hosko" at bounding box center [262, 467] width 131 height 17
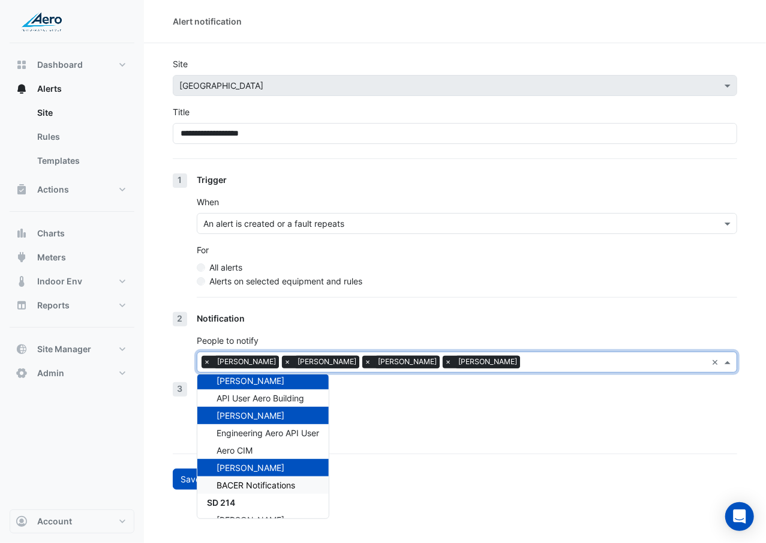
click at [265, 314] on span "BACER Notifications" at bounding box center [256, 485] width 79 height 10
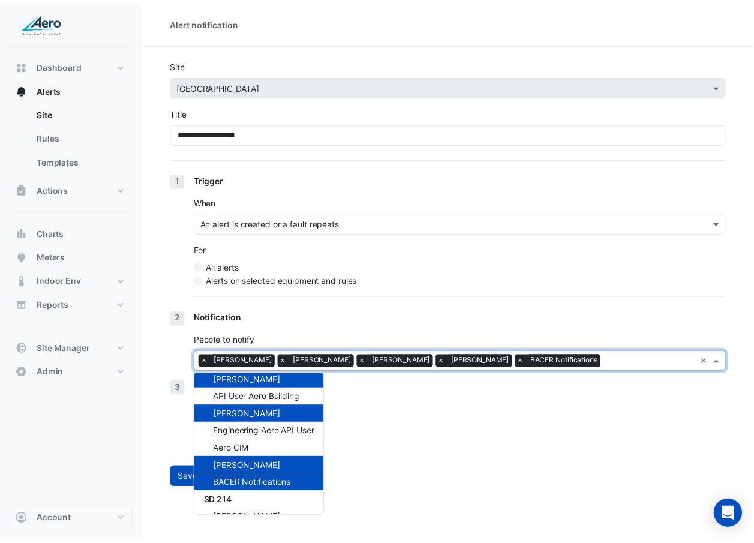
scroll to position [56, 0]
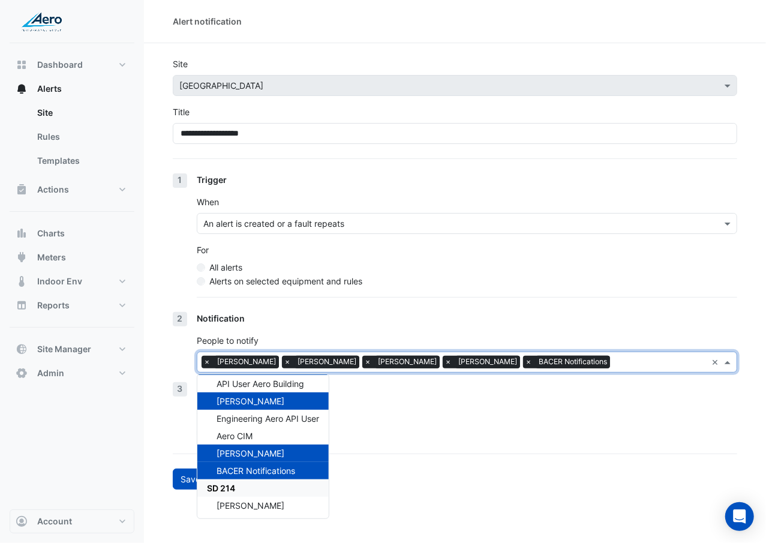
click at [404, 314] on div "**********" at bounding box center [455, 271] width 622 height 543
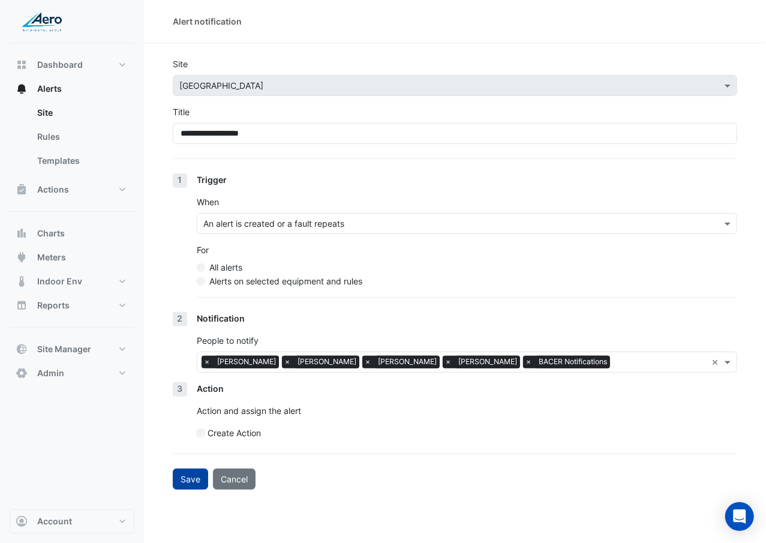
click at [182, 314] on button "Save" at bounding box center [190, 478] width 35 height 21
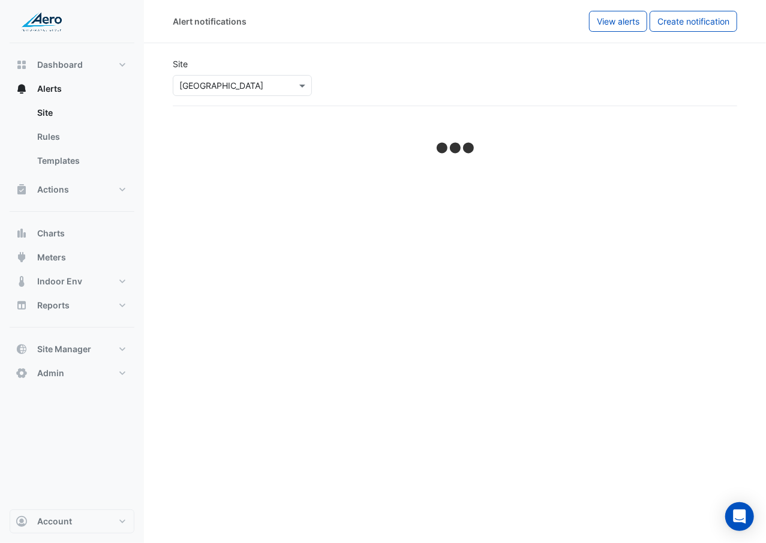
select select "******"
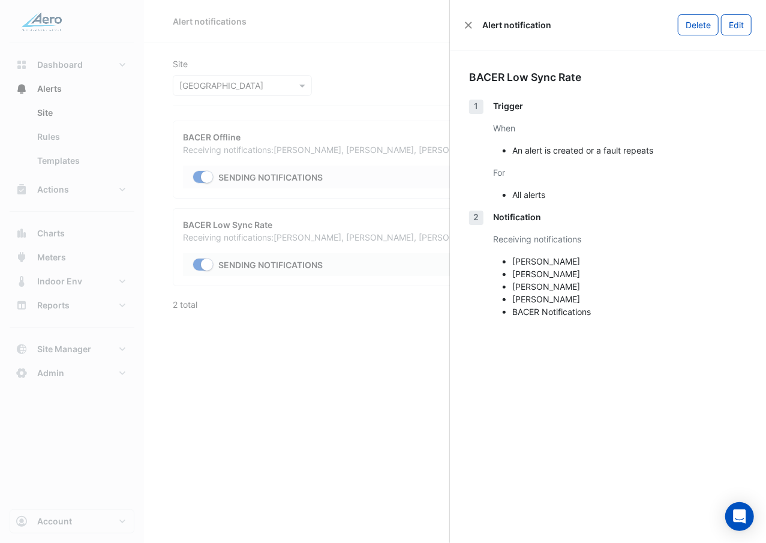
click at [323, 314] on ngb-offcanvas-backdrop at bounding box center [383, 271] width 766 height 543
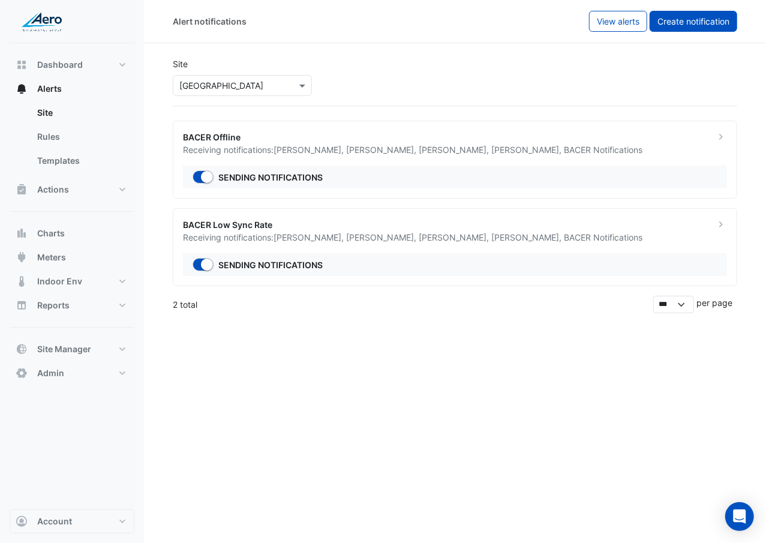
click at [704, 29] on button "Create notification" at bounding box center [694, 21] width 88 height 21
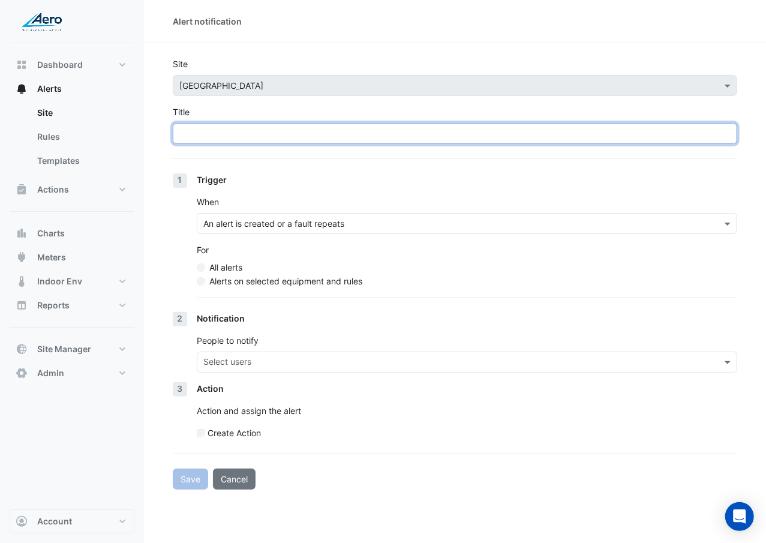
click at [419, 131] on input "Title" at bounding box center [455, 133] width 564 height 21
paste input "**********"
type input "**********"
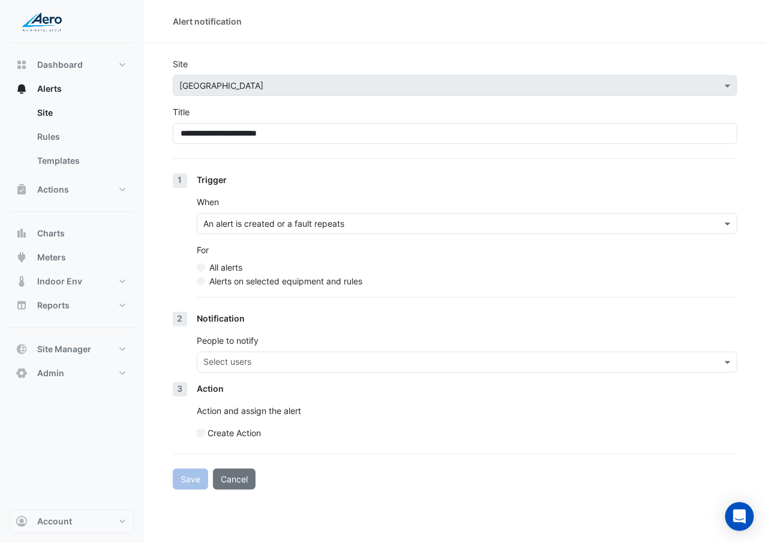
click at [325, 276] on label "Alerts on selected equipment and rules" at bounding box center [285, 281] width 153 height 13
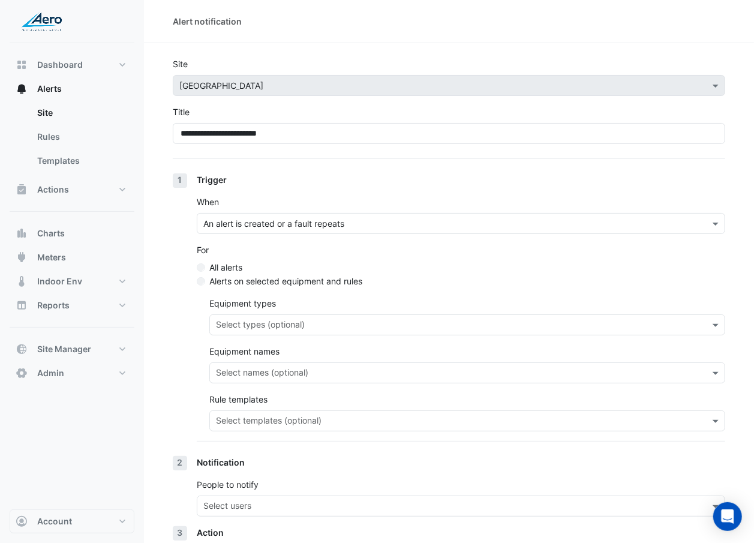
click at [298, 314] on input "text" at bounding box center [460, 422] width 489 height 13
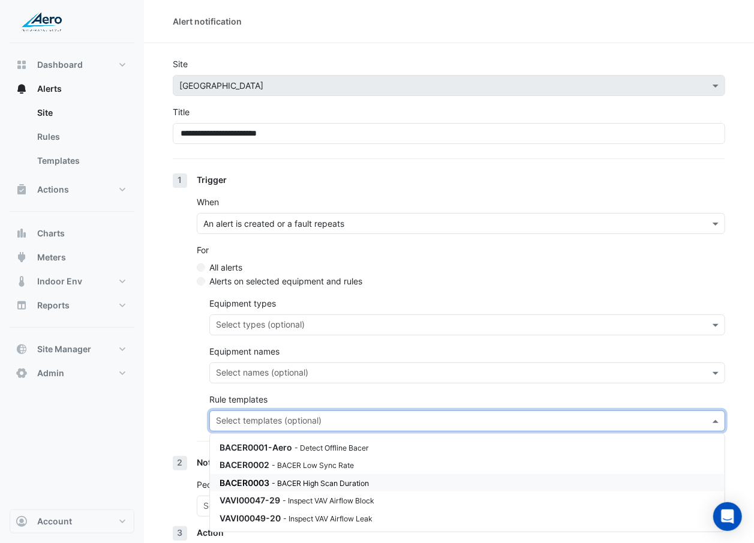
click at [318, 314] on div "BACER0003 - BACER High Scan Duration" at bounding box center [364, 482] width 288 height 13
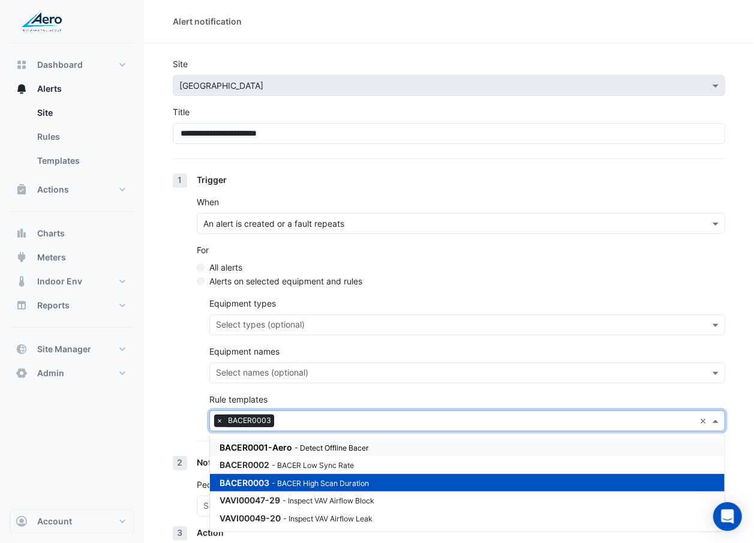
click at [193, 314] on div "1 Trigger When An alert is created or a fault repeats For All alerts Alerts on …" at bounding box center [449, 314] width 552 height 283
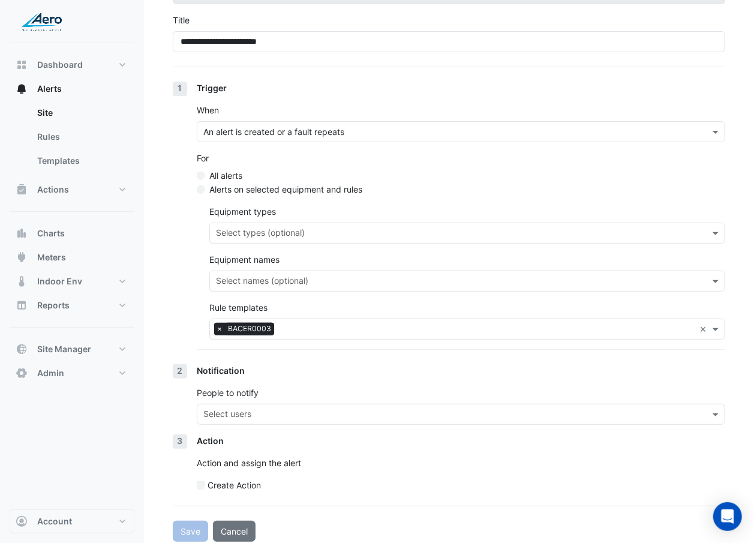
scroll to position [77, 0]
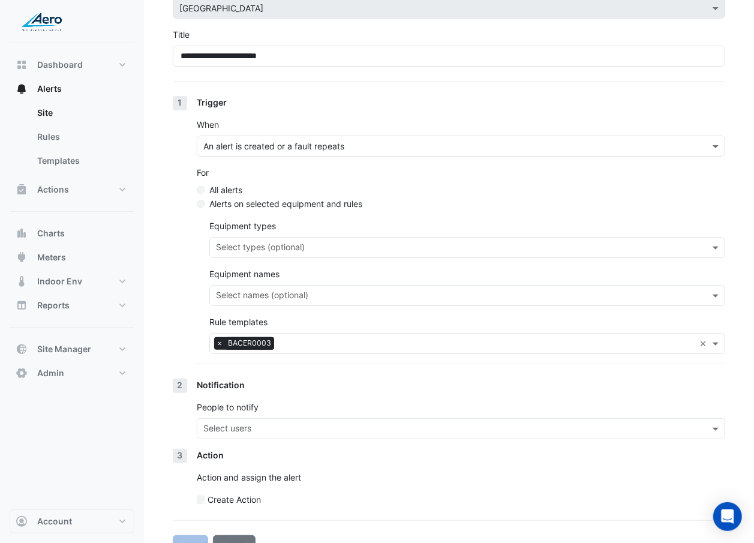
click at [205, 314] on input "text" at bounding box center [453, 429] width 501 height 13
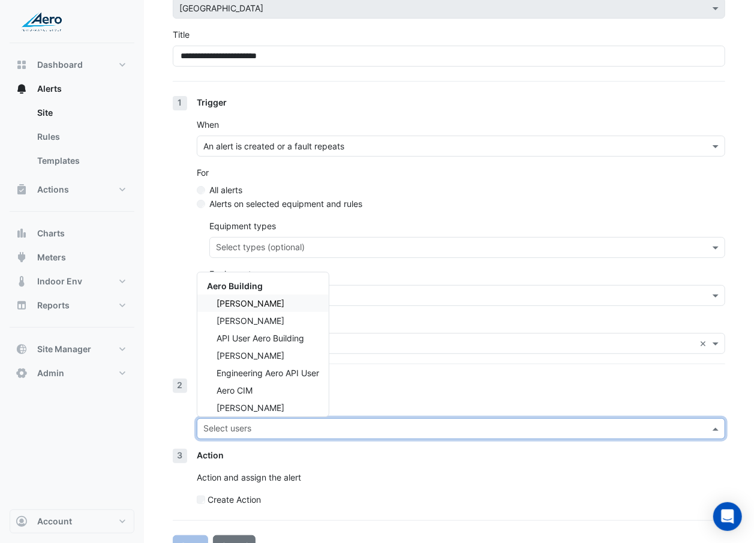
click at [291, 300] on div "James Arentsen" at bounding box center [262, 303] width 131 height 17
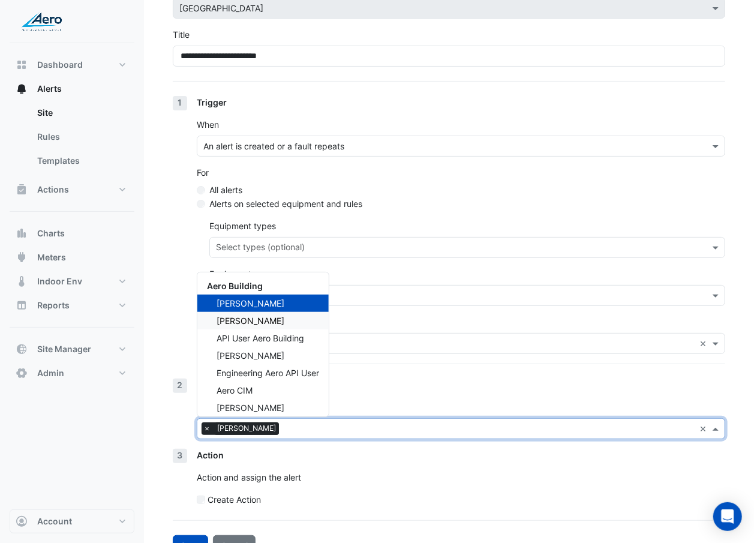
click at [284, 314] on div "Sean Swalve" at bounding box center [262, 320] width 131 height 17
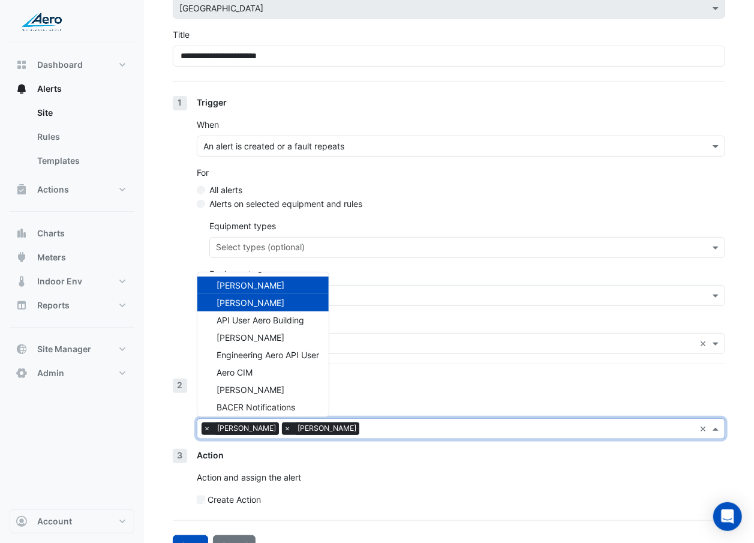
scroll to position [19, 0]
click at [281, 314] on span "Anders Hallstrom" at bounding box center [251, 336] width 68 height 10
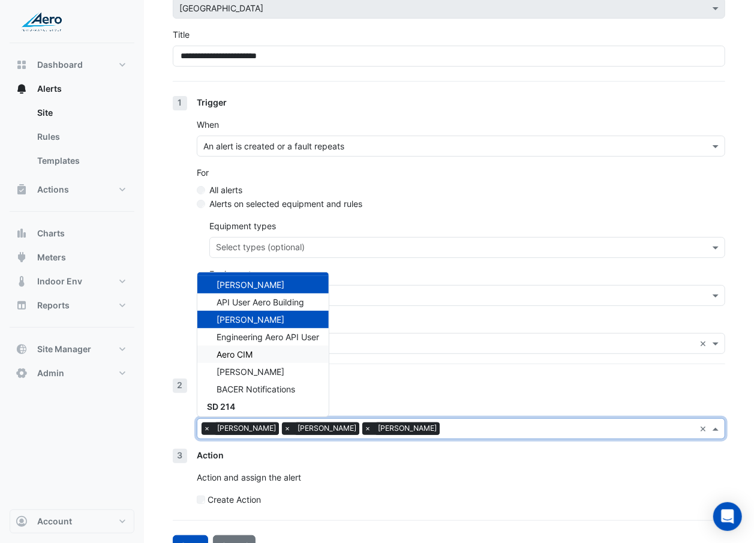
scroll to position [37, 0]
click at [286, 314] on div "Daniel Hosko" at bounding box center [262, 370] width 131 height 17
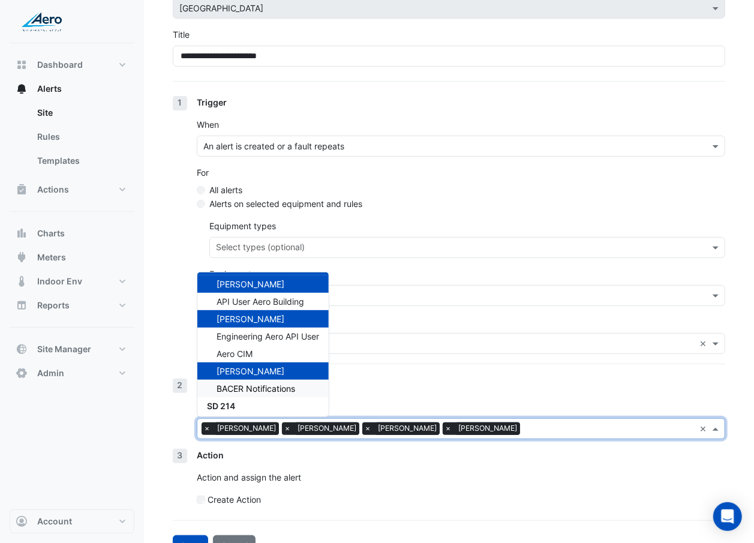
click at [281, 314] on span "BACER Notifications" at bounding box center [256, 388] width 79 height 10
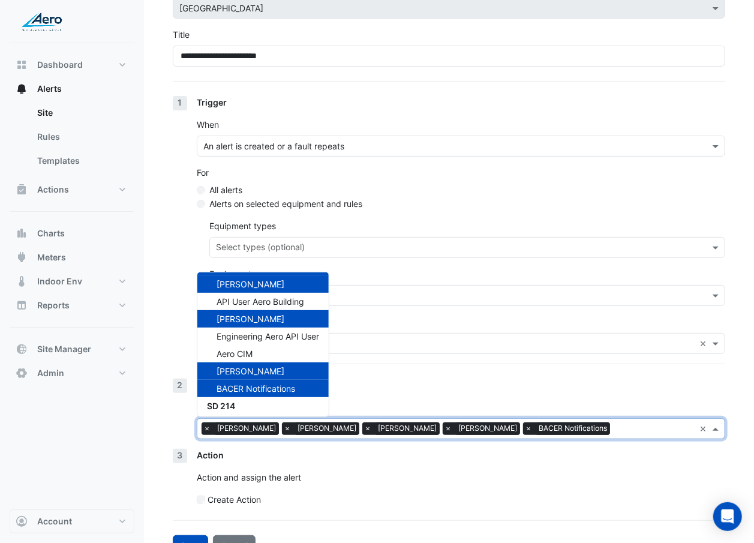
scroll to position [56, 0]
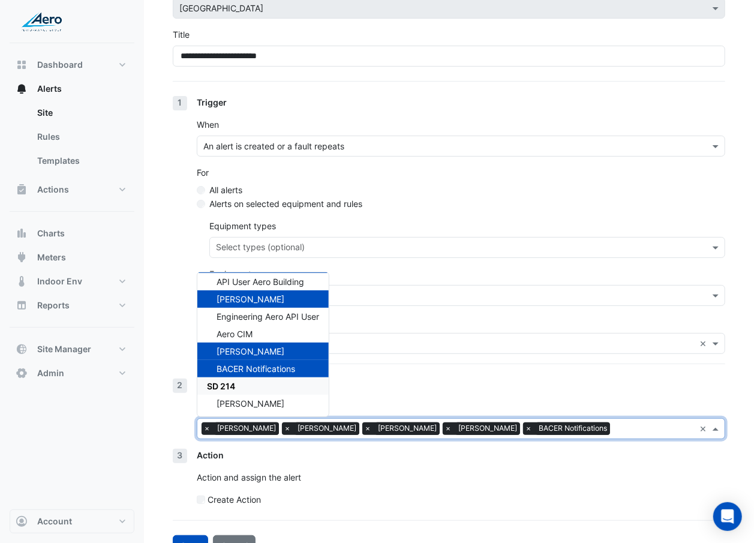
click at [375, 314] on div "Notification" at bounding box center [461, 384] width 528 height 13
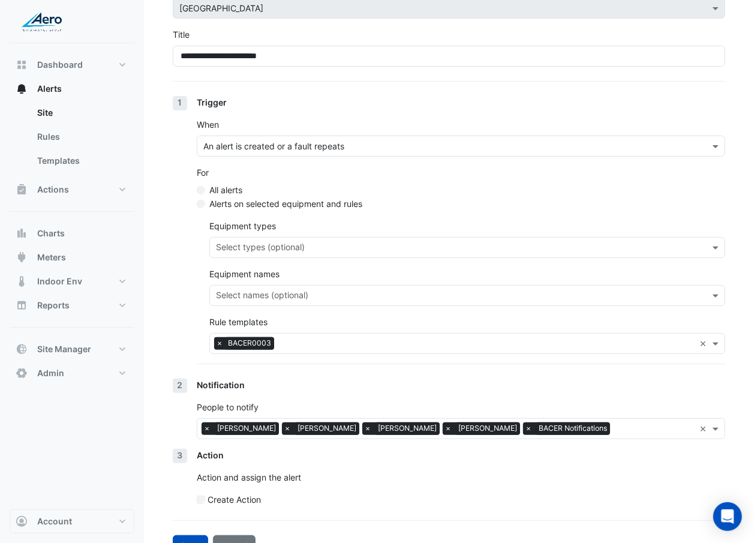
click at [375, 314] on div "Notification" at bounding box center [461, 384] width 528 height 13
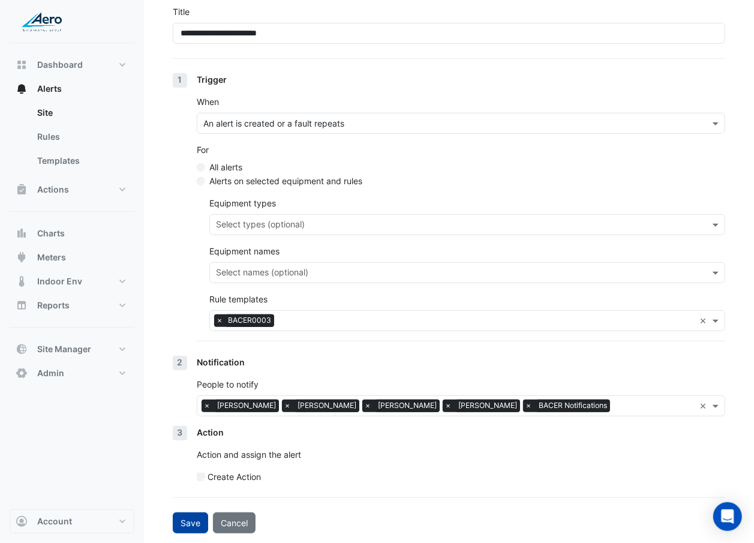
click at [191, 314] on button "Save" at bounding box center [190, 522] width 35 height 21
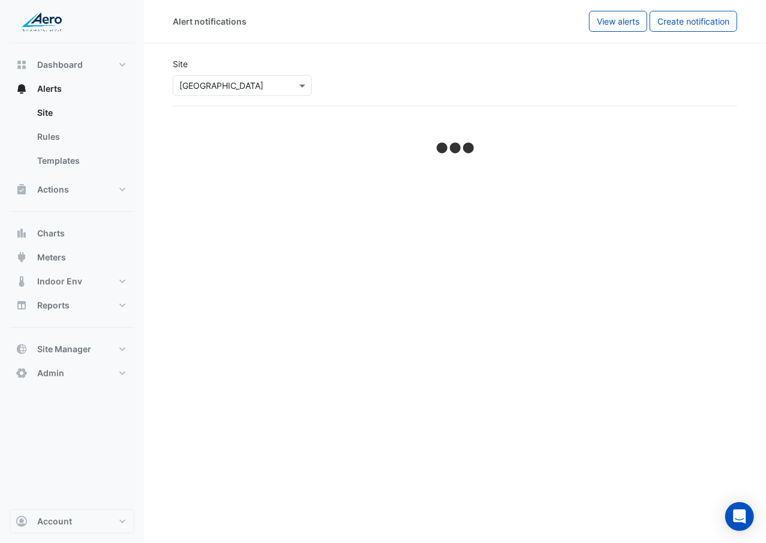
select select "******"
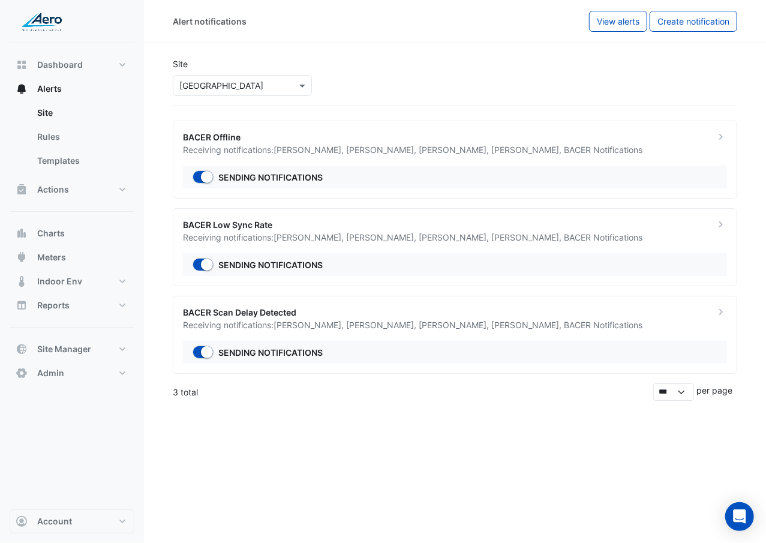
click at [257, 314] on ngb-offcanvas-backdrop at bounding box center [383, 271] width 766 height 543
click at [257, 314] on div "Alert notifications View alerts Create notification Site × Forest View Educatio…" at bounding box center [455, 271] width 622 height 543
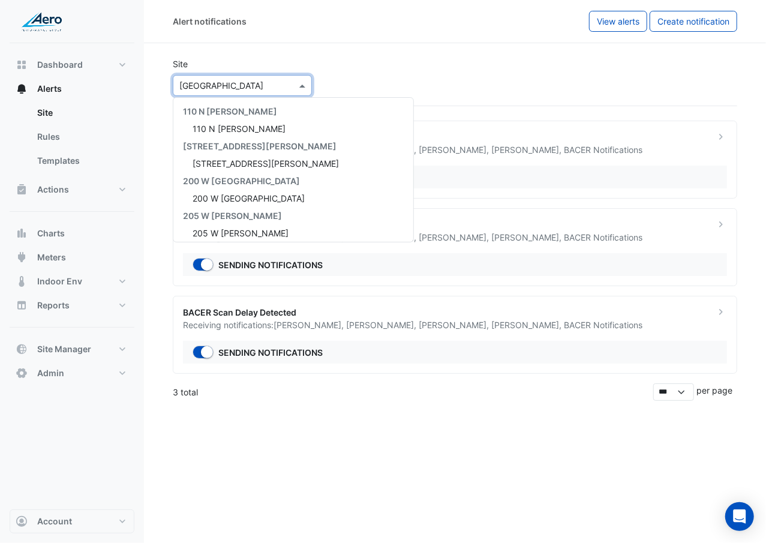
click at [264, 86] on input "text" at bounding box center [230, 86] width 102 height 13
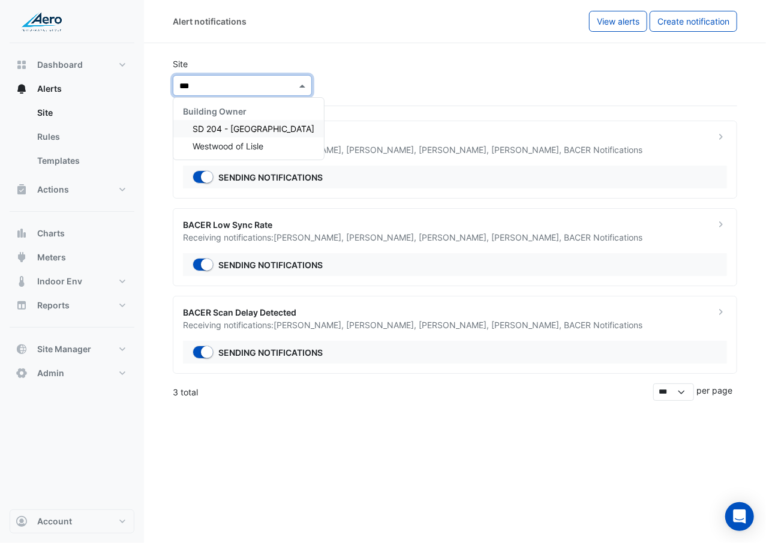
type input "****"
click at [266, 145] on div "Westwood of Lisle" at bounding box center [248, 145] width 151 height 17
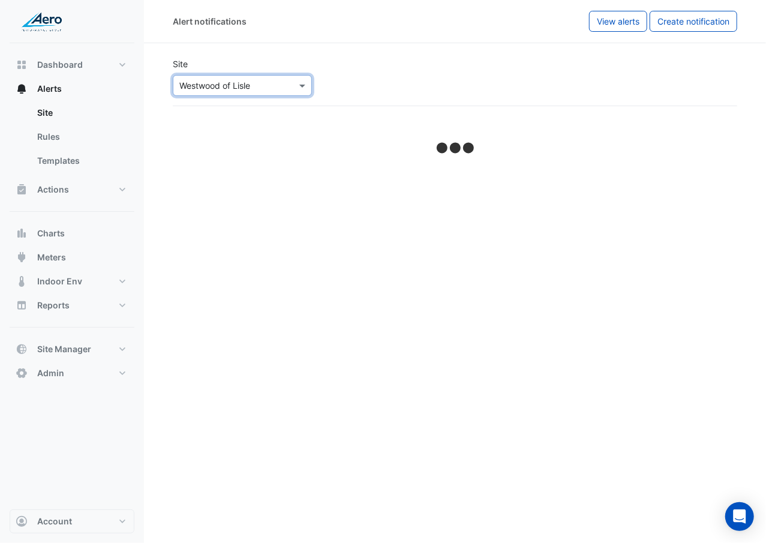
select select "******"
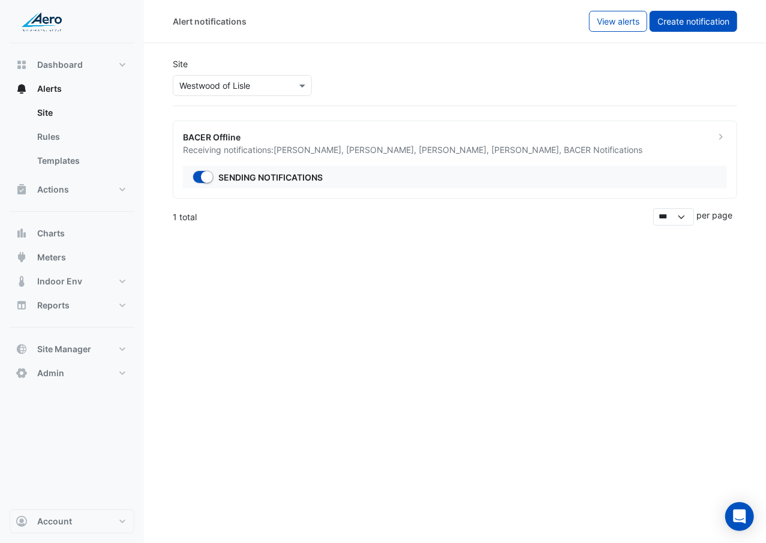
click at [704, 22] on span "Create notification" at bounding box center [693, 21] width 72 height 10
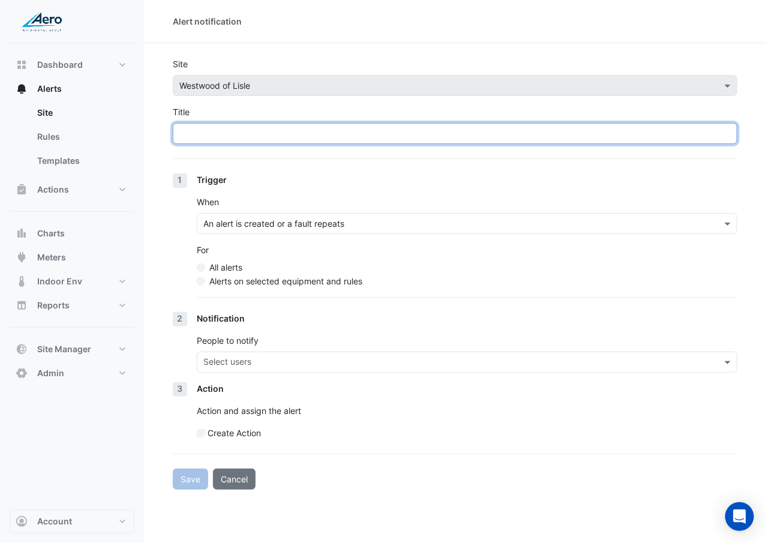
click at [332, 133] on input "Title" at bounding box center [455, 133] width 564 height 21
type input "**********"
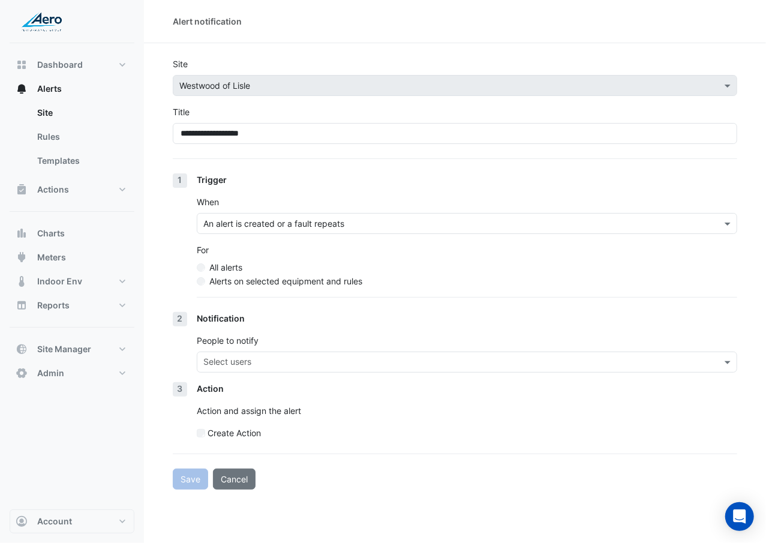
click at [228, 283] on label "Alerts on selected equipment and rules" at bounding box center [285, 281] width 153 height 13
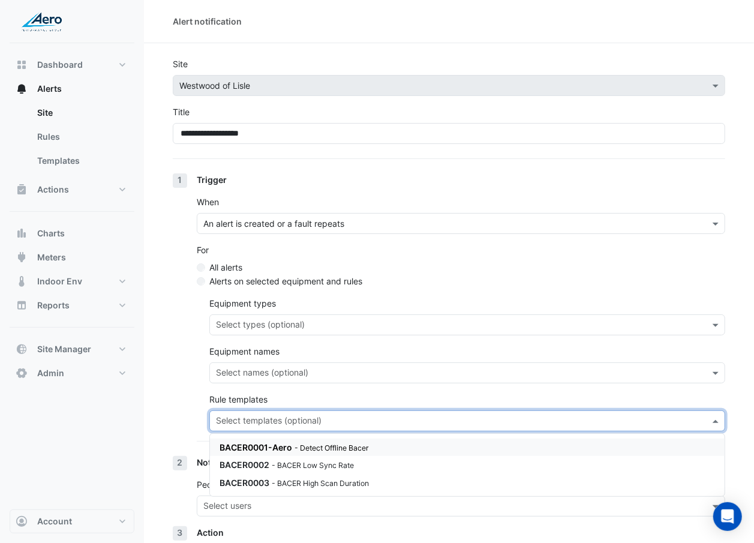
click at [276, 314] on div "Select templates (optional)" at bounding box center [457, 420] width 495 height 19
click at [274, 314] on small "- BACER Low Sync Rate" at bounding box center [313, 465] width 82 height 9
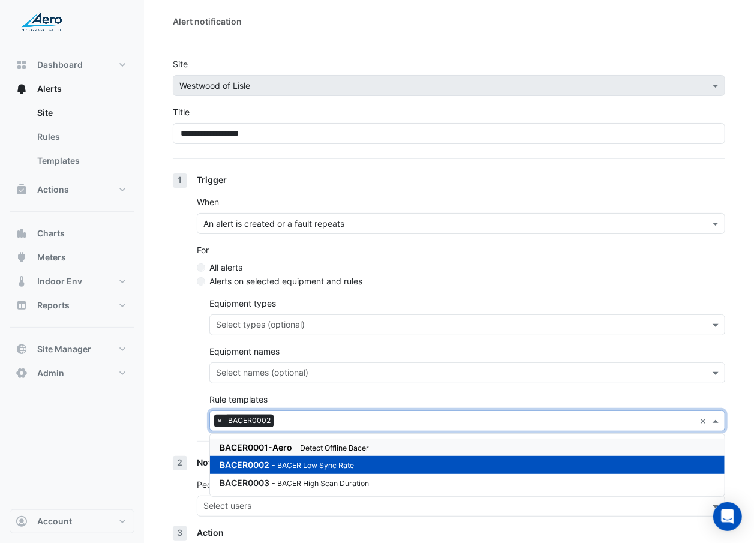
click at [149, 314] on section "**********" at bounding box center [449, 338] width 610 height 590
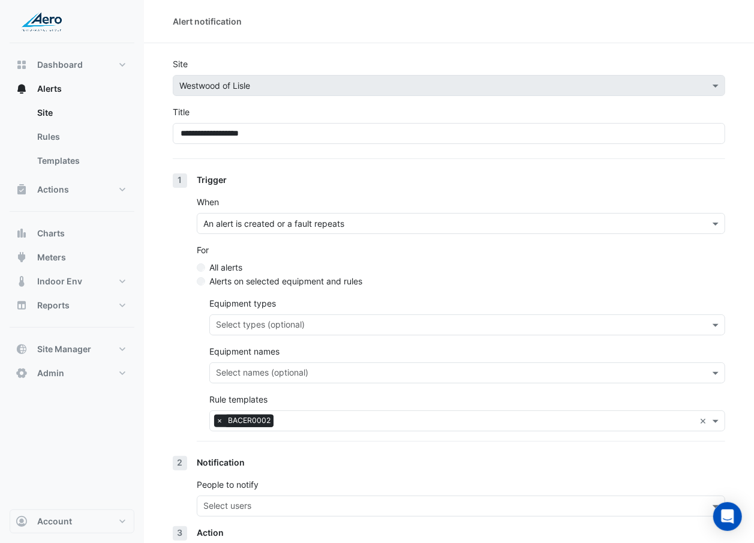
scroll to position [101, 0]
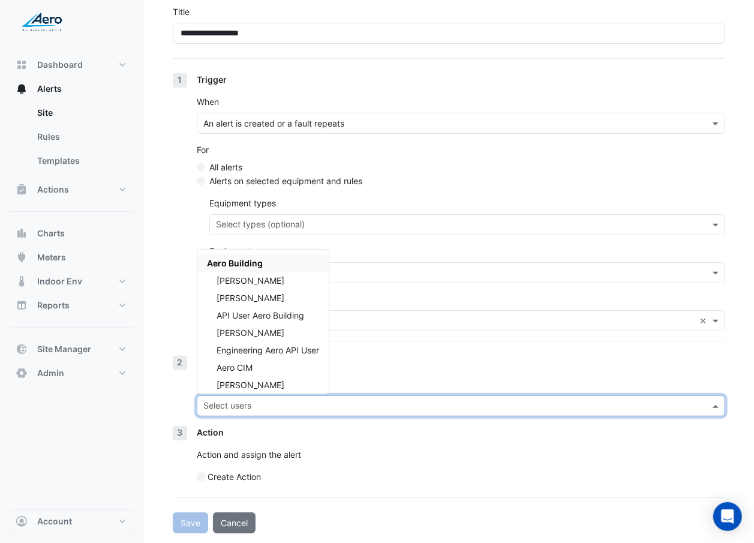
click at [224, 314] on input "text" at bounding box center [453, 407] width 501 height 13
click at [271, 282] on span "James Arentsen" at bounding box center [251, 280] width 68 height 10
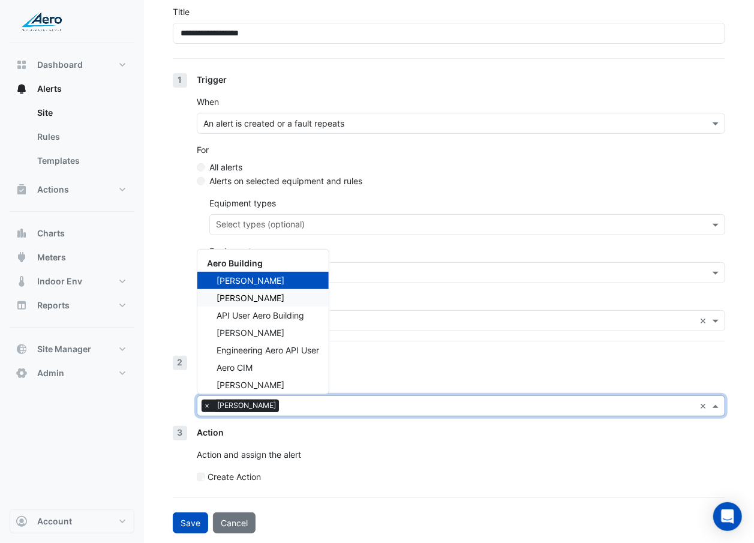
click at [268, 295] on div "Sean Swalve" at bounding box center [262, 297] width 131 height 17
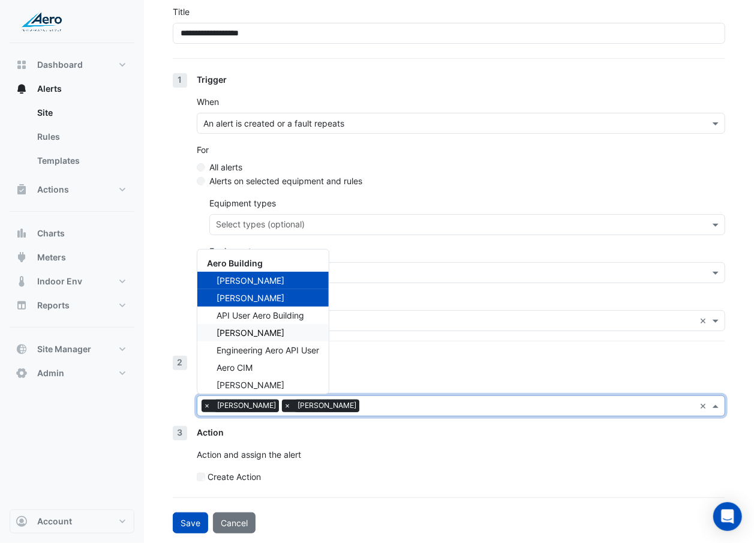
click at [262, 314] on div "Anders Hallstrom" at bounding box center [262, 332] width 131 height 17
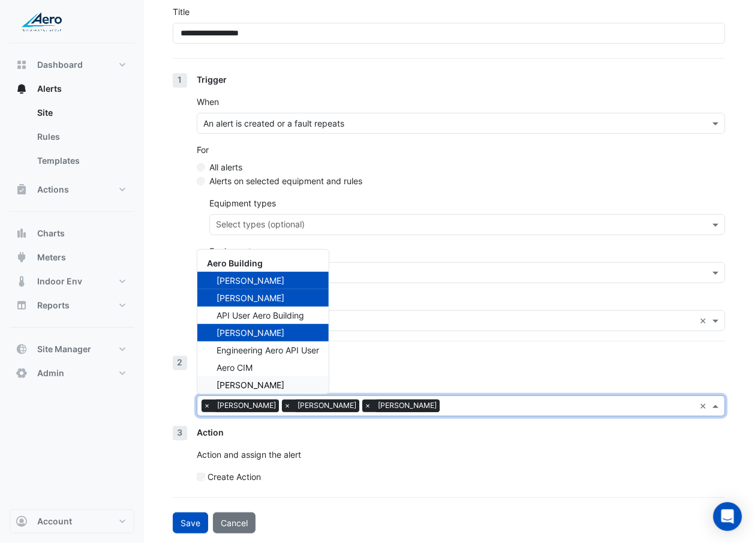
click at [274, 314] on div "Daniel Hosko" at bounding box center [262, 384] width 131 height 17
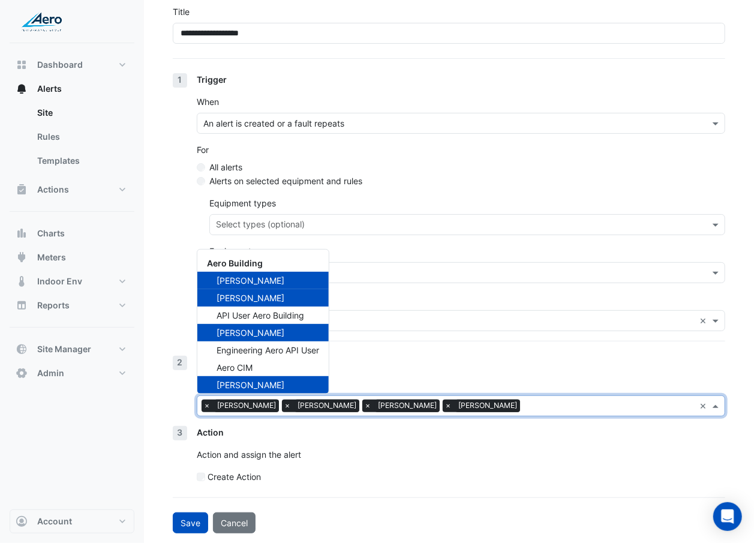
scroll to position [22, 0]
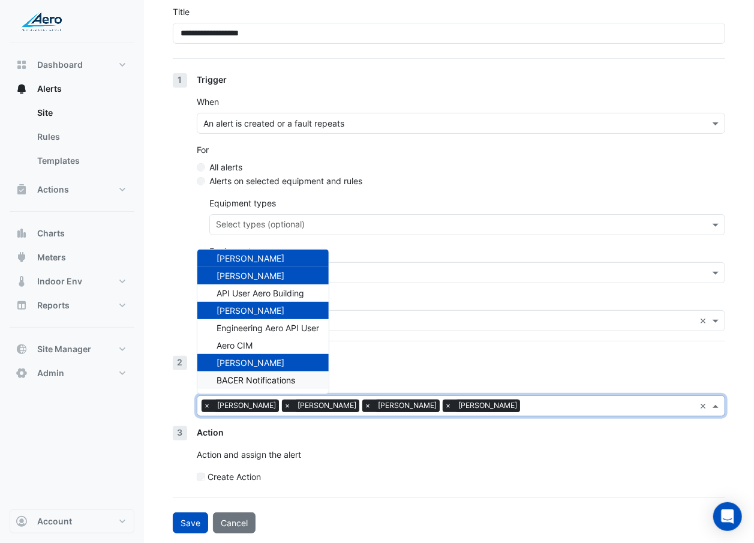
click at [274, 314] on span "BACER Notifications" at bounding box center [256, 380] width 79 height 10
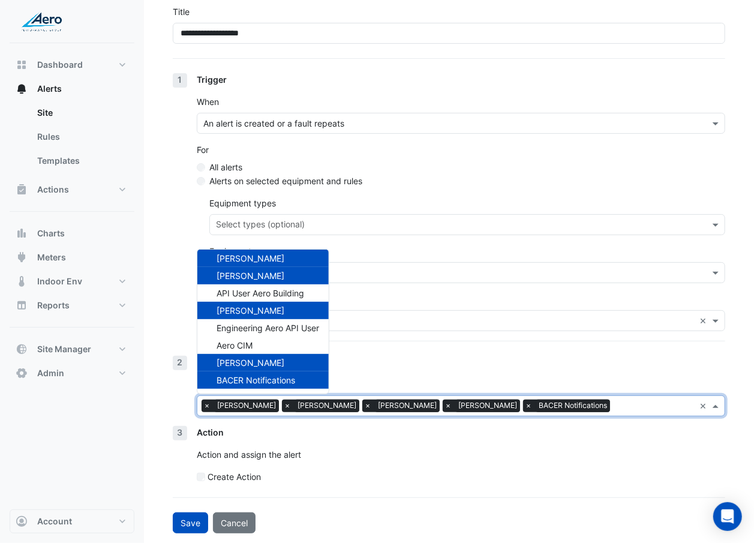
click at [399, 314] on div "Trigger When An alert is created or a fault repeats For All alerts Alerts on se…" at bounding box center [461, 214] width 528 height 283
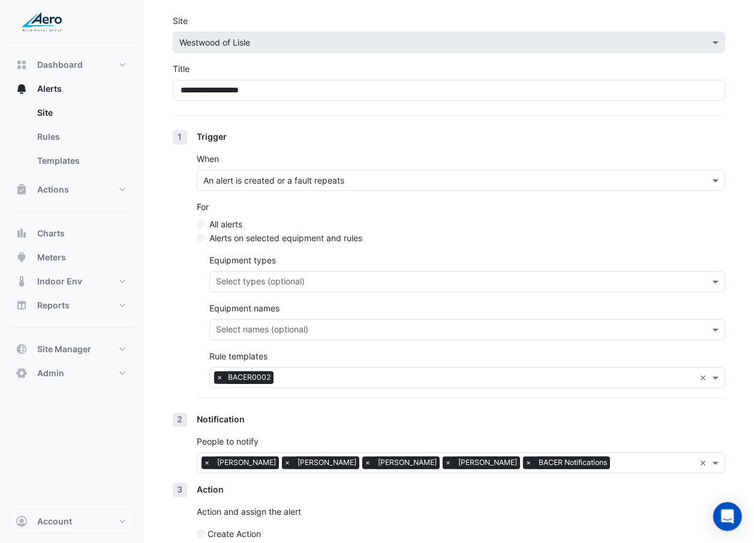
scroll to position [101, 0]
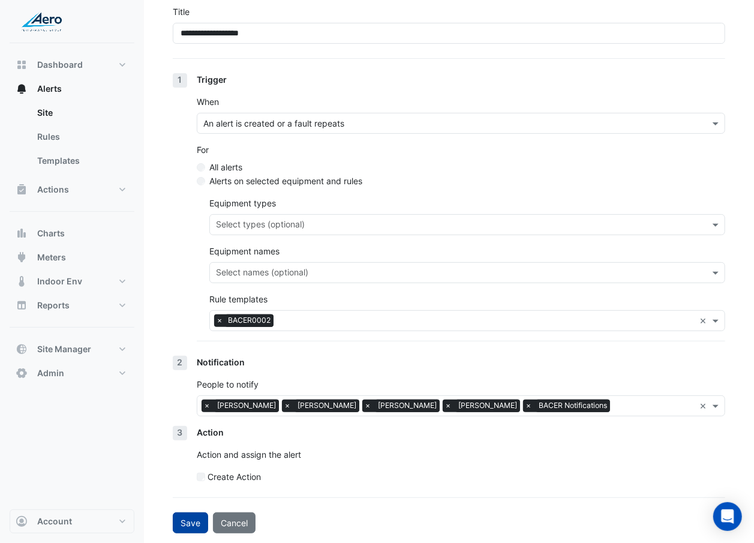
click at [203, 314] on button "Save" at bounding box center [190, 522] width 35 height 21
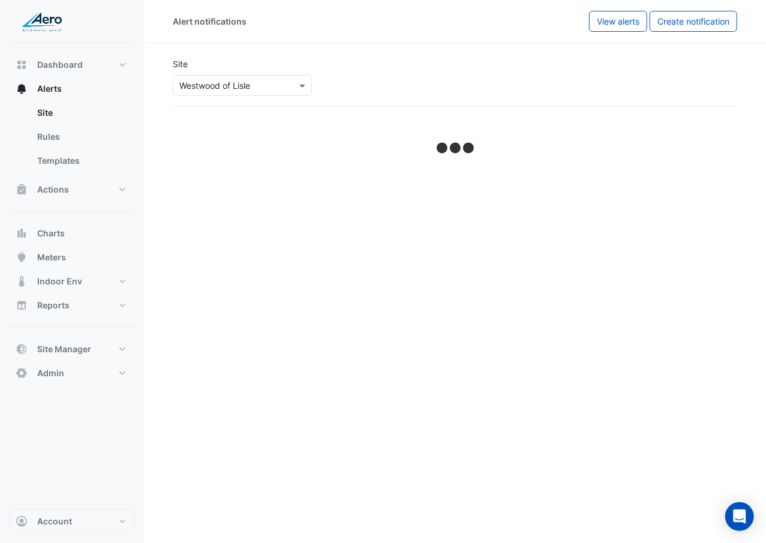
select select "******"
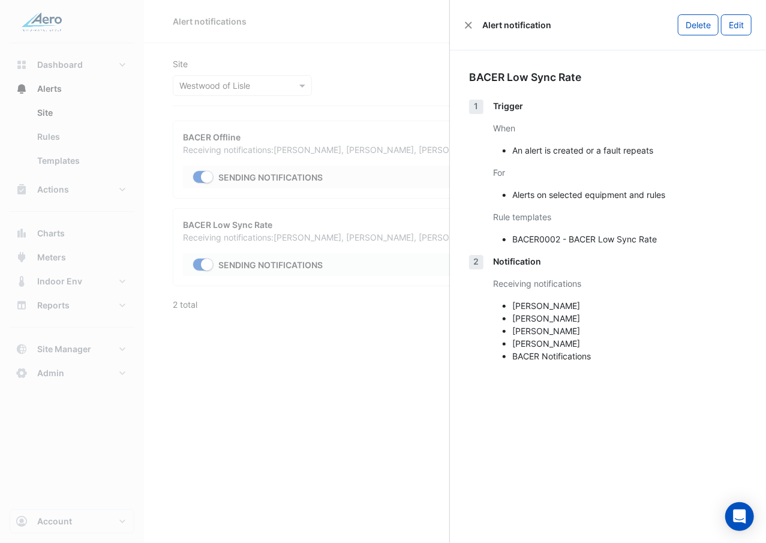
click at [282, 314] on ngb-offcanvas-backdrop at bounding box center [383, 271] width 766 height 543
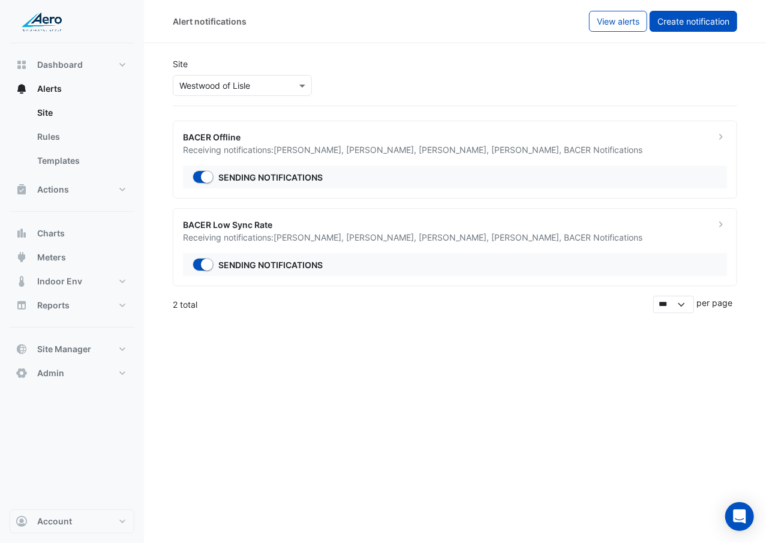
click at [701, 12] on button "Create notification" at bounding box center [694, 21] width 88 height 21
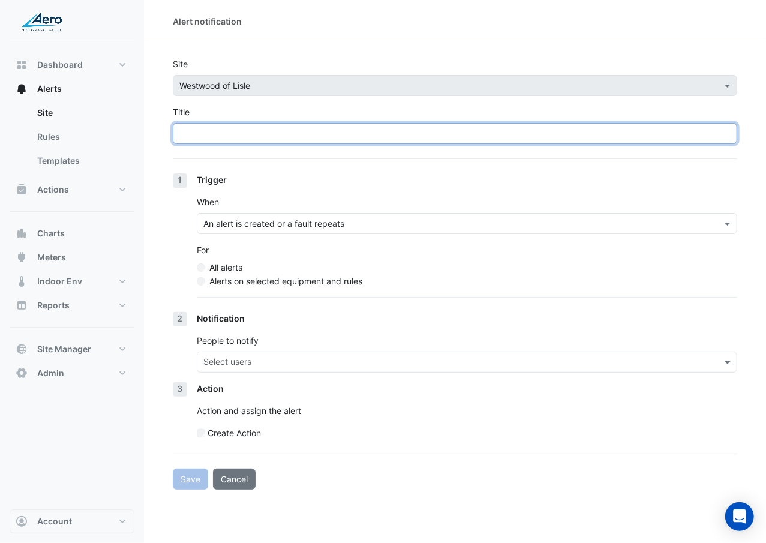
click at [408, 132] on input "Title" at bounding box center [455, 133] width 564 height 21
paste input "**********"
type input "**********"
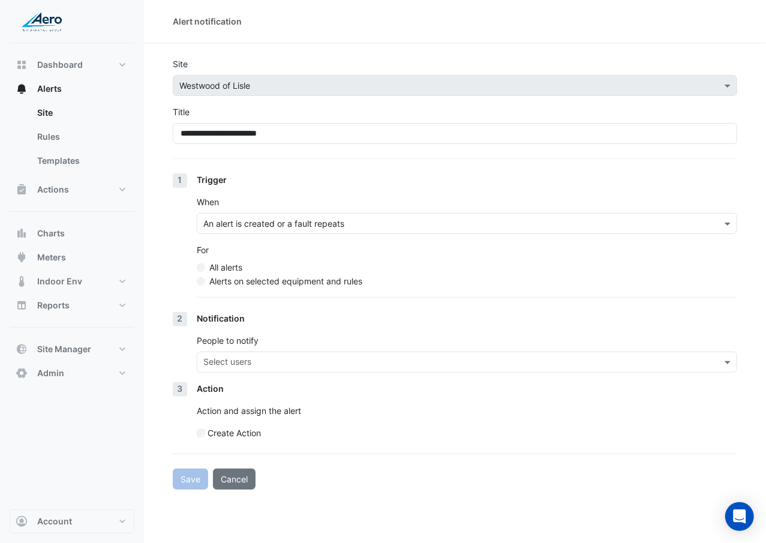
click at [300, 284] on label "Alerts on selected equipment and rules" at bounding box center [285, 281] width 153 height 13
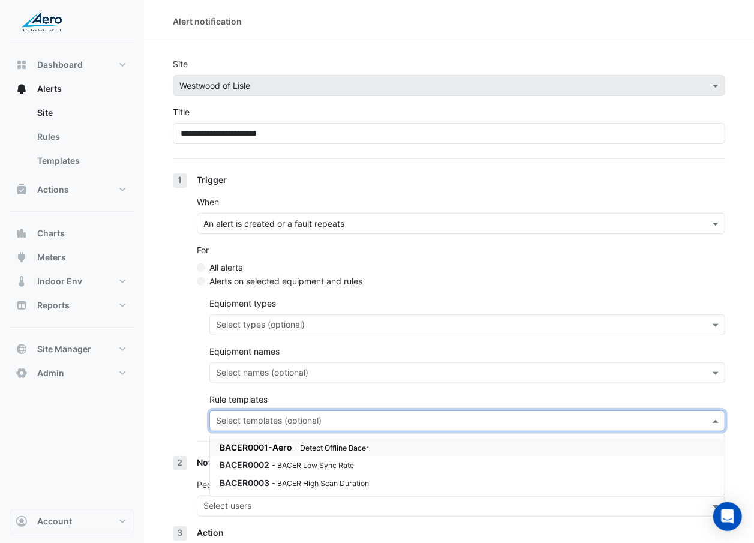
click at [284, 314] on input "text" at bounding box center [460, 422] width 489 height 13
click at [282, 314] on small "- BACER High Scan Duration" at bounding box center [320, 483] width 97 height 9
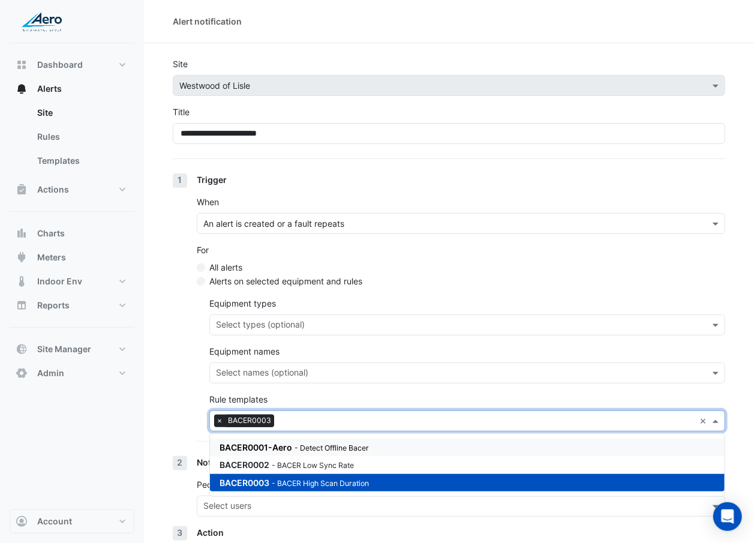
click at [180, 314] on div "1 Trigger When An alert is created or a fault repeats For All alerts Alerts on …" at bounding box center [449, 314] width 552 height 283
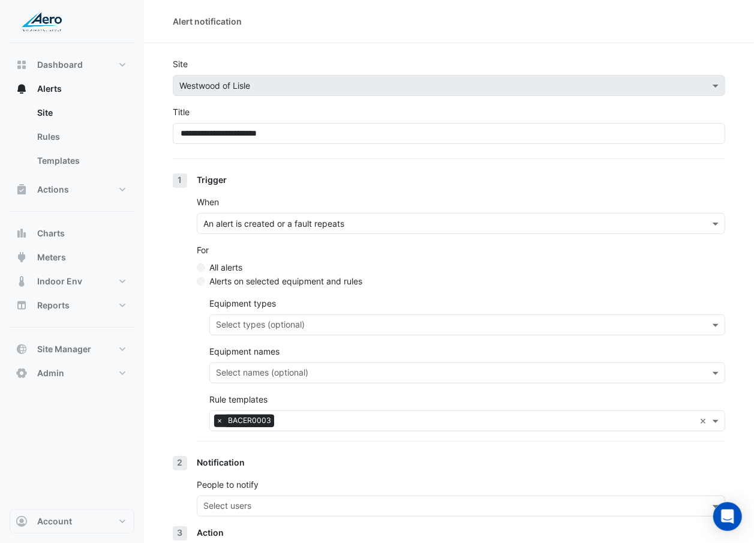
scroll to position [101, 0]
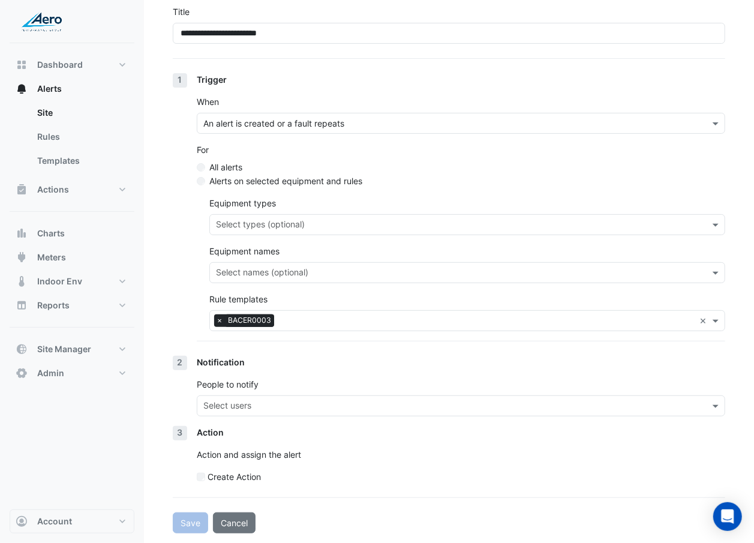
click at [260, 314] on input "text" at bounding box center [453, 407] width 501 height 13
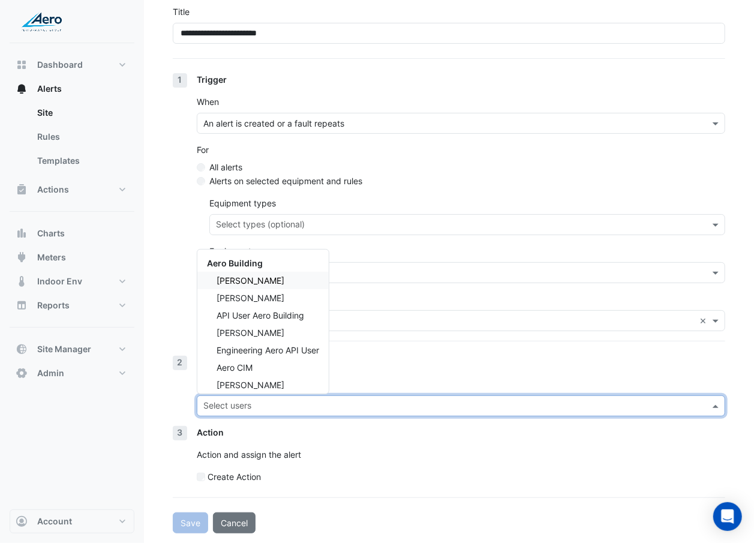
click at [322, 280] on div "James Arentsen" at bounding box center [262, 280] width 131 height 17
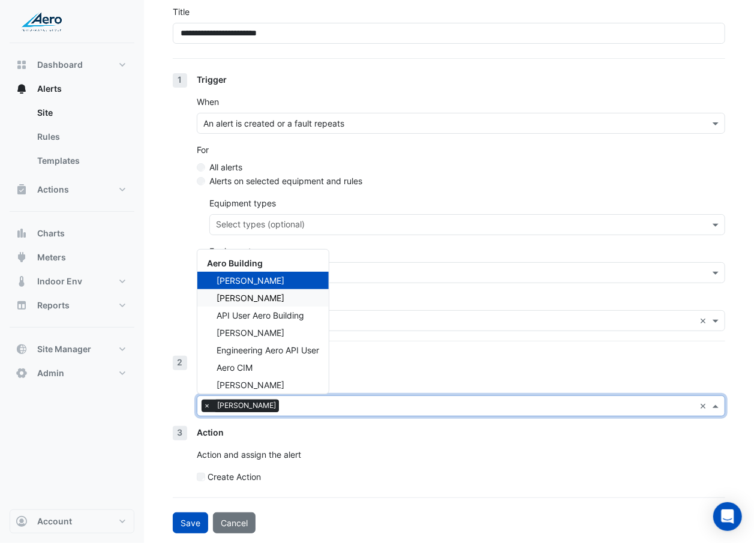
click at [317, 293] on div "Sean Swalve" at bounding box center [262, 297] width 131 height 17
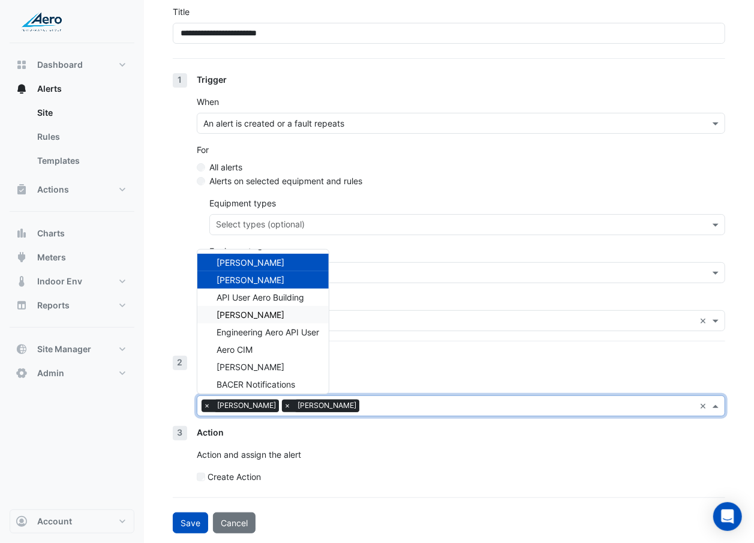
scroll to position [19, 0]
click at [305, 314] on span "Engineering Aero API User" at bounding box center [268, 331] width 103 height 10
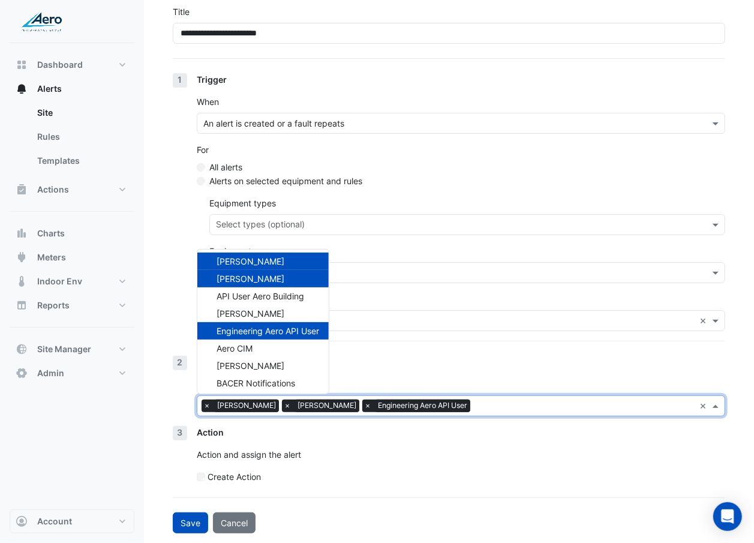
click at [305, 314] on span "Engineering Aero API User" at bounding box center [268, 331] width 103 height 10
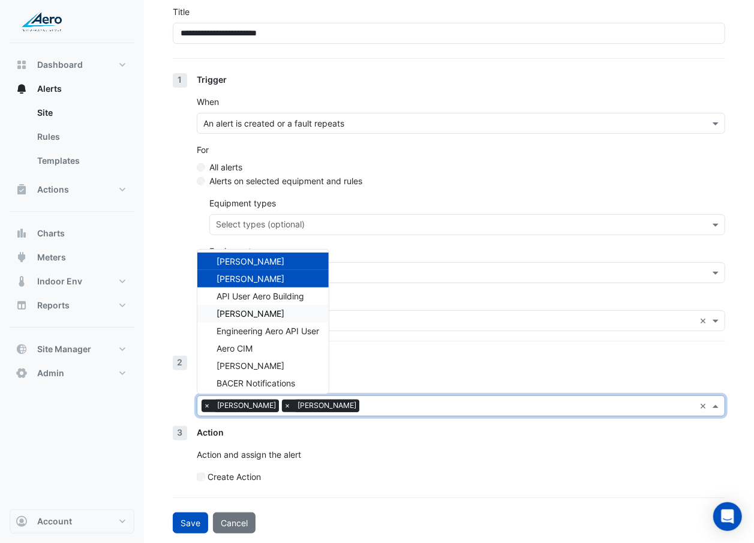
click at [306, 307] on div "Anders Hallstrom" at bounding box center [262, 313] width 131 height 17
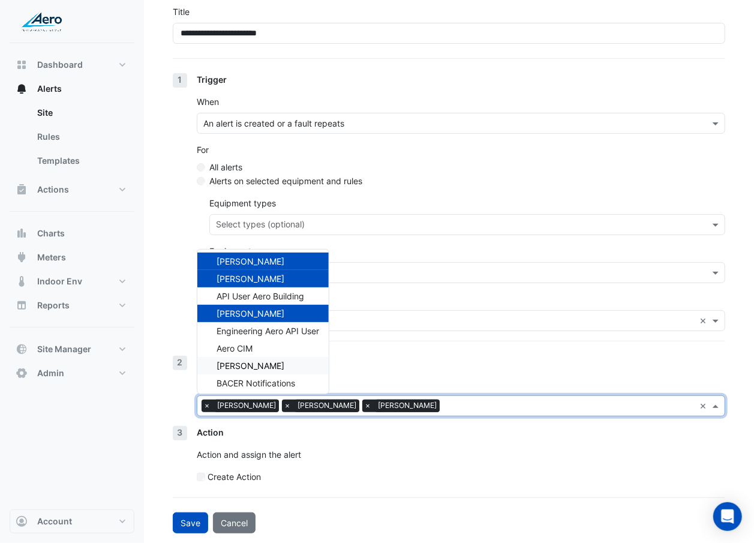
click at [293, 314] on div "Daniel Hosko" at bounding box center [262, 365] width 131 height 17
click at [287, 314] on span "BACER Notifications" at bounding box center [256, 383] width 79 height 10
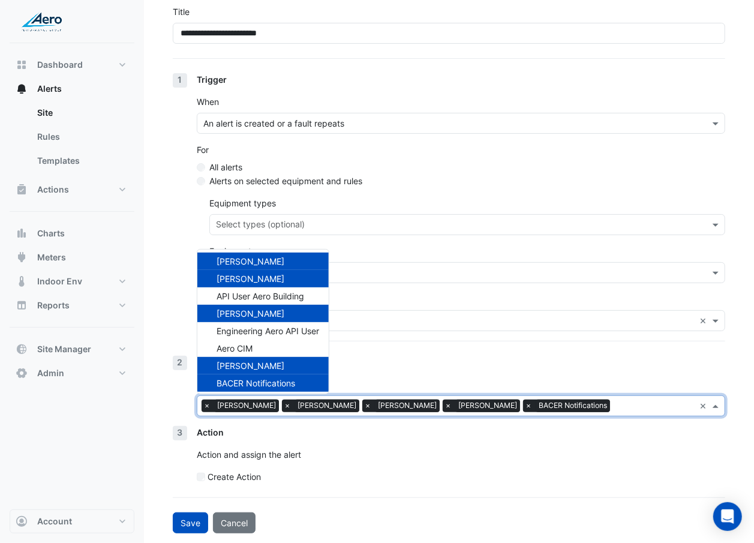
scroll to position [22, 0]
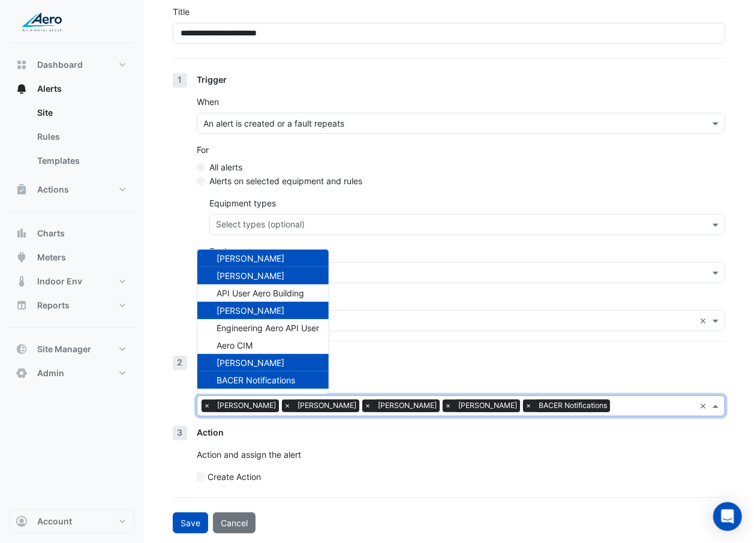
click at [373, 314] on div "Create Action" at bounding box center [461, 476] width 528 height 13
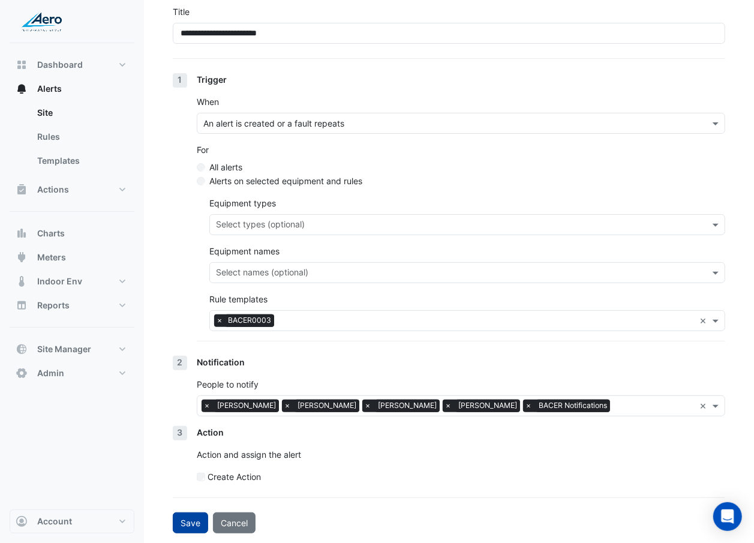
click at [197, 314] on button "Save" at bounding box center [190, 522] width 35 height 21
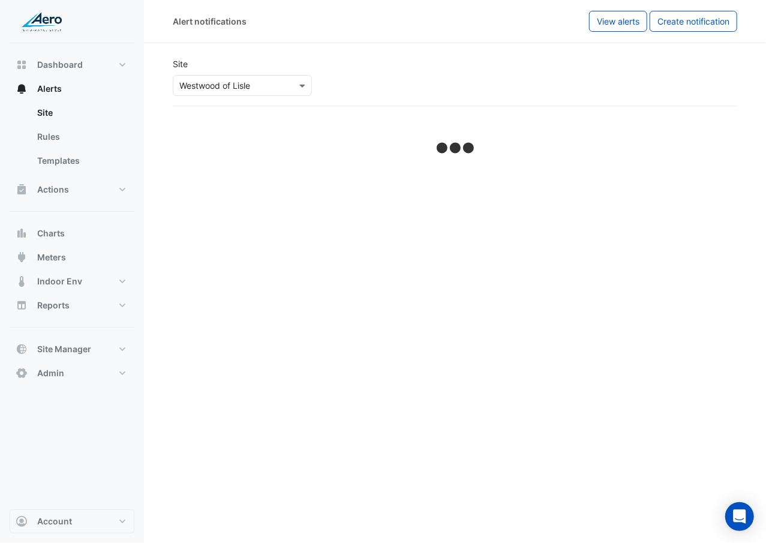
select select "******"
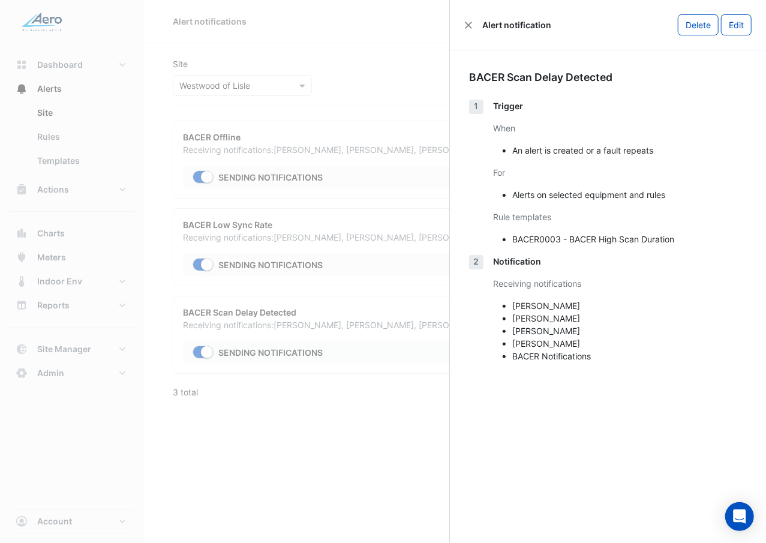
click at [328, 314] on ngb-offcanvas-backdrop at bounding box center [383, 271] width 766 height 543
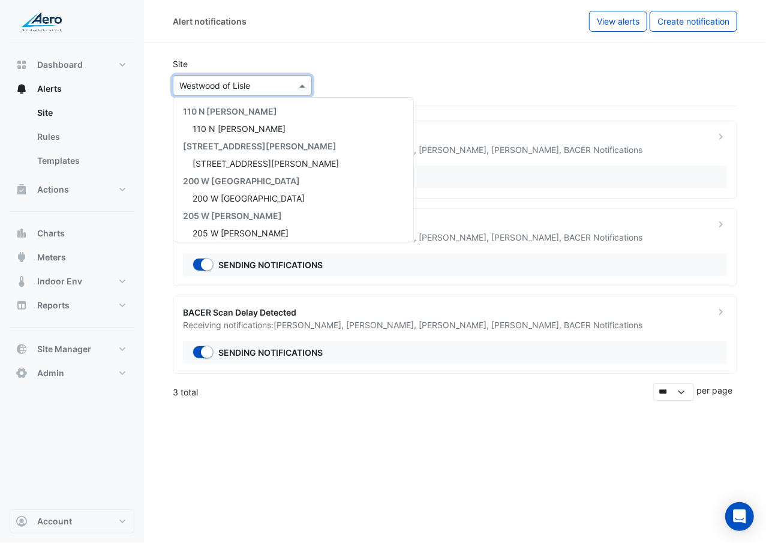
click at [282, 80] on div at bounding box center [242, 86] width 138 height 14
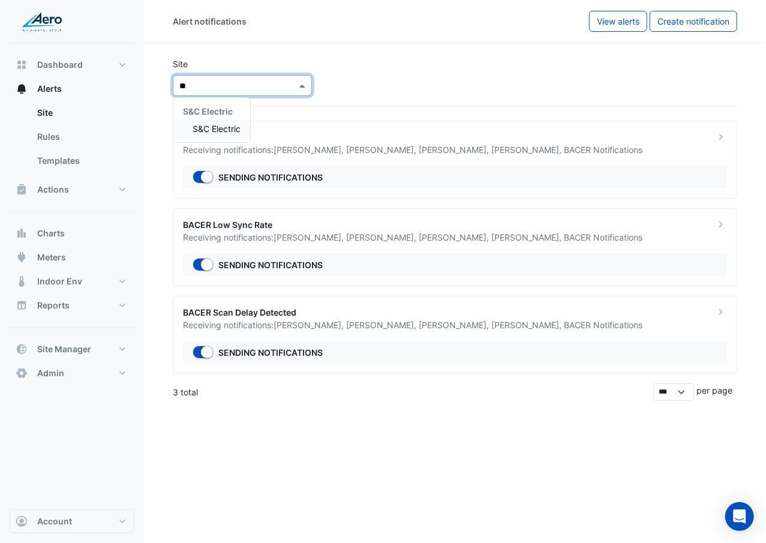
type input "***"
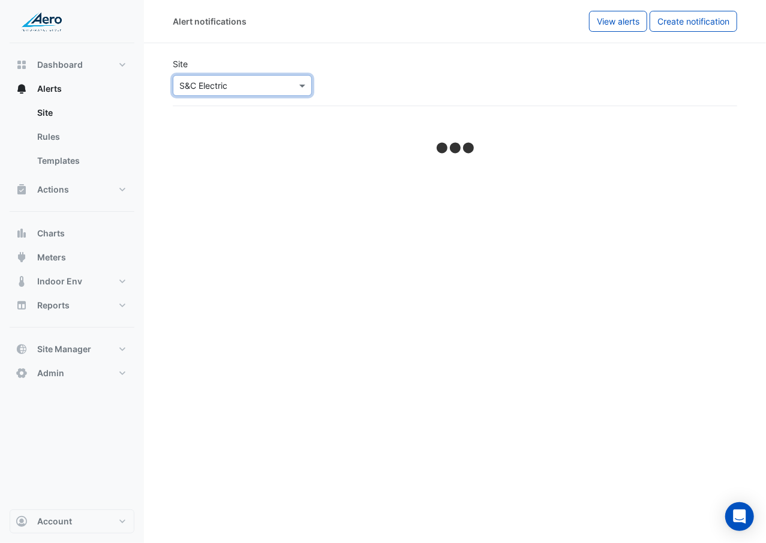
select select "******"
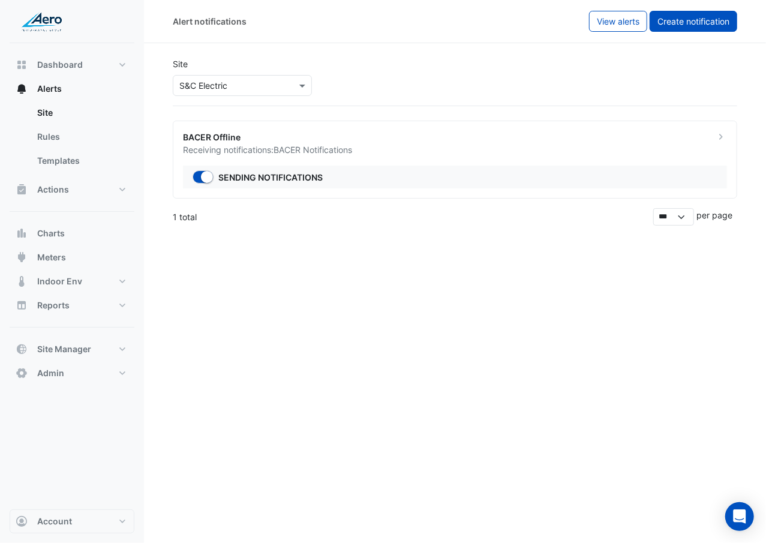
click at [651, 14] on button "Create notification" at bounding box center [694, 21] width 88 height 21
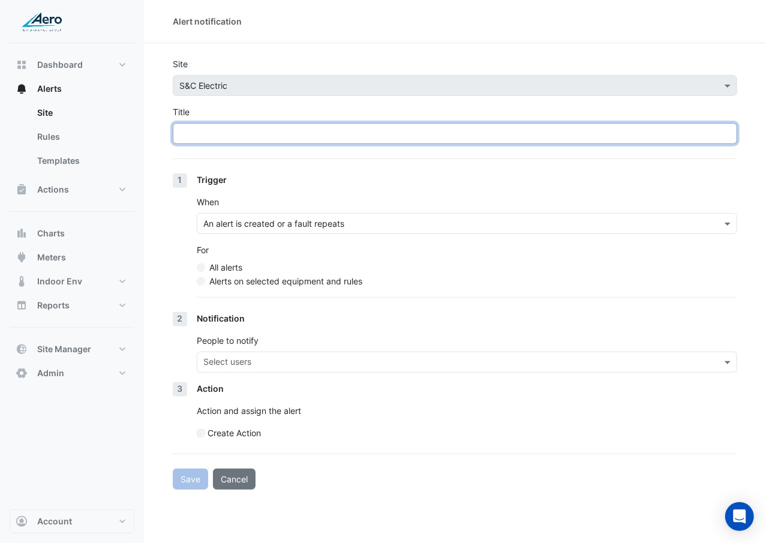
click at [329, 136] on input "Title" at bounding box center [455, 133] width 564 height 21
type input "**********"
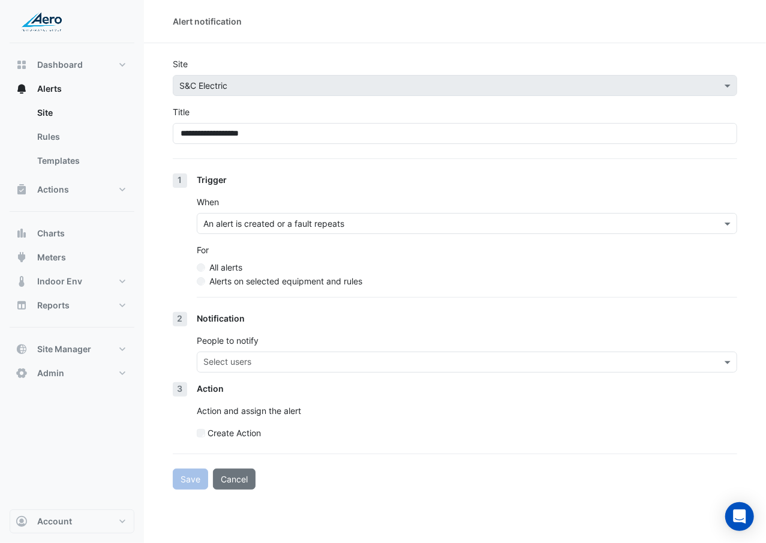
click at [241, 281] on label "Alerts on selected equipment and rules" at bounding box center [285, 281] width 153 height 13
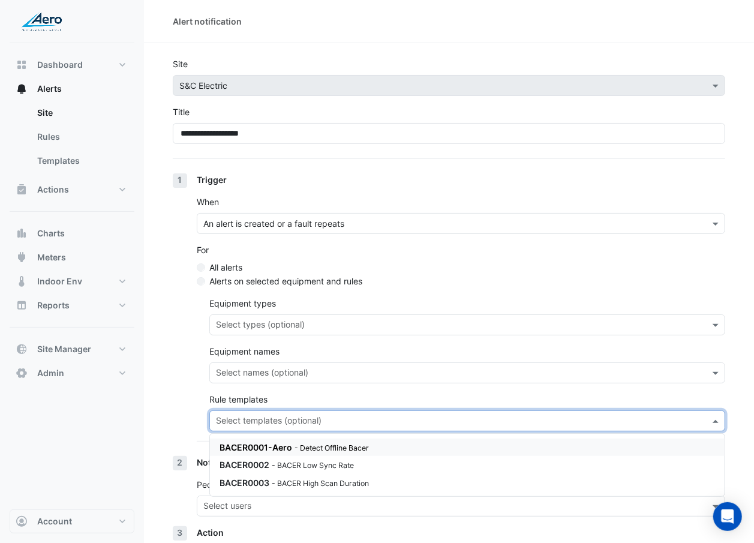
click at [281, 314] on input "text" at bounding box center [460, 422] width 489 height 13
click at [277, 314] on div "BACER0002 - BACER Low Sync Rate" at bounding box center [467, 464] width 515 height 17
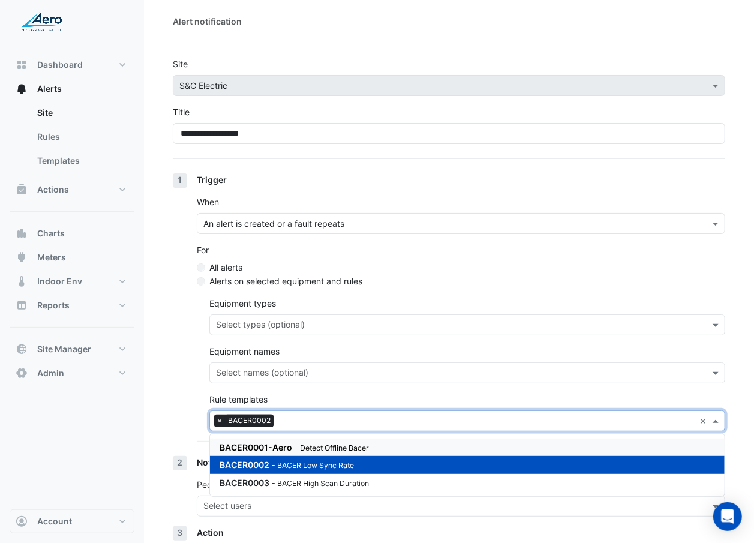
click at [167, 314] on section "**********" at bounding box center [449, 338] width 610 height 590
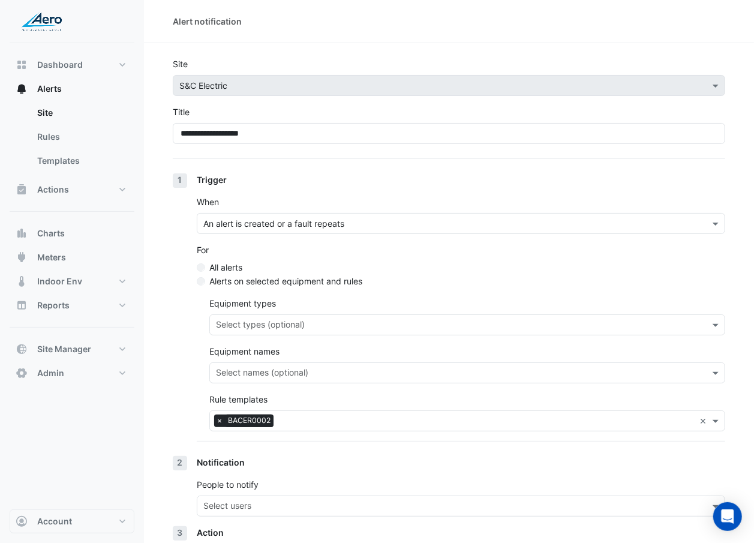
scroll to position [101, 0]
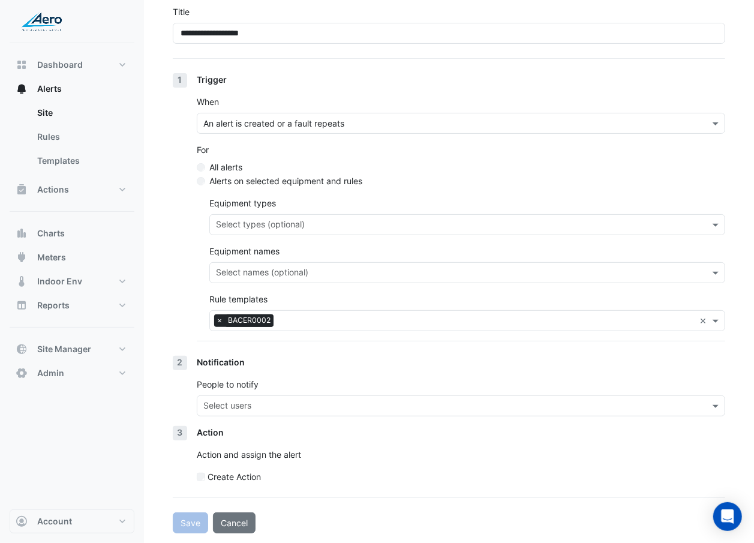
click at [264, 314] on div "Select users" at bounding box center [450, 405] width 507 height 19
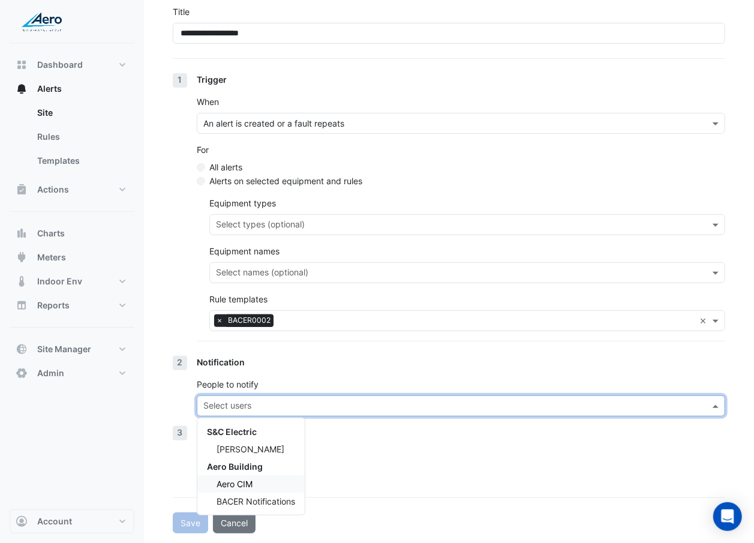
click at [248, 314] on span "BACER Notifications" at bounding box center [256, 501] width 79 height 10
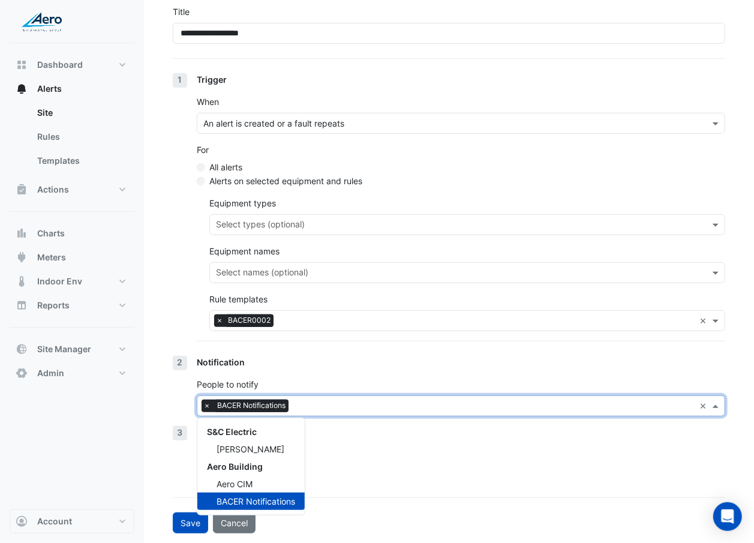
click at [248, 314] on span "BACER Notifications" at bounding box center [256, 501] width 79 height 10
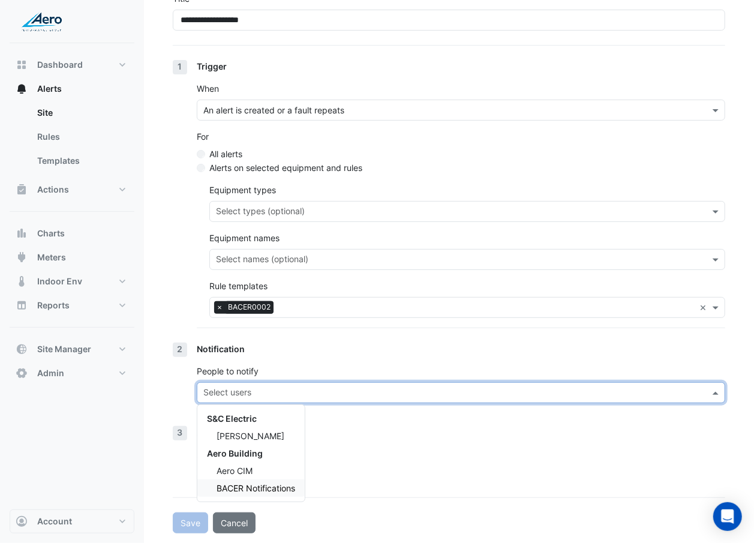
click at [254, 314] on span "BACER Notifications" at bounding box center [256, 488] width 79 height 10
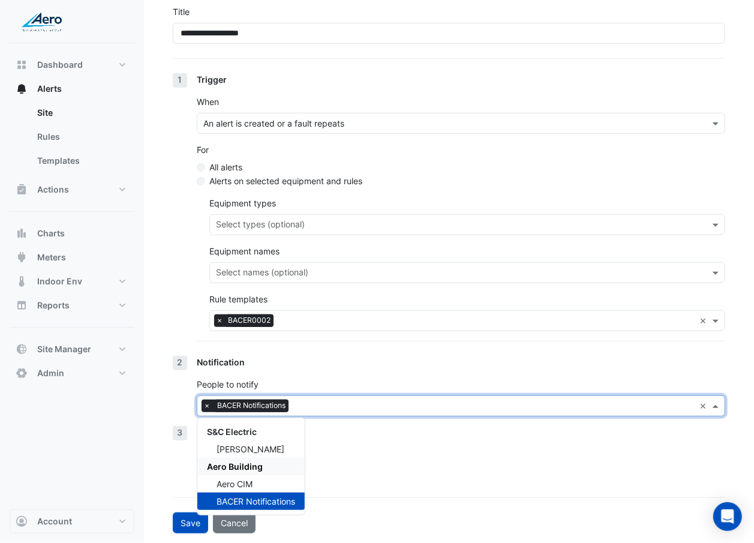
click at [363, 314] on div "Action Action and assign the alert Create Action" at bounding box center [461, 459] width 528 height 67
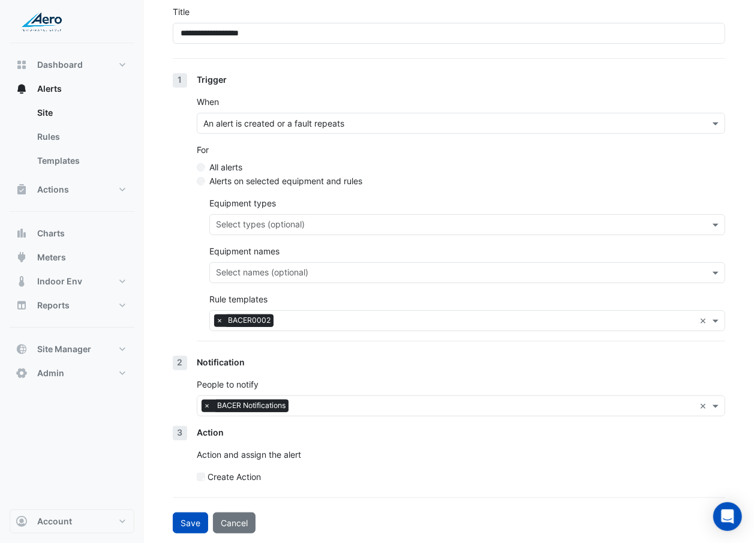
click at [363, 314] on div "Action Action and assign the alert Create Action" at bounding box center [461, 459] width 528 height 67
click at [184, 314] on button "Save" at bounding box center [190, 522] width 35 height 21
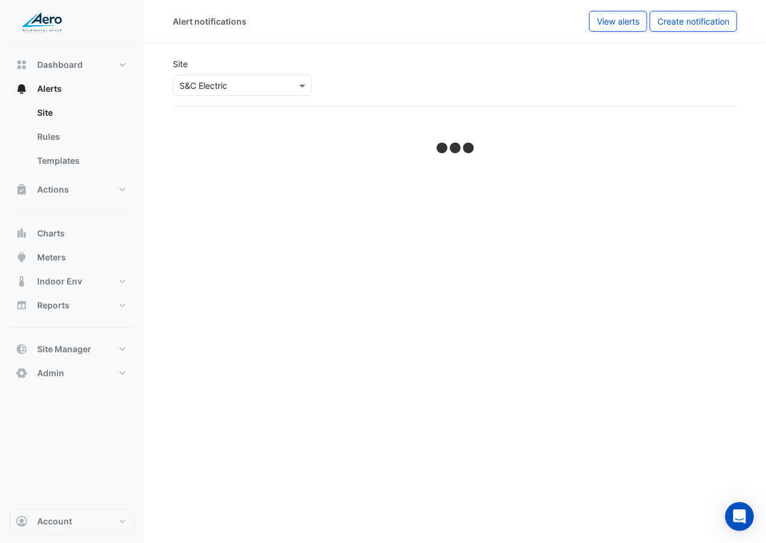
select select "******"
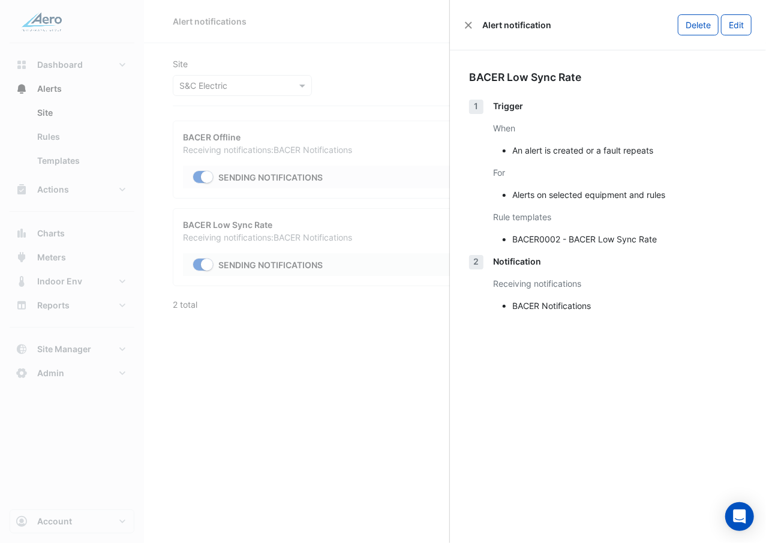
click at [233, 314] on ngb-offcanvas-backdrop at bounding box center [383, 271] width 766 height 543
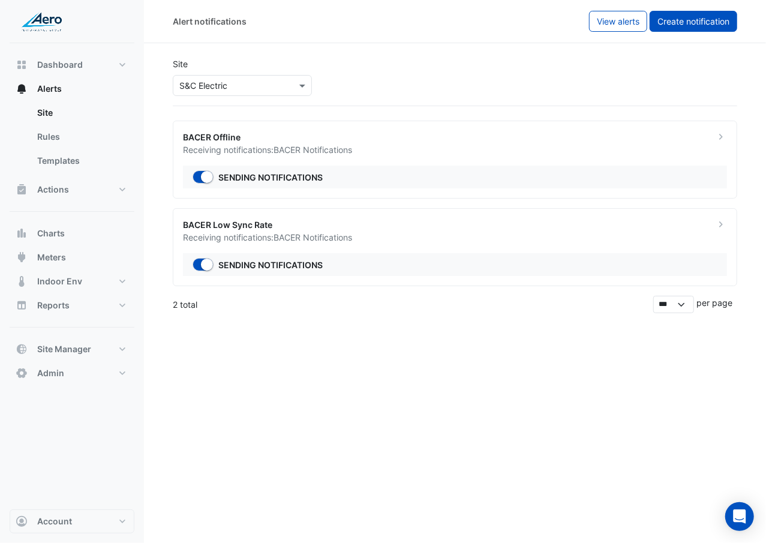
click at [713, 22] on span "Create notification" at bounding box center [693, 21] width 72 height 10
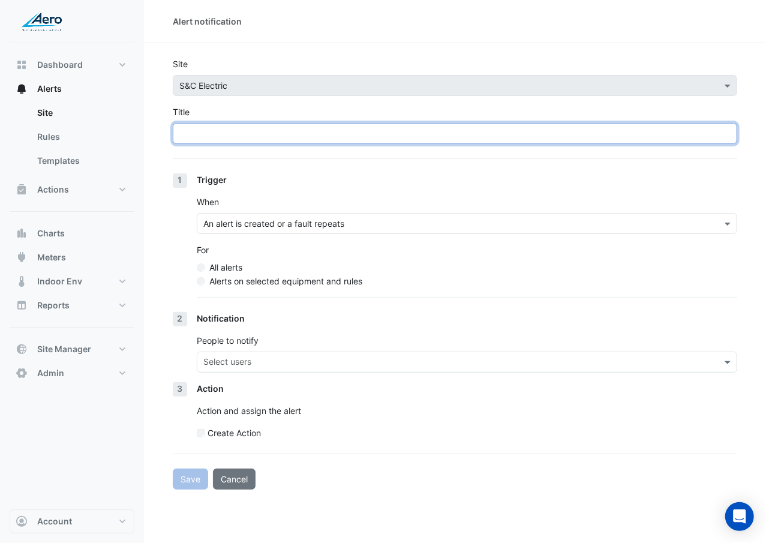
click at [320, 138] on input "Title" at bounding box center [455, 133] width 564 height 21
paste input "**********"
type input "**********"
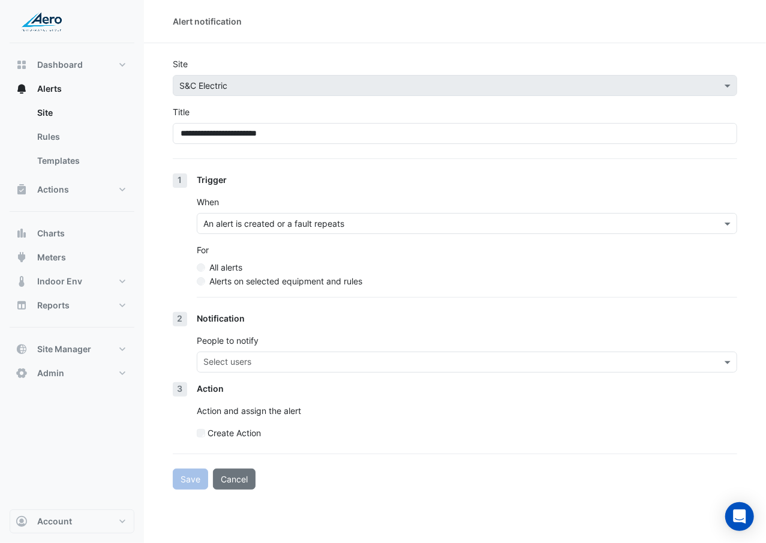
click at [277, 283] on label "Alerts on selected equipment and rules" at bounding box center [285, 281] width 153 height 13
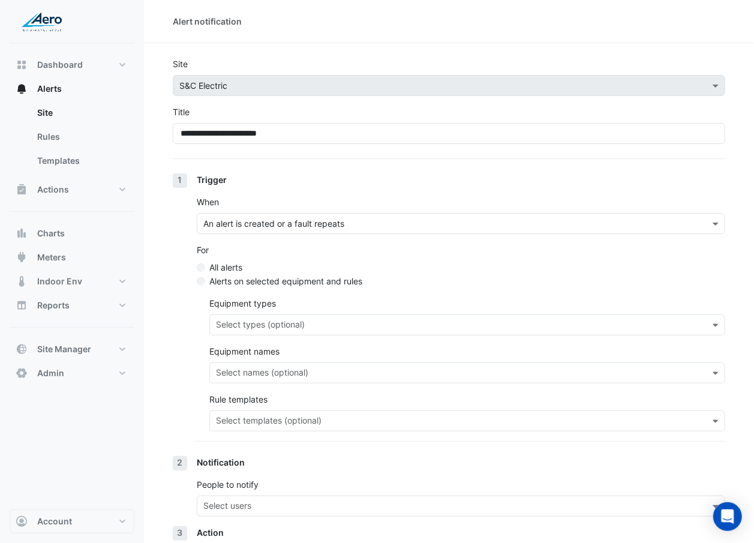
click at [272, 314] on input "text" at bounding box center [460, 422] width 489 height 13
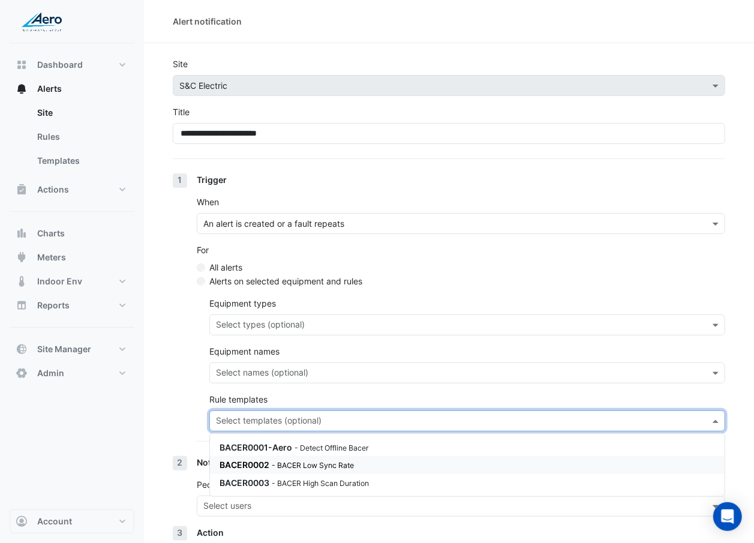
click at [267, 314] on div "BACER0003 - BACER High Scan Duration" at bounding box center [364, 482] width 288 height 13
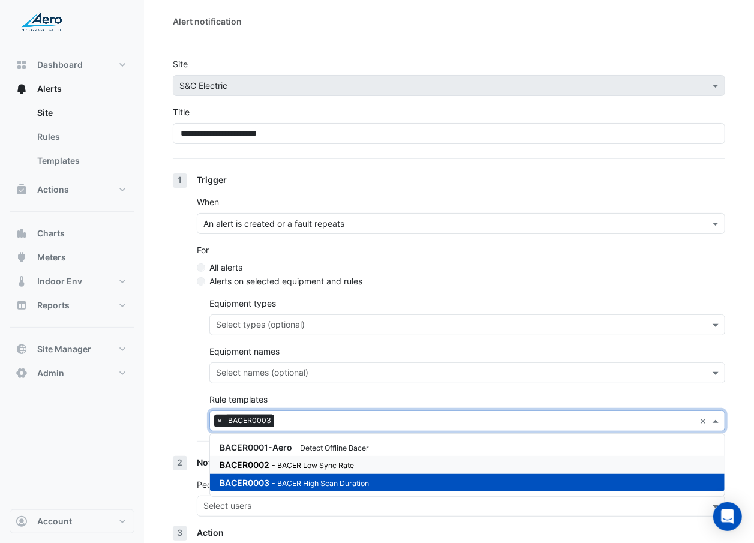
click at [178, 314] on div "1 Trigger When An alert is created or a fault repeats For All alerts Alerts on …" at bounding box center [449, 314] width 552 height 283
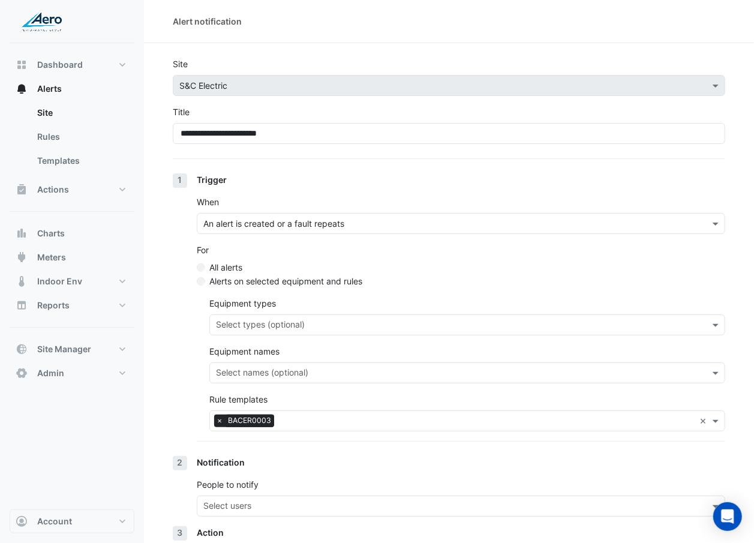
scroll to position [101, 0]
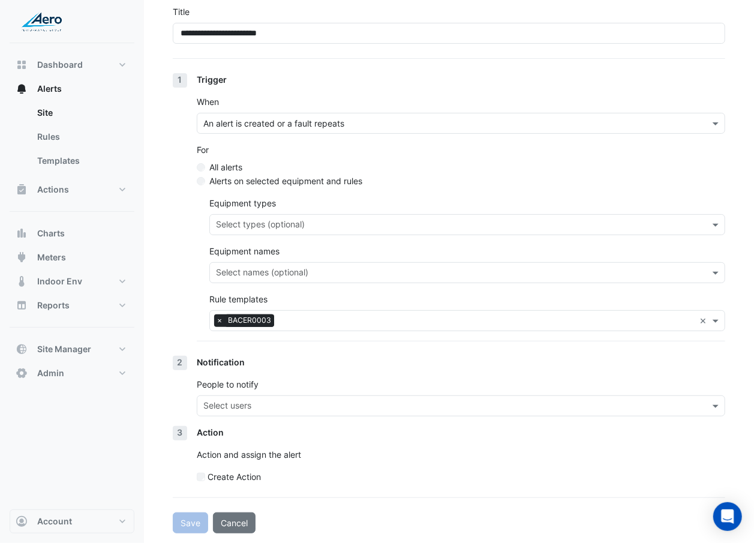
click at [350, 314] on input "text" at bounding box center [453, 407] width 501 height 13
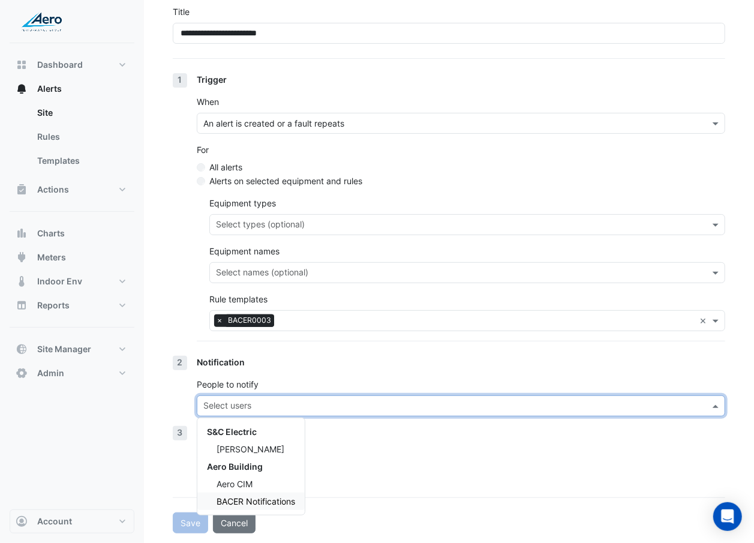
click at [274, 314] on span "BACER Notifications" at bounding box center [256, 501] width 79 height 10
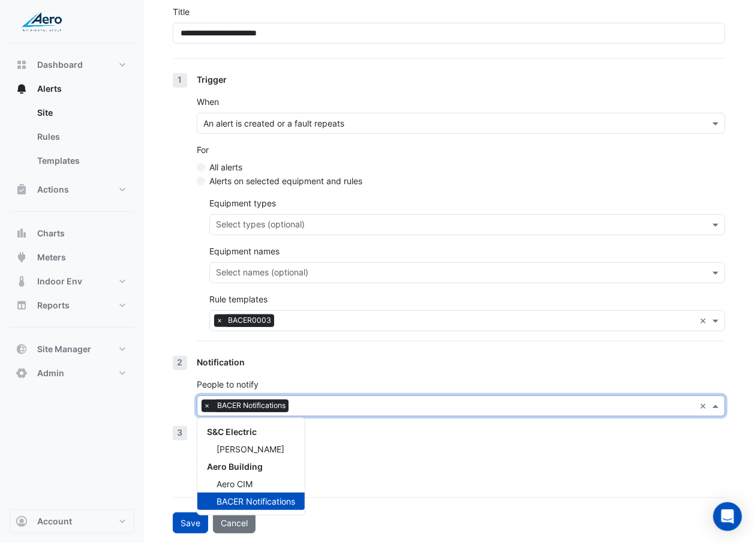
click at [350, 314] on div "Action Action and assign the alert Create Action" at bounding box center [461, 459] width 528 height 67
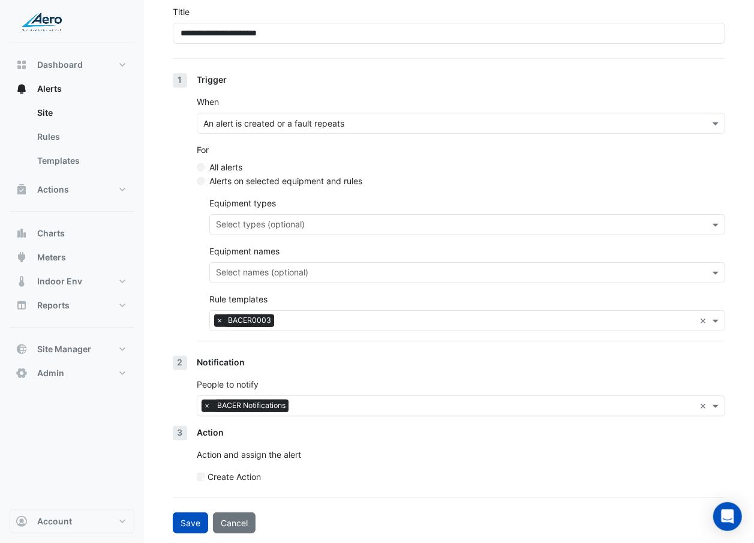
click at [308, 314] on div "Notification People to notify × BACER Notifications ×" at bounding box center [461, 391] width 528 height 70
click at [308, 314] on div "× BACER Notifications" at bounding box center [445, 405] width 497 height 19
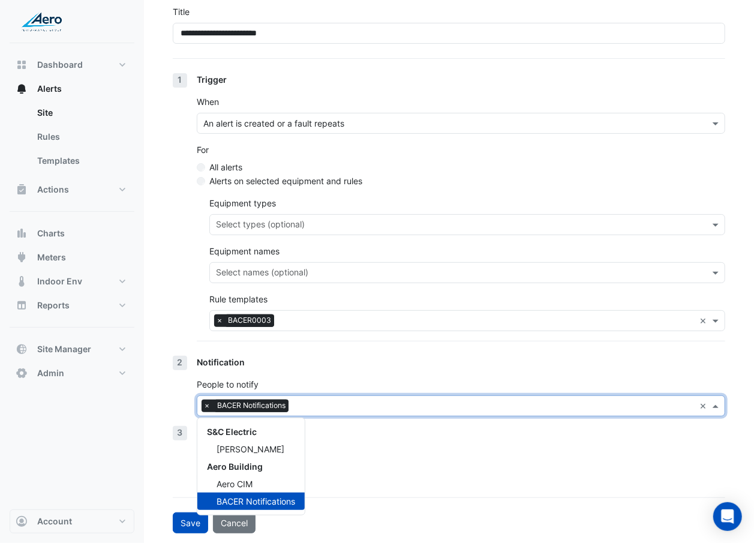
click at [338, 314] on div "Notification People to notify × BACER Notifications × S&C Electric Matt Woodhea…" at bounding box center [461, 391] width 528 height 70
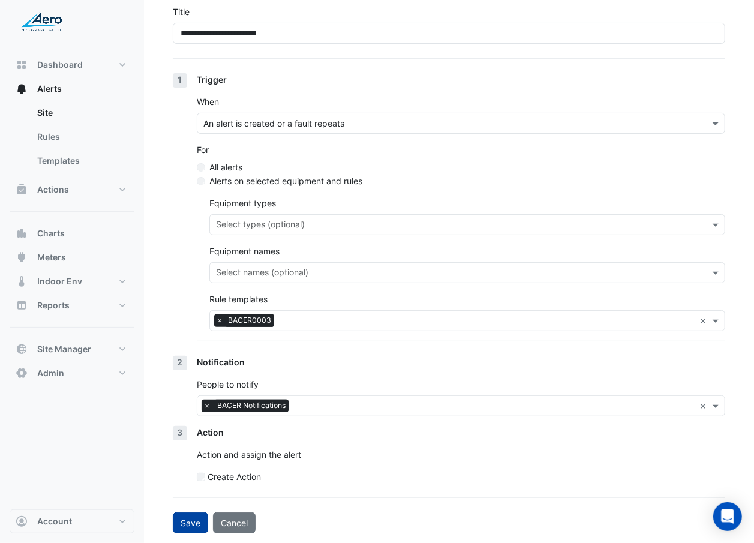
click at [186, 314] on button "Save" at bounding box center [190, 522] width 35 height 21
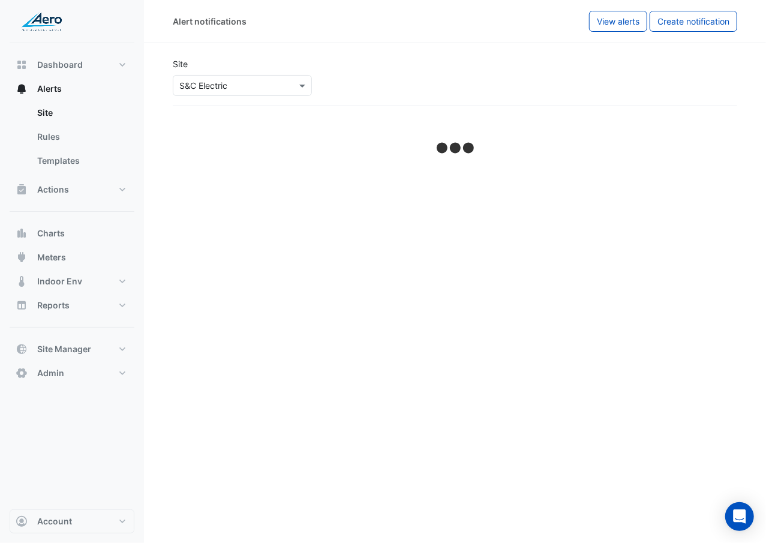
select select "******"
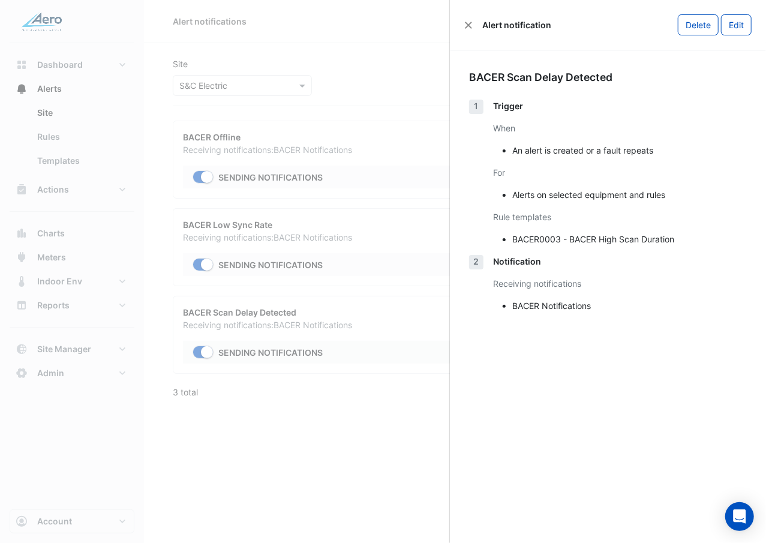
click at [320, 314] on ngb-offcanvas-backdrop at bounding box center [383, 271] width 766 height 543
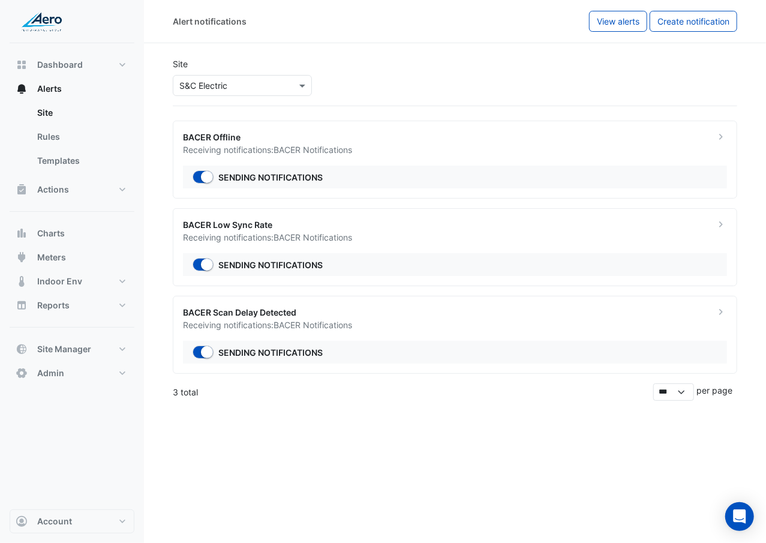
click at [292, 314] on div "Alert notifications View alerts Create notification Site × S&C Electric BACER O…" at bounding box center [455, 271] width 622 height 543
click at [232, 77] on div "× S&C Electric" at bounding box center [242, 85] width 139 height 21
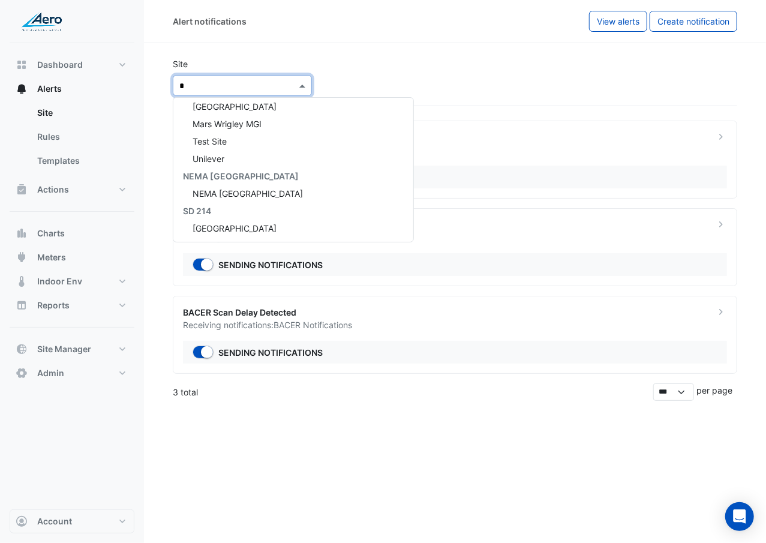
scroll to position [875, 0]
type input "***"
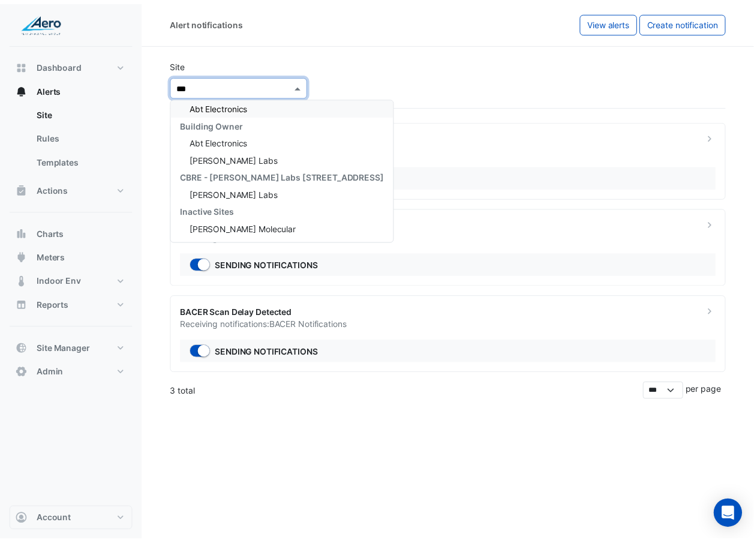
scroll to position [0, 0]
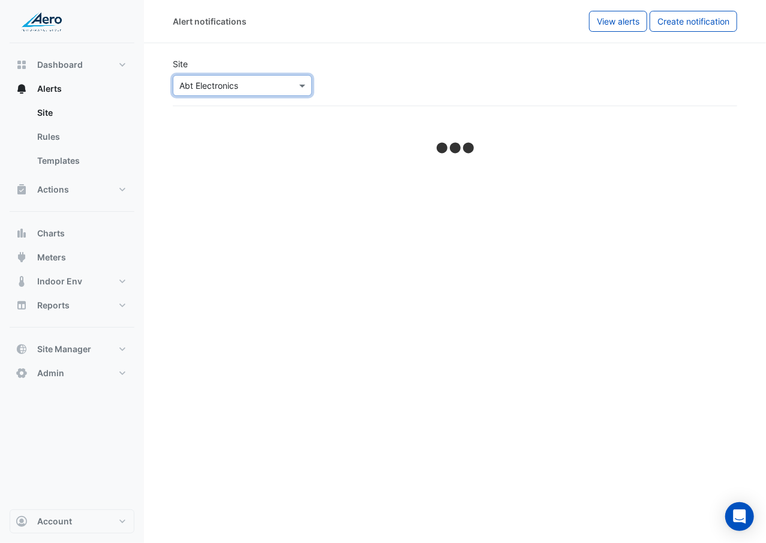
select select "******"
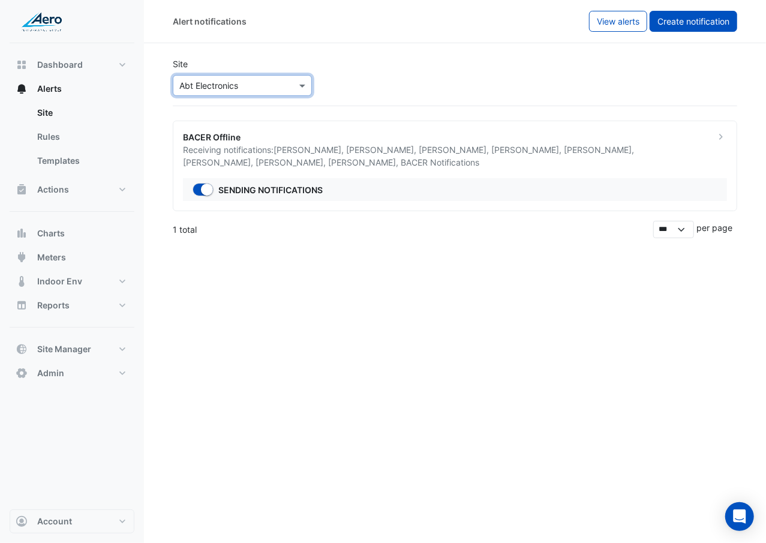
click at [680, 29] on button "Create notification" at bounding box center [694, 21] width 88 height 21
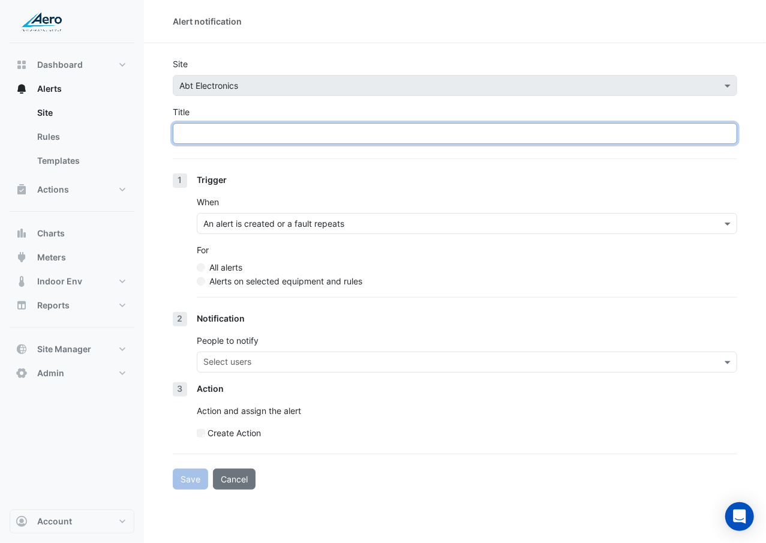
click at [288, 139] on input "Title" at bounding box center [455, 133] width 564 height 21
drag, startPoint x: 289, startPoint y: 130, endPoint x: 209, endPoint y: 134, distance: 79.9
click at [209, 134] on input "**********" at bounding box center [455, 133] width 564 height 21
type input "**********"
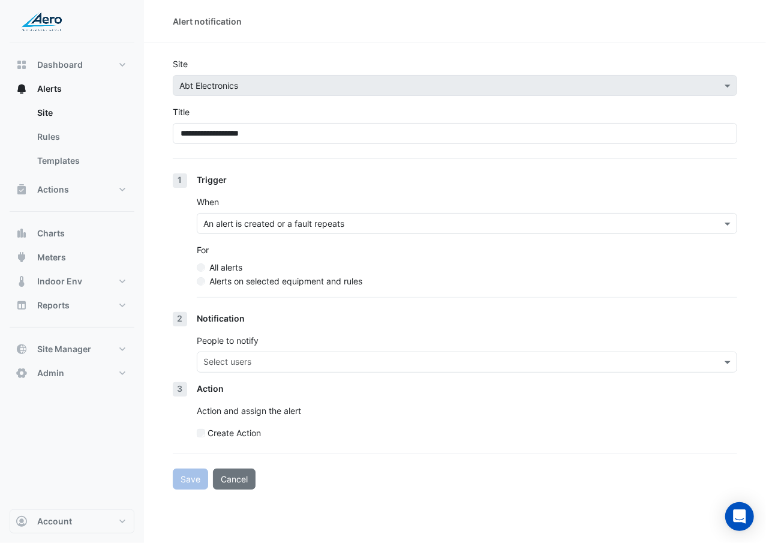
click at [216, 287] on label "Alerts on selected equipment and rules" at bounding box center [285, 281] width 153 height 13
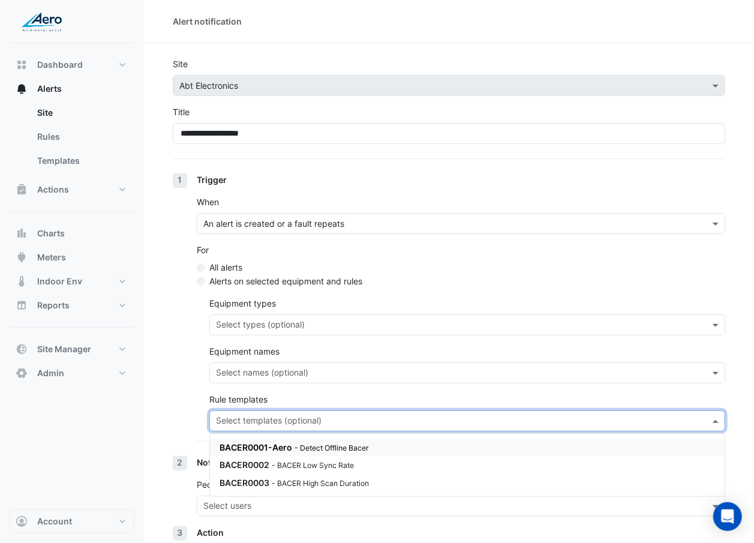
click at [296, 314] on input "text" at bounding box center [460, 422] width 489 height 13
click at [299, 314] on small "- BACER Low Sync Rate" at bounding box center [313, 465] width 82 height 9
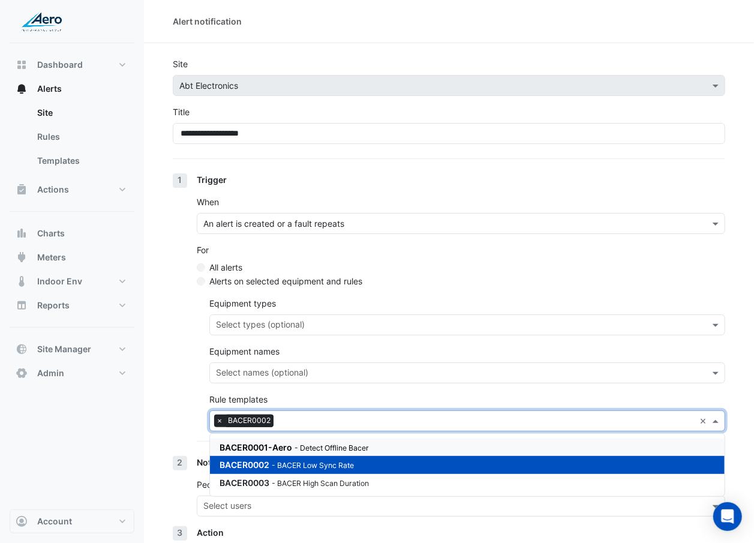
click at [180, 314] on div "1 Trigger When An alert is created or a fault repeats For All alerts Alerts on …" at bounding box center [449, 314] width 552 height 283
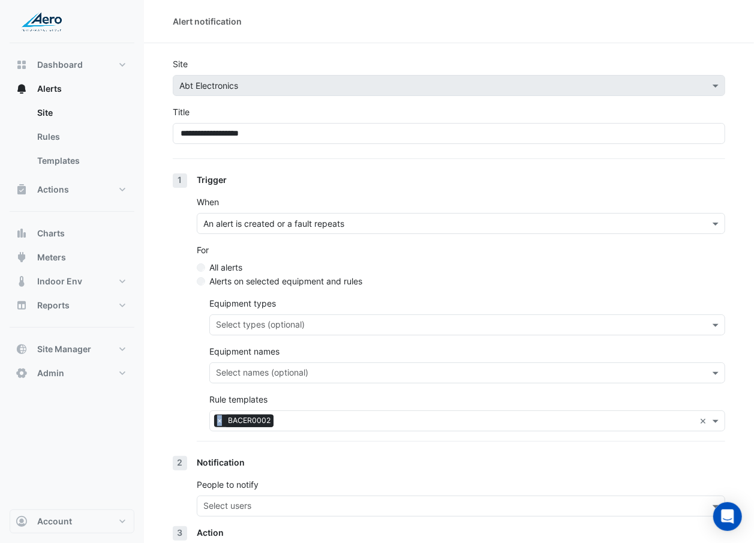
click at [180, 314] on div "1 Trigger When An alert is created or a fault repeats For All alerts Alerts on …" at bounding box center [449, 314] width 552 height 283
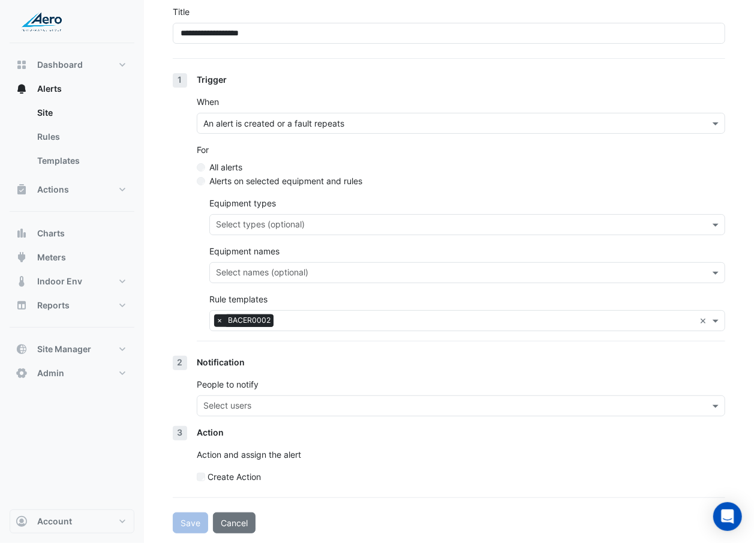
click at [238, 314] on input "text" at bounding box center [453, 407] width 501 height 13
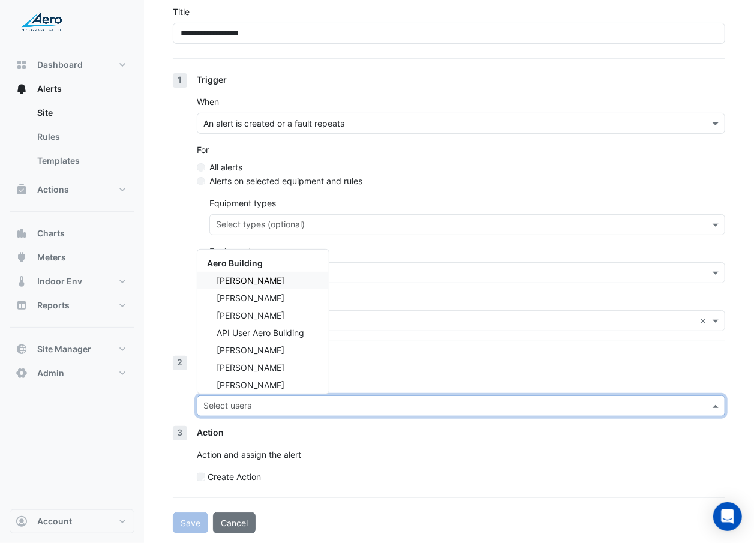
click at [288, 283] on div "James Arentsen" at bounding box center [262, 280] width 131 height 17
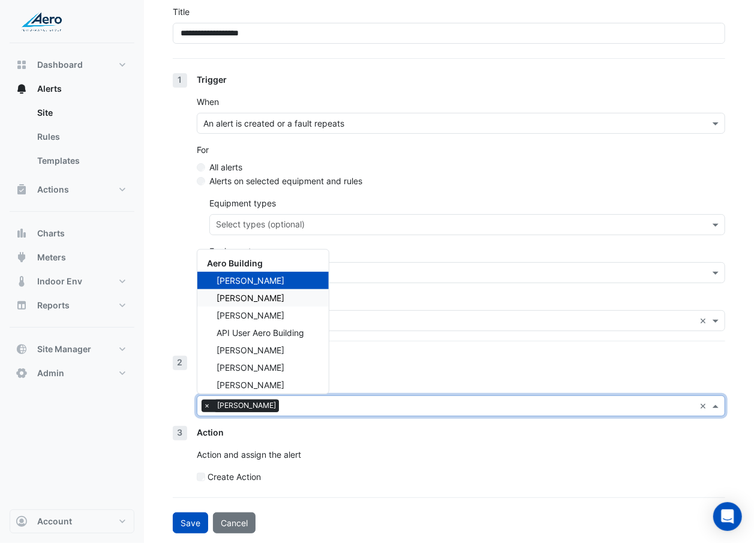
click at [286, 296] on div "Don Wunderlich" at bounding box center [262, 297] width 131 height 17
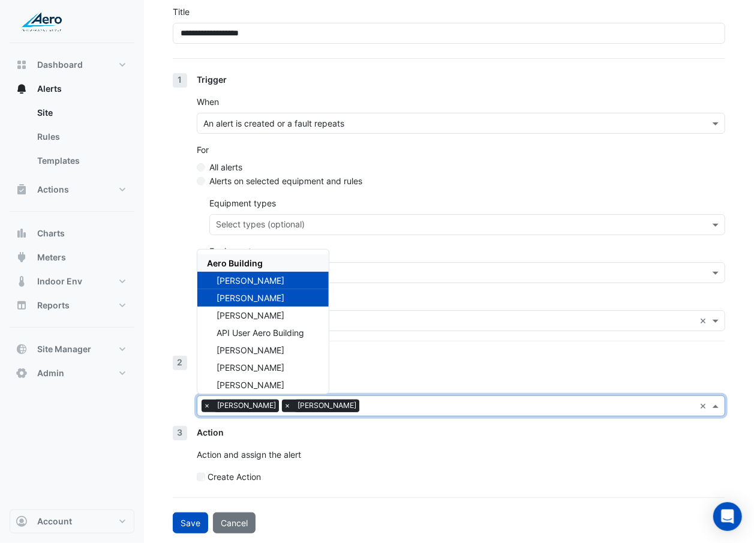
click at [287, 262] on div "Aero Building" at bounding box center [262, 262] width 131 height 17
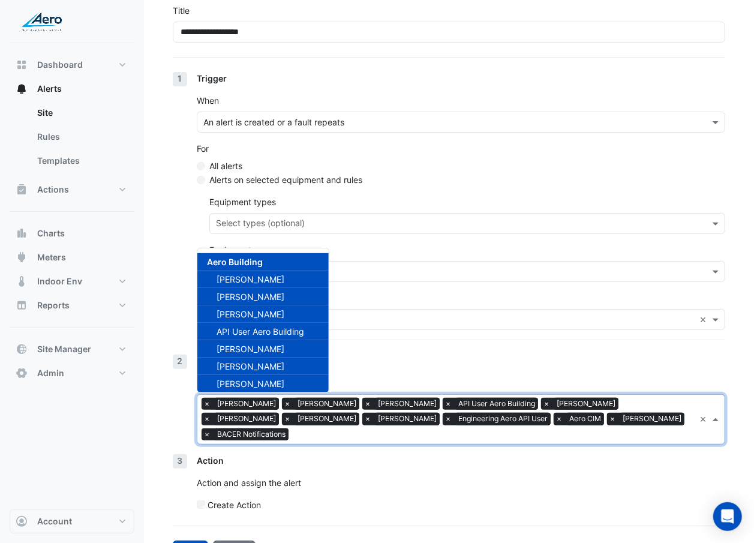
click at [289, 314] on span "API User Aero Building" at bounding box center [261, 331] width 88 height 10
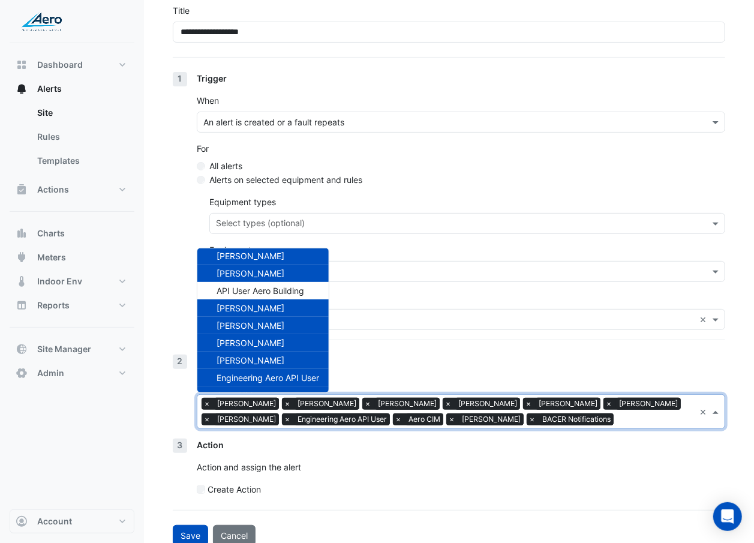
scroll to position [61, 0]
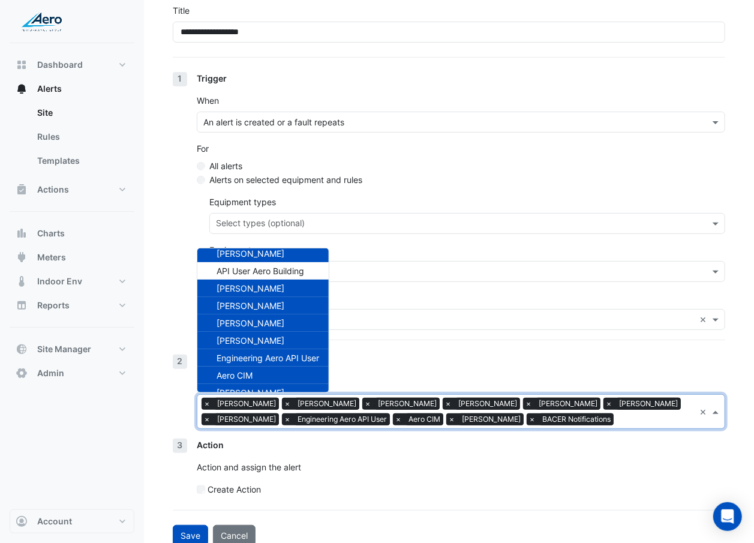
click at [291, 314] on div "Engineering Aero API User" at bounding box center [262, 357] width 131 height 17
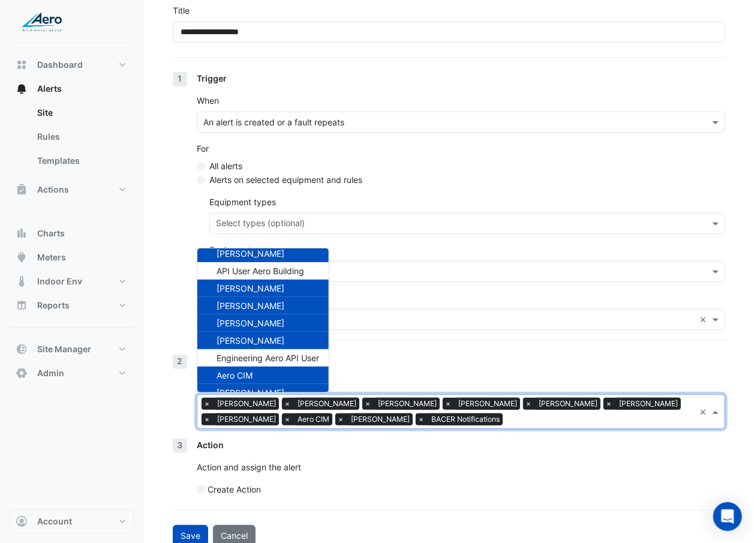
click at [284, 314] on div "Aero CIM" at bounding box center [262, 375] width 131 height 17
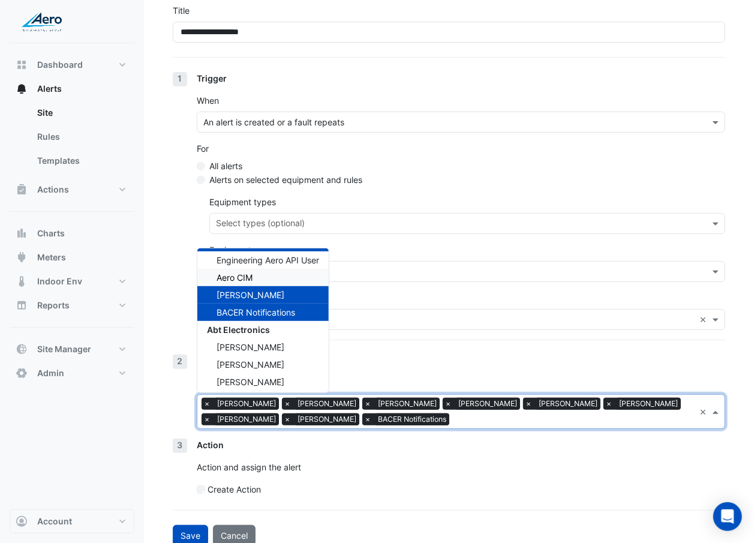
scroll to position [161, 0]
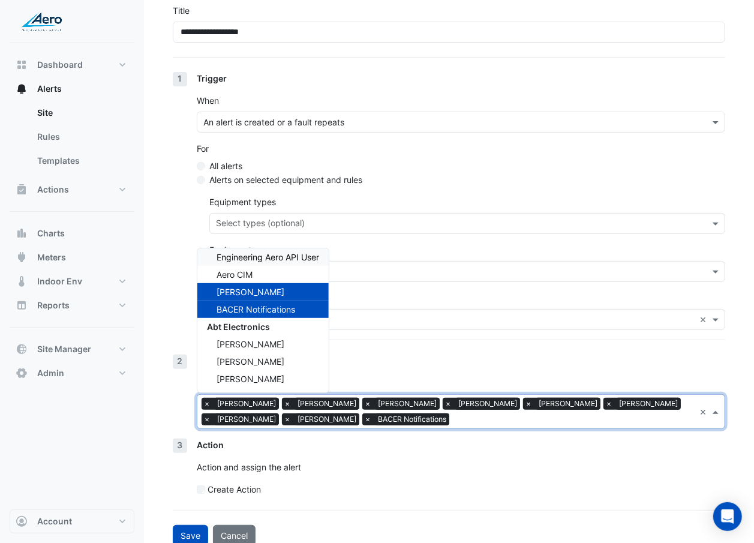
click at [171, 262] on section "**********" at bounding box center [449, 244] width 610 height 604
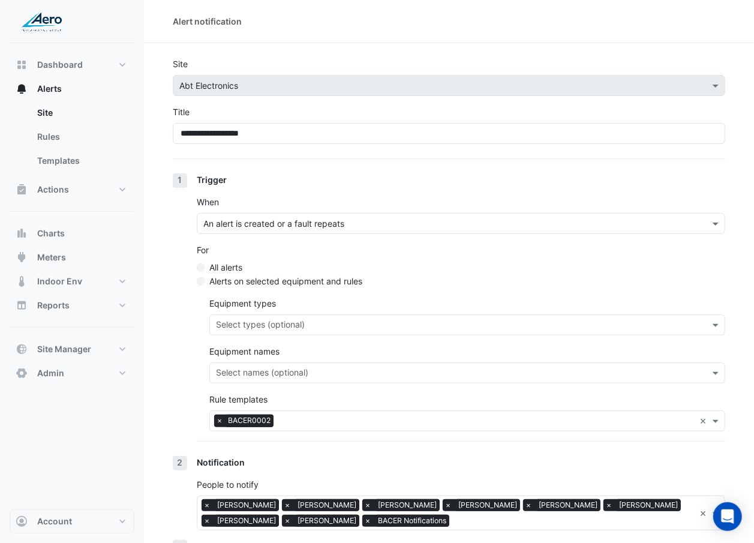
scroll to position [115, 0]
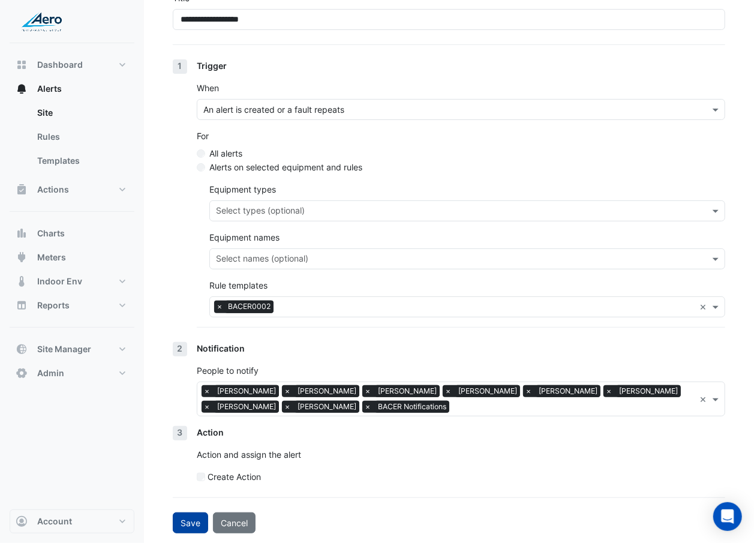
click at [193, 314] on button "Save" at bounding box center [190, 522] width 35 height 21
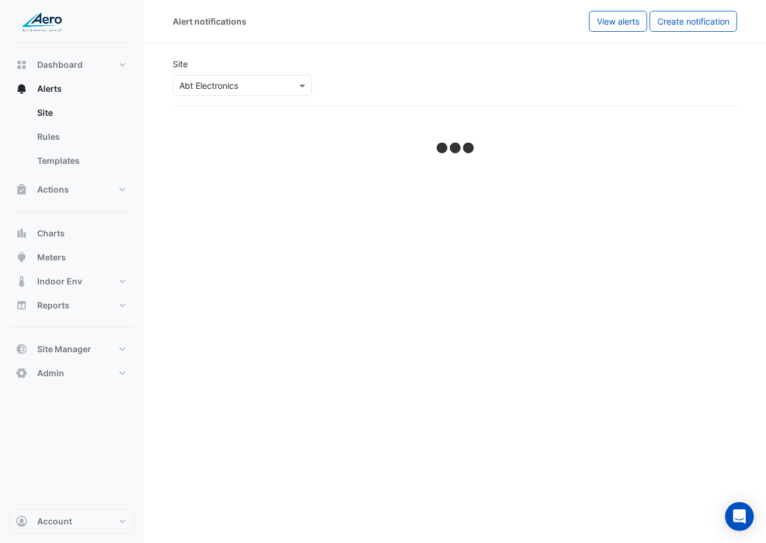
select select "******"
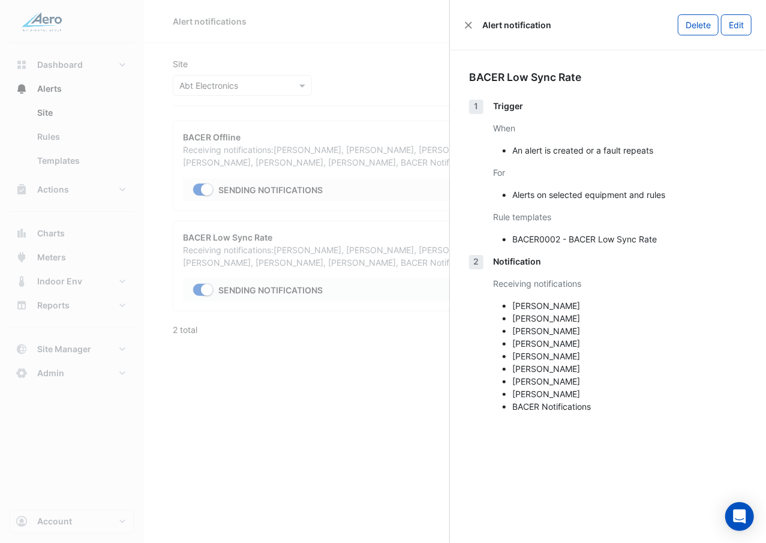
click at [359, 106] on ngb-offcanvas-backdrop at bounding box center [383, 271] width 766 height 543
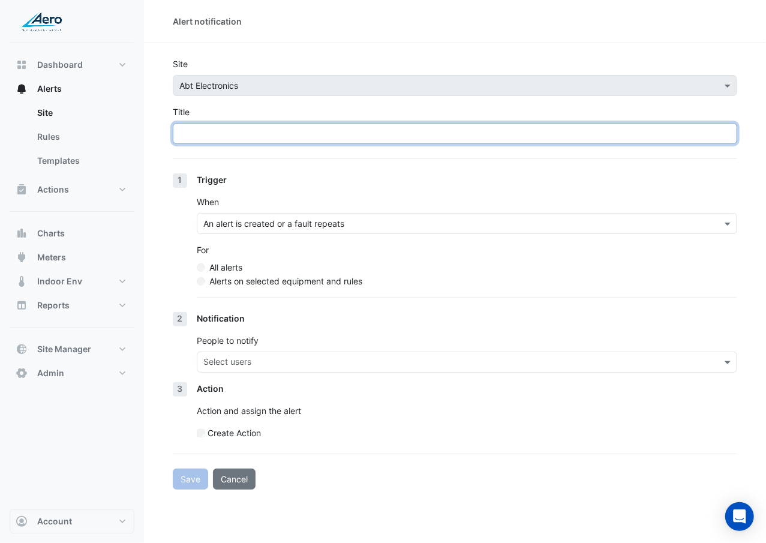
click at [364, 137] on input "Title" at bounding box center [455, 133] width 564 height 21
paste input "**********"
type input "**********"
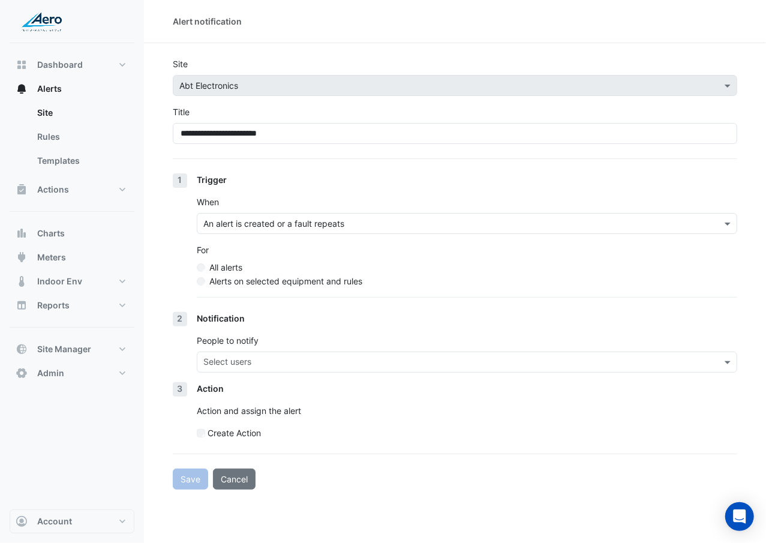
click at [323, 286] on label "Alerts on selected equipment and rules" at bounding box center [285, 281] width 153 height 13
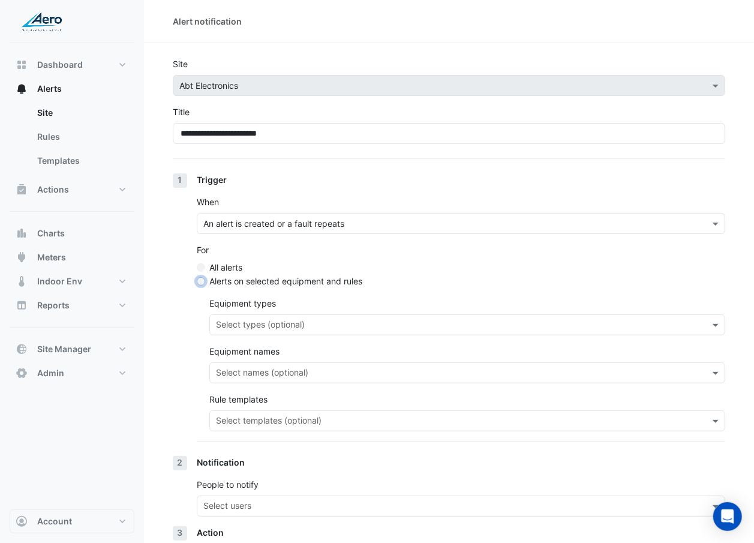
scroll to position [7, 0]
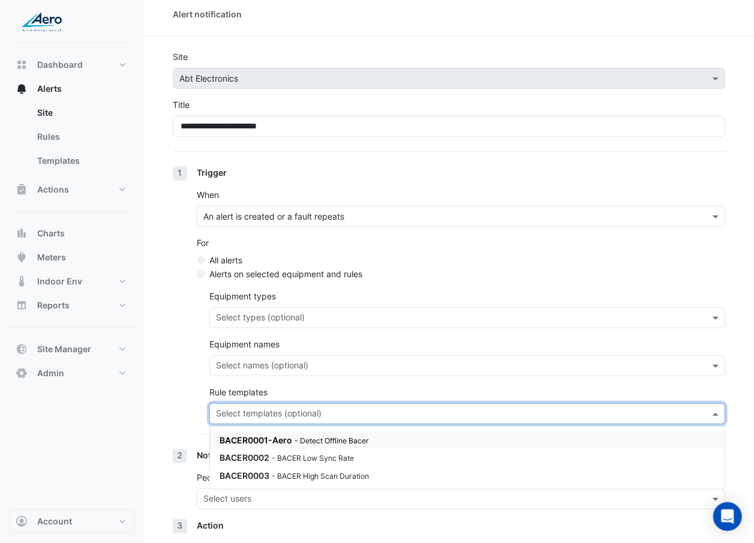
click at [310, 413] on input "text" at bounding box center [460, 414] width 489 height 13
click at [296, 467] on div "BACER0003 - BACER High Scan Duration" at bounding box center [467, 475] width 515 height 17
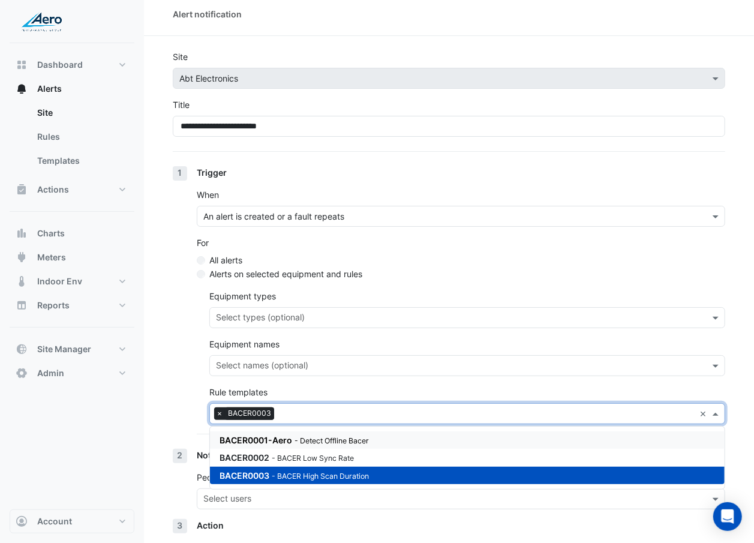
click at [164, 383] on section "**********" at bounding box center [449, 331] width 610 height 590
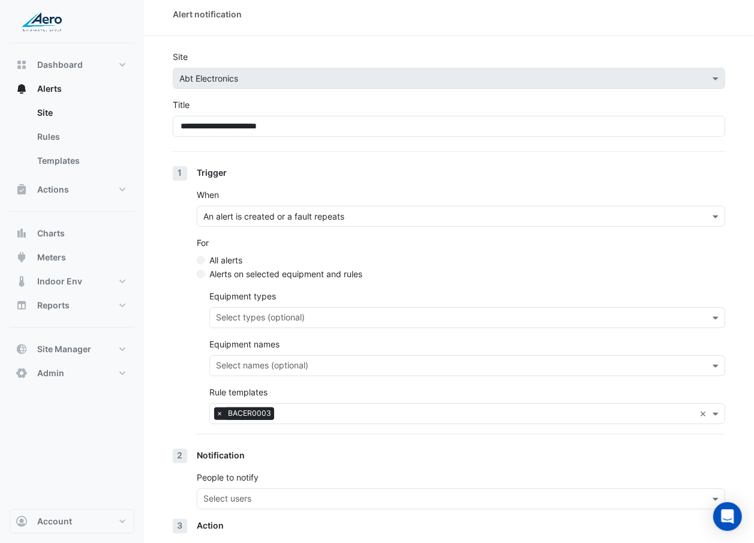
scroll to position [101, 0]
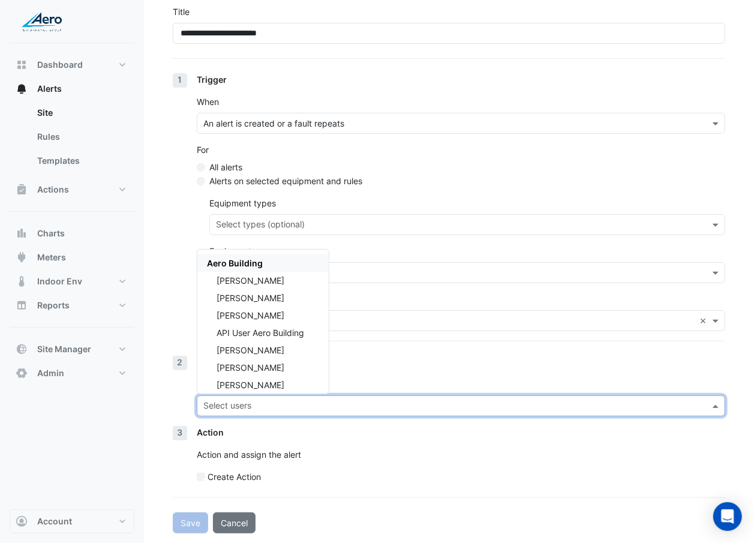
click at [250, 410] on input "text" at bounding box center [453, 407] width 501 height 13
click at [303, 256] on div "Aero Building" at bounding box center [262, 262] width 131 height 17
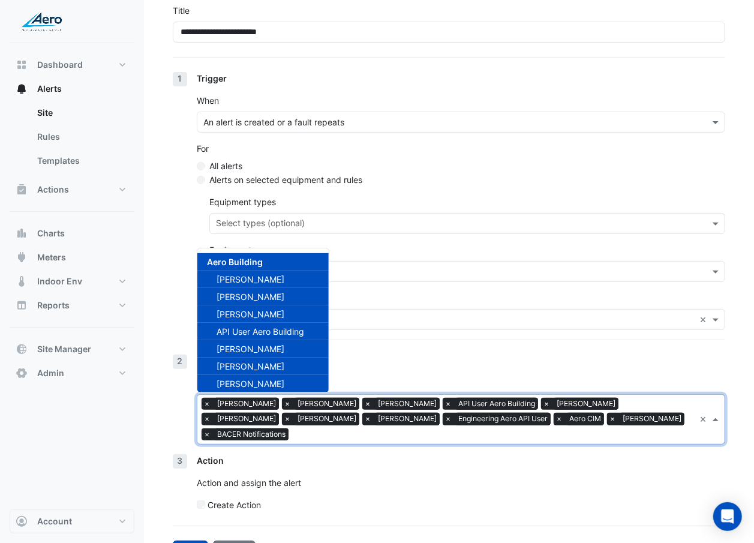
click at [289, 330] on span "API User Aero Building" at bounding box center [261, 331] width 88 height 10
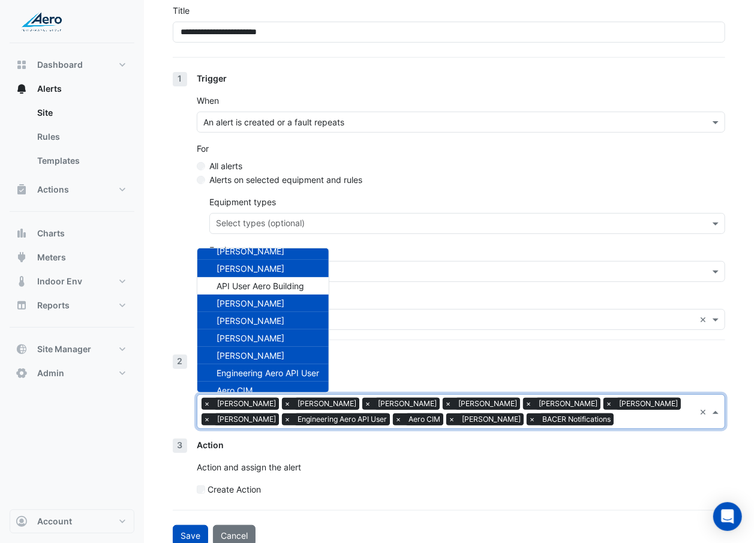
scroll to position [88, 0]
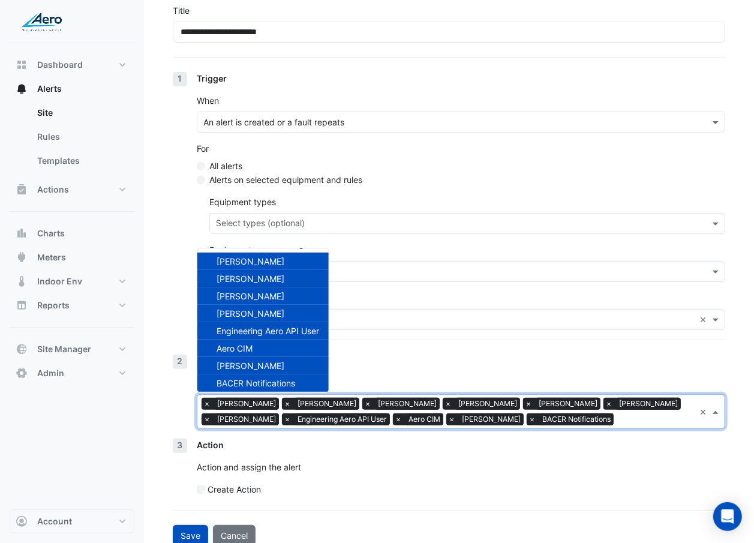
click at [289, 330] on span "Engineering Aero API User" at bounding box center [268, 331] width 103 height 10
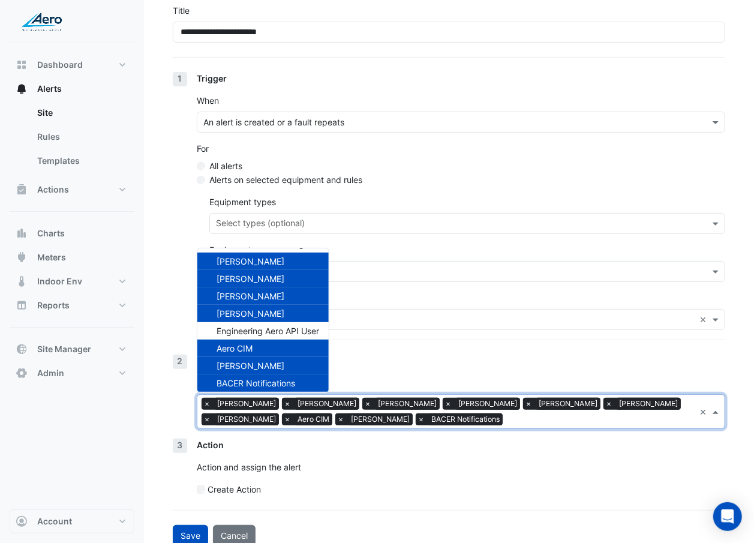
click at [286, 352] on div "Aero CIM" at bounding box center [262, 348] width 131 height 17
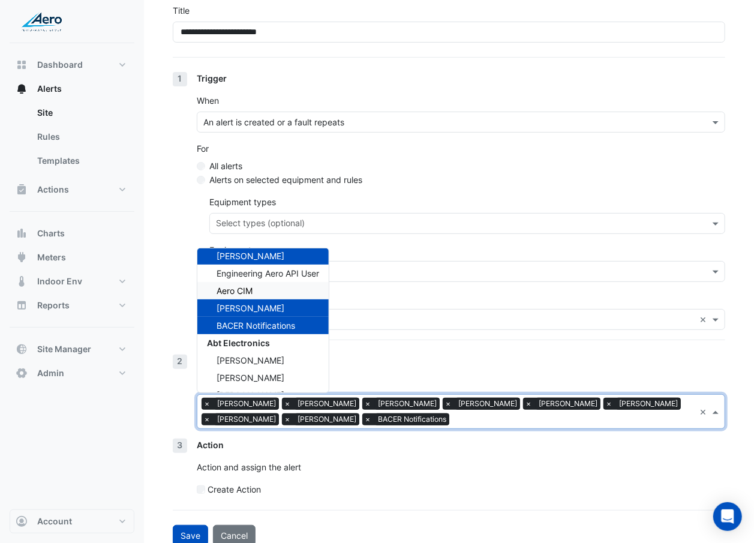
scroll to position [145, 0]
drag, startPoint x: 286, startPoint y: 352, endPoint x: 420, endPoint y: 352, distance: 133.8
click at [420, 352] on form "**********" at bounding box center [449, 251] width 552 height 590
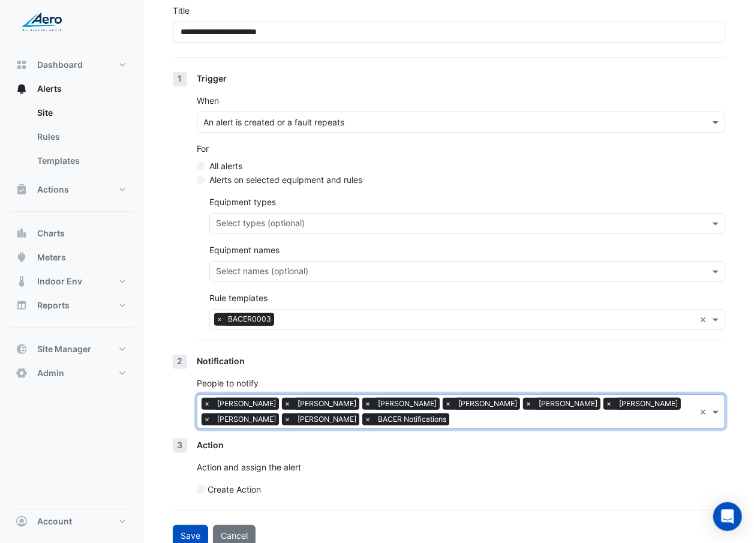
scroll to position [115, 0]
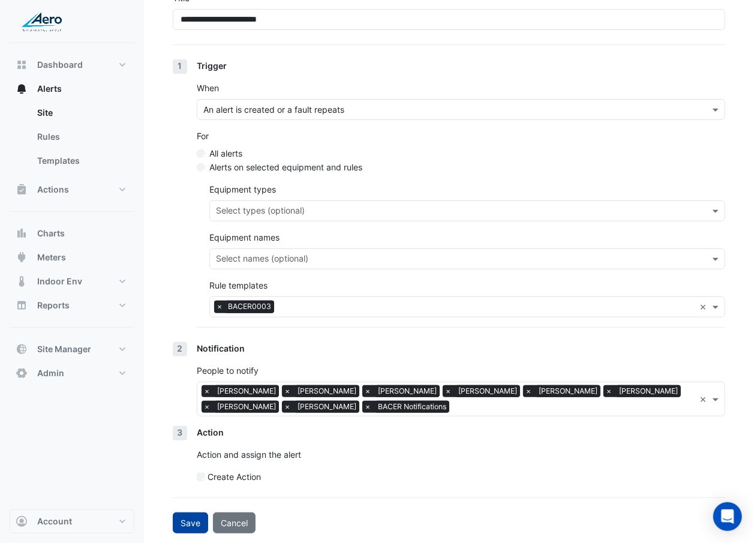
click at [194, 521] on button "Save" at bounding box center [190, 522] width 35 height 21
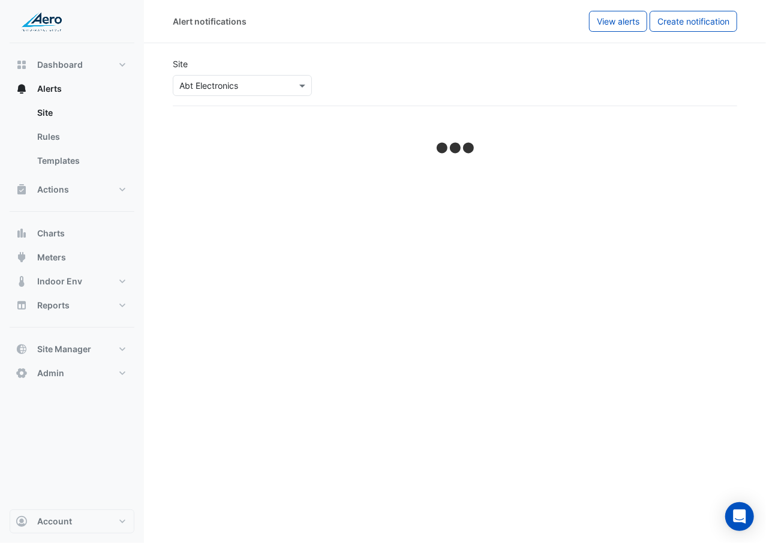
select select "******"
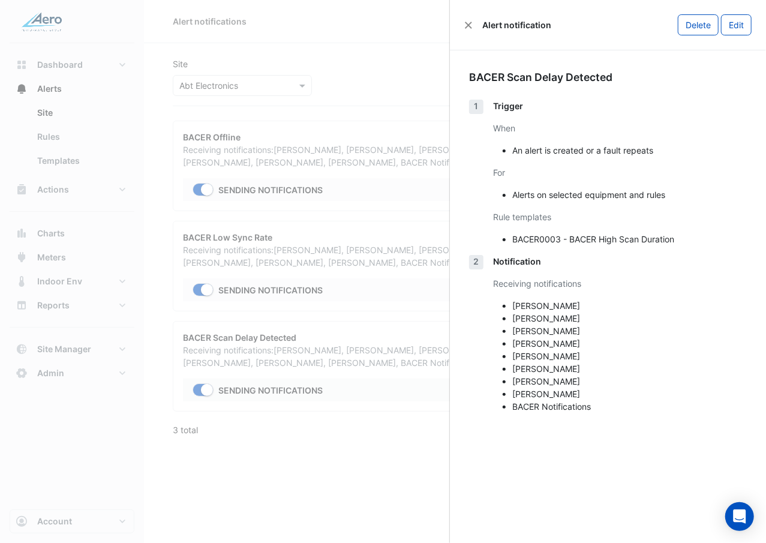
click at [370, 485] on ngb-offcanvas-backdrop at bounding box center [383, 271] width 766 height 543
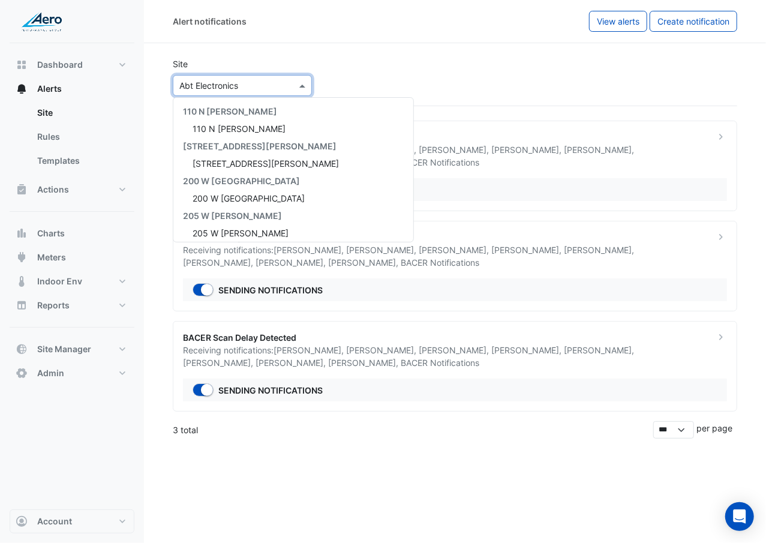
scroll to position [196, 0]
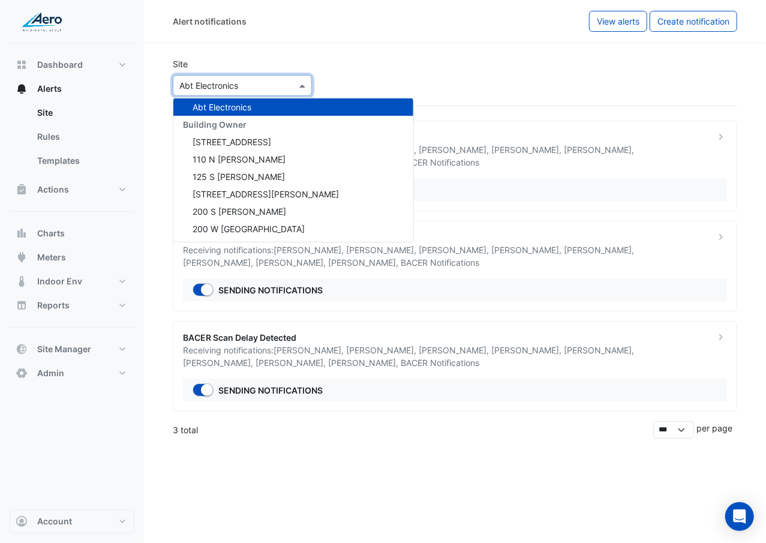
click at [301, 84] on span at bounding box center [303, 85] width 15 height 13
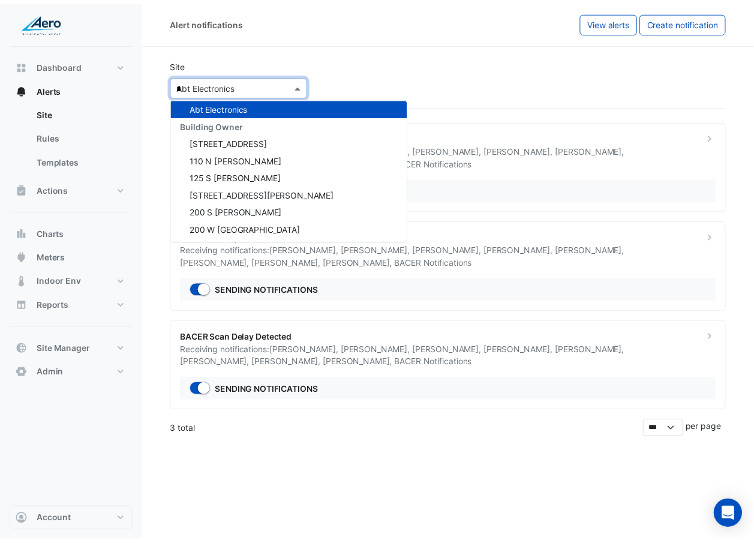
scroll to position [0, 0]
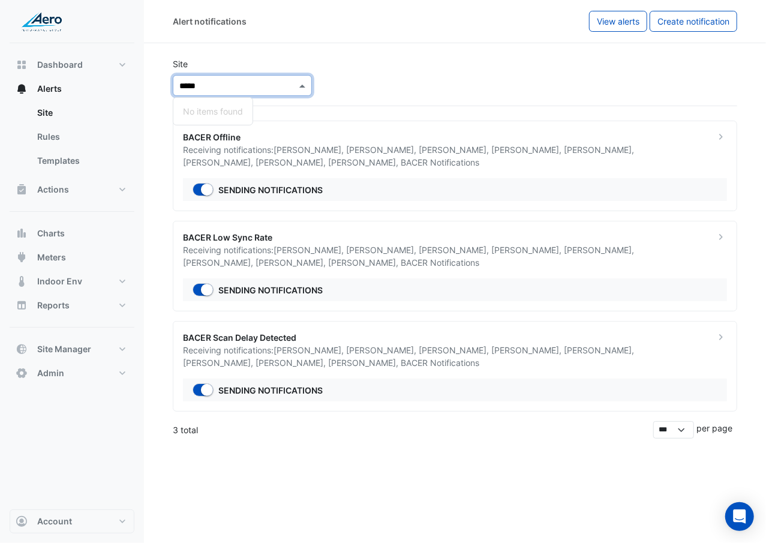
type input "****"
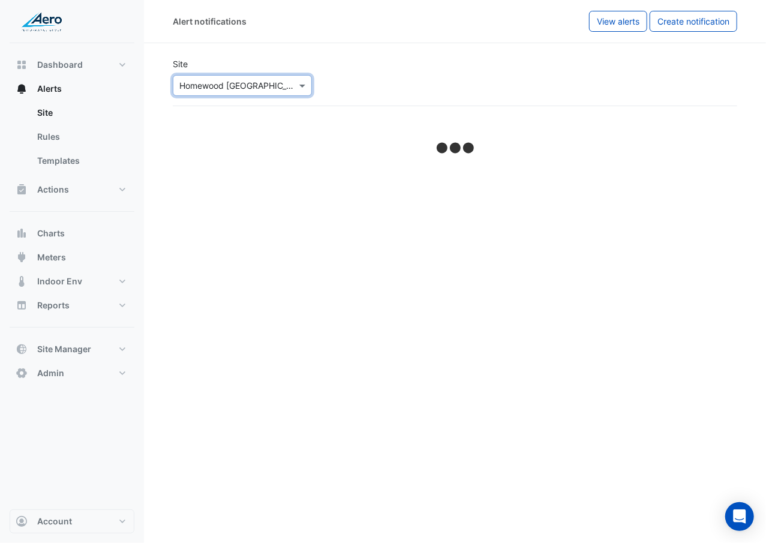
select select "******"
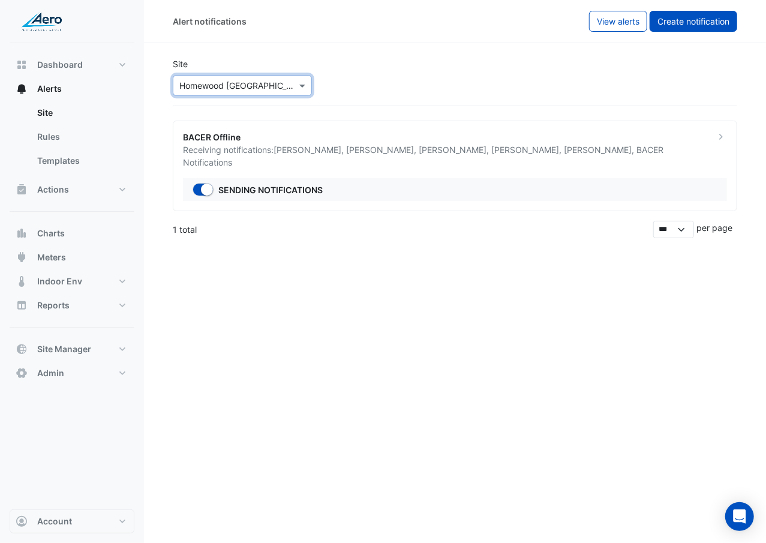
click at [720, 17] on span "Create notification" at bounding box center [693, 21] width 72 height 10
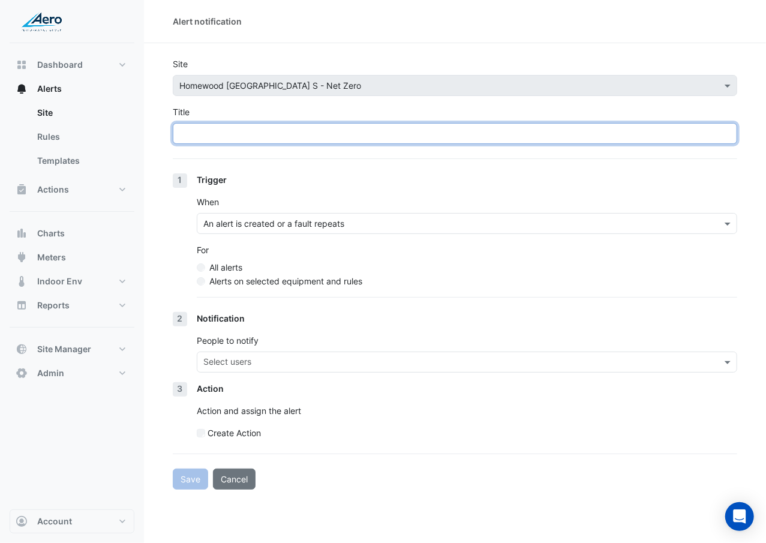
click at [512, 130] on input "Title" at bounding box center [455, 133] width 564 height 21
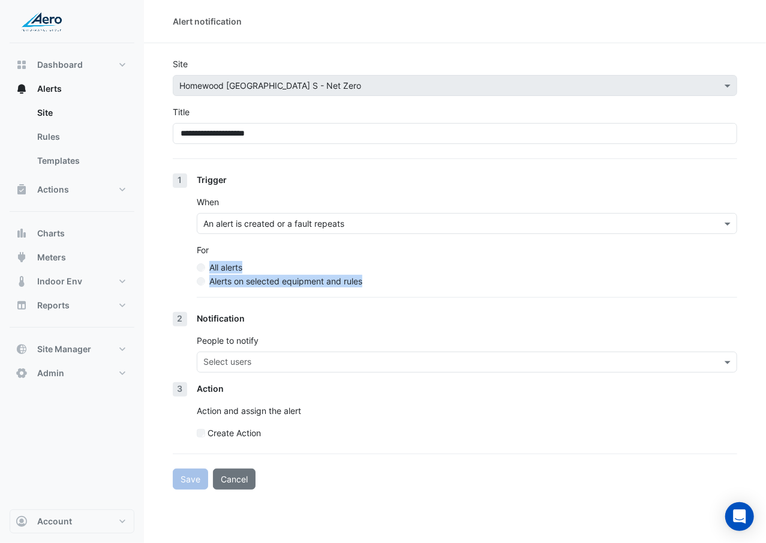
drag, startPoint x: 404, startPoint y: 247, endPoint x: 320, endPoint y: 293, distance: 95.8
click at [320, 293] on div "Trigger When An alert is created or a fault repeats For All alerts Alerts on se…" at bounding box center [467, 242] width 540 height 139
click at [320, 283] on label "Alerts on selected equipment and rules" at bounding box center [285, 281] width 153 height 13
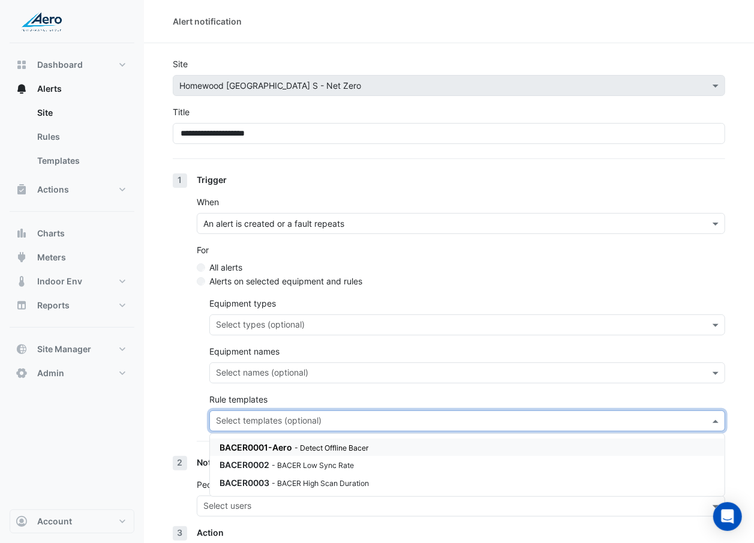
click at [298, 416] on input "text" at bounding box center [460, 422] width 489 height 13
click at [296, 479] on small "- BACER High Scan Duration" at bounding box center [320, 483] width 97 height 9
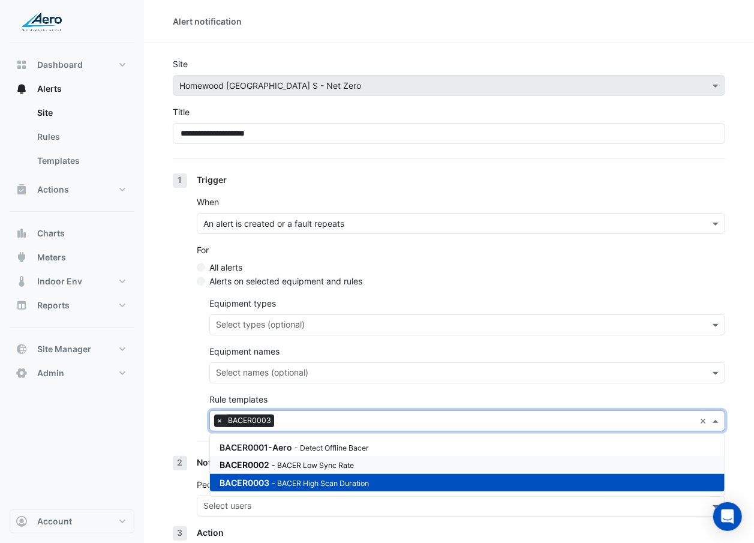
click at [277, 469] on div "BACER0002 - BACER Low Sync Rate" at bounding box center [364, 464] width 288 height 13
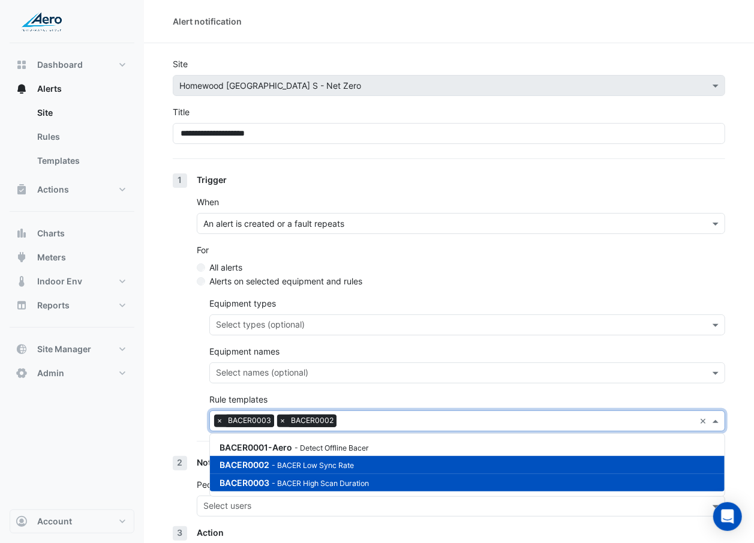
click at [267, 480] on span "BACER0003" at bounding box center [245, 482] width 50 height 10
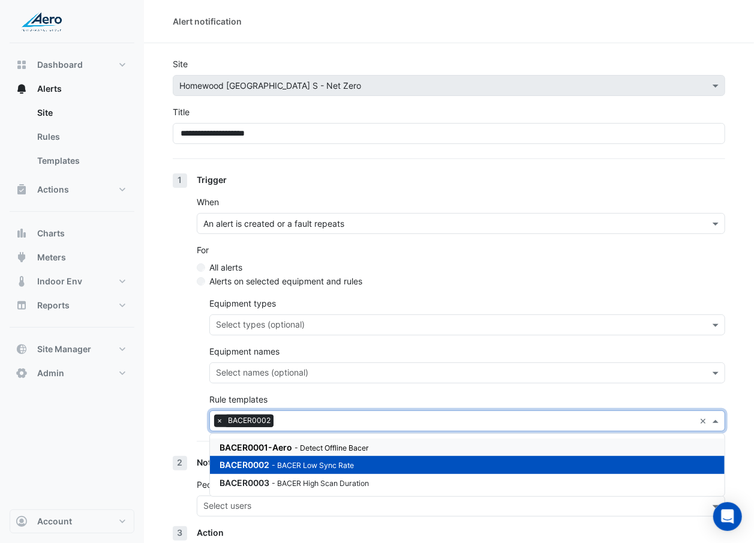
click at [194, 431] on div "1 Trigger When An alert is created or a fault repeats For All alerts Alerts on …" at bounding box center [449, 314] width 552 height 283
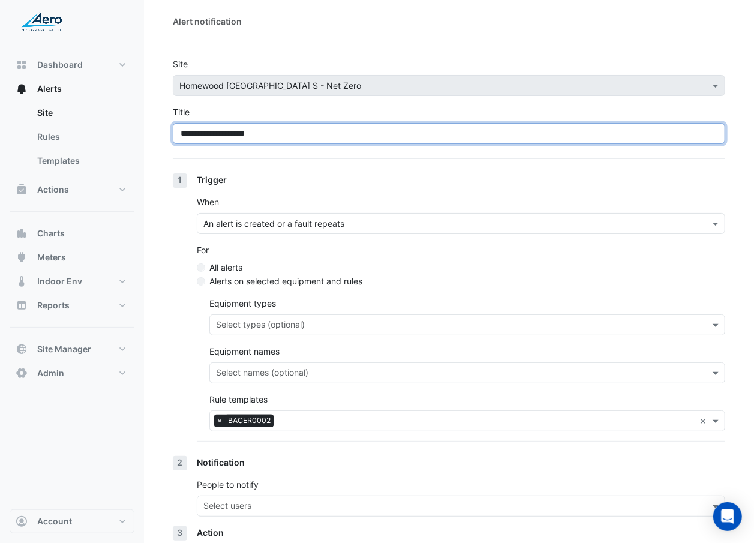
click at [312, 125] on input "**********" at bounding box center [449, 133] width 552 height 21
type input "**********"
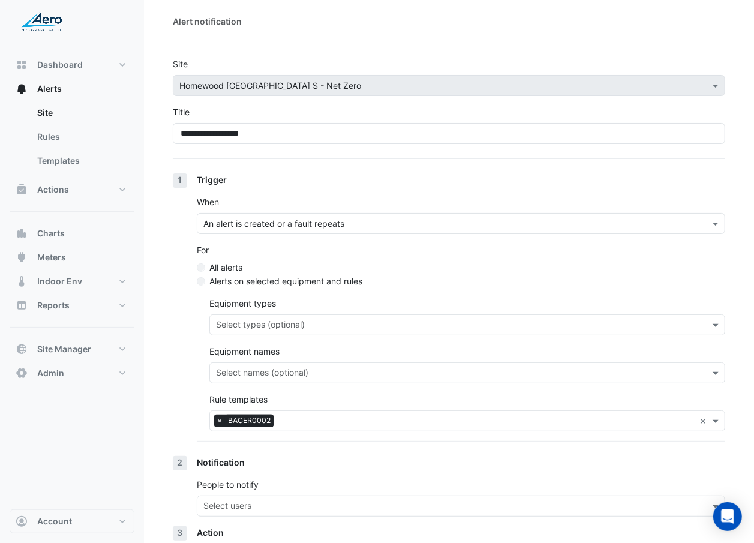
click at [302, 198] on div "When An alert is created or a fault repeats" at bounding box center [461, 215] width 528 height 38
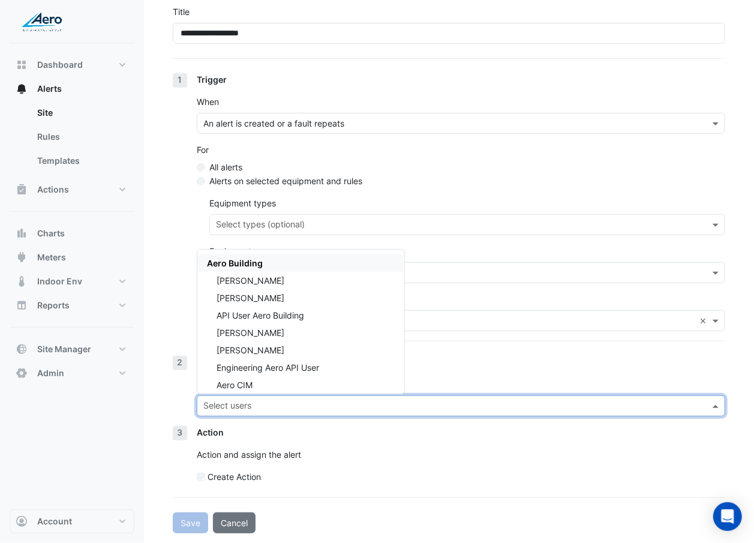
click at [282, 410] on input "text" at bounding box center [453, 407] width 501 height 13
click at [332, 279] on div "[PERSON_NAME]" at bounding box center [300, 280] width 207 height 17
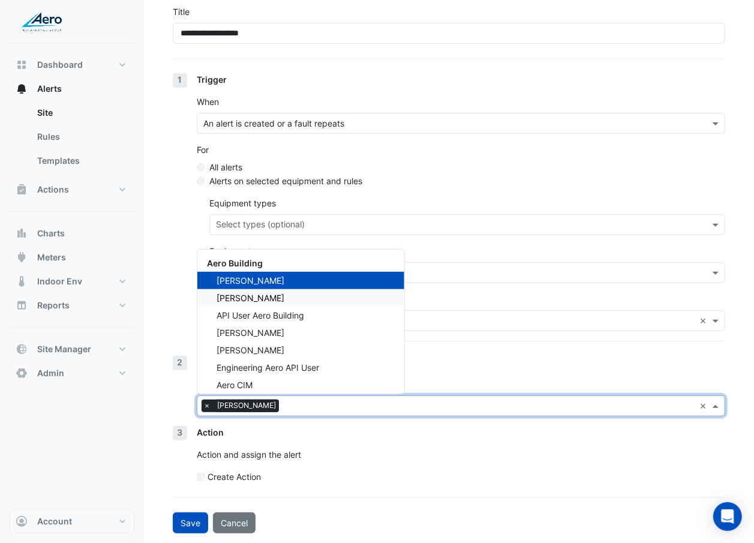
click at [324, 294] on div "[PERSON_NAME]" at bounding box center [300, 297] width 207 height 17
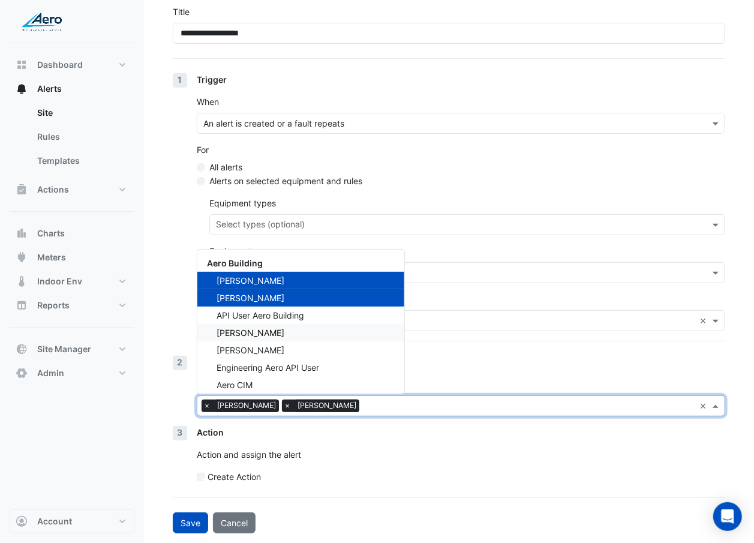
click at [310, 336] on div "[PERSON_NAME]" at bounding box center [300, 332] width 207 height 17
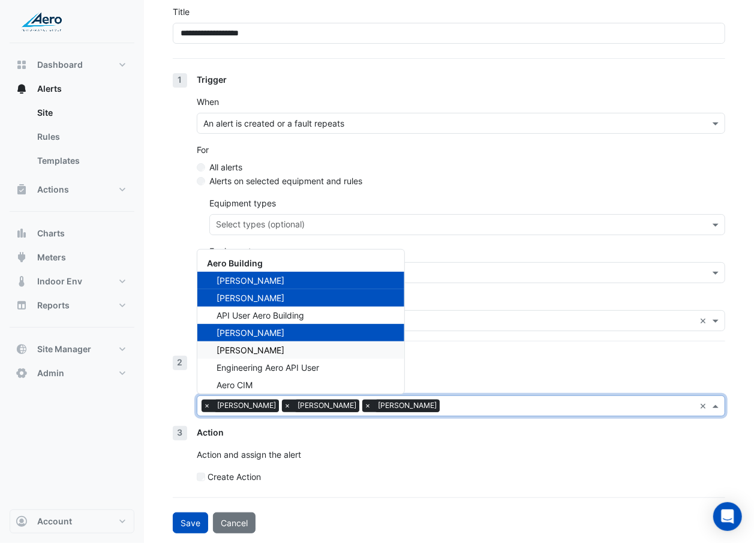
click at [308, 341] on div "[PERSON_NAME]" at bounding box center [300, 349] width 207 height 17
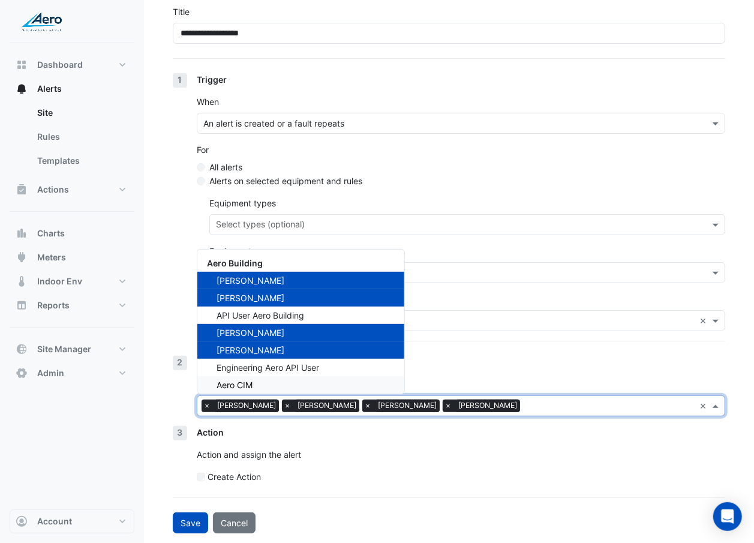
scroll to position [58, 0]
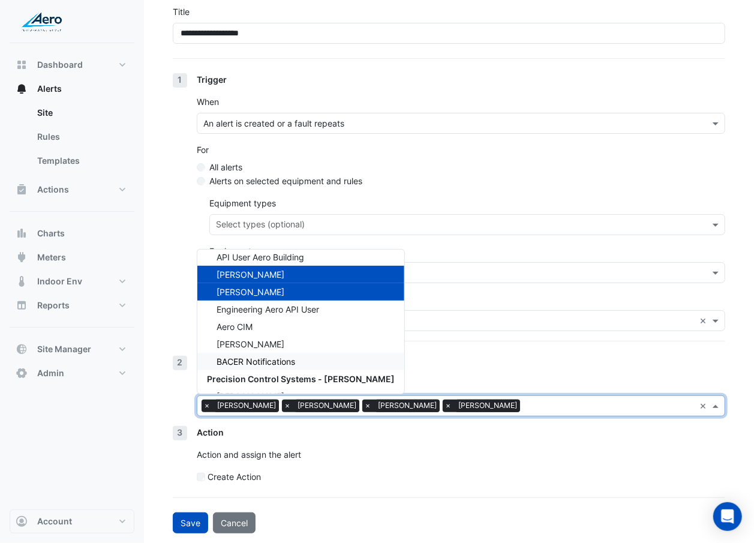
click at [306, 353] on div "BACER Notifications" at bounding box center [300, 361] width 207 height 17
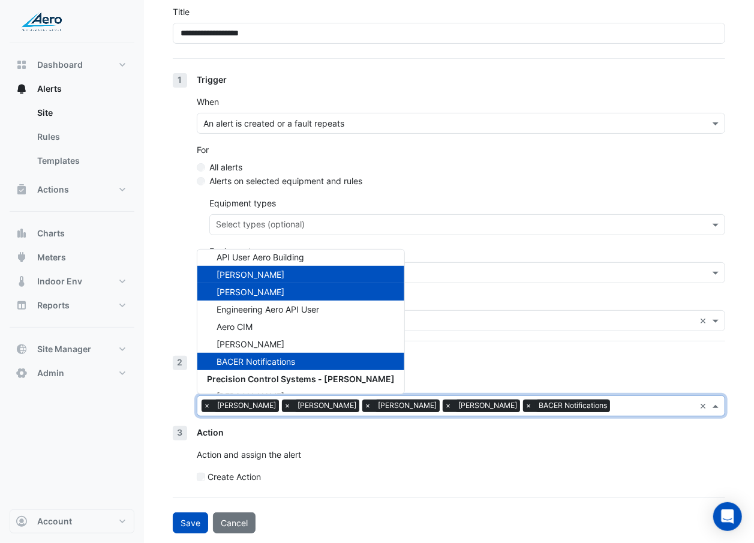
click at [305, 353] on div "BACER Notifications" at bounding box center [300, 361] width 207 height 17
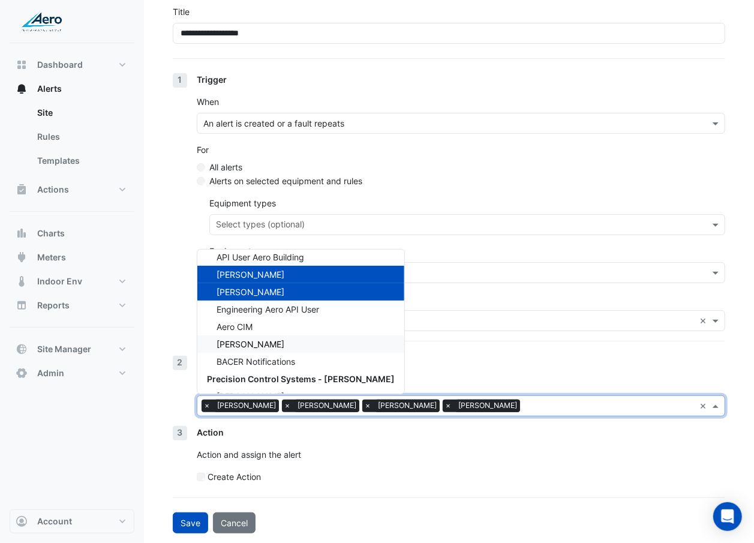
click at [306, 342] on div "[PERSON_NAME]" at bounding box center [300, 343] width 207 height 17
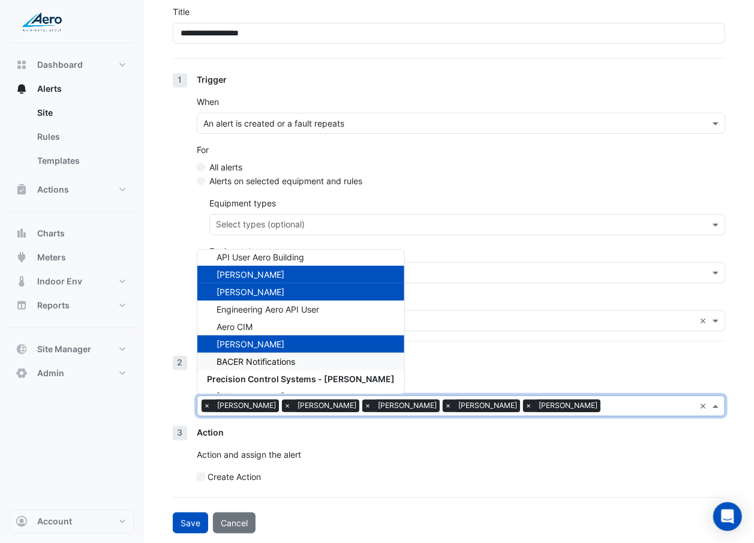
click at [301, 358] on div "BACER Notifications" at bounding box center [300, 361] width 207 height 17
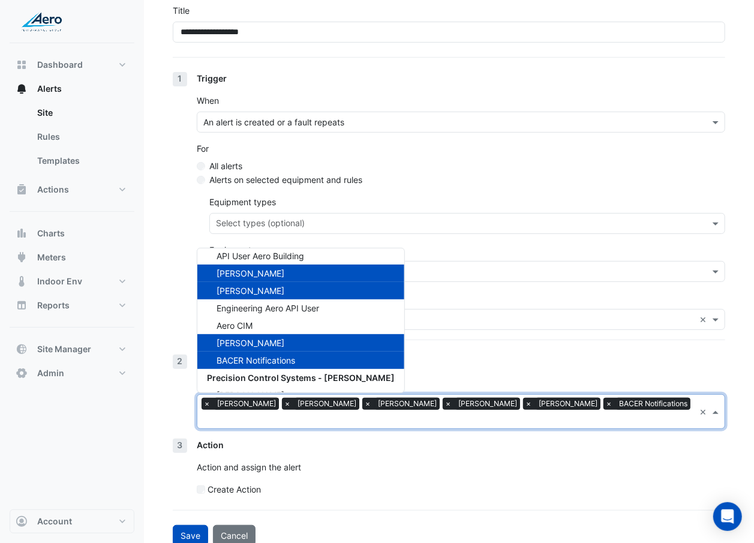
click at [404, 363] on div "Notification" at bounding box center [461, 361] width 528 height 13
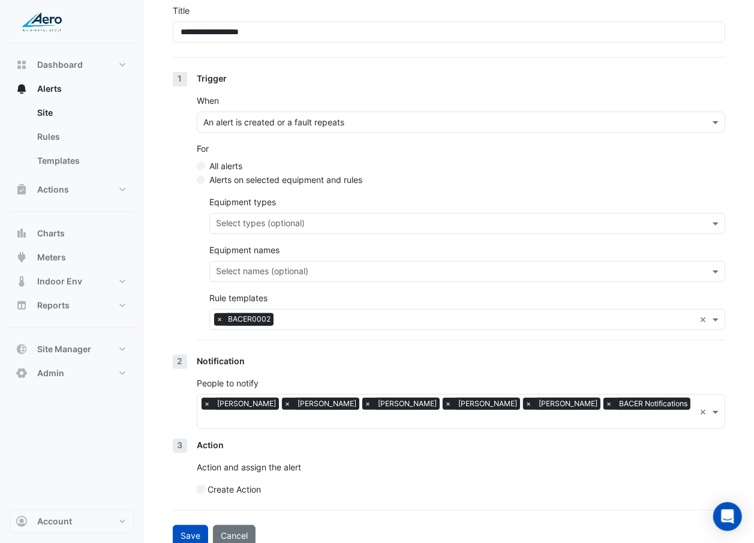
click at [404, 363] on div "Notification" at bounding box center [461, 361] width 528 height 13
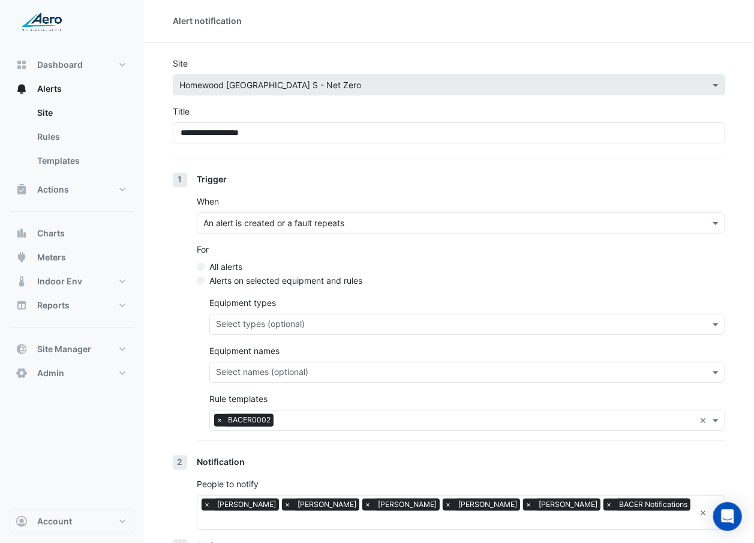
scroll to position [101, 0]
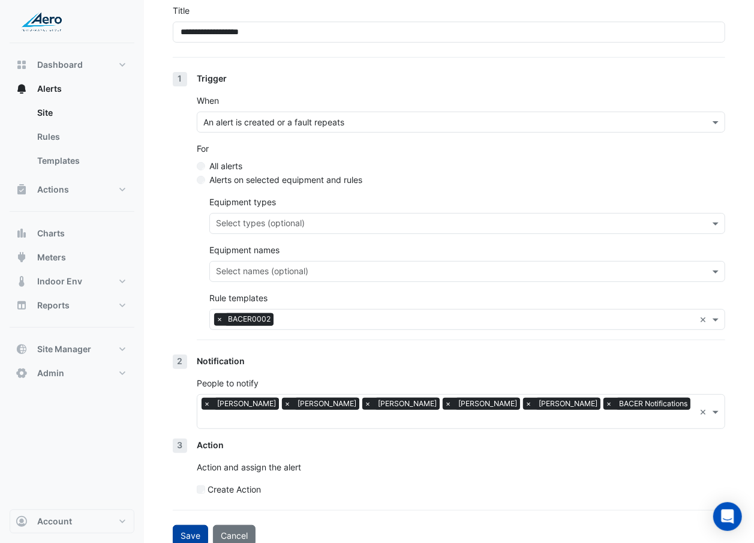
click at [183, 525] on button "Save" at bounding box center [190, 535] width 35 height 21
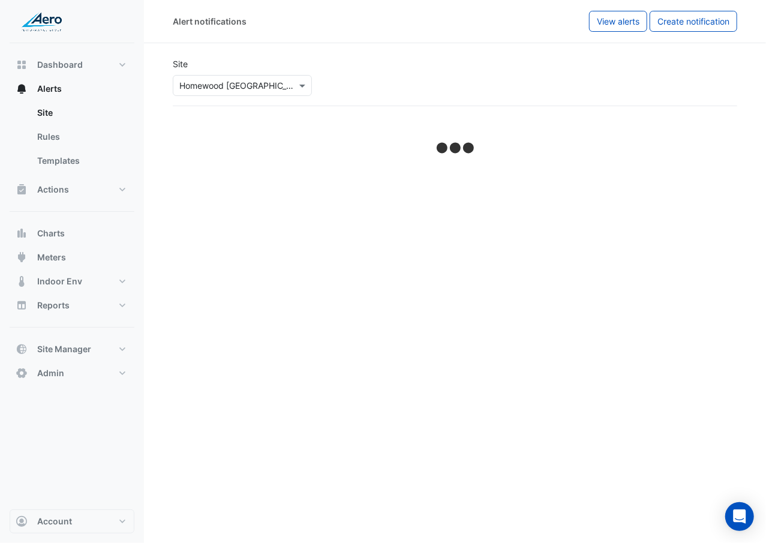
select select "******"
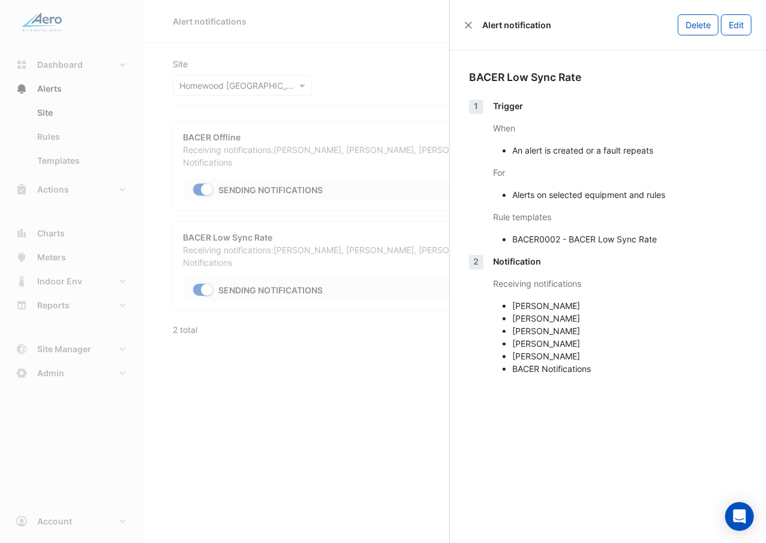
click at [310, 125] on ngb-offcanvas-backdrop at bounding box center [383, 271] width 766 height 543
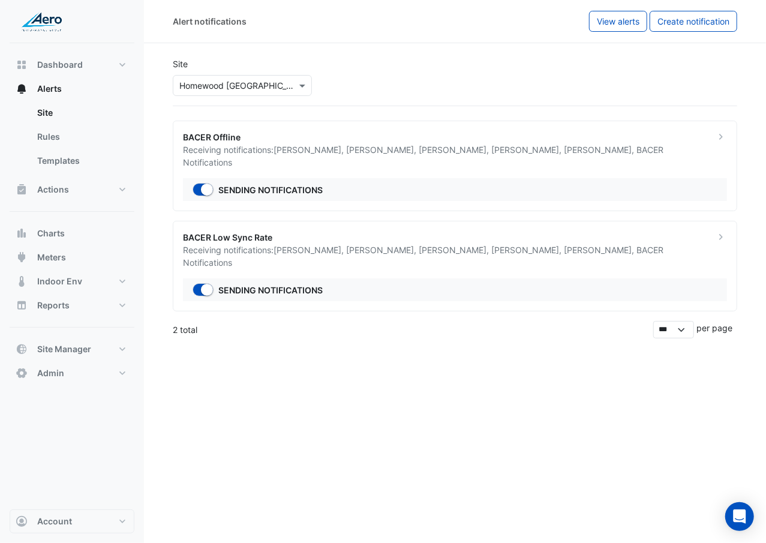
click at [689, 4] on div "Alert notifications View alerts Create notification" at bounding box center [455, 21] width 622 height 43
click at [681, 29] on button "Create notification" at bounding box center [694, 21] width 88 height 21
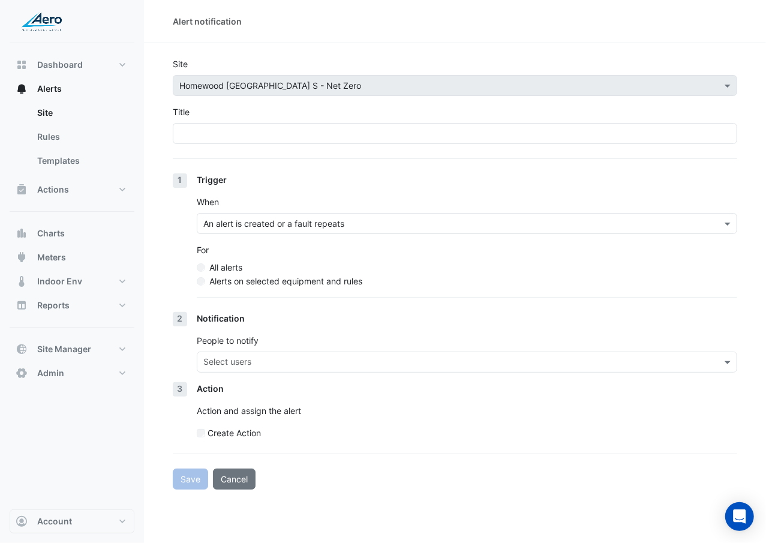
click at [418, 121] on div "Title" at bounding box center [455, 125] width 564 height 38
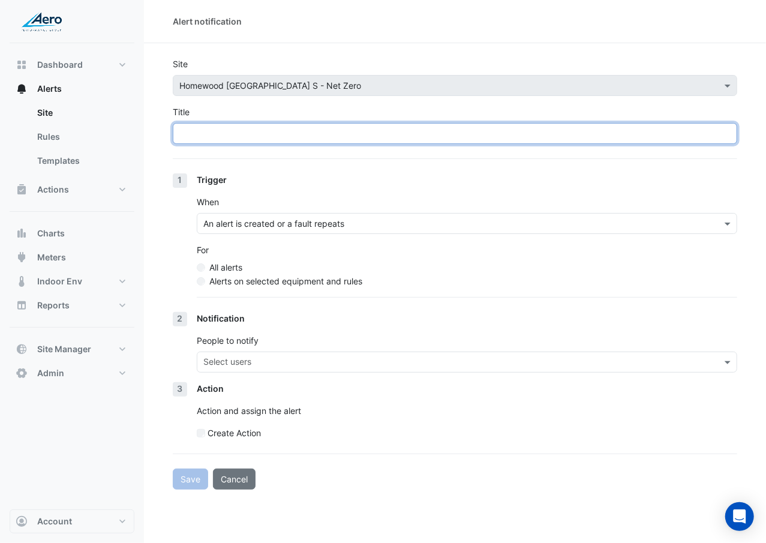
click at [416, 126] on input "Title" at bounding box center [455, 133] width 564 height 21
paste input "**********"
type input "**********"
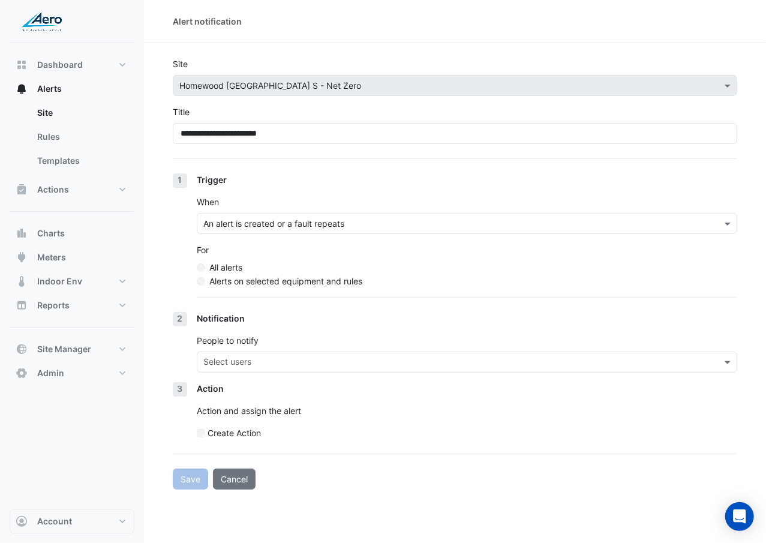
click at [284, 279] on label "Alerts on selected equipment and rules" at bounding box center [285, 281] width 153 height 13
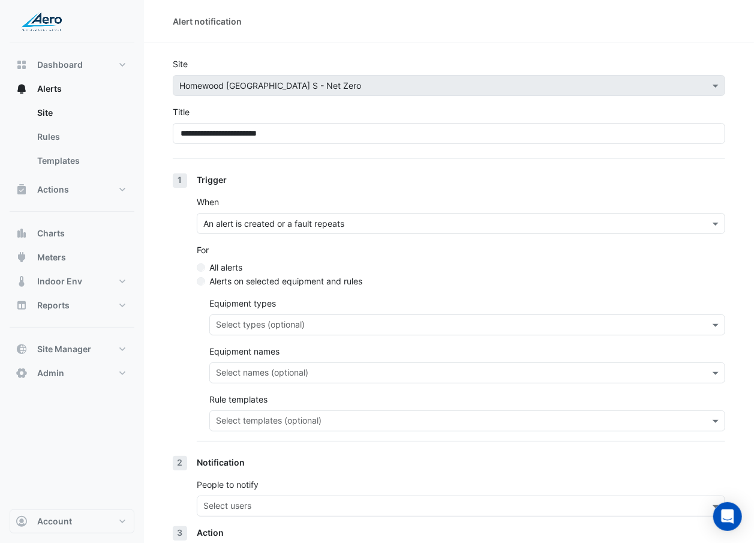
click at [269, 416] on input "text" at bounding box center [460, 422] width 489 height 13
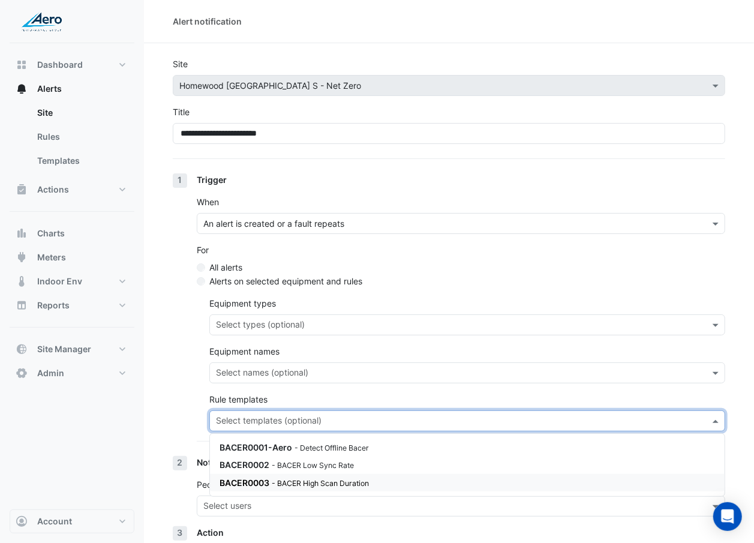
click at [265, 487] on div "BACER0003 - BACER High Scan Duration" at bounding box center [364, 482] width 288 height 13
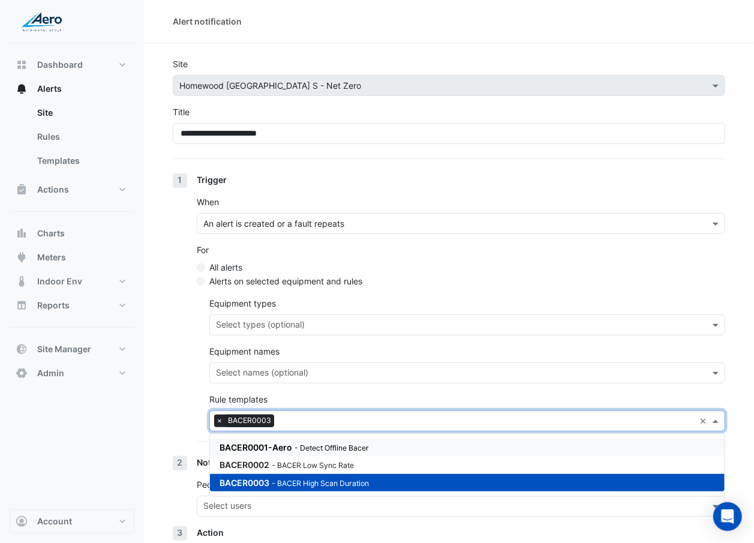
click at [178, 416] on div "1 Trigger When An alert is created or a fault repeats For All alerts Alerts on …" at bounding box center [449, 314] width 552 height 283
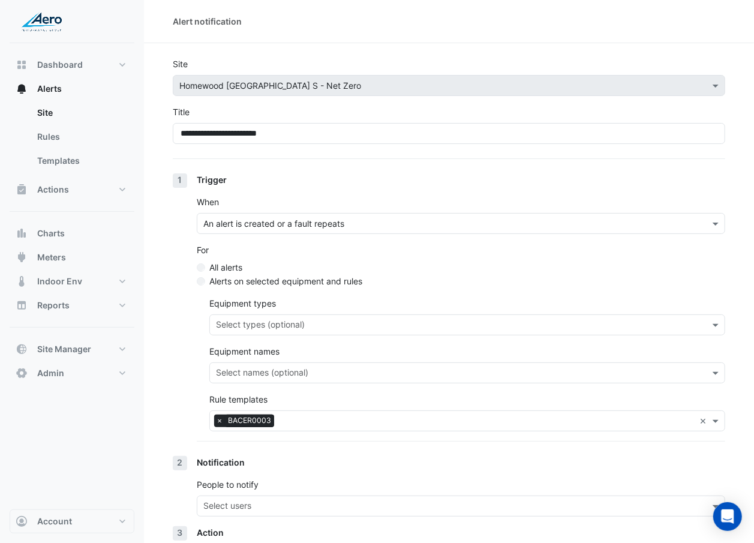
scroll to position [101, 0]
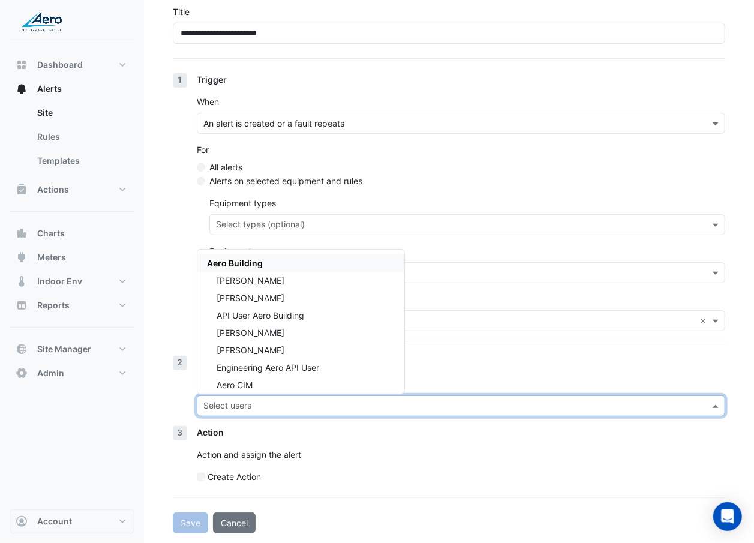
click at [265, 414] on div "Select users" at bounding box center [461, 405] width 528 height 21
drag, startPoint x: 299, startPoint y: 344, endPoint x: 308, endPoint y: 258, distance: 86.9
click at [308, 258] on div "Aero Building Don Wunderlich Sean Swalve API User Aero Building Kyle Handlen An…" at bounding box center [300, 410] width 207 height 313
click at [308, 264] on div "Aero Building" at bounding box center [300, 262] width 207 height 17
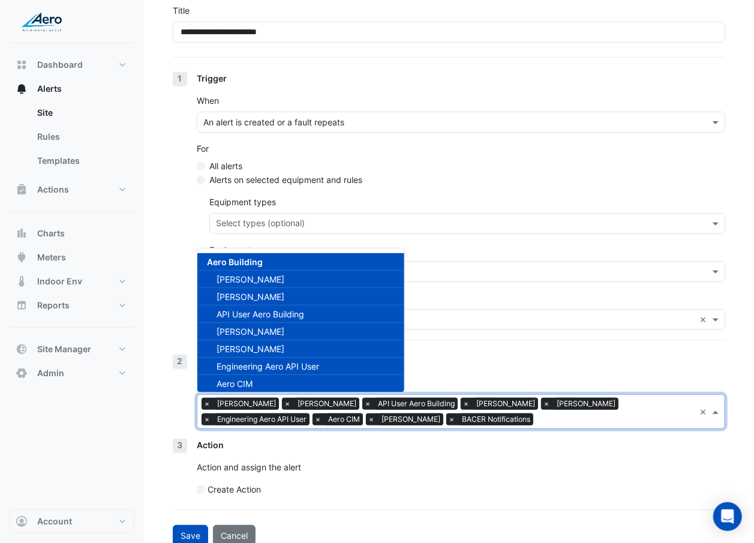
click at [299, 310] on span "API User Aero Building" at bounding box center [261, 314] width 88 height 10
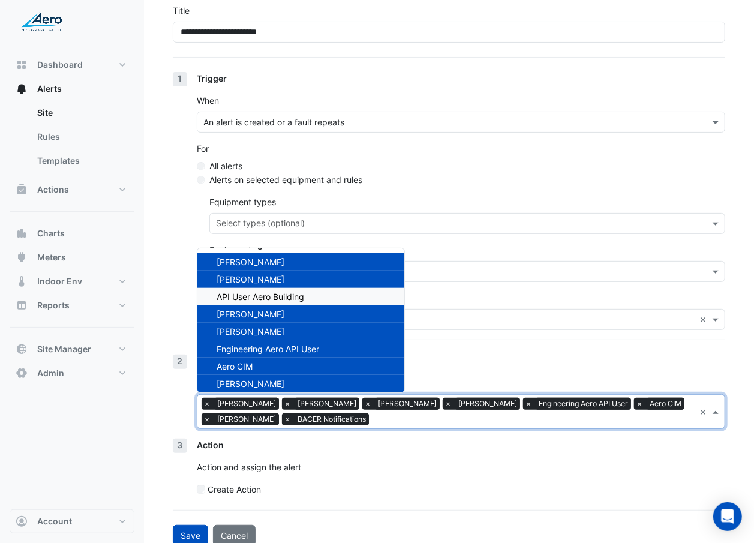
scroll to position [18, 0]
click at [300, 343] on span "Engineering Aero API User" at bounding box center [268, 348] width 103 height 10
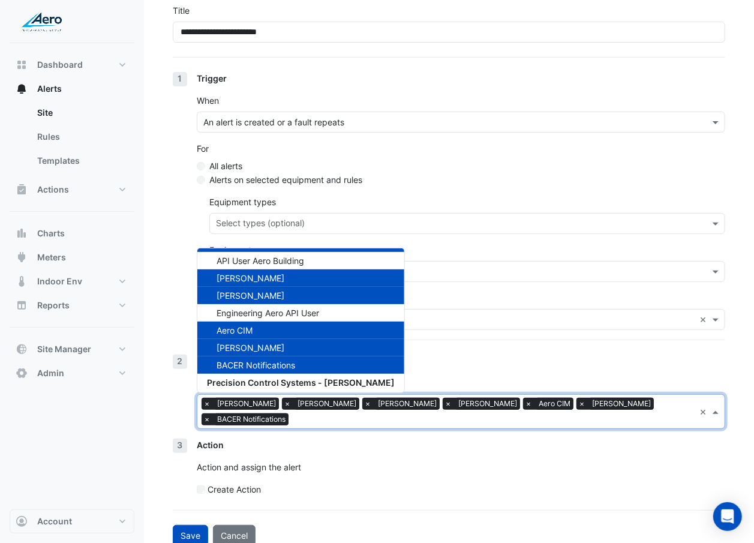
scroll to position [53, 0]
click at [299, 336] on div "Aero CIM" at bounding box center [300, 330] width 207 height 17
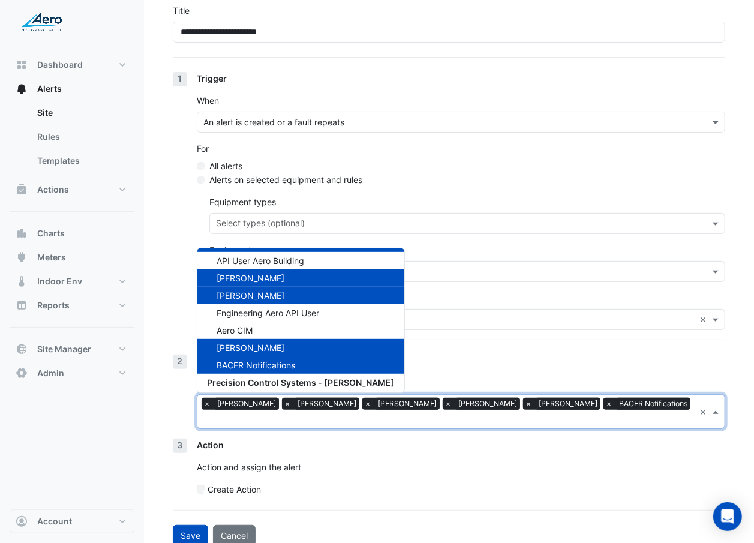
click at [304, 365] on div "BACER Notifications" at bounding box center [300, 364] width 207 height 17
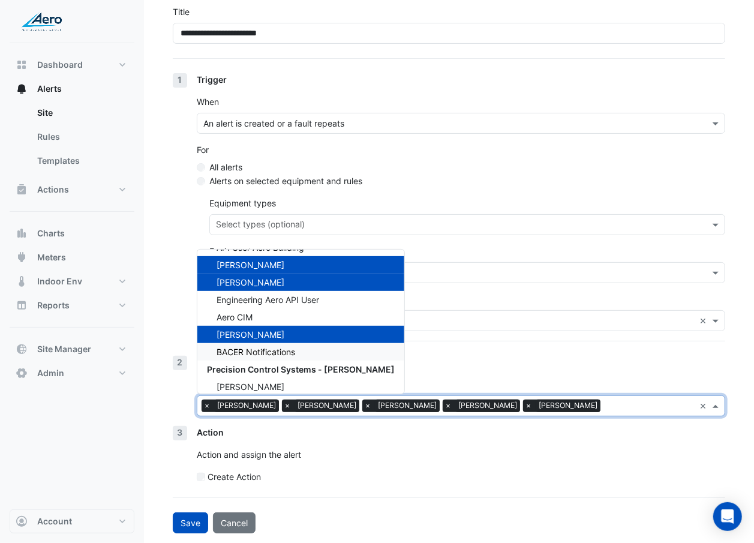
scroll to position [67, 0]
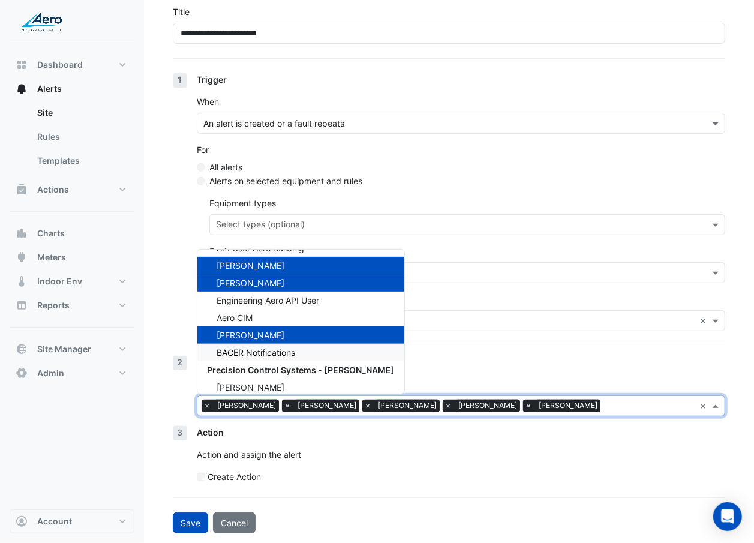
click at [305, 350] on div "BACER Notifications" at bounding box center [300, 352] width 207 height 17
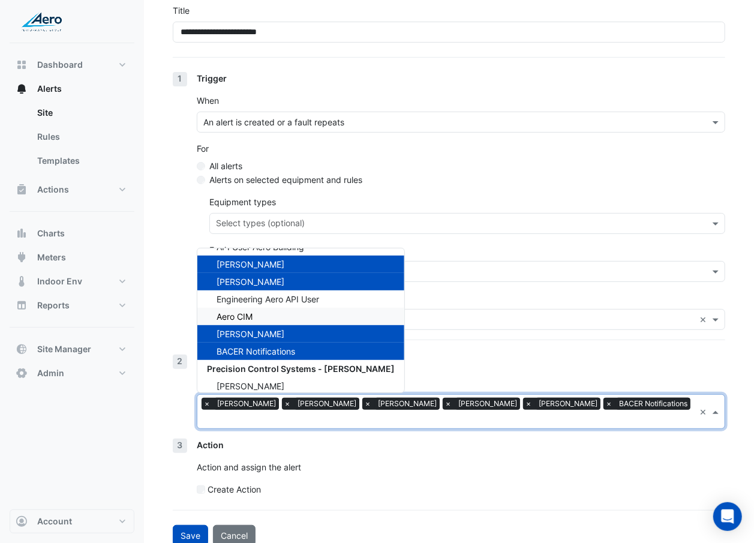
click at [161, 299] on section "**********" at bounding box center [449, 244] width 610 height 604
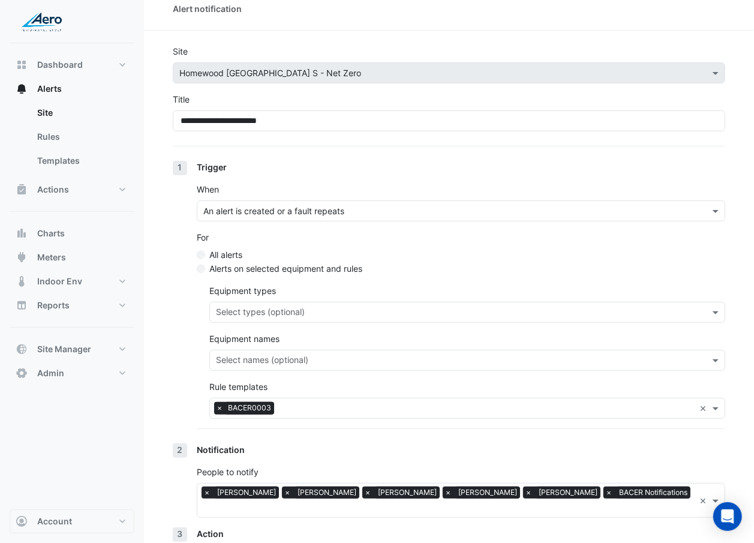
scroll to position [101, 0]
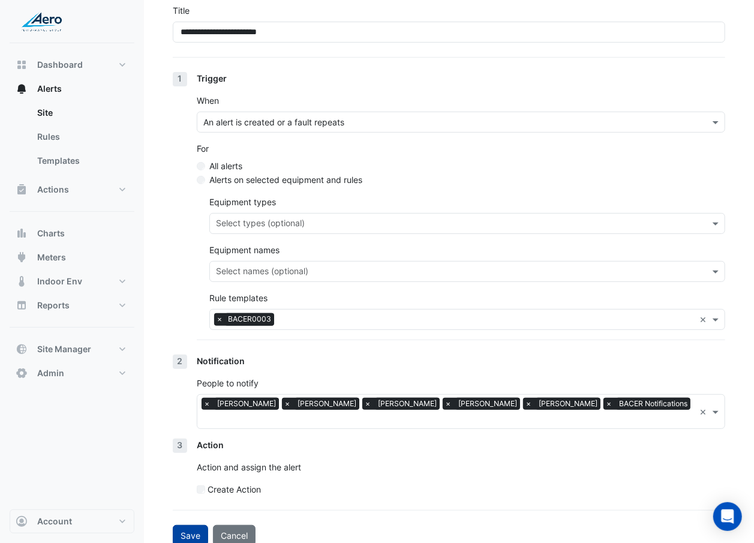
click at [202, 525] on button "Save" at bounding box center [190, 535] width 35 height 21
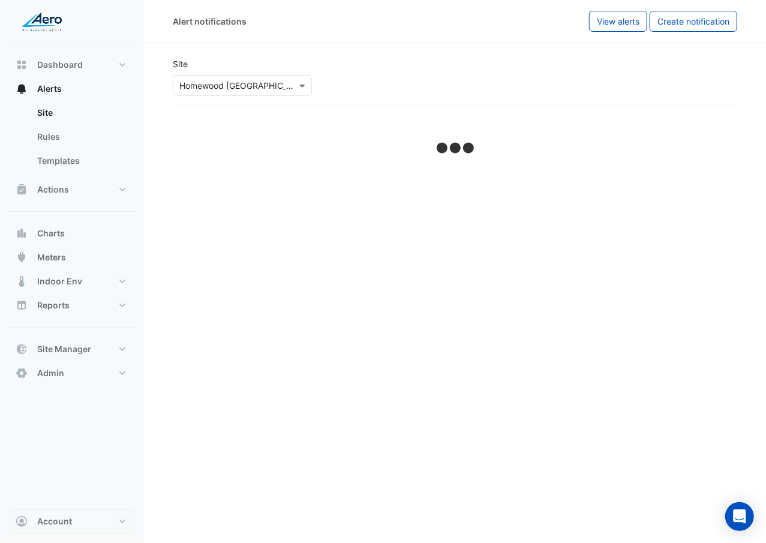
select select "******"
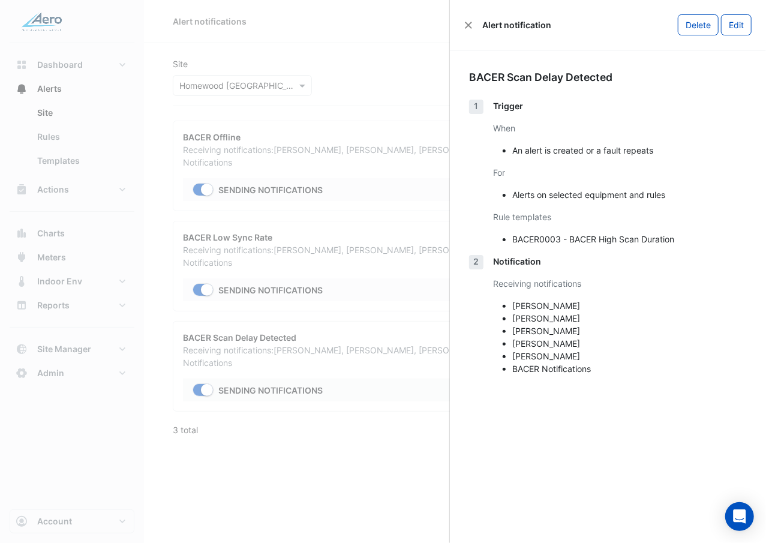
click at [324, 417] on ngb-offcanvas-backdrop at bounding box center [383, 271] width 766 height 543
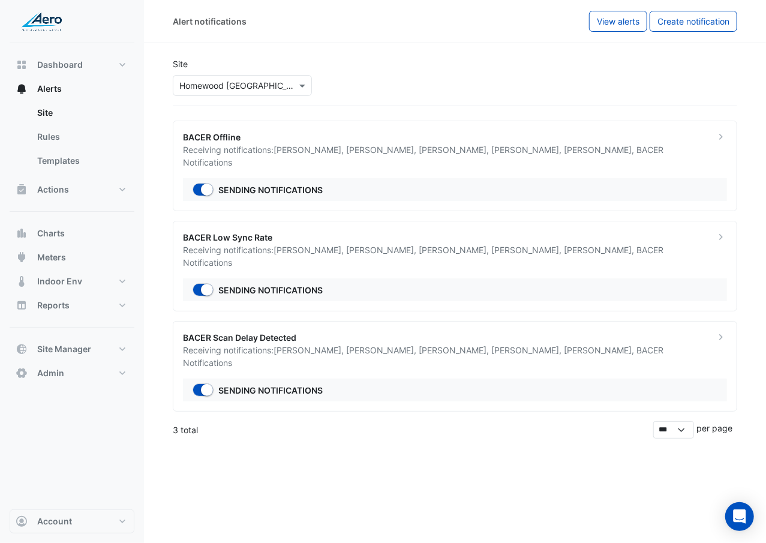
click at [227, 84] on input "text" at bounding box center [230, 86] width 102 height 13
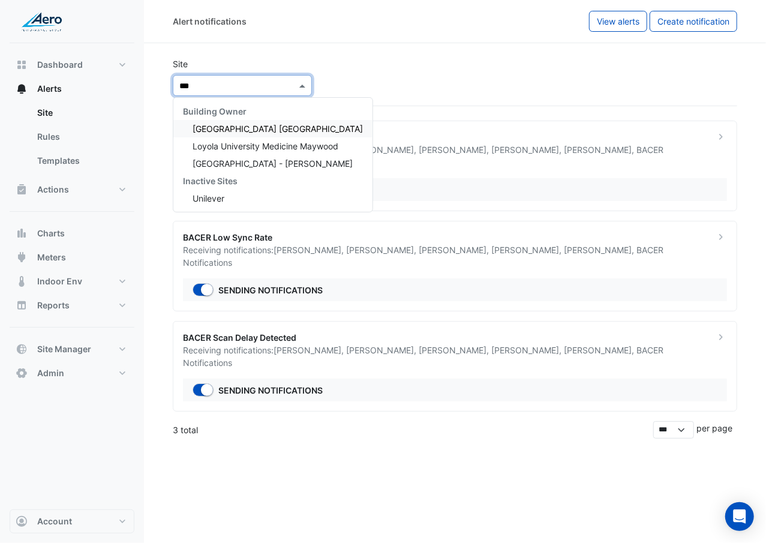
type input "****"
click at [254, 172] on div "[GEOGRAPHIC_DATA] - [PERSON_NAME]" at bounding box center [272, 163] width 199 height 17
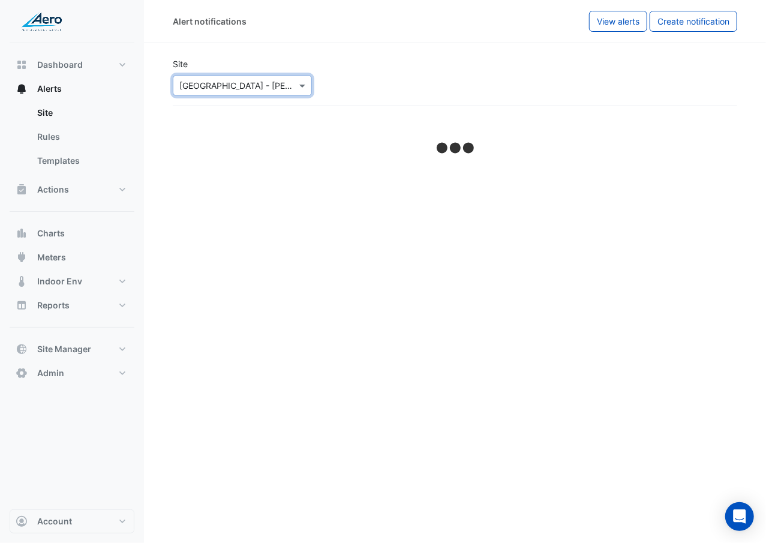
select select "******"
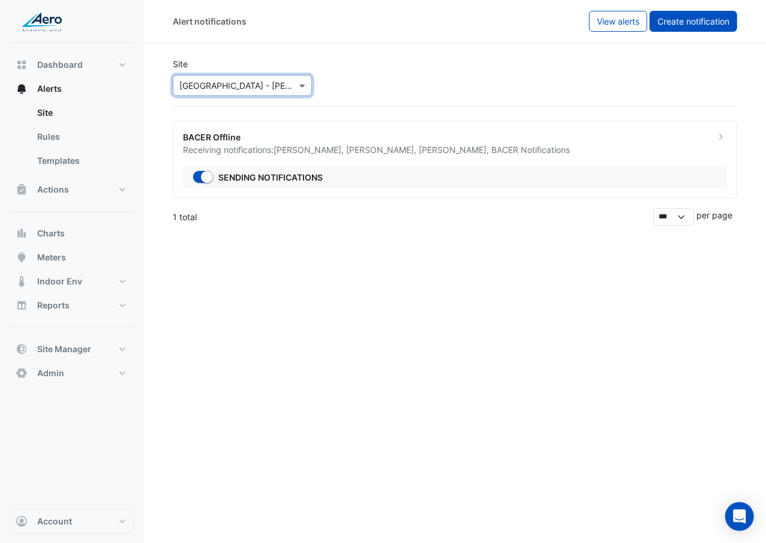
click at [730, 22] on button "Create notification" at bounding box center [694, 21] width 88 height 21
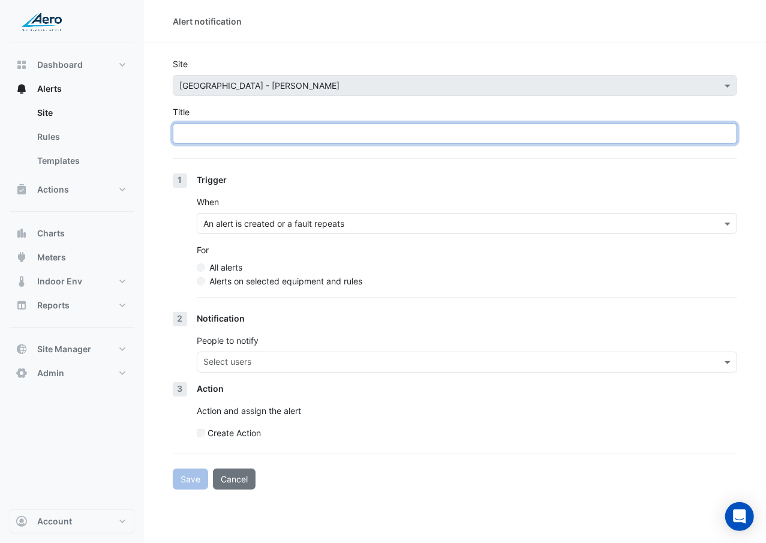
click at [349, 140] on input "Title" at bounding box center [455, 133] width 564 height 21
type input "**********"
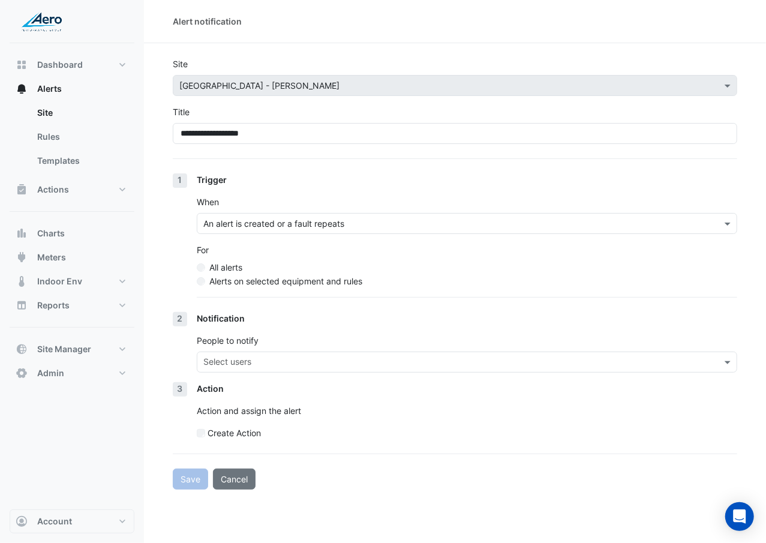
click at [330, 274] on div "For All alerts Alerts on selected equipment and rules" at bounding box center [467, 266] width 540 height 44
click at [329, 281] on label "Alerts on selected equipment and rules" at bounding box center [285, 281] width 153 height 13
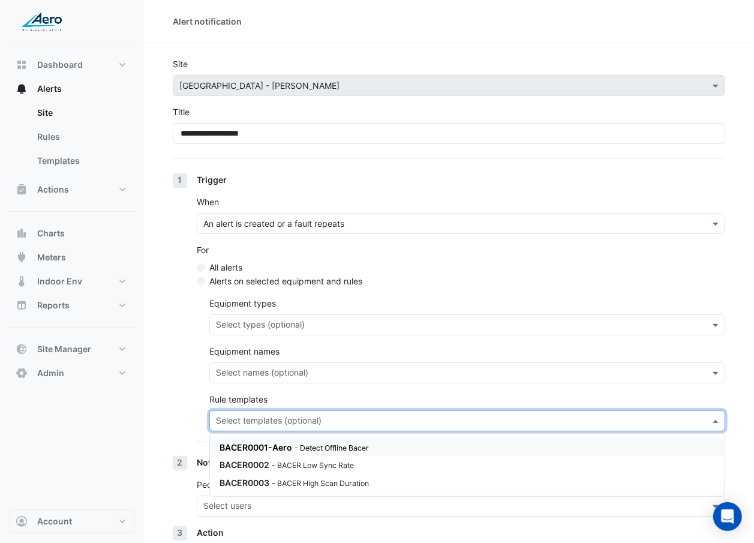
click at [289, 423] on input "text" at bounding box center [460, 422] width 489 height 13
click at [284, 482] on small "- BACER High Scan Duration" at bounding box center [320, 483] width 97 height 9
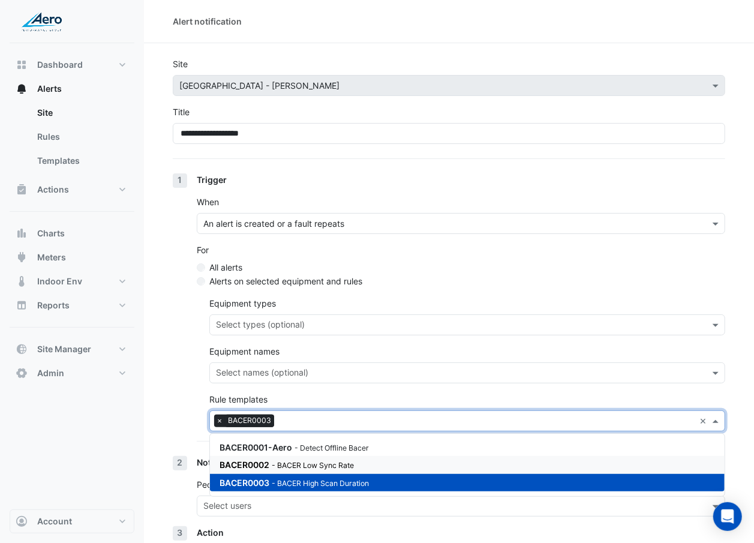
click at [289, 464] on small "- BACER Low Sync Rate" at bounding box center [313, 465] width 82 height 9
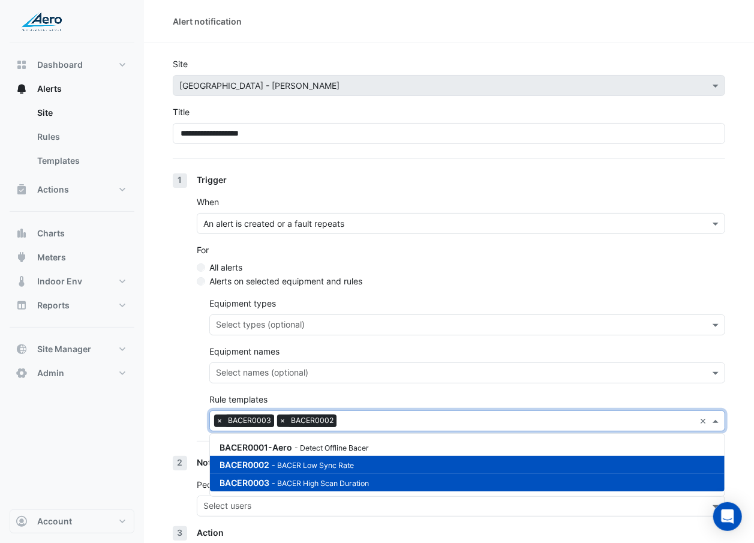
click at [290, 480] on small "- BACER High Scan Duration" at bounding box center [320, 483] width 97 height 9
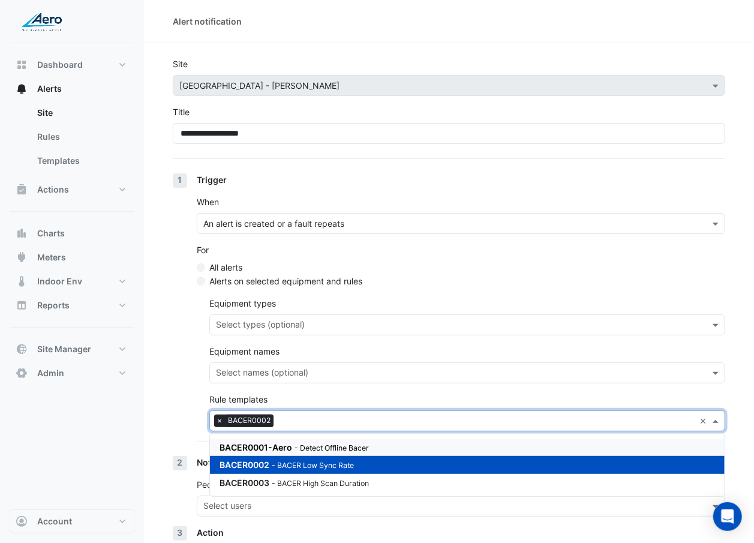
click at [191, 411] on div "1 Trigger When An alert is created or a fault repeats For All alerts Alerts on …" at bounding box center [449, 314] width 552 height 283
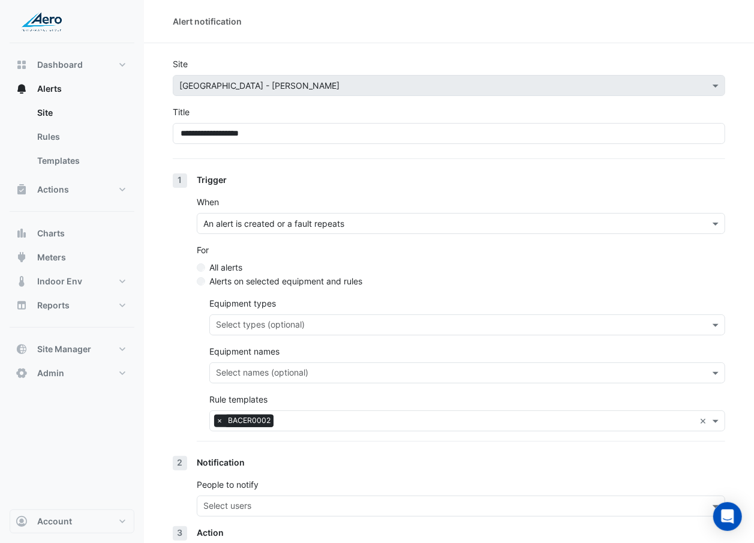
scroll to position [101, 0]
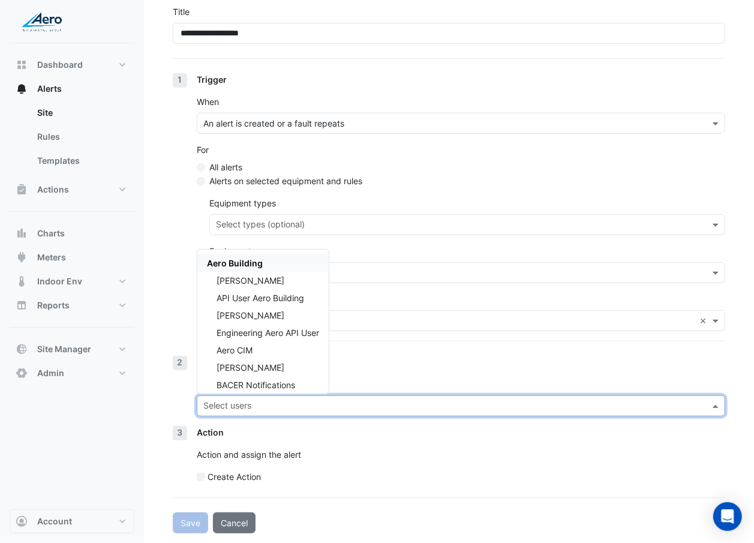
click at [229, 408] on input "text" at bounding box center [453, 407] width 501 height 13
click at [307, 284] on div "[PERSON_NAME]" at bounding box center [262, 280] width 131 height 17
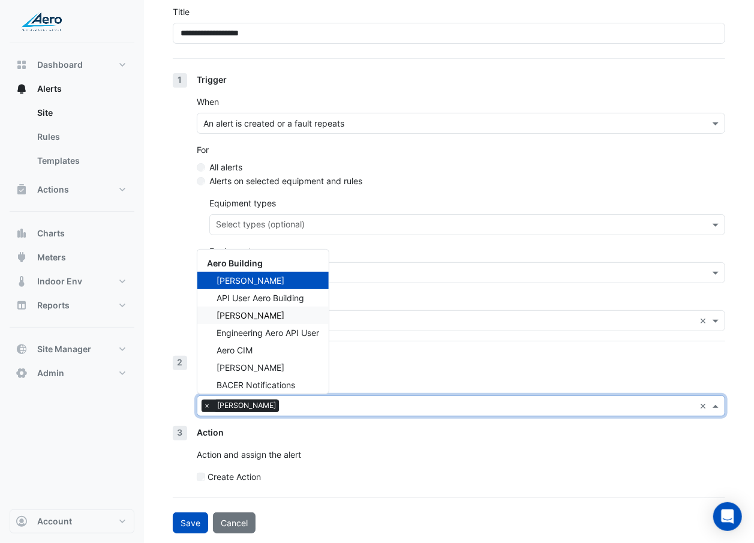
click at [298, 317] on div "[PERSON_NAME]" at bounding box center [262, 315] width 131 height 17
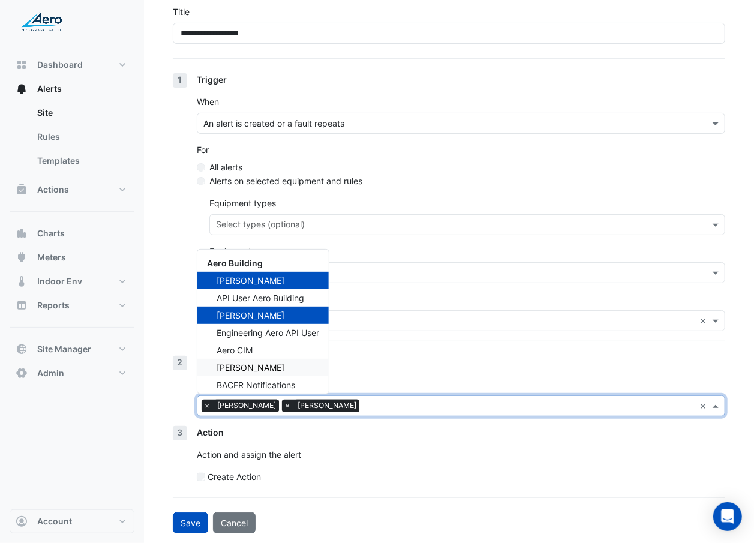
scroll to position [5, 0]
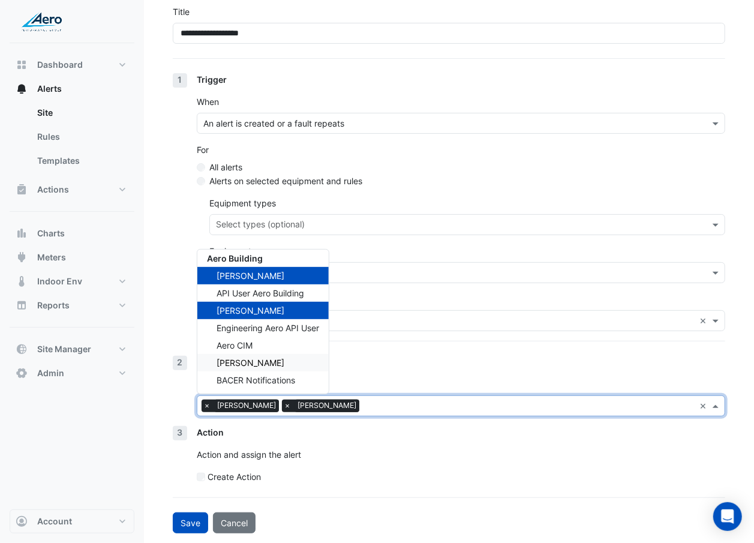
click at [281, 361] on div "[PERSON_NAME]" at bounding box center [262, 362] width 131 height 17
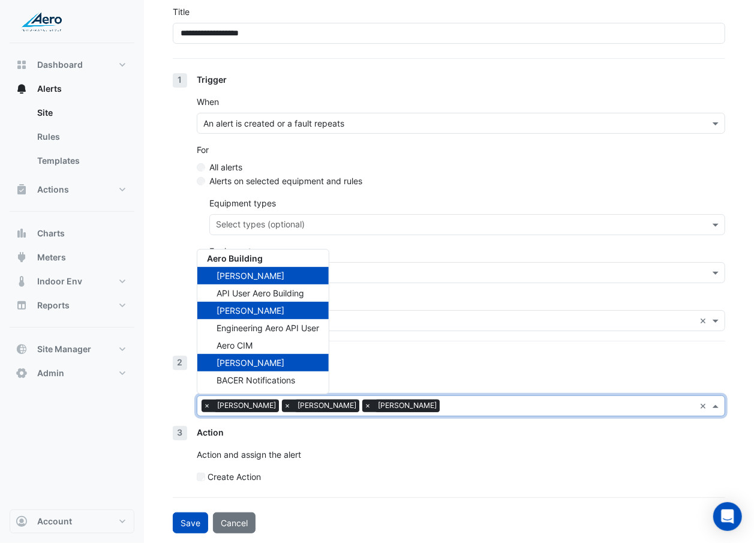
click at [278, 375] on span "BACER Notifications" at bounding box center [256, 380] width 79 height 10
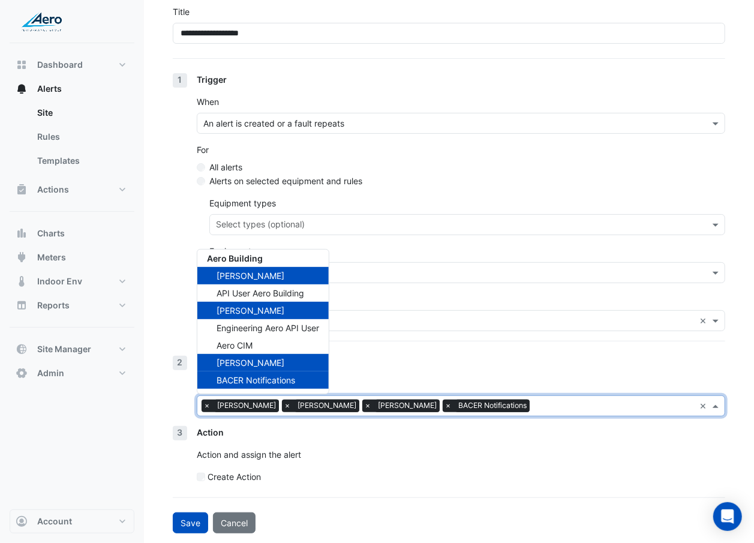
click at [440, 358] on div "Notification" at bounding box center [461, 362] width 528 height 13
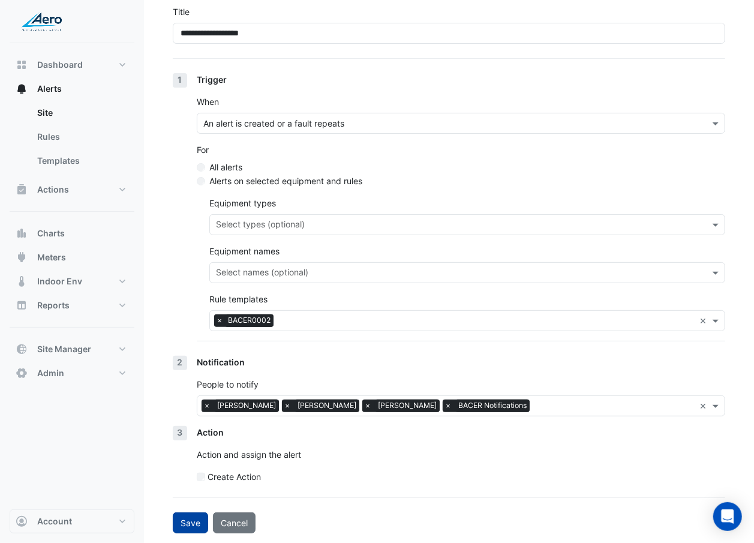
click at [200, 525] on button "Save" at bounding box center [190, 522] width 35 height 21
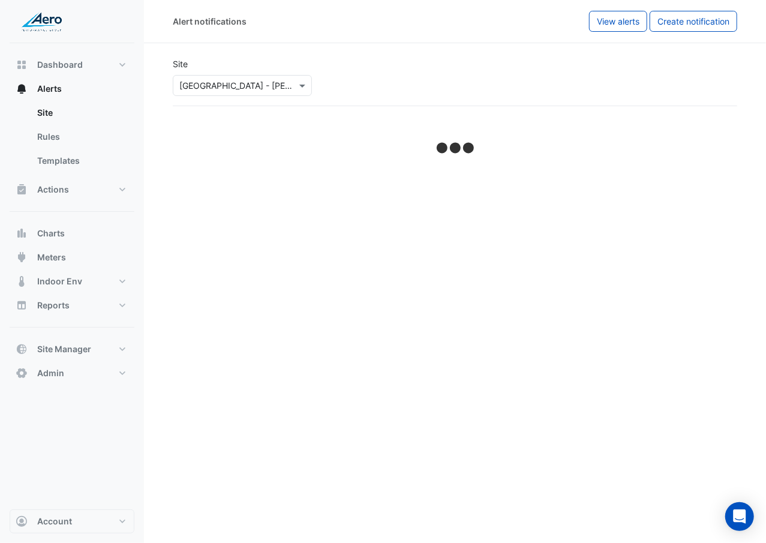
select select "******"
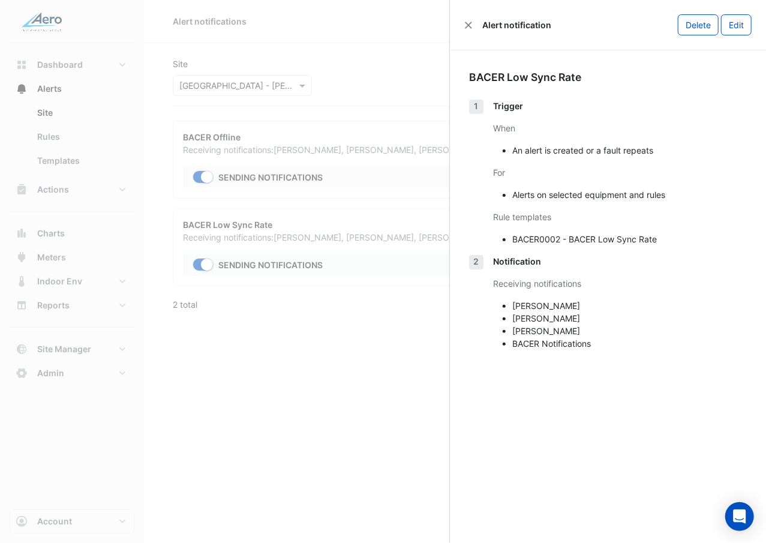
click at [358, 368] on ngb-offcanvas-backdrop at bounding box center [383, 271] width 766 height 543
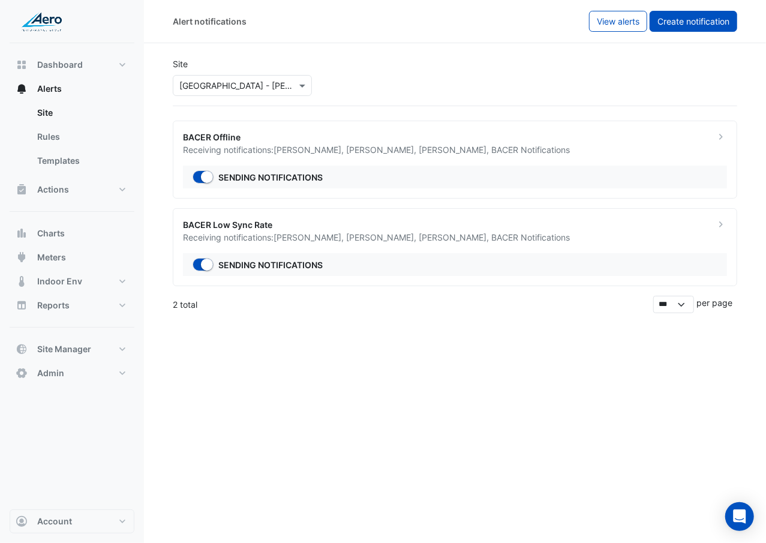
click at [690, 28] on button "Create notification" at bounding box center [694, 21] width 88 height 21
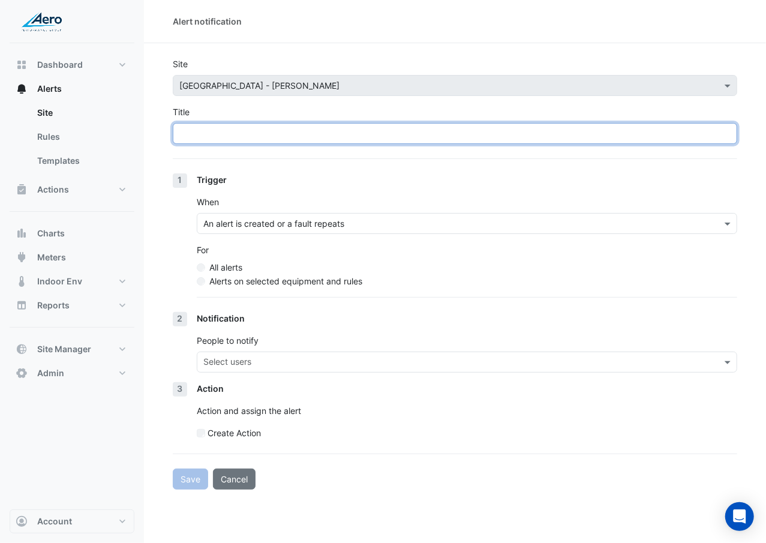
click at [411, 128] on input "Title" at bounding box center [455, 133] width 564 height 21
paste input "**********"
click at [411, 128] on input "**********" at bounding box center [455, 133] width 564 height 21
type input "**********"
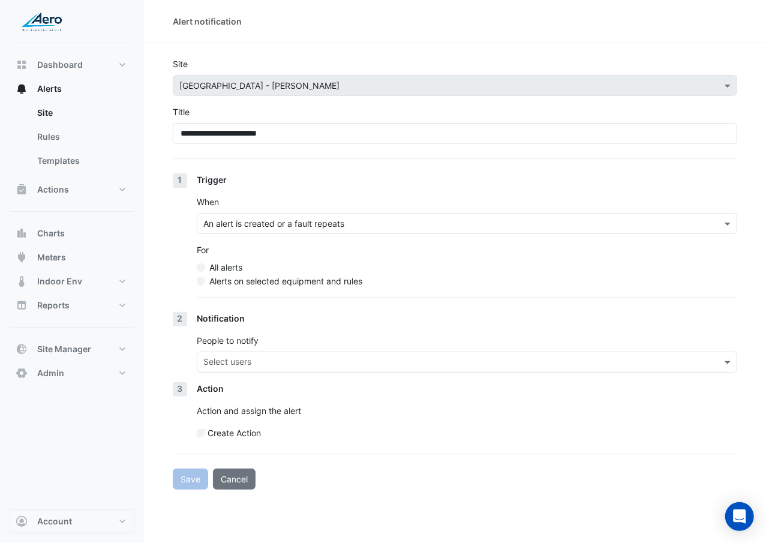
click at [336, 278] on label "Alerts on selected equipment and rules" at bounding box center [285, 281] width 153 height 13
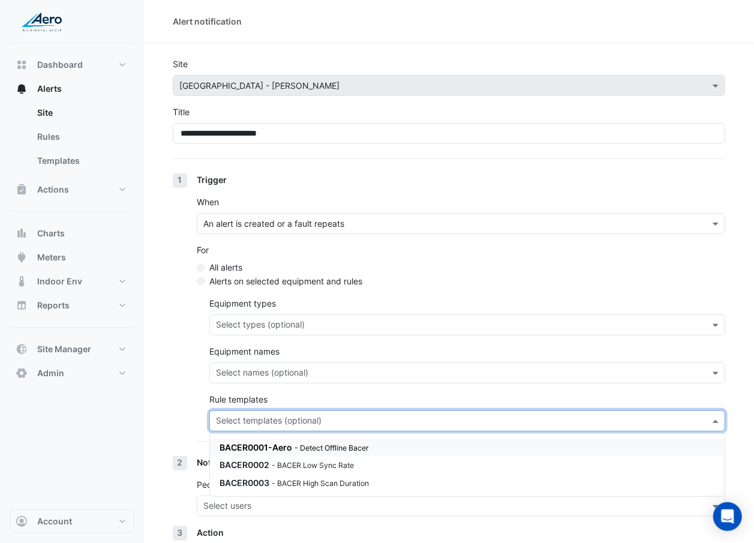
click at [295, 417] on input "text" at bounding box center [460, 422] width 489 height 13
click at [289, 474] on div "BACER0003 - BACER High Scan Duration" at bounding box center [467, 482] width 515 height 17
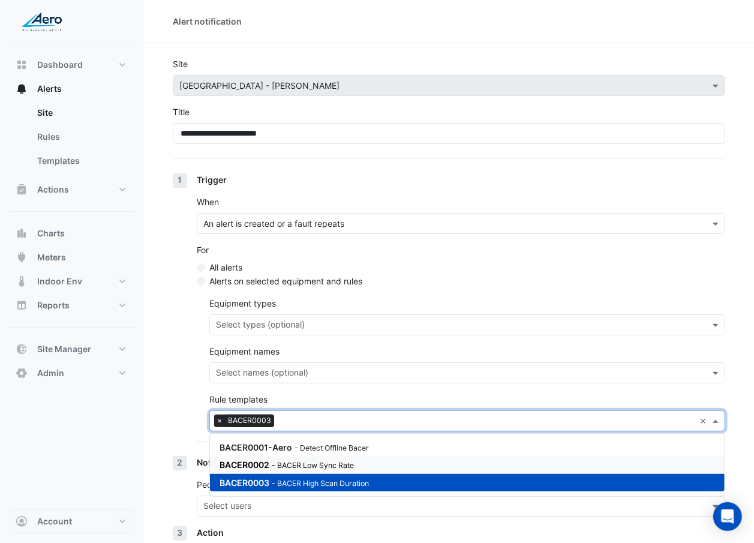
click at [161, 394] on section "**********" at bounding box center [449, 338] width 610 height 590
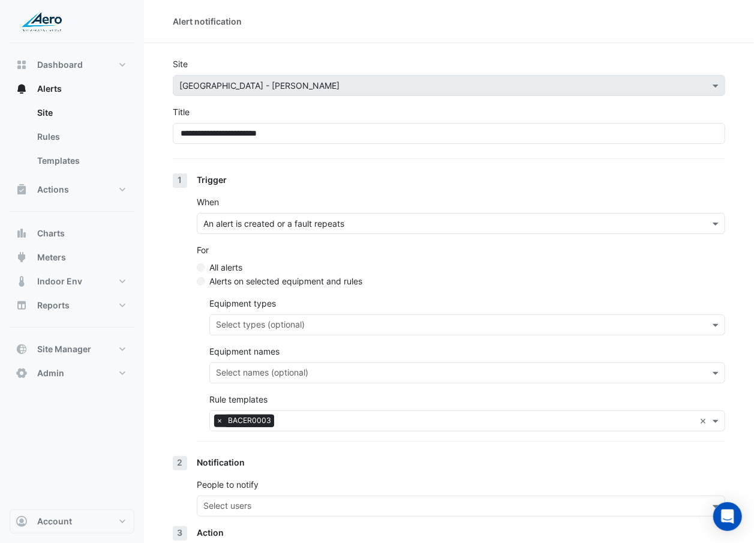
scroll to position [101, 0]
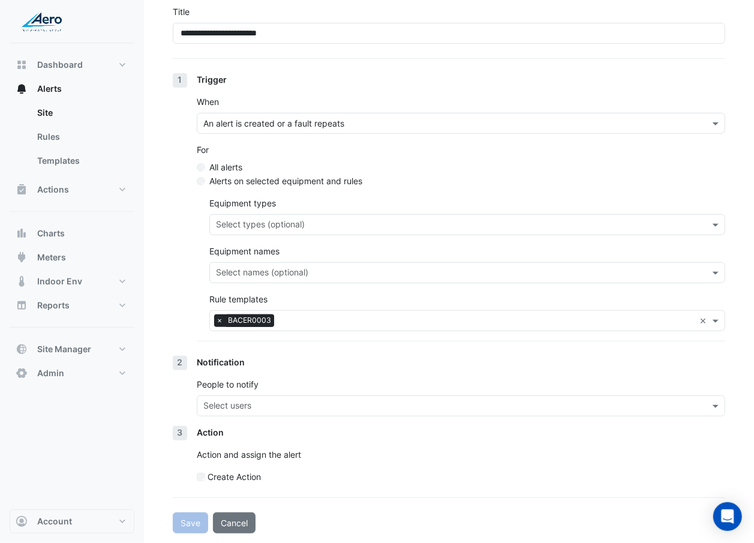
click at [247, 416] on div "Notification People to notify Select users" at bounding box center [461, 391] width 528 height 70
click at [248, 408] on input "text" at bounding box center [453, 407] width 501 height 13
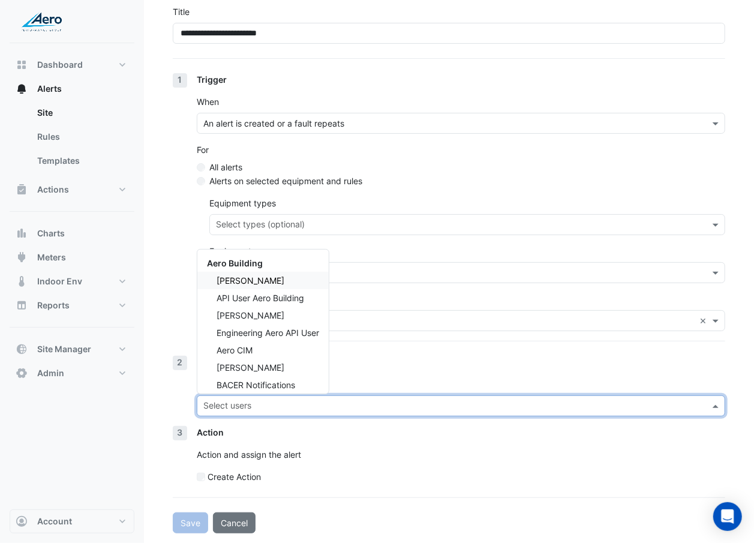
click at [293, 276] on div "Don Wunderlich" at bounding box center [262, 280] width 131 height 17
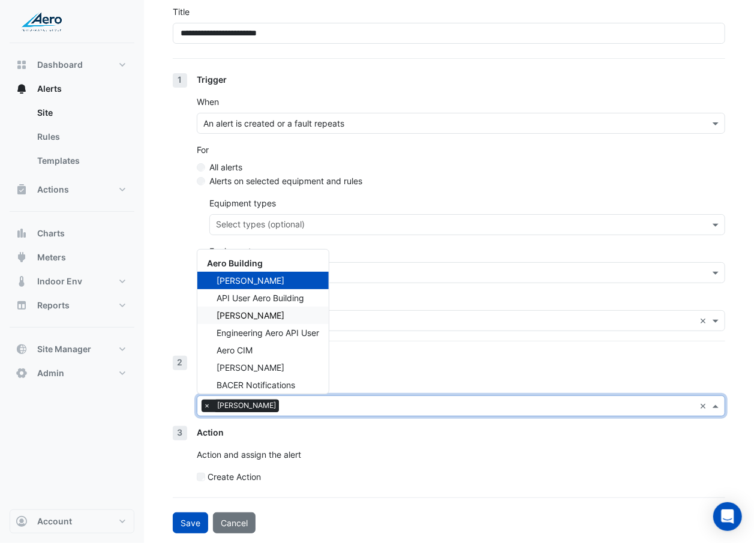
click at [284, 310] on span "Anders Hallstrom" at bounding box center [251, 315] width 68 height 10
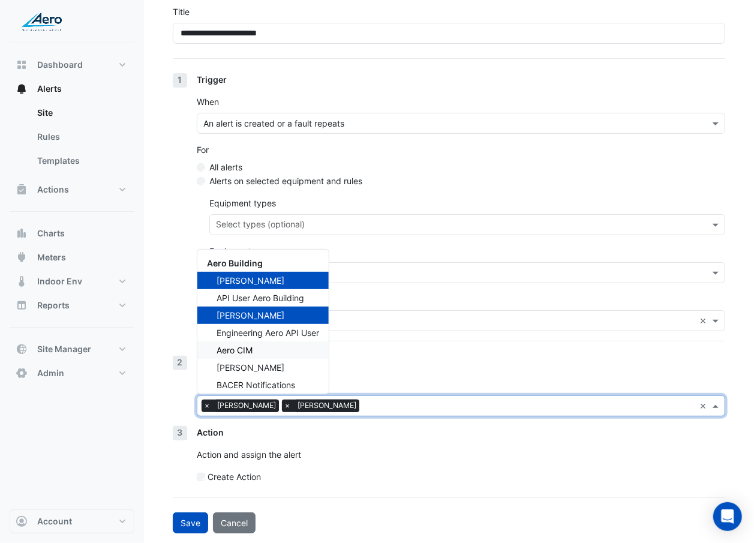
click at [276, 349] on div "Aero CIM" at bounding box center [262, 349] width 131 height 17
click at [272, 360] on div "Daniel Hosko" at bounding box center [262, 367] width 131 height 17
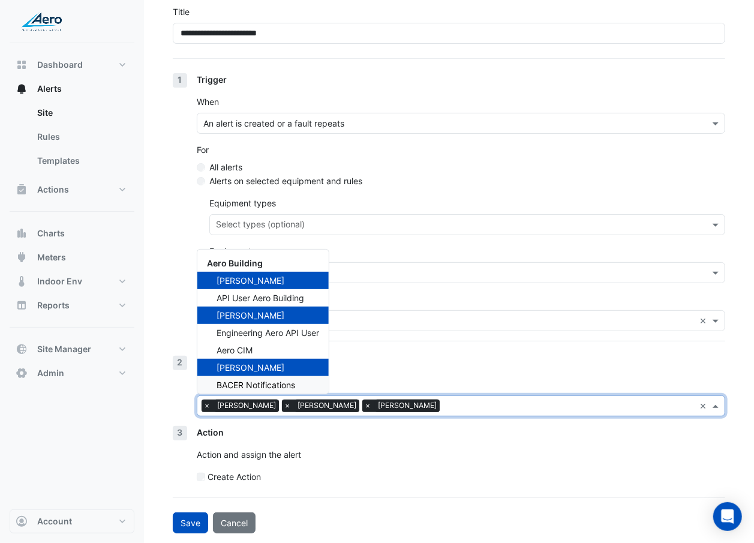
click at [267, 381] on span "BACER Notifications" at bounding box center [256, 385] width 79 height 10
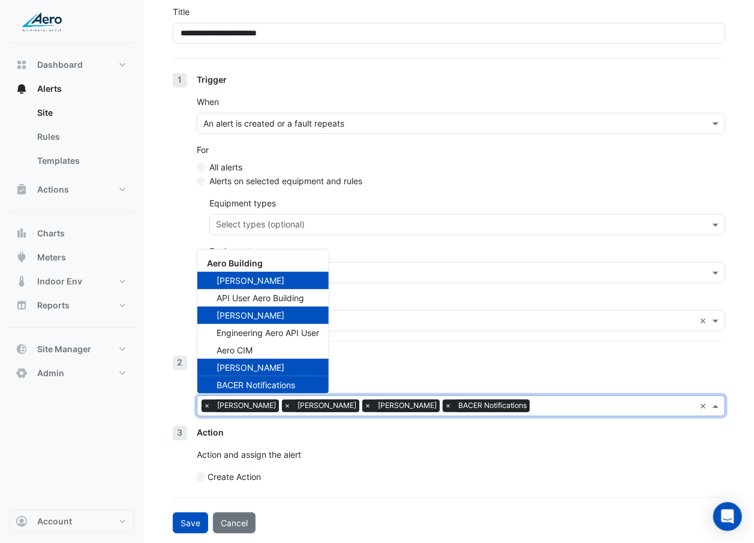
scroll to position [5, 0]
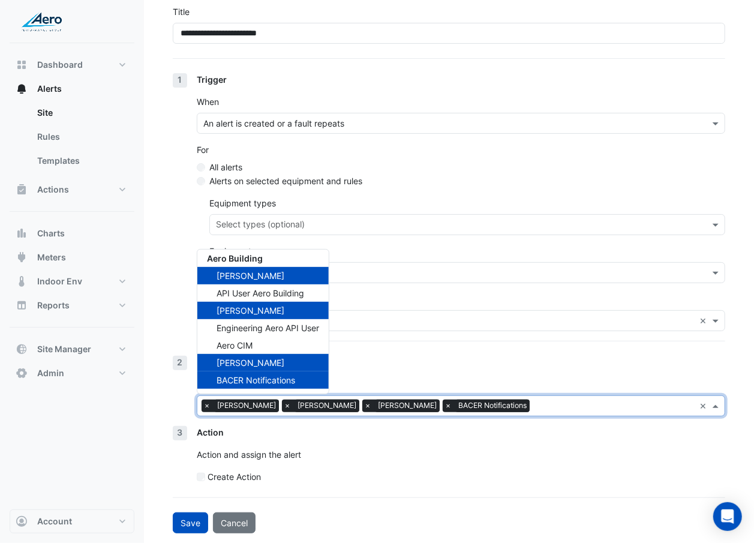
click at [380, 481] on div "Create Action" at bounding box center [461, 476] width 528 height 13
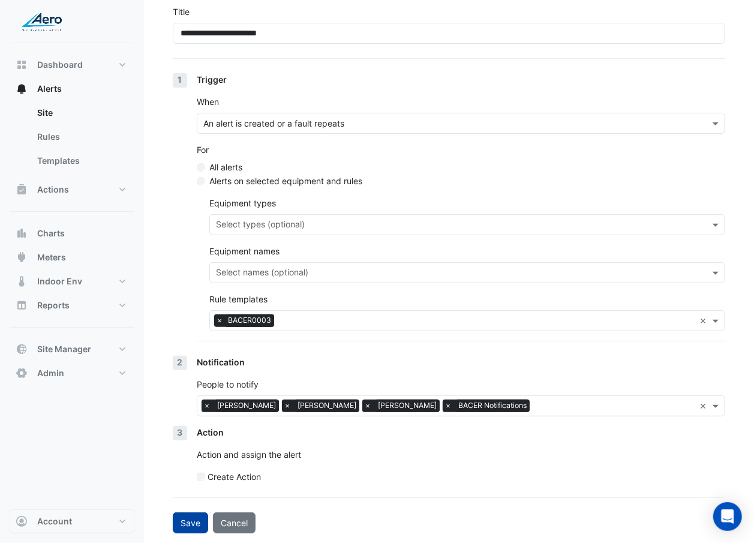
click at [183, 516] on button "Save" at bounding box center [190, 522] width 35 height 21
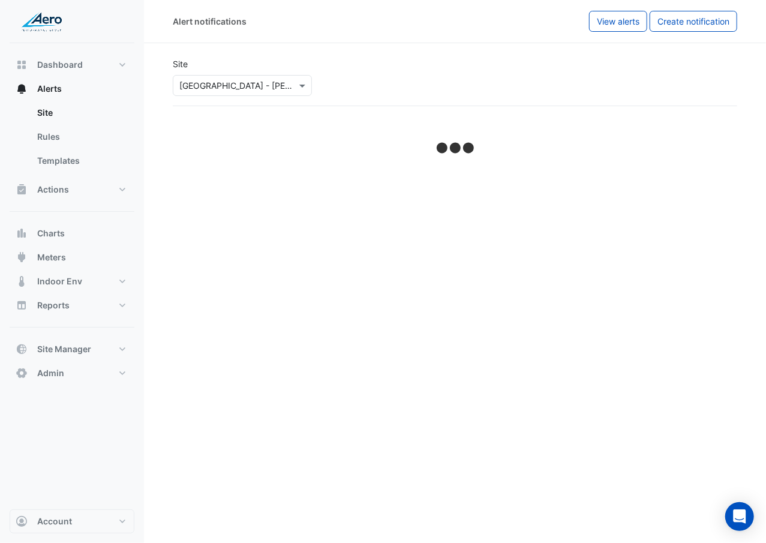
select select "******"
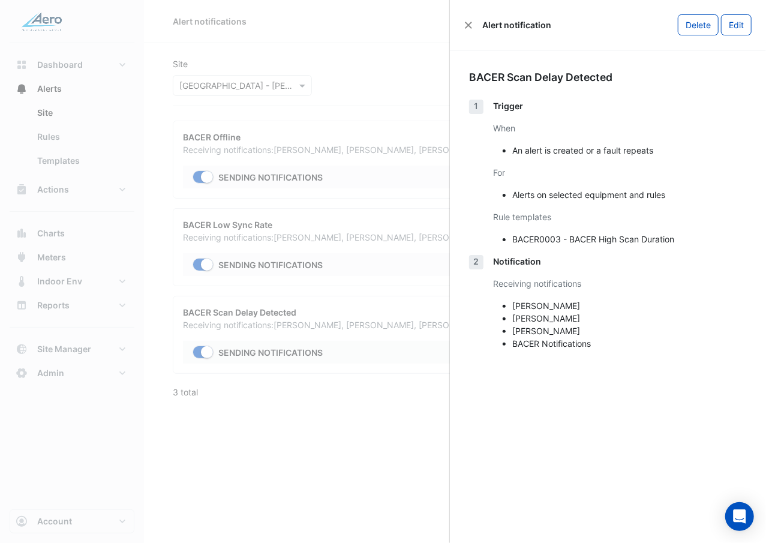
click at [286, 440] on ngb-offcanvas-backdrop at bounding box center [383, 271] width 766 height 543
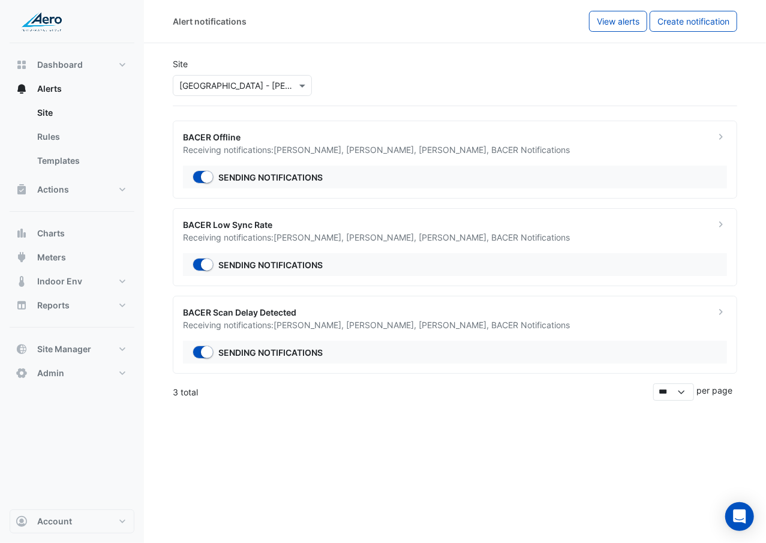
click at [317, 318] on div "BACER Scan Delay Detected" at bounding box center [442, 312] width 518 height 13
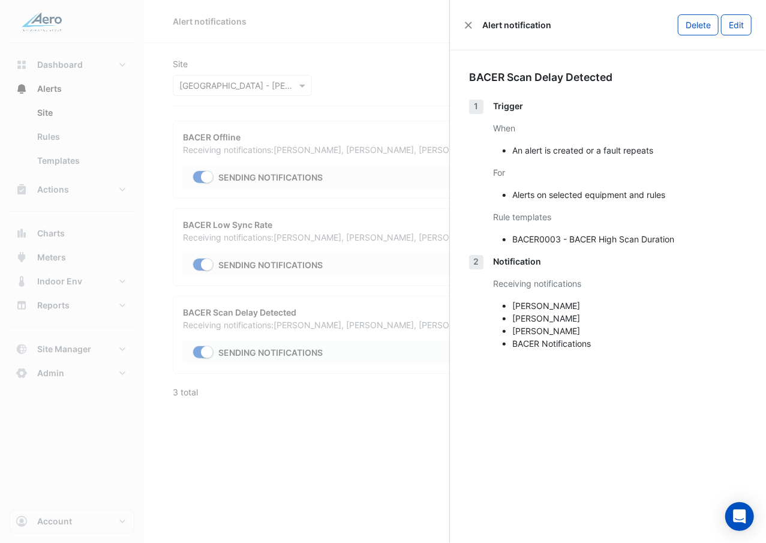
click at [317, 318] on ngb-offcanvas-backdrop at bounding box center [383, 271] width 766 height 543
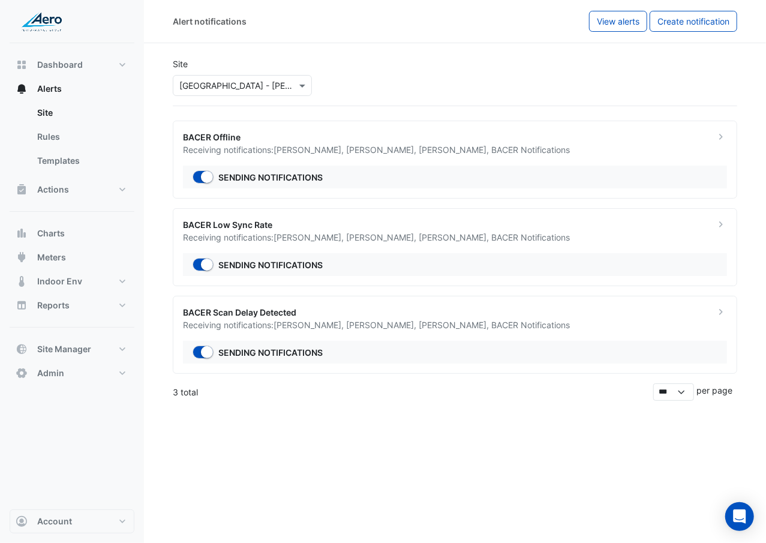
click at [332, 242] on span "Don Wunderlich ," at bounding box center [310, 237] width 73 height 10
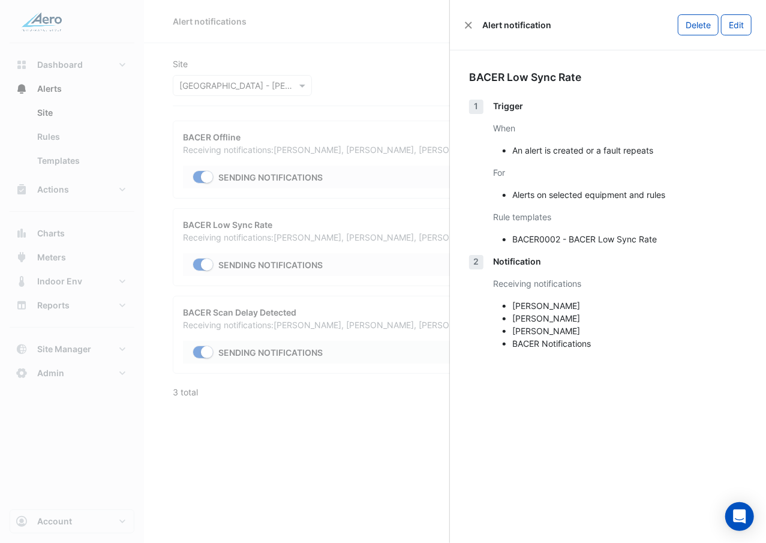
click at [332, 244] on ngb-offcanvas-backdrop at bounding box center [383, 271] width 766 height 543
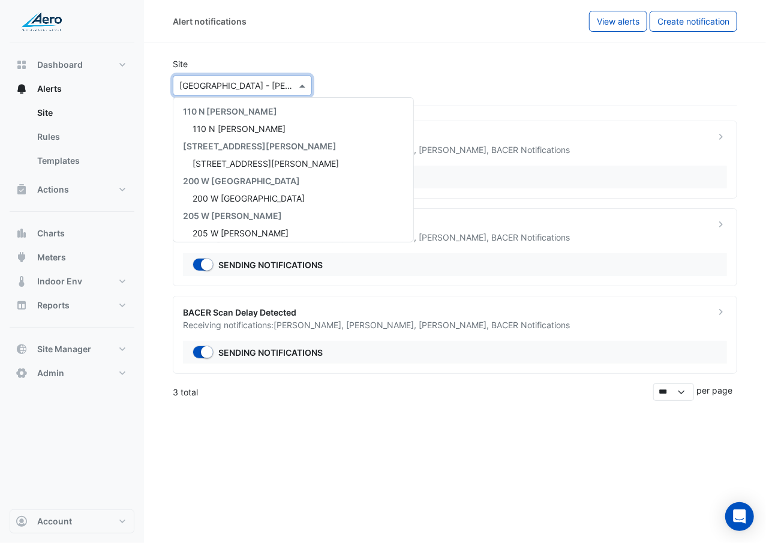
click at [267, 88] on input "text" at bounding box center [230, 86] width 102 height 13
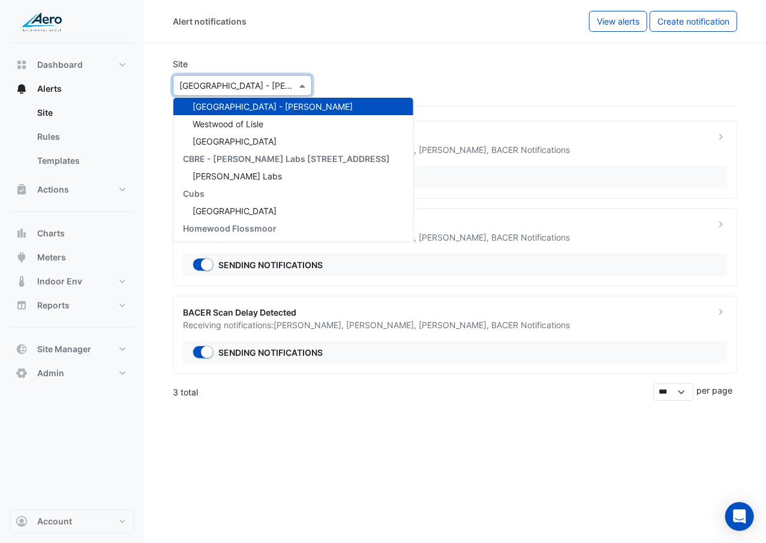
click at [392, 48] on div "Site × University of Chicago - Hinds 110 N Wacker 110 N Wacker 155 N Wacker 155…" at bounding box center [455, 77] width 579 height 58
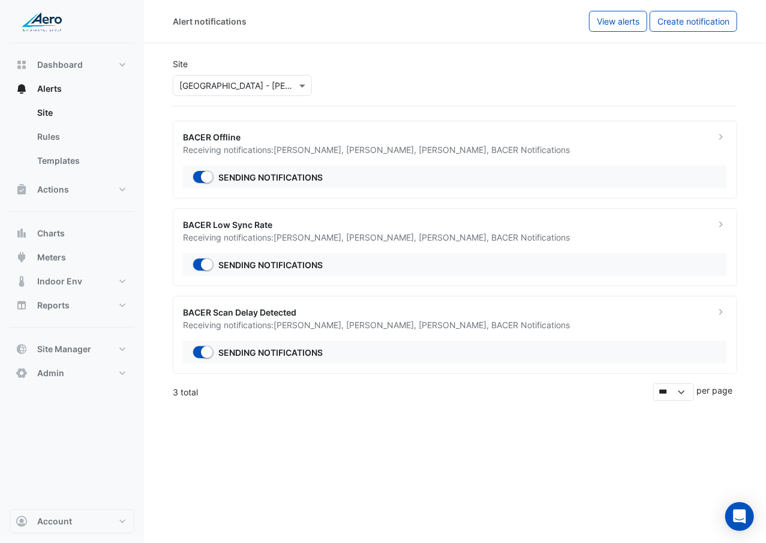
click at [257, 80] on input "text" at bounding box center [230, 86] width 102 height 13
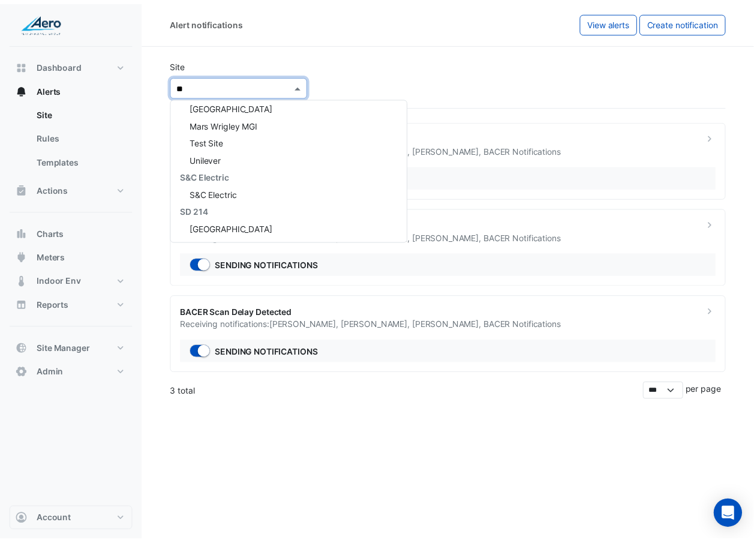
scroll to position [0, 0]
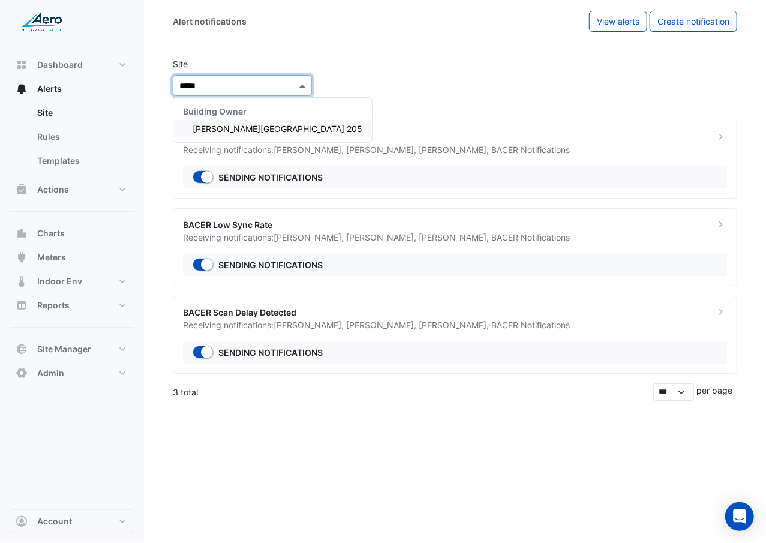
type input "******"
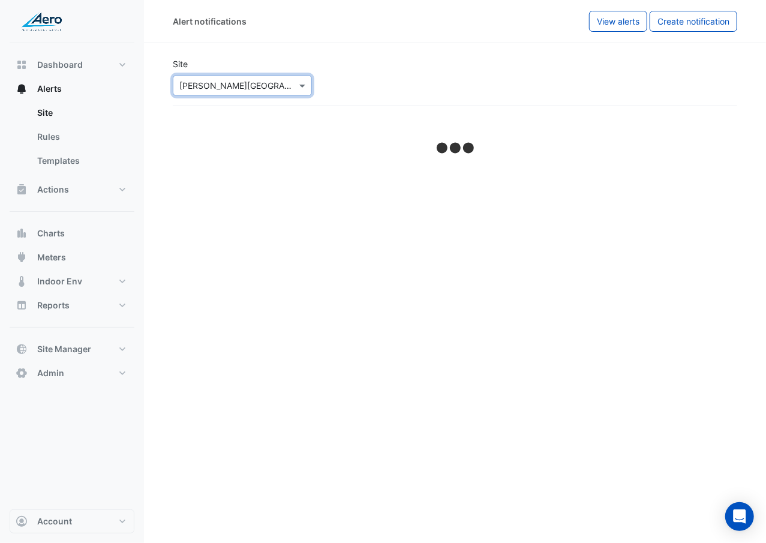
select select "******"
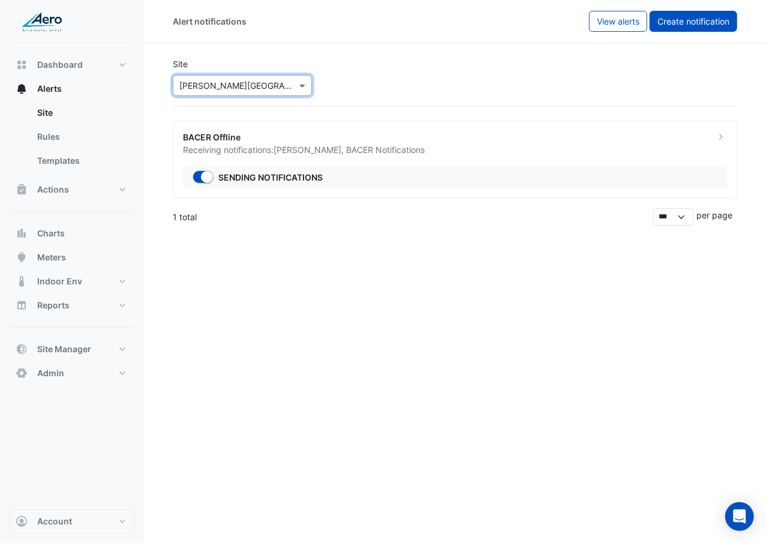
click at [713, 20] on span "Create notification" at bounding box center [693, 21] width 72 height 10
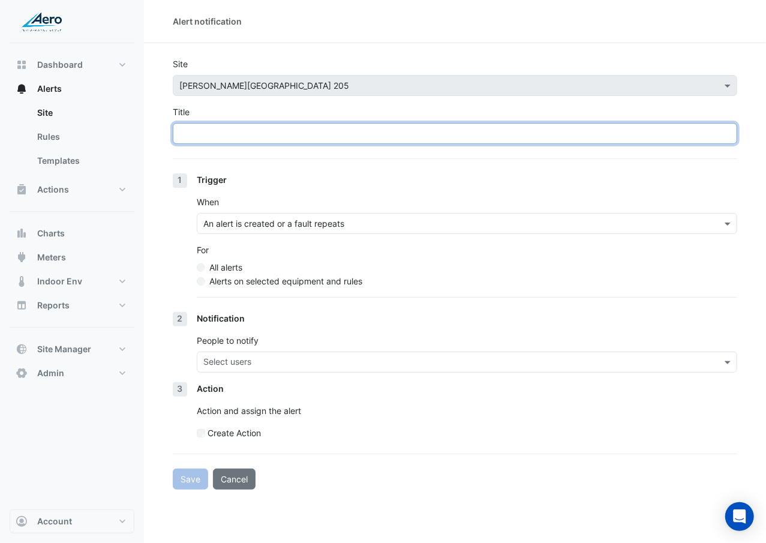
click at [253, 144] on input "Title" at bounding box center [455, 133] width 564 height 21
type input "**********"
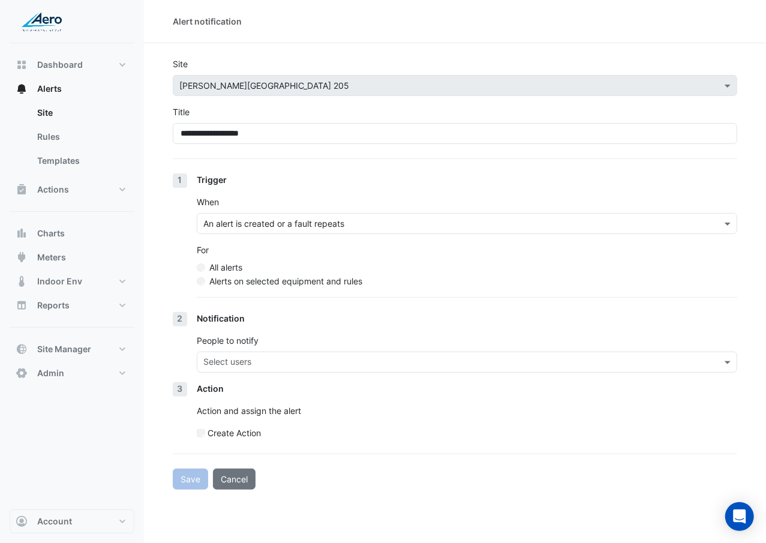
click at [226, 284] on label "Alerts on selected equipment and rules" at bounding box center [285, 281] width 153 height 13
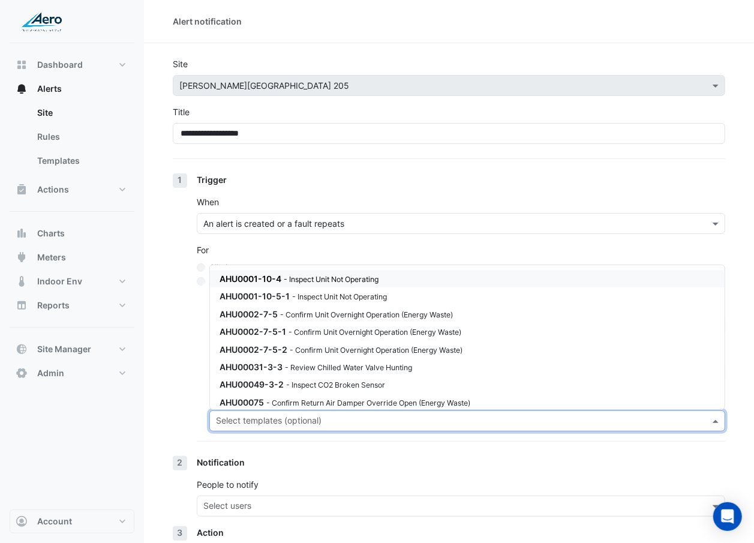
click at [332, 419] on input "text" at bounding box center [460, 422] width 489 height 13
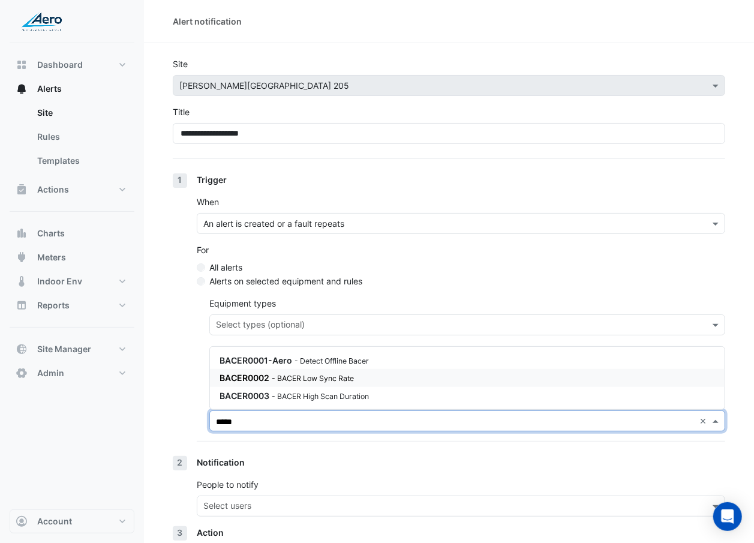
click at [339, 383] on div "BACER0002 - BACER Low Sync Rate" at bounding box center [364, 377] width 288 height 13
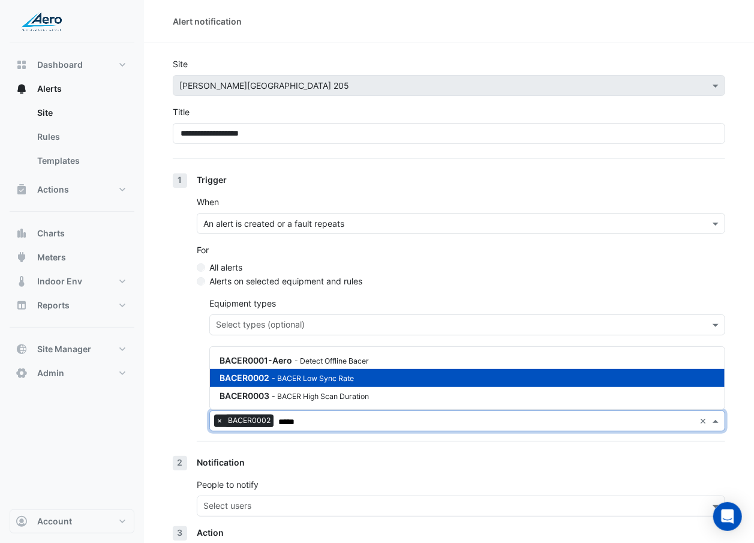
type input "*****"
click at [157, 362] on section "**********" at bounding box center [449, 338] width 610 height 590
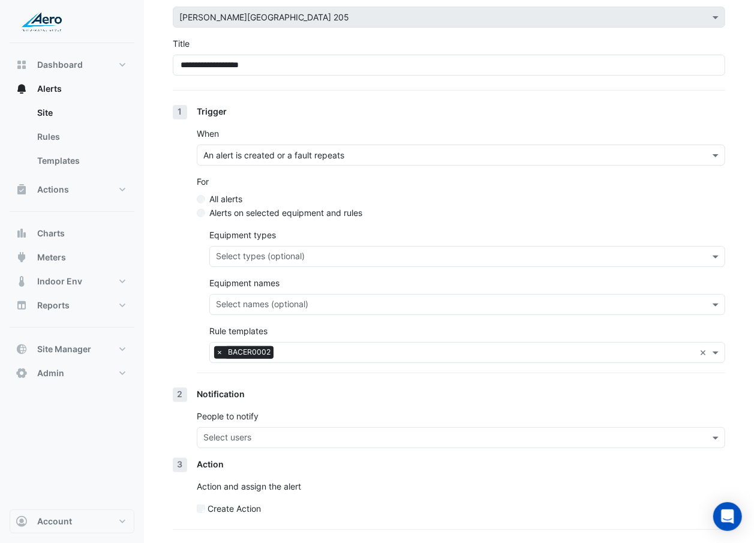
scroll to position [70, 0]
click at [319, 437] on input "text" at bounding box center [453, 437] width 501 height 13
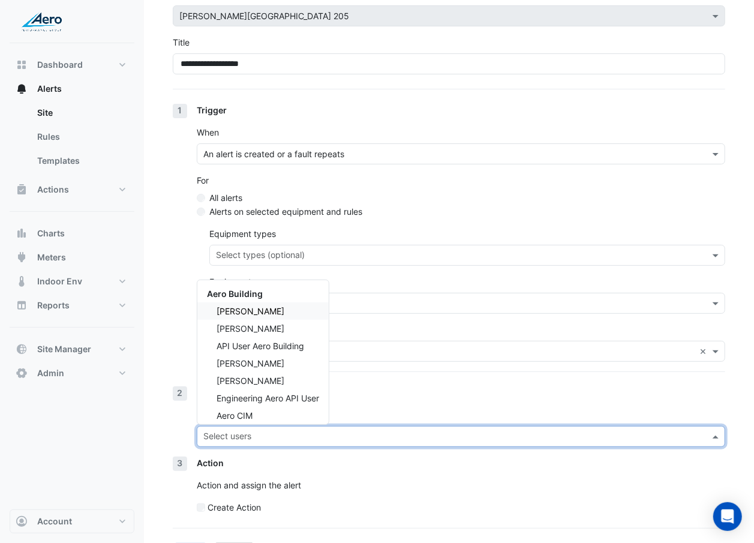
click at [313, 311] on div "Don Wunderlich" at bounding box center [262, 310] width 131 height 17
click at [306, 322] on div "Sean Swalve" at bounding box center [262, 328] width 131 height 17
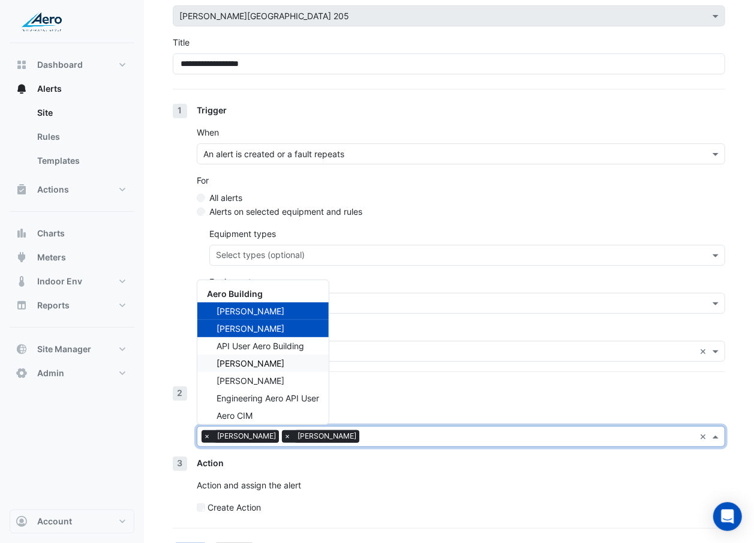
click at [292, 361] on div "Anders Hallstrom" at bounding box center [262, 363] width 131 height 17
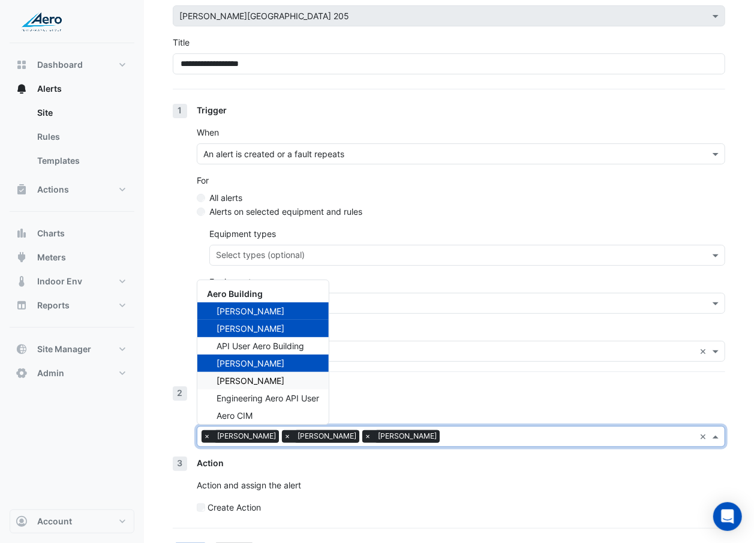
click at [283, 381] on div "Gina Oshana" at bounding box center [262, 380] width 131 height 17
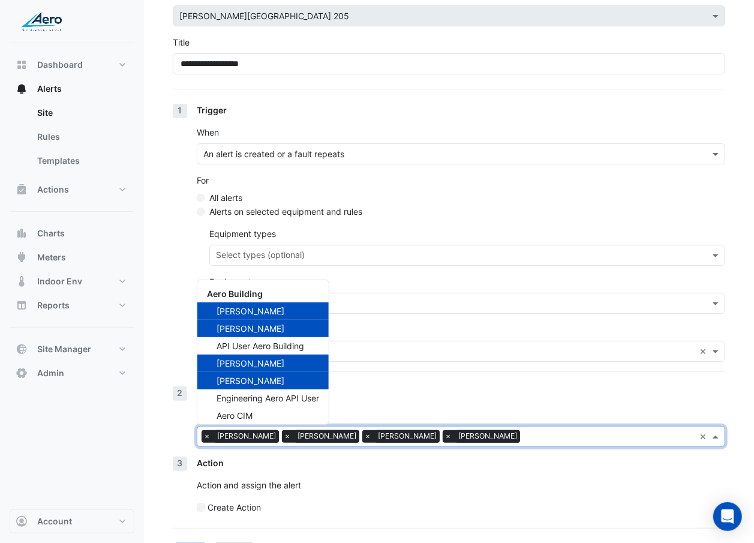
scroll to position [40, 0]
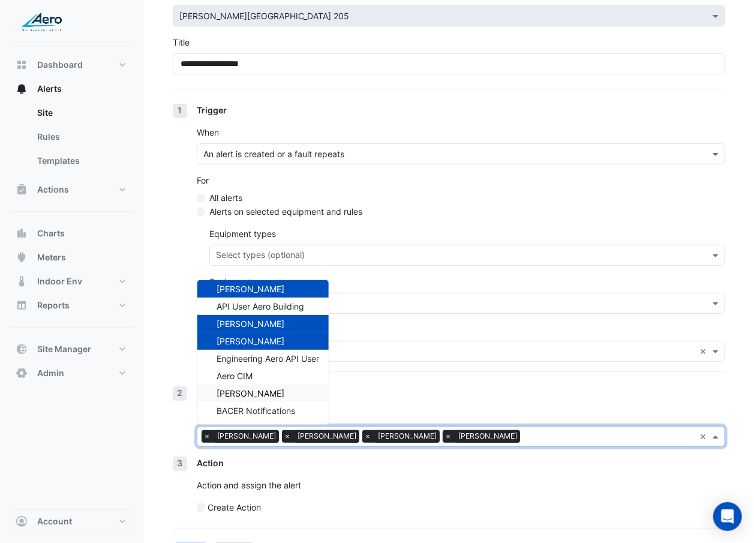
click at [275, 399] on div "Daniel Hosko" at bounding box center [262, 392] width 131 height 17
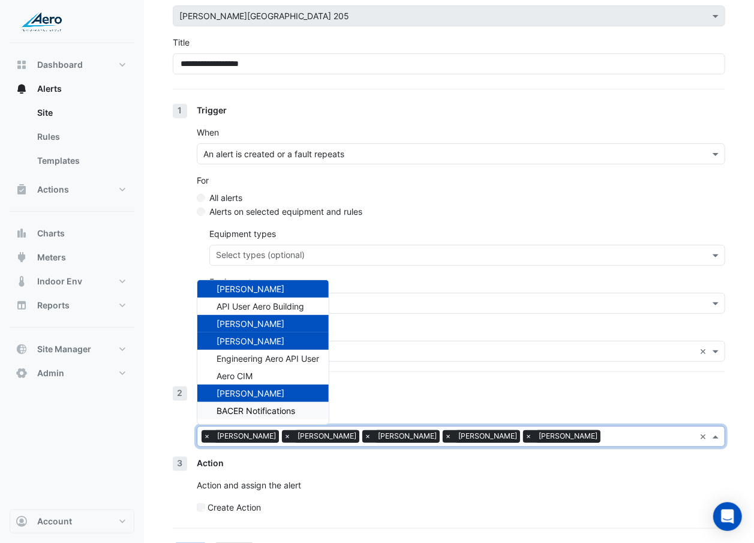
click at [272, 411] on span "BACER Notifications" at bounding box center [256, 410] width 79 height 10
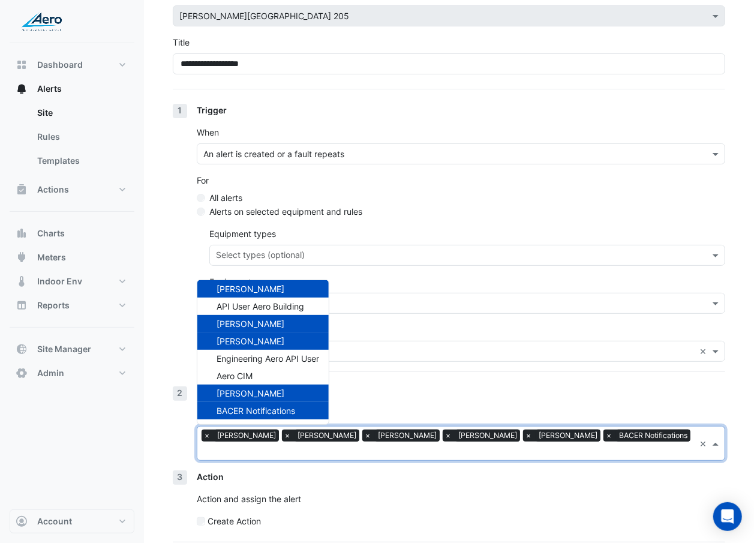
scroll to position [101, 0]
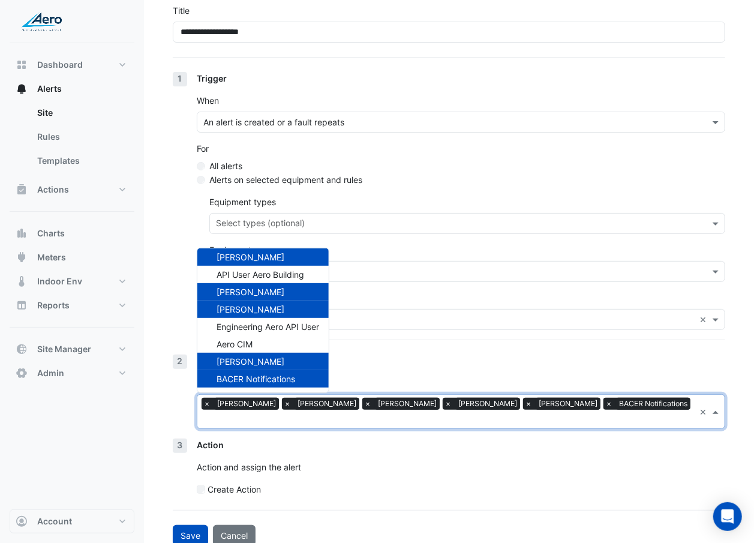
click at [415, 483] on div "Create Action" at bounding box center [461, 489] width 528 height 13
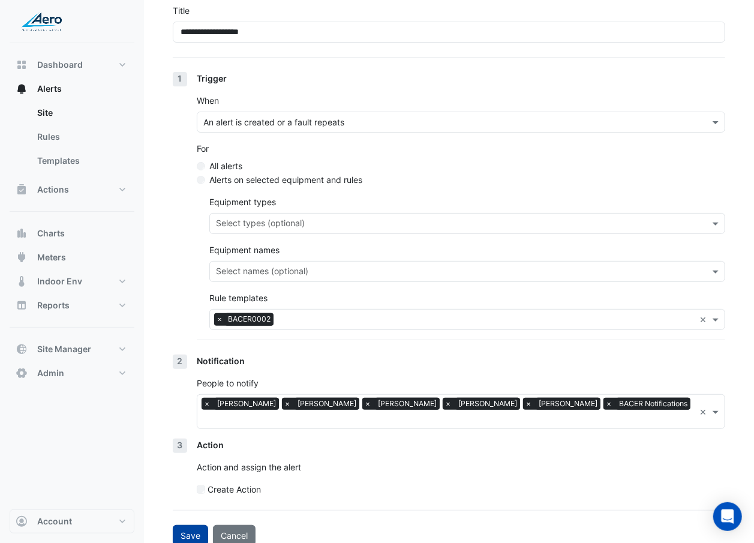
click at [192, 525] on button "Save" at bounding box center [190, 535] width 35 height 21
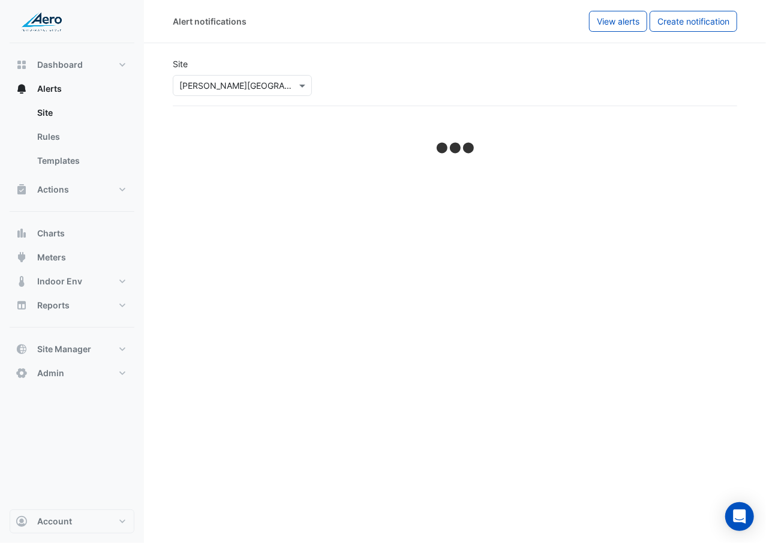
select select "******"
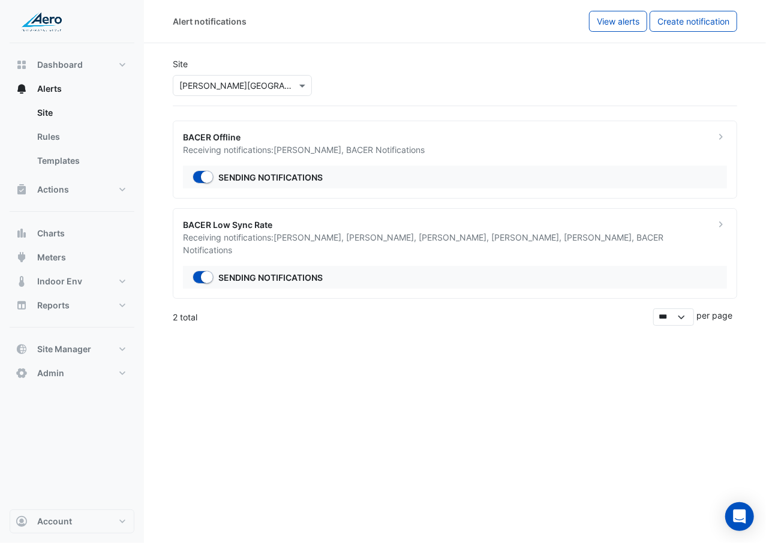
click at [290, 330] on ngb-offcanvas-backdrop at bounding box center [383, 271] width 766 height 543
click at [684, 26] on button "Create notification" at bounding box center [694, 21] width 88 height 21
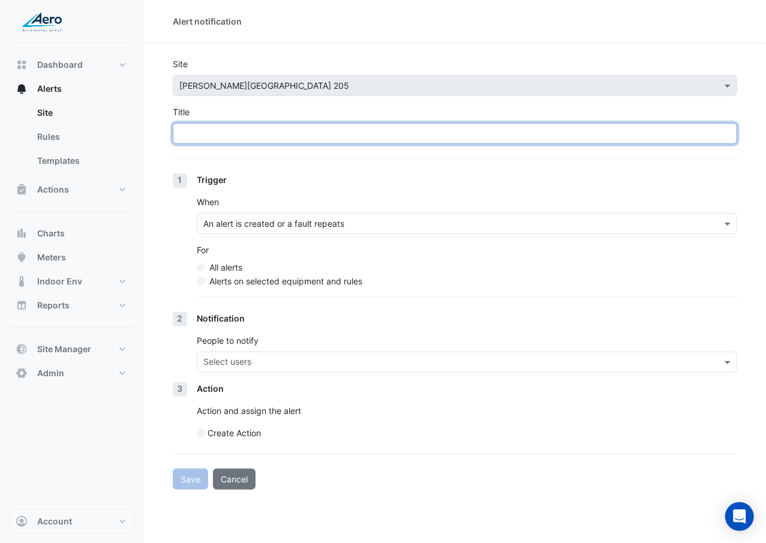
click at [360, 131] on input "Title" at bounding box center [455, 133] width 564 height 21
paste input "**********"
type input "**********"
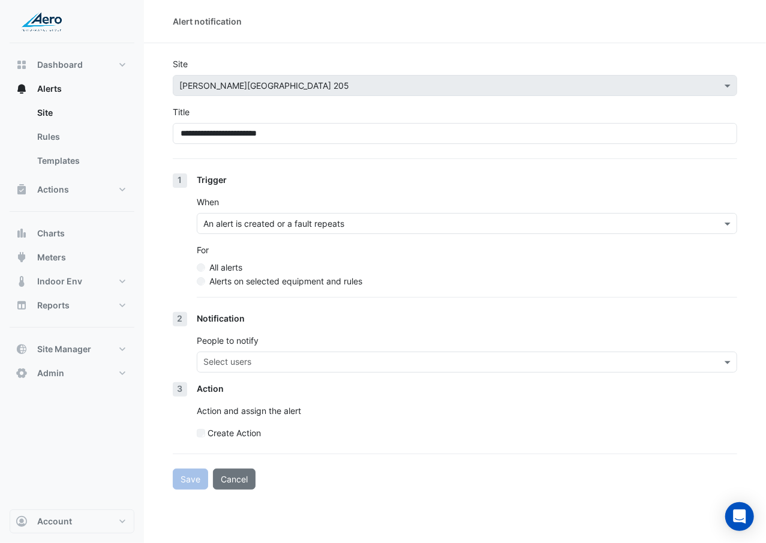
click at [265, 280] on label "Alerts on selected equipment and rules" at bounding box center [285, 281] width 153 height 13
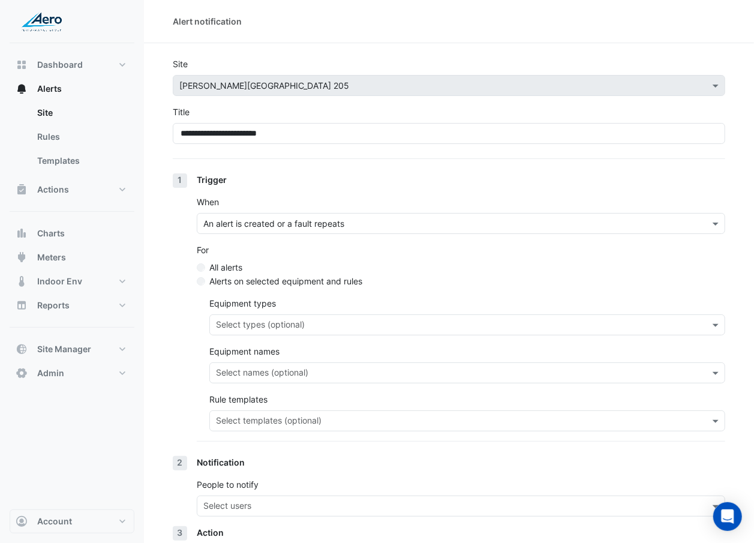
click at [310, 418] on input "text" at bounding box center [460, 422] width 489 height 13
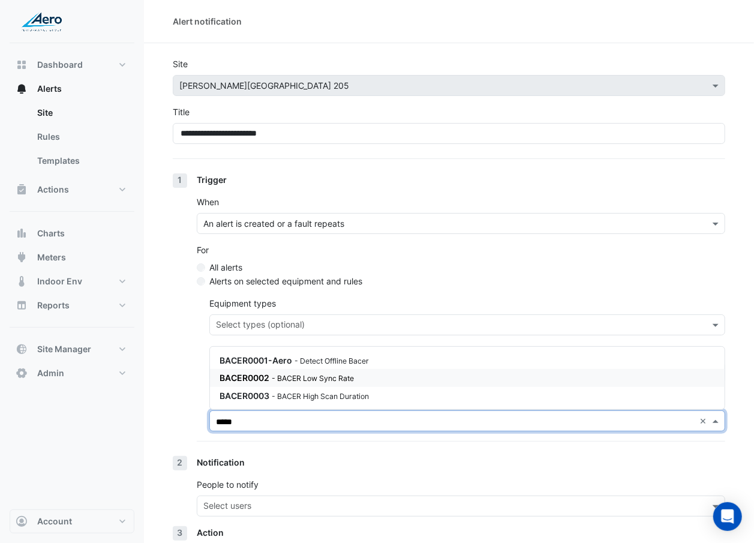
click at [325, 384] on div "BACER0002 - BACER Low Sync Rate" at bounding box center [364, 377] width 288 height 13
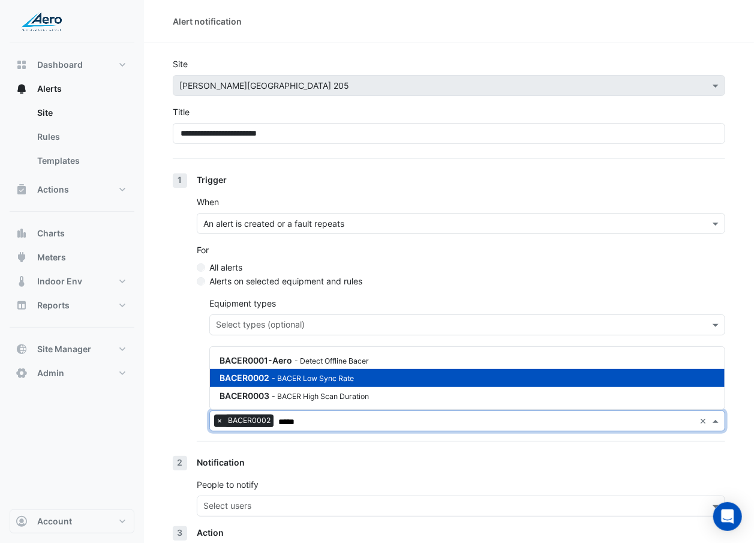
click at [325, 384] on div "BACER0002 - BACER Low Sync Rate" at bounding box center [364, 377] width 288 height 13
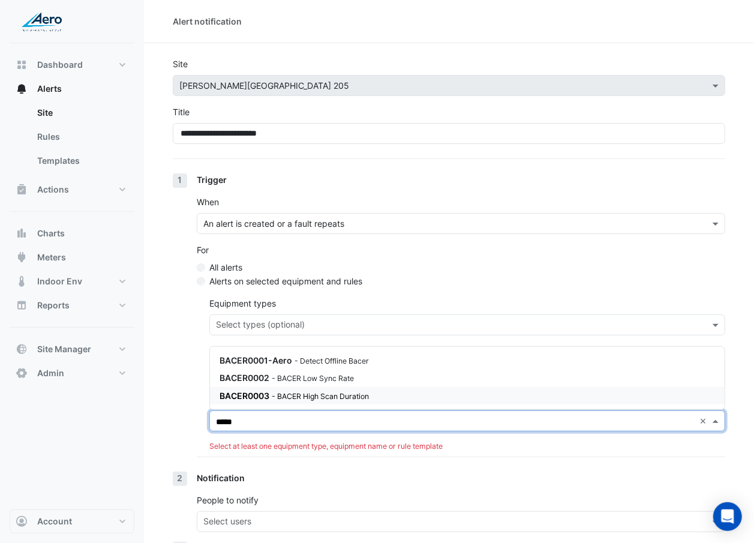
click at [323, 387] on div "BACER0003 - BACER High Scan Duration" at bounding box center [467, 395] width 515 height 17
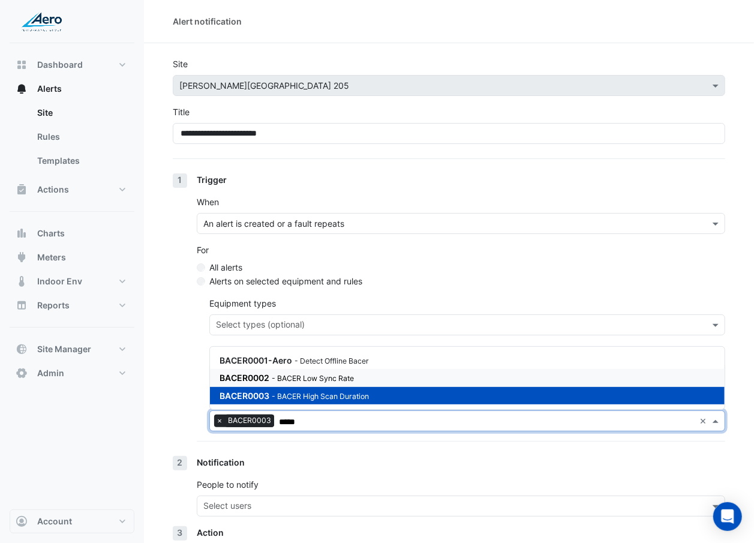
type input "*****"
click at [154, 379] on section "**********" at bounding box center [449, 338] width 610 height 590
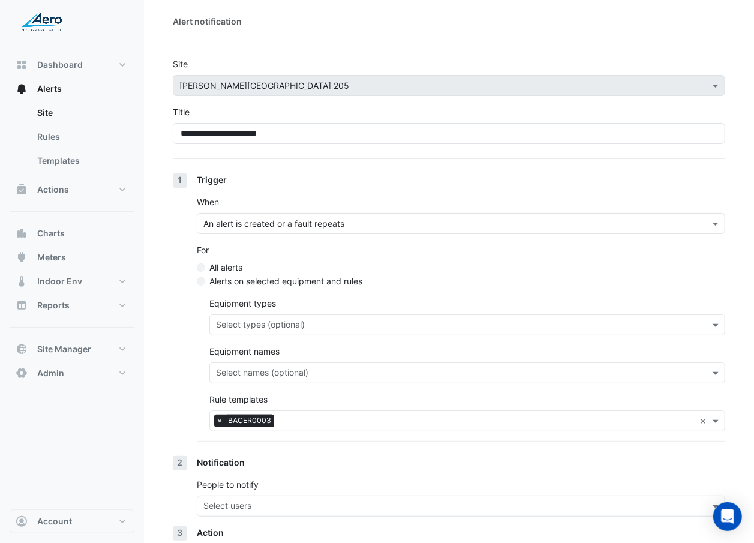
scroll to position [101, 0]
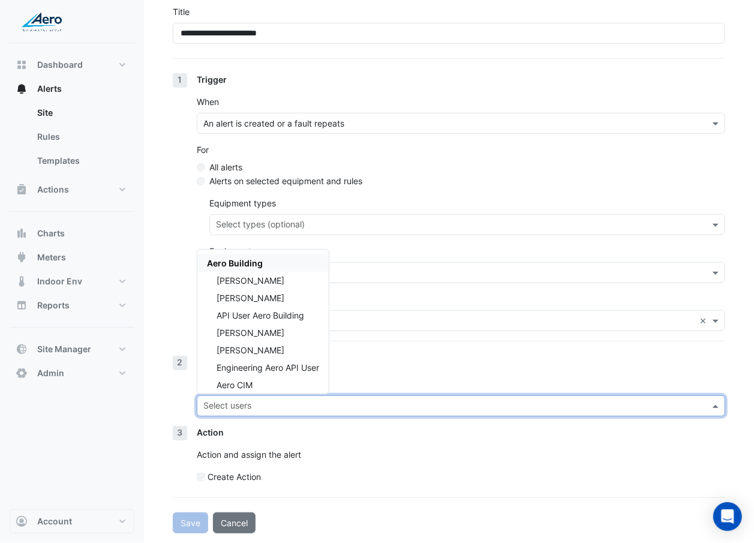
click at [236, 410] on input "text" at bounding box center [453, 407] width 501 height 13
click at [301, 287] on div "Don Wunderlich" at bounding box center [262, 280] width 131 height 17
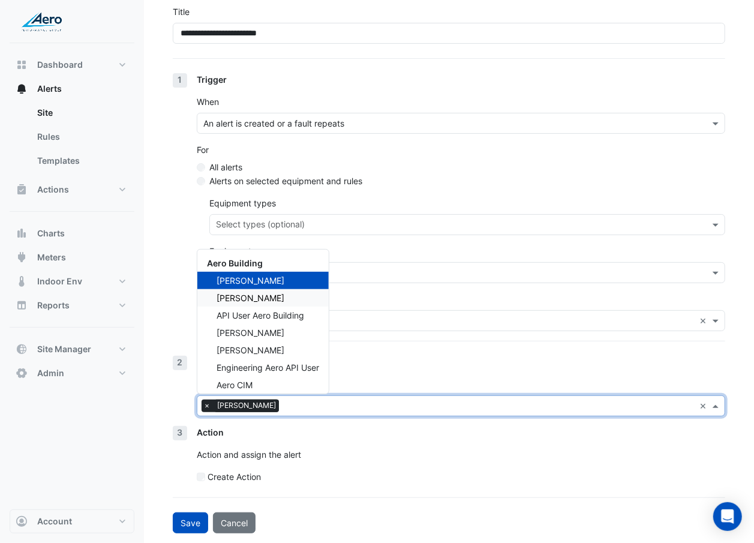
click at [298, 296] on div "Sean Swalve" at bounding box center [262, 297] width 131 height 17
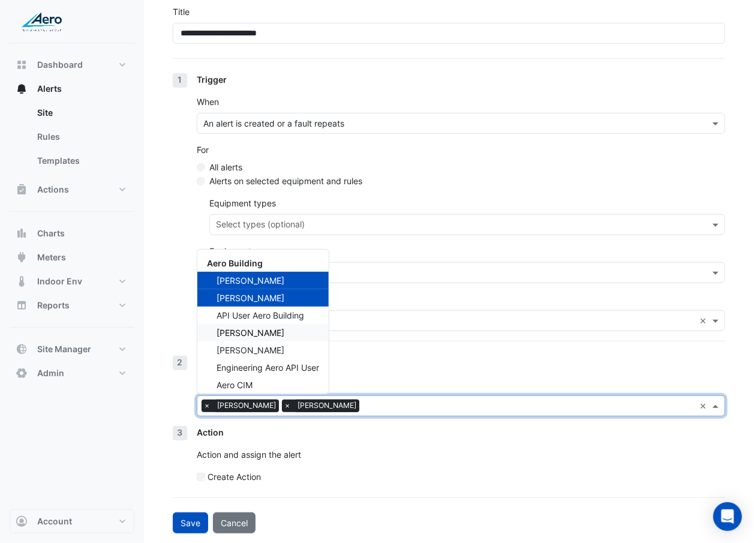
click at [292, 336] on div "Anders Hallstrom" at bounding box center [262, 332] width 131 height 17
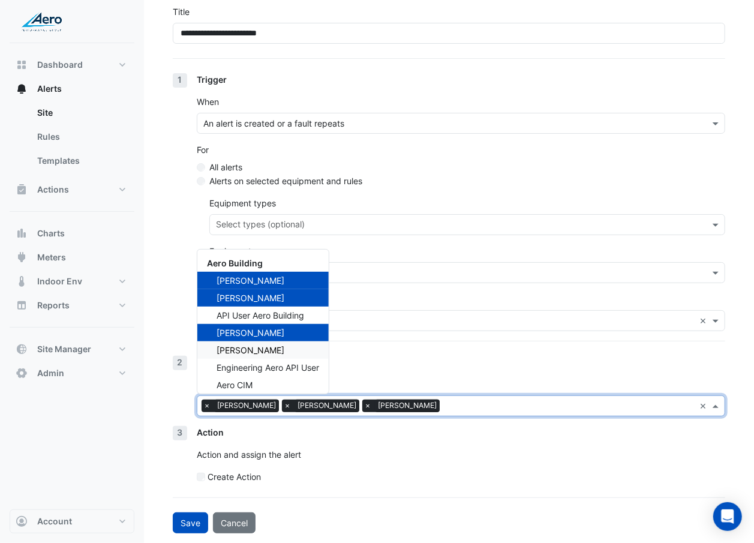
click at [284, 352] on div "Gina Oshana" at bounding box center [262, 349] width 131 height 17
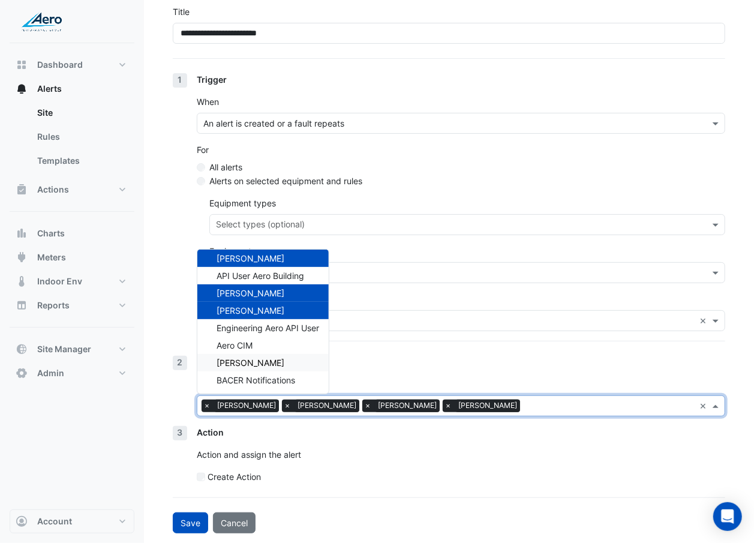
click at [283, 361] on div "Daniel Hosko" at bounding box center [262, 362] width 131 height 17
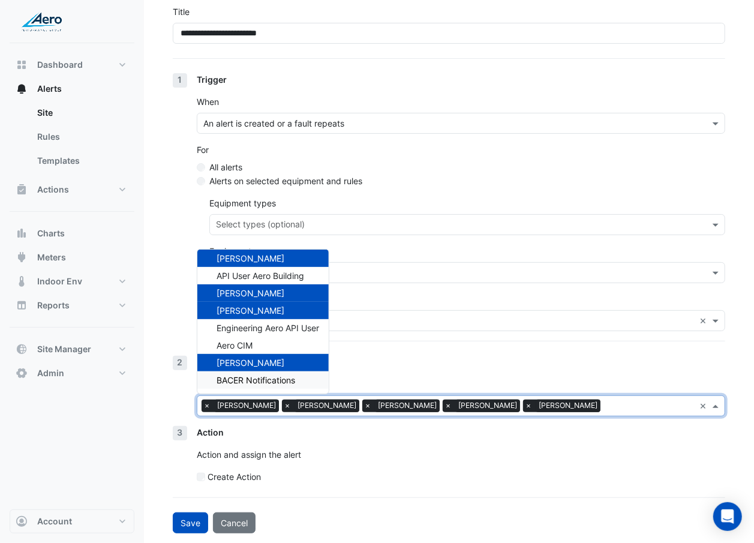
click at [276, 375] on span "BACER Notifications" at bounding box center [256, 380] width 79 height 10
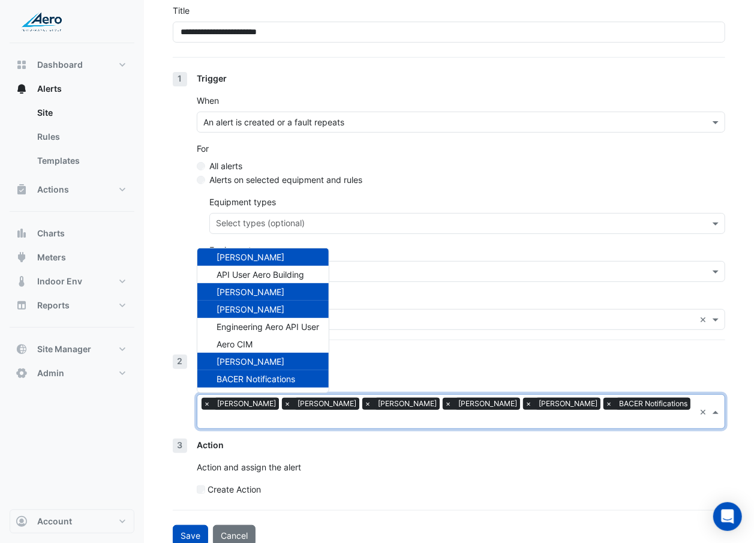
click at [152, 386] on section "**********" at bounding box center [449, 244] width 610 height 604
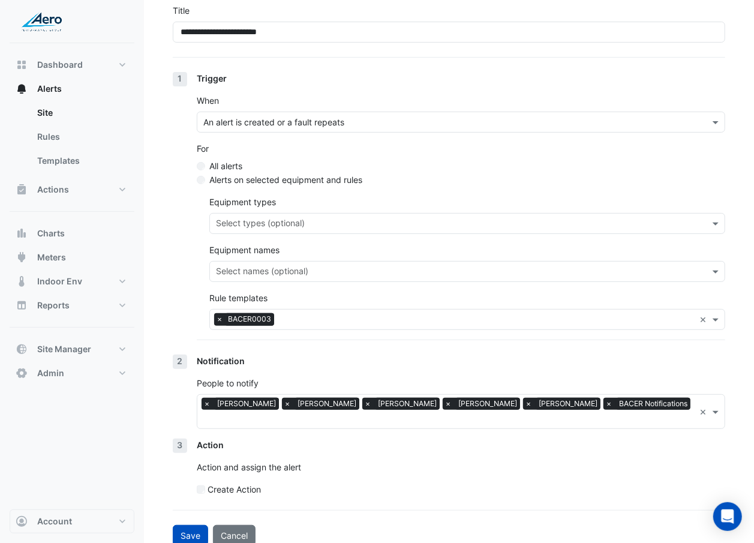
click at [198, 509] on form "**********" at bounding box center [449, 251] width 552 height 590
click at [197, 525] on button "Save" at bounding box center [190, 535] width 35 height 21
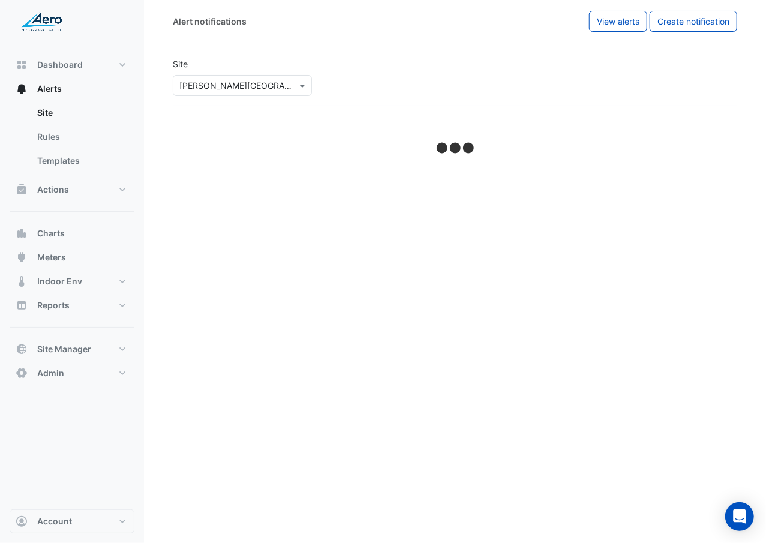
select select "******"
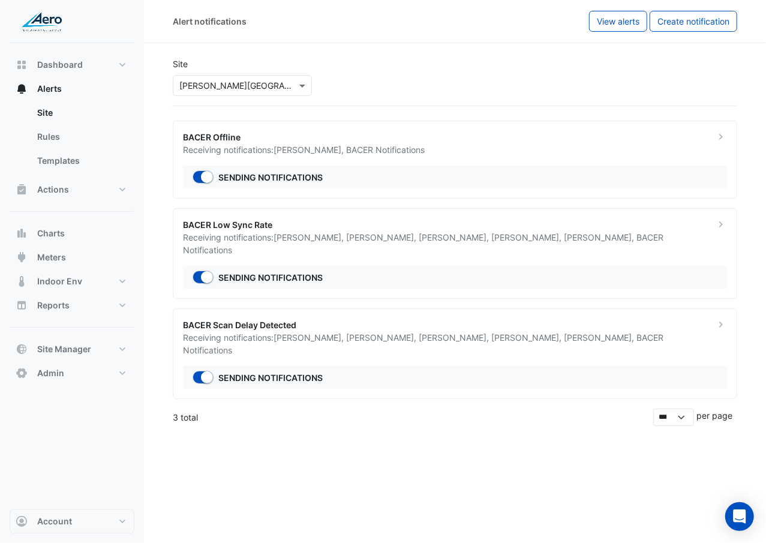
click at [325, 483] on ngb-offcanvas-backdrop at bounding box center [383, 271] width 766 height 543
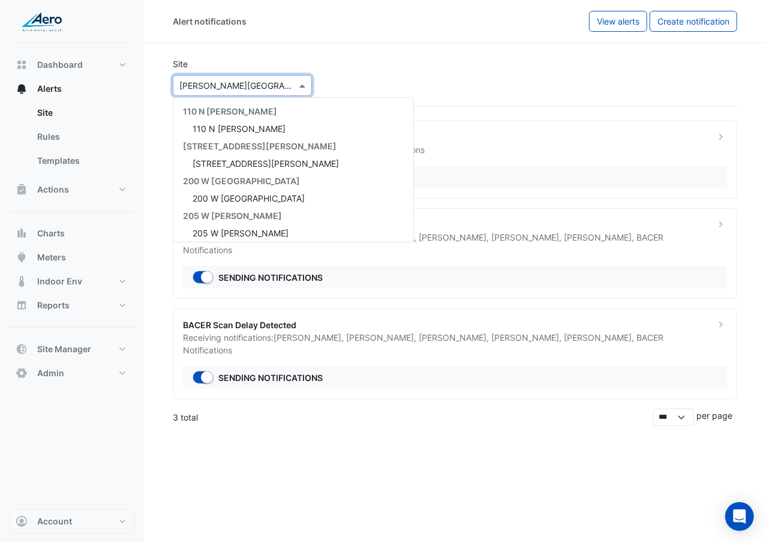
click at [292, 91] on div at bounding box center [242, 86] width 138 height 14
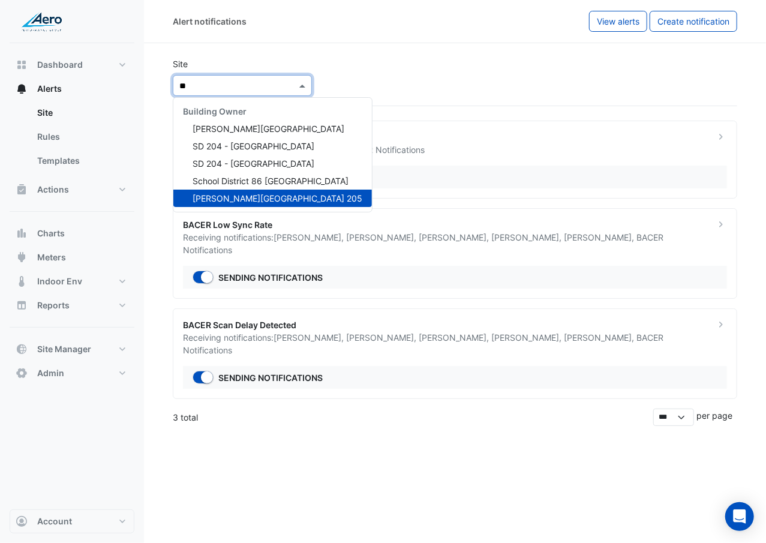
type input "*"
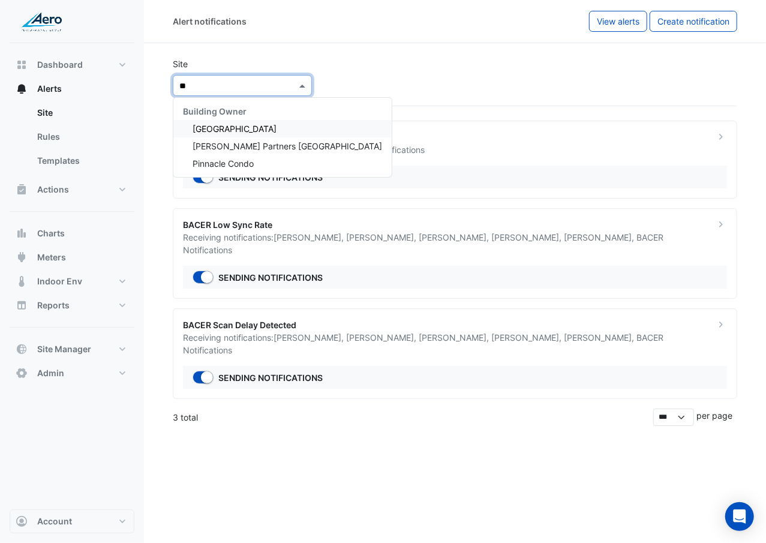
type input "*"
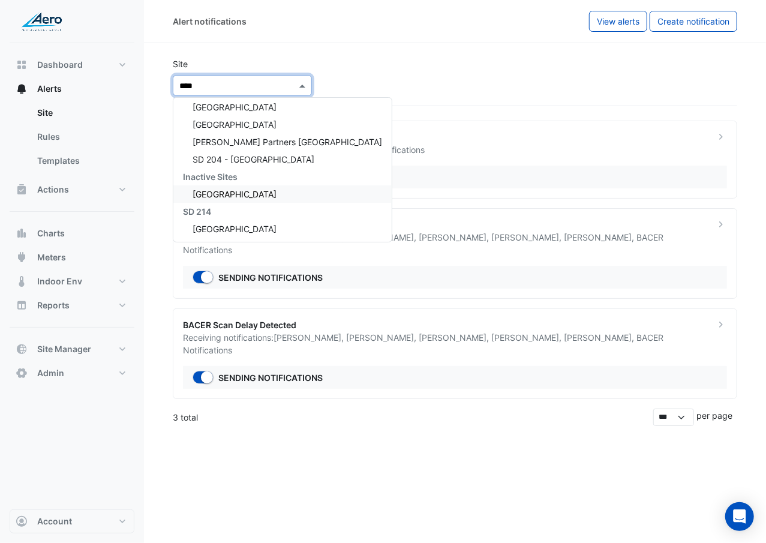
scroll to position [20, 0]
click at [190, 86] on input "****" at bounding box center [230, 86] width 102 height 13
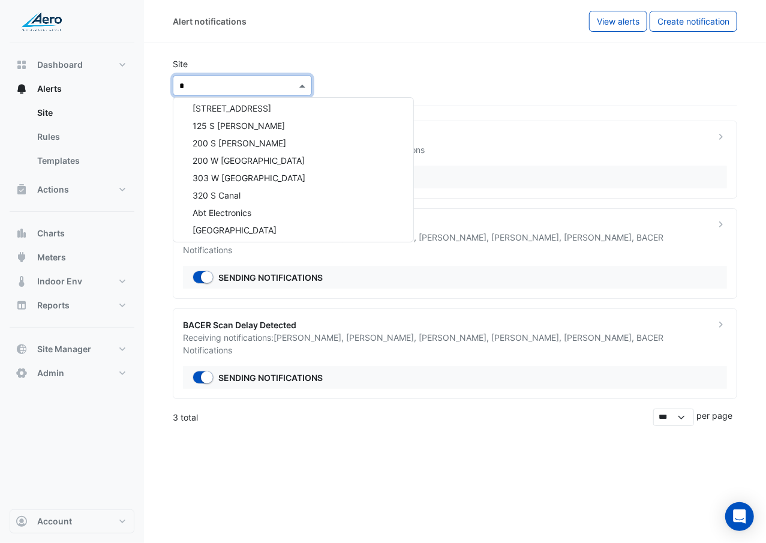
type input "**"
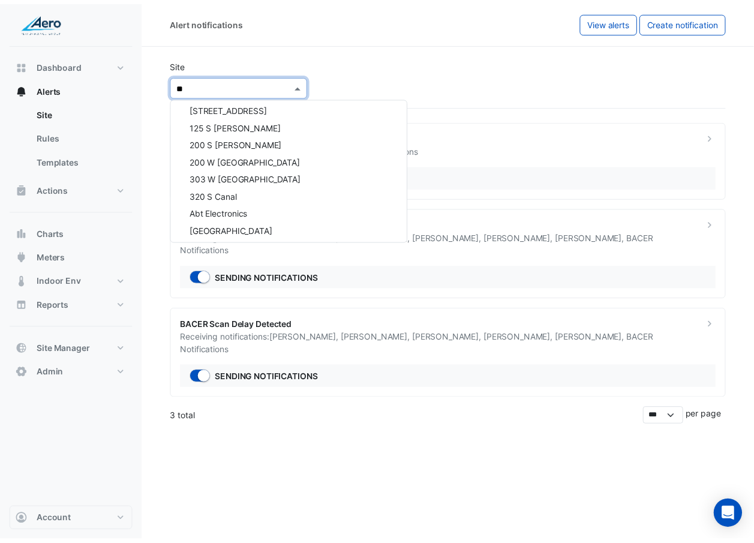
scroll to position [0, 0]
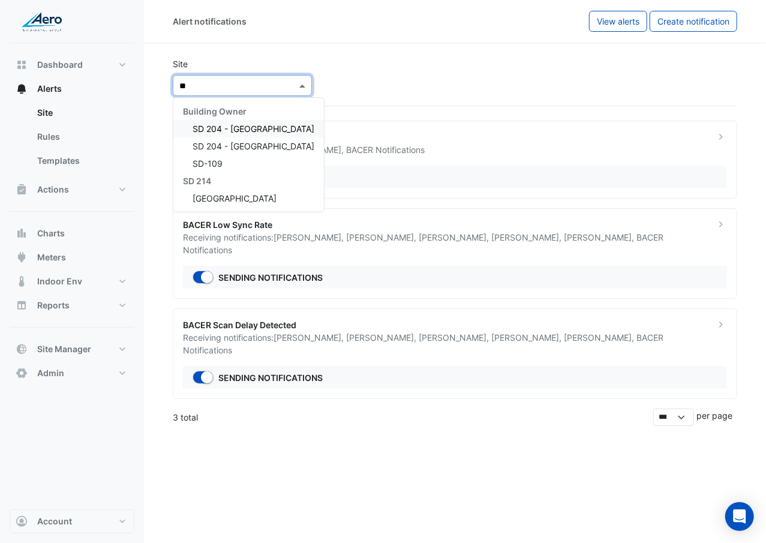
click at [312, 125] on span "SD 204 - Joliet Central High School" at bounding box center [254, 129] width 122 height 10
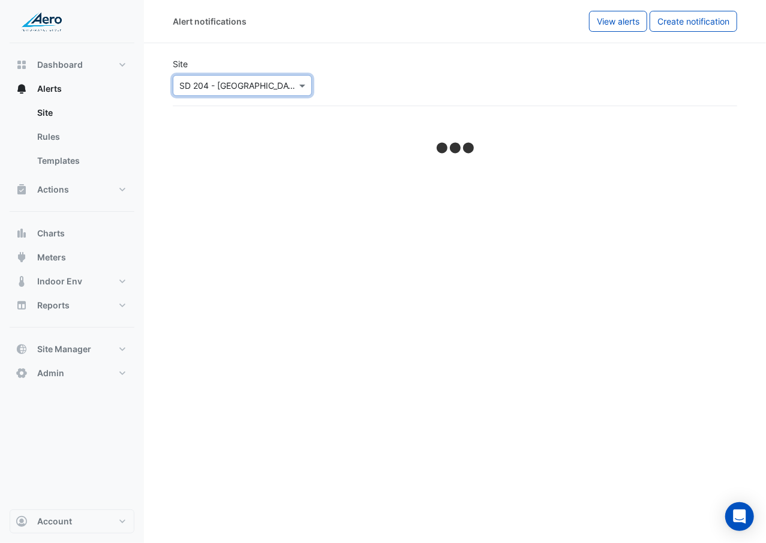
select select "******"
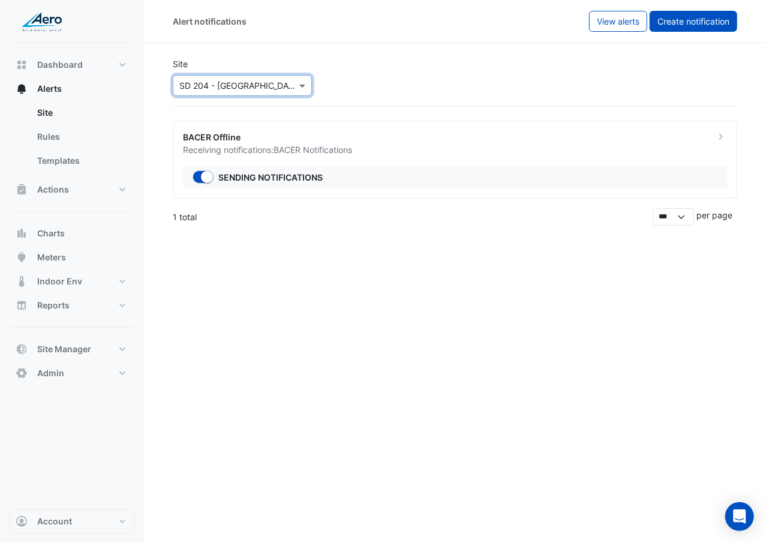
click at [711, 23] on span "Create notification" at bounding box center [693, 21] width 72 height 10
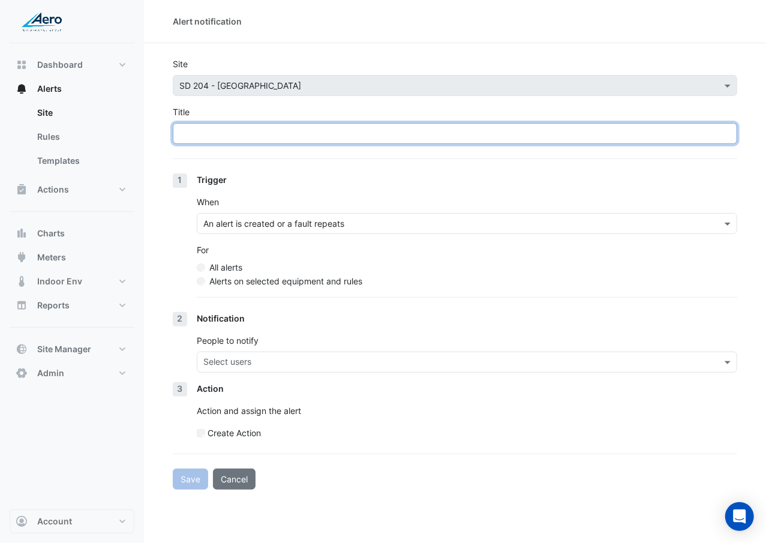
click at [456, 140] on input "Title" at bounding box center [455, 133] width 564 height 21
type input "**********"
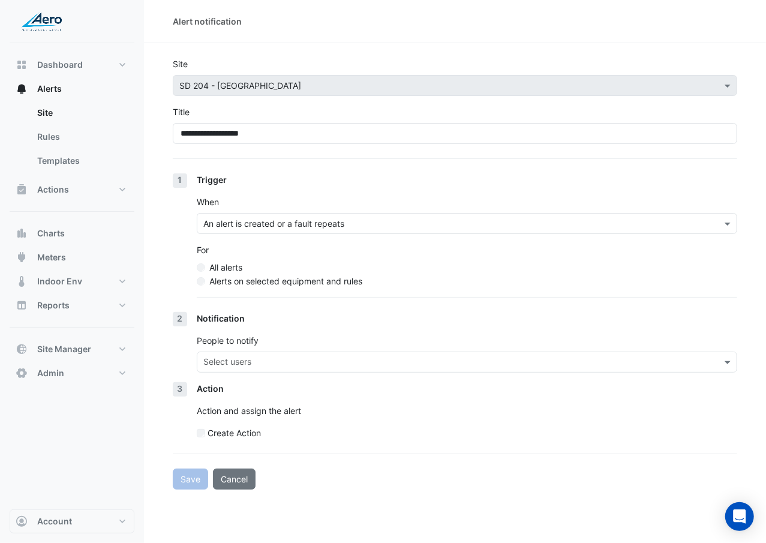
click at [284, 284] on label "Alerts on selected equipment and rules" at bounding box center [285, 281] width 153 height 13
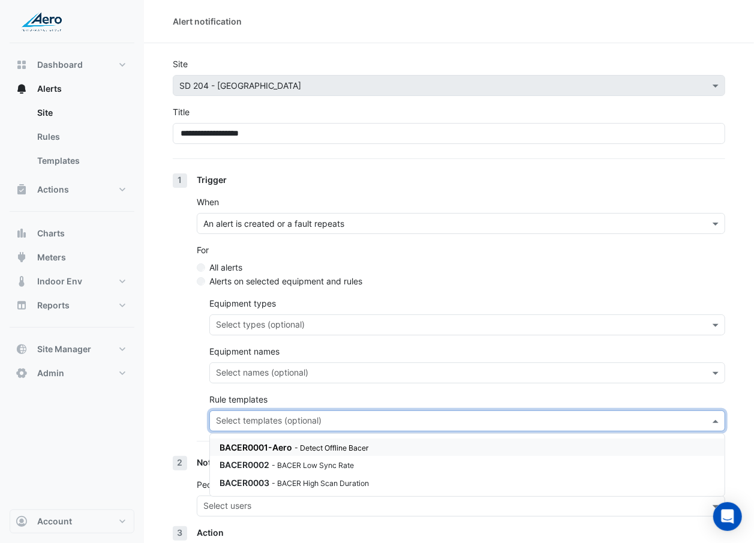
click at [272, 416] on input "text" at bounding box center [460, 422] width 489 height 13
click at [279, 468] on small "- BACER Low Sync Rate" at bounding box center [313, 465] width 82 height 9
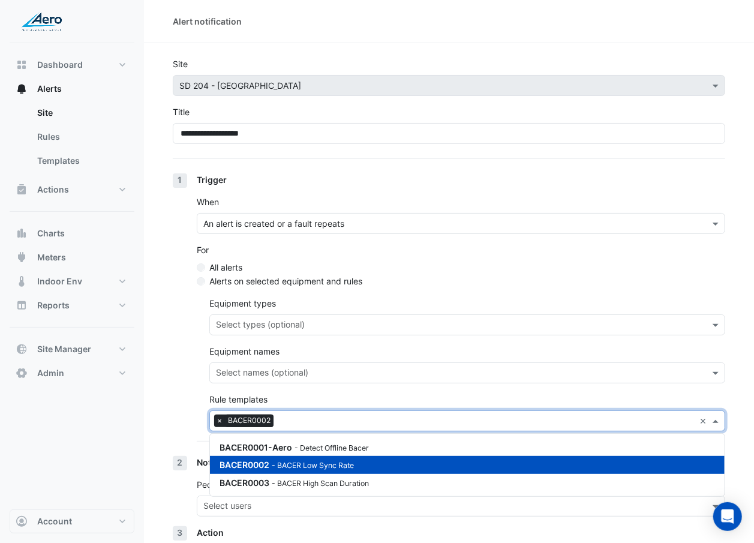
click at [152, 447] on section "**********" at bounding box center [449, 338] width 610 height 590
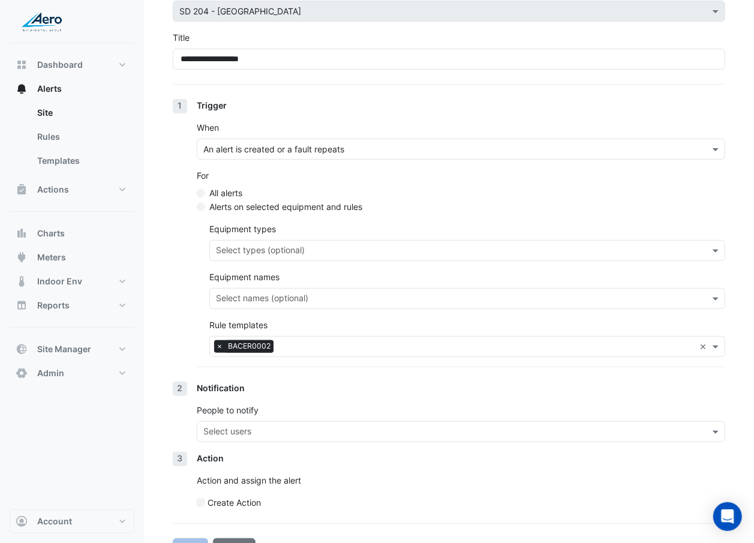
scroll to position [76, 0]
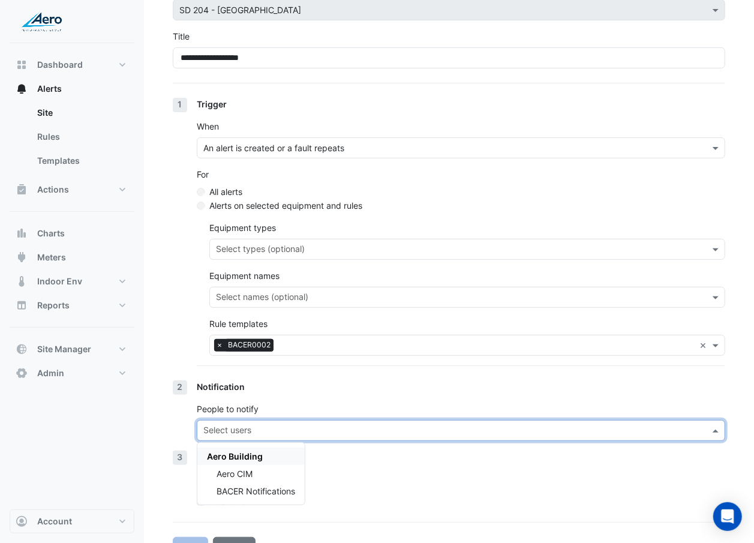
click at [272, 425] on input "text" at bounding box center [453, 431] width 501 height 13
click at [262, 491] on span "BACER Notifications" at bounding box center [256, 491] width 79 height 10
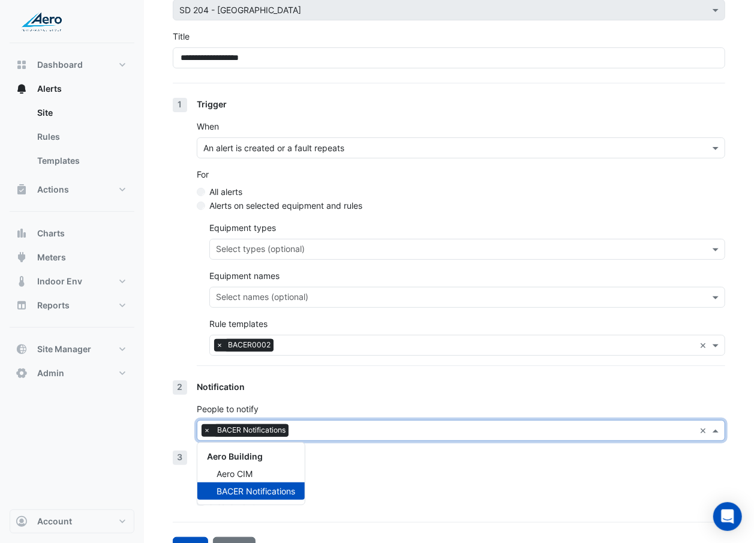
click at [386, 474] on p "Action and assign the alert" at bounding box center [461, 479] width 528 height 13
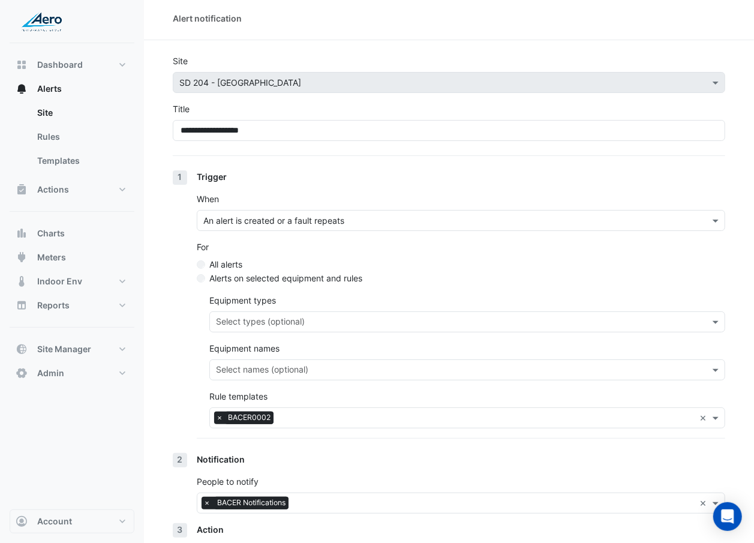
scroll to position [101, 0]
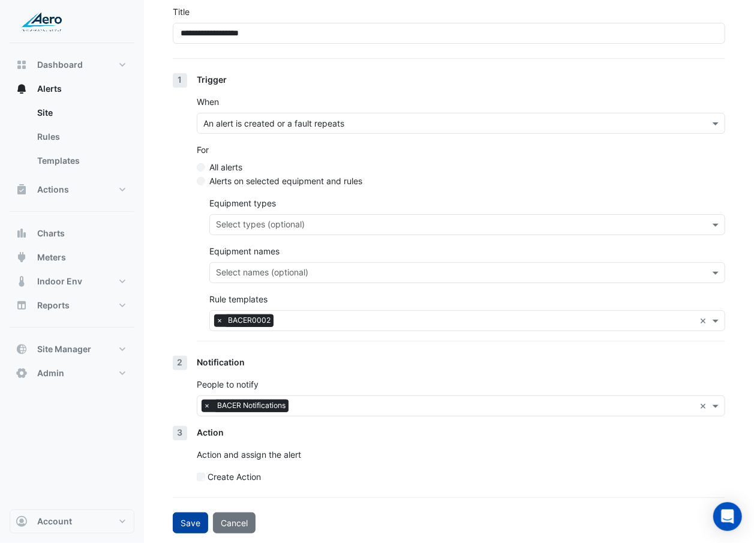
click at [193, 523] on button "Save" at bounding box center [190, 522] width 35 height 21
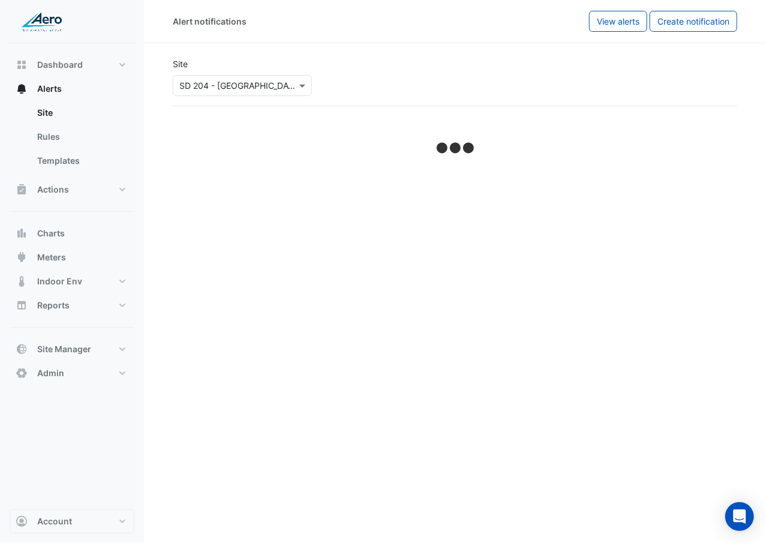
select select "******"
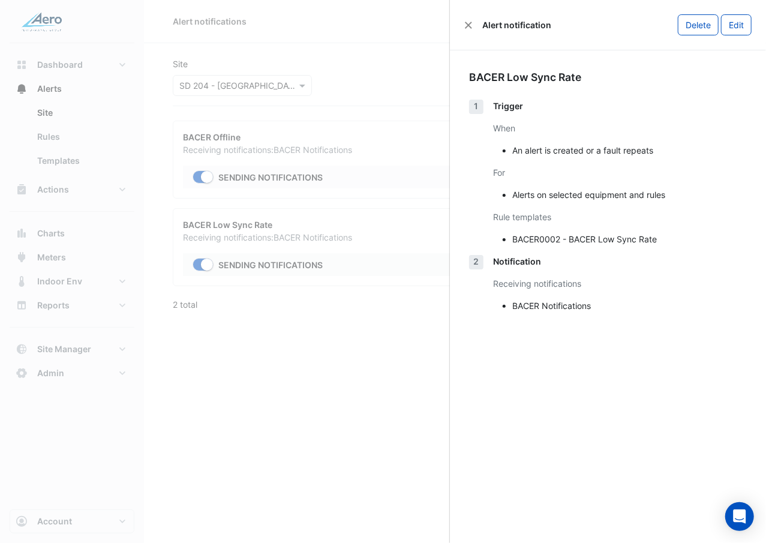
click at [375, 70] on ngb-offcanvas-backdrop at bounding box center [383, 271] width 766 height 543
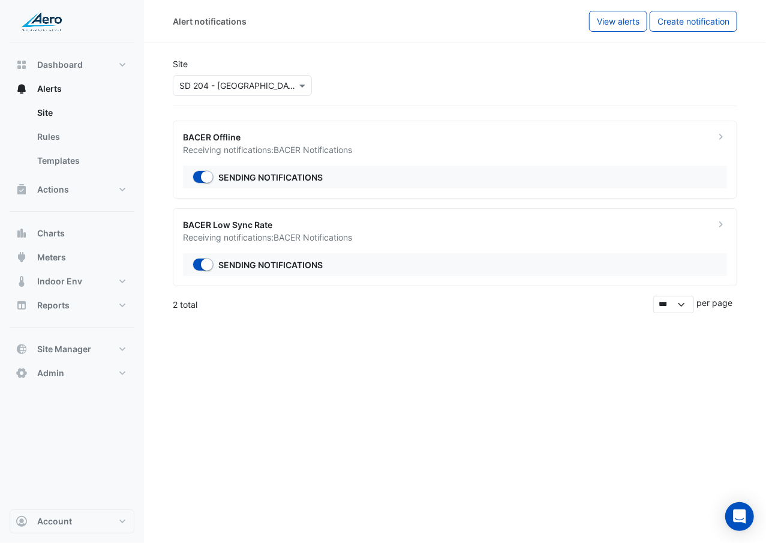
click at [711, 10] on div "Alert notifications View alerts Create notification" at bounding box center [455, 21] width 622 height 43
click at [708, 27] on button "Create notification" at bounding box center [694, 21] width 88 height 21
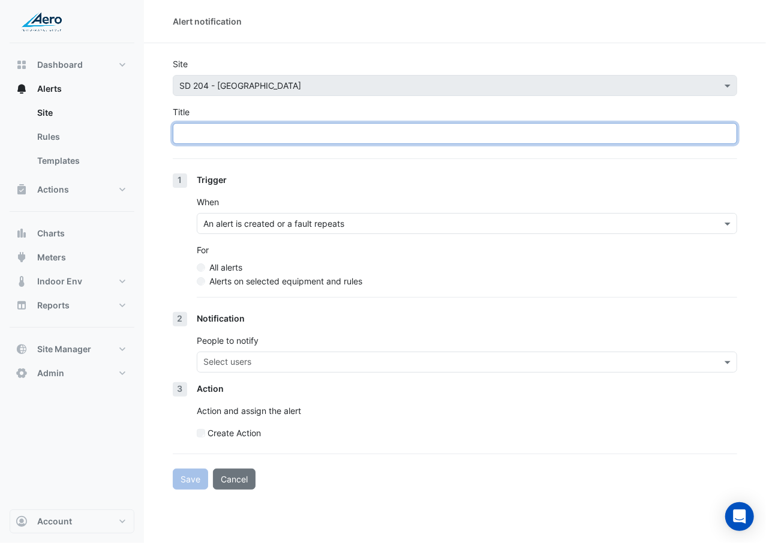
click at [423, 139] on input "Title" at bounding box center [455, 133] width 564 height 21
paste input "**********"
type input "**********"
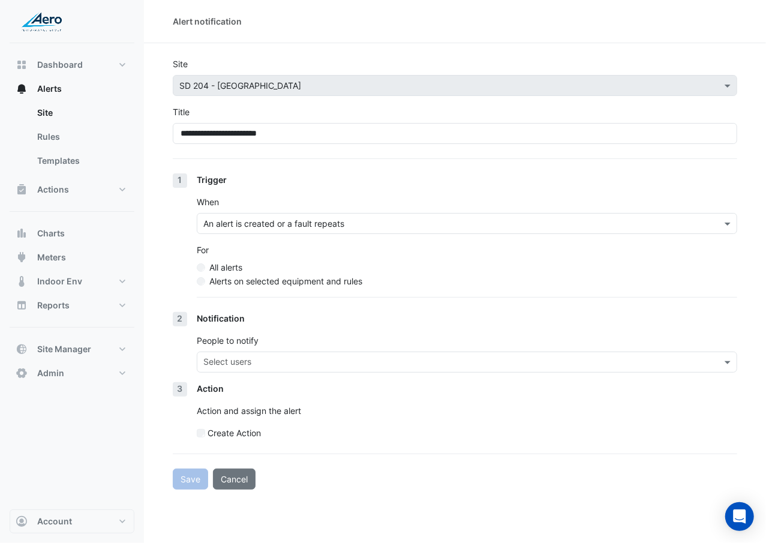
click at [329, 281] on label "Alerts on selected equipment and rules" at bounding box center [285, 281] width 153 height 13
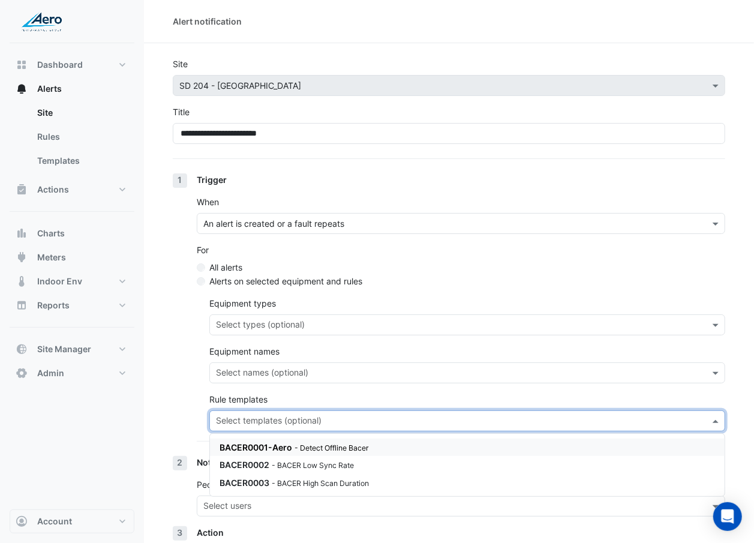
click at [284, 419] on input "text" at bounding box center [460, 422] width 489 height 13
click at [276, 479] on small "- BACER High Scan Duration" at bounding box center [320, 483] width 97 height 9
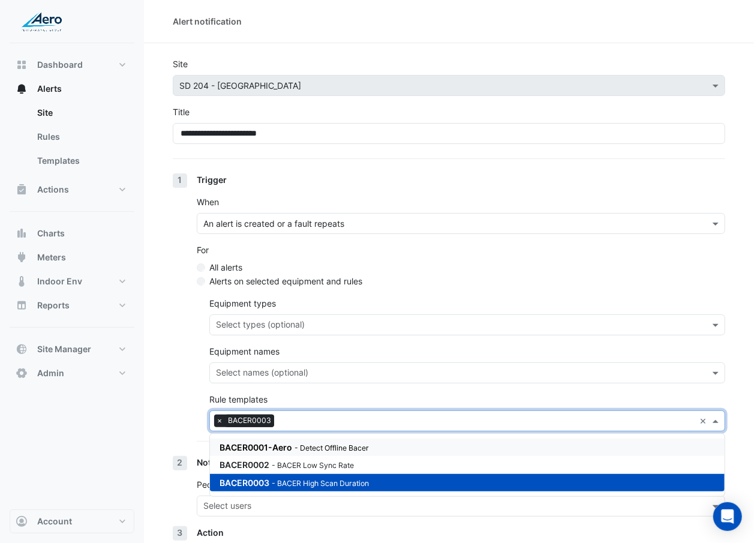
click at [166, 406] on section "**********" at bounding box center [449, 338] width 610 height 590
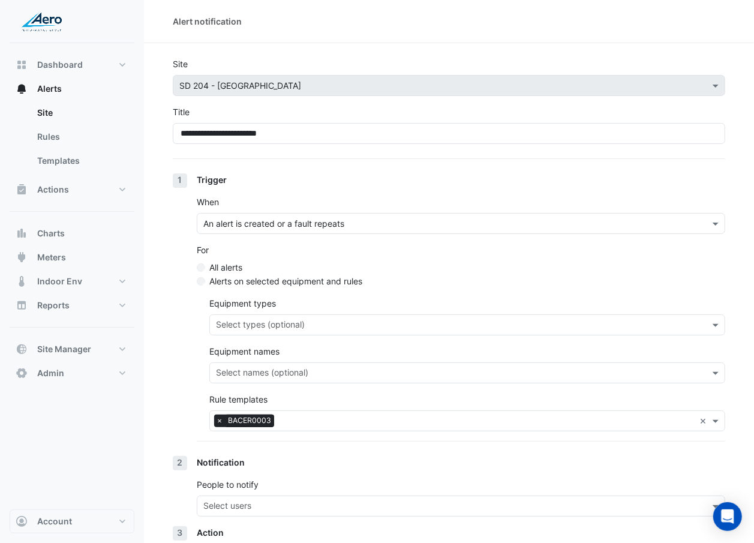
scroll to position [101, 0]
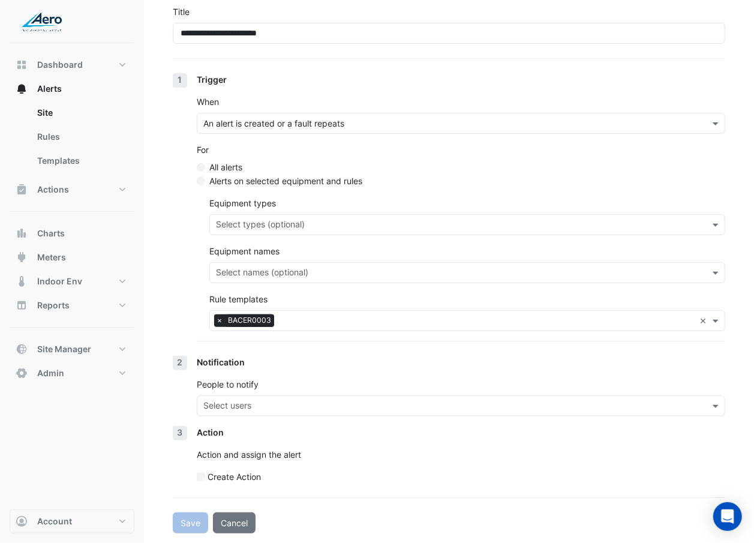
click at [229, 397] on div "Select users" at bounding box center [450, 405] width 507 height 19
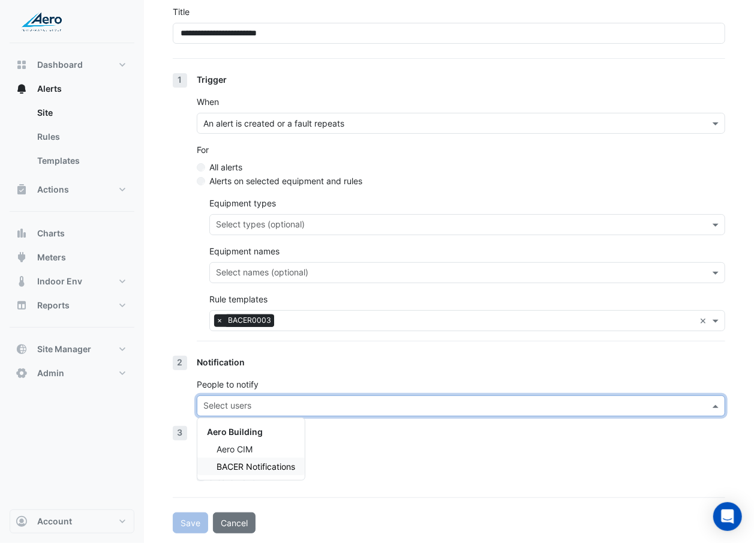
click at [244, 465] on span "BACER Notifications" at bounding box center [256, 466] width 79 height 10
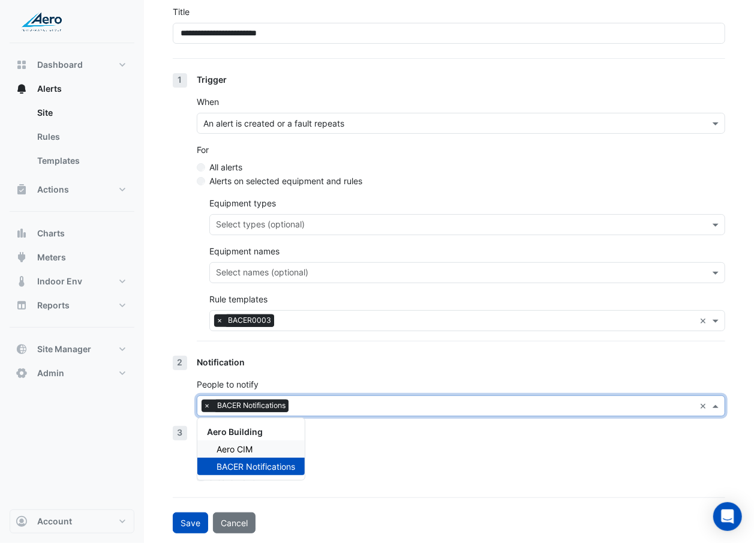
click at [324, 448] on p "Action and assign the alert" at bounding box center [461, 454] width 528 height 13
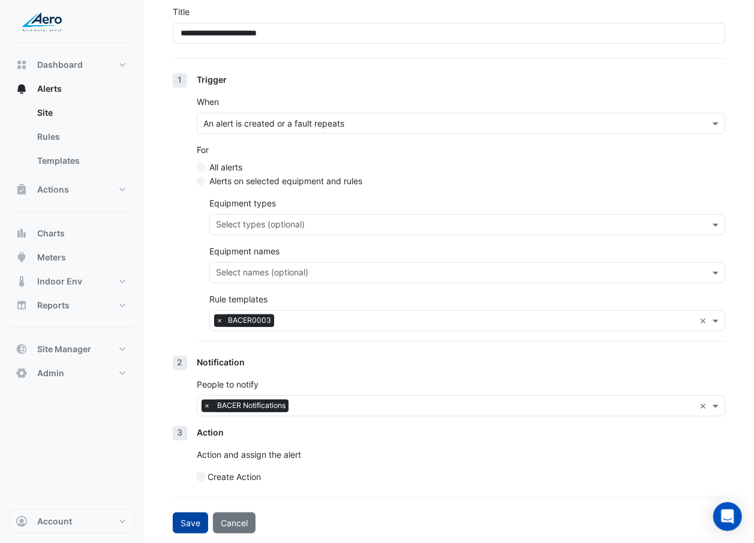
click at [186, 526] on button "Save" at bounding box center [190, 522] width 35 height 21
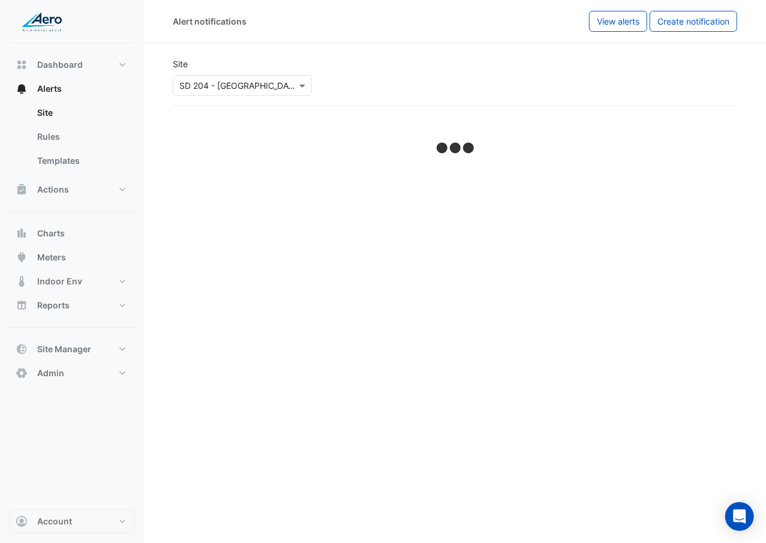
select select "******"
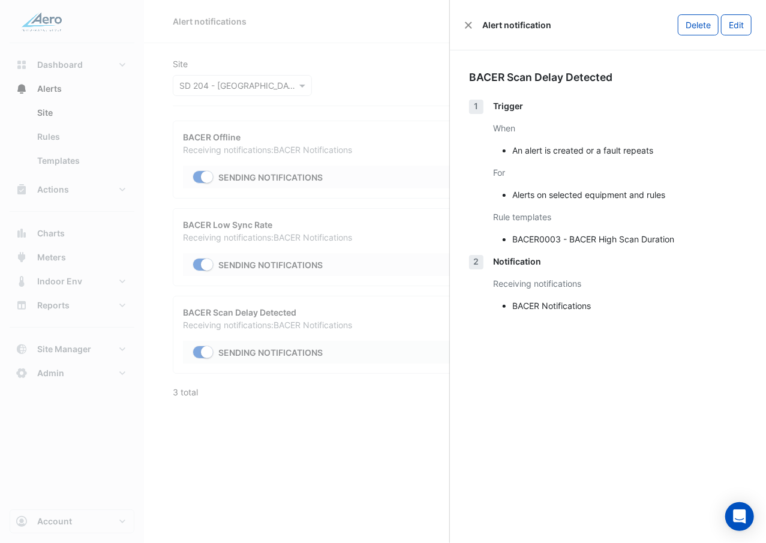
click at [301, 423] on ngb-offcanvas-backdrop at bounding box center [383, 271] width 766 height 543
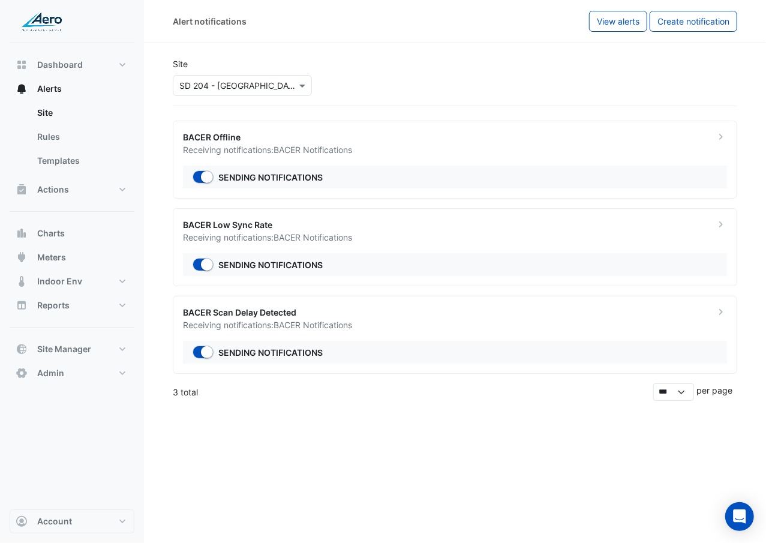
click at [218, 84] on input "text" at bounding box center [230, 86] width 102 height 13
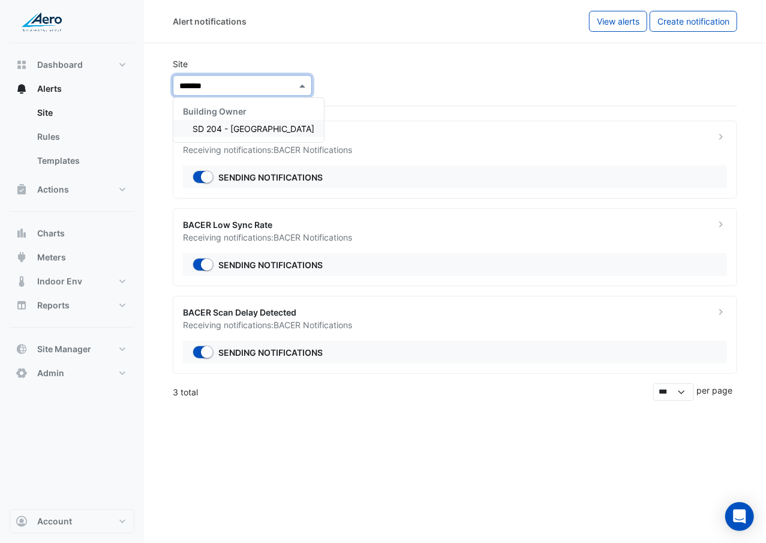
type input "********"
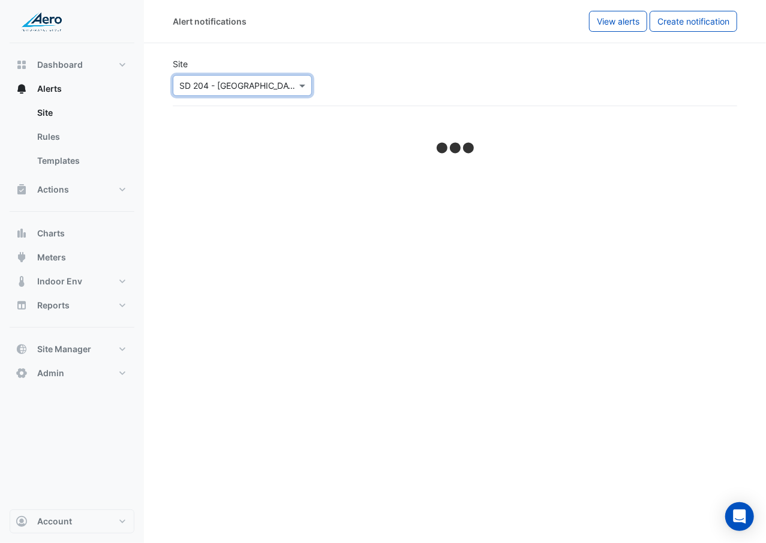
select select "******"
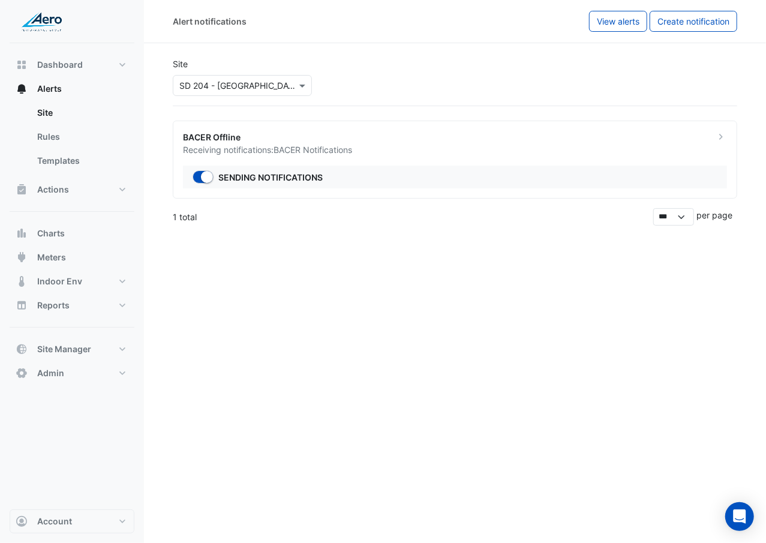
click at [665, 32] on div "Alert notifications View alerts Create notification" at bounding box center [455, 21] width 622 height 43
click at [665, 26] on button "Create notification" at bounding box center [694, 21] width 88 height 21
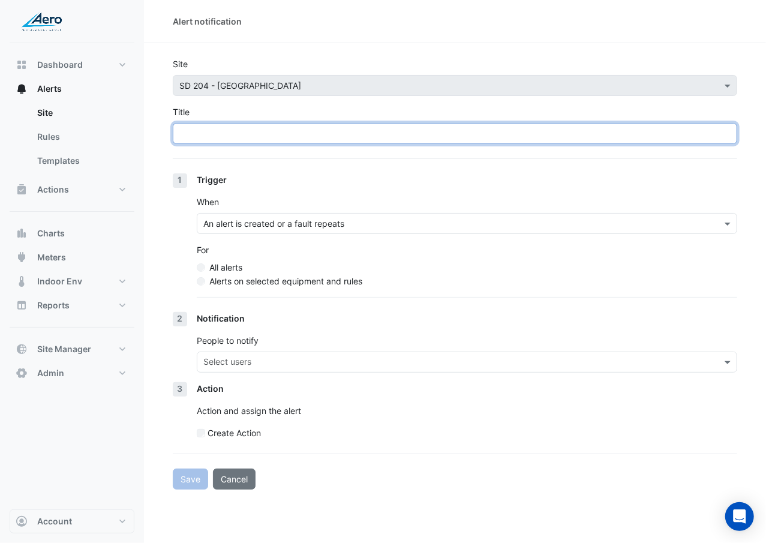
click at [219, 131] on input "Title" at bounding box center [455, 133] width 564 height 21
click at [250, 134] on input "**********" at bounding box center [455, 133] width 564 height 21
type input "**********"
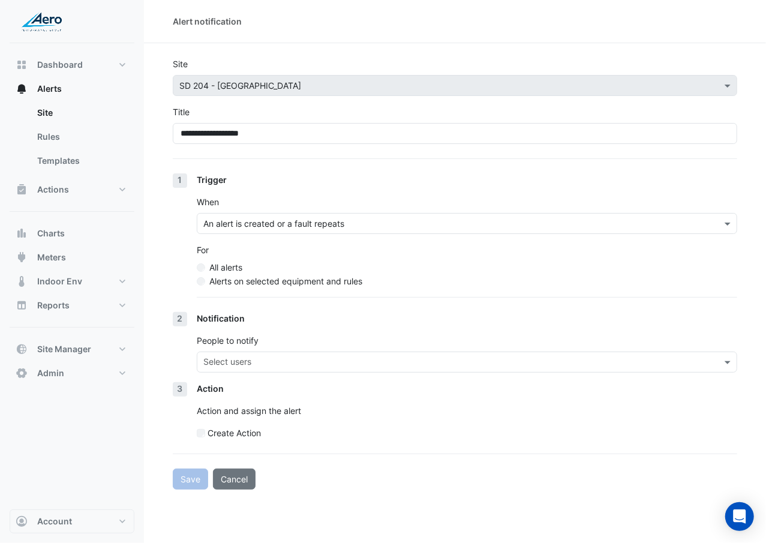
click at [240, 276] on label "Alerts on selected equipment and rules" at bounding box center [285, 281] width 153 height 13
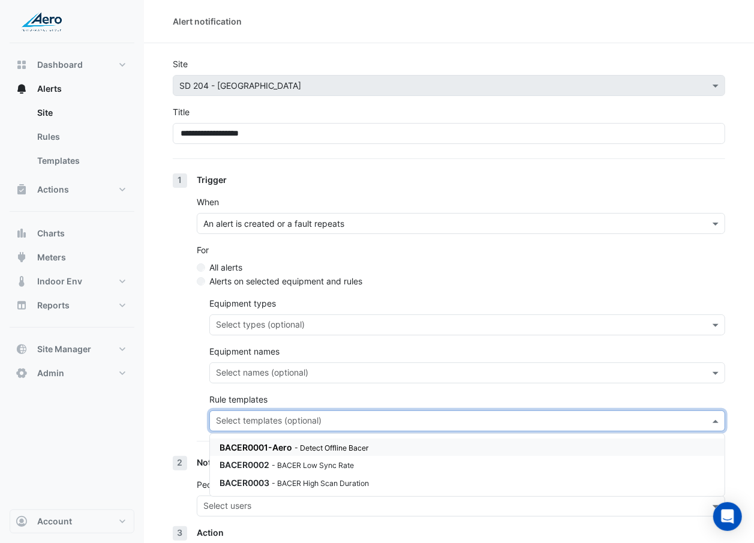
click at [224, 416] on input "text" at bounding box center [460, 422] width 489 height 13
click at [269, 464] on span "BACER0002" at bounding box center [245, 464] width 50 height 10
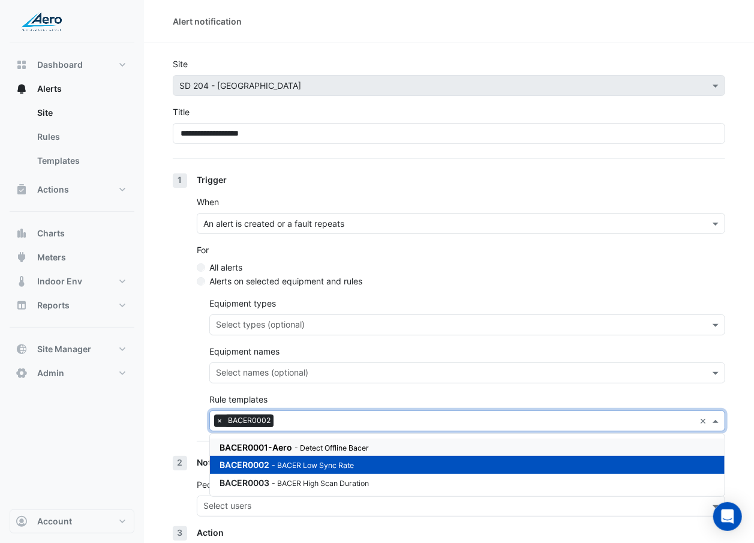
click at [166, 403] on section "**********" at bounding box center [449, 338] width 610 height 590
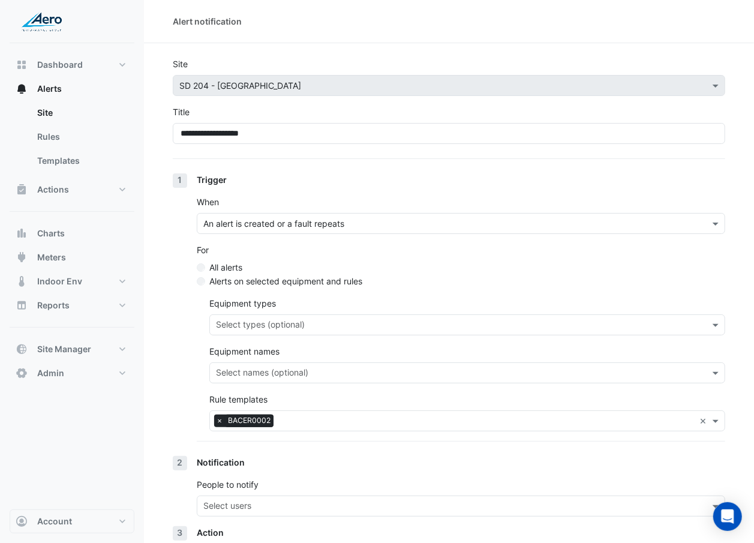
scroll to position [101, 0]
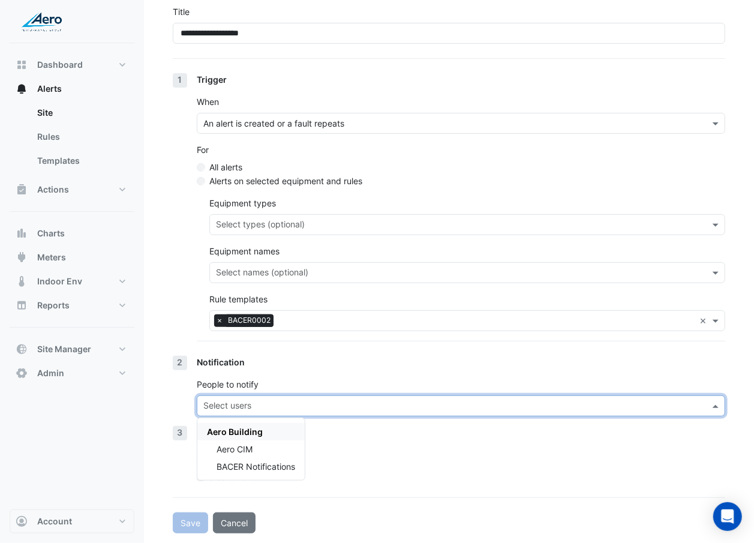
click at [268, 404] on input "text" at bounding box center [453, 407] width 501 height 13
click at [267, 461] on span "BACER Notifications" at bounding box center [256, 466] width 79 height 10
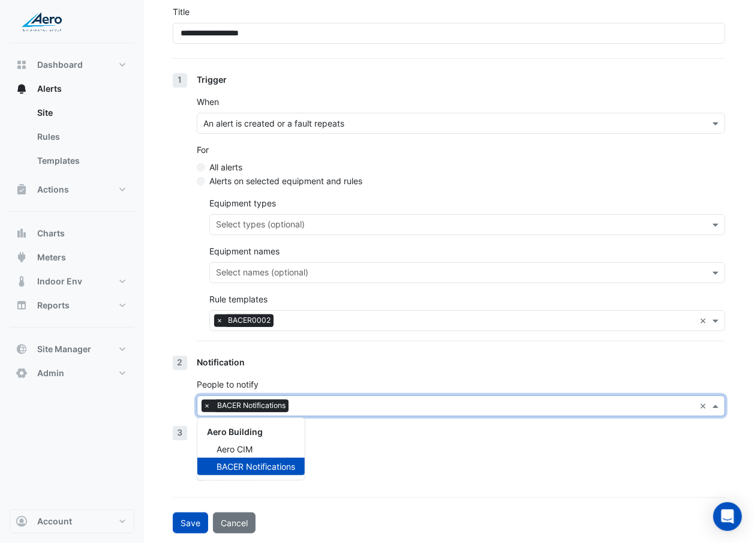
click at [335, 464] on div "Action Action and assign the alert Create Action" at bounding box center [461, 459] width 528 height 67
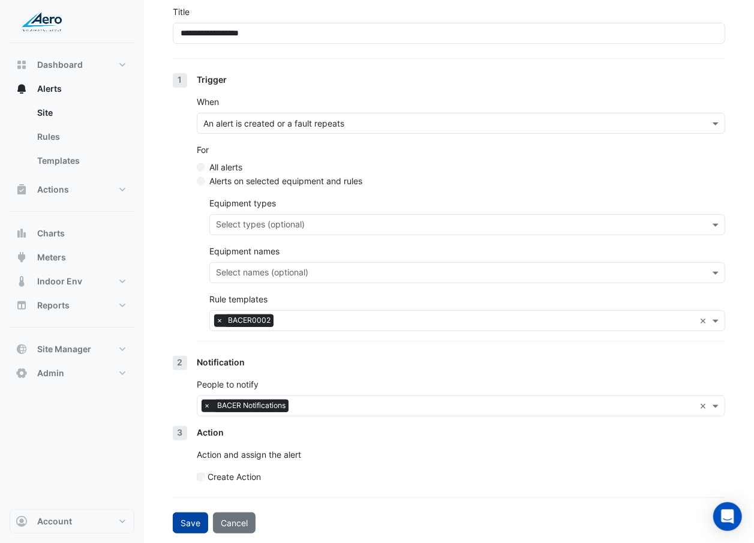
click at [185, 521] on button "Save" at bounding box center [190, 522] width 35 height 21
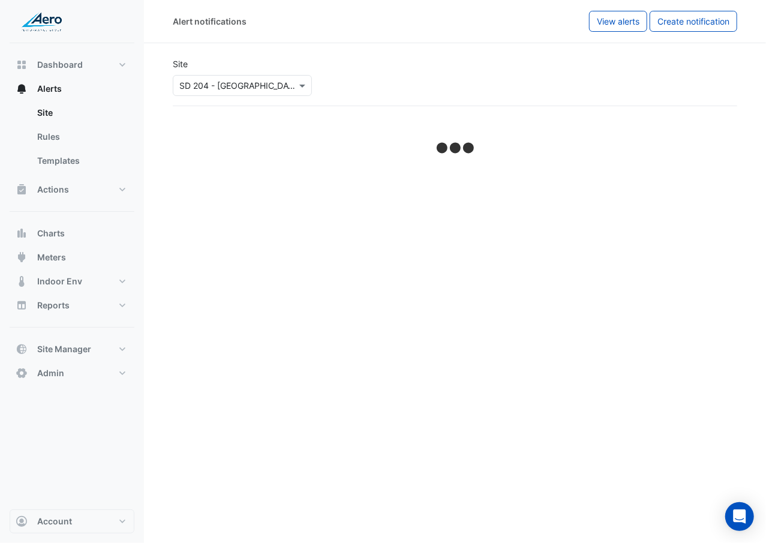
select select "******"
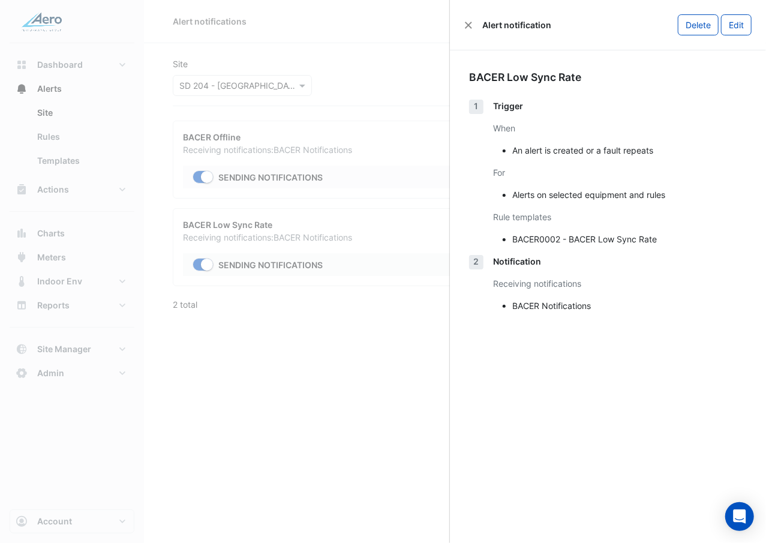
click at [325, 344] on ngb-offcanvas-backdrop at bounding box center [383, 271] width 766 height 543
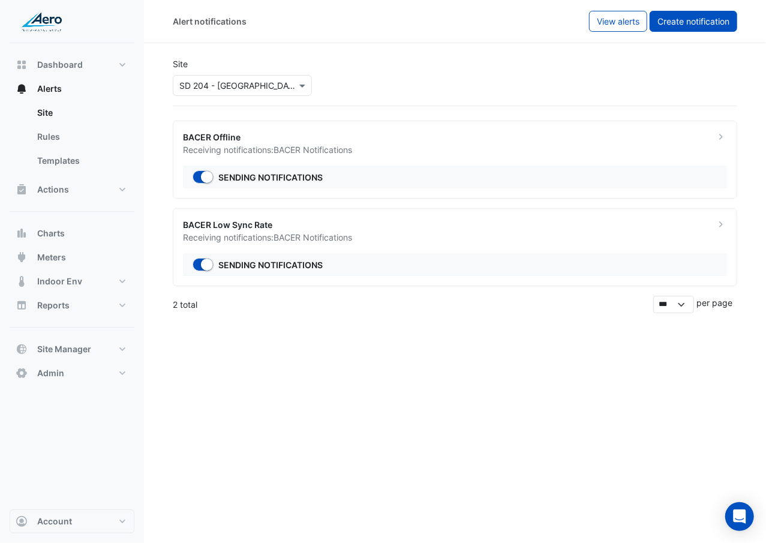
click at [708, 16] on span "Create notification" at bounding box center [693, 21] width 72 height 10
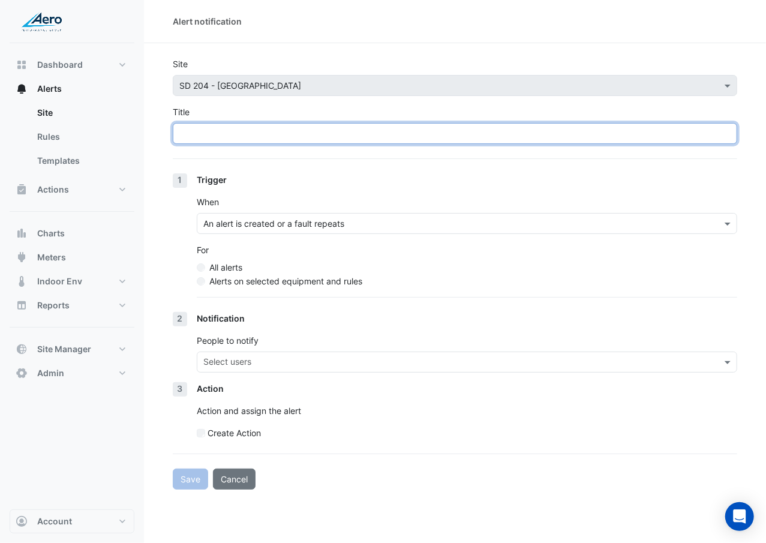
click at [401, 133] on input "Title" at bounding box center [455, 133] width 564 height 21
paste input "**********"
type input "**********"
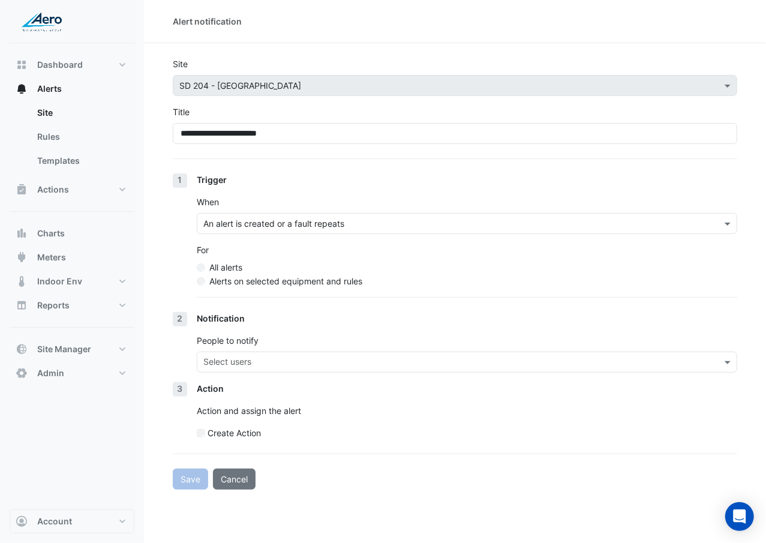
click at [290, 282] on label "Alerts on selected equipment and rules" at bounding box center [285, 281] width 153 height 13
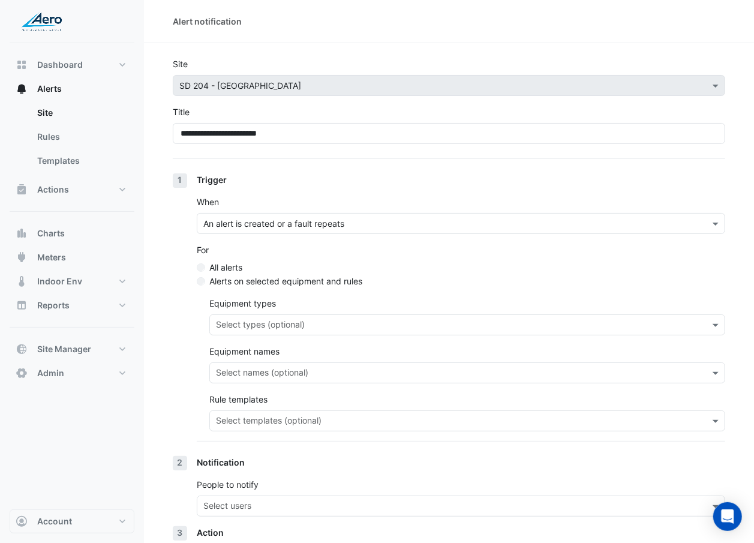
click at [287, 419] on input "text" at bounding box center [460, 422] width 489 height 13
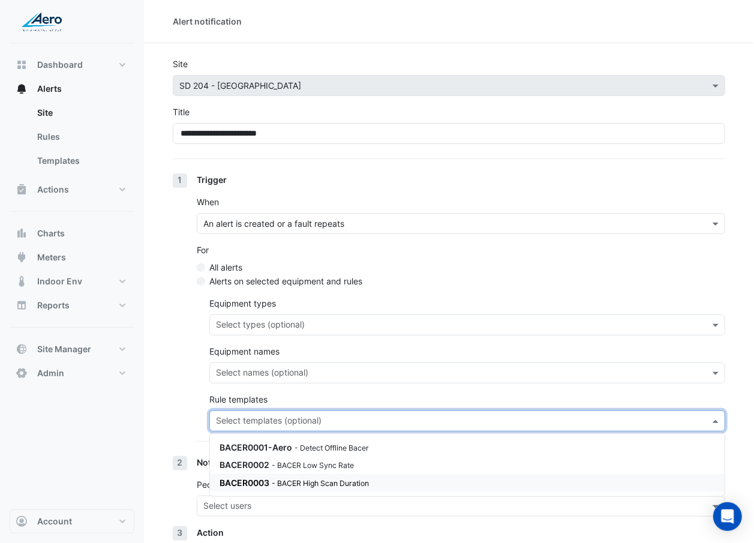
click at [279, 474] on div "BACER0003 - BACER High Scan Duration" at bounding box center [467, 482] width 515 height 17
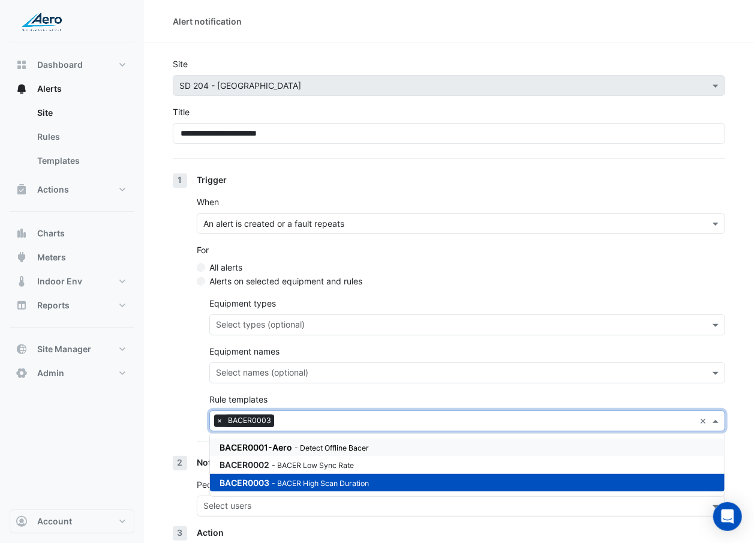
click at [185, 402] on div "1 Trigger When An alert is created or a fault repeats For All alerts Alerts on …" at bounding box center [449, 314] width 552 height 283
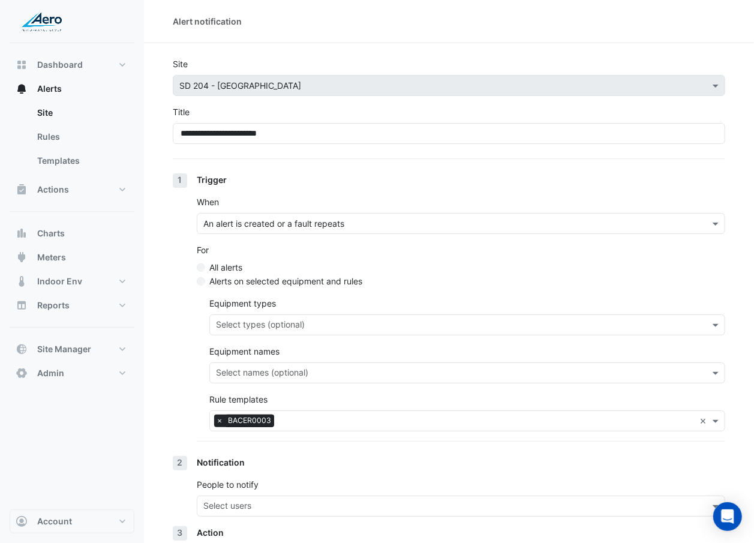
scroll to position [101, 0]
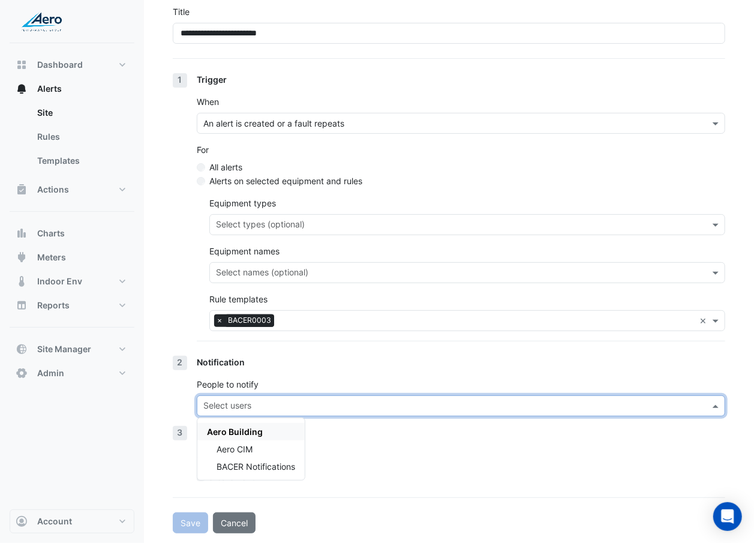
click at [218, 402] on input "text" at bounding box center [453, 407] width 501 height 13
click at [231, 466] on span "BACER Notifications" at bounding box center [256, 466] width 79 height 10
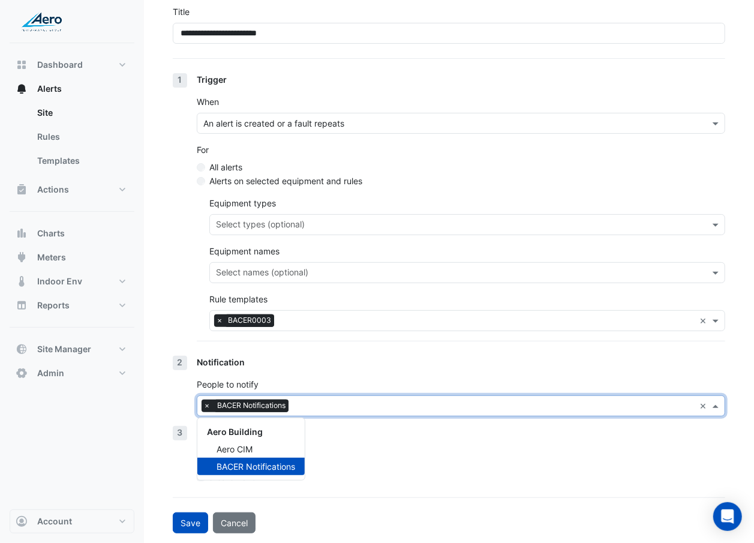
click at [387, 468] on div "Action Action and assign the alert Create Action" at bounding box center [461, 459] width 528 height 67
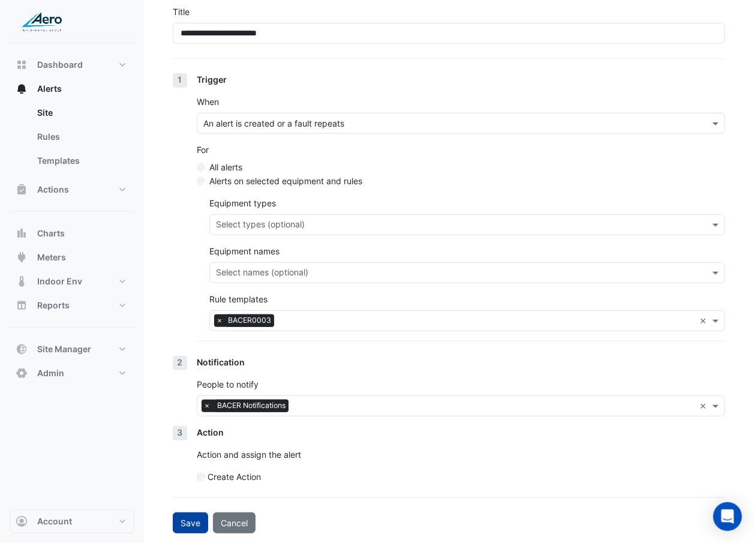
click at [202, 524] on button "Save" at bounding box center [190, 522] width 35 height 21
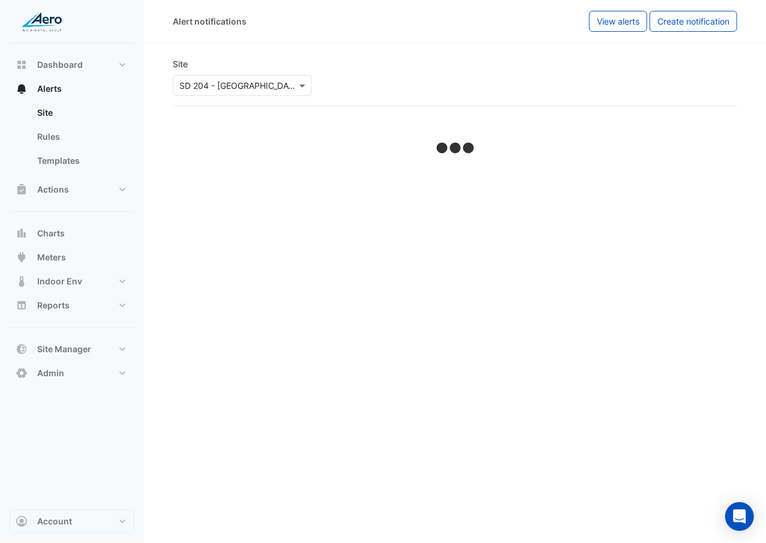
select select "******"
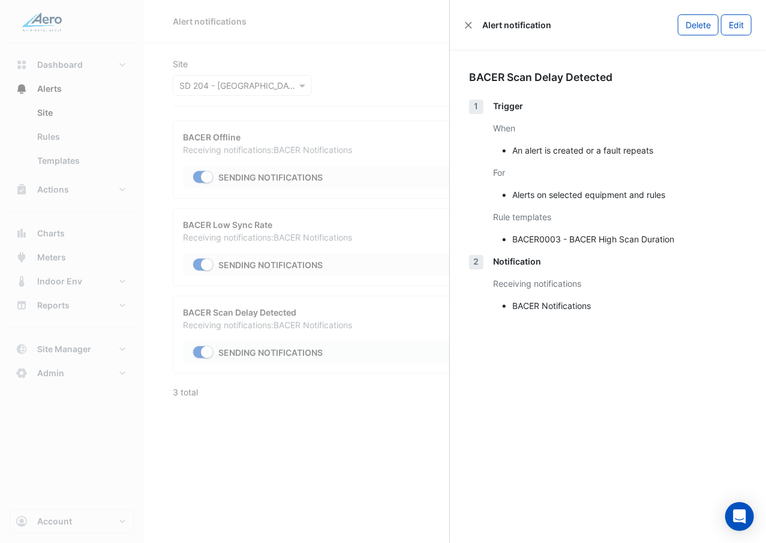
click at [212, 440] on ngb-offcanvas-backdrop at bounding box center [383, 271] width 766 height 543
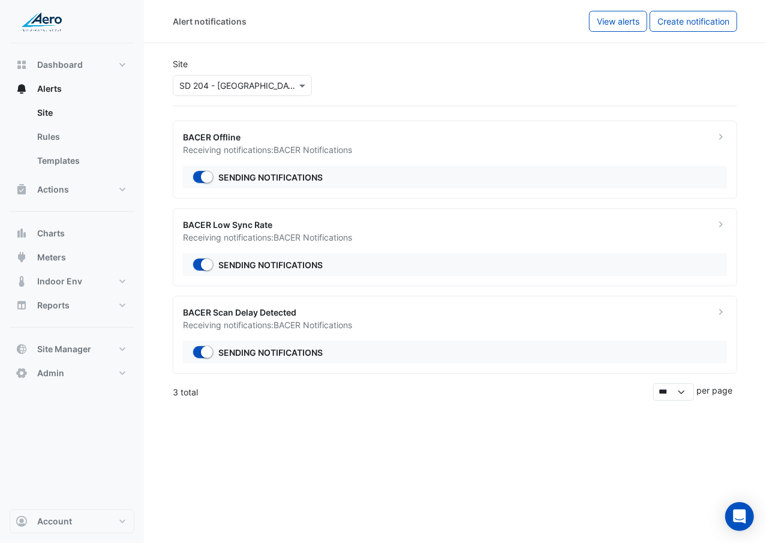
click at [217, 85] on input "text" at bounding box center [230, 86] width 102 height 13
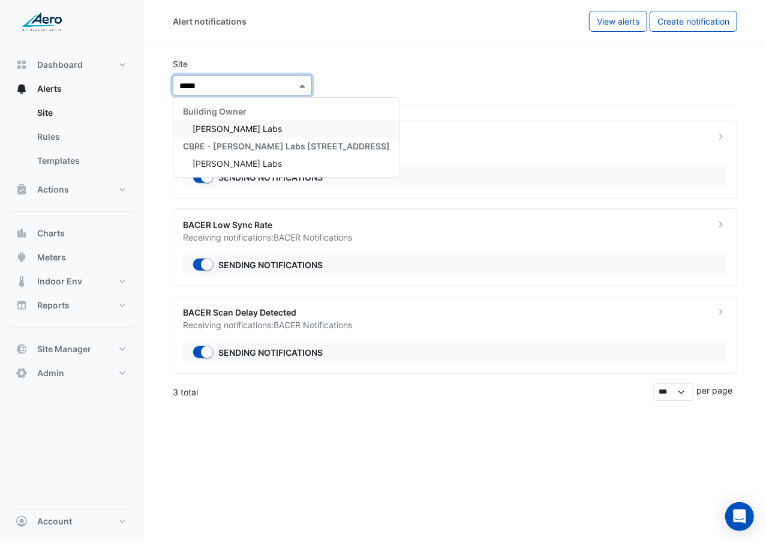
type input "******"
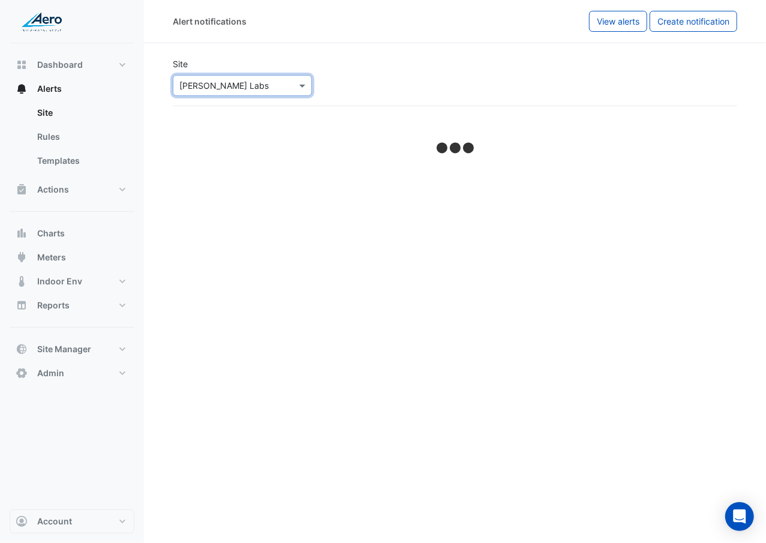
select select "******"
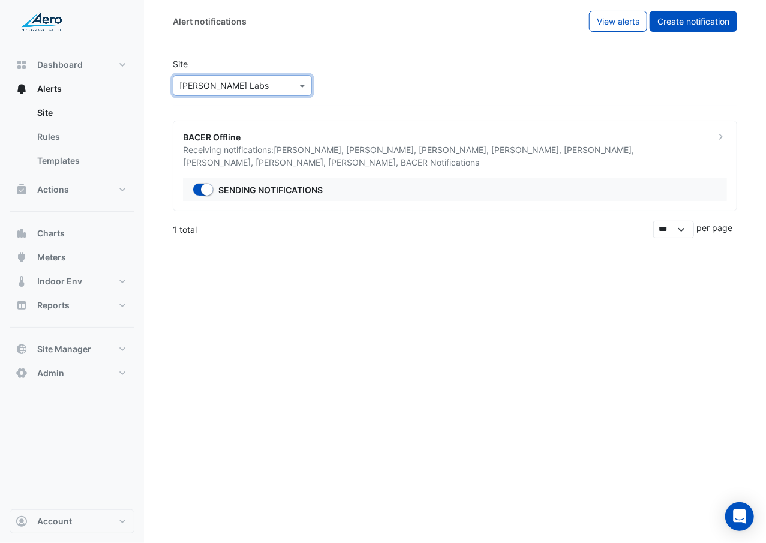
click at [697, 26] on button "Create notification" at bounding box center [694, 21] width 88 height 21
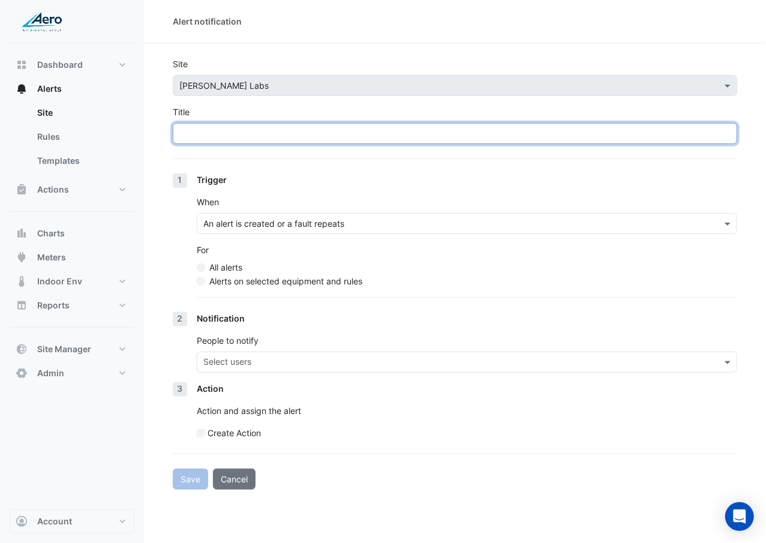
click at [299, 137] on input "Title" at bounding box center [455, 133] width 564 height 21
type input "**********"
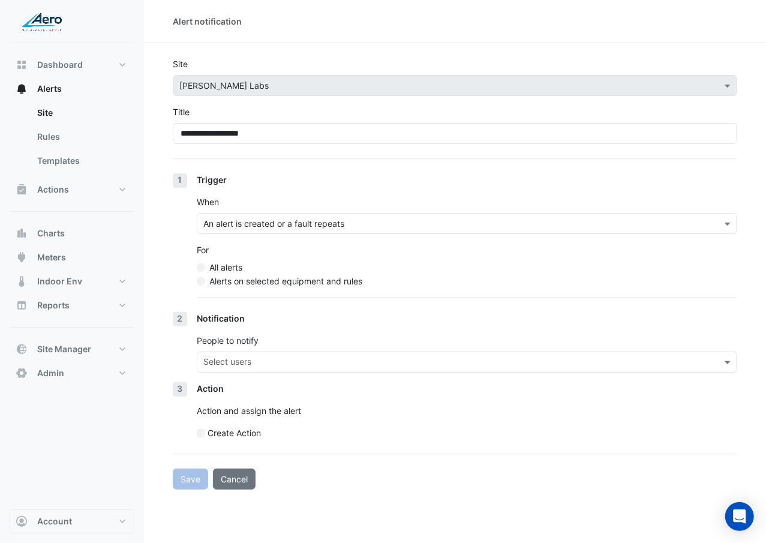
click at [260, 286] on label "Alerts on selected equipment and rules" at bounding box center [285, 281] width 153 height 13
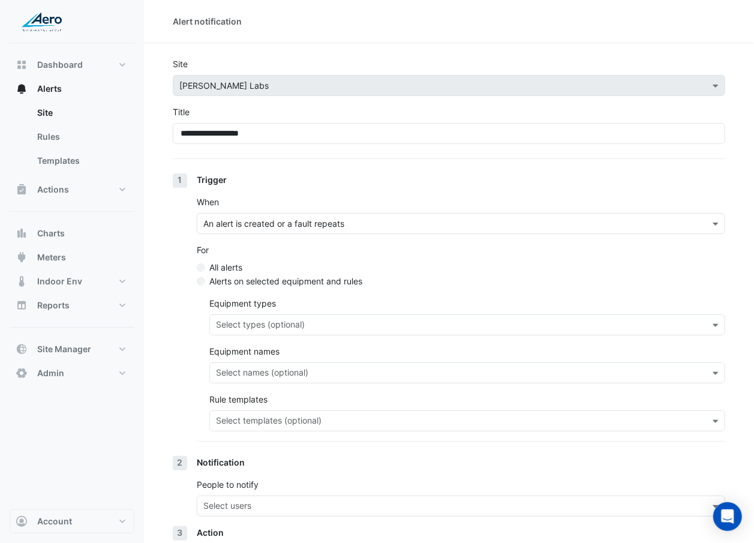
click at [259, 426] on input "text" at bounding box center [460, 422] width 489 height 13
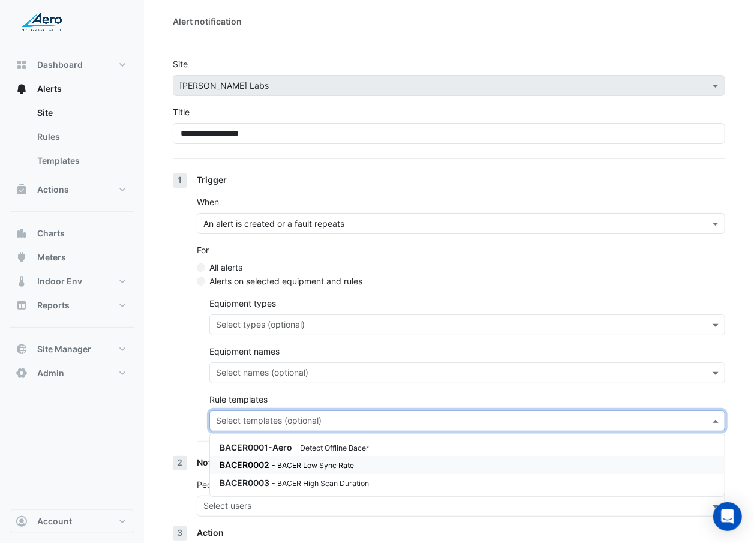
click at [274, 461] on small "- BACER Low Sync Rate" at bounding box center [313, 465] width 82 height 9
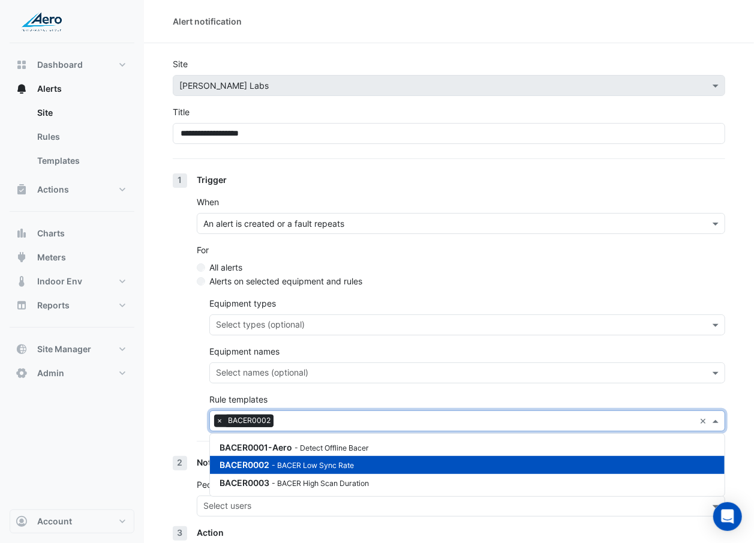
click at [198, 428] on div "Trigger When An alert is created or a fault repeats For All alerts Alerts on se…" at bounding box center [461, 314] width 528 height 283
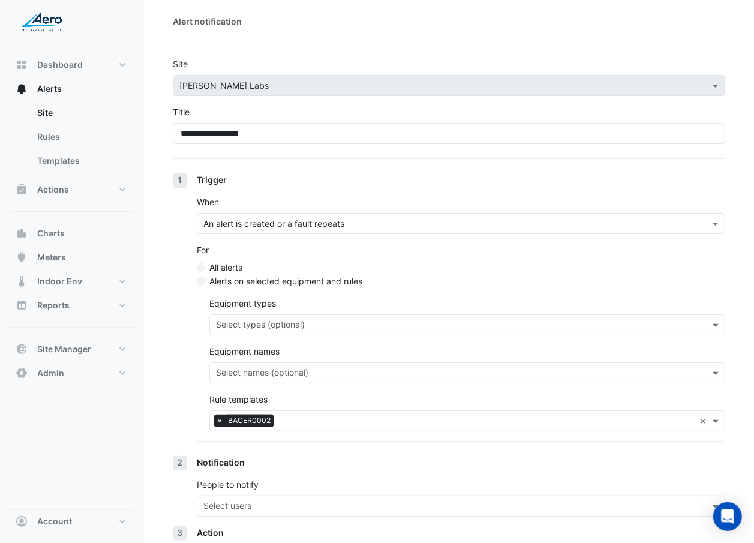
scroll to position [101, 0]
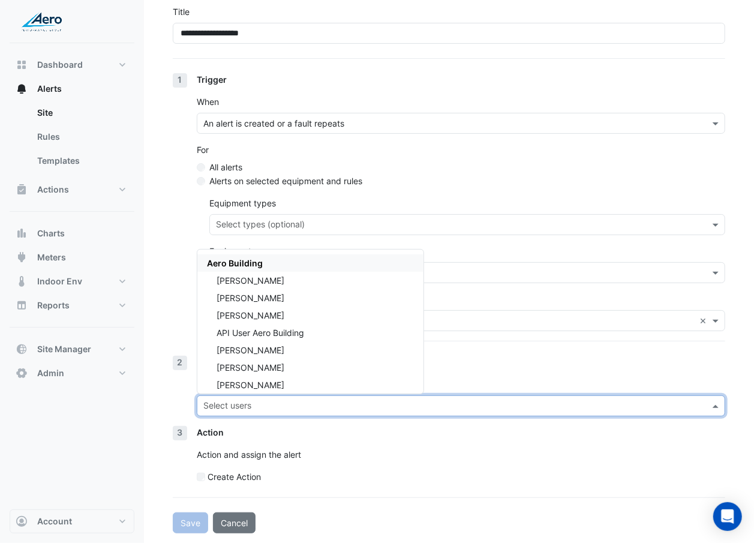
click at [235, 401] on input "text" at bounding box center [453, 407] width 501 height 13
click at [293, 260] on div "Aero Building" at bounding box center [310, 262] width 226 height 17
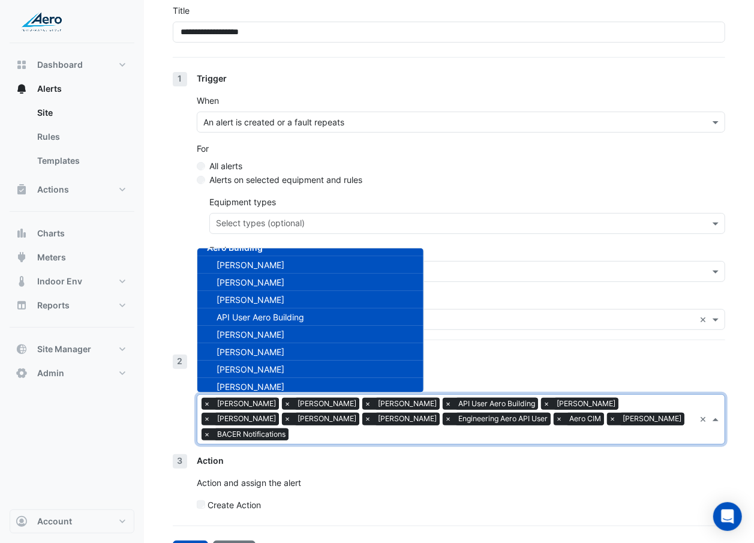
click at [286, 313] on span "API User Aero Building" at bounding box center [261, 317] width 88 height 10
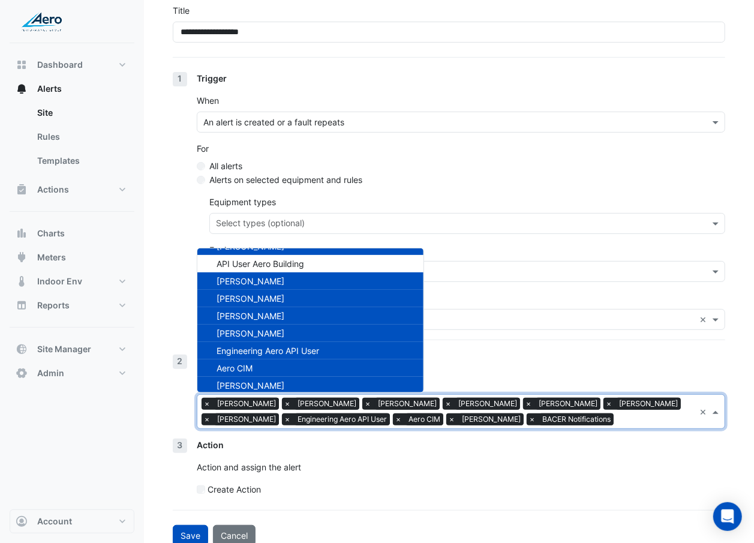
scroll to position [68, 0]
click at [291, 347] on span "Engineering Aero API User" at bounding box center [268, 350] width 103 height 10
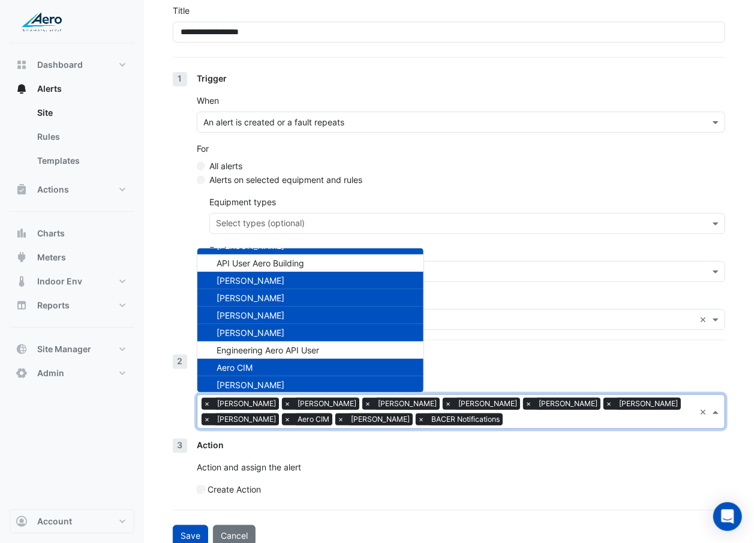
click at [288, 365] on div "Aero CIM" at bounding box center [310, 367] width 226 height 17
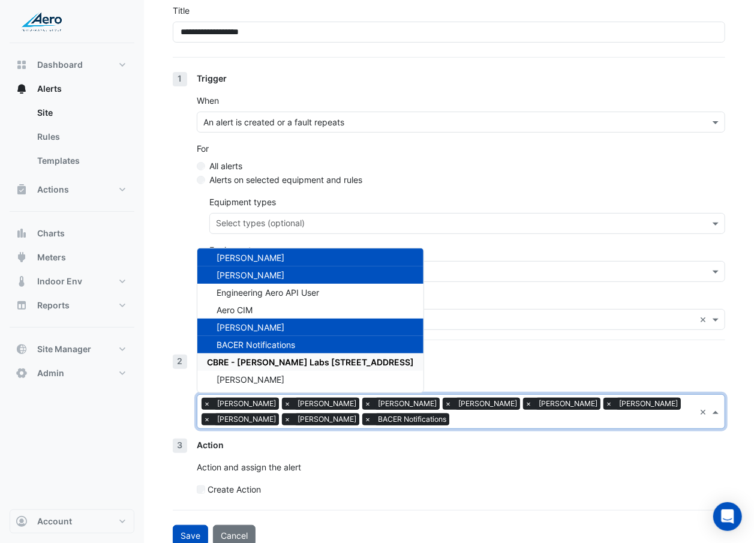
scroll to position [126, 0]
click at [417, 361] on div "Notification" at bounding box center [461, 361] width 528 height 13
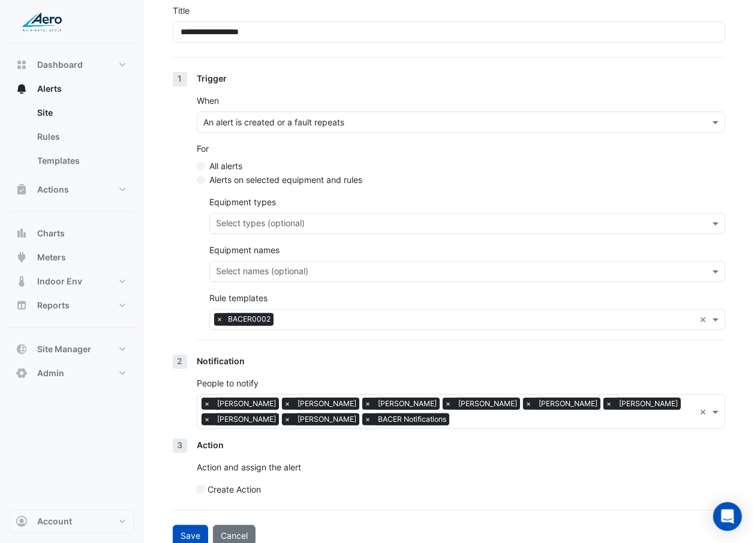
scroll to position [115, 0]
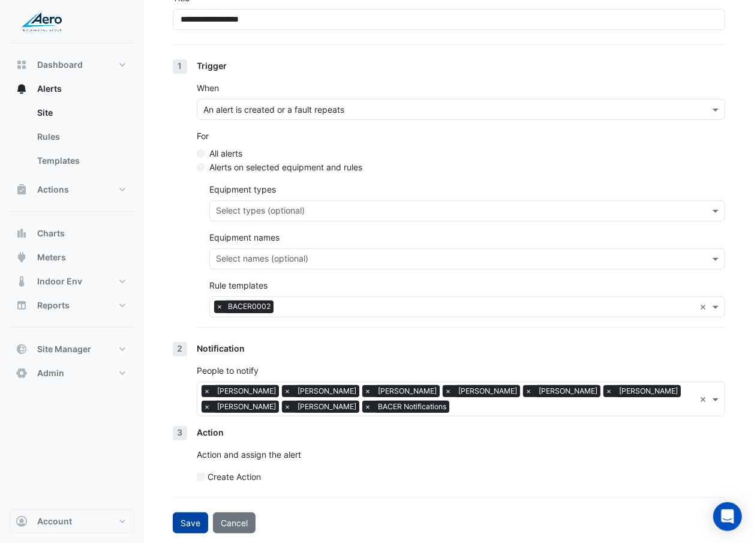
click at [193, 518] on button "Save" at bounding box center [190, 522] width 35 height 21
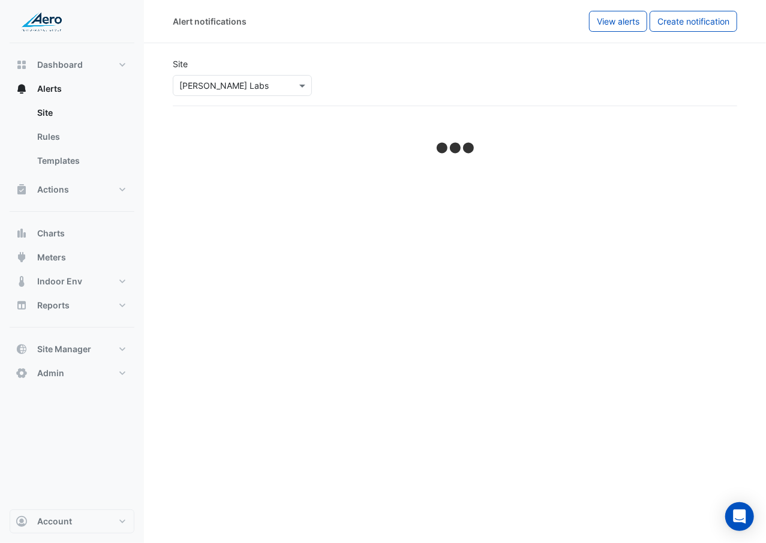
select select "******"
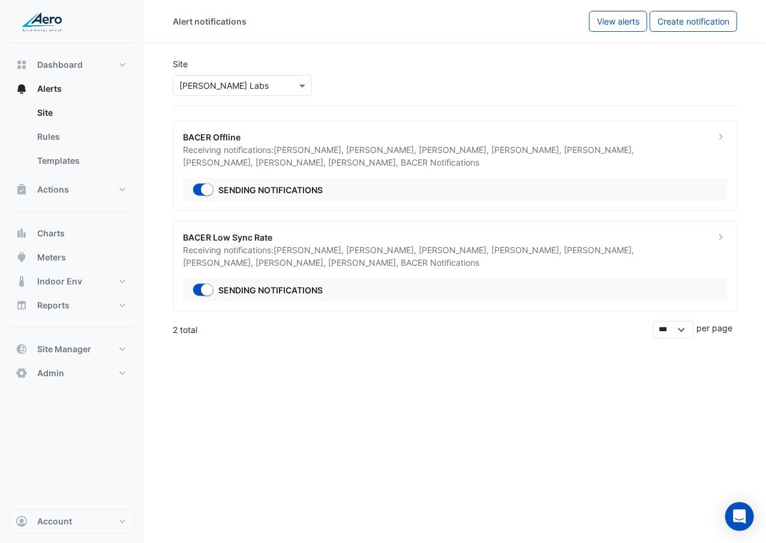
click at [228, 423] on ngb-offcanvas-backdrop at bounding box center [383, 271] width 766 height 543
click at [673, 20] on span "Create notification" at bounding box center [693, 21] width 72 height 10
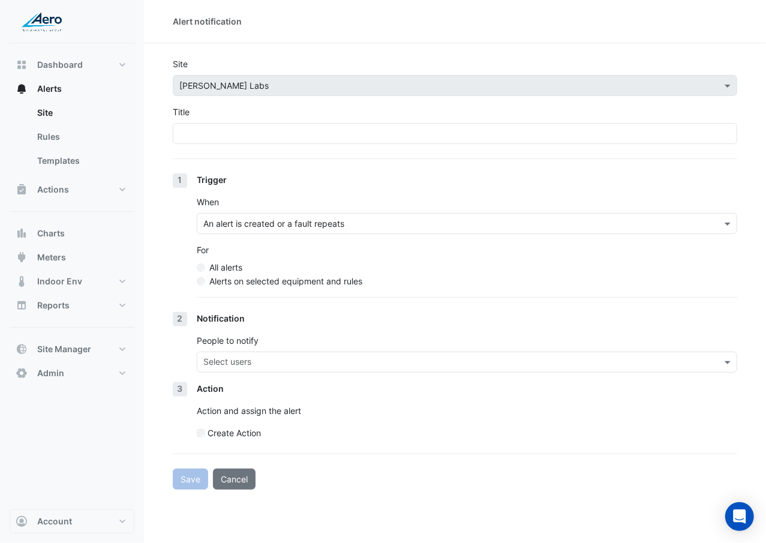
click at [348, 152] on form "Site × Fulton Labs Title 1 Trigger When An alert is created or a fault repeats …" at bounding box center [455, 274] width 564 height 432
click at [348, 147] on form "Site × Fulton Labs Title 1 Trigger When An alert is created or a fault repeats …" at bounding box center [455, 274] width 564 height 432
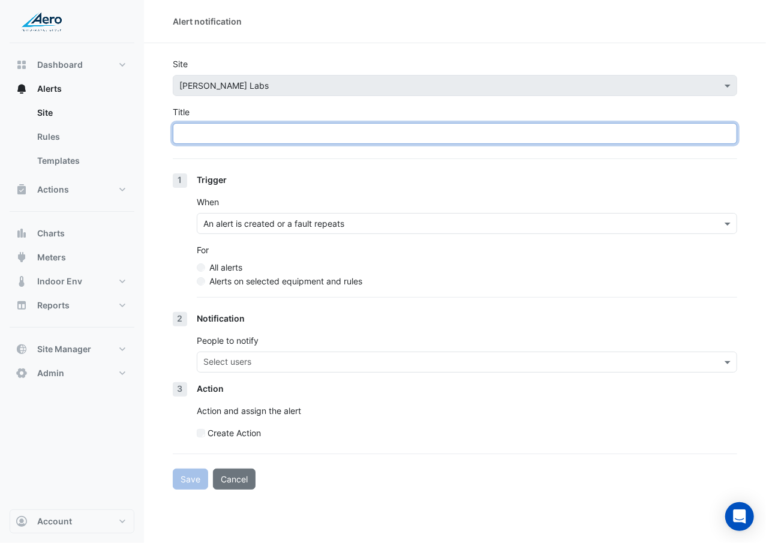
click at [348, 138] on input "Title" at bounding box center [455, 133] width 564 height 21
paste input "**********"
type input "**********"
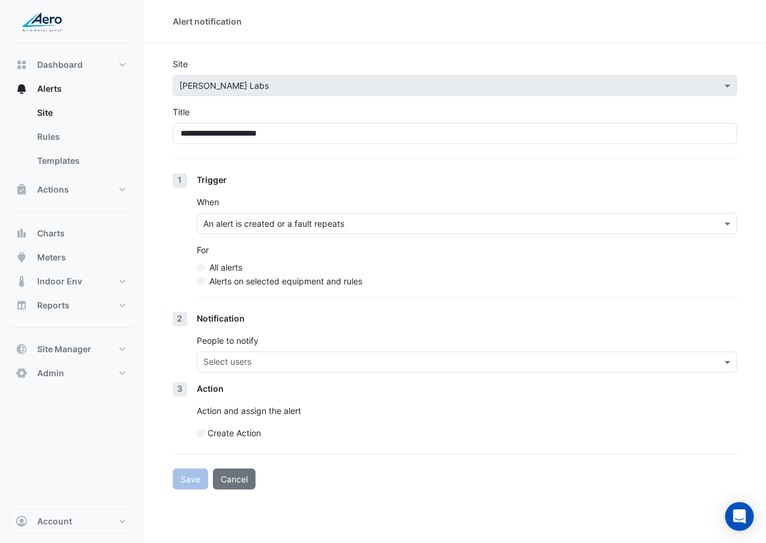
click at [337, 288] on div "Trigger When An alert is created or a fault repeats For All alerts Alerts on se…" at bounding box center [467, 242] width 540 height 139
click at [337, 283] on label "Alerts on selected equipment and rules" at bounding box center [285, 281] width 153 height 13
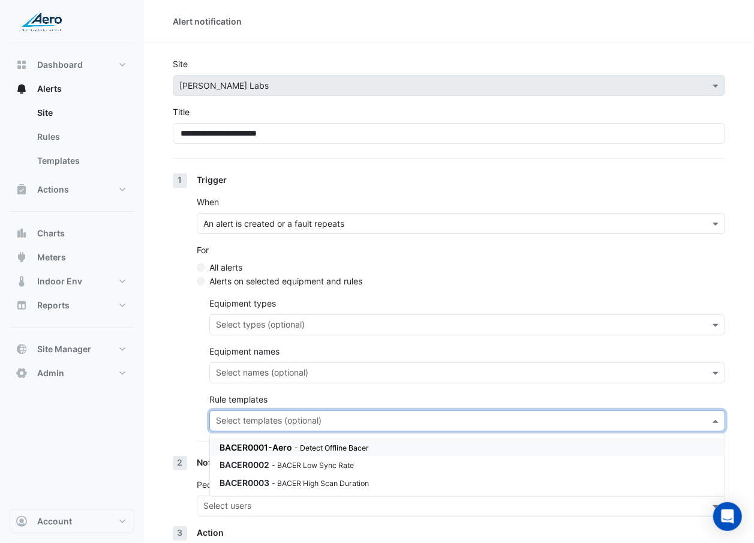
click at [348, 421] on input "text" at bounding box center [460, 422] width 489 height 13
click at [337, 476] on div "BACER0003 - BACER High Scan Duration" at bounding box center [364, 482] width 288 height 13
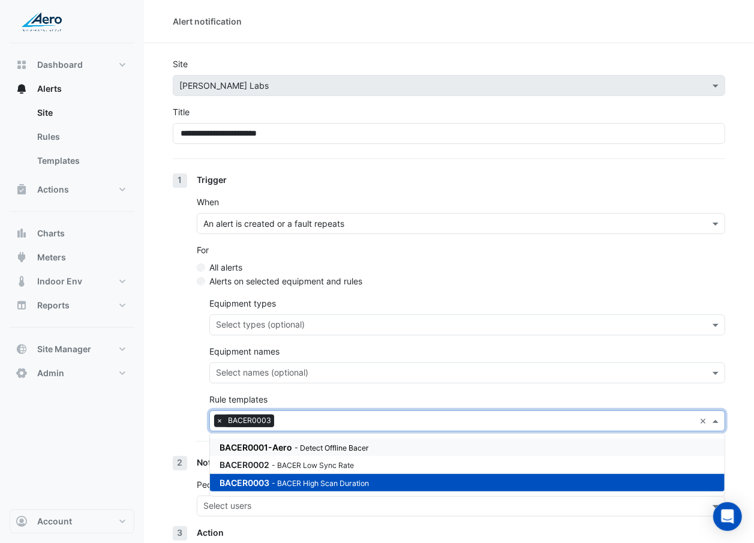
click at [191, 435] on div "1 Trigger When An alert is created or a fault repeats For All alerts Alerts on …" at bounding box center [449, 314] width 552 height 283
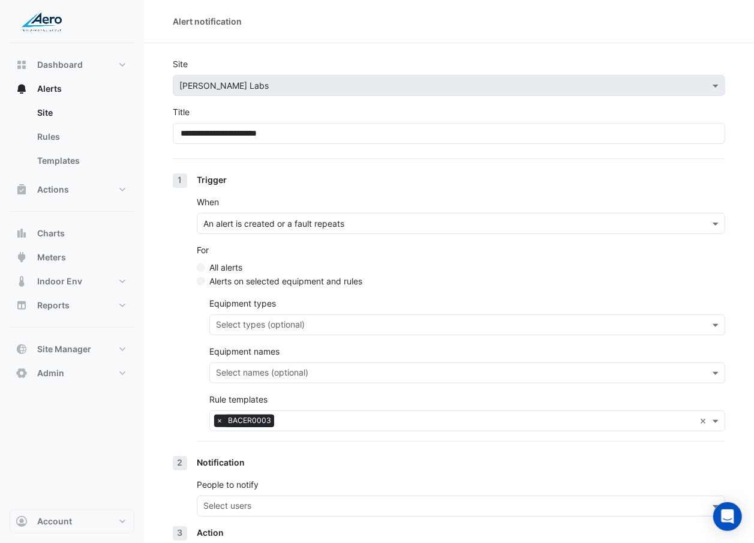
scroll to position [101, 0]
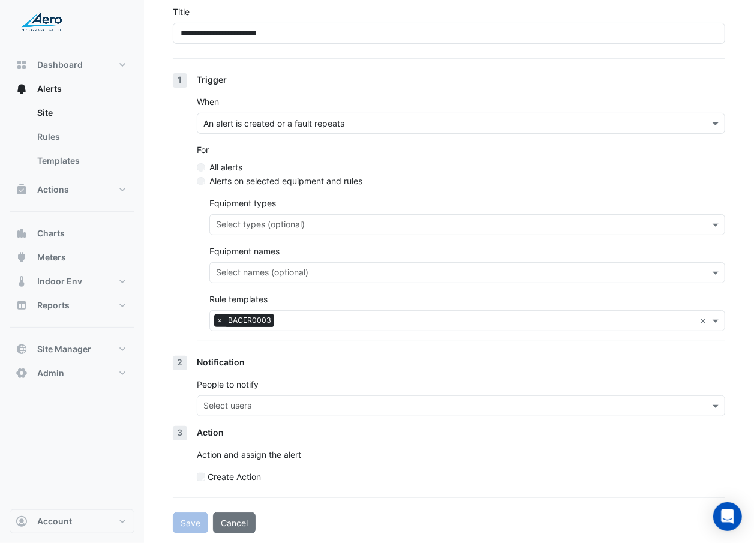
click at [238, 418] on div "Notification People to notify Select users" at bounding box center [461, 391] width 528 height 70
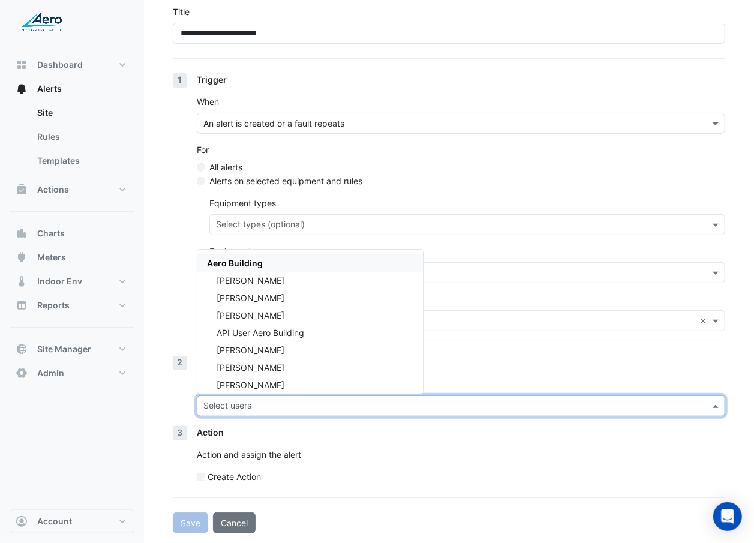
click at [238, 411] on input "text" at bounding box center [453, 407] width 501 height 13
click at [272, 265] on div "Aero Building" at bounding box center [310, 262] width 226 height 17
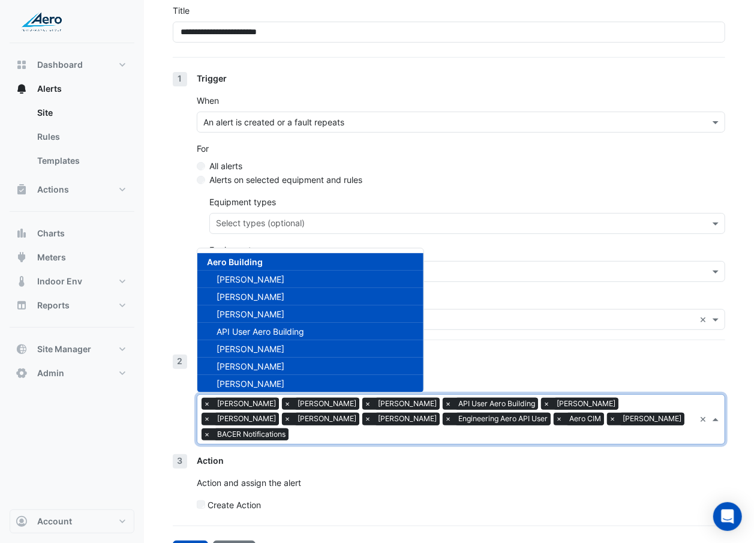
click at [270, 329] on span "API User Aero Building" at bounding box center [261, 331] width 88 height 10
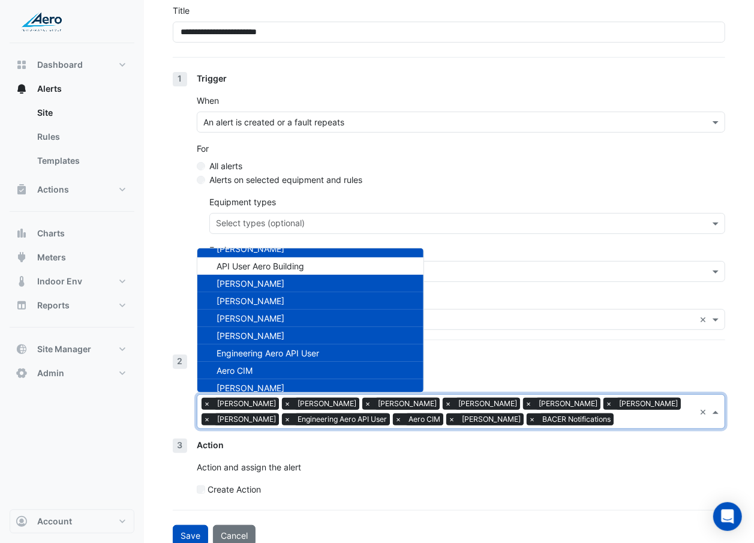
scroll to position [66, 0]
click at [269, 358] on div "Engineering Aero API User" at bounding box center [310, 352] width 226 height 17
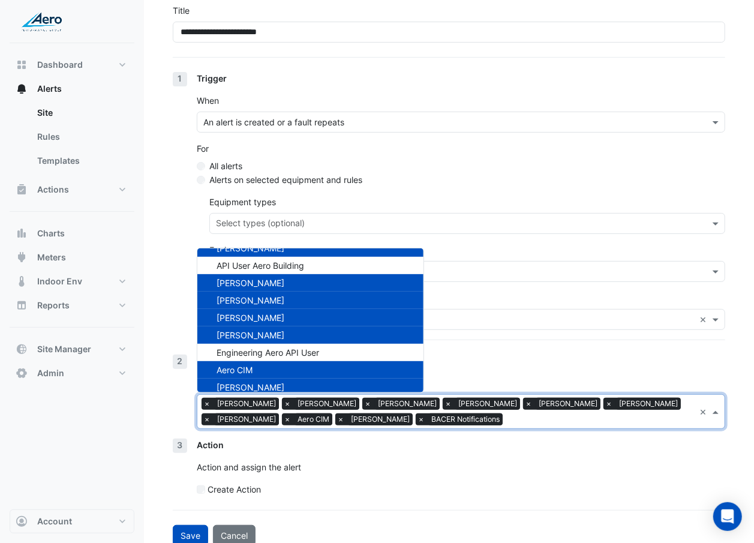
click at [267, 366] on div "Aero CIM" at bounding box center [310, 369] width 226 height 17
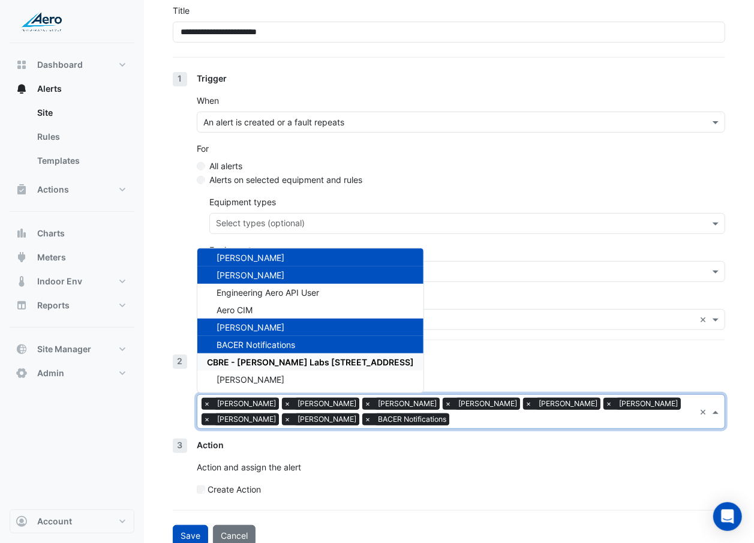
scroll to position [115, 0]
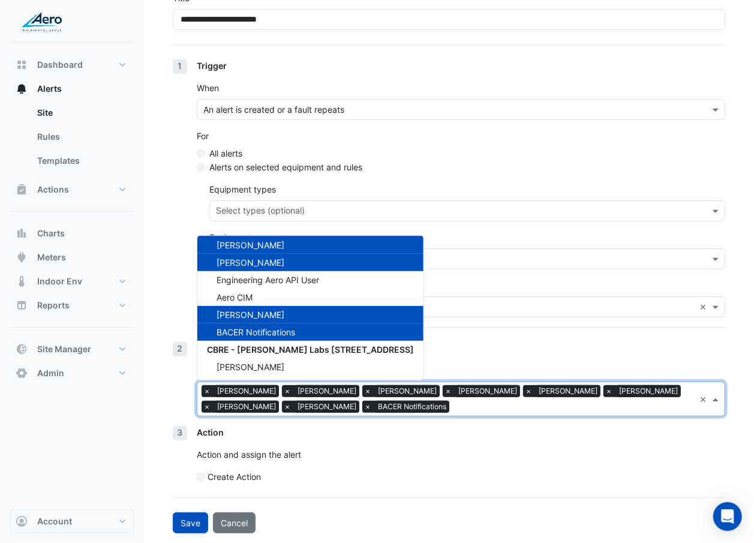
click at [184, 305] on div "1 Trigger When An alert is created or a fault repeats For All alerts Alerts on …" at bounding box center [449, 200] width 552 height 283
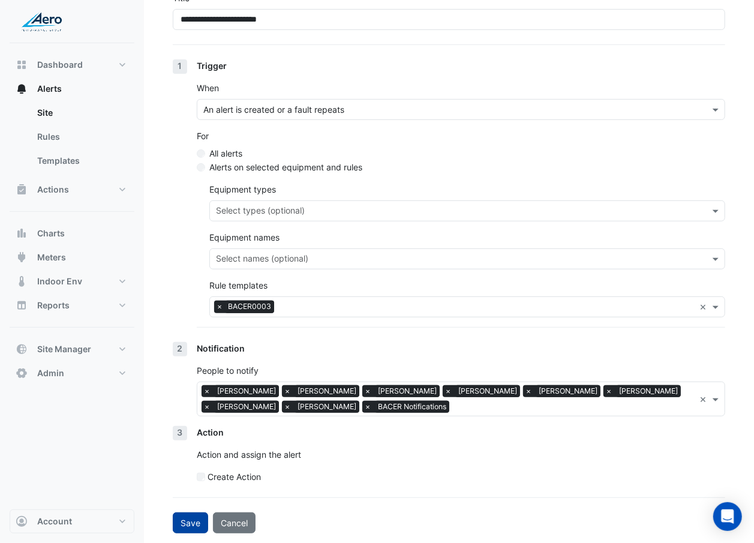
click at [195, 519] on button "Save" at bounding box center [190, 522] width 35 height 21
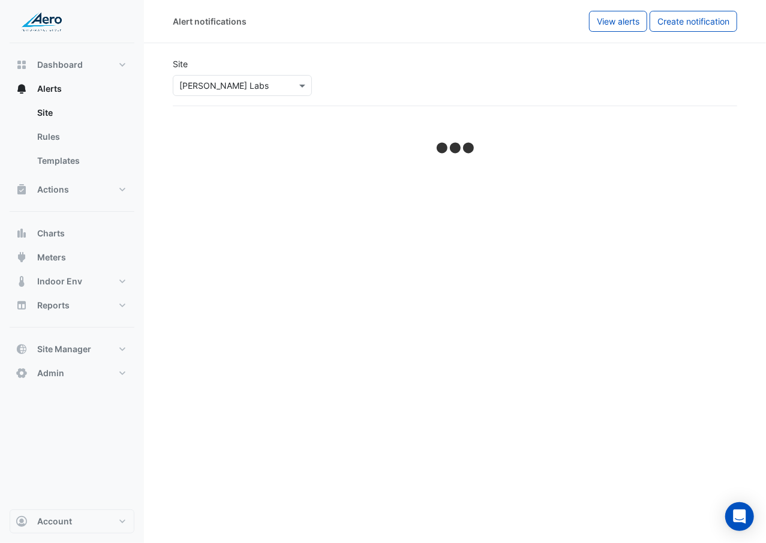
select select "******"
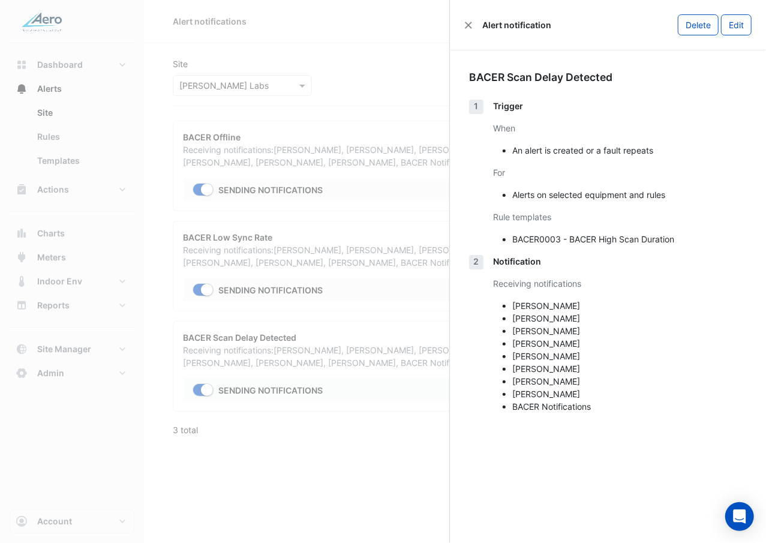
click at [192, 463] on ngb-offcanvas-backdrop at bounding box center [383, 271] width 766 height 543
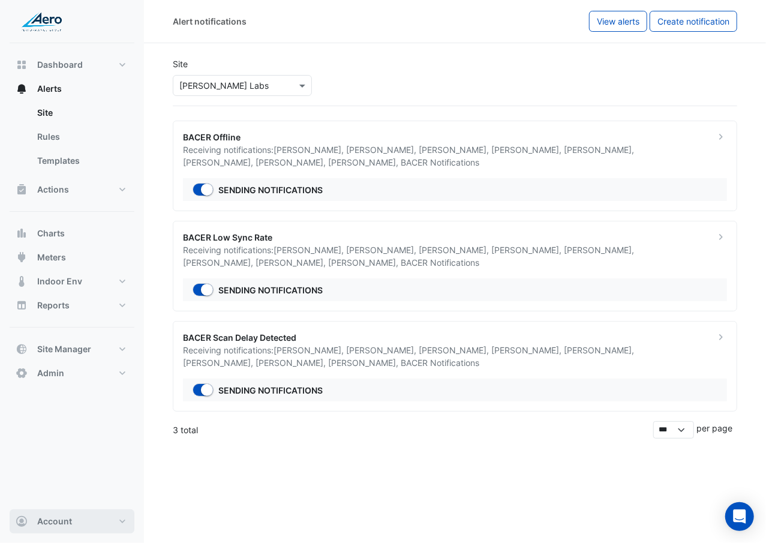
click at [41, 524] on span "Account" at bounding box center [54, 521] width 35 height 12
click at [101, 485] on link "Sign Out" at bounding box center [72, 490] width 114 height 24
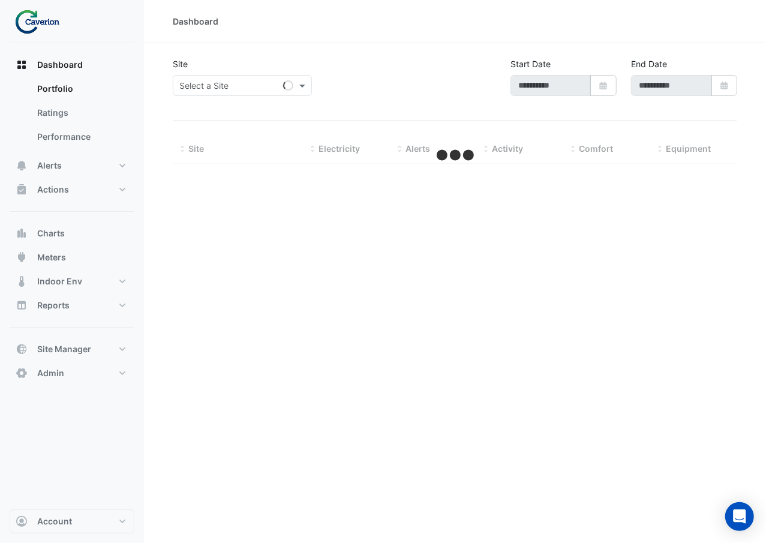
select select "***"
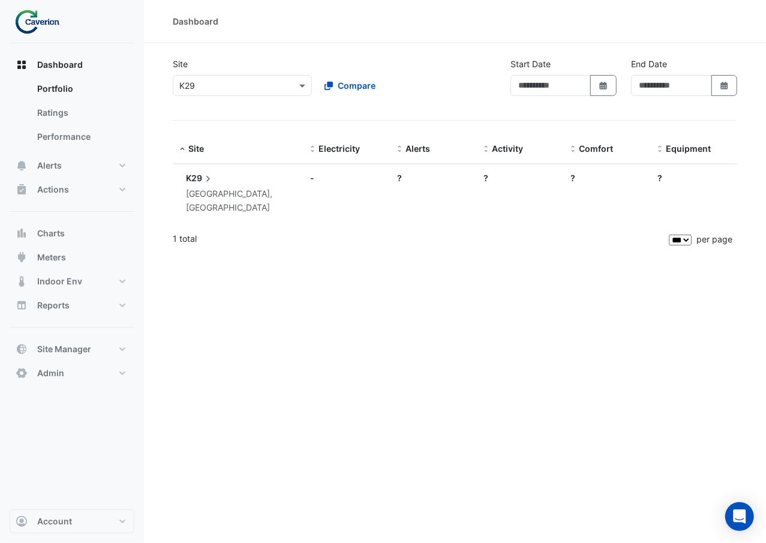
type input "**********"
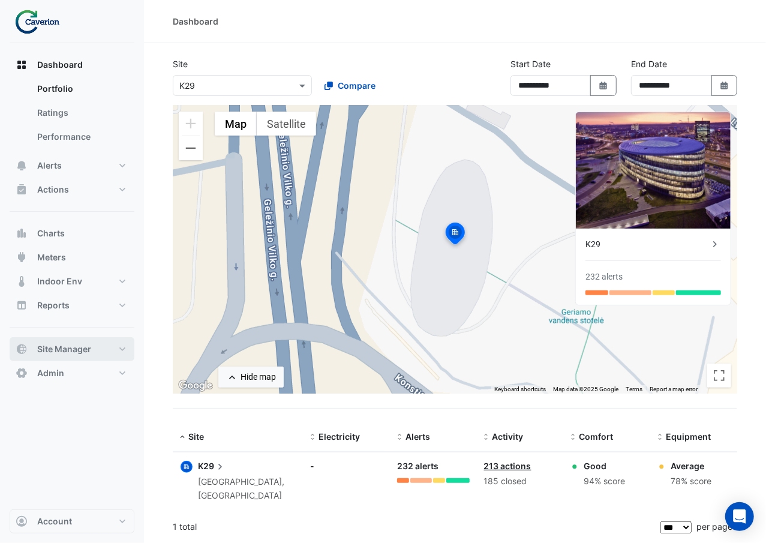
click at [114, 344] on button "Site Manager" at bounding box center [72, 349] width 125 height 24
select select "***"
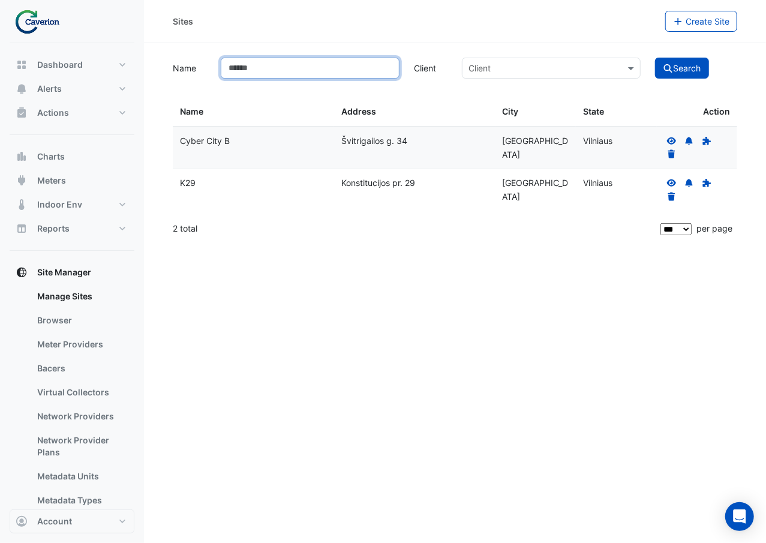
click at [380, 71] on input "Name" at bounding box center [310, 68] width 179 height 21
click at [668, 181] on icon at bounding box center [671, 183] width 11 height 8
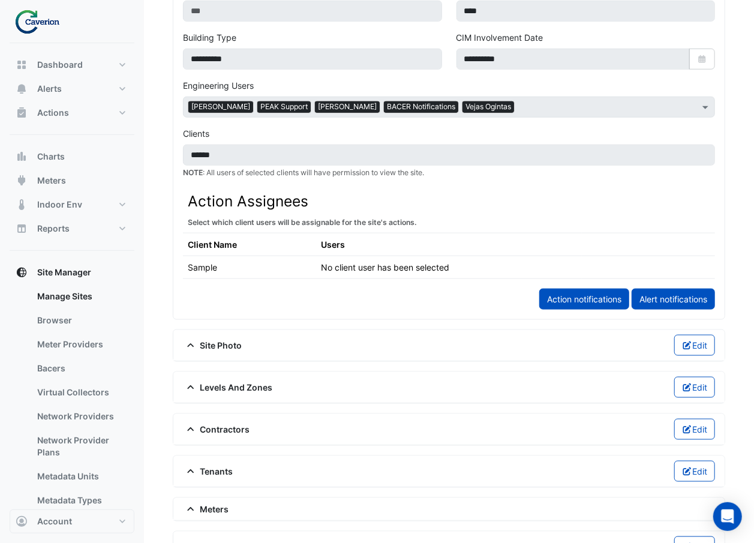
scroll to position [528, 0]
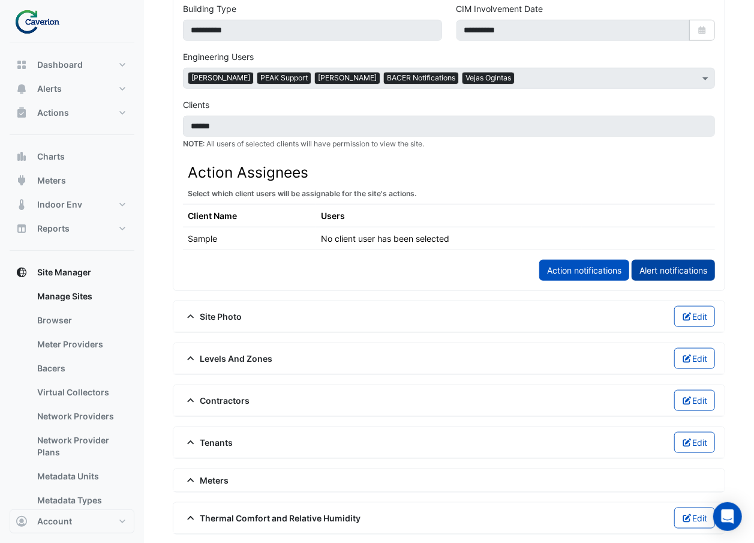
click at [658, 277] on link "Alert notifications" at bounding box center [673, 270] width 83 height 21
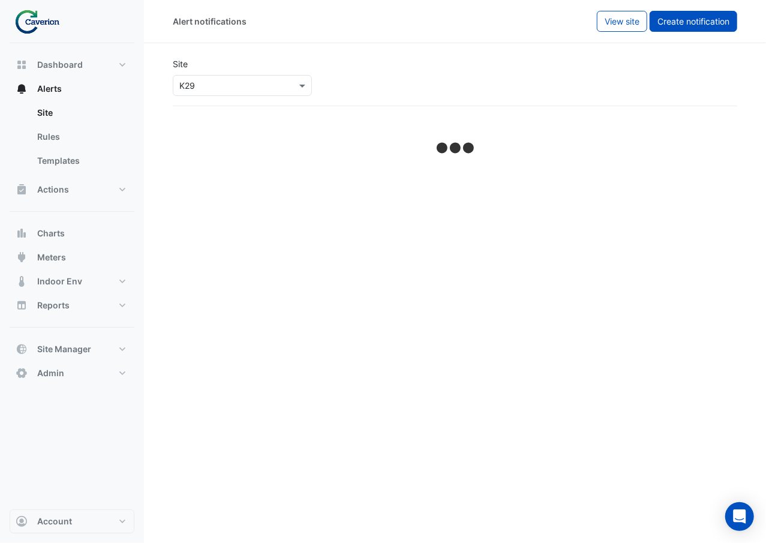
select select "******"
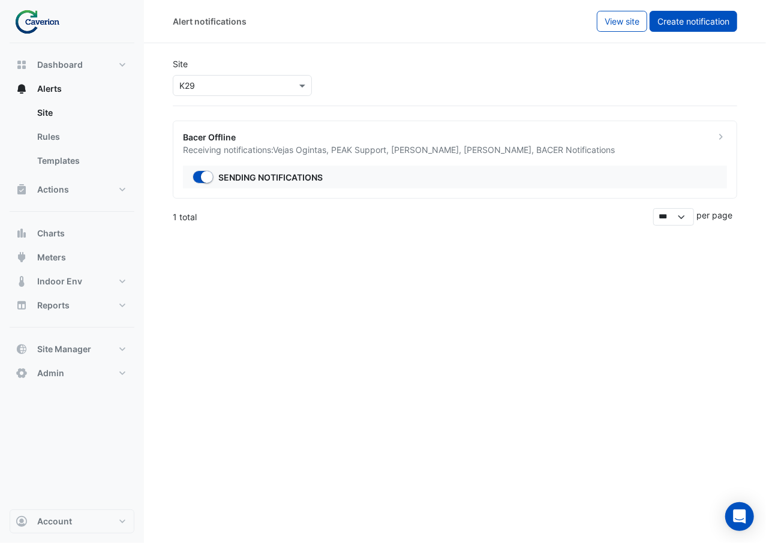
click at [668, 13] on button "Create notification" at bounding box center [694, 21] width 88 height 21
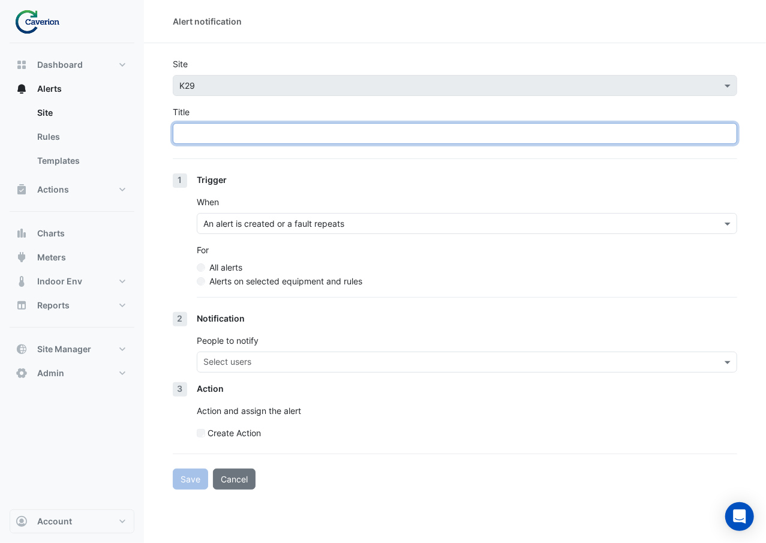
click at [248, 131] on input "Title" at bounding box center [455, 133] width 564 height 21
type input "**********"
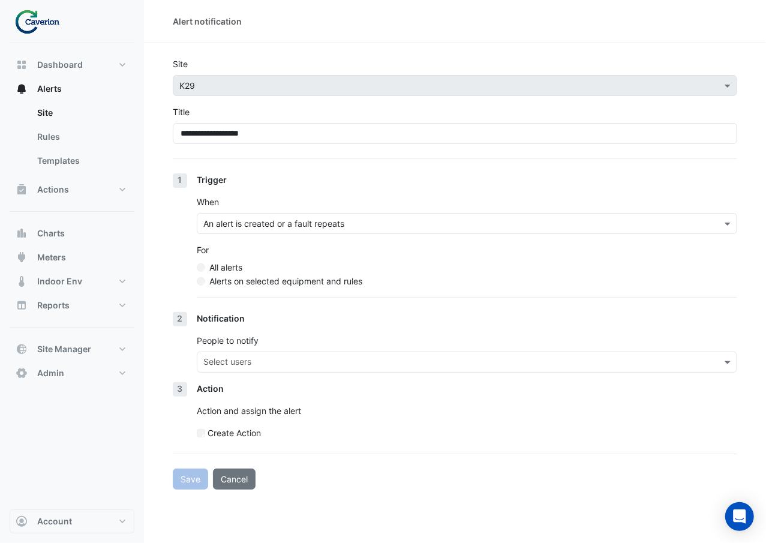
click at [399, 197] on div "When An alert is created or a fault repeats" at bounding box center [467, 215] width 540 height 38
click at [325, 274] on div "All alerts" at bounding box center [467, 267] width 540 height 13
click at [317, 293] on div "Trigger When An alert is created or a fault repeats For All alerts Alerts on se…" at bounding box center [467, 242] width 540 height 139
click at [318, 289] on div "Trigger When An alert is created or a fault repeats For All alerts Alerts on se…" at bounding box center [467, 242] width 540 height 139
click at [318, 282] on label "Alerts on selected equipment and rules" at bounding box center [285, 281] width 153 height 13
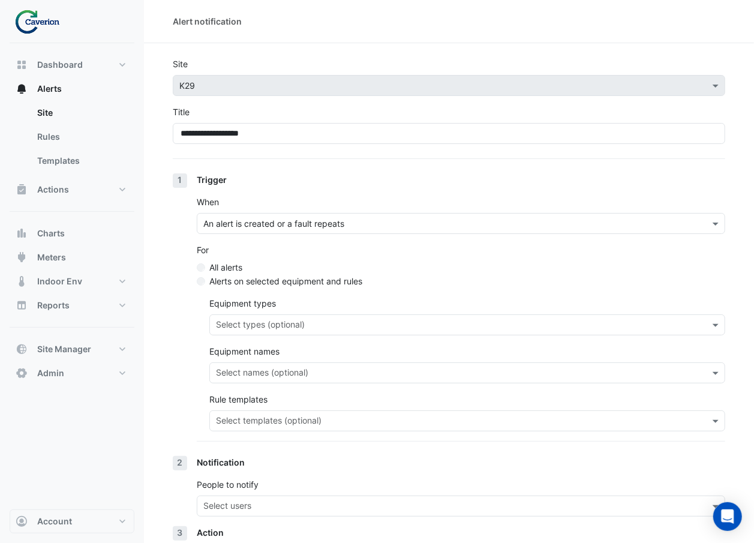
click at [310, 420] on input "text" at bounding box center [460, 422] width 489 height 13
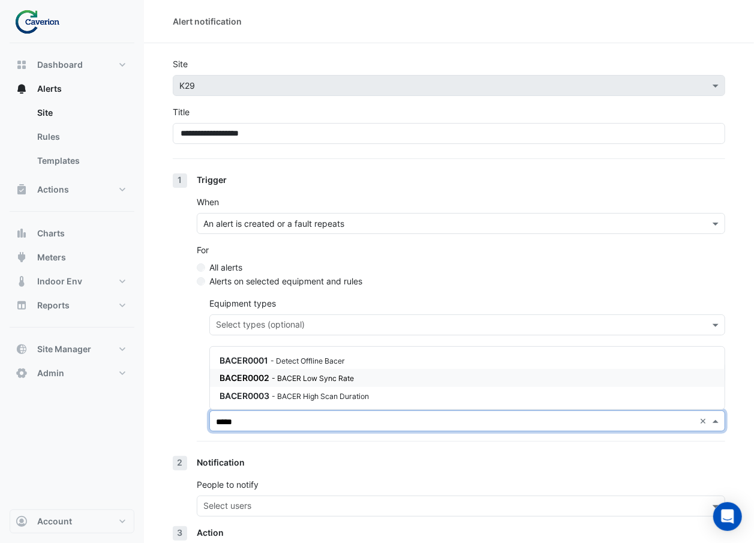
click at [329, 375] on small "- BACER Low Sync Rate" at bounding box center [313, 378] width 82 height 9
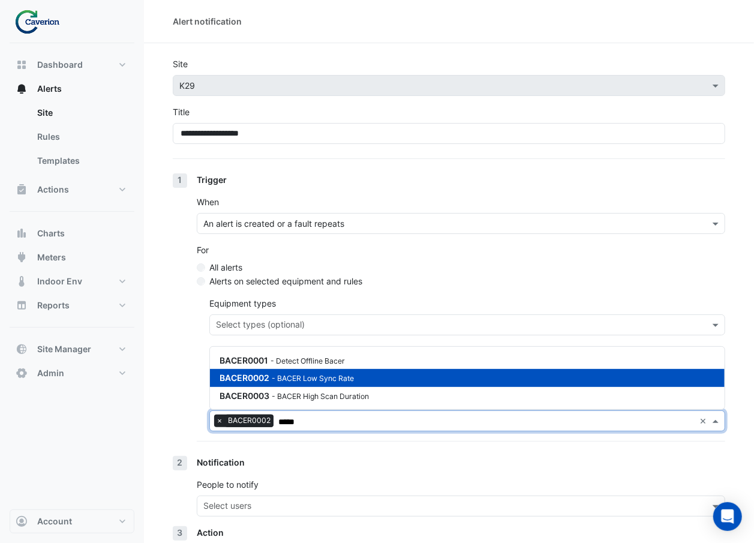
type input "*****"
click at [192, 373] on div "1 Trigger When An alert is created or a fault repeats For All alerts Alerts on …" at bounding box center [449, 314] width 552 height 283
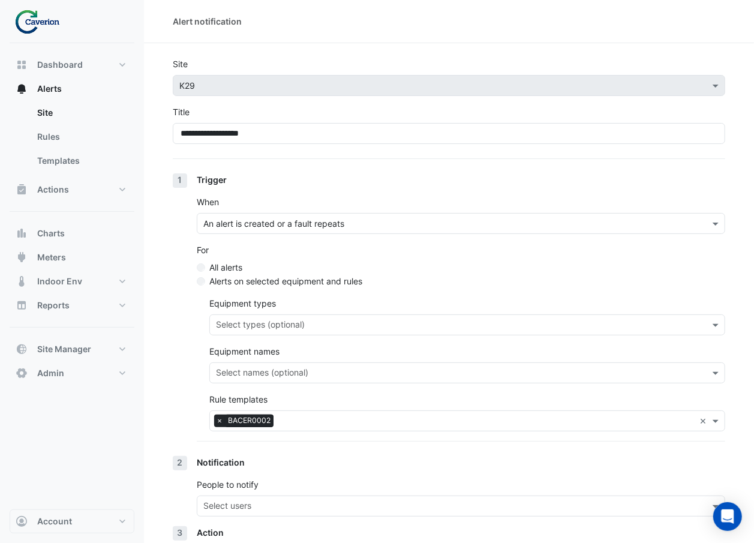
scroll to position [101, 0]
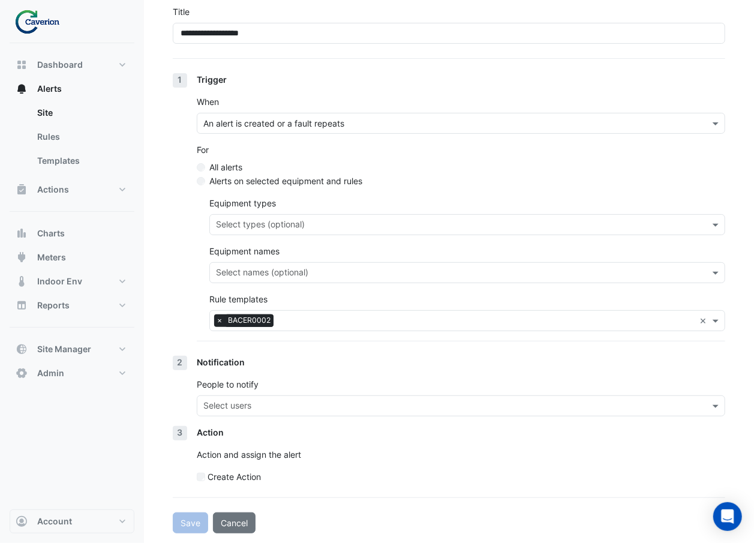
click at [218, 413] on div at bounding box center [453, 407] width 503 height 16
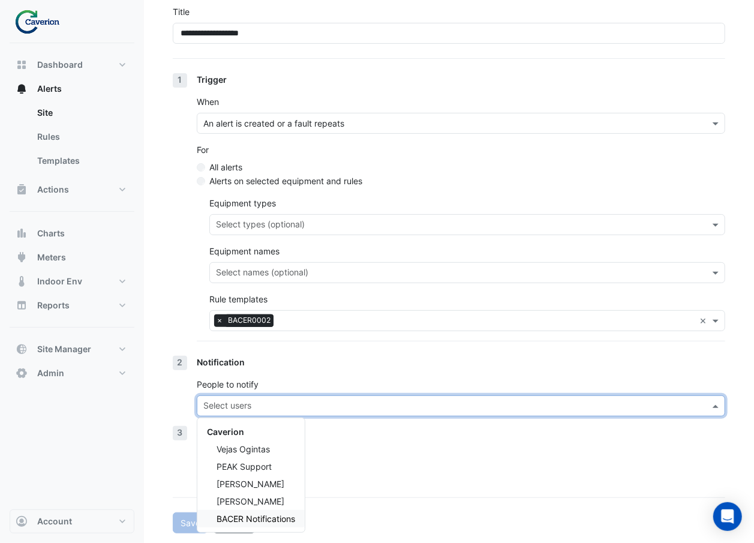
click at [280, 515] on span "BACER Notifications" at bounding box center [256, 518] width 79 height 10
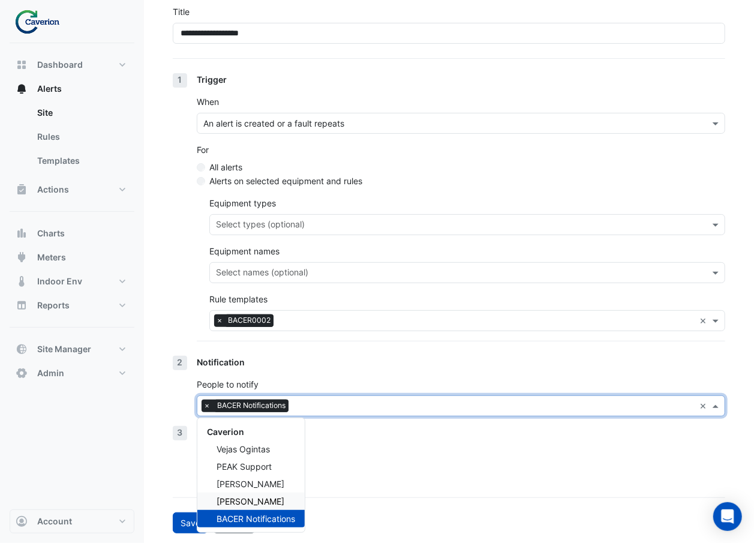
click at [281, 504] on span "Valentinas Jasinevicius" at bounding box center [251, 501] width 68 height 10
click at [281, 501] on span "Valentinas Jasinevicius" at bounding box center [251, 501] width 68 height 10
click at [276, 500] on span "Valentinas Jasinevicius" at bounding box center [251, 501] width 68 height 10
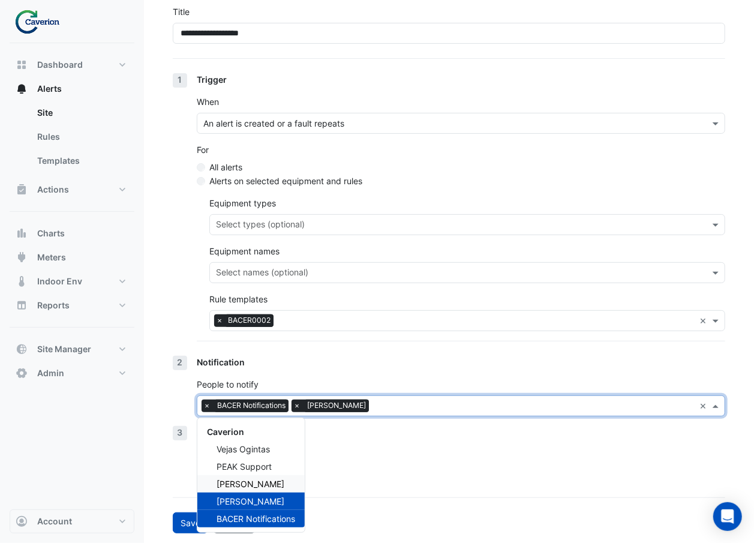
click at [277, 483] on span "Tomas Jonkaitis" at bounding box center [251, 484] width 68 height 10
click at [283, 449] on div "Vejas Ogintas" at bounding box center [250, 448] width 107 height 17
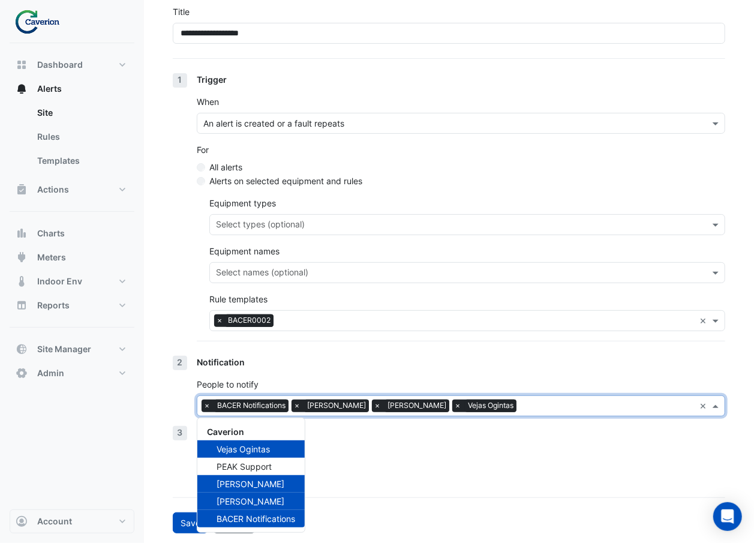
click at [411, 461] on div "Action Action and assign the alert Create Action" at bounding box center [461, 459] width 528 height 67
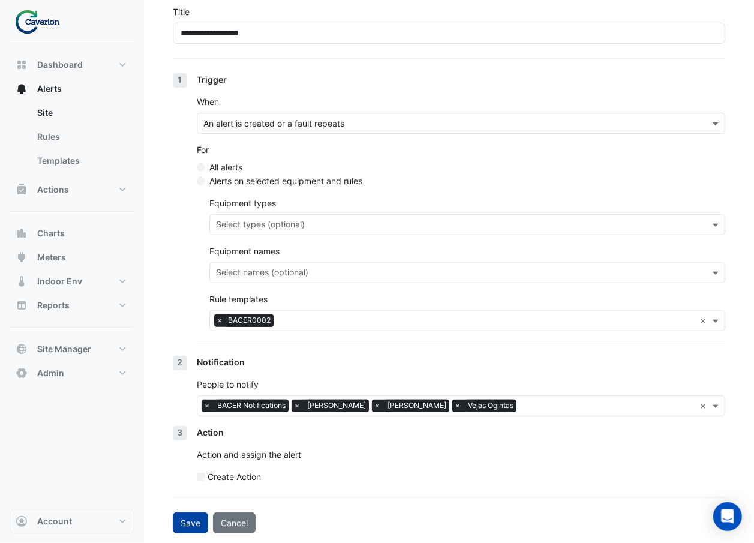
click at [182, 517] on button "Save" at bounding box center [190, 522] width 35 height 21
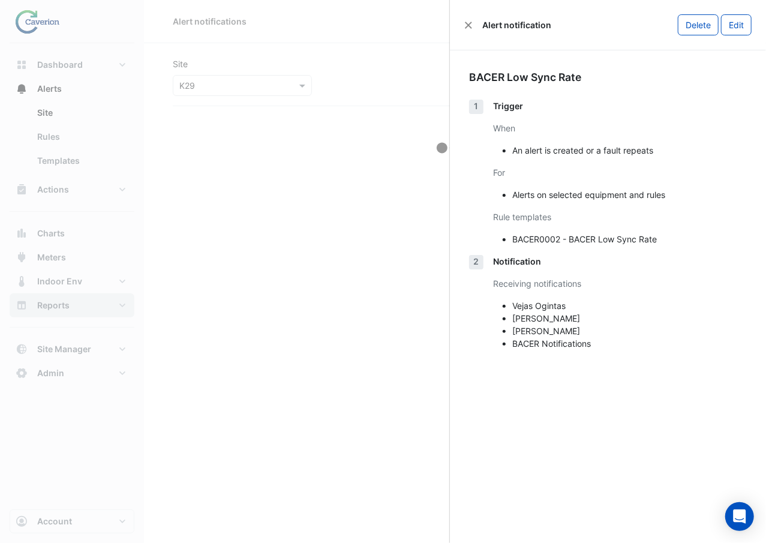
select select "******"
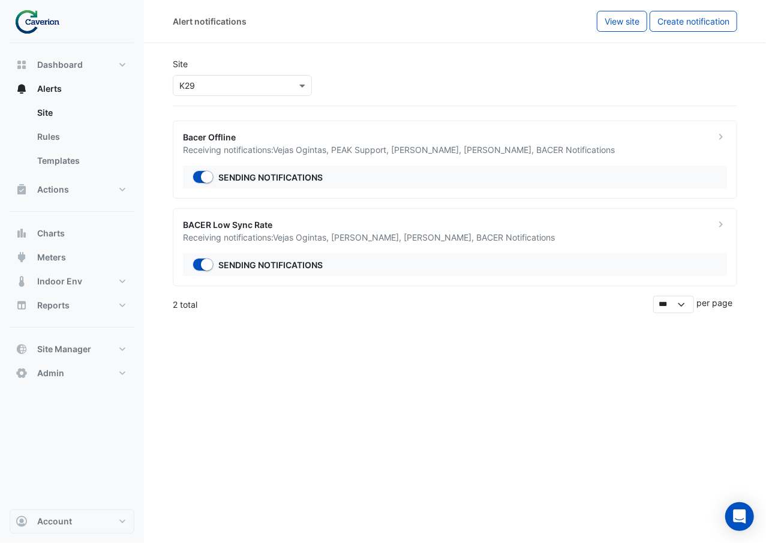
click at [305, 389] on ngb-offcanvas-backdrop at bounding box center [383, 271] width 766 height 543
click at [684, 25] on span "Create notification" at bounding box center [693, 21] width 72 height 10
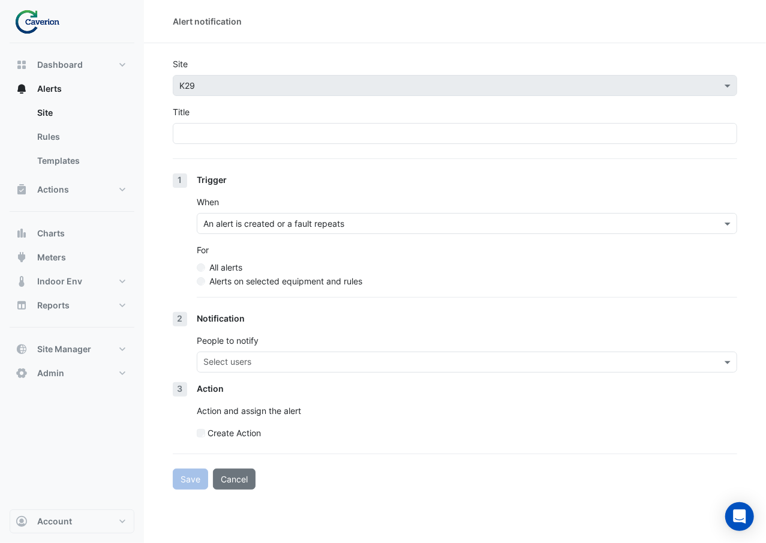
click at [391, 121] on div "Title" at bounding box center [455, 125] width 564 height 38
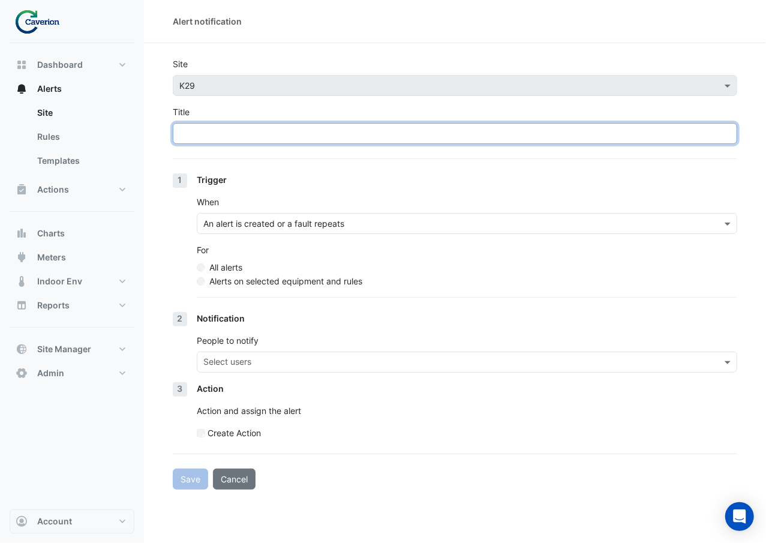
click at [384, 130] on input "Title" at bounding box center [455, 133] width 564 height 21
paste input "******"
drag, startPoint x: 384, startPoint y: 130, endPoint x: 152, endPoint y: 126, distance: 232.8
click at [152, 126] on section "Site × K29 Title ****** 1 Trigger When An alert is created or a fault repeats F…" at bounding box center [455, 266] width 622 height 446
type input "**********"
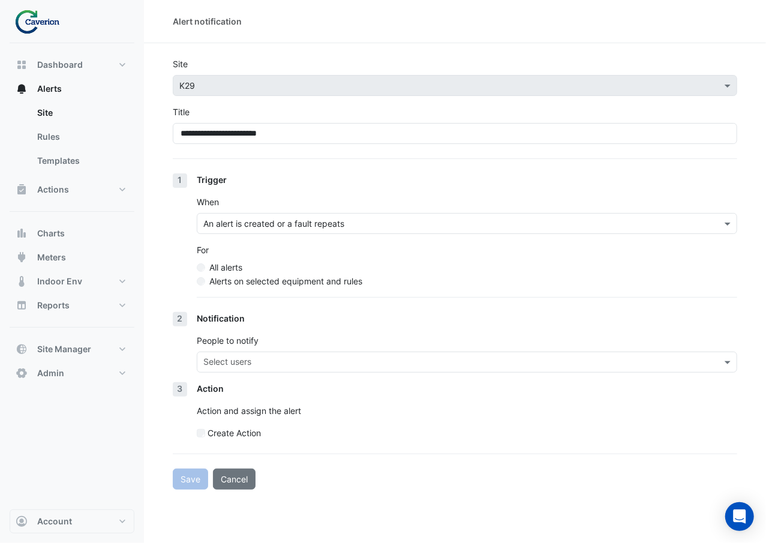
click at [317, 287] on label "Alerts on selected equipment and rules" at bounding box center [285, 281] width 153 height 13
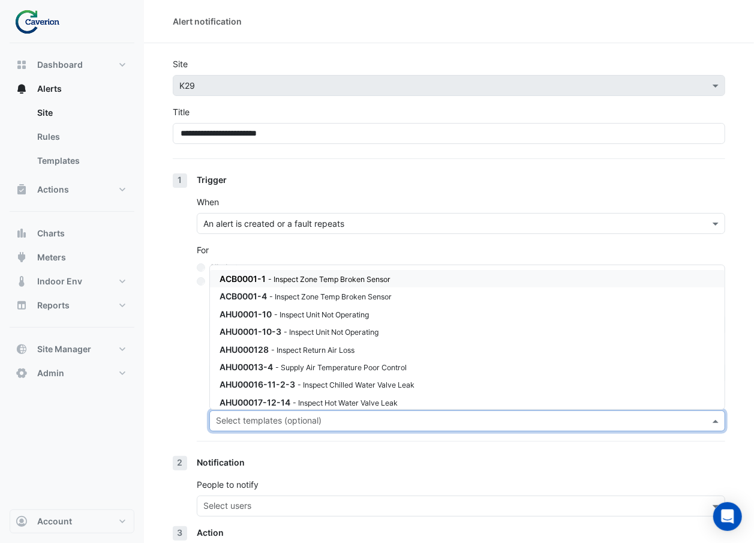
click at [305, 421] on input "text" at bounding box center [460, 422] width 489 height 13
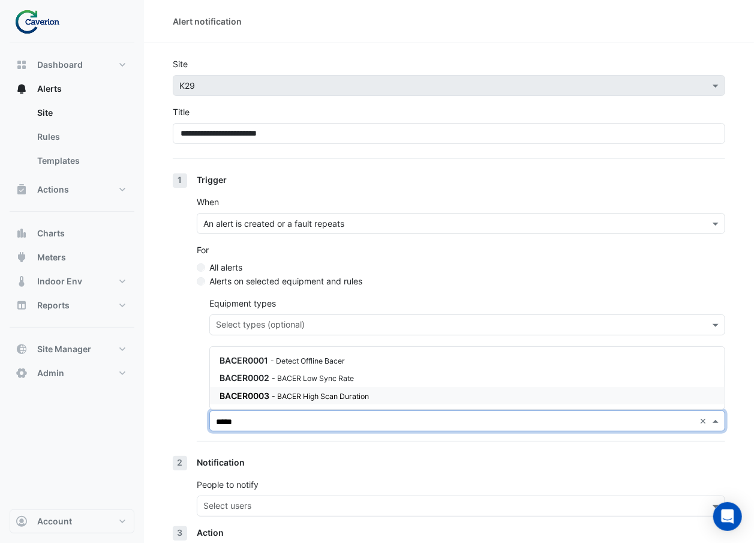
click at [312, 389] on div "BACER0003 - BACER High Scan Duration" at bounding box center [364, 395] width 288 height 13
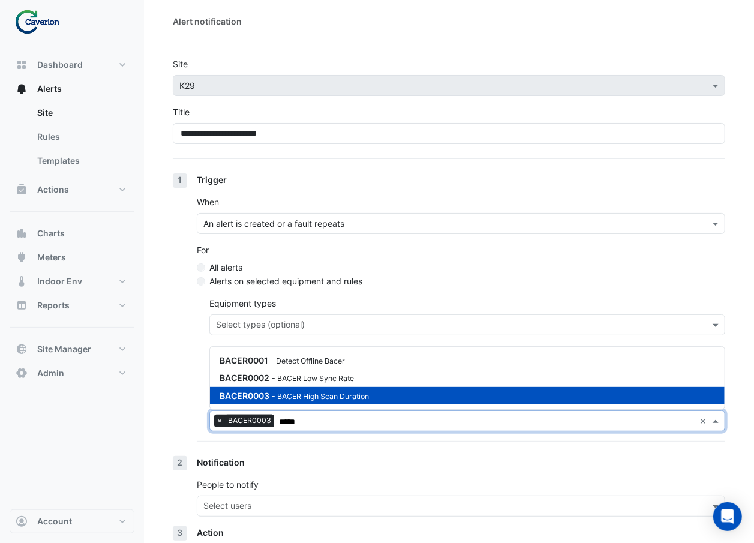
type input "*****"
click at [180, 390] on div "1 Trigger When An alert is created or a fault repeats For All alerts Alerts on …" at bounding box center [449, 314] width 552 height 283
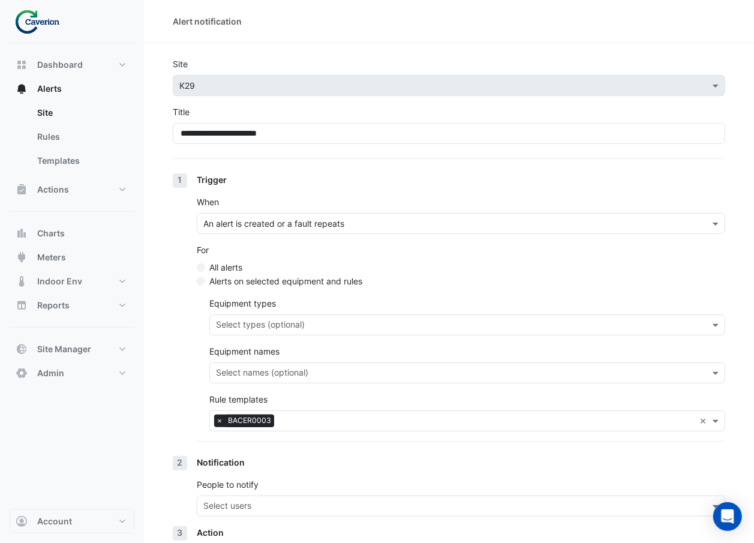
scroll to position [101, 0]
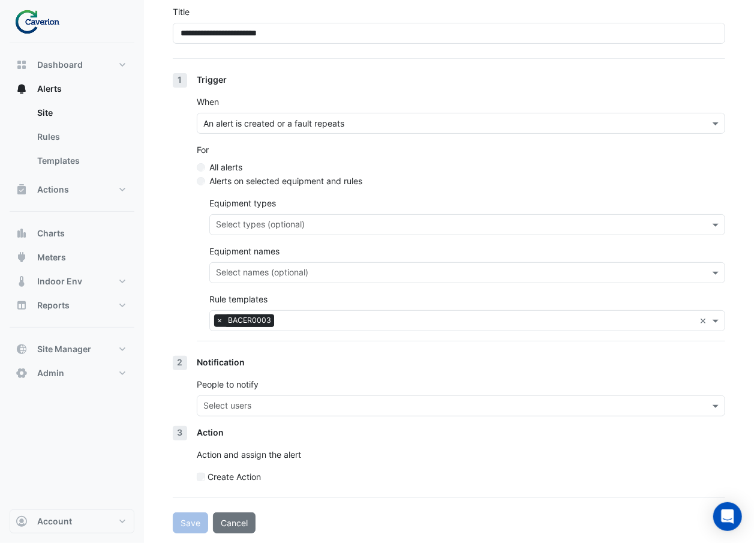
click at [262, 401] on input "text" at bounding box center [453, 407] width 501 height 13
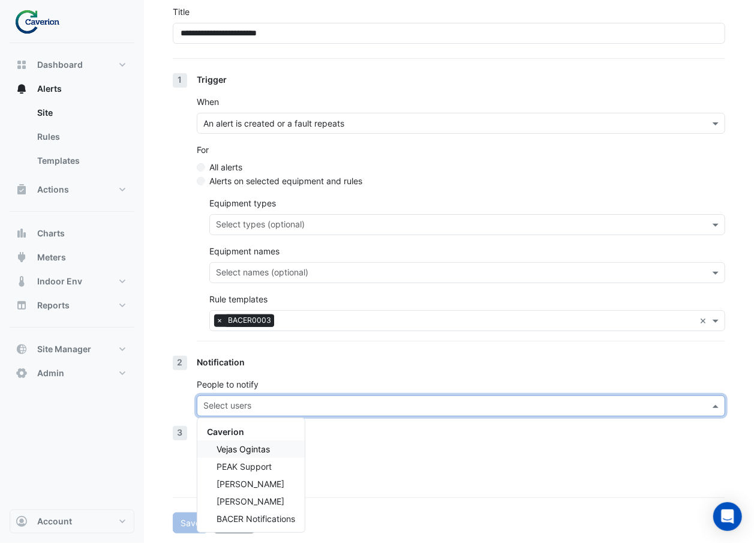
click at [264, 454] on div "Vejas Ogintas" at bounding box center [250, 448] width 107 height 17
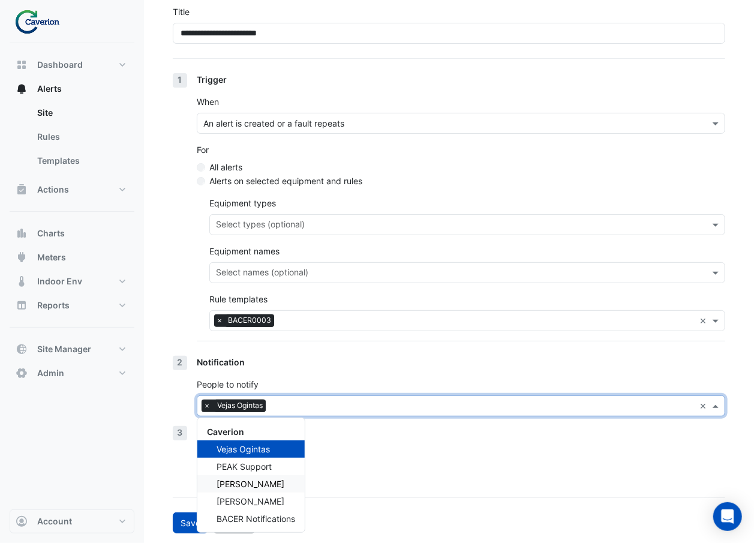
click at [264, 483] on span "Tomas Jonkaitis" at bounding box center [251, 484] width 68 height 10
click at [262, 509] on div "Valentinas Jasinevicius" at bounding box center [250, 500] width 107 height 17
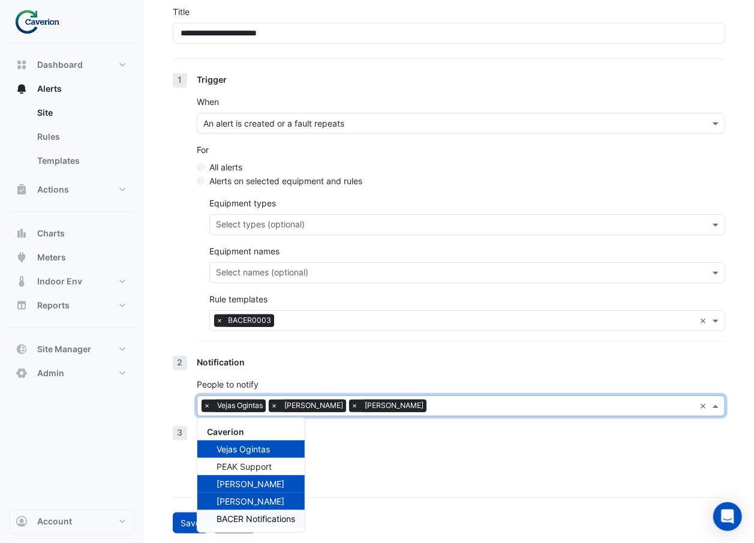
click at [258, 521] on span "BACER Notifications" at bounding box center [256, 518] width 79 height 10
click at [417, 498] on form "**********" at bounding box center [449, 245] width 552 height 576
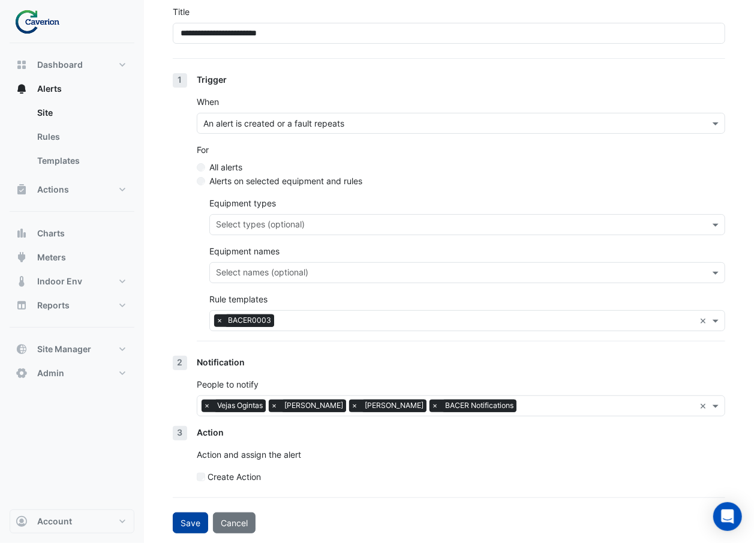
click at [188, 521] on button "Save" at bounding box center [190, 522] width 35 height 21
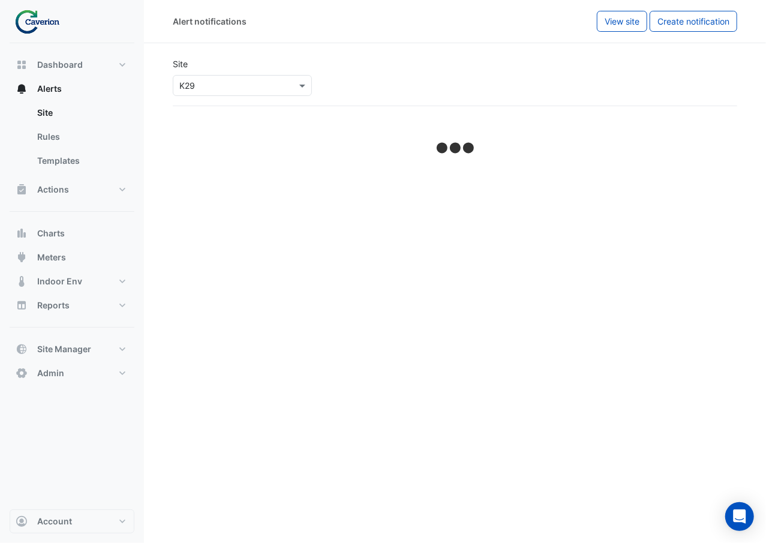
select select "******"
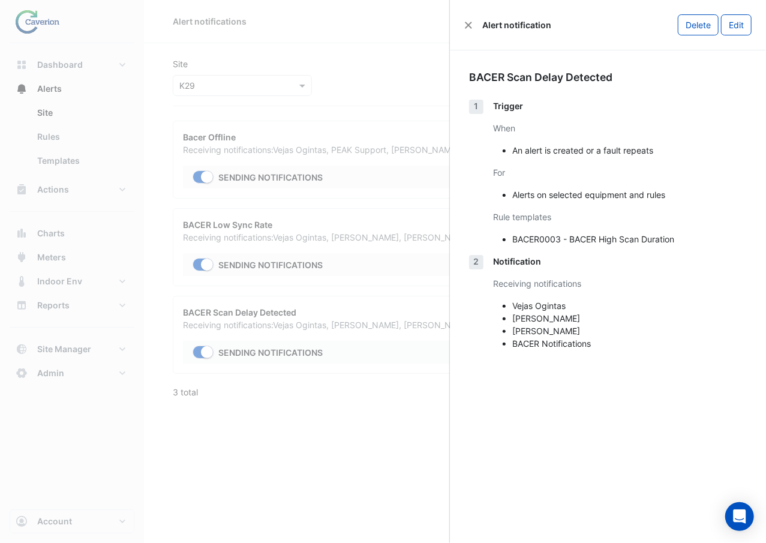
click at [262, 397] on ngb-offcanvas-backdrop at bounding box center [383, 271] width 766 height 543
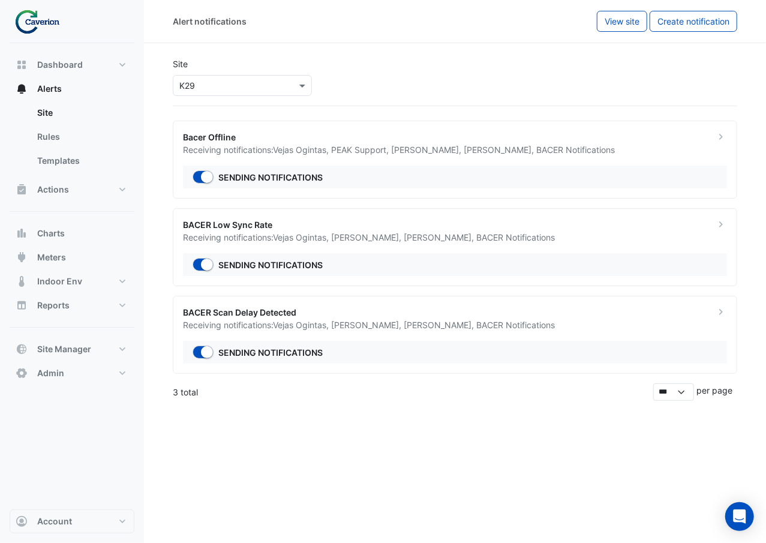
click at [270, 85] on input "text" at bounding box center [230, 86] width 102 height 13
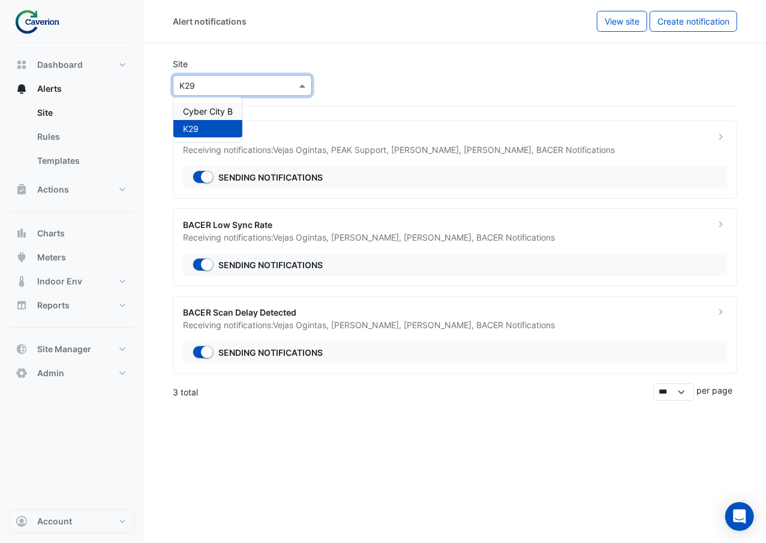
click at [212, 107] on span "Cyber City B" at bounding box center [208, 111] width 50 height 10
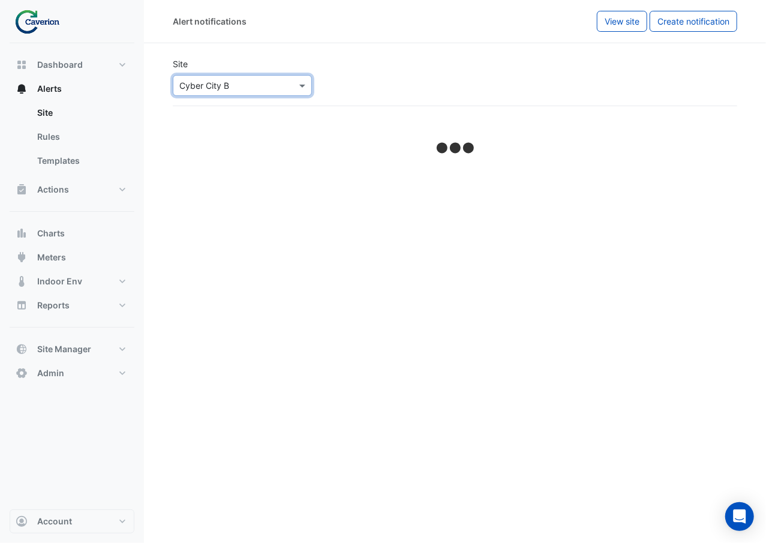
select select "******"
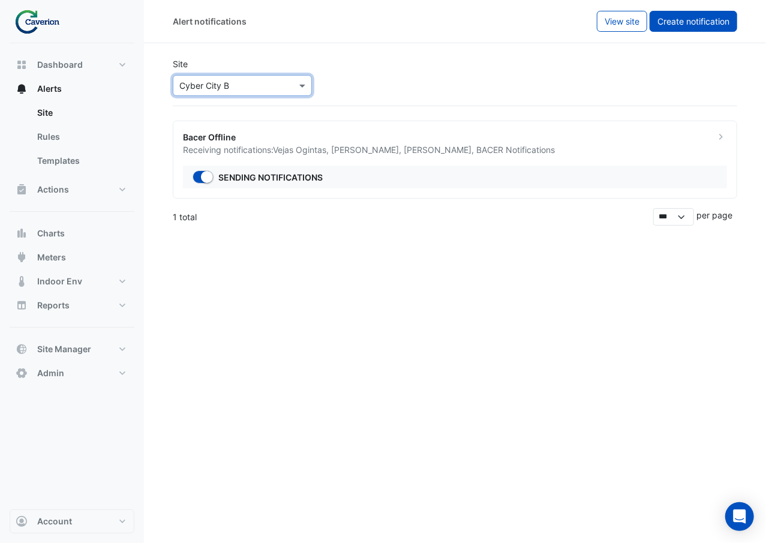
click at [718, 16] on span "Create notification" at bounding box center [693, 21] width 72 height 10
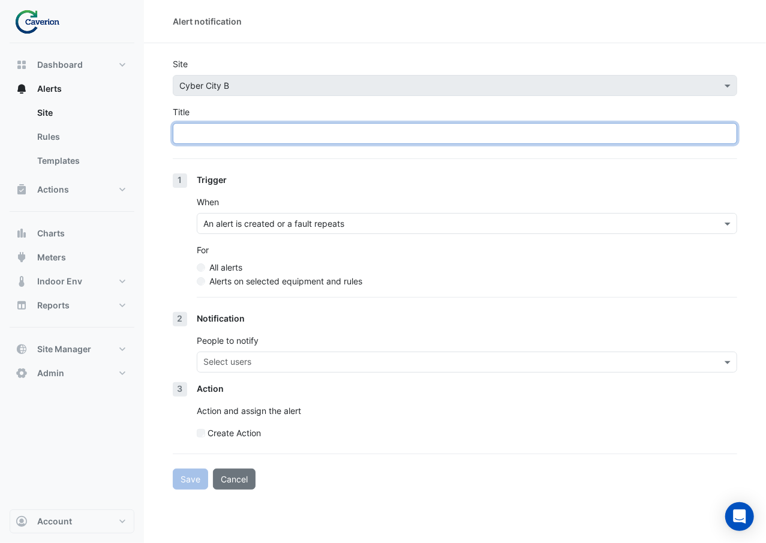
click at [353, 133] on input "Title" at bounding box center [455, 133] width 564 height 21
type input "**********"
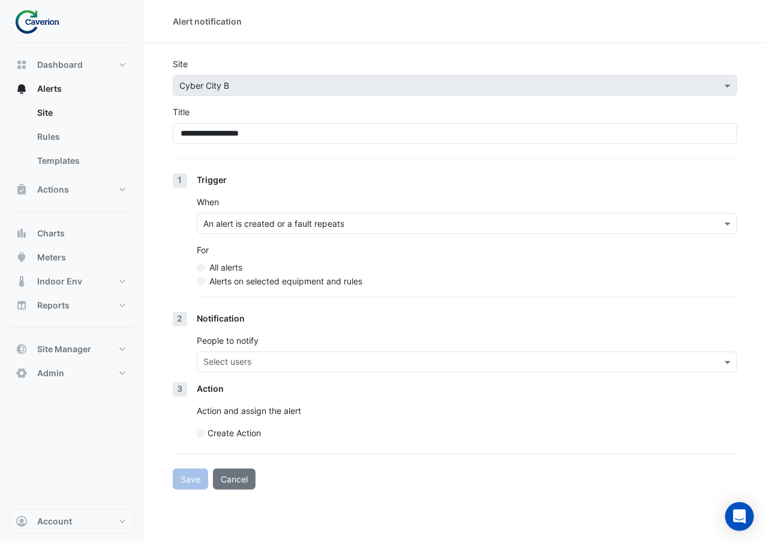
click at [276, 280] on label "Alerts on selected equipment and rules" at bounding box center [285, 281] width 153 height 13
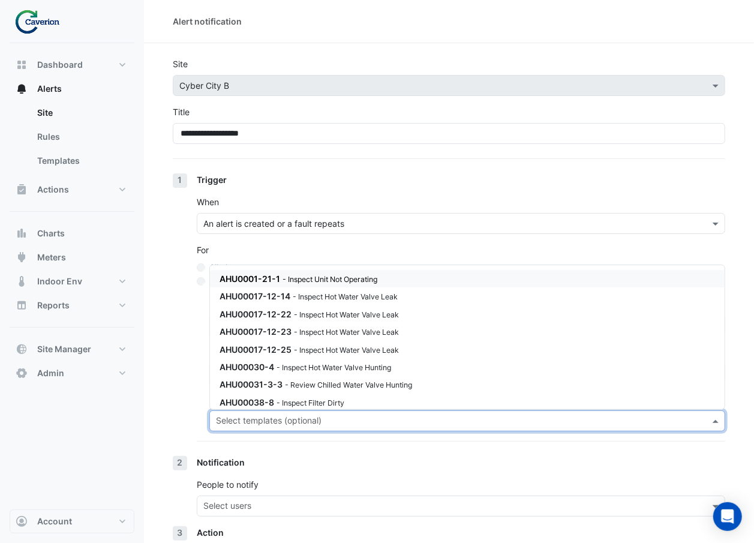
click at [277, 422] on input "text" at bounding box center [460, 422] width 489 height 13
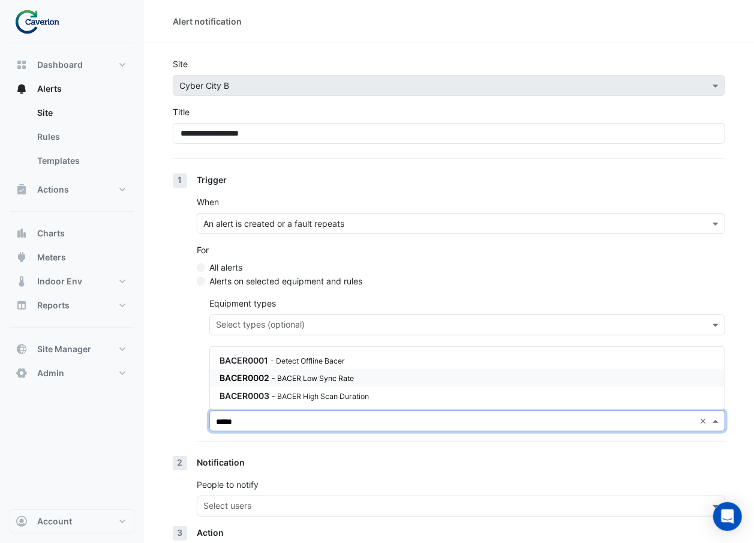
click at [284, 380] on small "- BACER Low Sync Rate" at bounding box center [313, 378] width 82 height 9
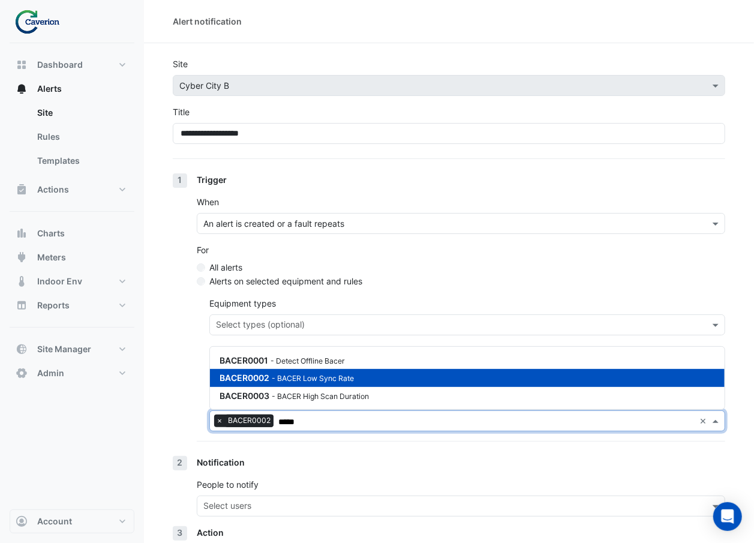
type input "*****"
click at [155, 386] on section "**********" at bounding box center [449, 338] width 610 height 590
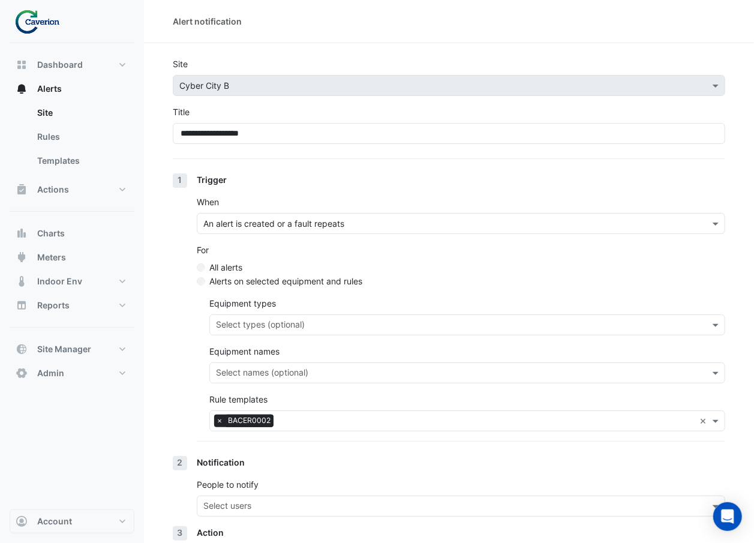
scroll to position [59, 0]
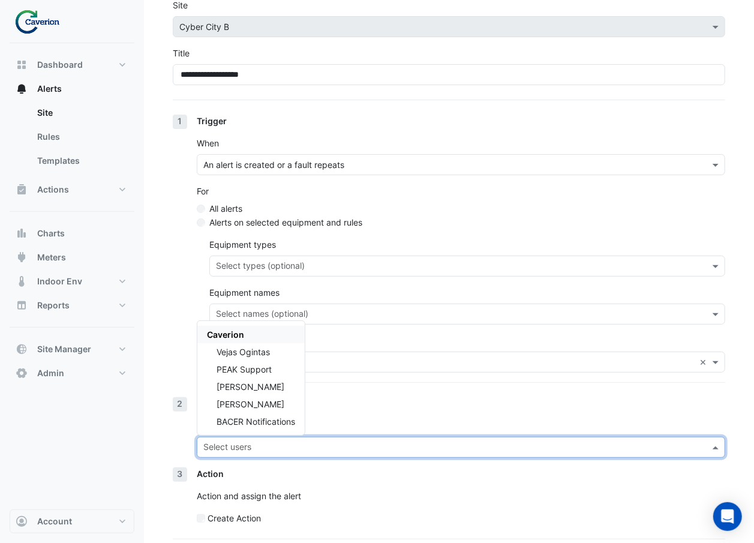
click at [271, 451] on input "text" at bounding box center [453, 448] width 501 height 13
click at [287, 352] on div "Vejas Ogintas" at bounding box center [250, 351] width 107 height 17
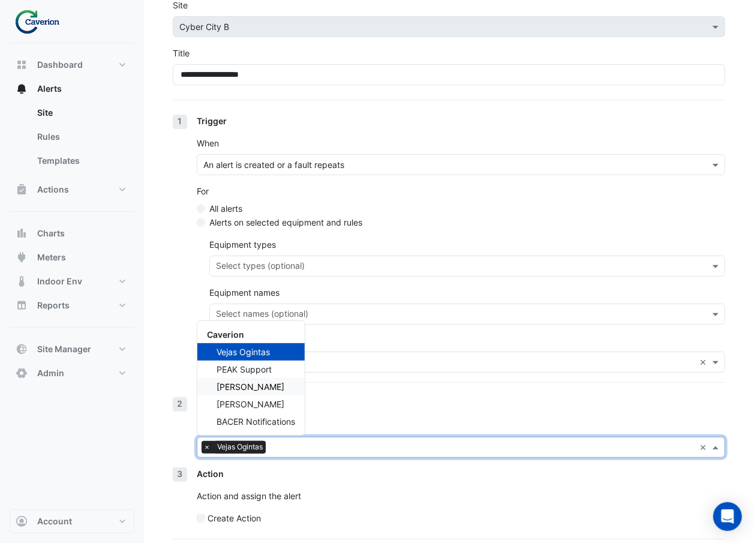
click at [287, 390] on div "Tomas Jonkaitis" at bounding box center [250, 386] width 107 height 17
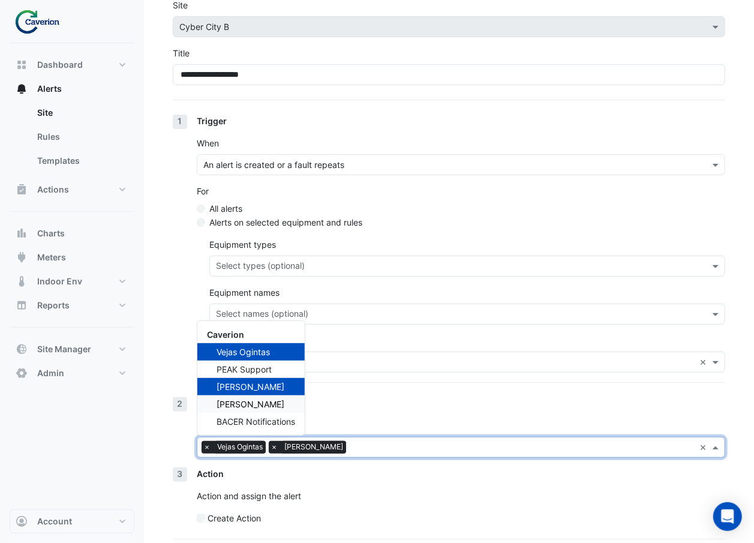
click at [284, 407] on span "Valentinas Jasinevicius" at bounding box center [251, 404] width 68 height 10
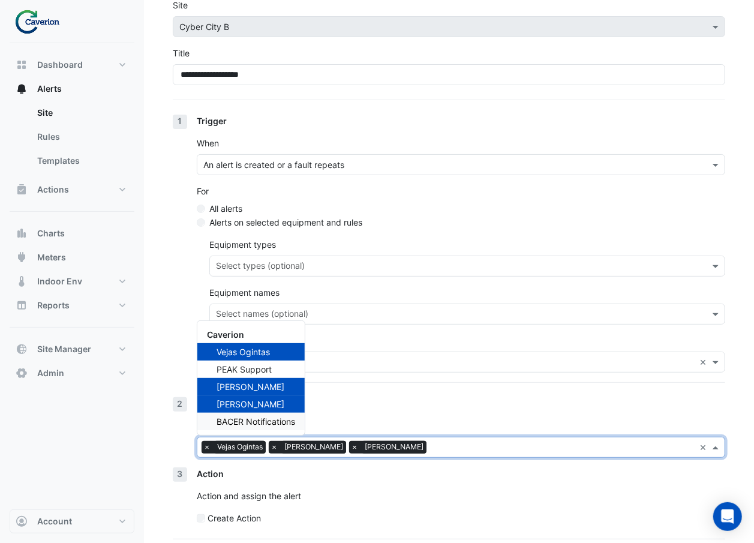
click at [279, 419] on span "BACER Notifications" at bounding box center [256, 421] width 79 height 10
click at [374, 414] on div "Notification People to notify × Vejas Ogintas × Tomas Jonkaitis × Valentinas Ja…" at bounding box center [461, 432] width 528 height 70
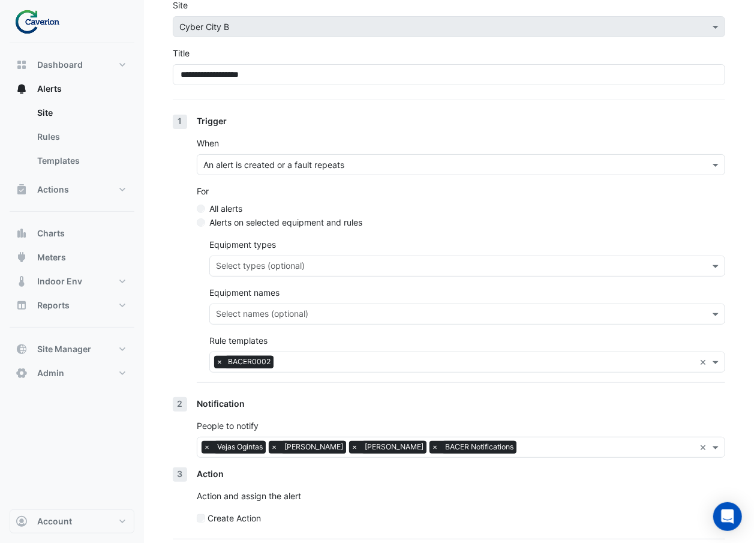
scroll to position [101, 0]
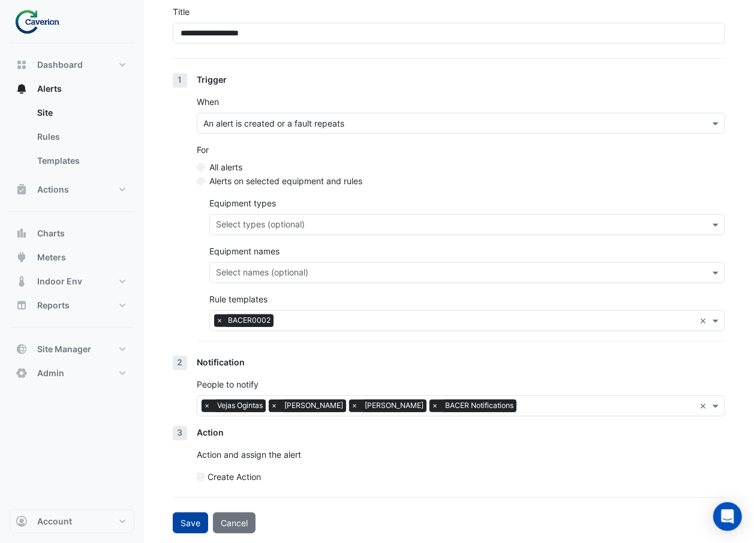
click at [188, 519] on button "Save" at bounding box center [190, 522] width 35 height 21
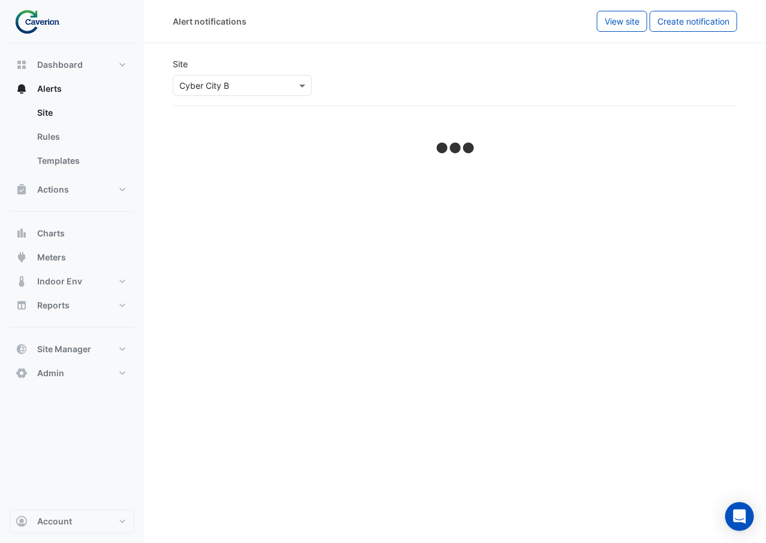
select select "******"
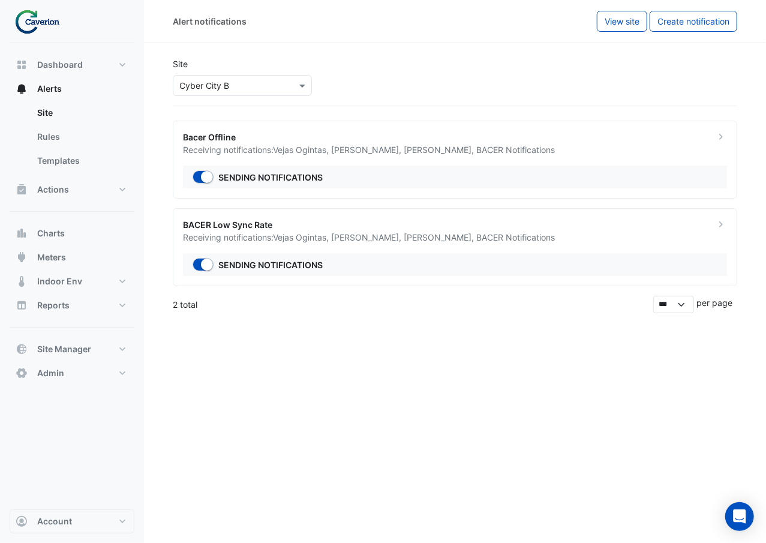
click at [402, 435] on ngb-offcanvas-backdrop at bounding box center [383, 271] width 766 height 543
click at [705, 25] on span "Create notification" at bounding box center [693, 21] width 72 height 10
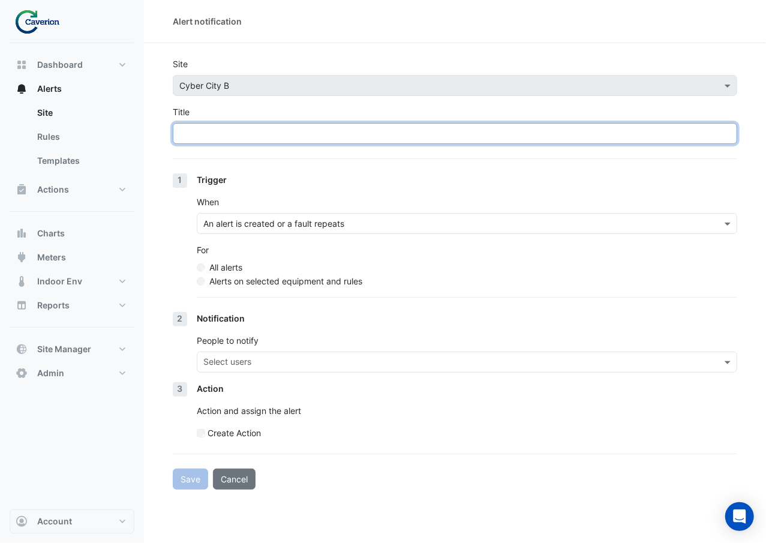
click at [322, 128] on input "Title" at bounding box center [455, 133] width 564 height 21
paste input "******"
drag, startPoint x: 250, startPoint y: 130, endPoint x: 133, endPoint y: 111, distance: 118.5
click at [133, 111] on div "Alert notification Site × Cyber City B Title ****** 1 Trigger When An alert is …" at bounding box center [383, 271] width 766 height 543
type input "**********"
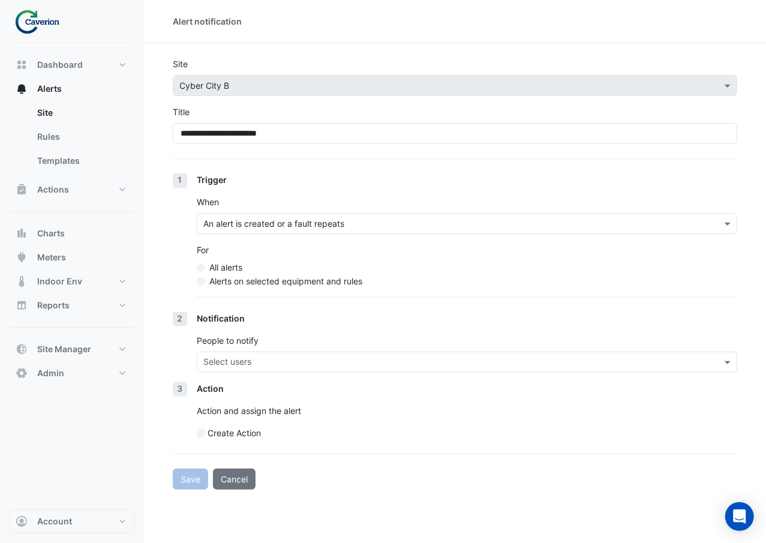
click at [235, 281] on label "Alerts on selected equipment and rules" at bounding box center [285, 281] width 153 height 13
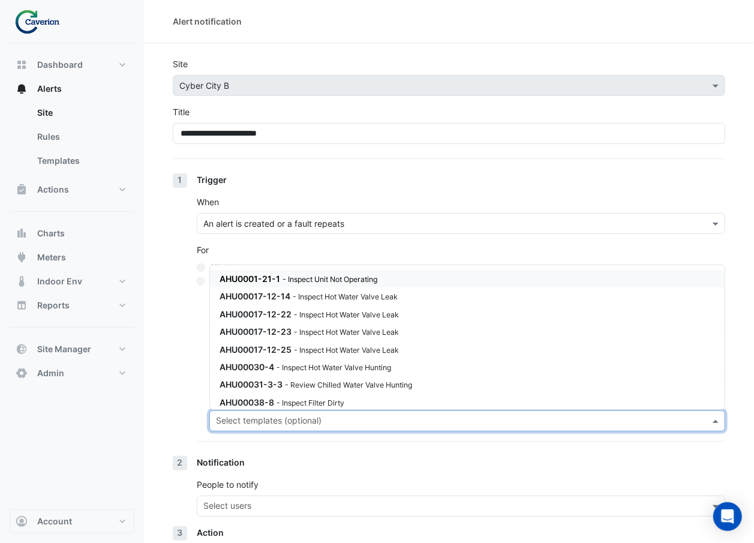
click at [232, 410] on div "Select templates (optional)" at bounding box center [467, 420] width 516 height 21
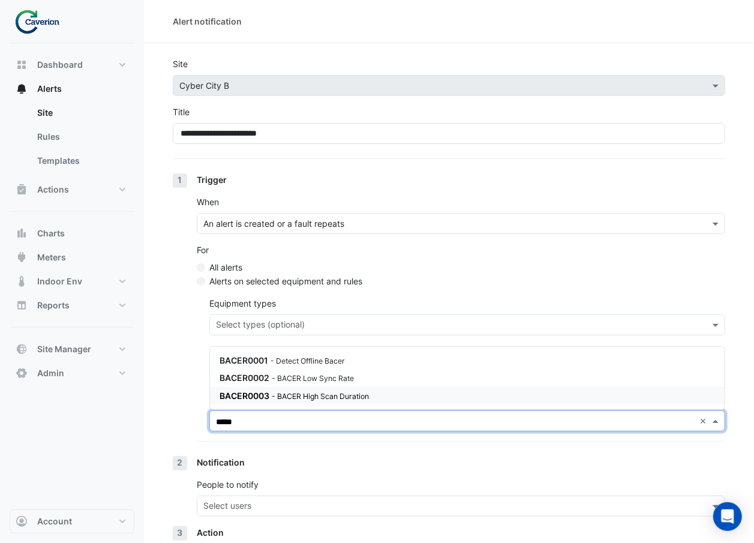
click at [236, 399] on span "BACER0003" at bounding box center [245, 395] width 50 height 10
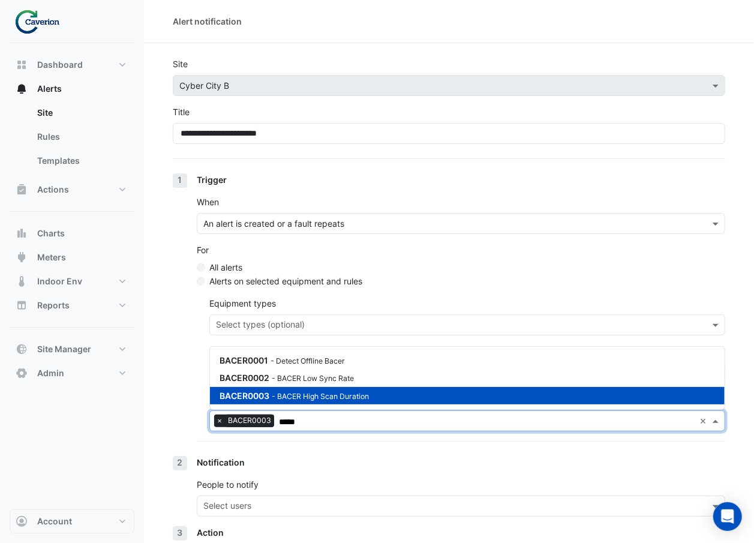
type input "*****"
click at [139, 389] on nav "Dashboard Portfolio Ratings Performance Alerts Site Rules Templates Actions Sit…" at bounding box center [72, 271] width 144 height 543
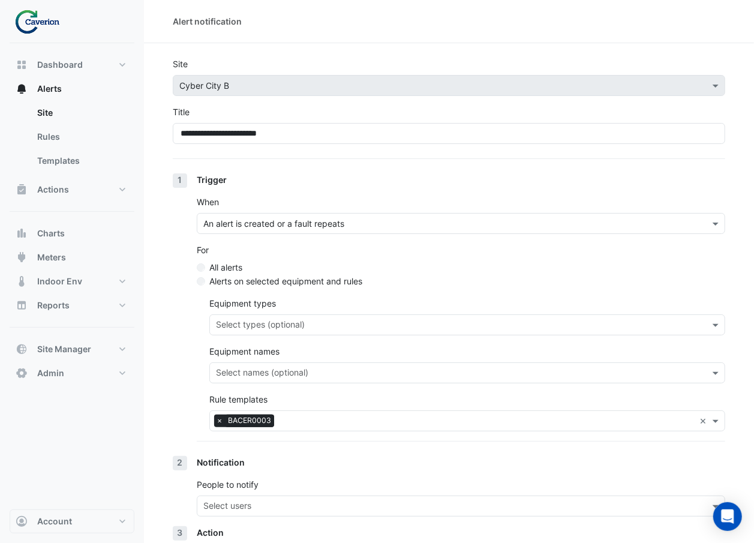
scroll to position [101, 0]
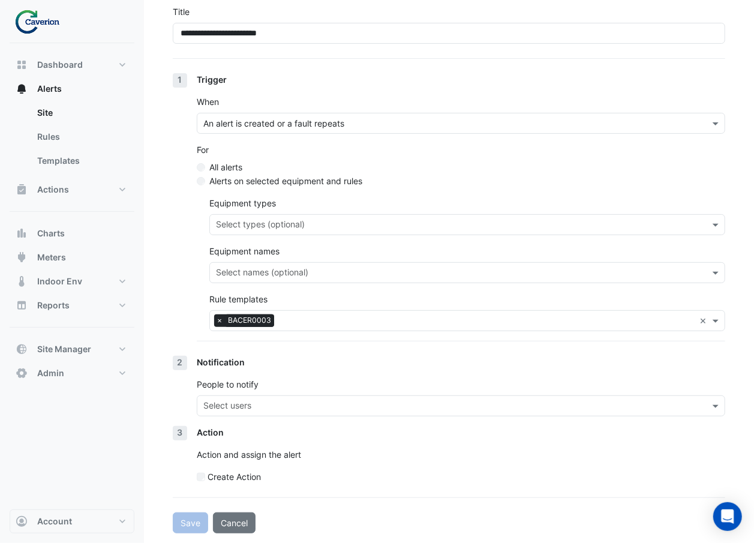
click at [236, 401] on input "text" at bounding box center [453, 407] width 501 height 13
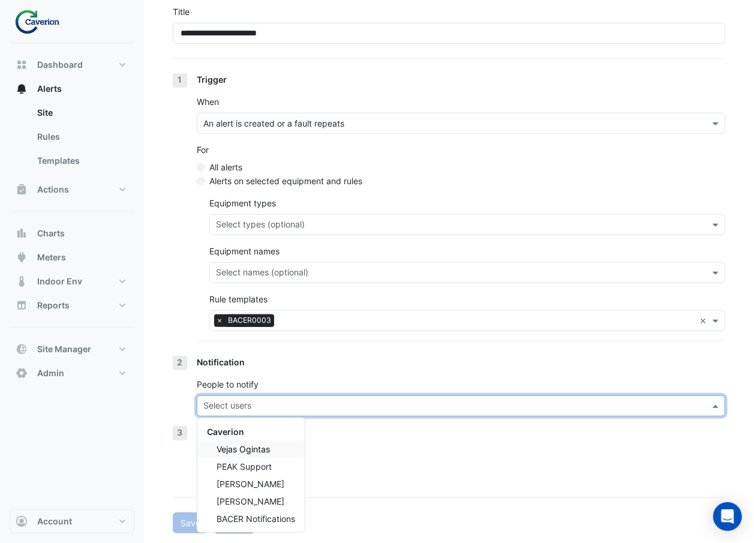
click at [245, 446] on span "Vejas Ogintas" at bounding box center [243, 449] width 53 height 10
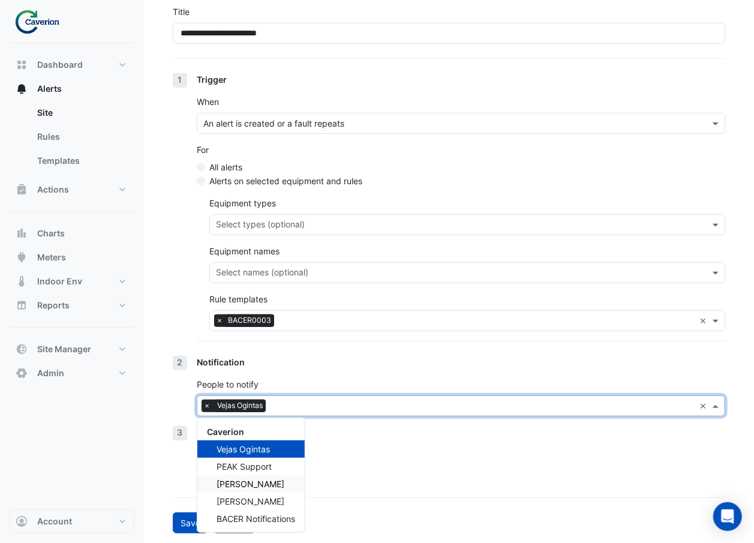
click at [241, 480] on span "Tomas Jonkaitis" at bounding box center [251, 484] width 68 height 10
click at [240, 494] on div "Valentinas Jasinevicius" at bounding box center [250, 500] width 107 height 17
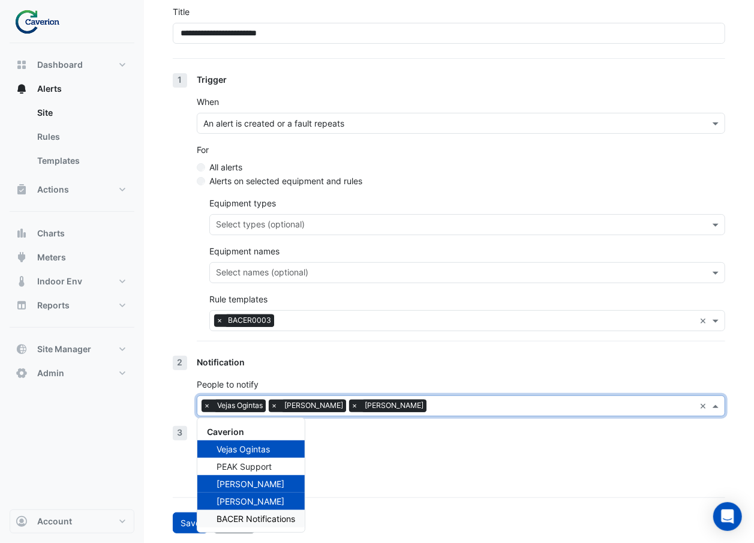
click at [238, 519] on span "BACER Notifications" at bounding box center [256, 518] width 79 height 10
click at [399, 500] on form "**********" at bounding box center [449, 245] width 552 height 576
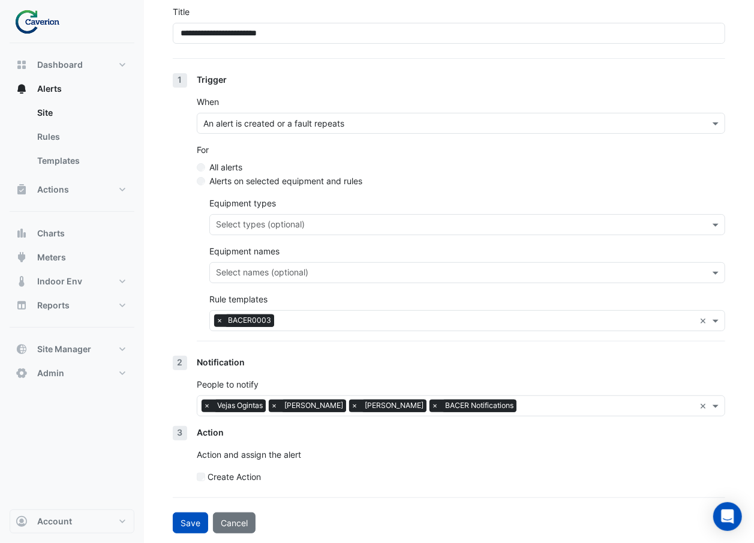
click at [180, 507] on form "**********" at bounding box center [449, 245] width 552 height 576
click at [180, 519] on button "Save" at bounding box center [190, 522] width 35 height 21
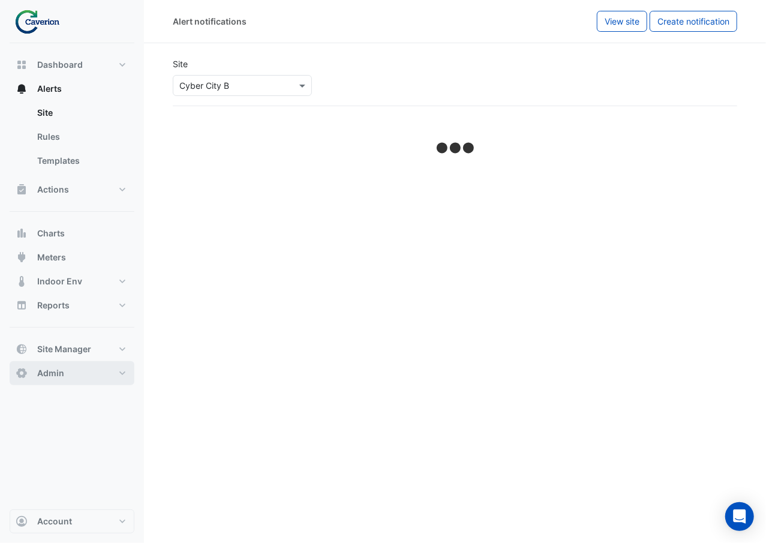
select select "******"
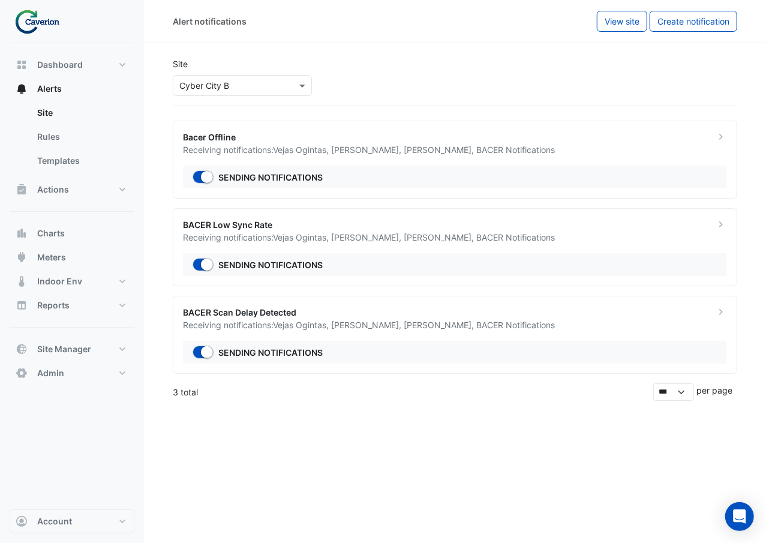
click at [370, 404] on ngb-offcanvas-backdrop at bounding box center [383, 271] width 766 height 543
click at [49, 522] on span "Account" at bounding box center [54, 521] width 35 height 12
click at [68, 498] on link "Sign Out" at bounding box center [72, 490] width 114 height 24
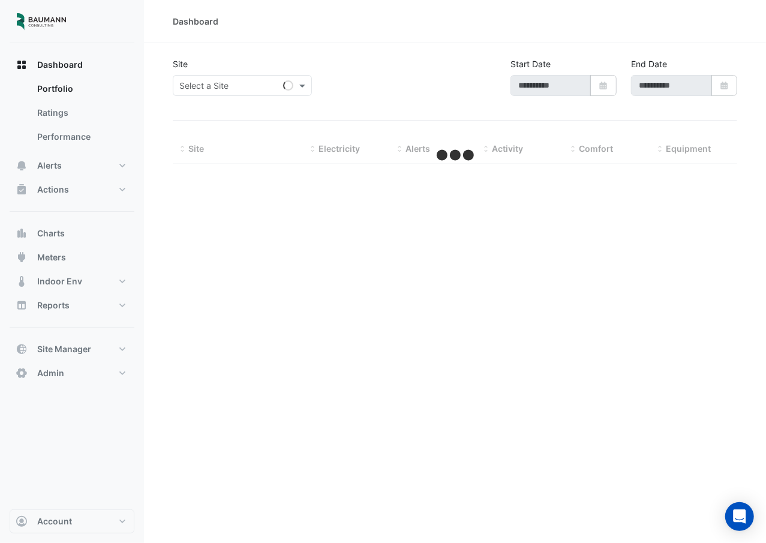
type input "**********"
select select "***"
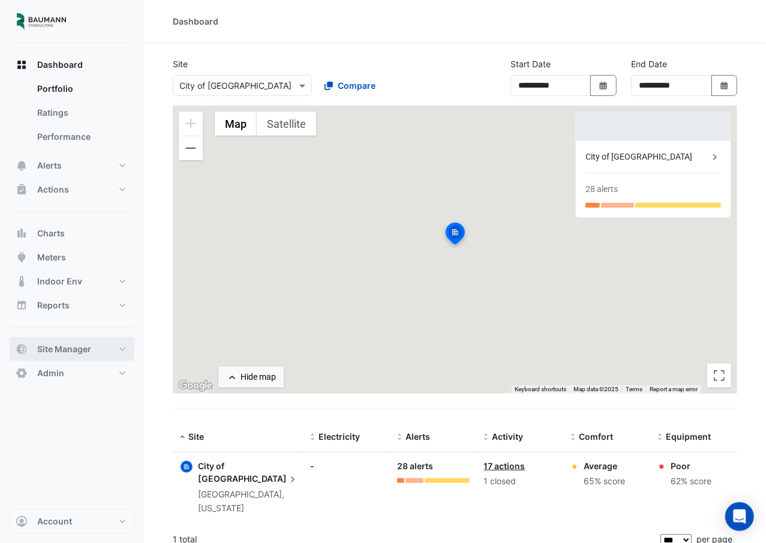
click at [85, 355] on span "Site Manager" at bounding box center [64, 349] width 54 height 12
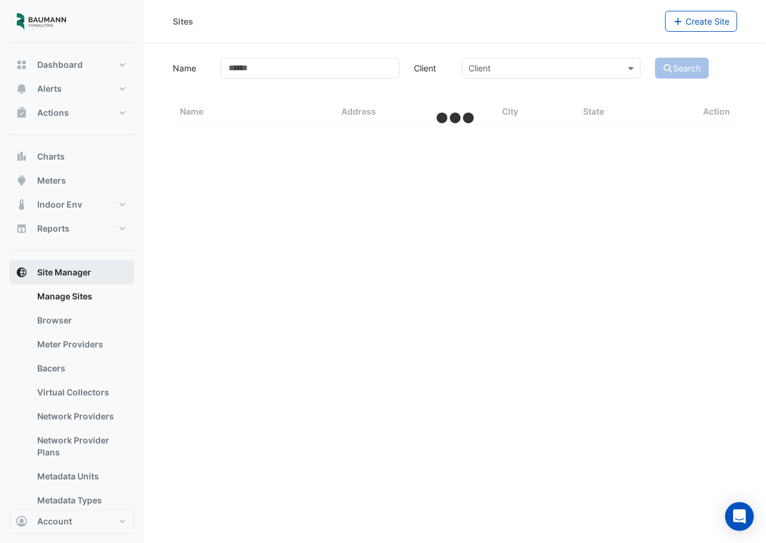
select select "***"
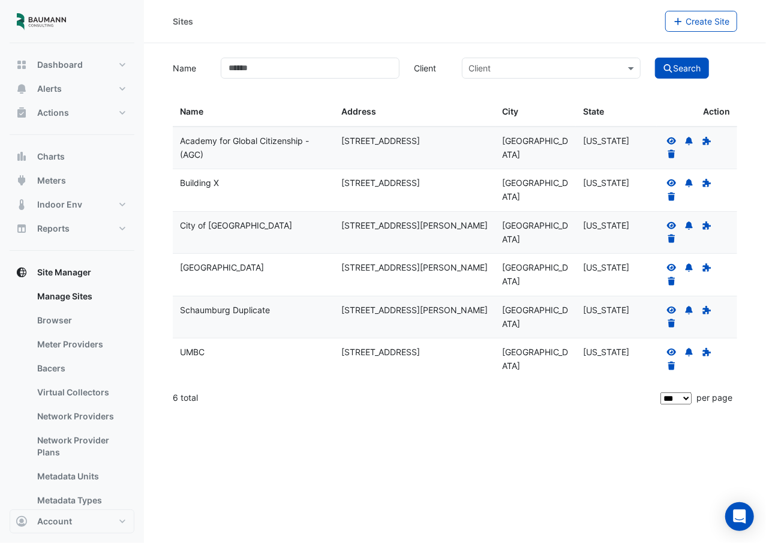
drag, startPoint x: 292, startPoint y: 149, endPoint x: 339, endPoint y: 54, distance: 106.0
click at [339, 54] on section "Name Client Client Search Sites Name Sites Address Sites City Sites State Actio…" at bounding box center [455, 228] width 622 height 370
click at [335, 63] on input "Name" at bounding box center [310, 68] width 179 height 21
click at [669, 265] on icon at bounding box center [671, 267] width 11 height 8
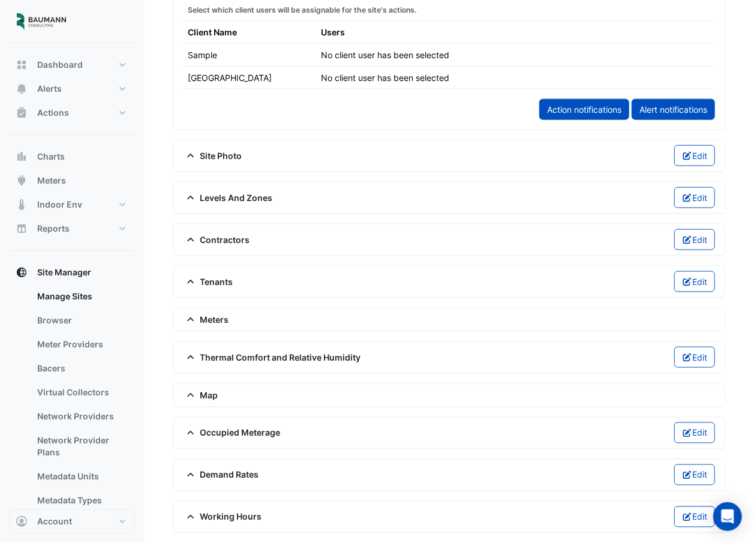
scroll to position [740, 0]
click at [689, 99] on link "Alert notifications" at bounding box center [673, 109] width 83 height 21
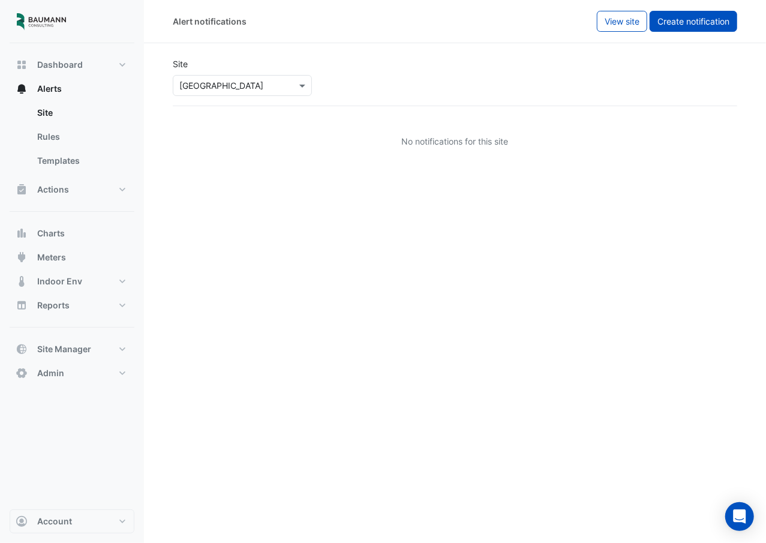
click at [687, 17] on span "Create notification" at bounding box center [693, 21] width 72 height 10
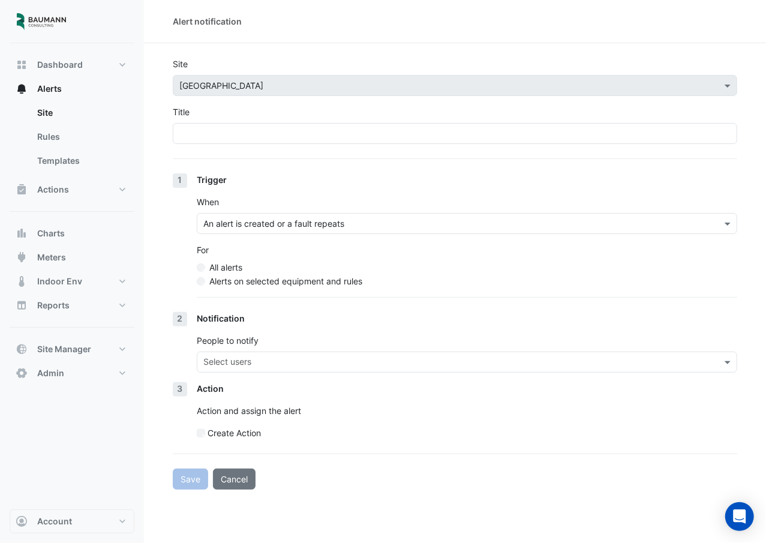
click at [359, 282] on label "Alerts on selected equipment and rules" at bounding box center [285, 281] width 153 height 13
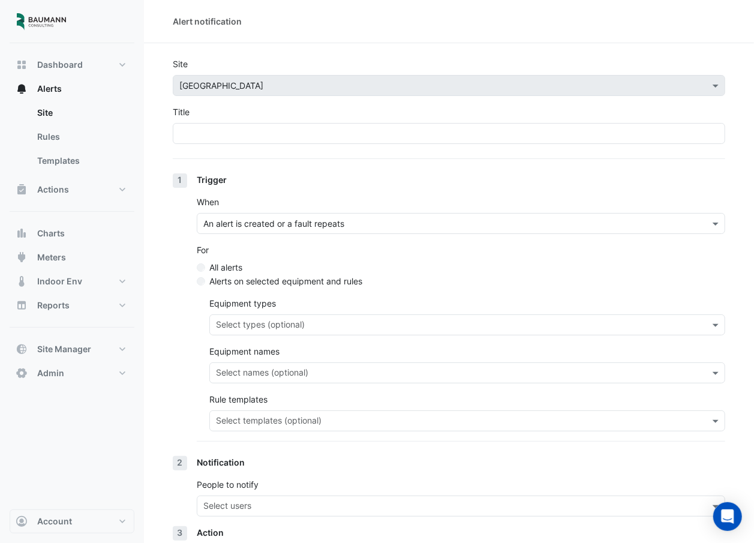
click at [302, 439] on div "Trigger When An alert is created or a fault repeats For All alerts Alerts on se…" at bounding box center [461, 314] width 528 height 283
click at [311, 413] on div "Select templates (optional)" at bounding box center [457, 420] width 495 height 19
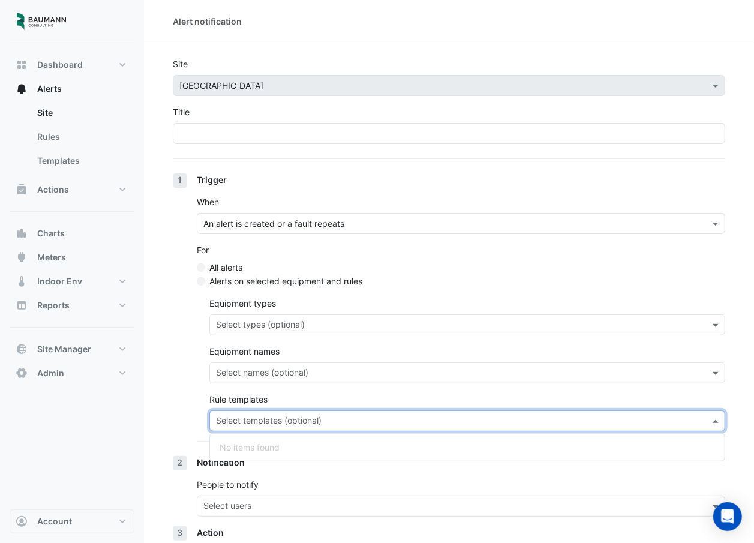
click at [175, 387] on div "1 Trigger When An alert is created or a fault repeats For All alerts Alerts on …" at bounding box center [449, 314] width 552 height 283
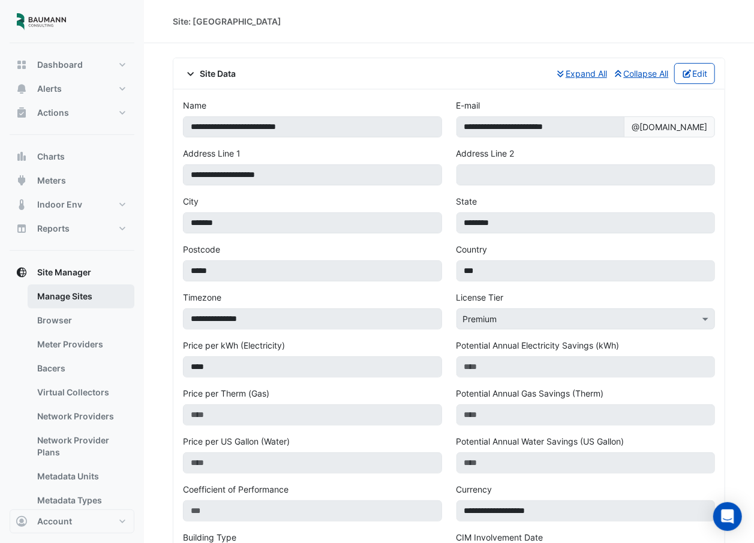
click at [64, 299] on link "Manage Sites" at bounding box center [81, 296] width 107 height 24
select select "***"
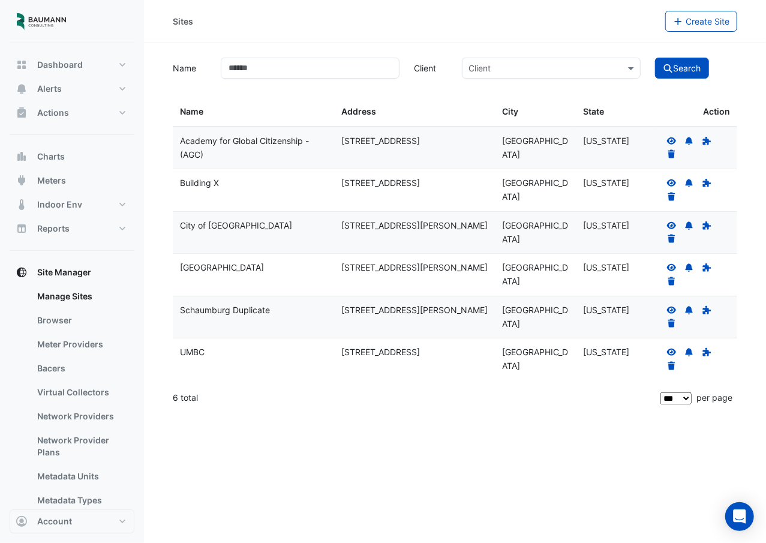
click at [670, 140] on icon at bounding box center [671, 141] width 11 height 8
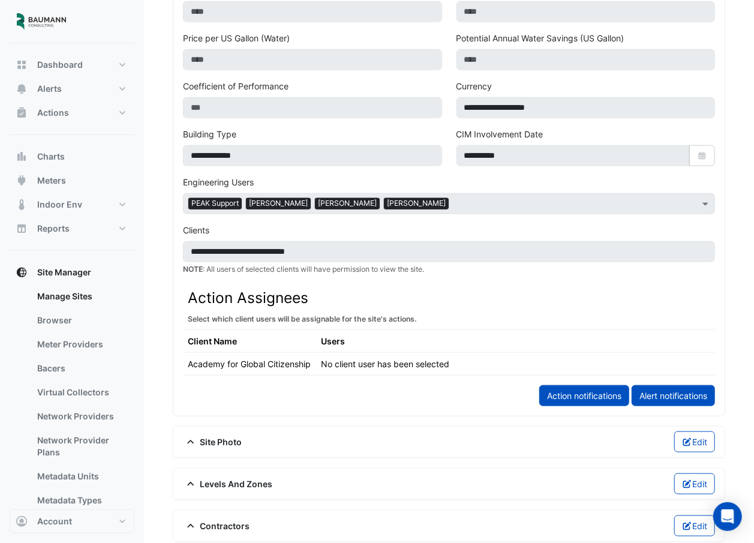
scroll to position [404, 0]
click at [671, 393] on form "**********" at bounding box center [449, 50] width 532 height 710
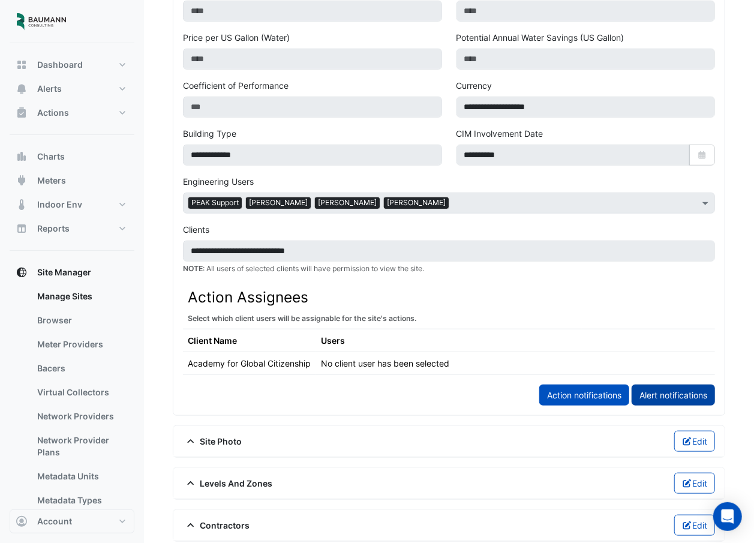
click at [667, 405] on link "Alert notifications" at bounding box center [673, 394] width 83 height 21
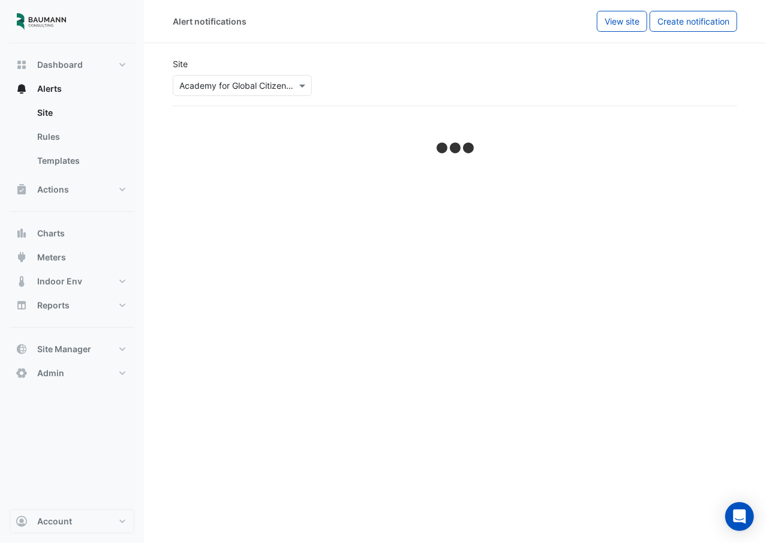
select select "******"
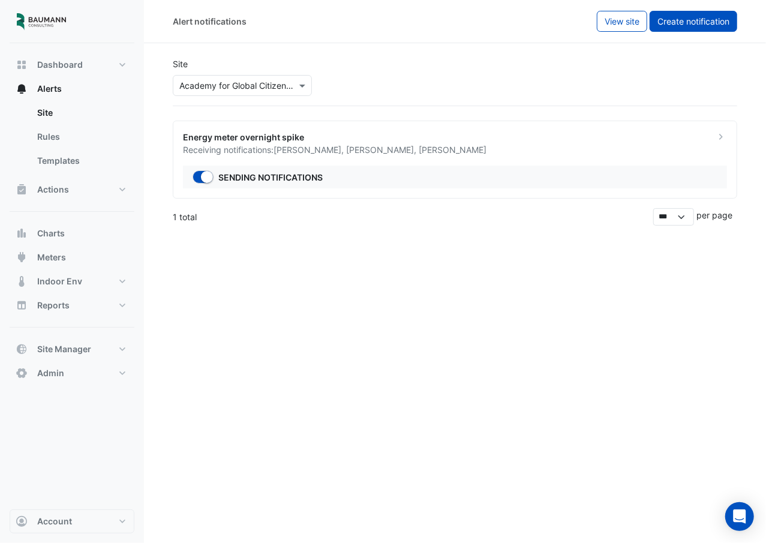
click at [680, 25] on span "Create notification" at bounding box center [693, 21] width 72 height 10
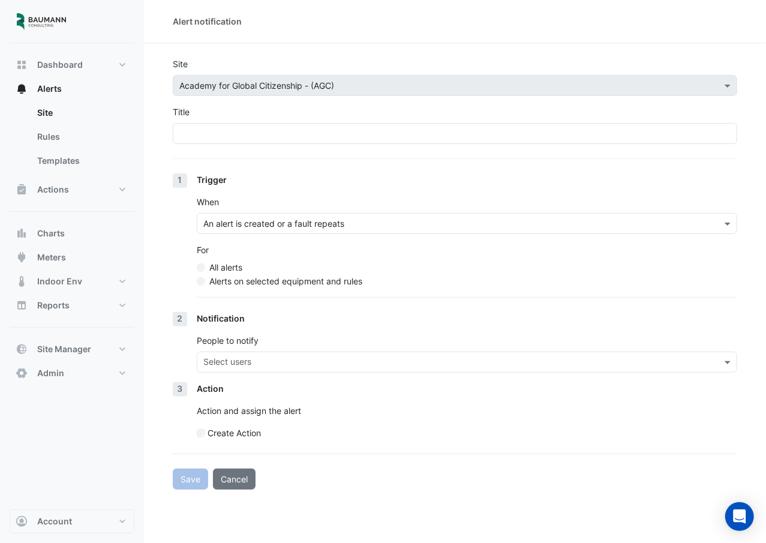
click at [300, 276] on label "Alerts on selected equipment and rules" at bounding box center [285, 281] width 153 height 13
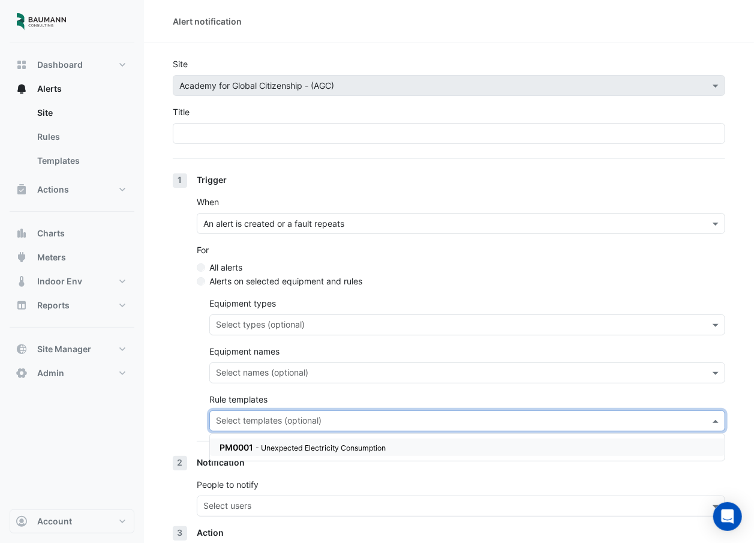
click at [284, 427] on input "text" at bounding box center [460, 422] width 489 height 13
click at [145, 411] on section "Site × Academy for Global Citizenship - (AGC) Title 1 Trigger When An alert is …" at bounding box center [449, 338] width 610 height 590
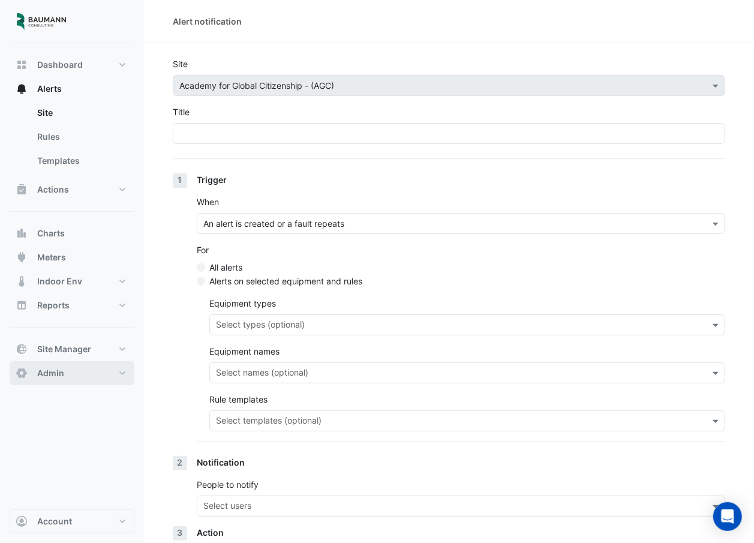
scroll to position [101, 0]
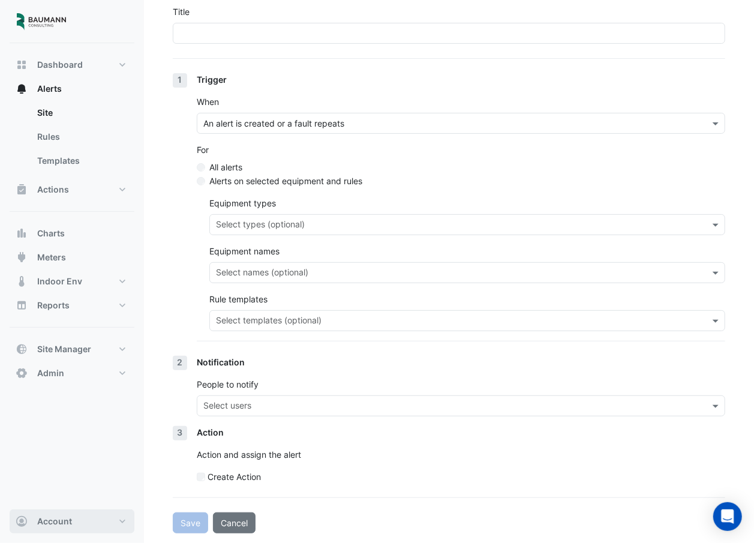
click at [56, 514] on button "Account" at bounding box center [72, 521] width 125 height 24
click at [63, 492] on link "Sign Out" at bounding box center [72, 490] width 114 height 24
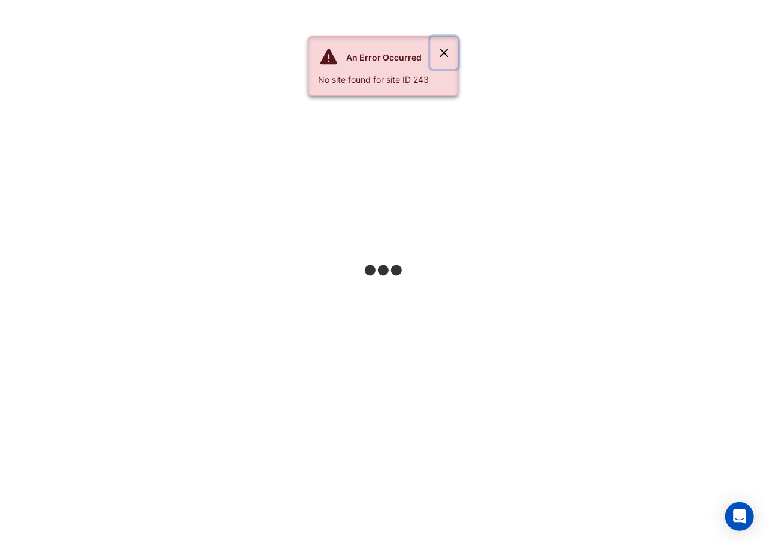
click at [451, 47] on button "Close" at bounding box center [444, 53] width 28 height 32
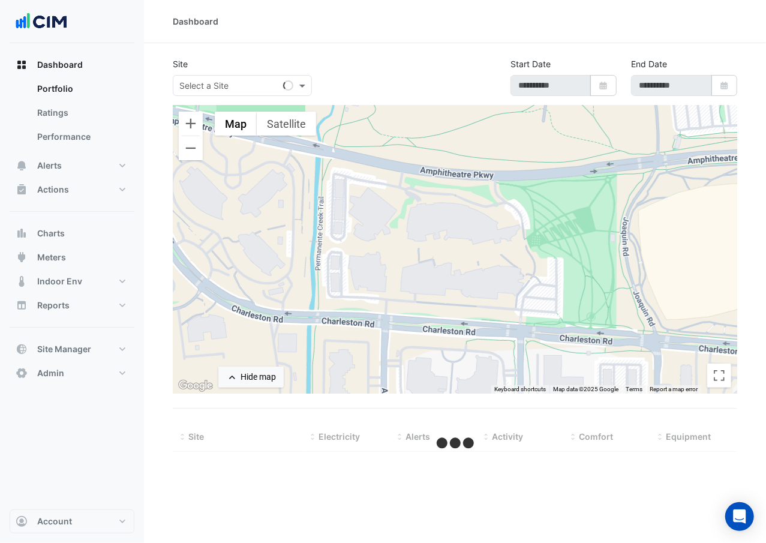
select select "***"
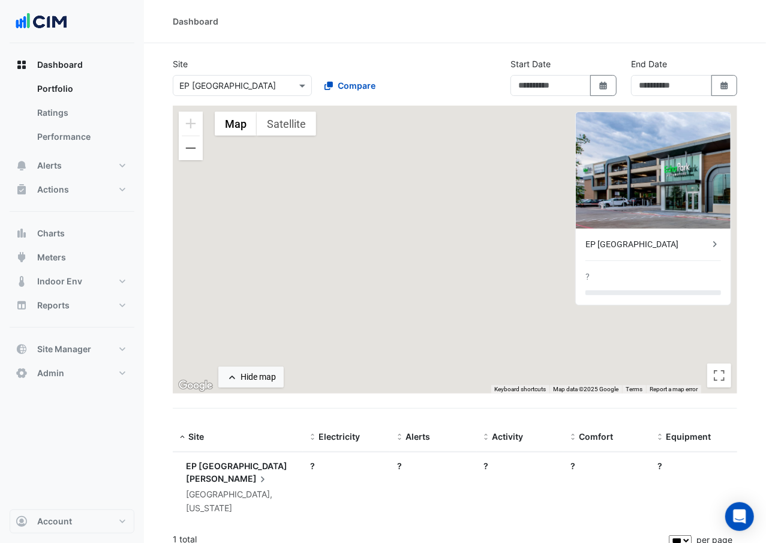
type input "**********"
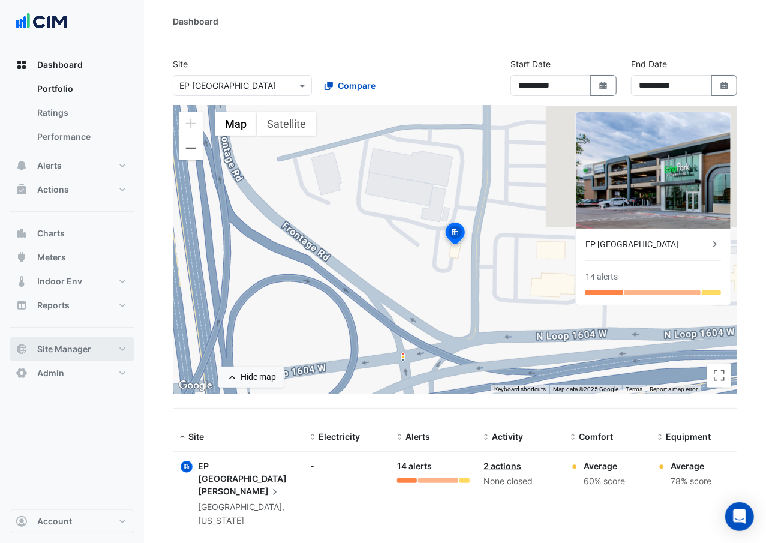
click at [65, 343] on span "Site Manager" at bounding box center [64, 349] width 54 height 12
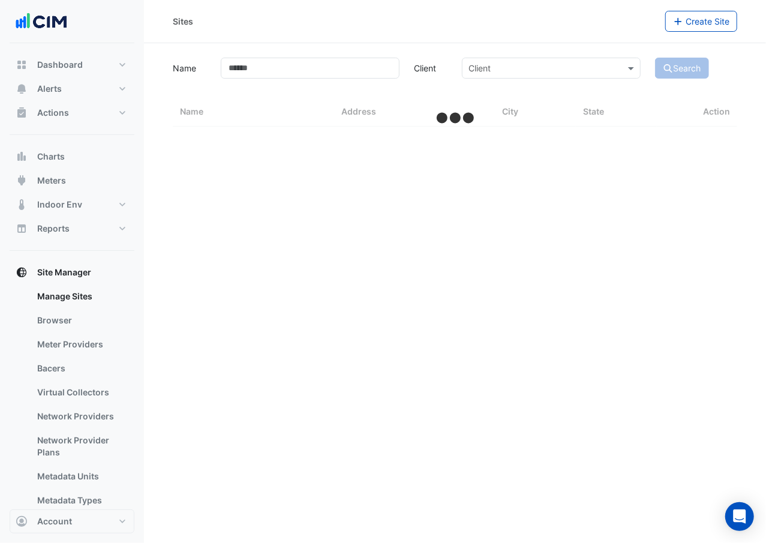
select select "***"
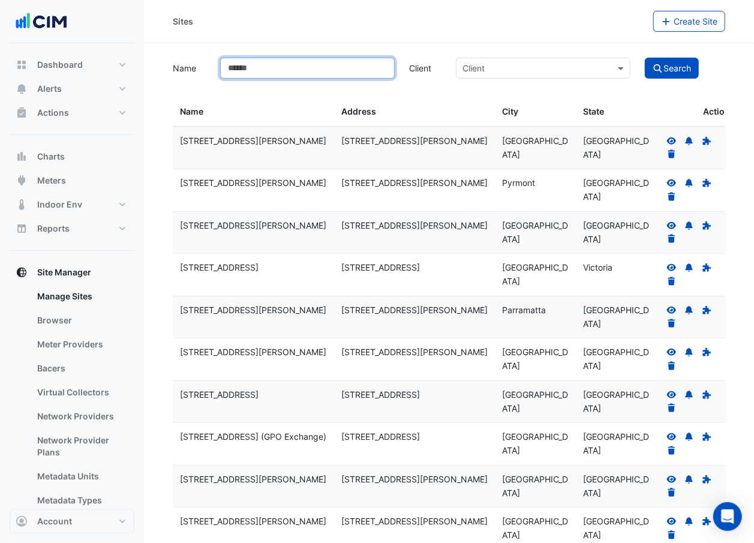
click at [257, 72] on input "Name" at bounding box center [307, 68] width 175 height 21
type input "**********"
click at [645, 58] on button "Search" at bounding box center [672, 68] width 54 height 21
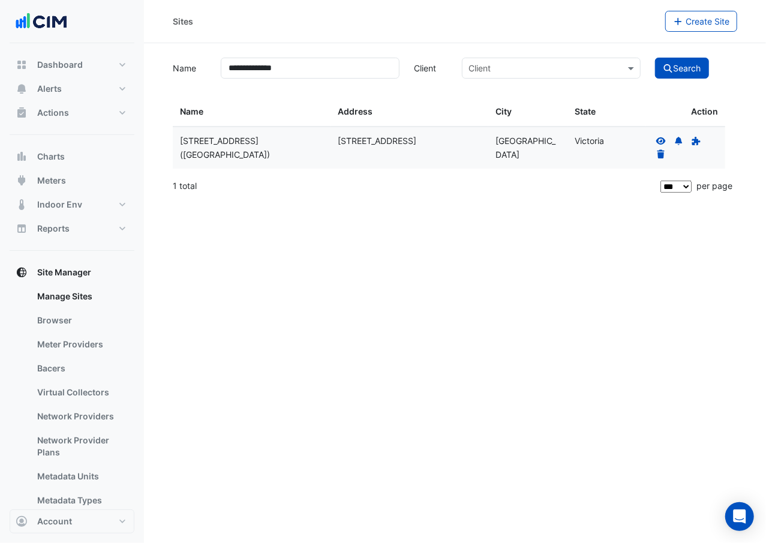
click at [660, 139] on icon at bounding box center [661, 140] width 10 height 7
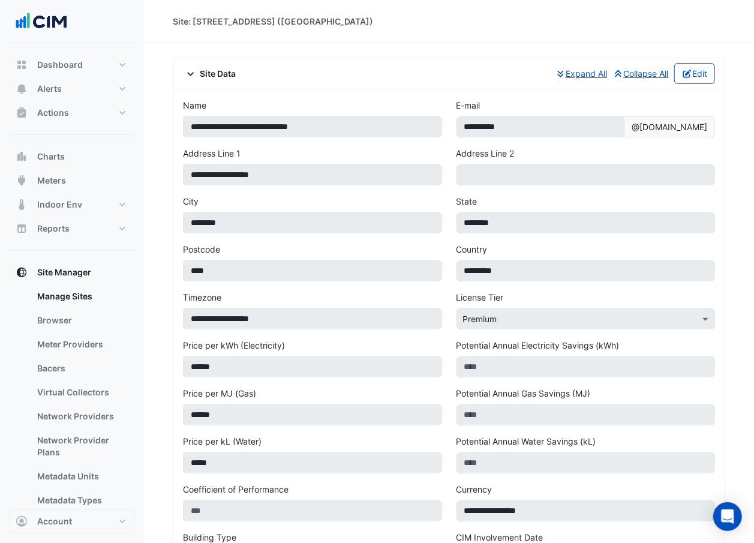
scroll to position [1, 0]
drag, startPoint x: 423, startPoint y: 379, endPoint x: 161, endPoint y: 109, distance: 376.7
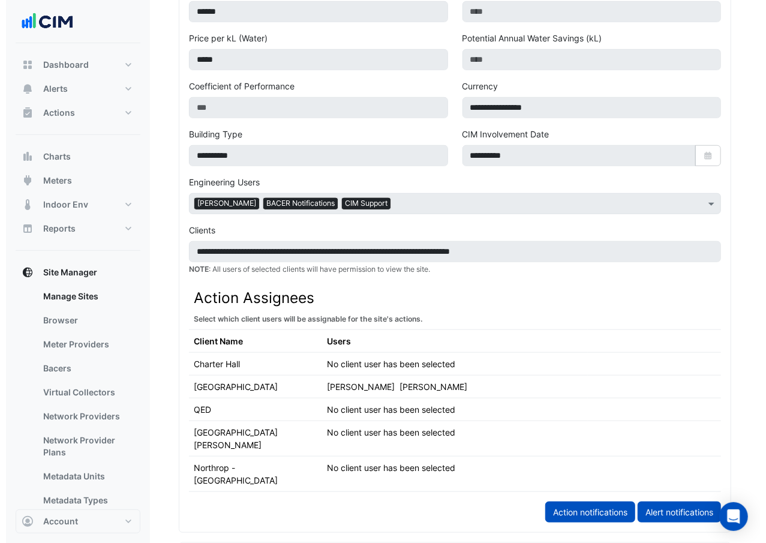
scroll to position [0, 0]
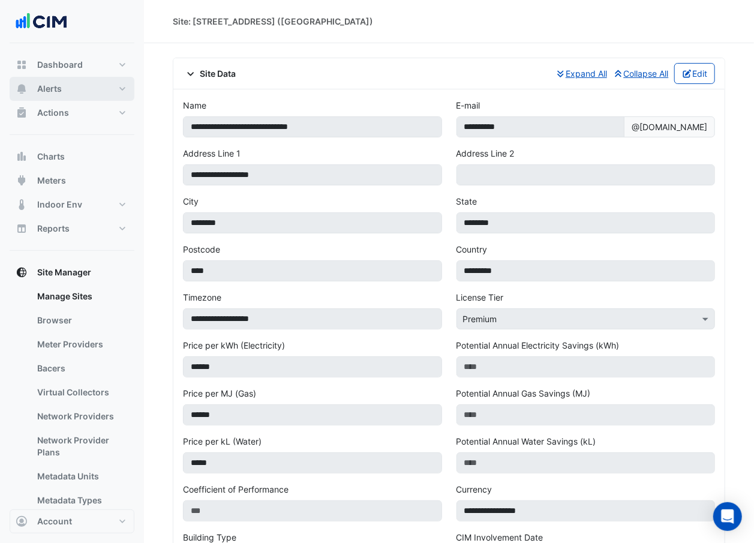
click at [108, 92] on button "Alerts" at bounding box center [72, 89] width 125 height 24
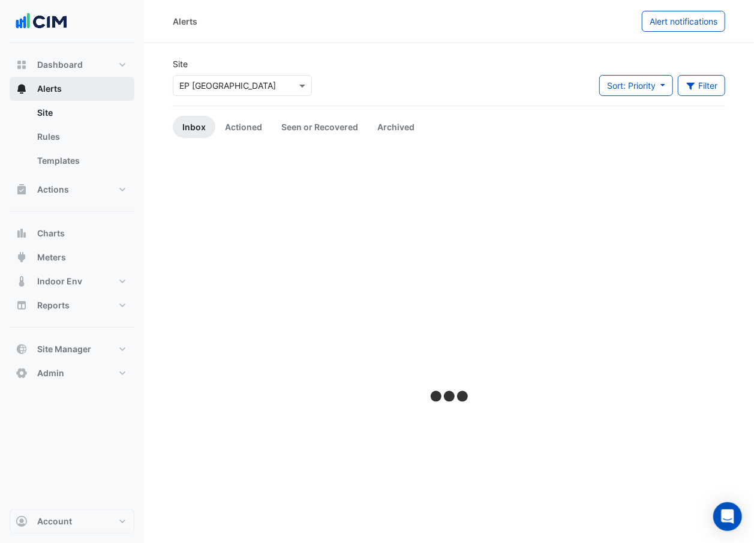
click at [108, 92] on button "Alerts" at bounding box center [72, 89] width 125 height 24
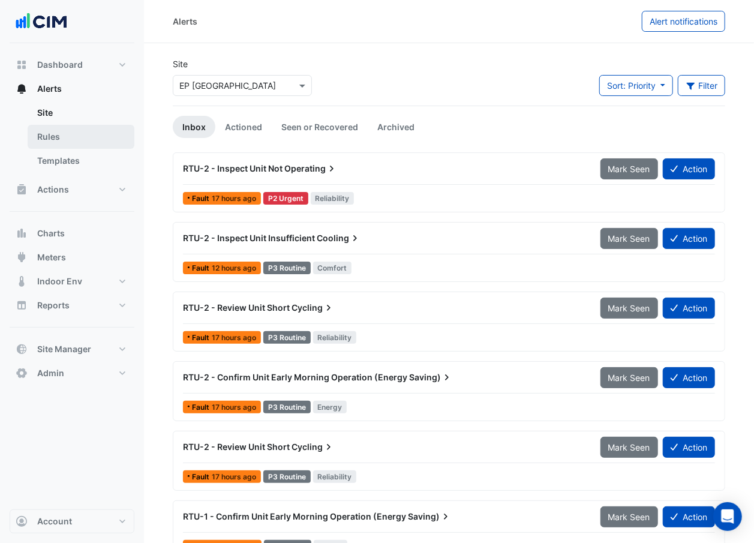
click at [106, 135] on link "Rules" at bounding box center [81, 137] width 107 height 24
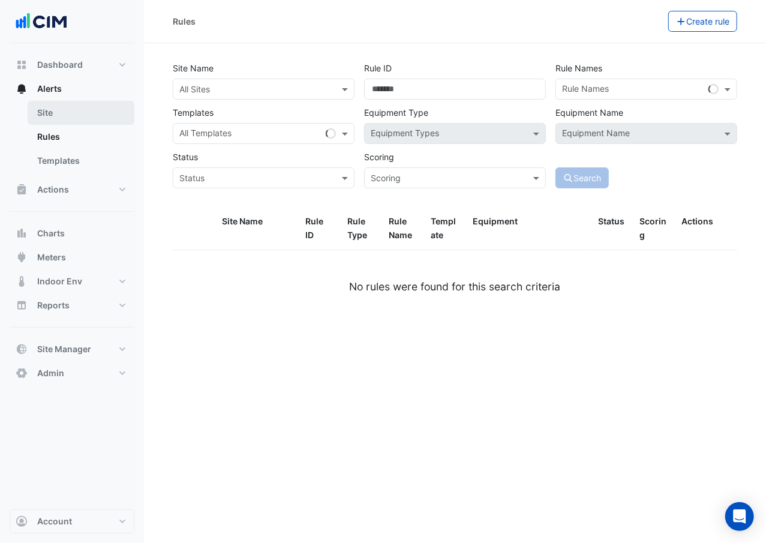
click at [106, 107] on link "Site" at bounding box center [81, 113] width 107 height 24
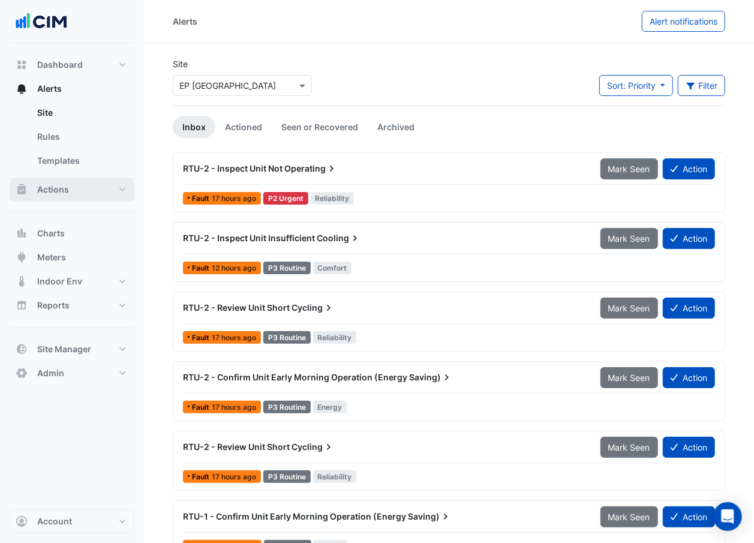
drag, startPoint x: 106, startPoint y: 107, endPoint x: 102, endPoint y: 194, distance: 87.7
click at [102, 194] on div "Dashboard Portfolio Ratings Performance Alerts Site Rules Templates Actions Sit…" at bounding box center [72, 219] width 125 height 332
click at [54, 190] on span "Actions" at bounding box center [53, 190] width 32 height 12
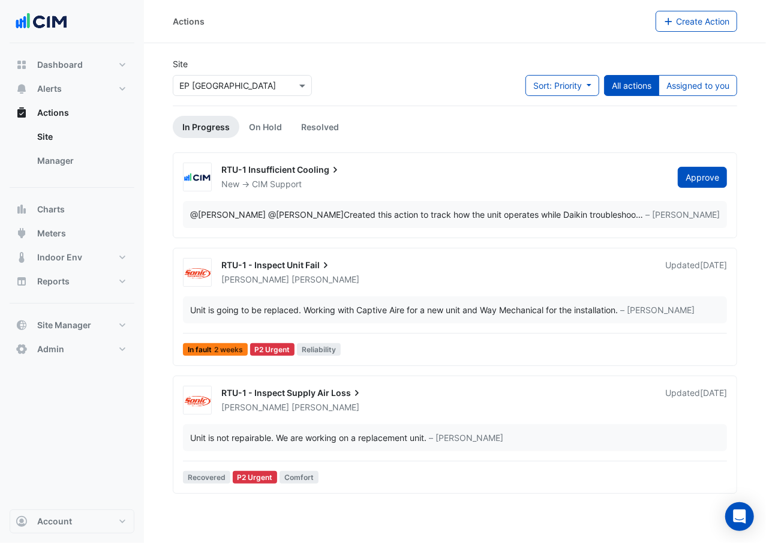
click at [293, 88] on div at bounding box center [242, 86] width 138 height 14
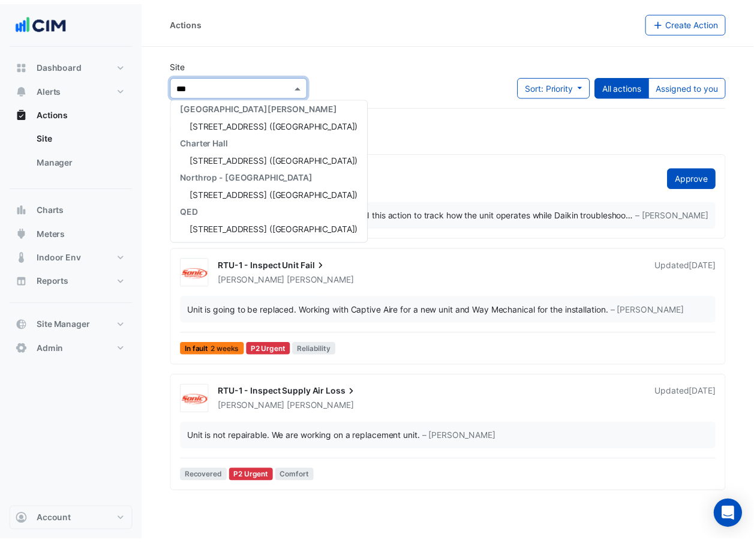
scroll to position [40, 0]
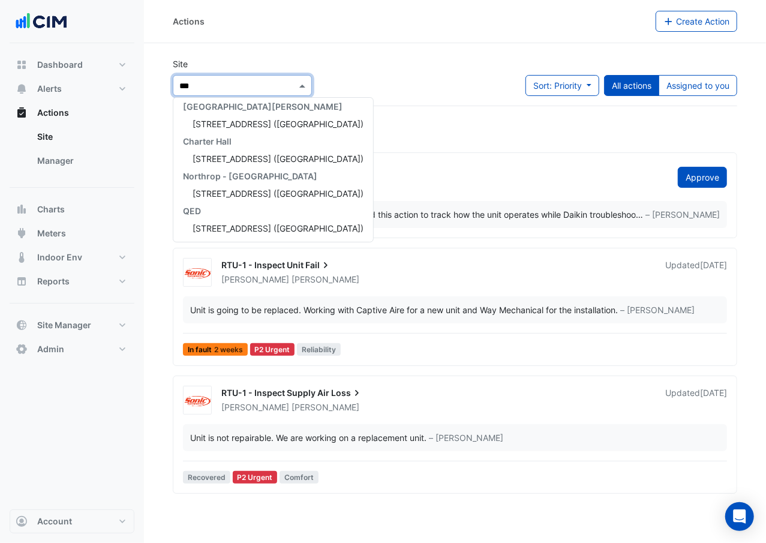
type input "***"
click at [282, 119] on span "[STREET_ADDRESS] ([GEOGRAPHIC_DATA])" at bounding box center [278, 124] width 171 height 10
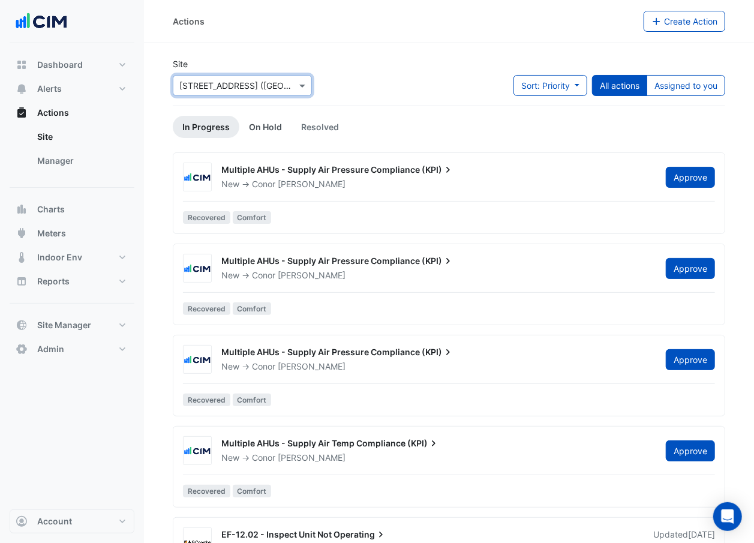
click at [259, 123] on link "On Hold" at bounding box center [265, 127] width 52 height 22
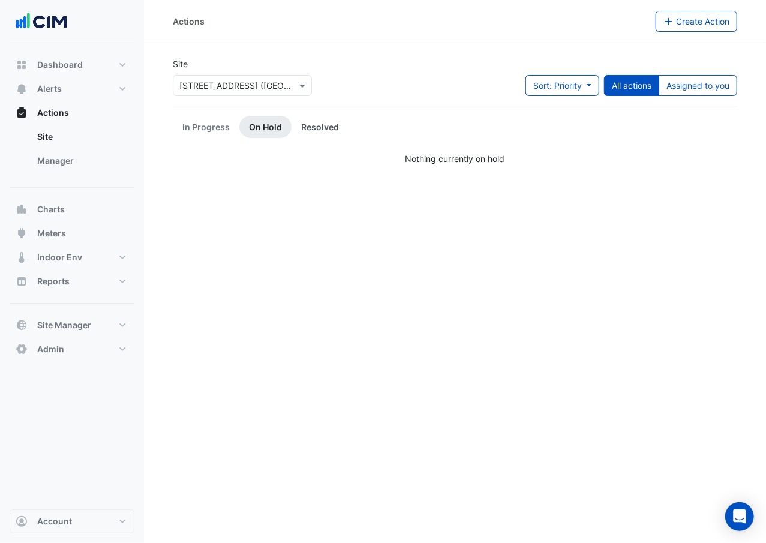
click at [317, 126] on link "Resolved" at bounding box center [320, 127] width 57 height 22
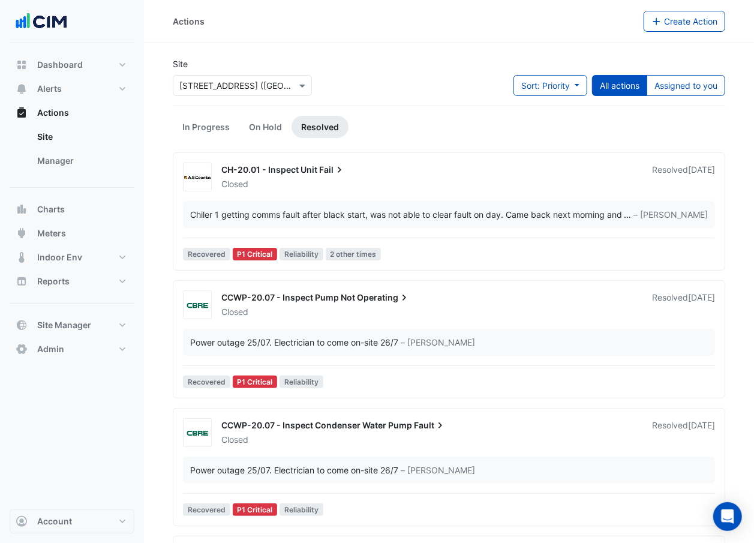
click at [396, 302] on span "Operating" at bounding box center [383, 298] width 53 height 12
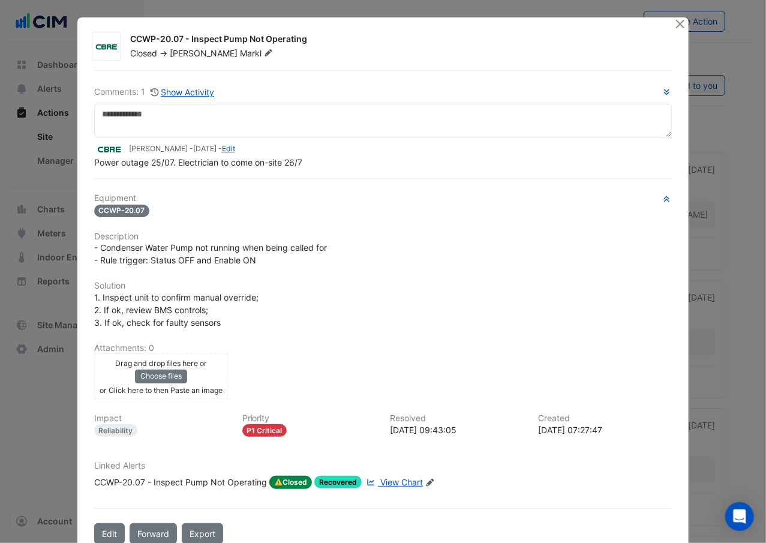
click at [413, 8] on ngb-modal-window "CCWP-20.07 - Inspect Pump Not Operating Closed -> [PERSON_NAME] Comments: 1 Sho…" at bounding box center [383, 271] width 766 height 543
click at [68, 394] on ngb-modal-window "CCWP-20.07 - Inspect Pump Not Operating Closed -> [PERSON_NAME] Comments: 1 Sho…" at bounding box center [383, 271] width 766 height 543
click at [674, 22] on button "Close" at bounding box center [680, 23] width 13 height 13
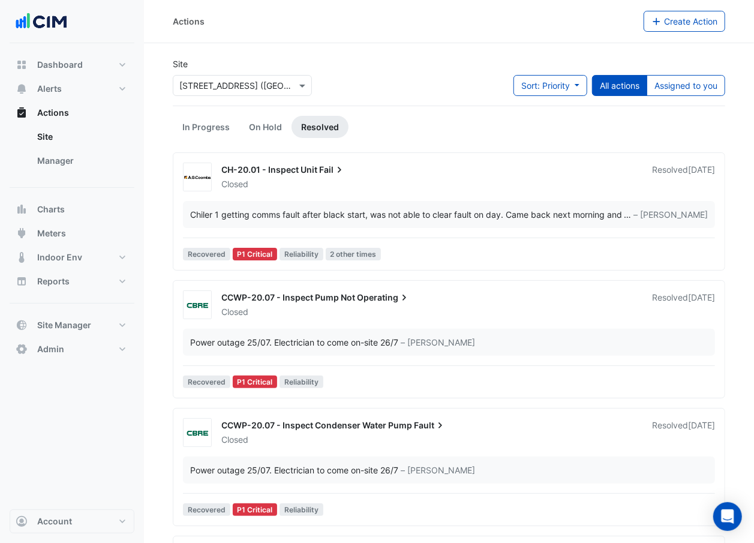
click at [361, 179] on div "Closed" at bounding box center [429, 184] width 419 height 12
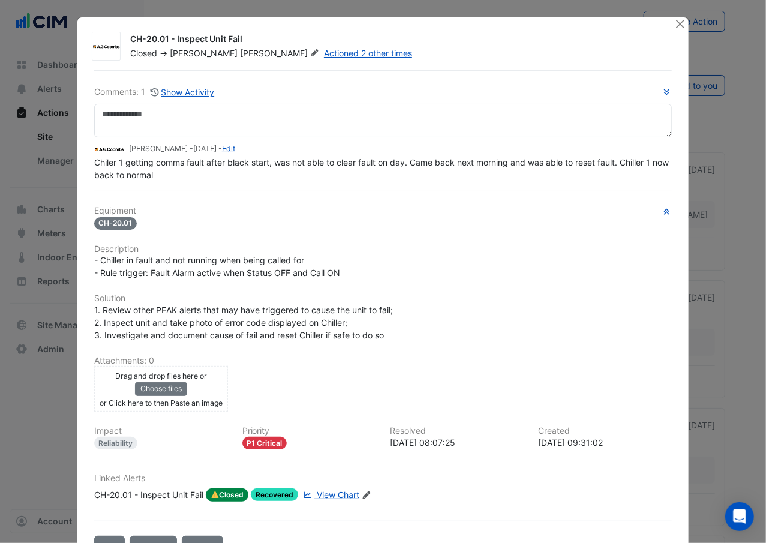
click at [342, 5] on ngb-modal-window "CH-20.01 - Inspect Unit Fail Closed -> [PERSON_NAME] Actioned 2 other times Com…" at bounding box center [383, 271] width 766 height 543
click at [674, 20] on button "Close" at bounding box center [680, 23] width 13 height 13
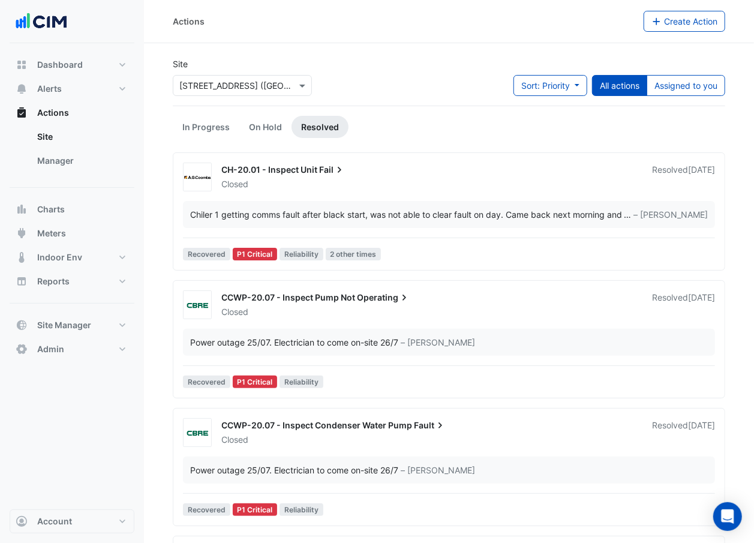
click at [454, 310] on div "Closed" at bounding box center [429, 312] width 419 height 12
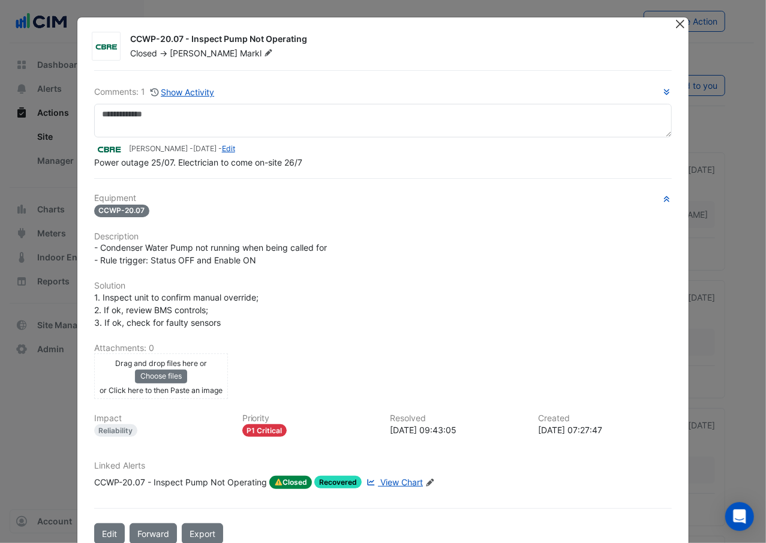
click at [680, 24] on button "Close" at bounding box center [680, 23] width 13 height 13
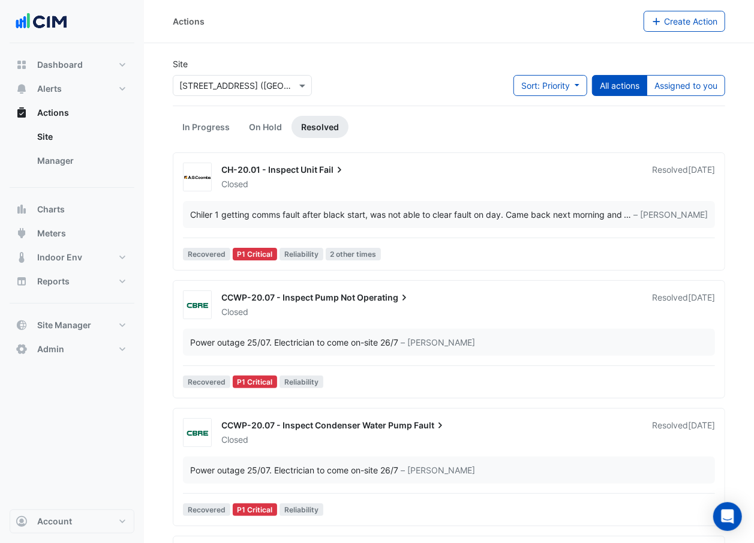
click at [363, 178] on div "CH-20.01 - Inspect Unit Fail" at bounding box center [429, 171] width 416 height 14
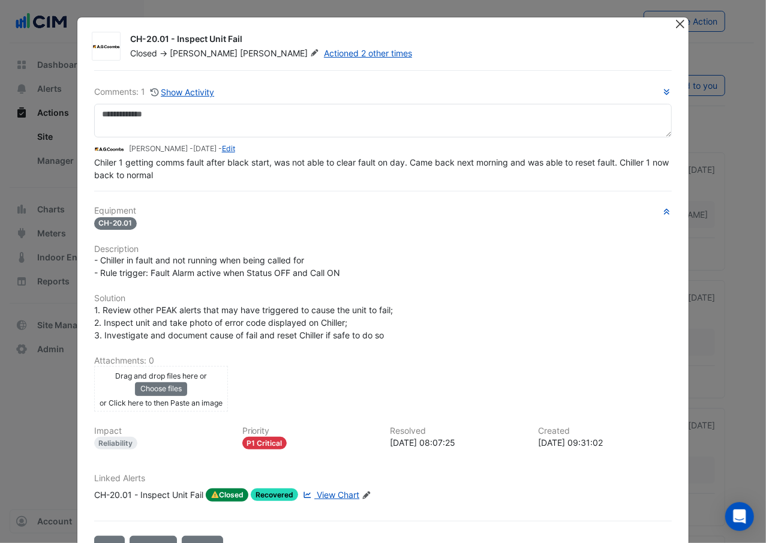
click at [674, 25] on button "Close" at bounding box center [680, 23] width 13 height 13
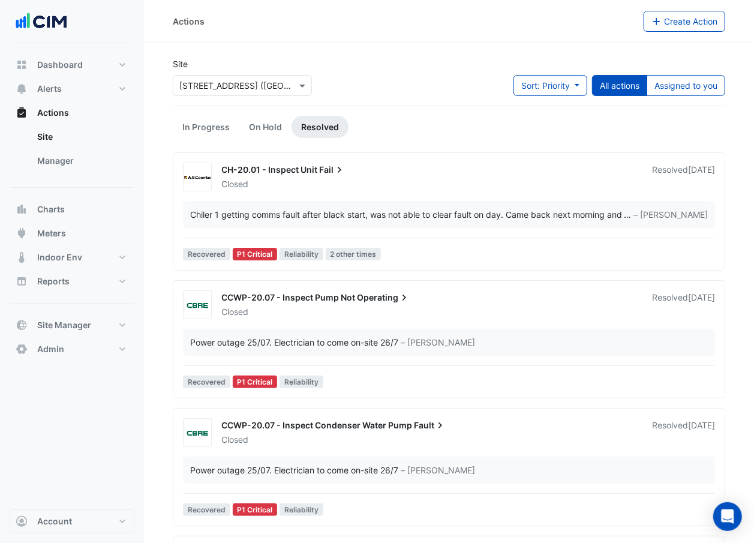
click at [331, 313] on div "Closed" at bounding box center [429, 312] width 419 height 12
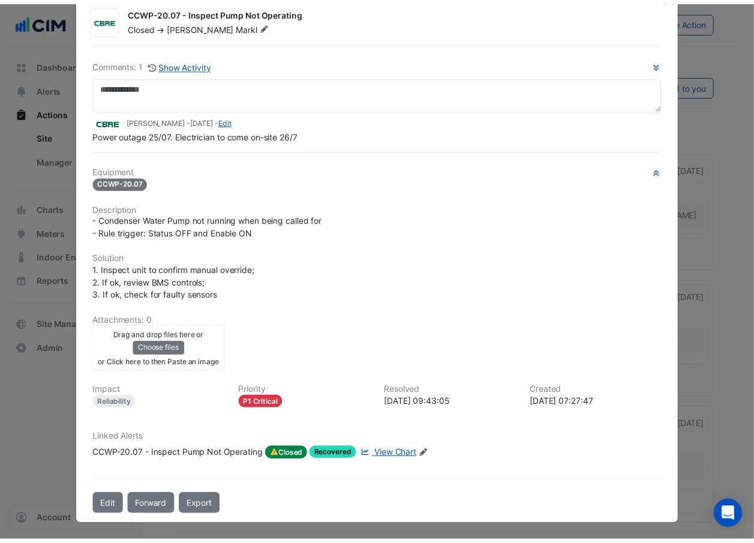
scroll to position [27, 0]
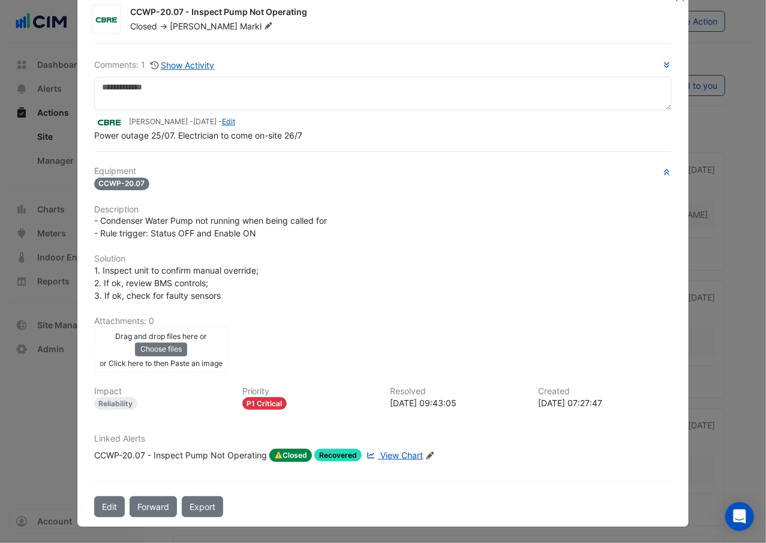
click at [711, 343] on ngb-modal-window "CCWP-20.07 - Inspect Pump Not Operating Closed -> [PERSON_NAME] Comments: 1 Sho…" at bounding box center [383, 271] width 766 height 543
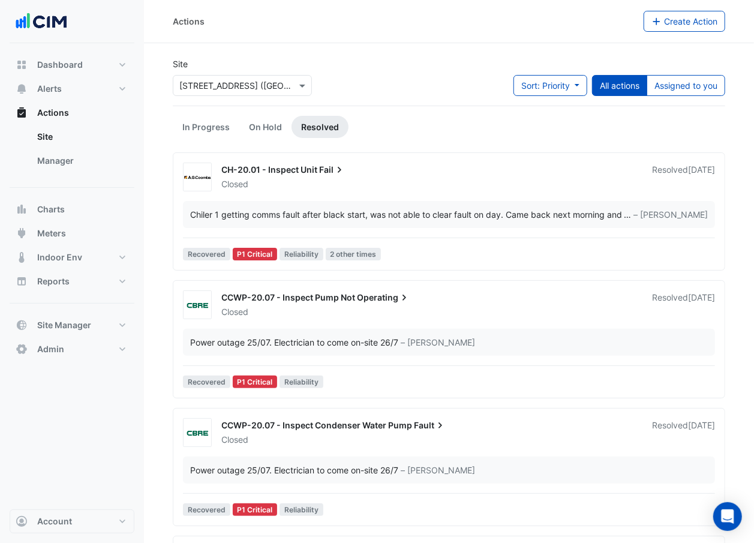
click at [387, 292] on div "CCWP-20.07 - Inspect Pump Not Operating Closed Resolved [DATE]" at bounding box center [468, 302] width 508 height 31
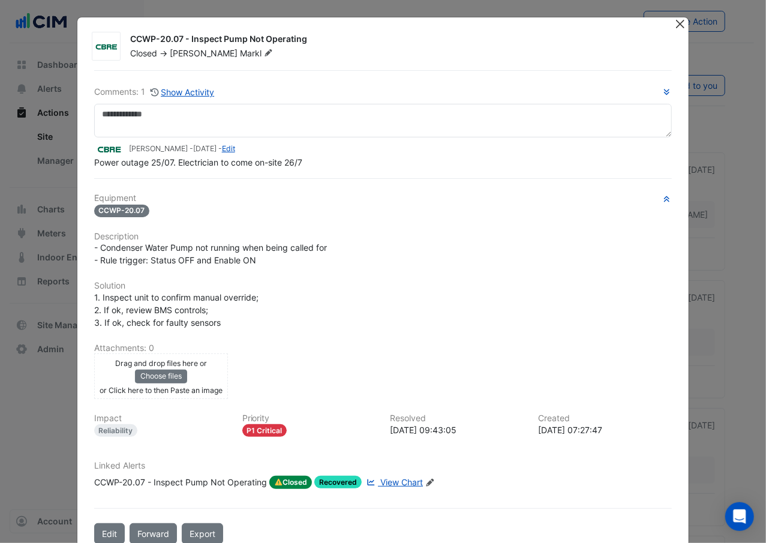
click at [674, 29] on button "Close" at bounding box center [680, 23] width 13 height 13
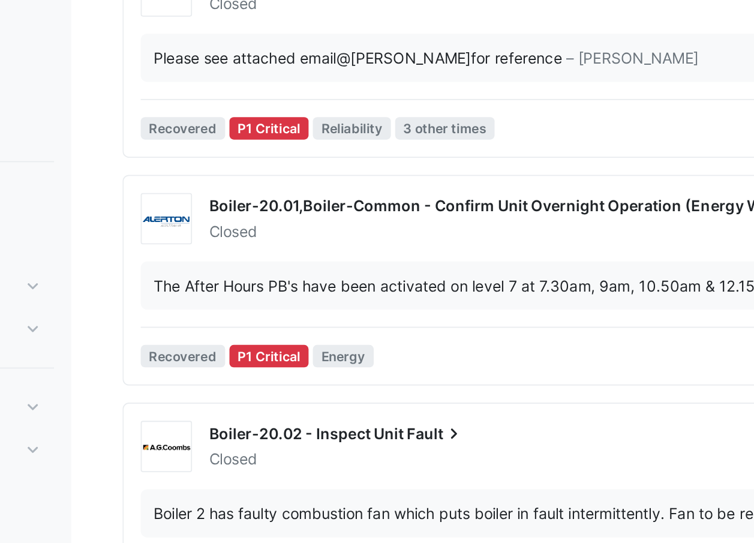
scroll to position [1074, 0]
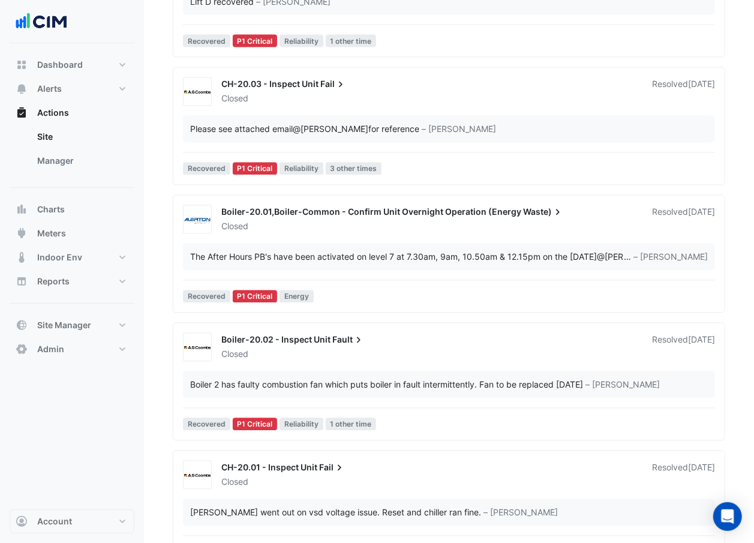
click at [250, 224] on div "Closed" at bounding box center [234, 227] width 29 height 12
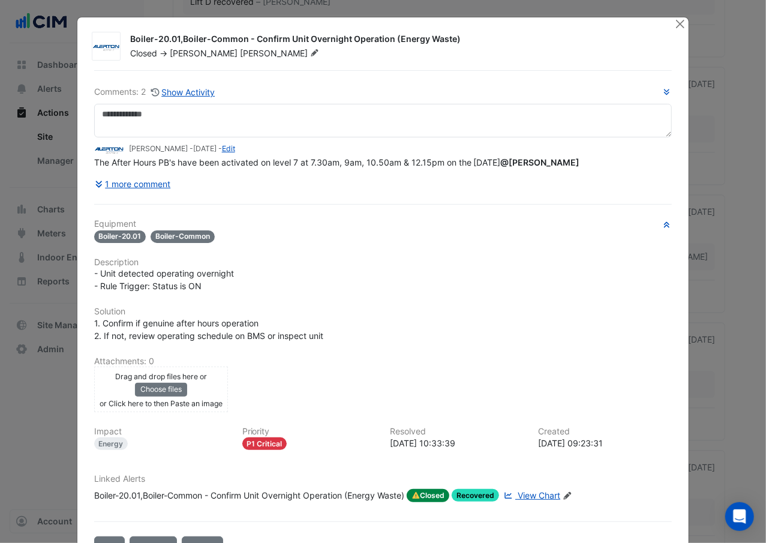
click at [13, 471] on ngb-modal-window "Boiler-20.01,Boiler-Common - Confirm Unit Overnight Operation (Energy Waste) Cl…" at bounding box center [383, 271] width 766 height 543
click at [675, 24] on button "Close" at bounding box center [680, 23] width 13 height 13
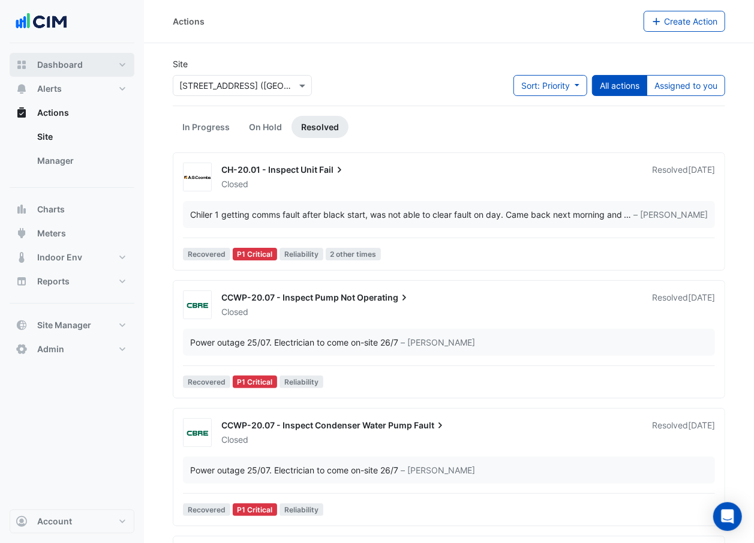
click at [107, 70] on button "Dashboard" at bounding box center [72, 65] width 125 height 24
select select "***"
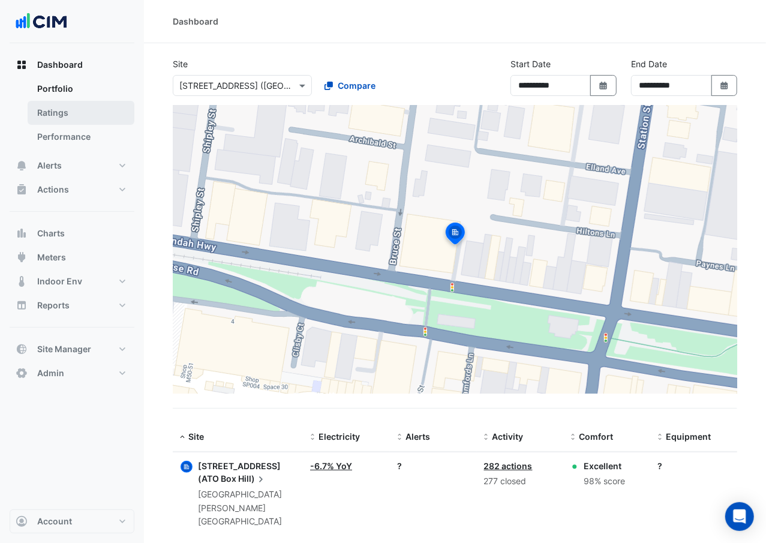
click at [90, 122] on link "Ratings" at bounding box center [81, 113] width 107 height 24
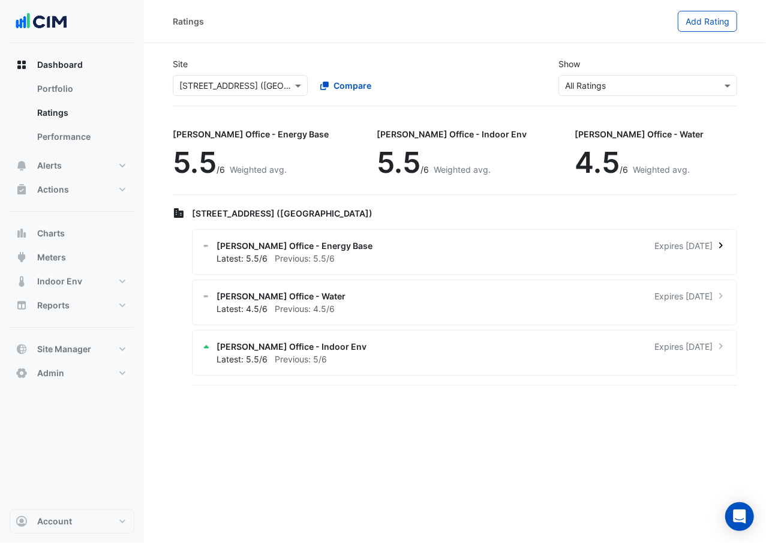
click at [626, 243] on div "[PERSON_NAME] Office - Energy Base Expires [DATE]" at bounding box center [472, 245] width 510 height 13
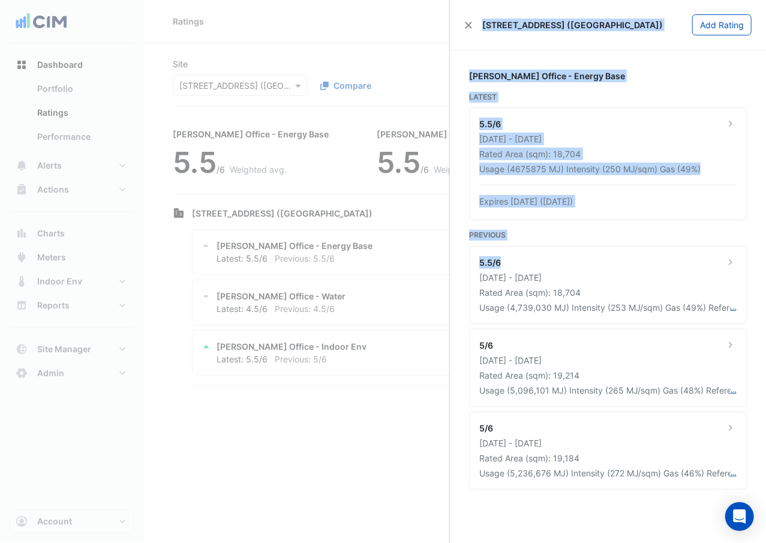
click at [395, 342] on body "Ratings Add Rating Site × [STREET_ADDRESS] ([GEOGRAPHIC_DATA]) Compare Show × A…" at bounding box center [383, 271] width 766 height 543
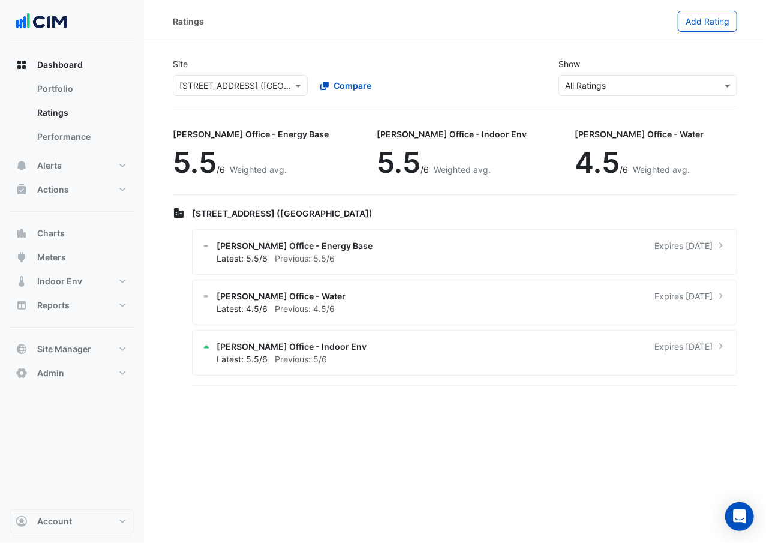
click at [395, 342] on ngb-offcanvas-backdrop at bounding box center [383, 271] width 766 height 543
click at [416, 296] on div "[PERSON_NAME] Office - Water Expires [DATE]" at bounding box center [472, 296] width 510 height 13
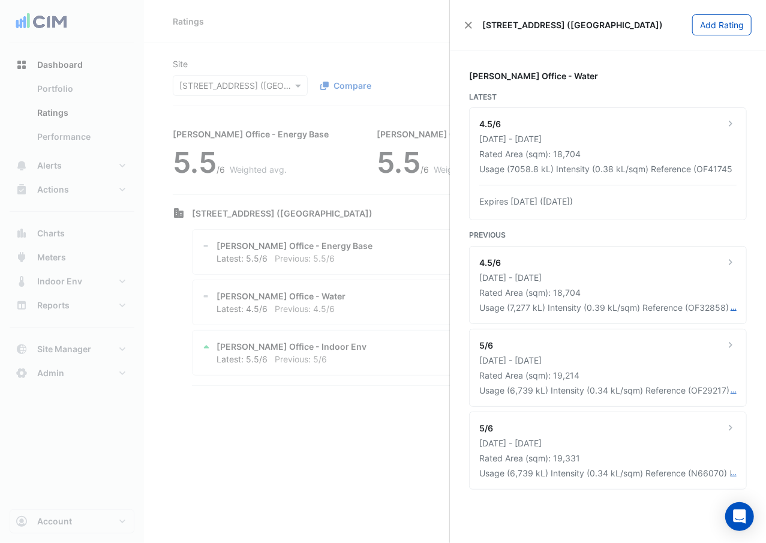
click at [233, 395] on ngb-offcanvas-backdrop at bounding box center [383, 271] width 766 height 543
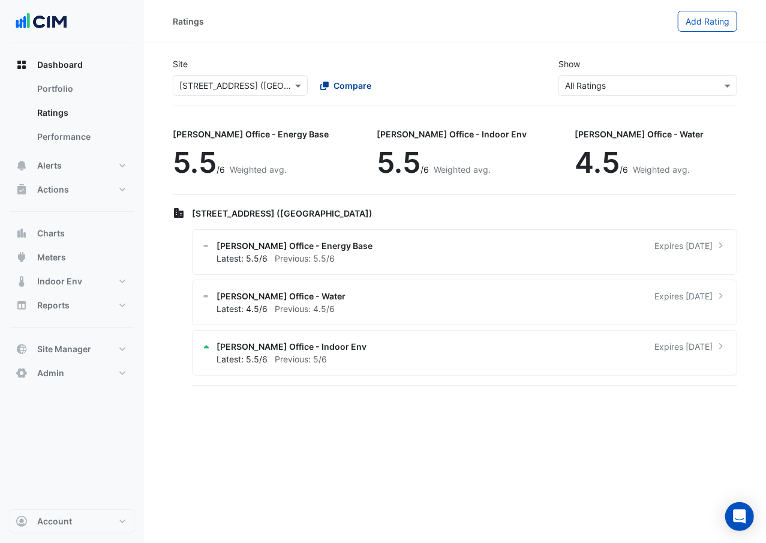
click at [335, 80] on span "Compare" at bounding box center [353, 85] width 38 height 13
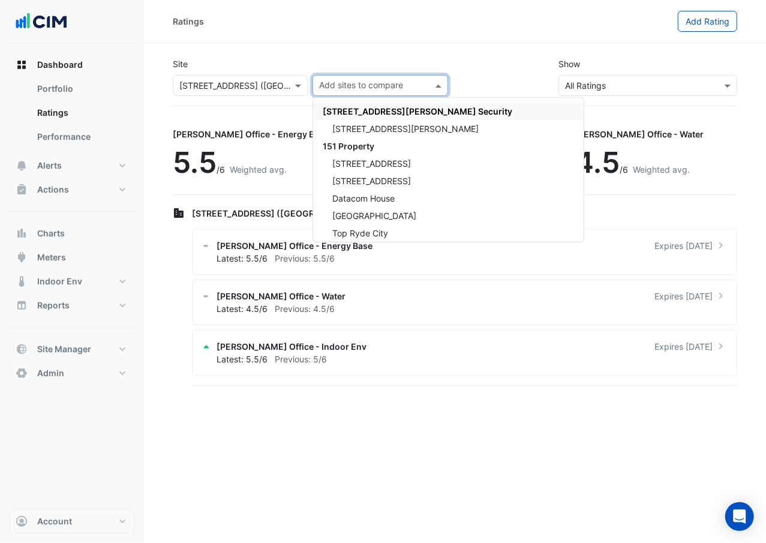
click at [431, 29] on div "Ratings" at bounding box center [425, 21] width 505 height 21
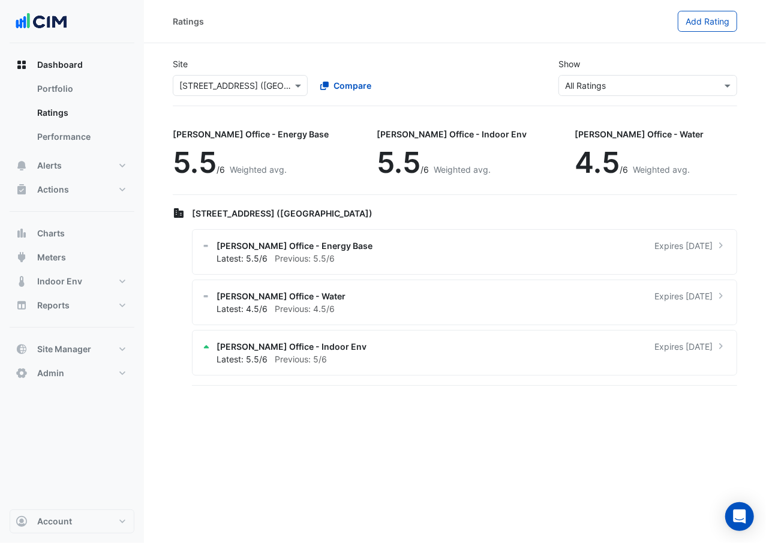
click at [644, 82] on input "text" at bounding box center [636, 86] width 142 height 13
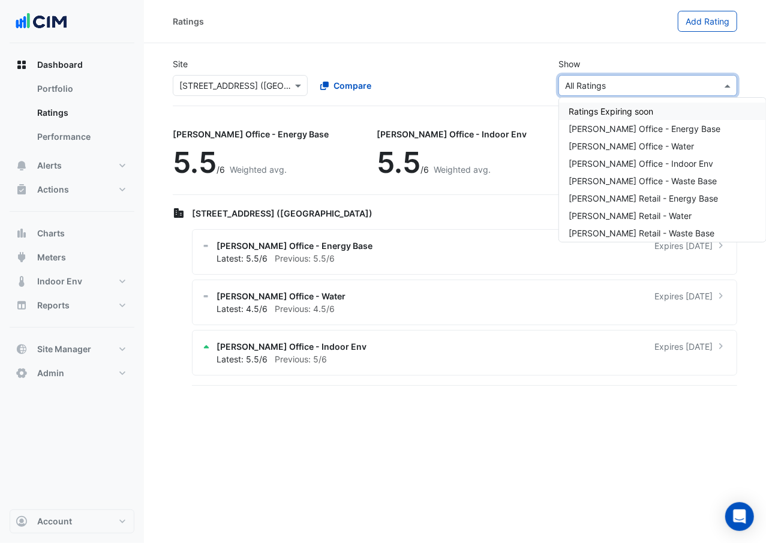
click at [445, 80] on div "Compare" at bounding box center [380, 85] width 140 height 21
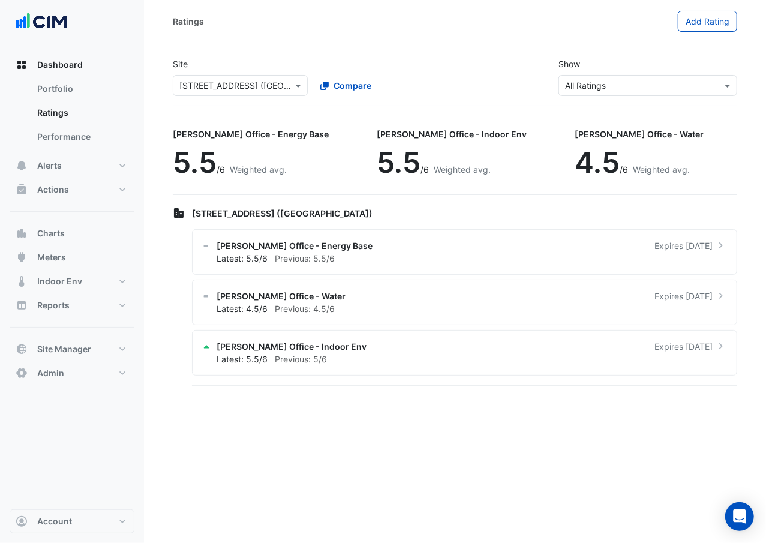
click at [250, 83] on input "text" at bounding box center [228, 86] width 98 height 13
type input "***"
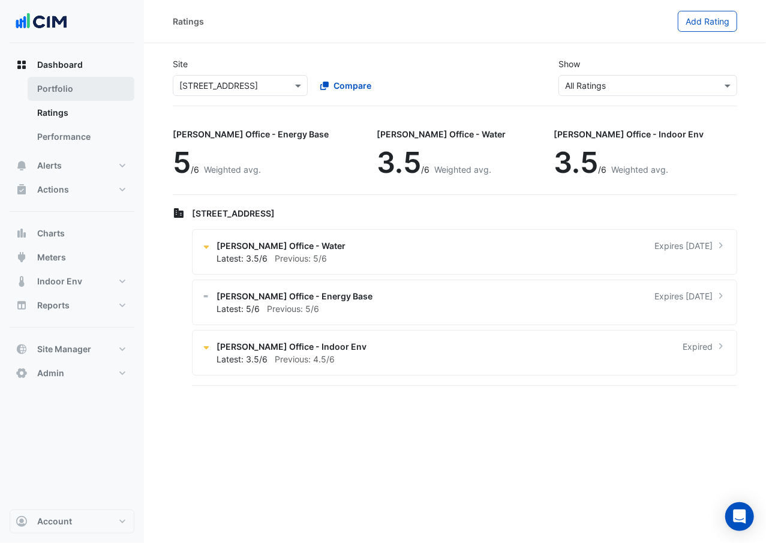
click at [97, 80] on link "Portfolio" at bounding box center [81, 89] width 107 height 24
select select "***"
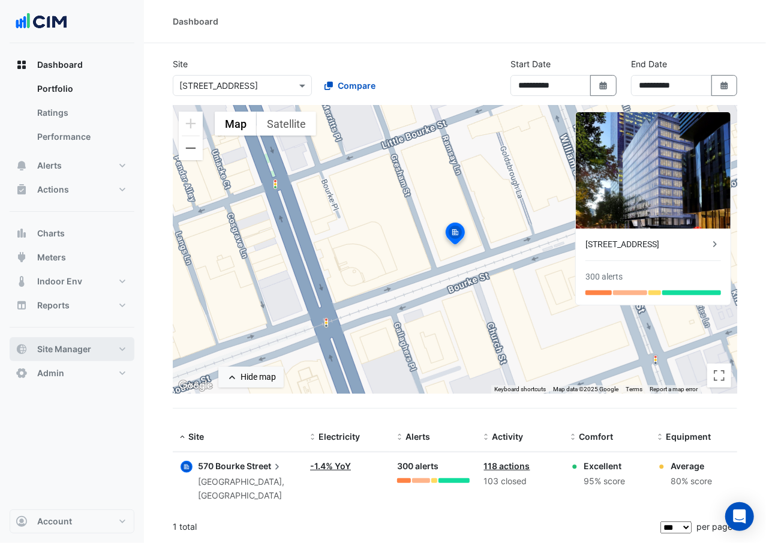
click at [89, 355] on span "Site Manager" at bounding box center [64, 349] width 54 height 12
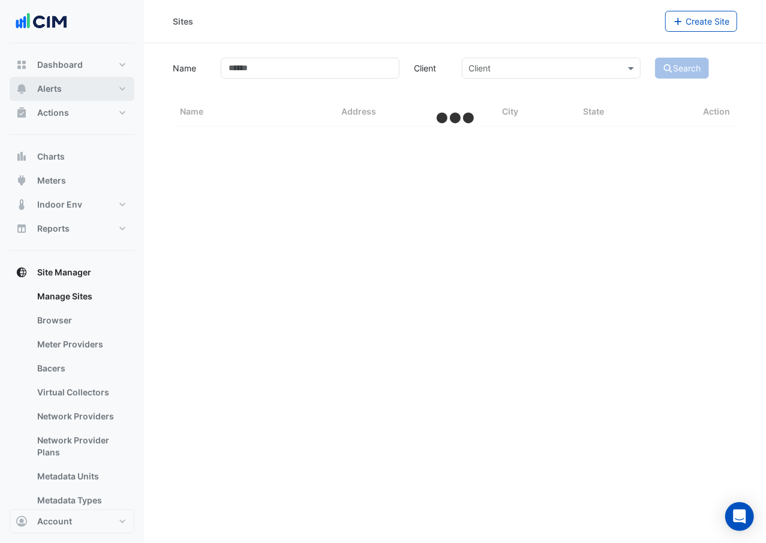
click at [102, 82] on button "Alerts" at bounding box center [72, 89] width 125 height 24
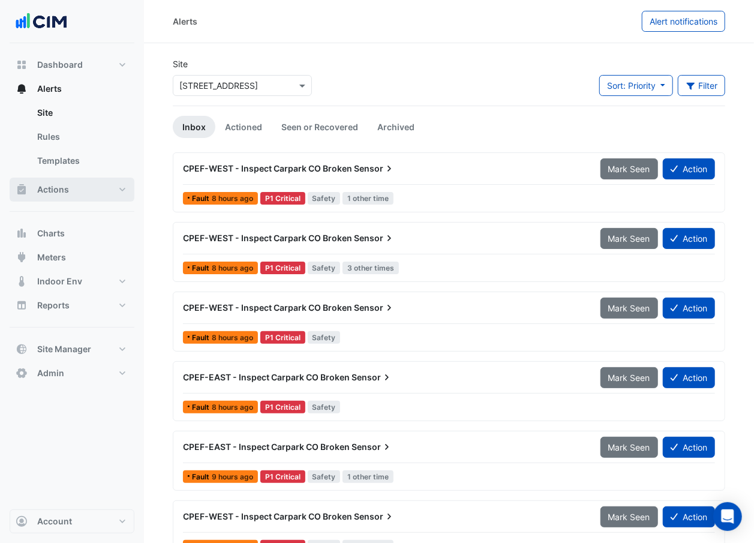
click at [76, 179] on button "Actions" at bounding box center [72, 190] width 125 height 24
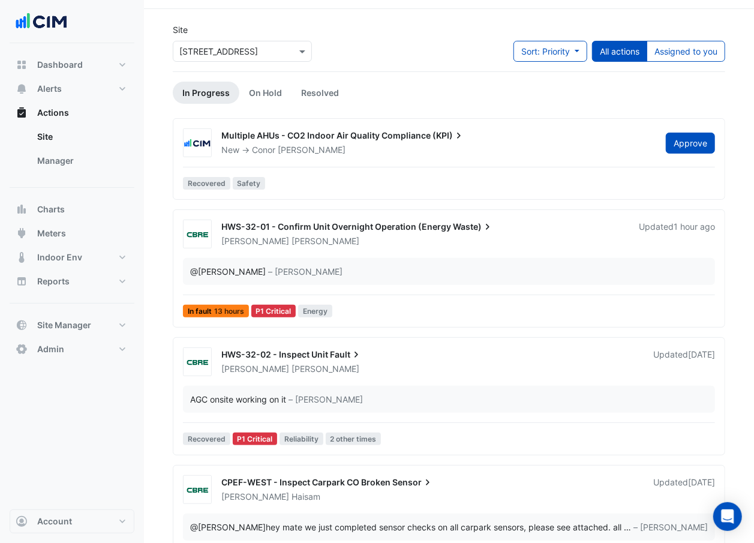
scroll to position [35, 0]
click at [344, 236] on div "[PERSON_NAME]" at bounding box center [422, 241] width 405 height 12
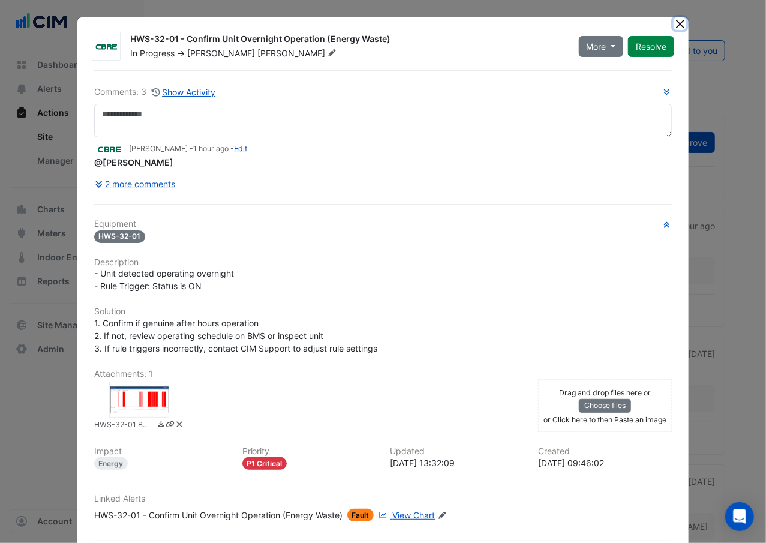
click at [677, 25] on button "Close" at bounding box center [680, 23] width 13 height 13
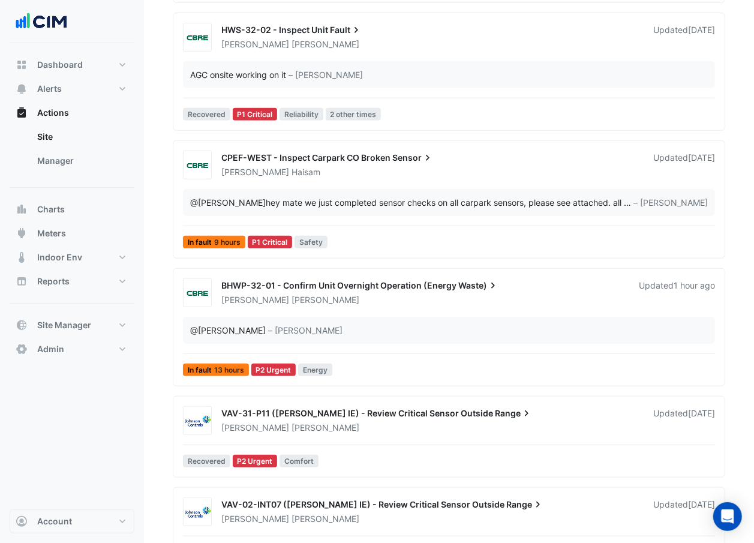
scroll to position [365, 0]
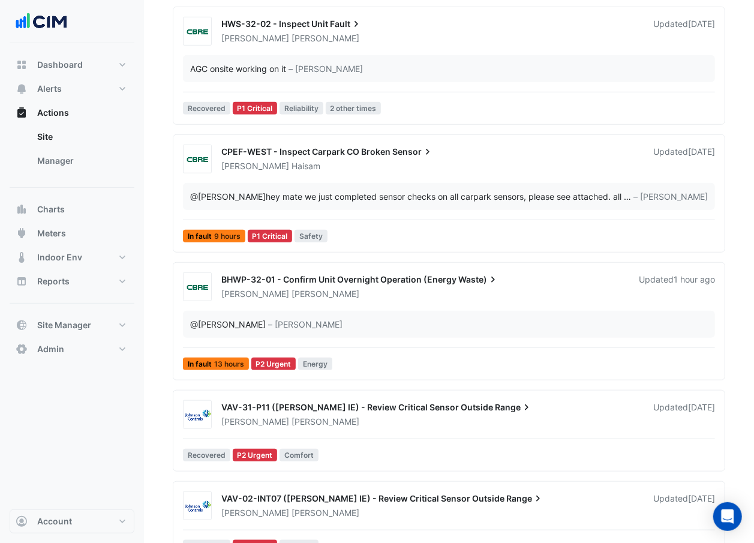
click at [322, 422] on div "[PERSON_NAME]" at bounding box center [430, 422] width 420 height 12
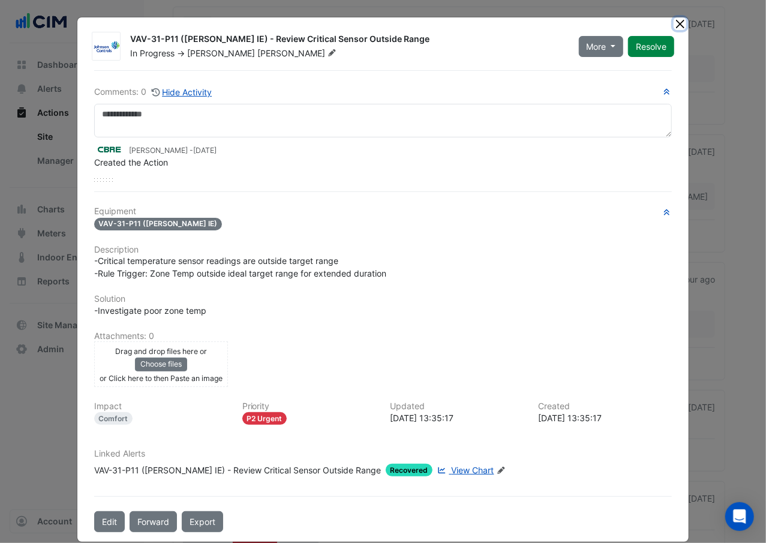
click at [674, 20] on button "Close" at bounding box center [680, 23] width 13 height 13
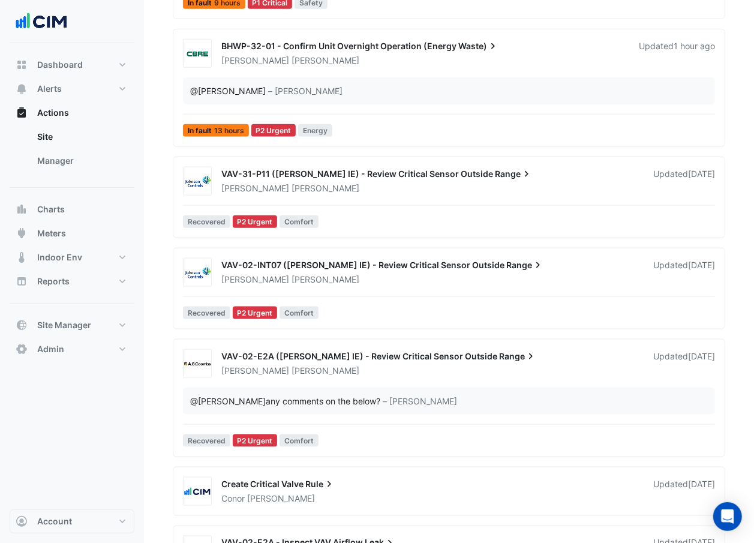
scroll to position [598, 0]
click at [322, 374] on div "[PERSON_NAME]" at bounding box center [430, 371] width 420 height 12
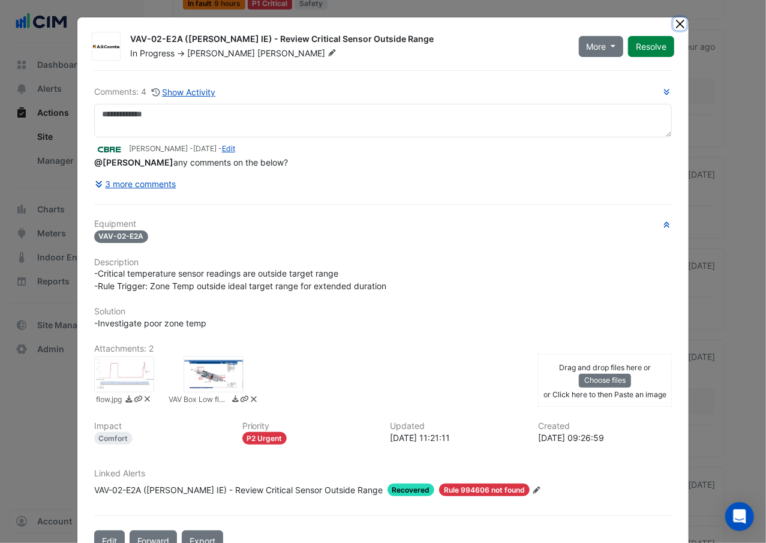
click at [674, 17] on button "Close" at bounding box center [680, 23] width 13 height 13
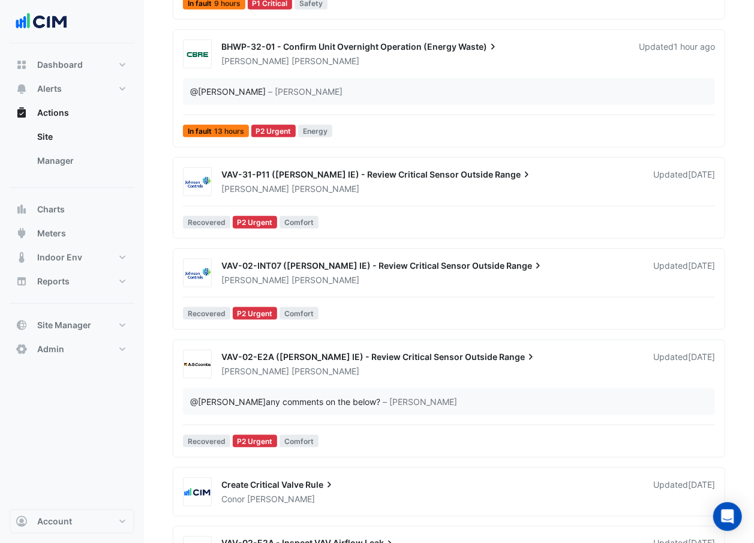
click at [367, 179] on span "VAV-31-P11 ([PERSON_NAME] IE) - Review Critical Sensor Outside" at bounding box center [357, 174] width 272 height 10
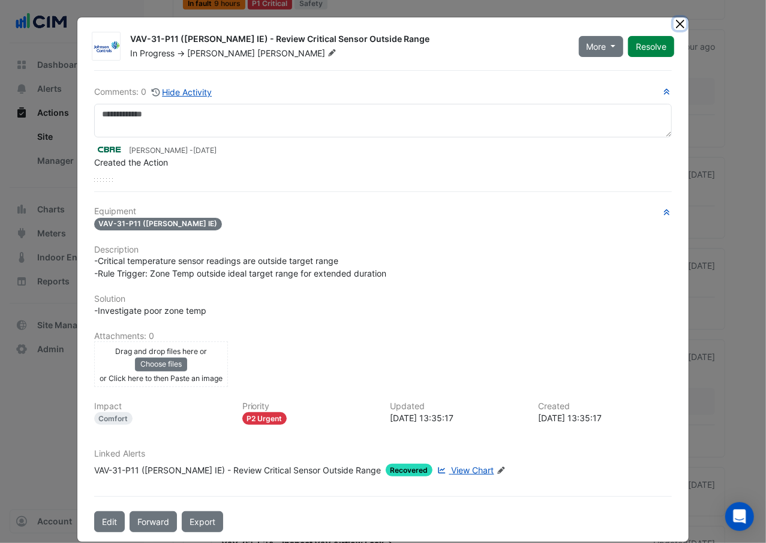
click at [674, 22] on button "Close" at bounding box center [680, 23] width 13 height 13
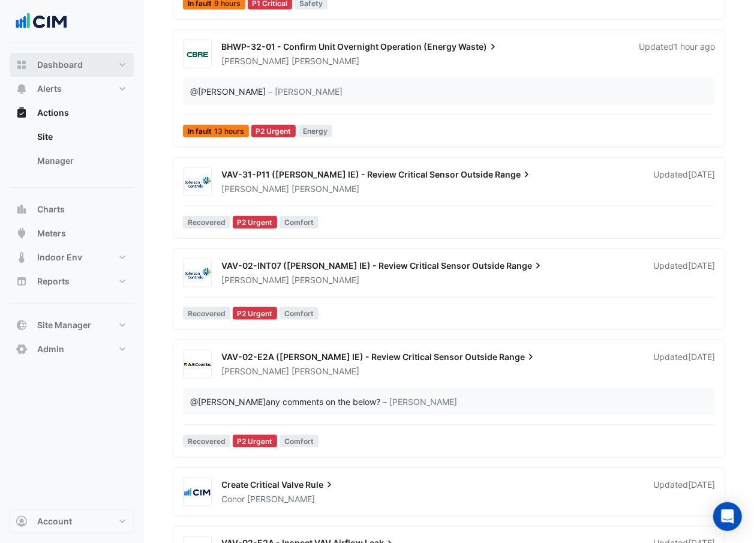
click at [73, 71] on button "Dashboard" at bounding box center [72, 65] width 125 height 24
select select "***"
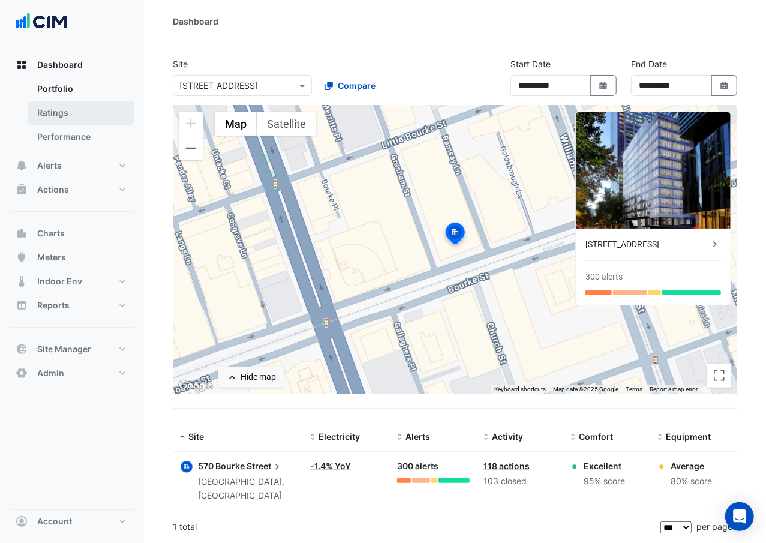
click at [96, 119] on link "Ratings" at bounding box center [81, 113] width 107 height 24
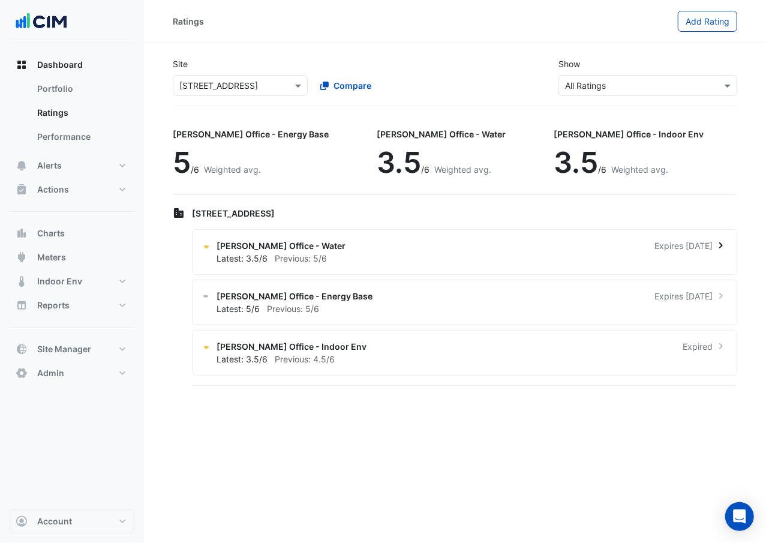
click at [603, 269] on div "[PERSON_NAME] Office - Water Expires [DATE] Latest: 3.5/6 Previous: 5/6" at bounding box center [464, 252] width 545 height 46
click at [283, 411] on ngb-offcanvas-backdrop at bounding box center [383, 271] width 766 height 543
click at [354, 299] on div "[PERSON_NAME] Office - Energy Base Expires [DATE]" at bounding box center [472, 296] width 510 height 13
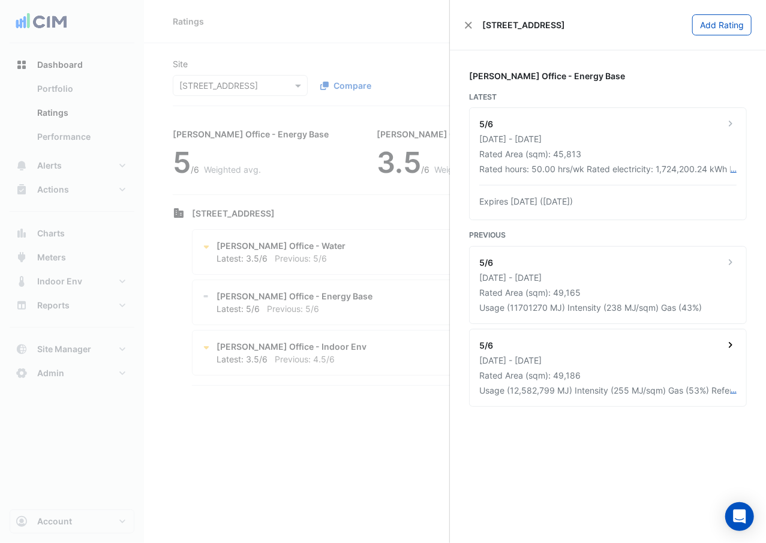
click at [588, 370] on div "5/6 [DATE] - [DATE] Rated Area (sqm): 49,186 Usage (12,582,799 MJ) Intensity (2…" at bounding box center [608, 367] width 277 height 77
click at [384, 368] on ngb-offcanvas-backdrop at bounding box center [383, 271] width 766 height 543
click at [471, 27] on button "Close" at bounding box center [468, 25] width 8 height 8
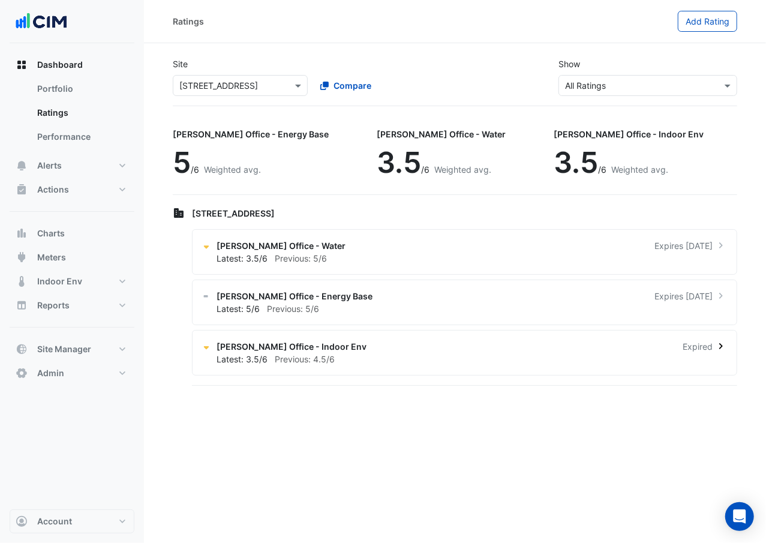
click at [518, 356] on div "Latest: 3.5/6 Previous: 4.5/6" at bounding box center [472, 359] width 510 height 13
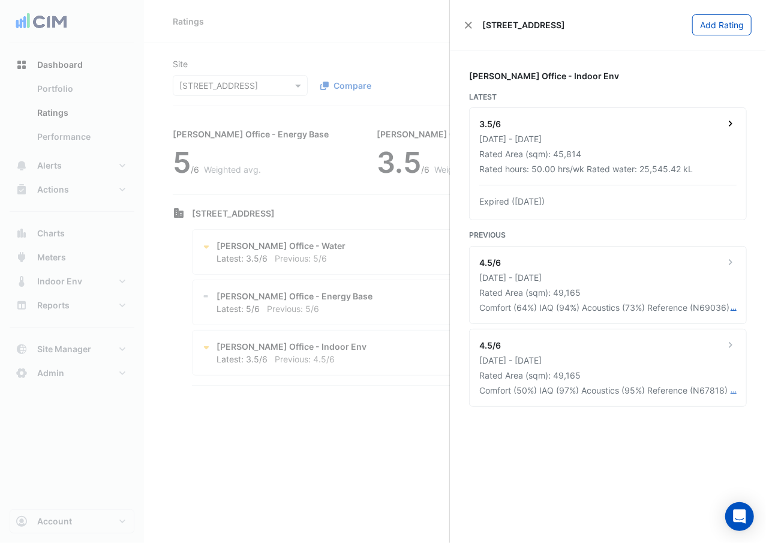
click at [591, 146] on div "3.5/6 [DATE] - [DATE] Rated Area (sqm): 45,814 Rated hours: 50.00 hrs/wk Rated …" at bounding box center [608, 164] width 277 height 112
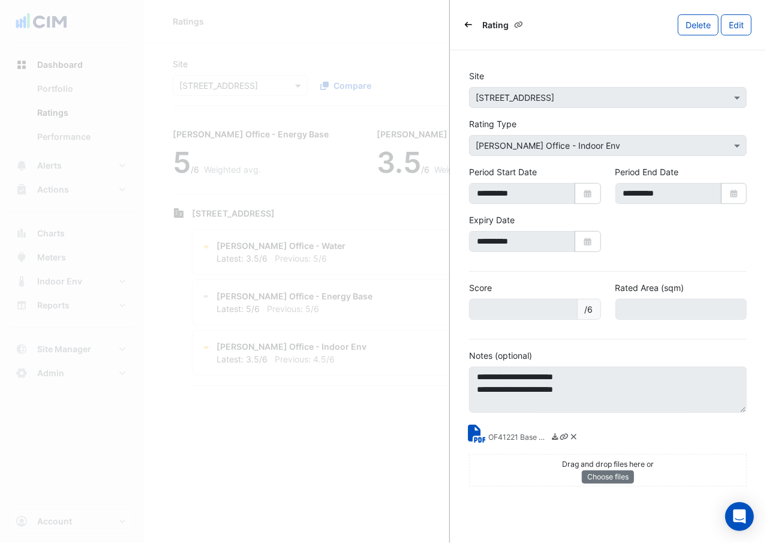
click at [465, 24] on icon "Back" at bounding box center [468, 24] width 7 height 7
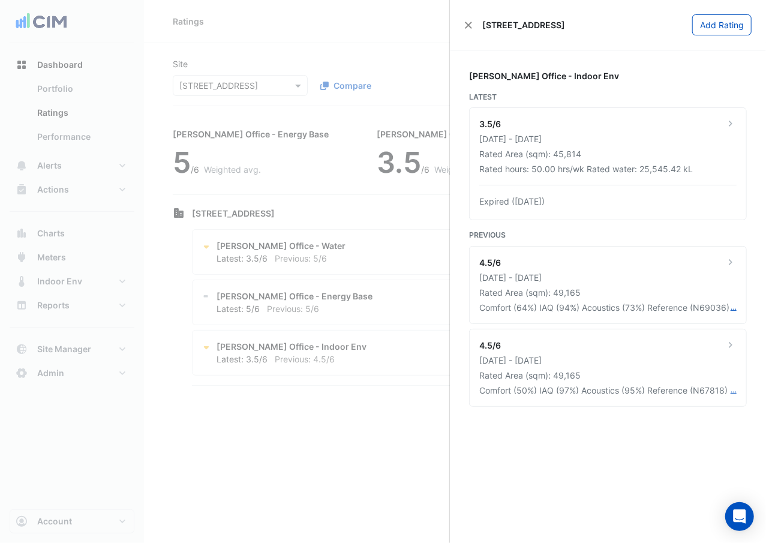
click at [391, 453] on ngb-offcanvas-backdrop at bounding box center [383, 271] width 766 height 543
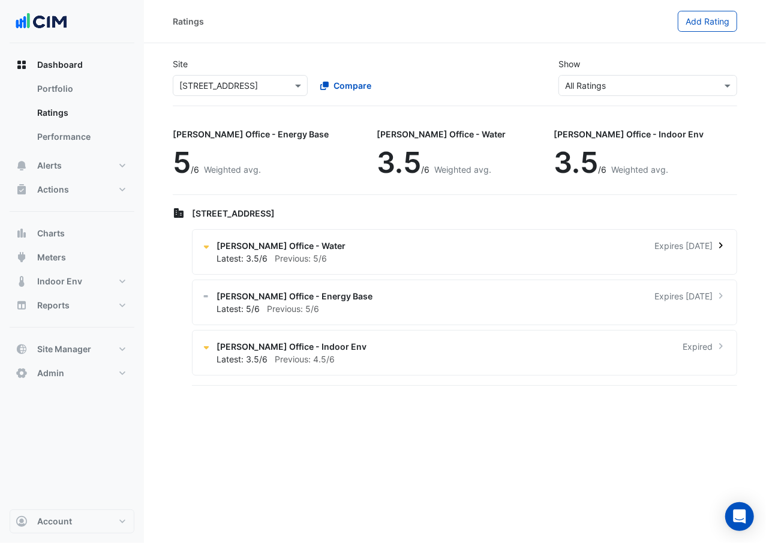
click at [368, 257] on div "Latest: 3.5/6 Previous: 5/6" at bounding box center [472, 258] width 510 height 13
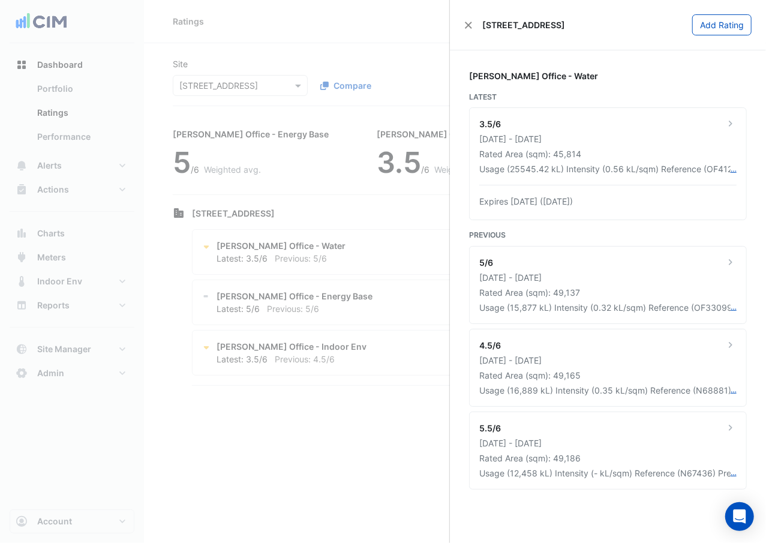
click at [377, 17] on ngb-offcanvas-backdrop at bounding box center [383, 271] width 766 height 543
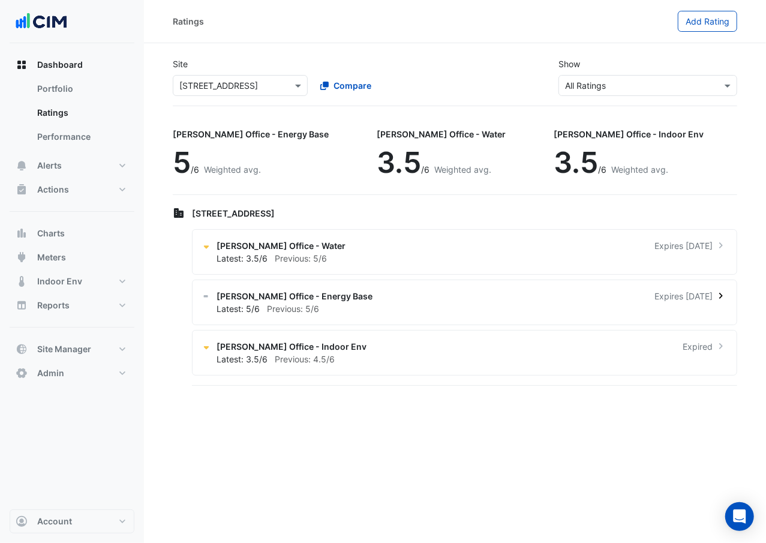
click at [399, 291] on div "[PERSON_NAME] Office - Energy Base Expires [DATE]" at bounding box center [472, 296] width 510 height 13
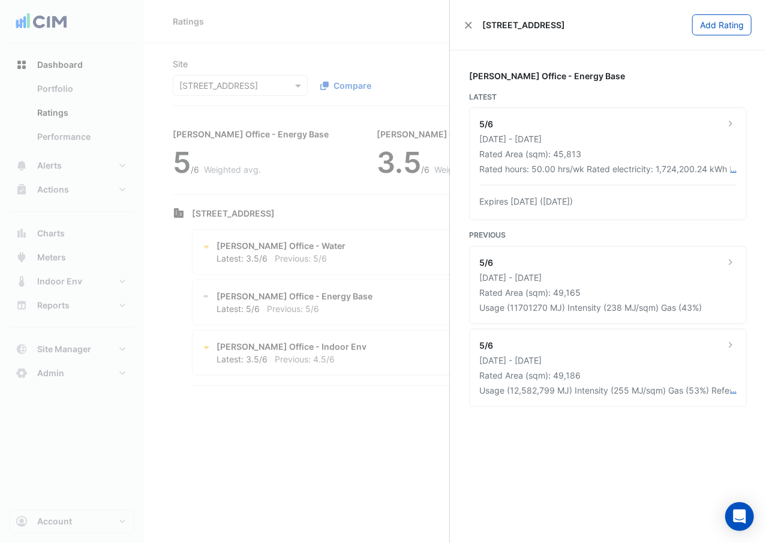
click at [399, 290] on ngb-offcanvas-backdrop at bounding box center [383, 271] width 766 height 543
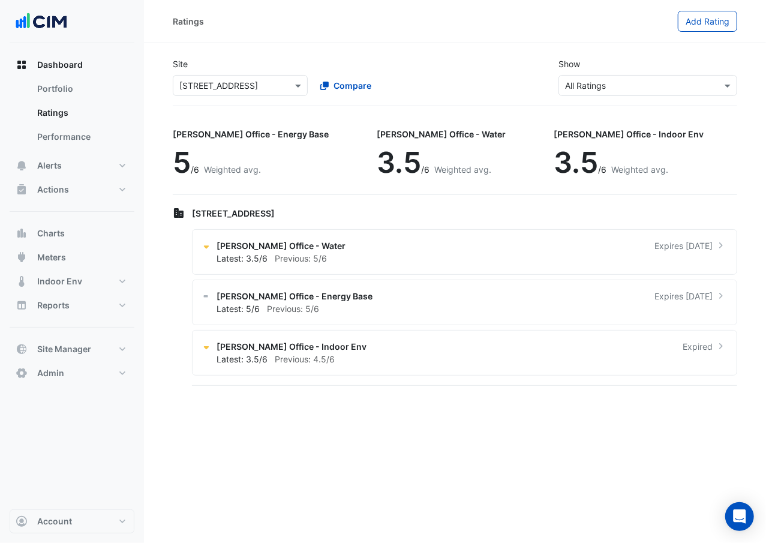
click at [638, 97] on div "Site × [STREET_ADDRESS] Compare Show × All Ratings" at bounding box center [455, 77] width 579 height 58
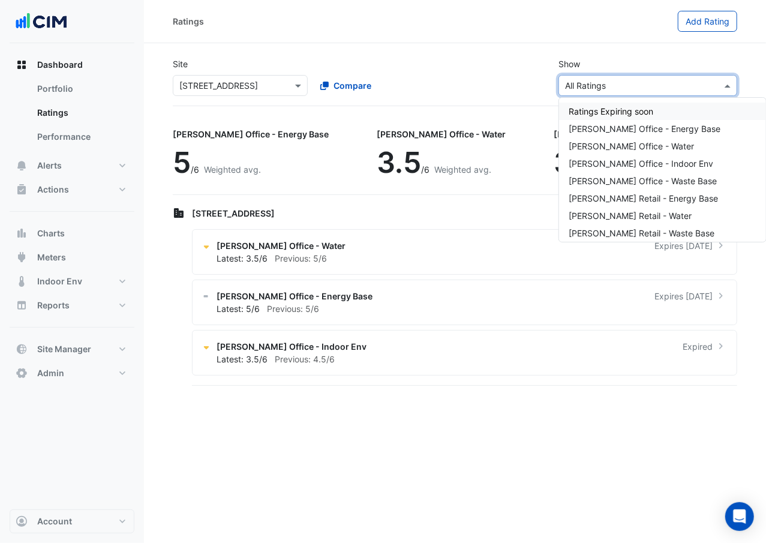
click at [638, 75] on div "× All Ratings" at bounding box center [647, 85] width 179 height 21
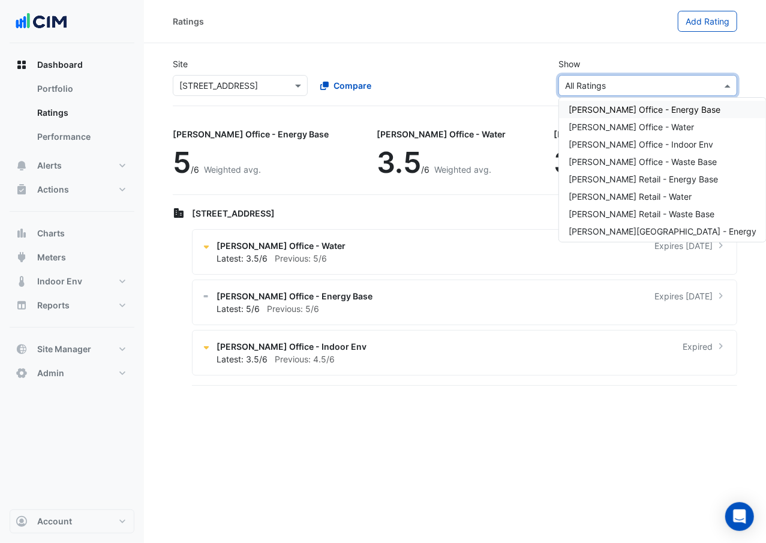
click at [659, 108] on span "[PERSON_NAME] Office - Energy Base" at bounding box center [645, 109] width 152 height 10
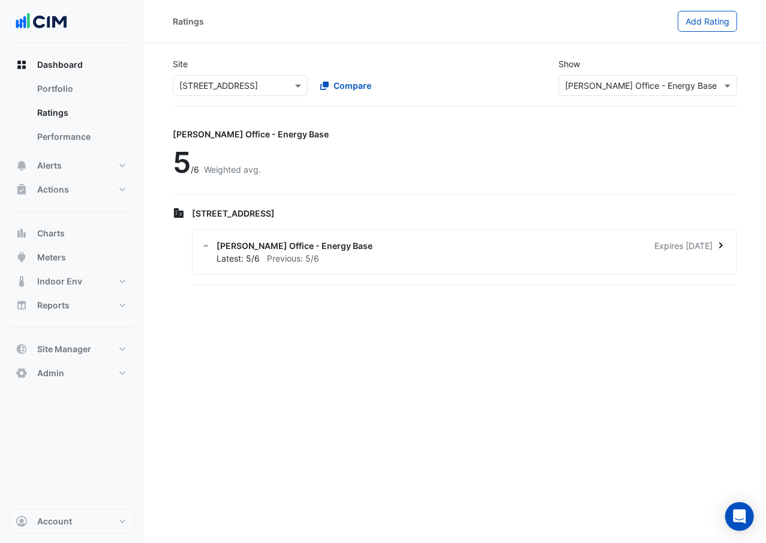
click at [620, 254] on div "Latest: 5/6 Previous: 5/6" at bounding box center [472, 258] width 510 height 13
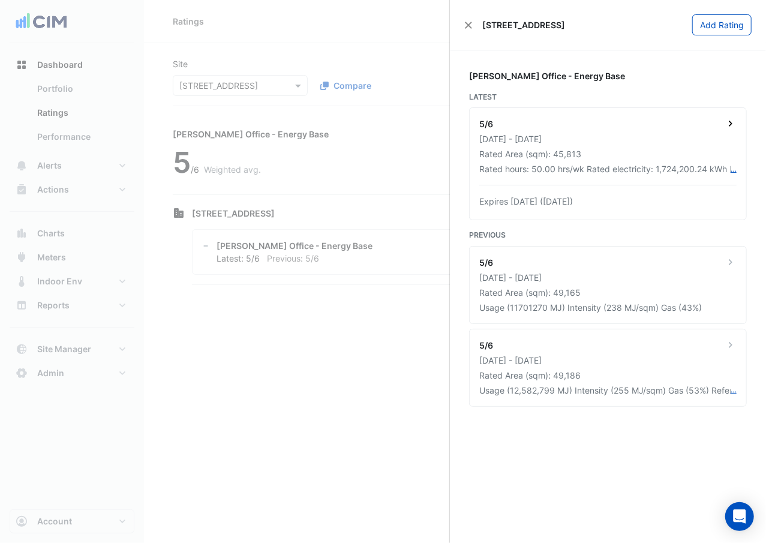
click at [635, 164] on div "Rated hours: 50.00 hrs/wk Rated electricity: 1,724,200.24 kWh Rated gas and LPG…" at bounding box center [604, 169] width 251 height 13
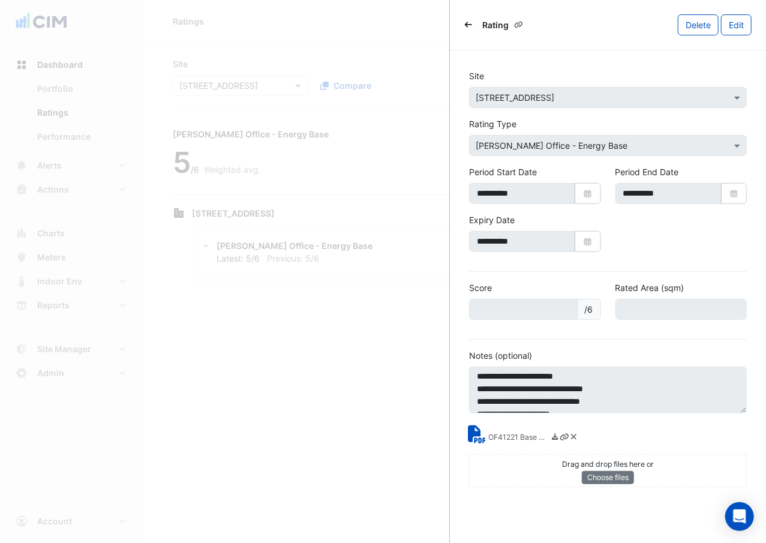
scroll to position [13, 0]
click at [354, 399] on ngb-offcanvas-backdrop at bounding box center [383, 271] width 766 height 543
